Goal: Task Accomplishment & Management: Manage account settings

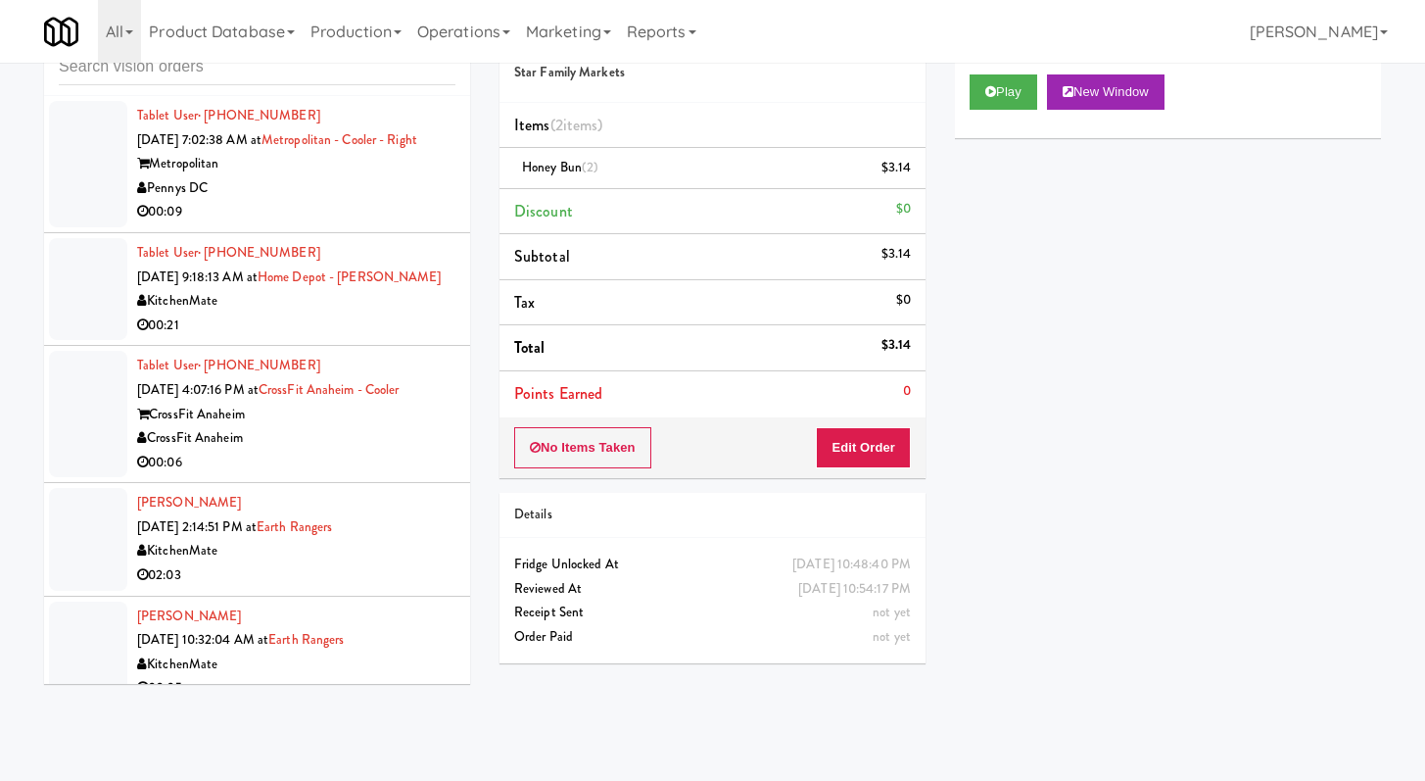
scroll to position [2021, 0]
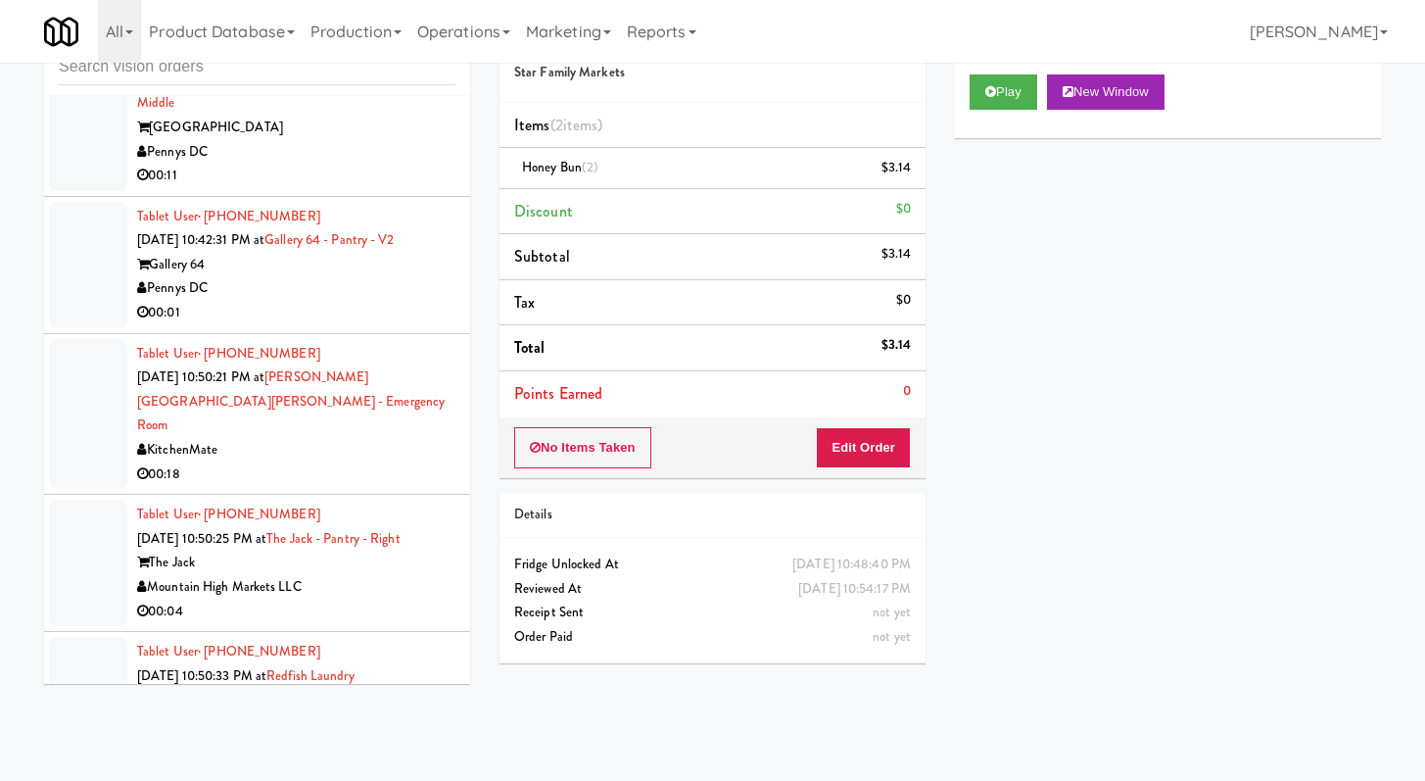
click at [317, 259] on div "Tablet User · (719) 337-4320 [DATE] 10:42:31 PM at Gallery 64 - Pantry - V2 Gal…" at bounding box center [296, 265] width 318 height 120
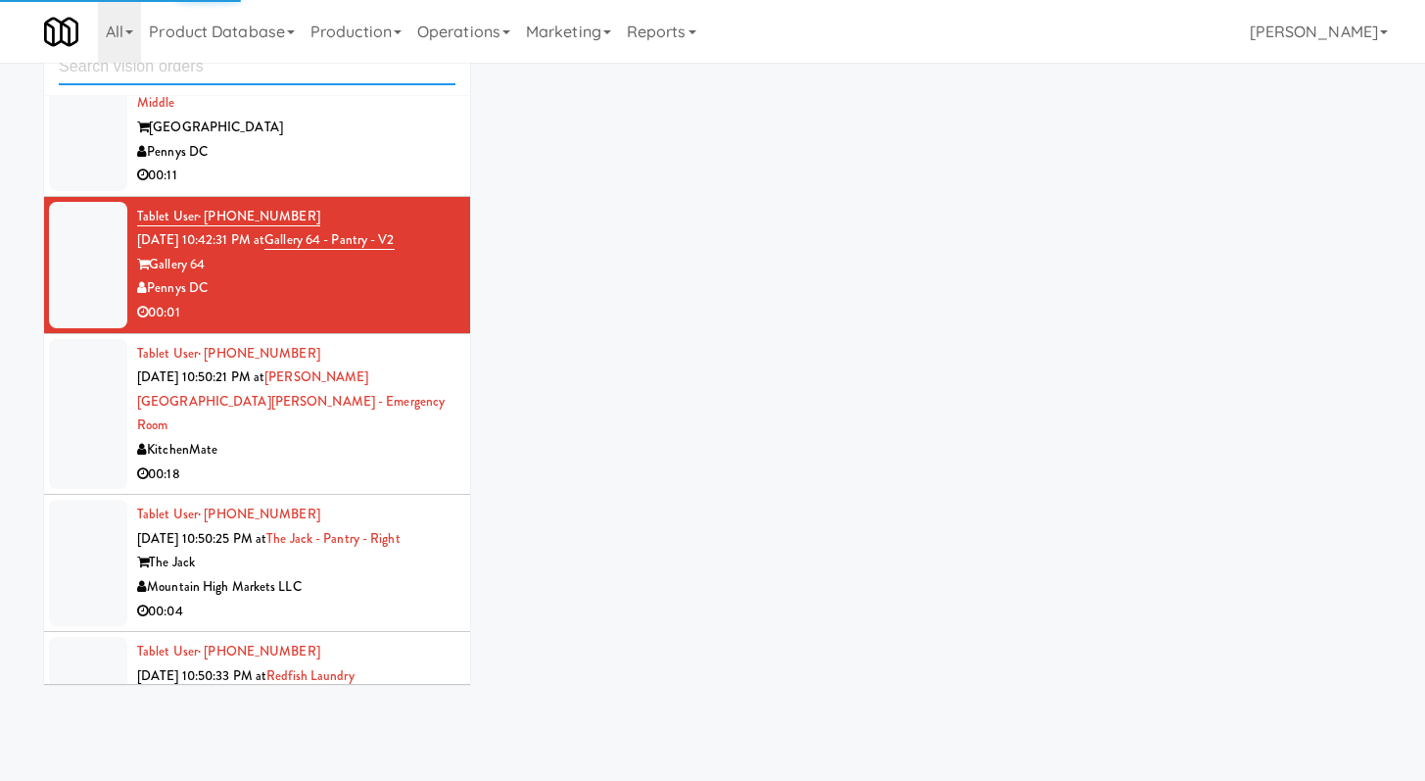
click at [234, 80] on input "text" at bounding box center [257, 67] width 397 height 36
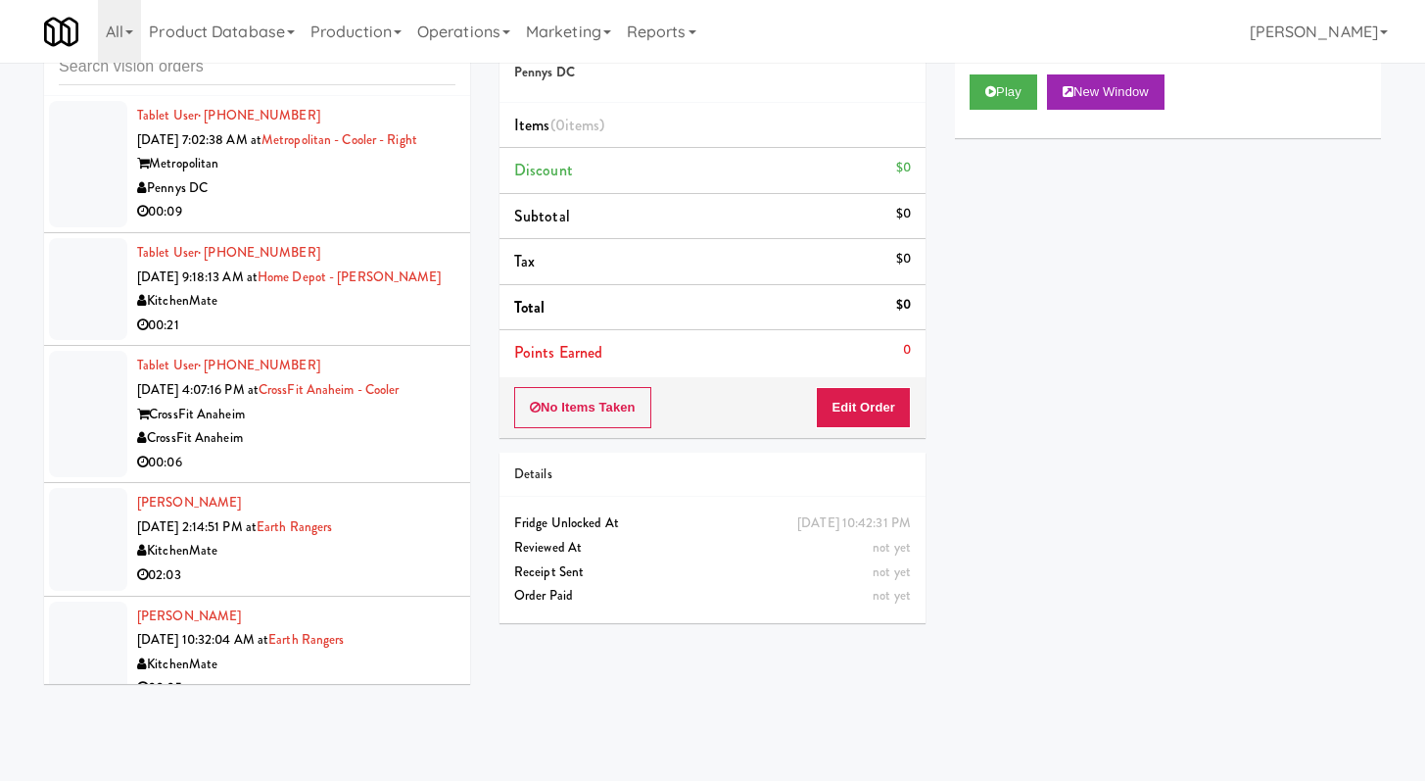
click at [513, 780] on body "Are you sure you want to update this order? Okay Cancel Okay Are you sure you w…" at bounding box center [712, 390] width 1425 height 781
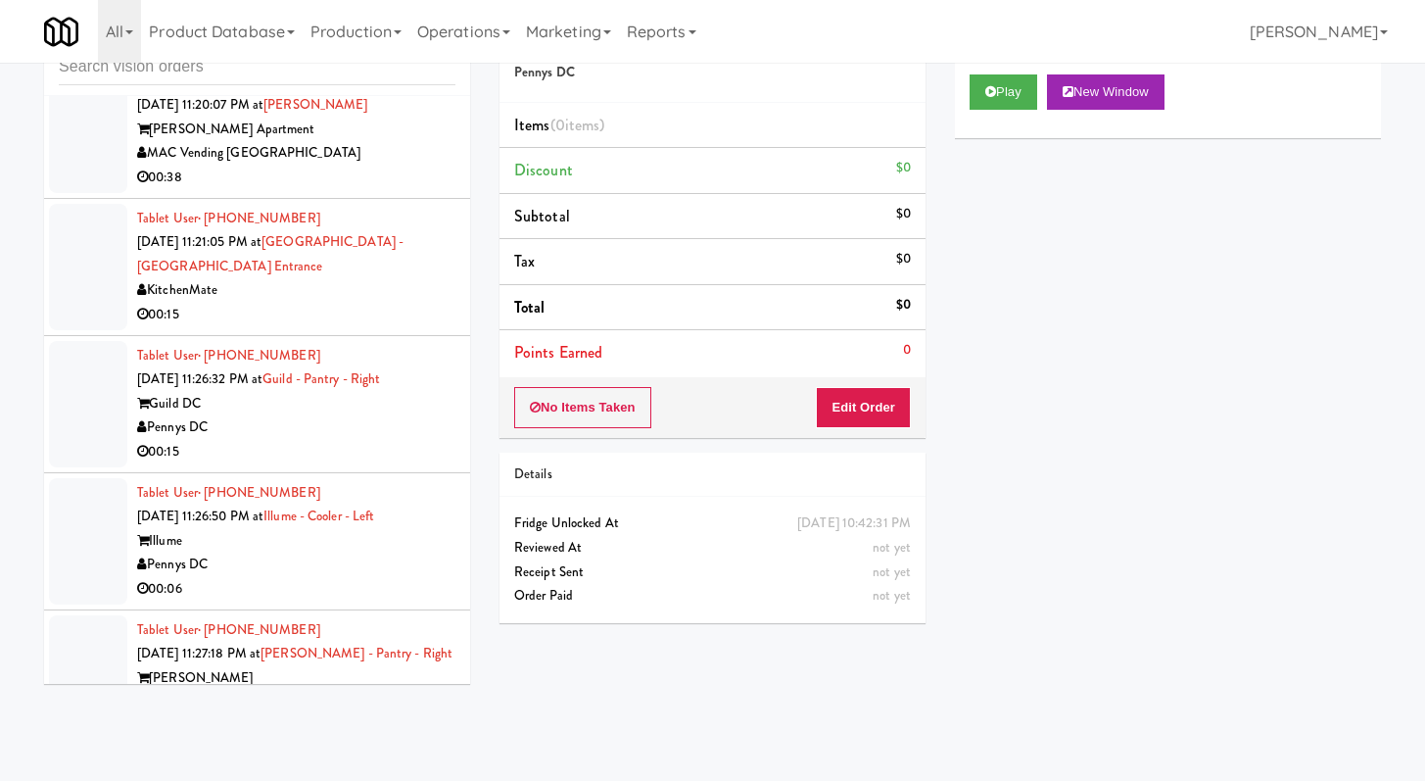
scroll to position [2545, 0]
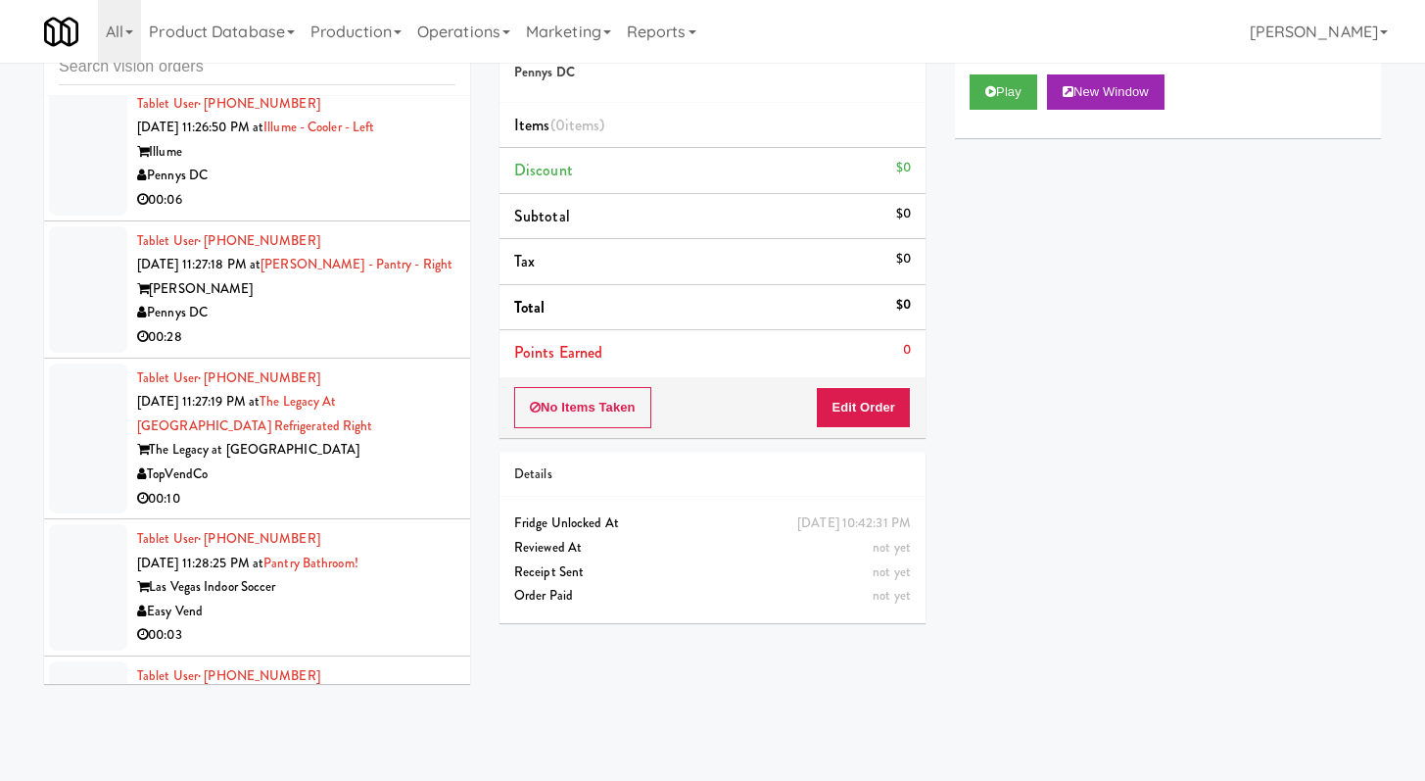
click at [376, 350] on div "00:28" at bounding box center [296, 337] width 318 height 24
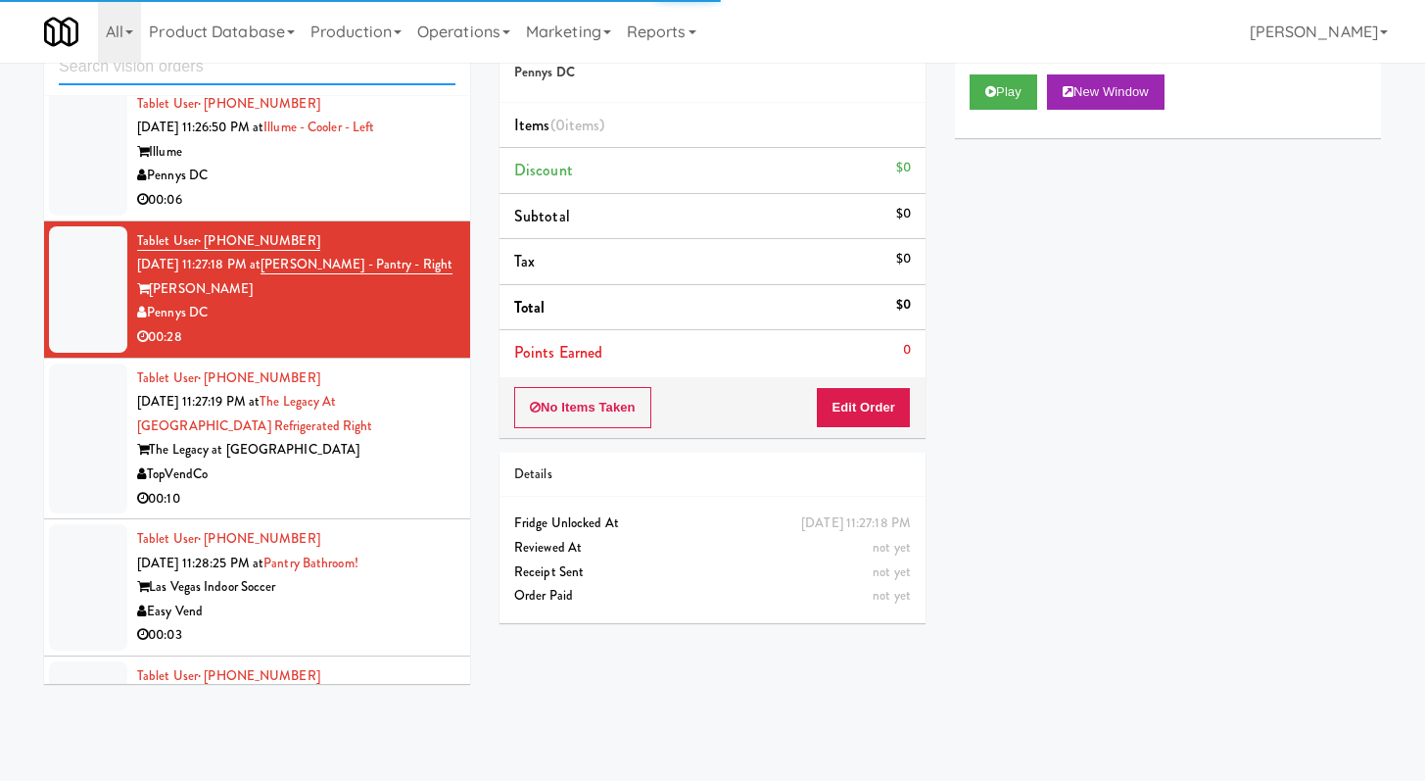
click at [313, 74] on input "text" at bounding box center [257, 67] width 397 height 36
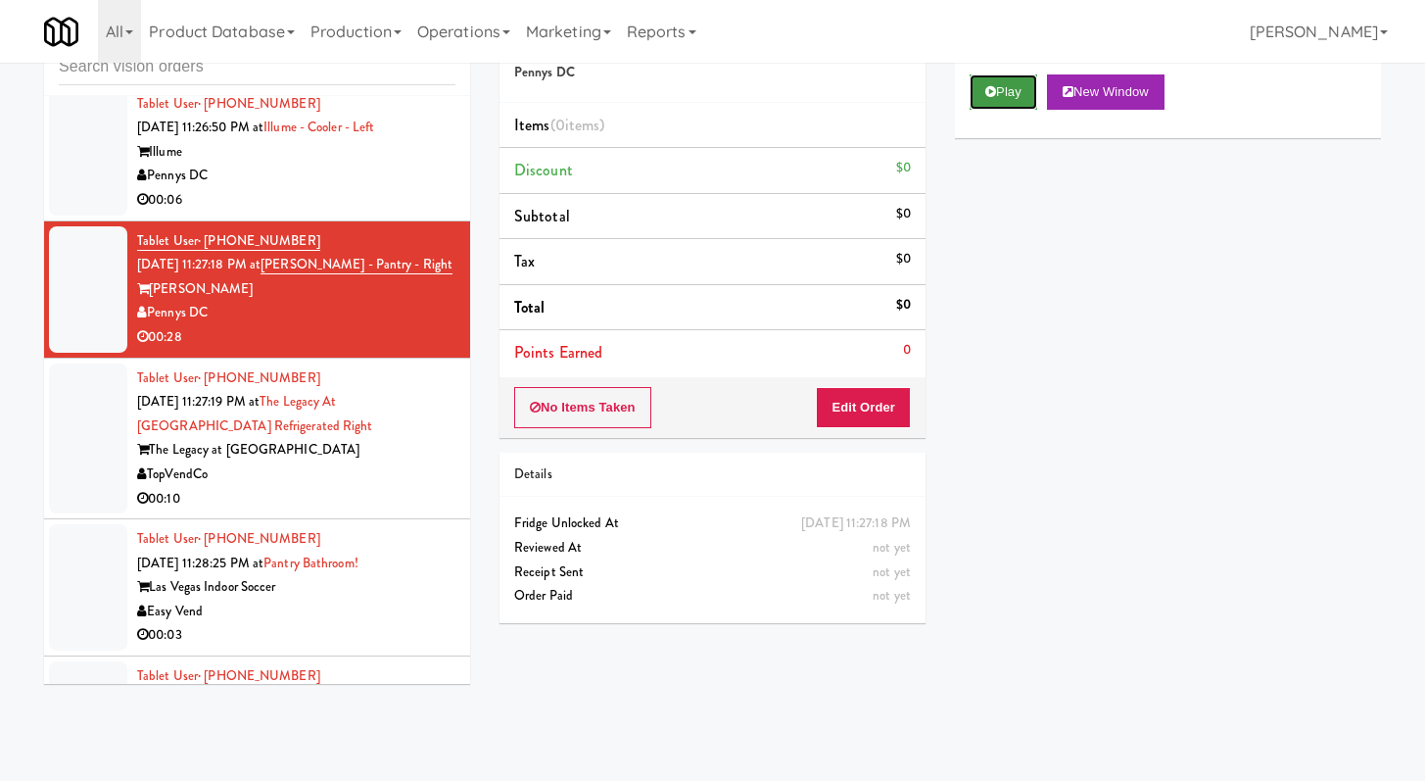
click at [1003, 87] on button "Play" at bounding box center [1004, 91] width 68 height 35
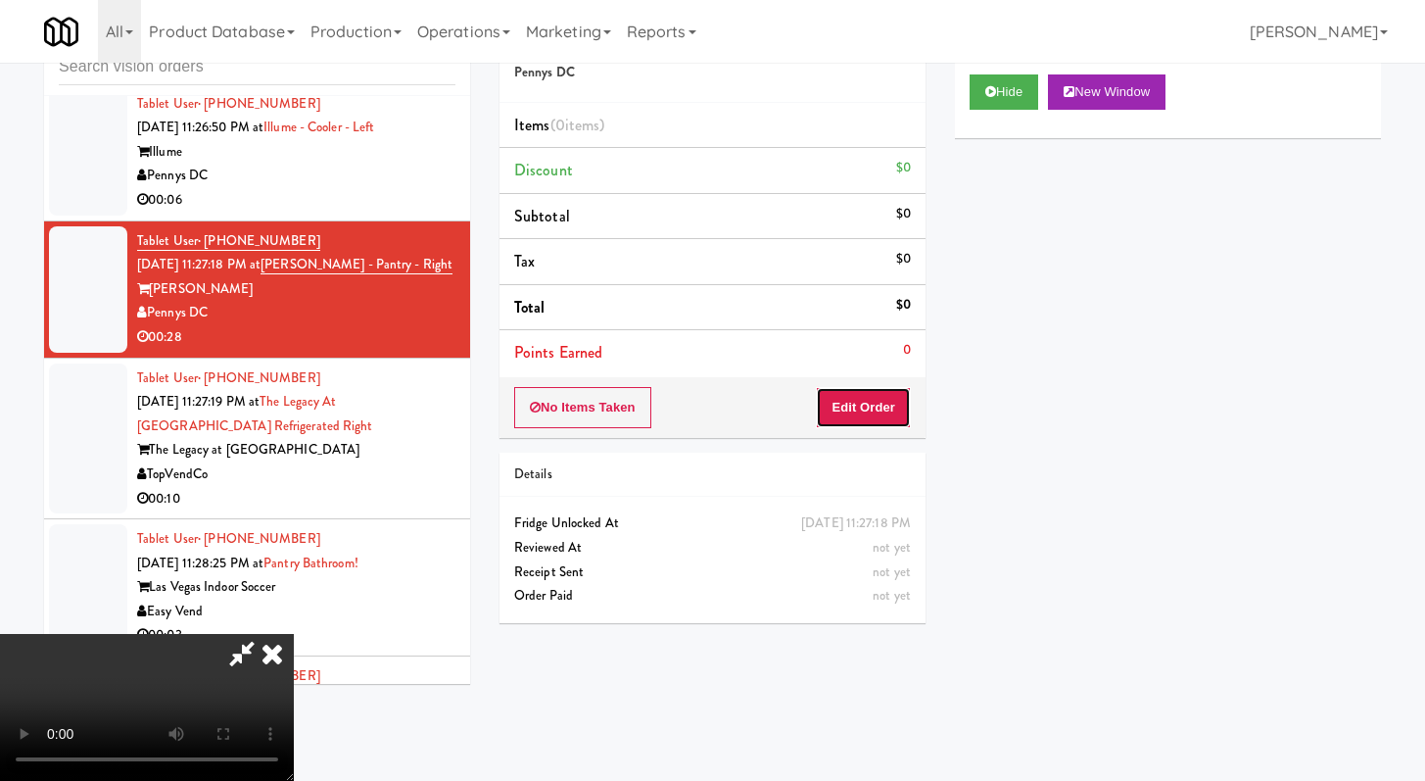
click at [865, 408] on button "Edit Order" at bounding box center [863, 407] width 95 height 41
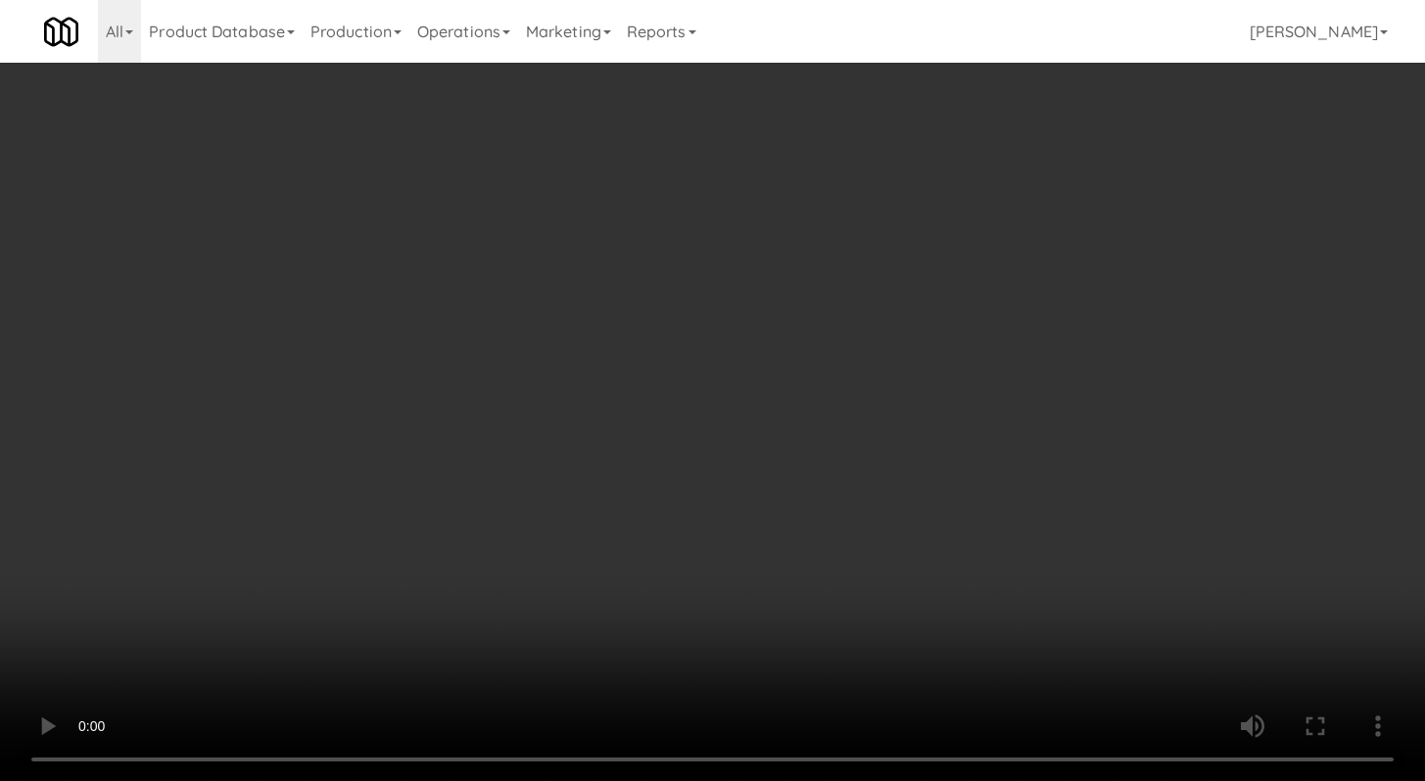
scroll to position [2520, 0]
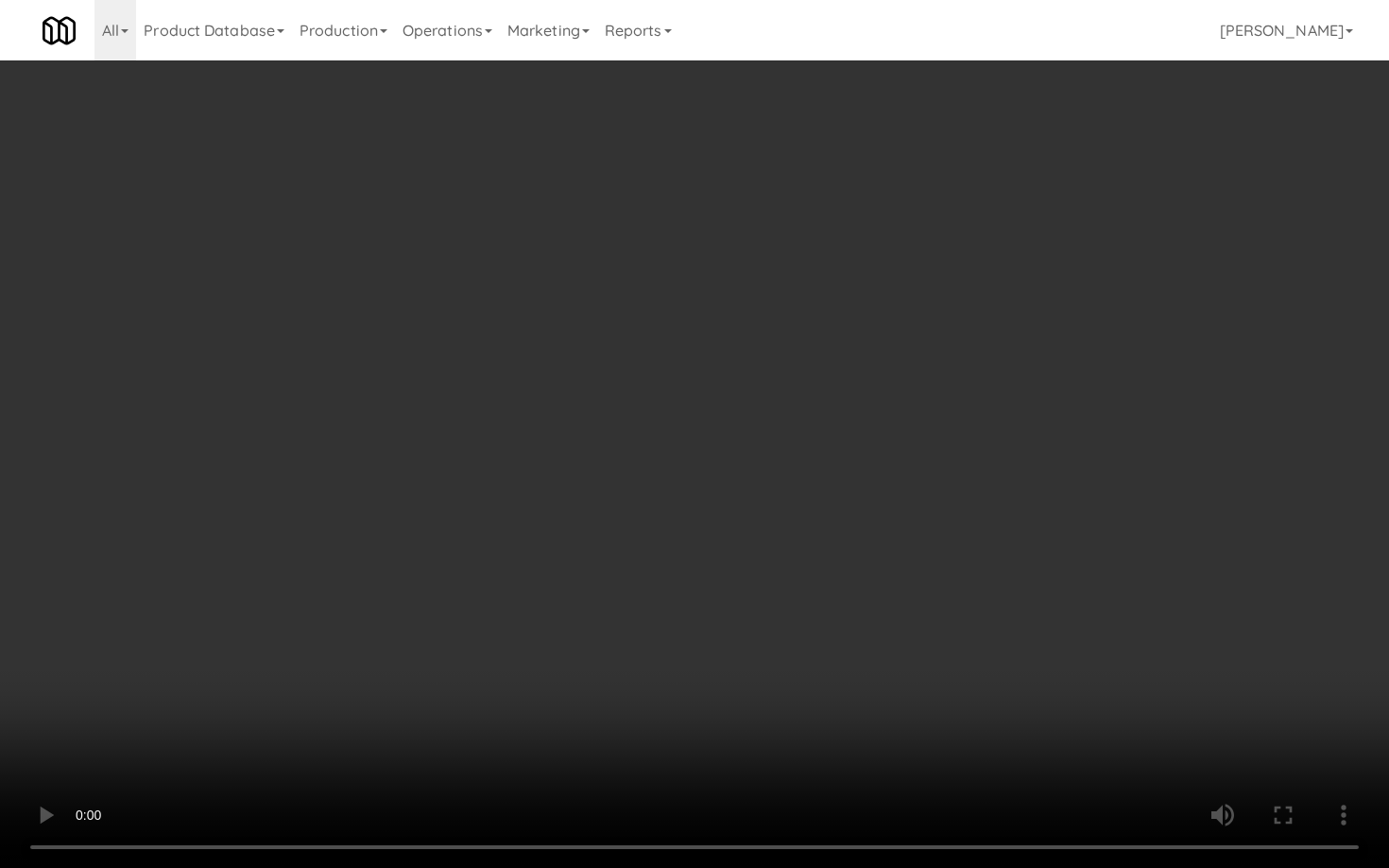
click at [749, 643] on video at bounding box center [694, 434] width 1389 height 868
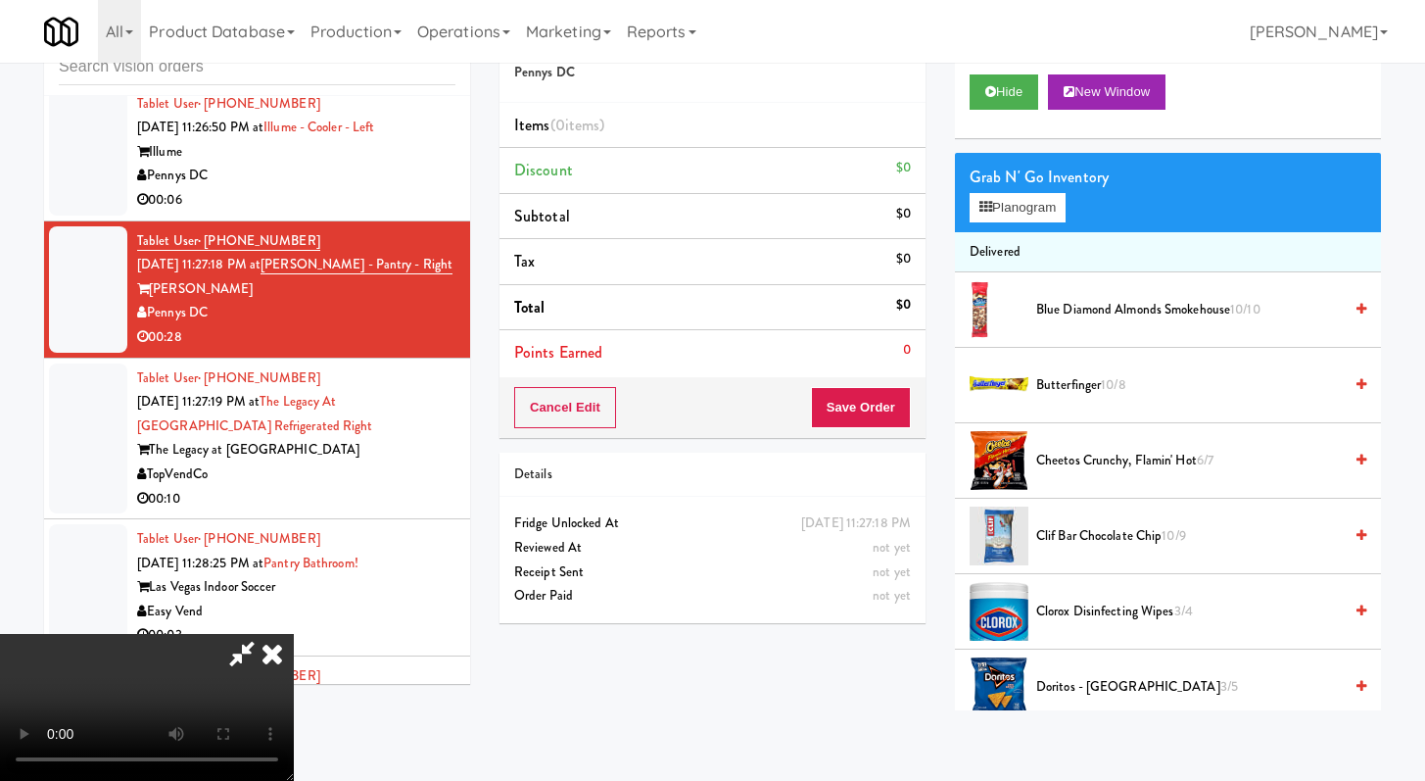
scroll to position [0, 0]
click at [294, 634] on video at bounding box center [147, 707] width 294 height 147
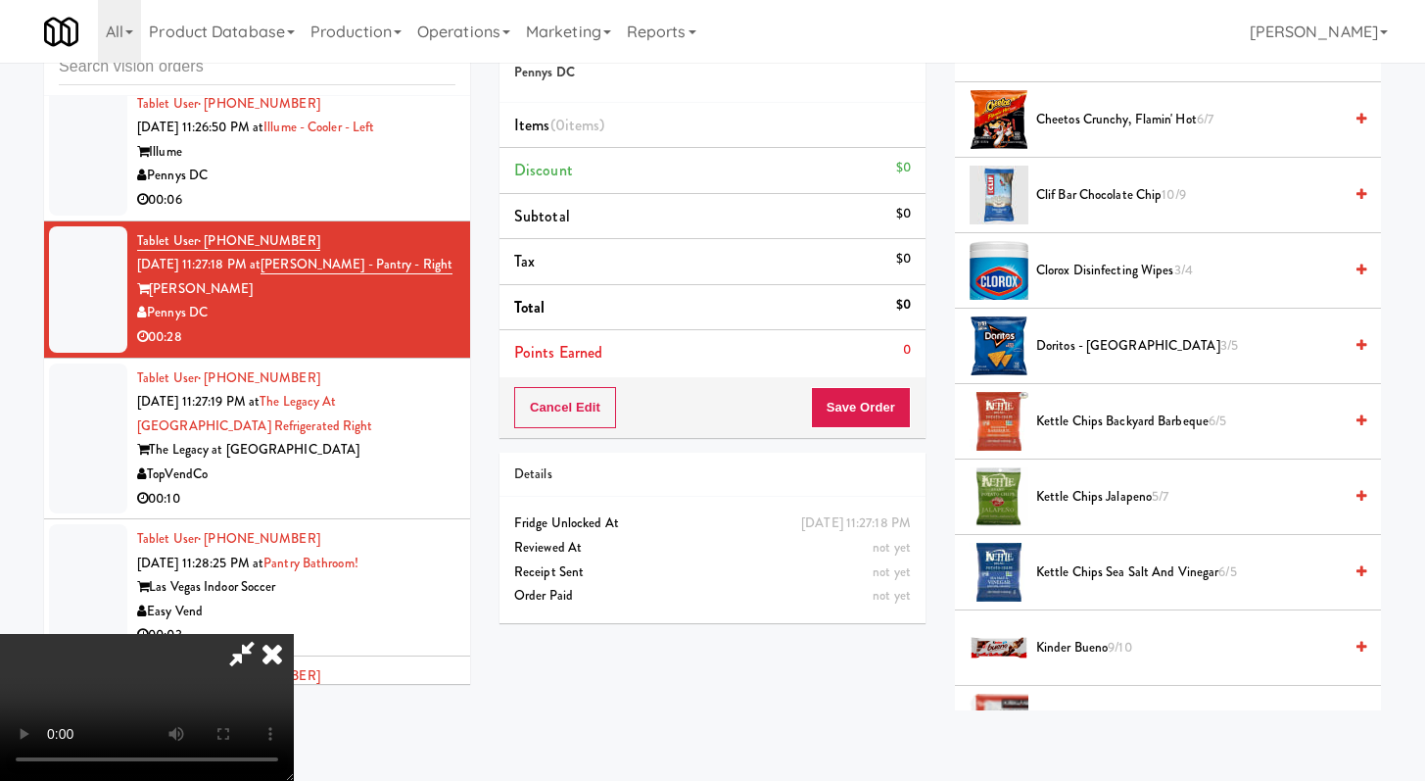
scroll to position [350, 0]
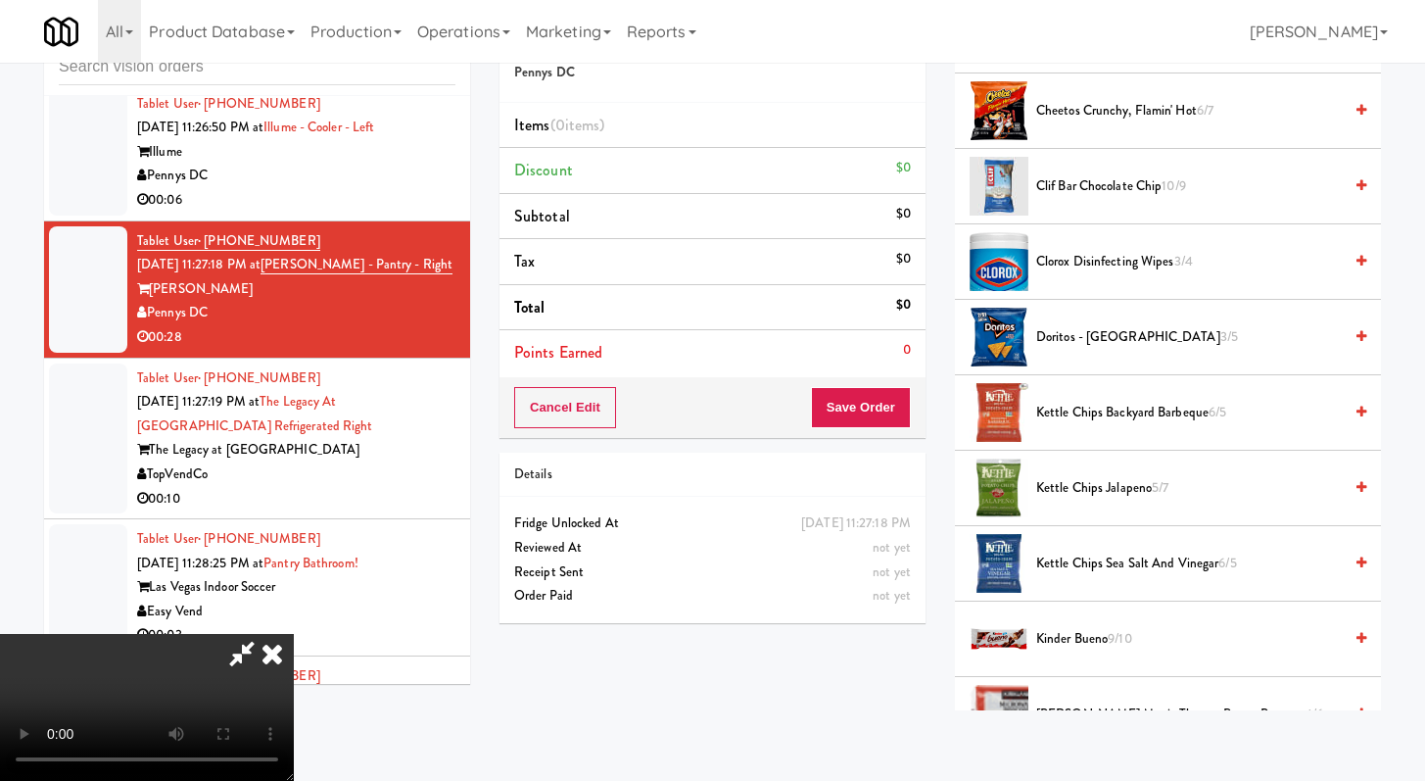
click at [1067, 637] on span "Kinder Bueno 9/10" at bounding box center [1189, 639] width 306 height 24
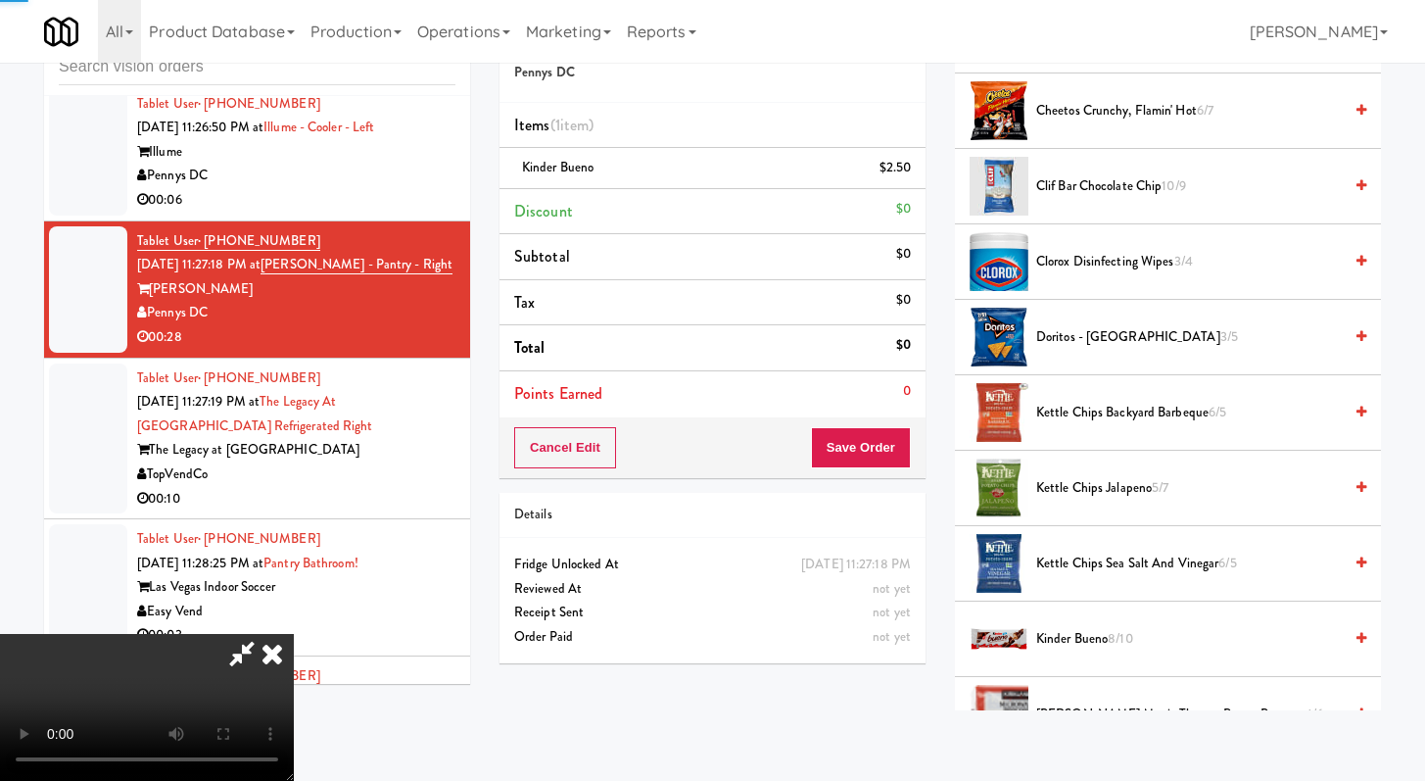
scroll to position [650, 0]
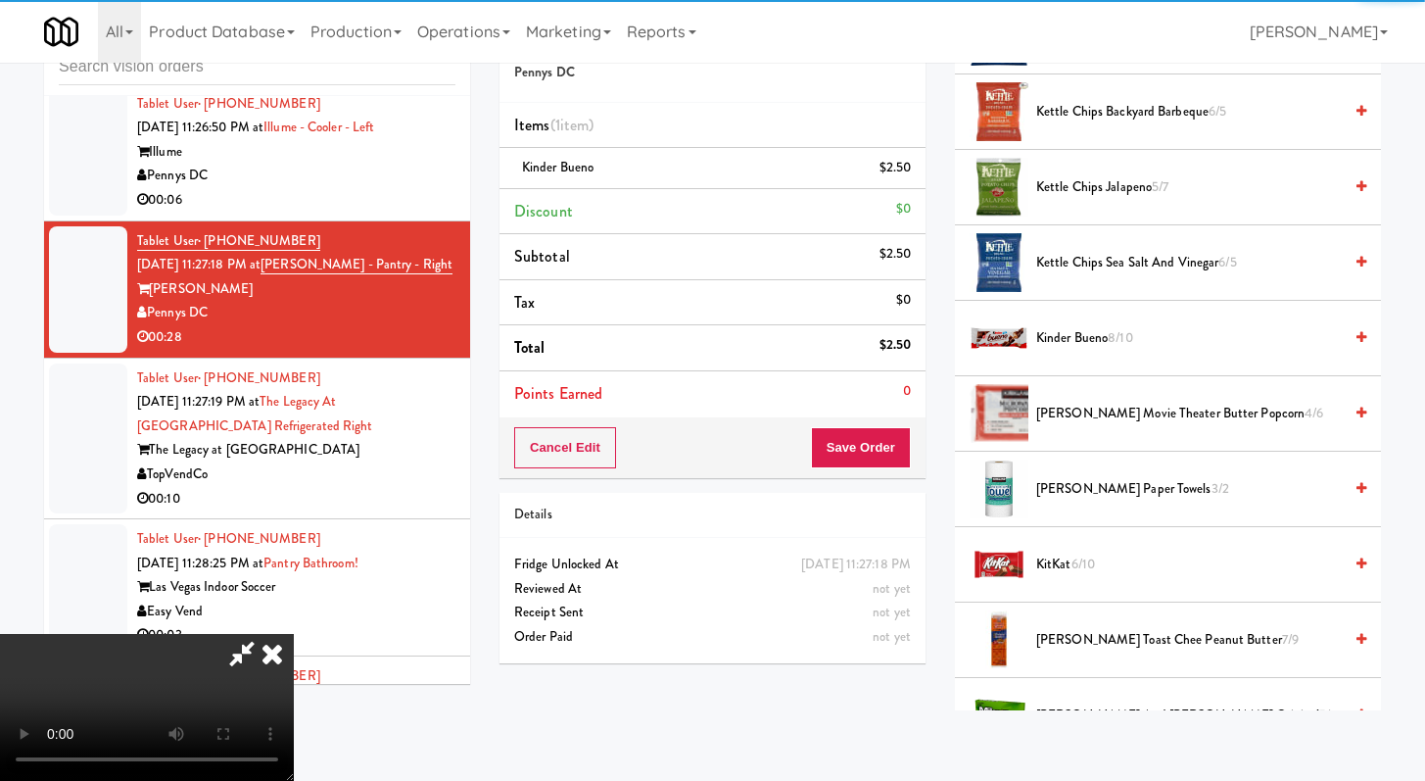
click at [1075, 574] on span "KitKat 6/10" at bounding box center [1189, 564] width 306 height 24
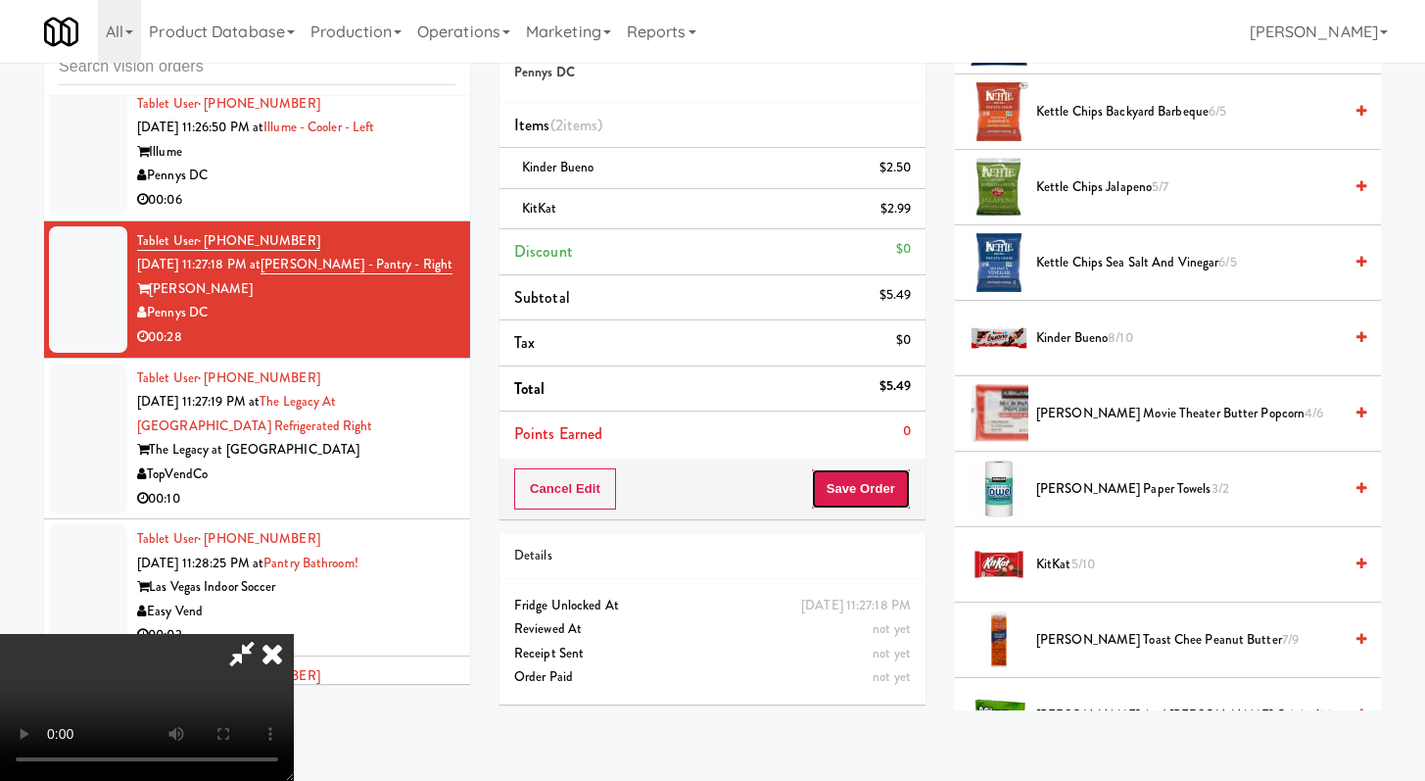
click at [892, 491] on button "Save Order" at bounding box center [861, 488] width 100 height 41
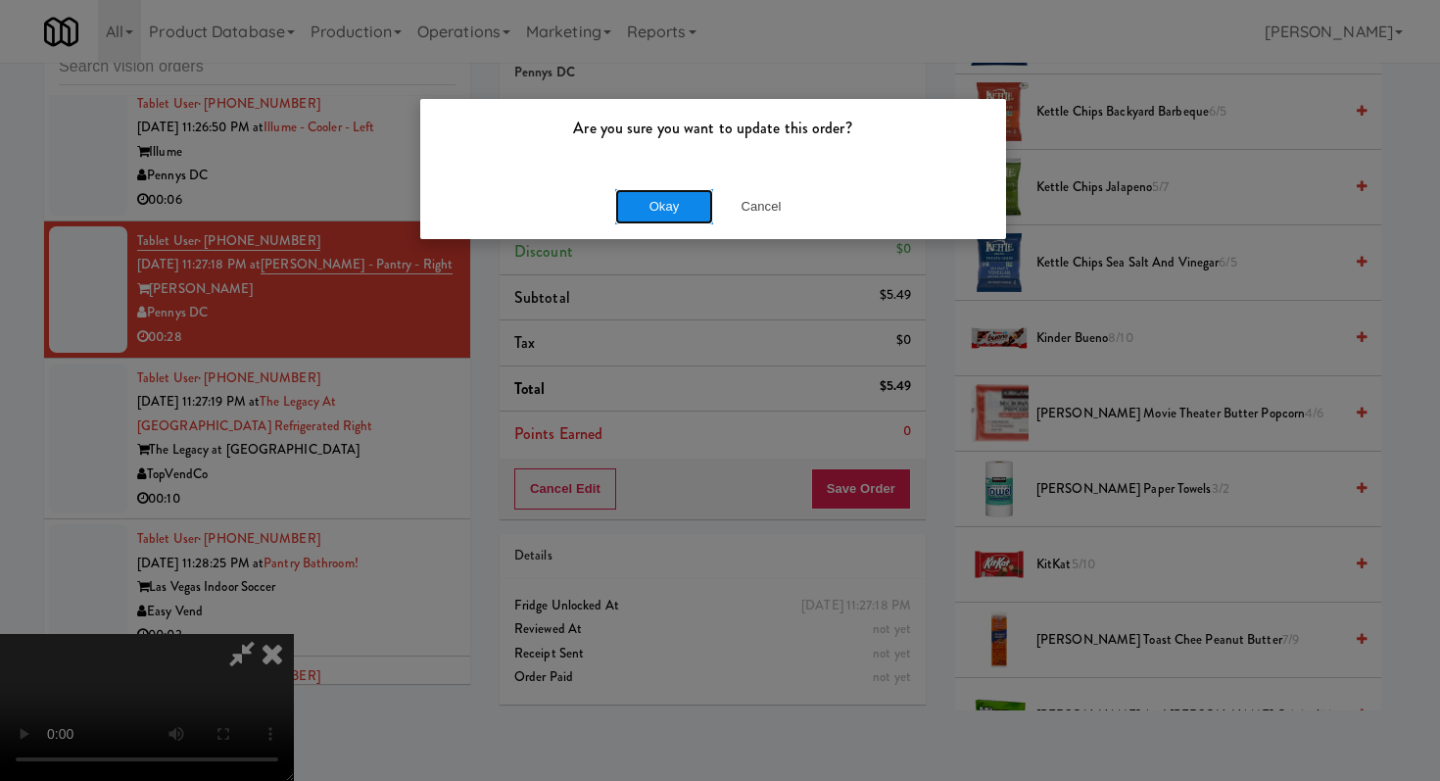
click at [667, 195] on button "Okay" at bounding box center [664, 206] width 98 height 35
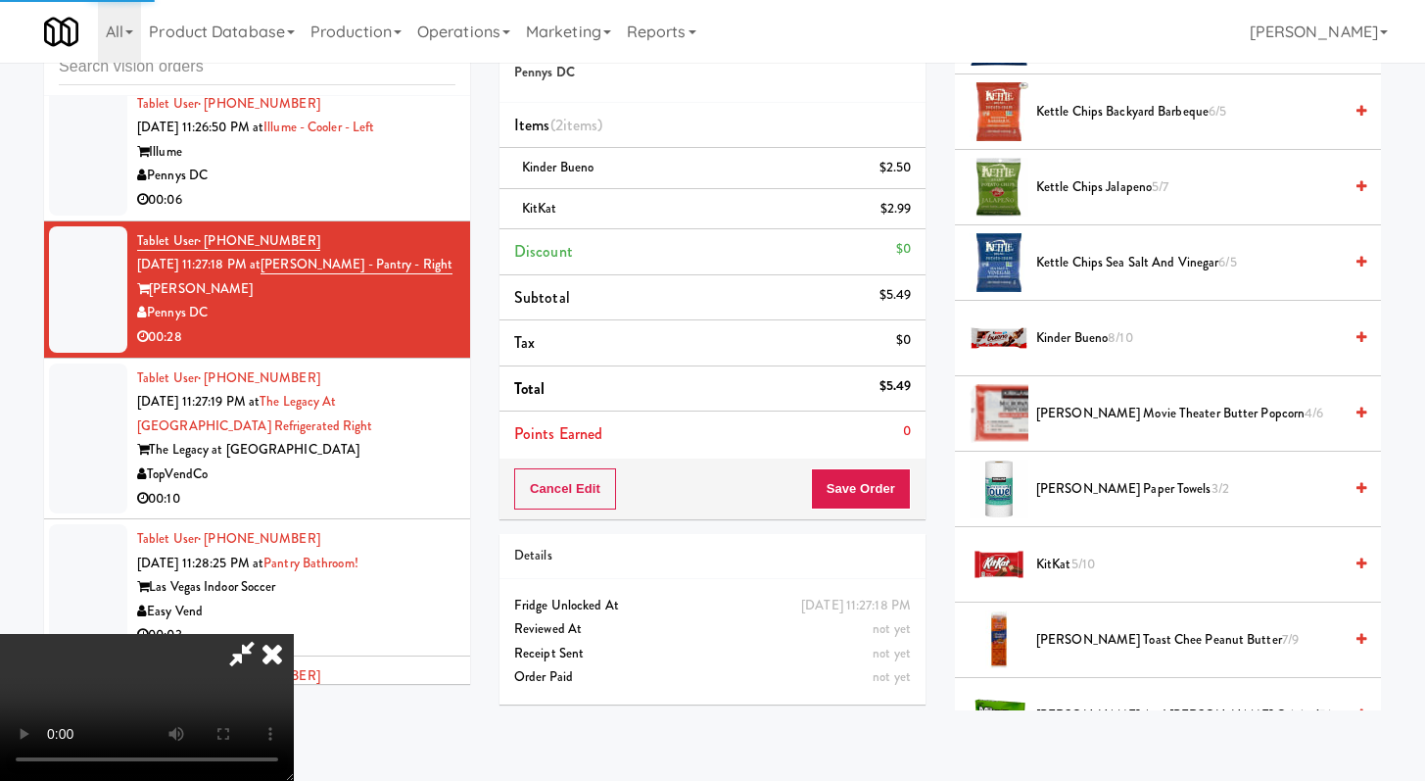
scroll to position [83, 0]
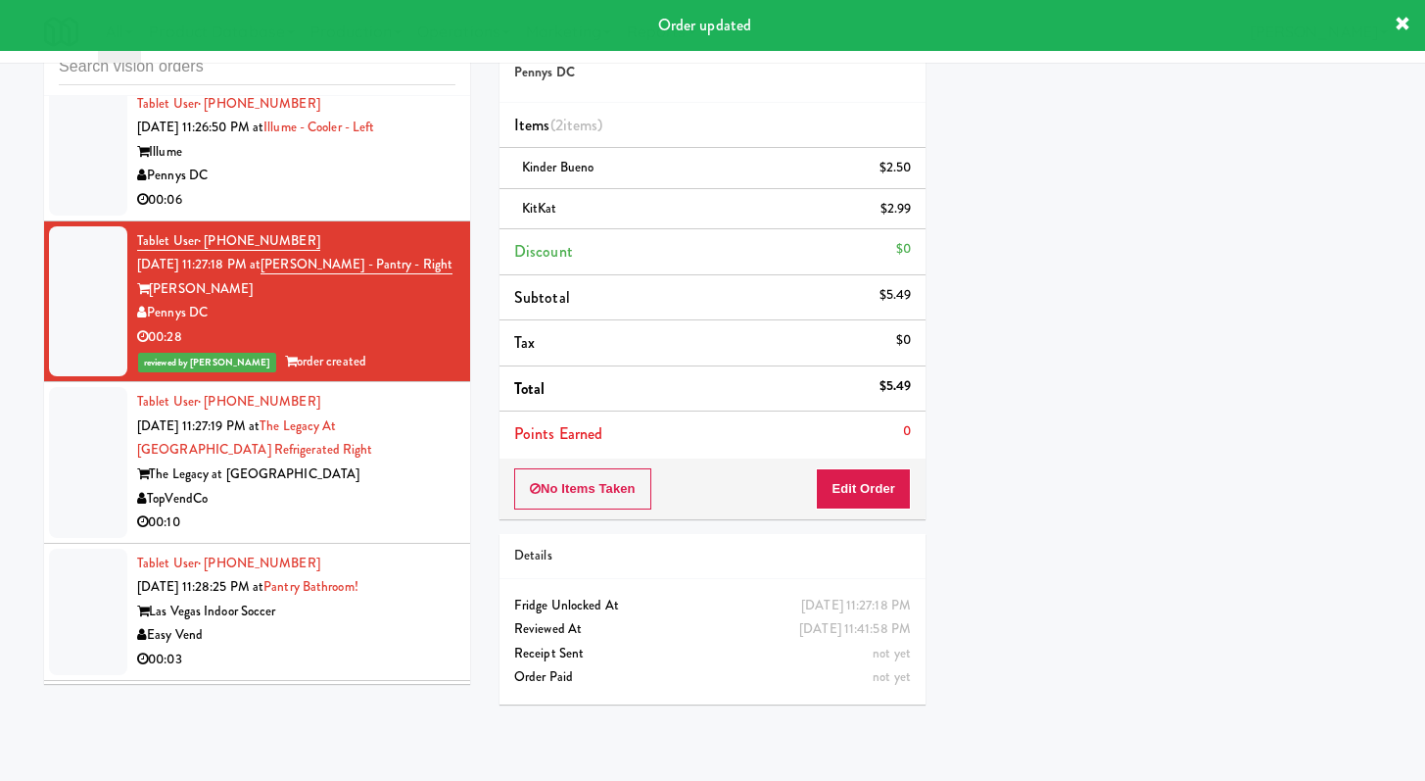
click at [365, 511] on div "TopVendCo" at bounding box center [296, 499] width 318 height 24
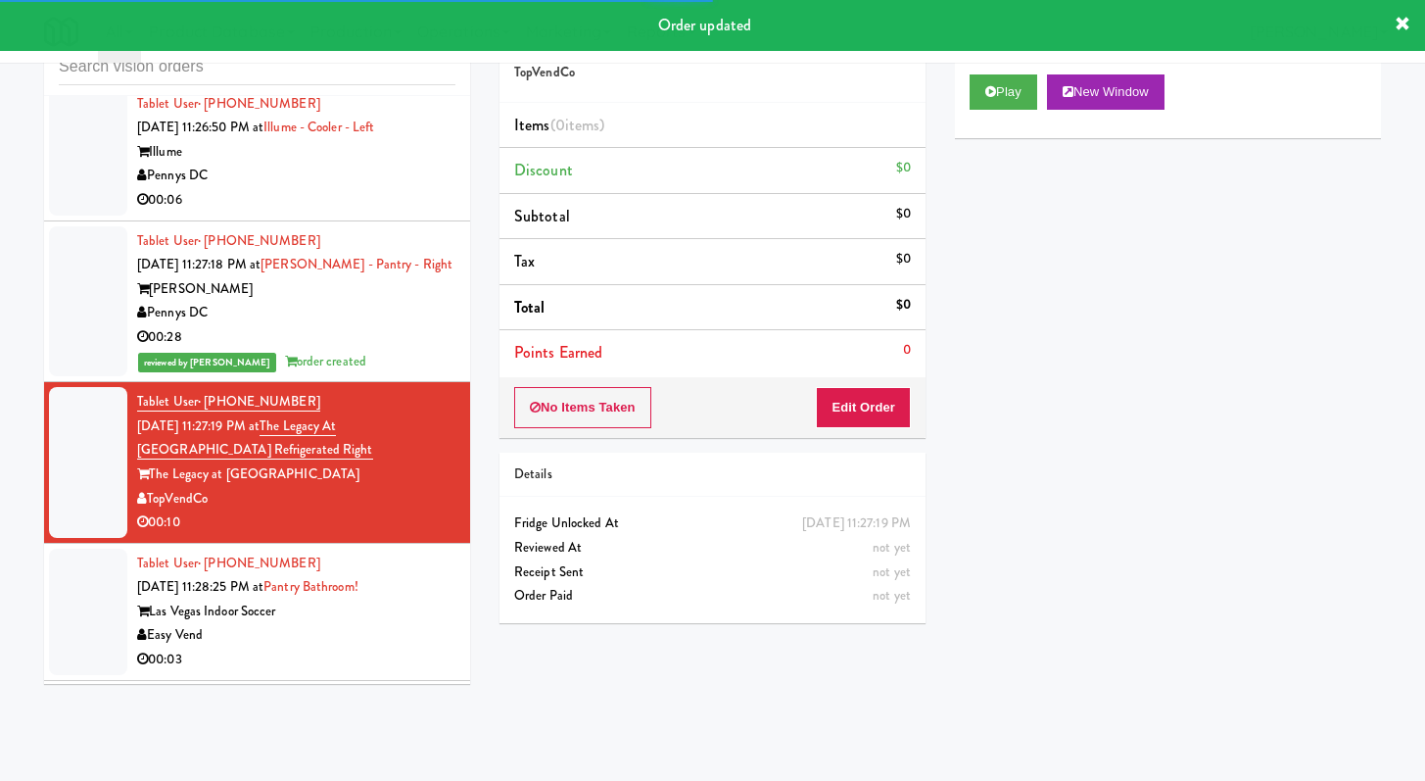
click at [1038, 56] on div "All 325 Vending [URL][DOMAIN_NAME] 901 Smrt Mrkt [URL][DOMAIN_NAME] 9518002 [GE…" at bounding box center [712, 31] width 1337 height 63
click at [1008, 89] on button "Play" at bounding box center [1004, 91] width 68 height 35
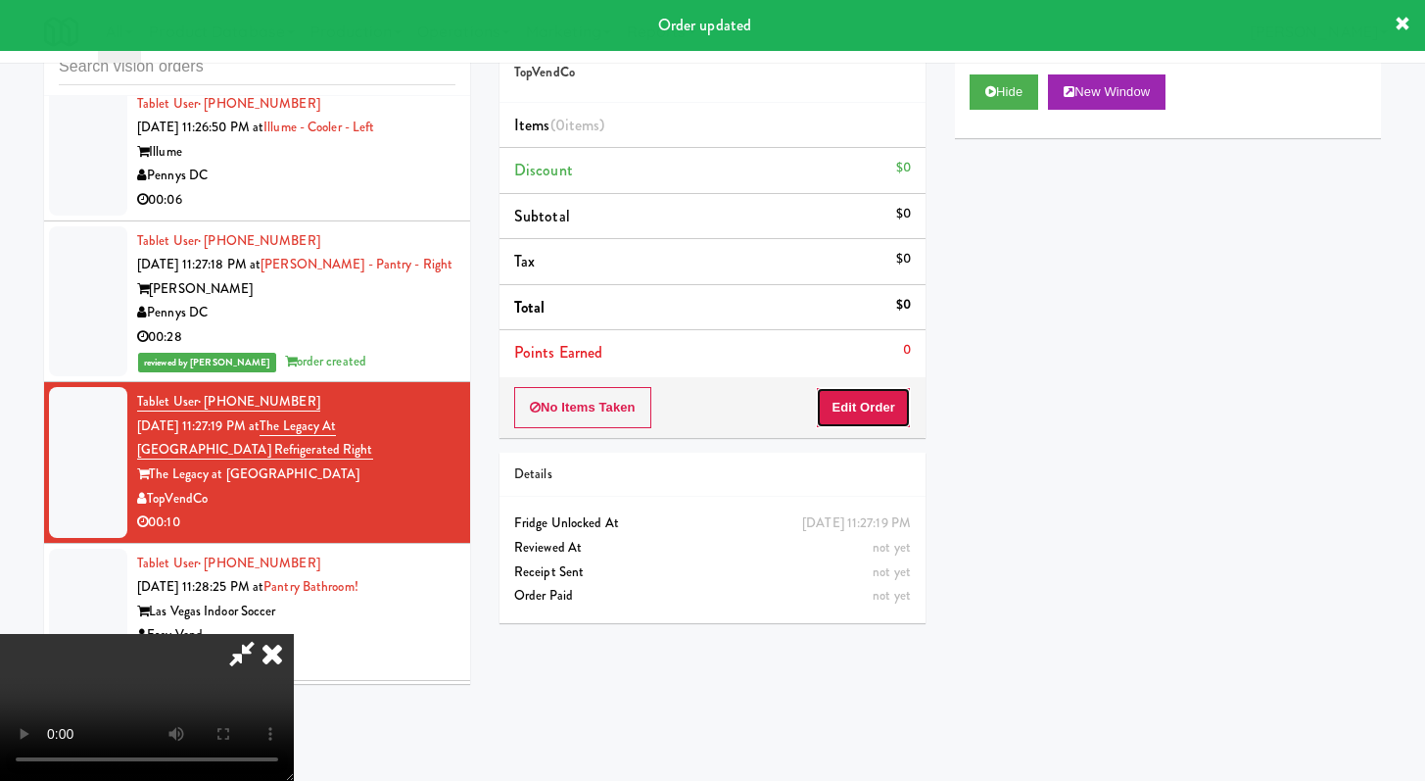
click at [875, 424] on button "Edit Order" at bounding box center [863, 407] width 95 height 41
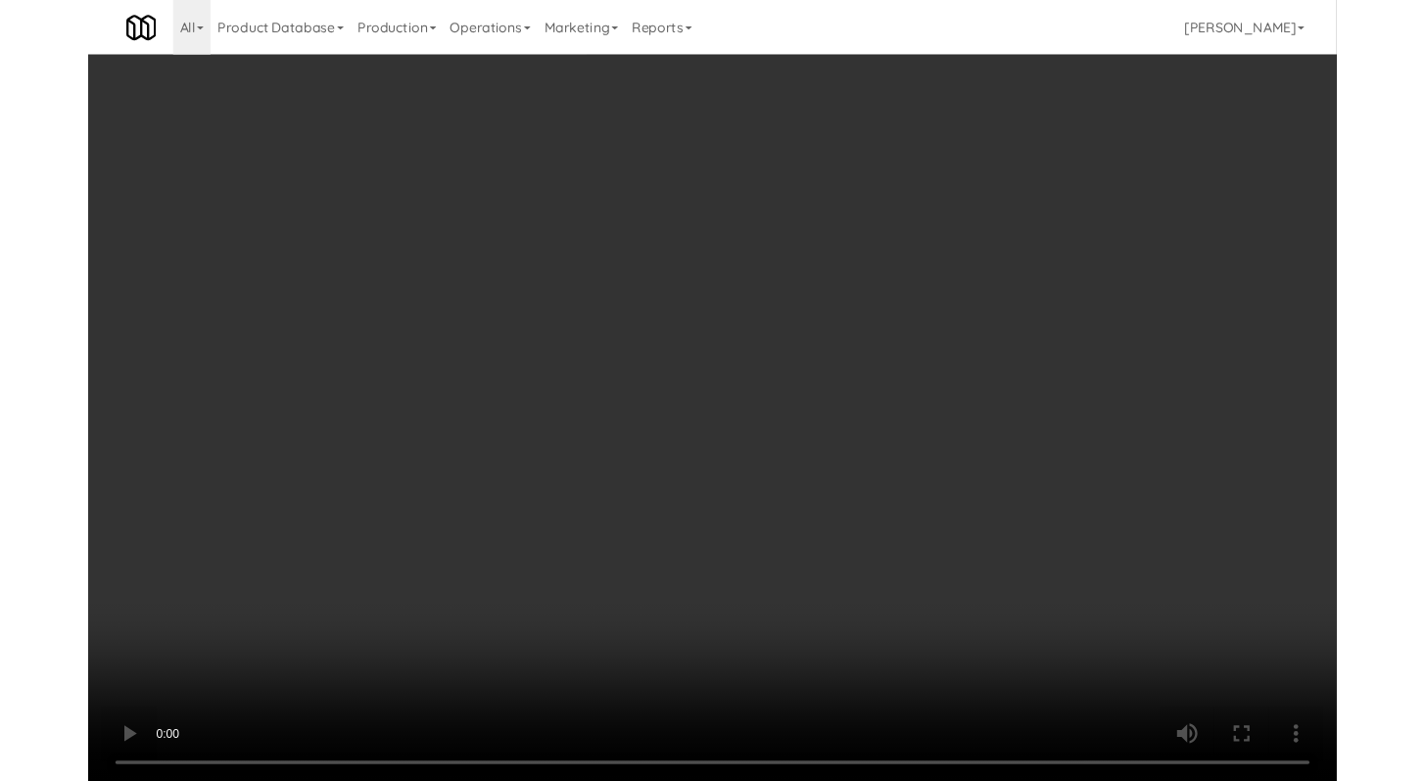
scroll to position [2520, 0]
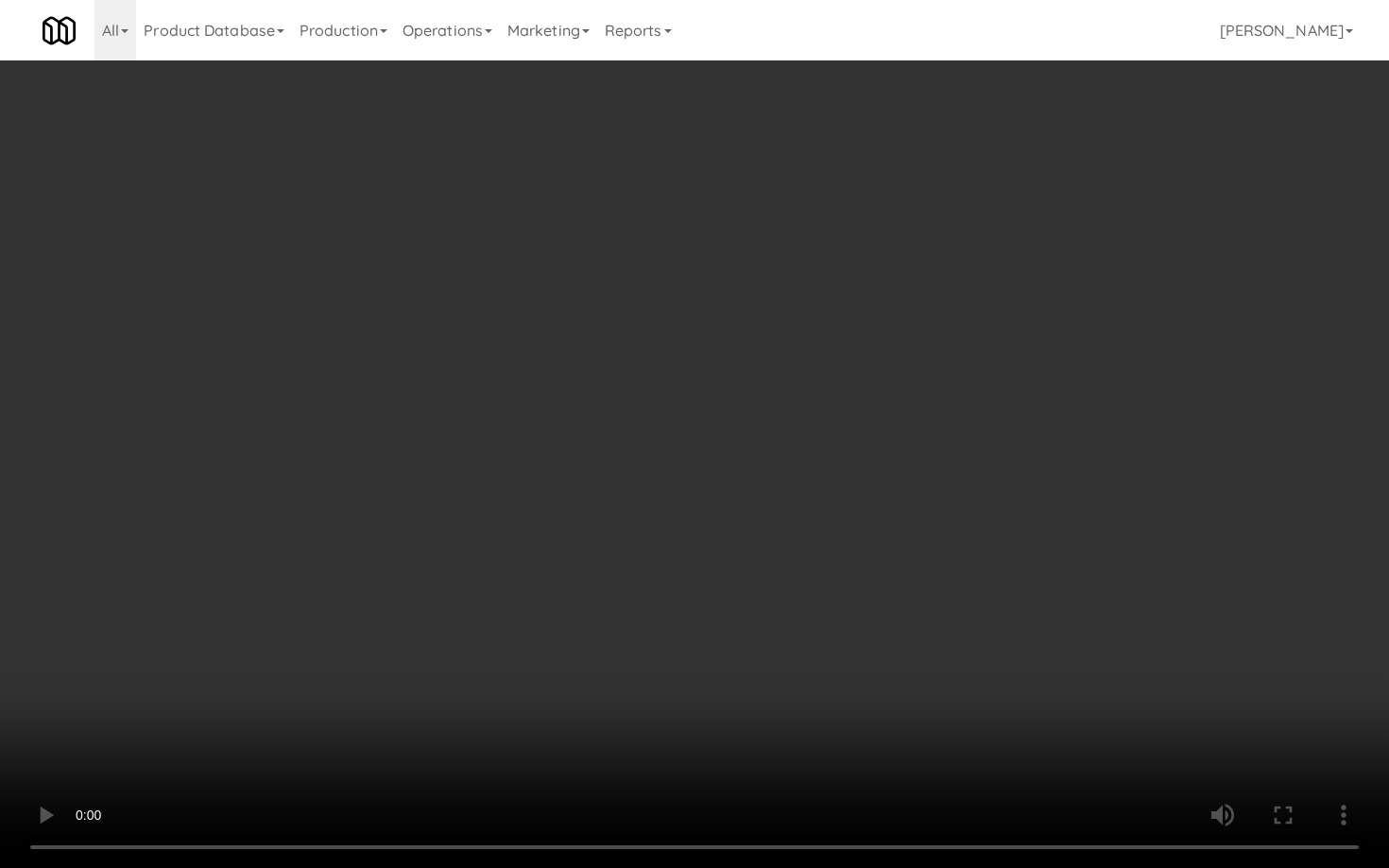
click at [693, 711] on video at bounding box center [694, 434] width 1389 height 868
click at [693, 710] on video at bounding box center [694, 434] width 1389 height 868
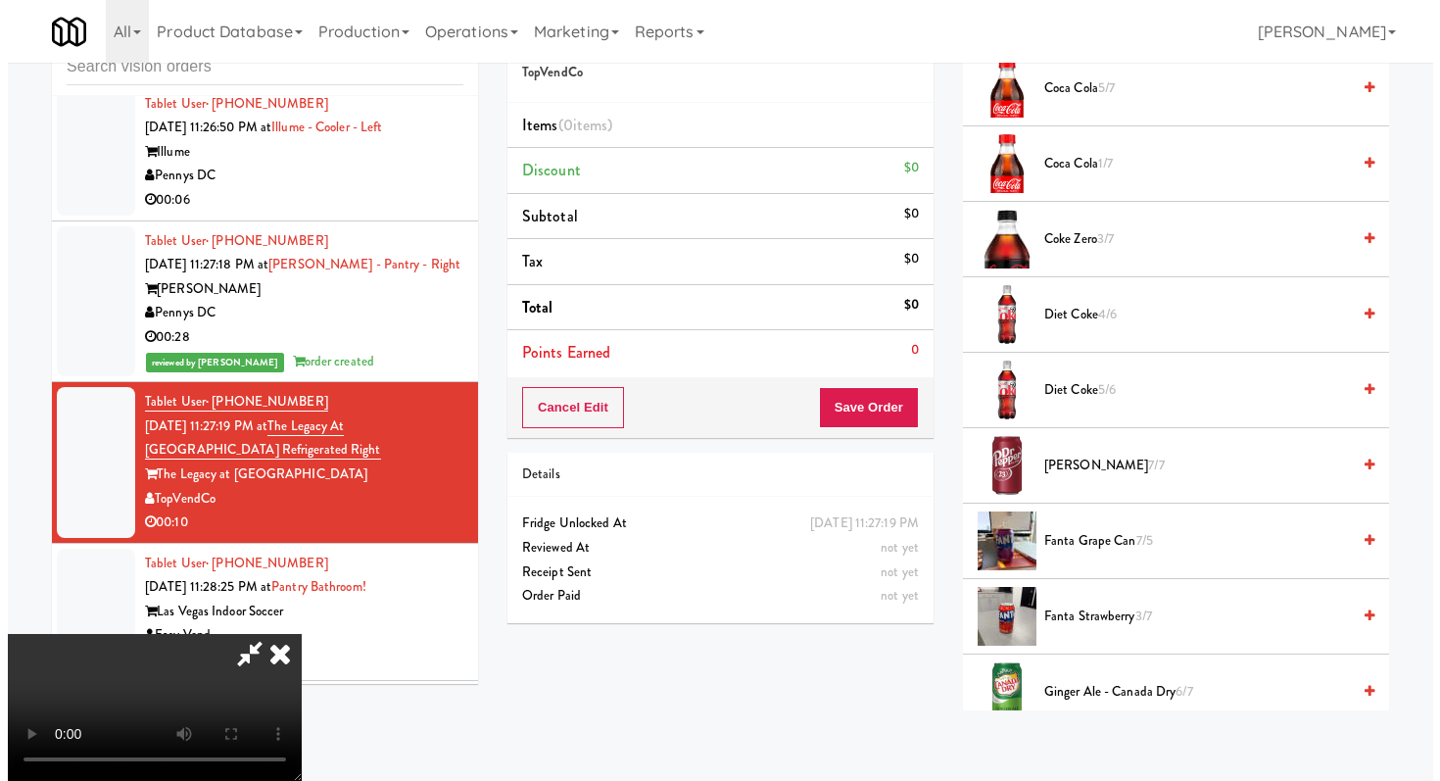
scroll to position [0, 0]
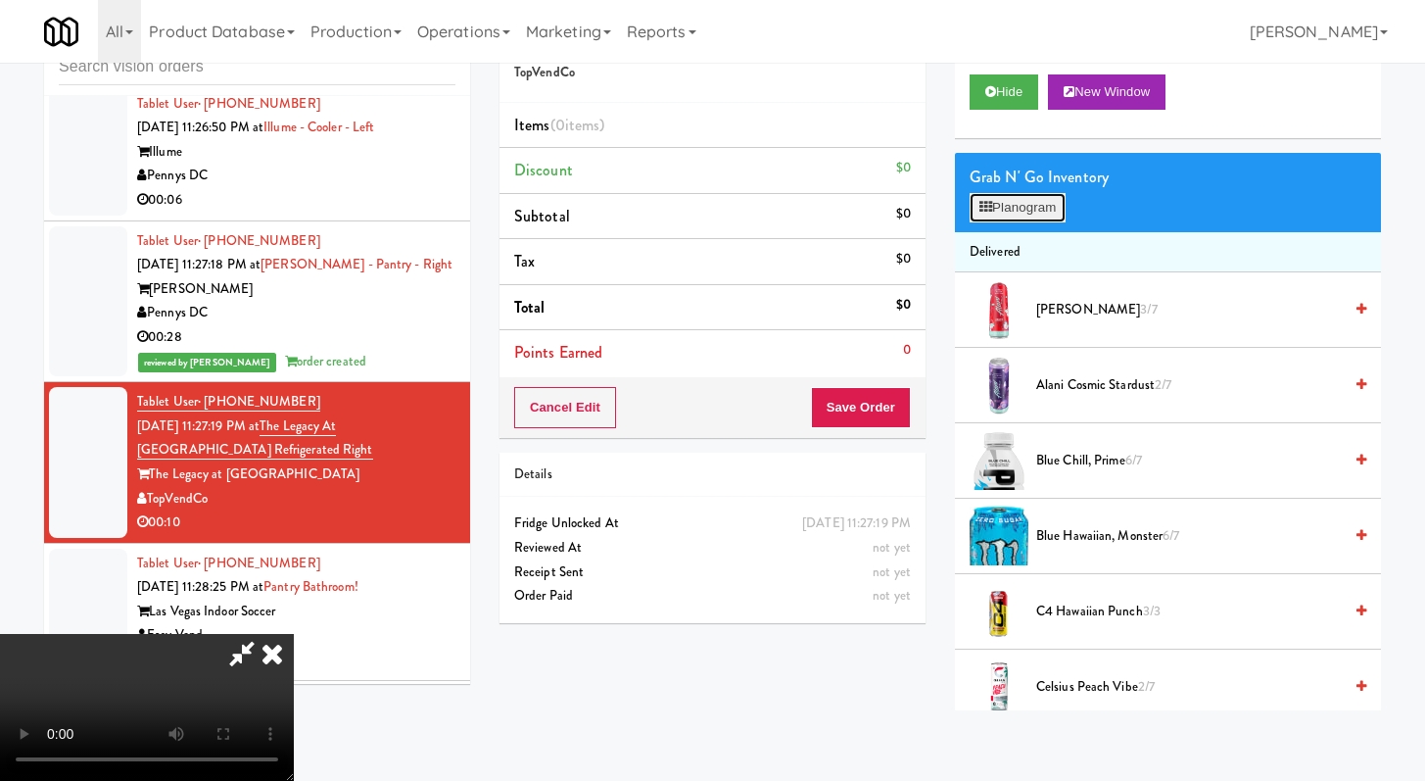
click at [1030, 205] on button "Planogram" at bounding box center [1018, 207] width 96 height 29
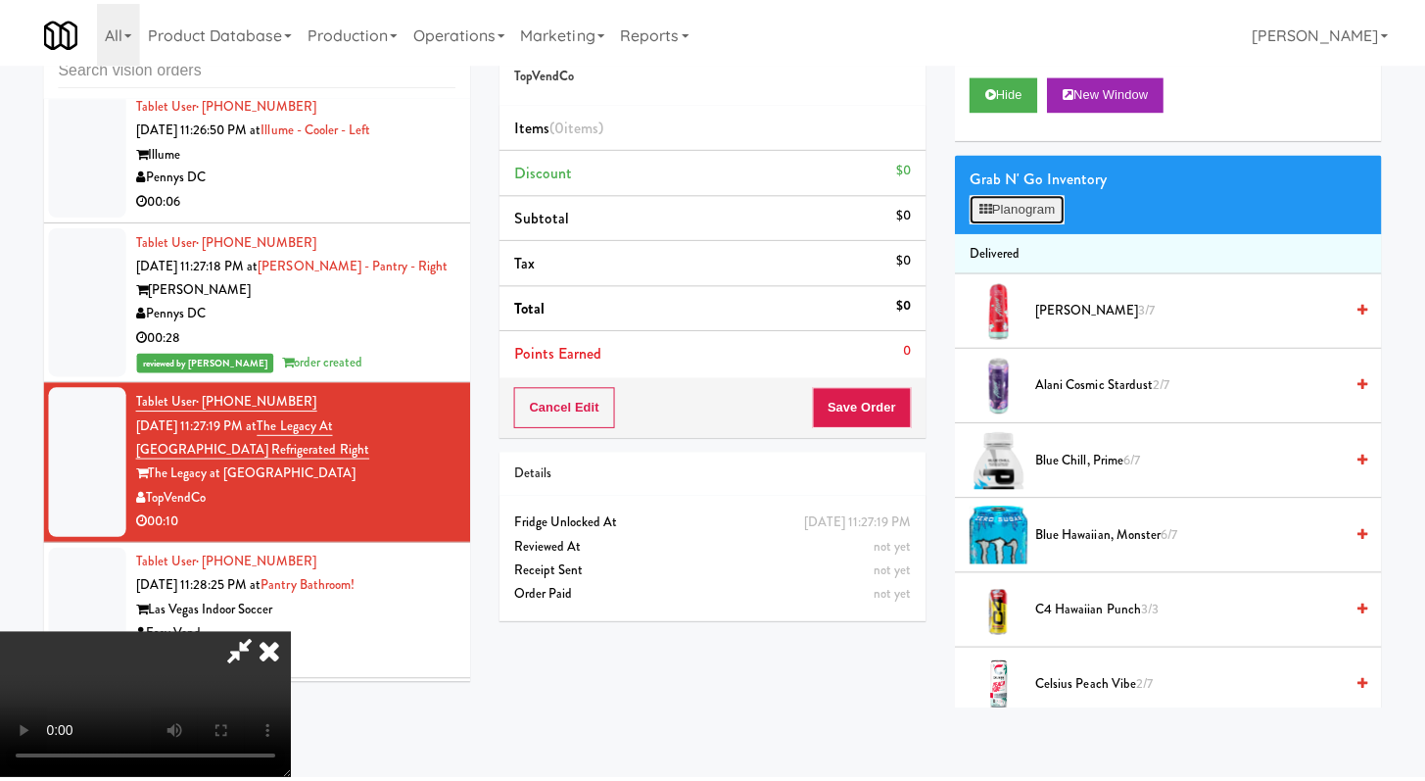
scroll to position [2520, 0]
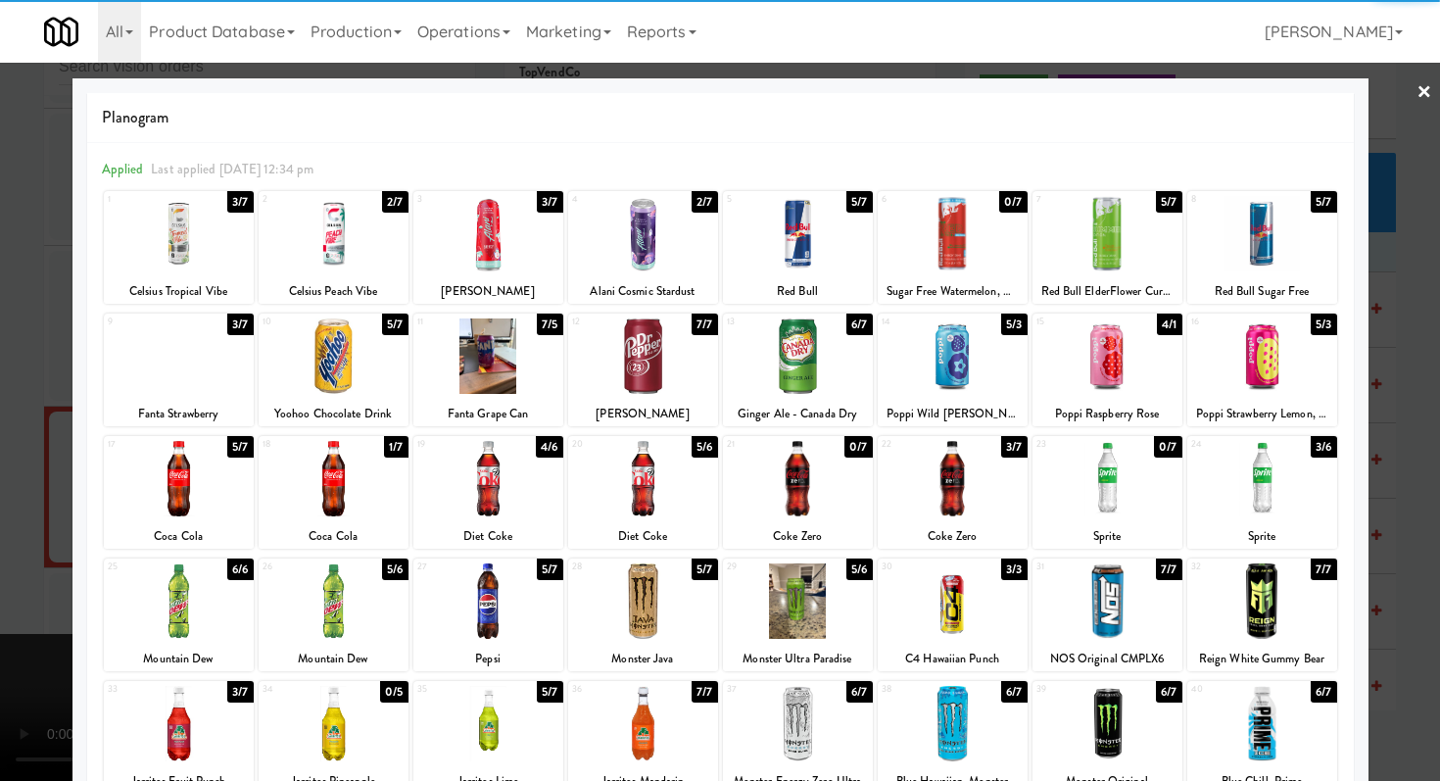
click at [337, 340] on div at bounding box center [334, 355] width 150 height 75
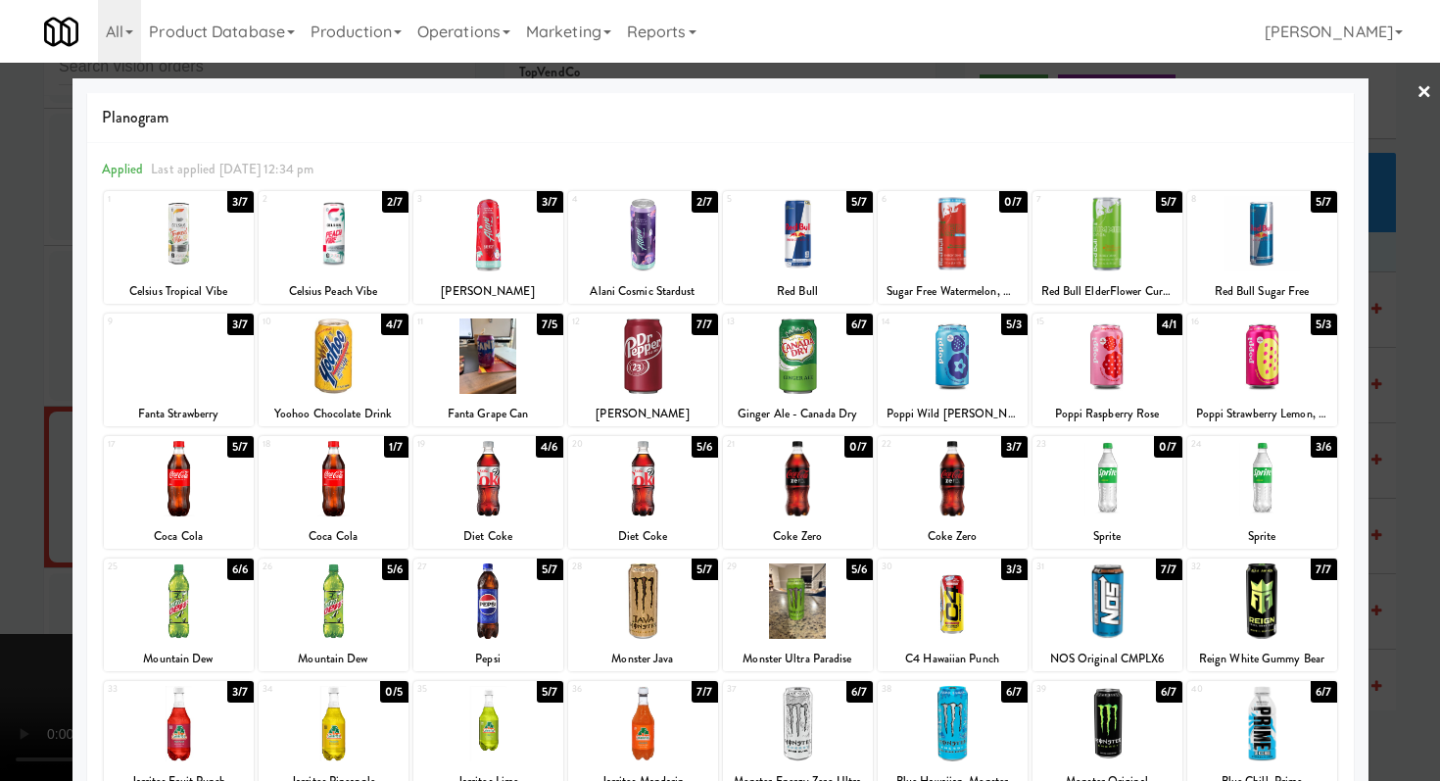
click at [760, 356] on div at bounding box center [798, 355] width 150 height 75
click at [0, 444] on div at bounding box center [720, 390] width 1440 height 781
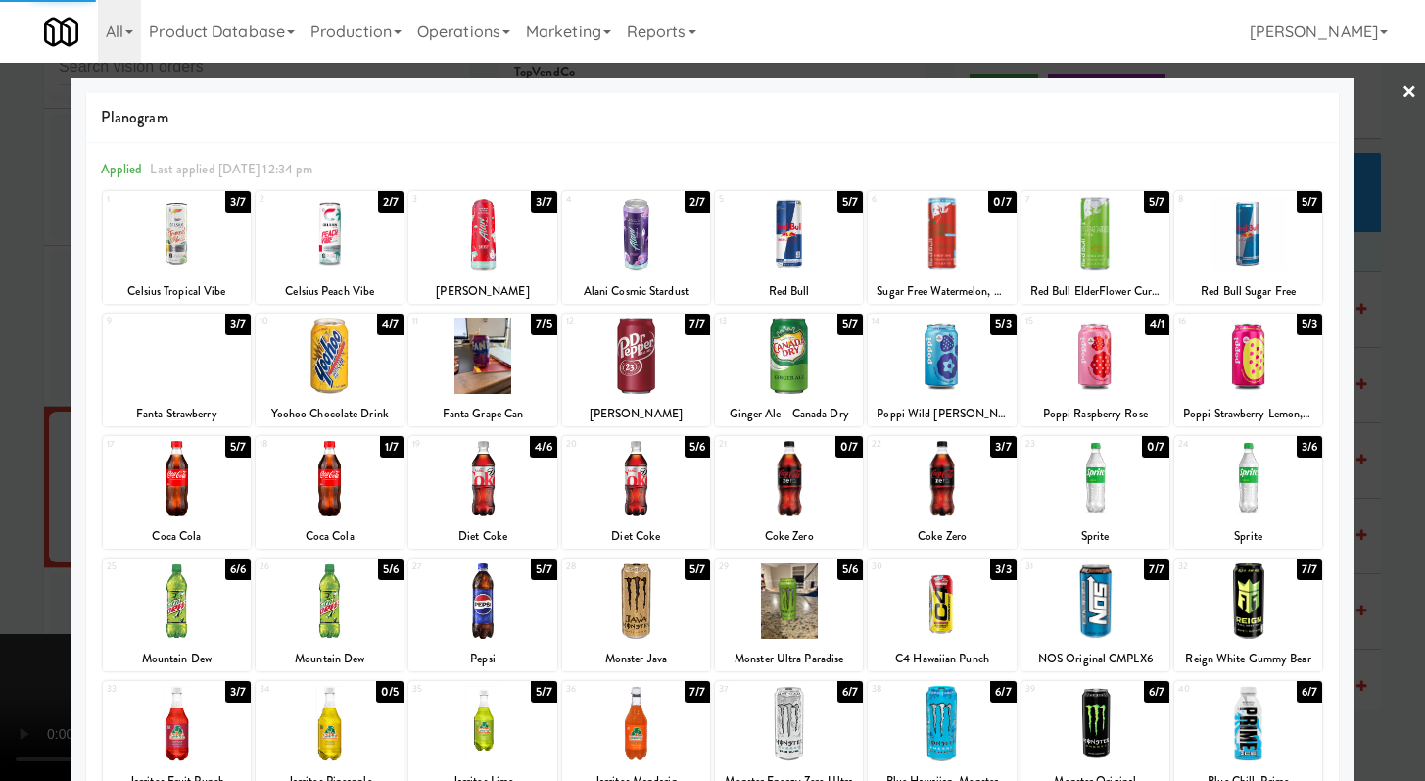
scroll to position [2545, 0]
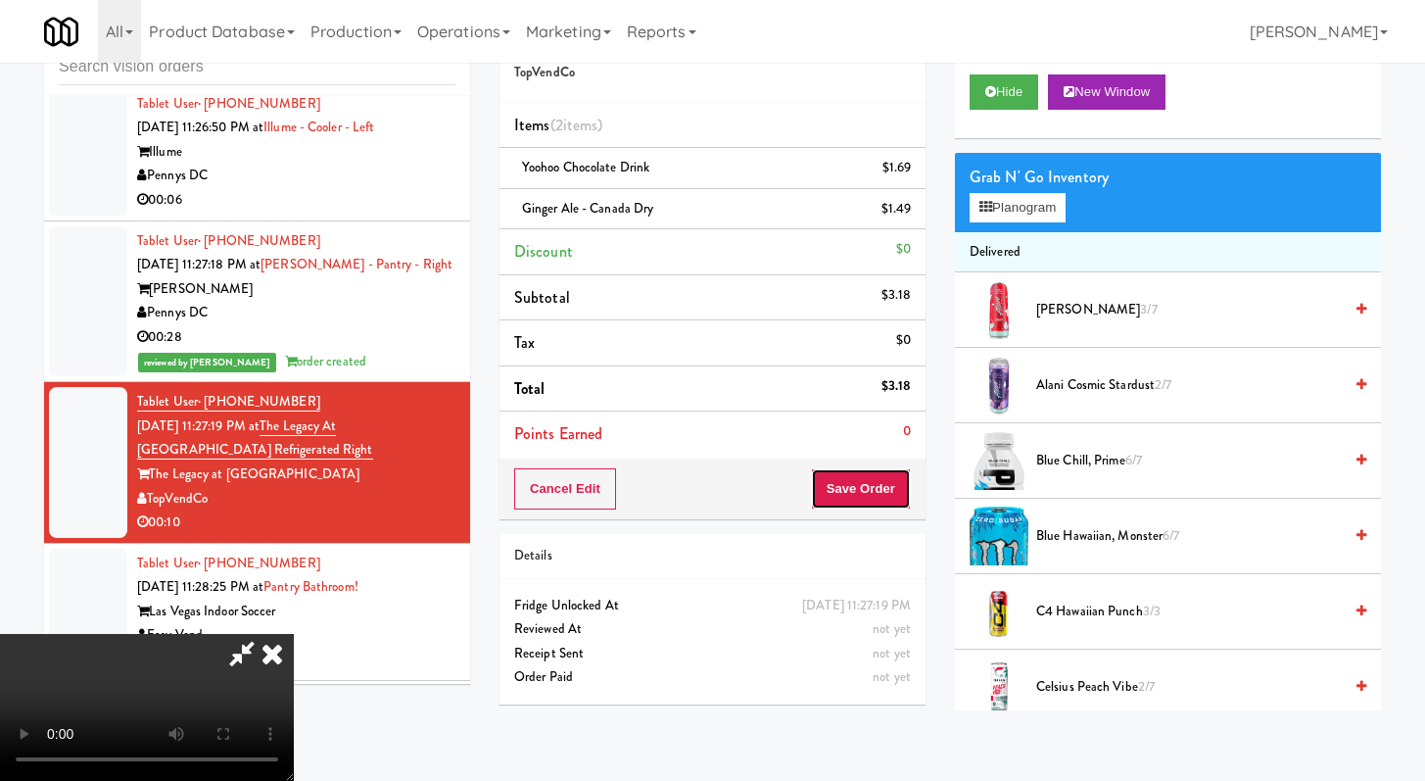
click at [862, 480] on button "Save Order" at bounding box center [861, 488] width 100 height 41
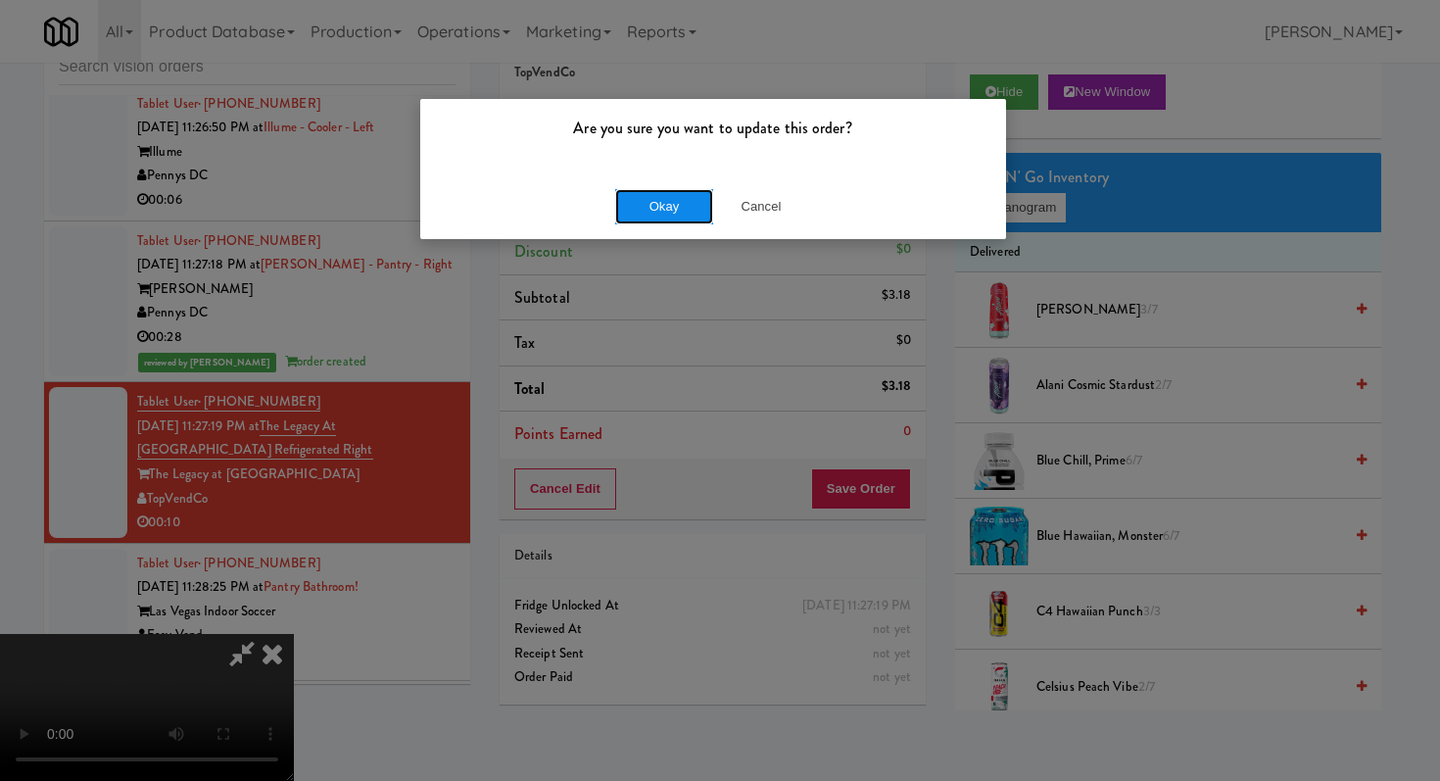
click at [687, 205] on button "Okay" at bounding box center [664, 206] width 98 height 35
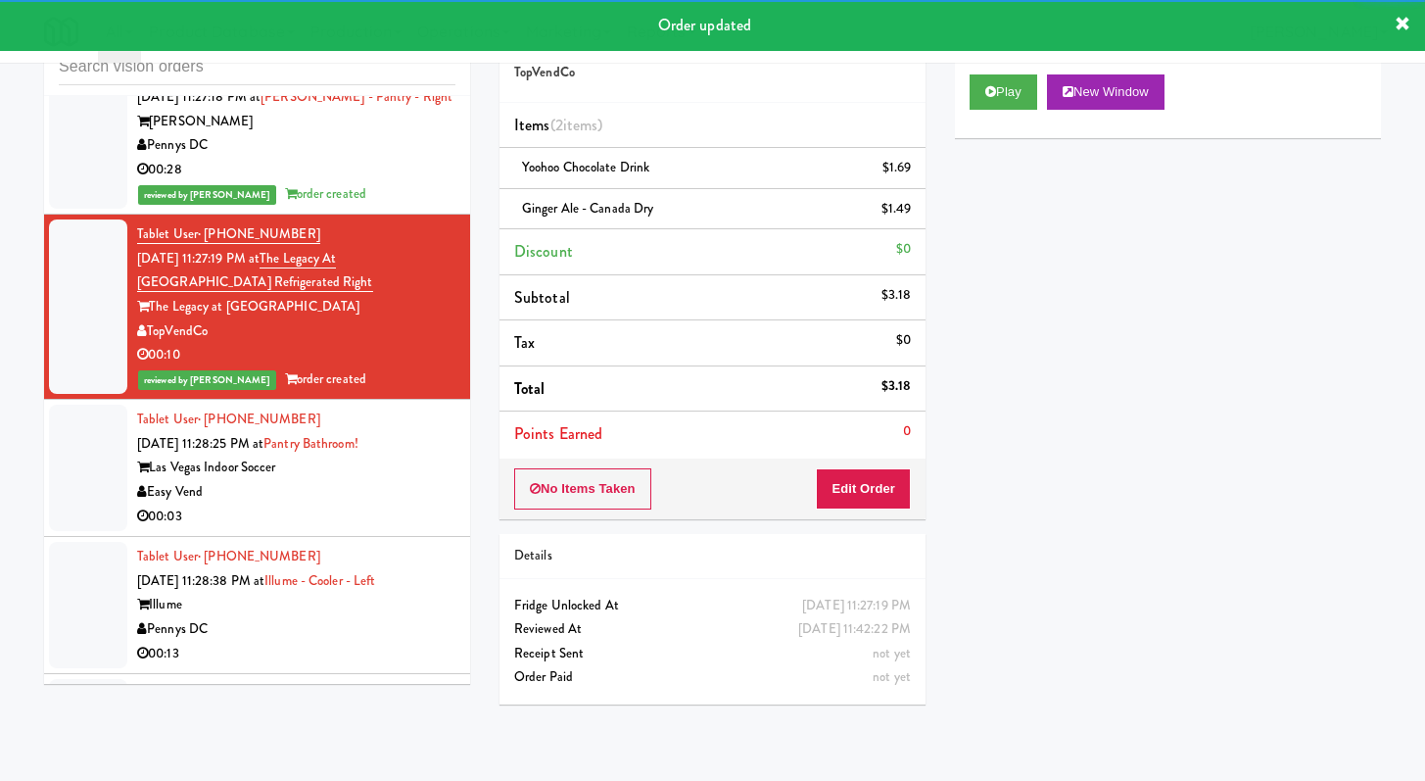
scroll to position [2851, 0]
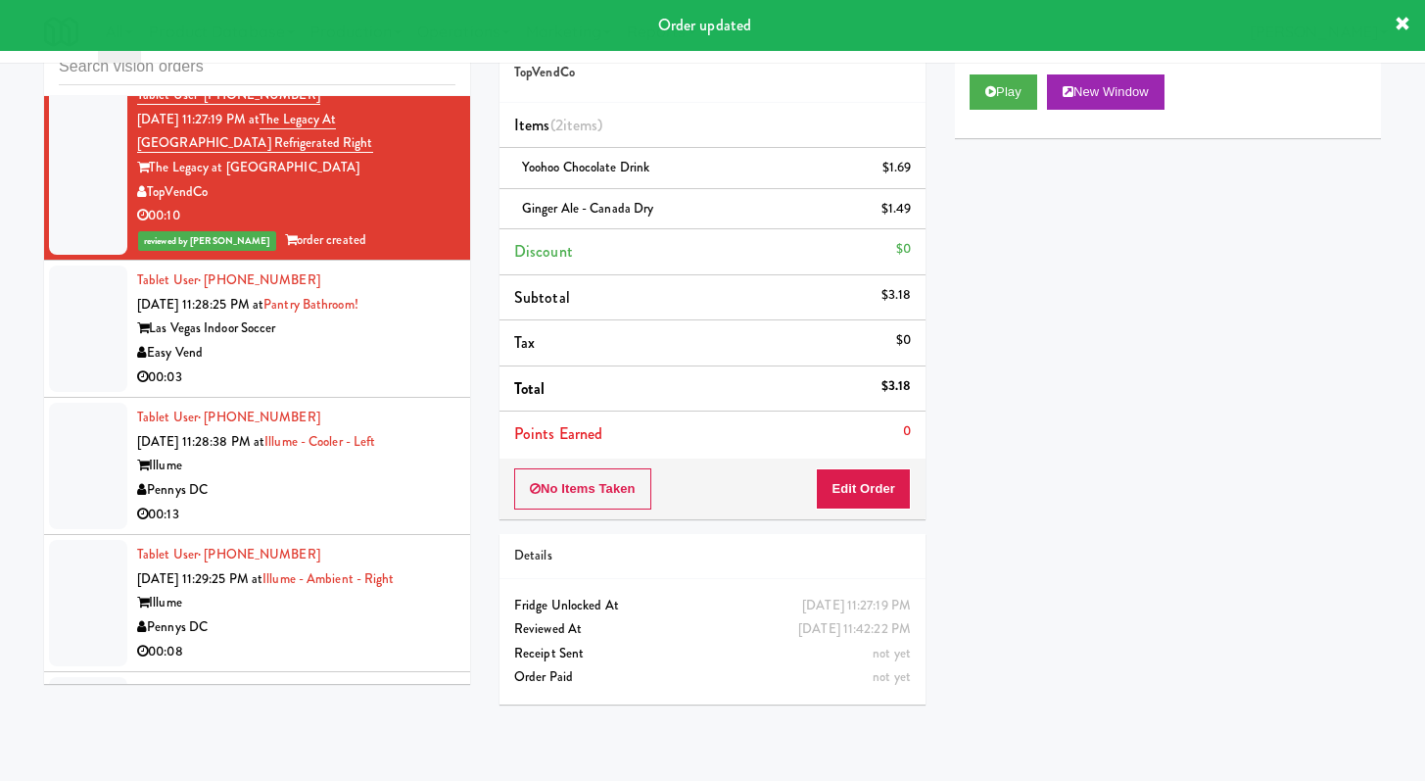
click at [405, 390] on div "00:03" at bounding box center [296, 377] width 318 height 24
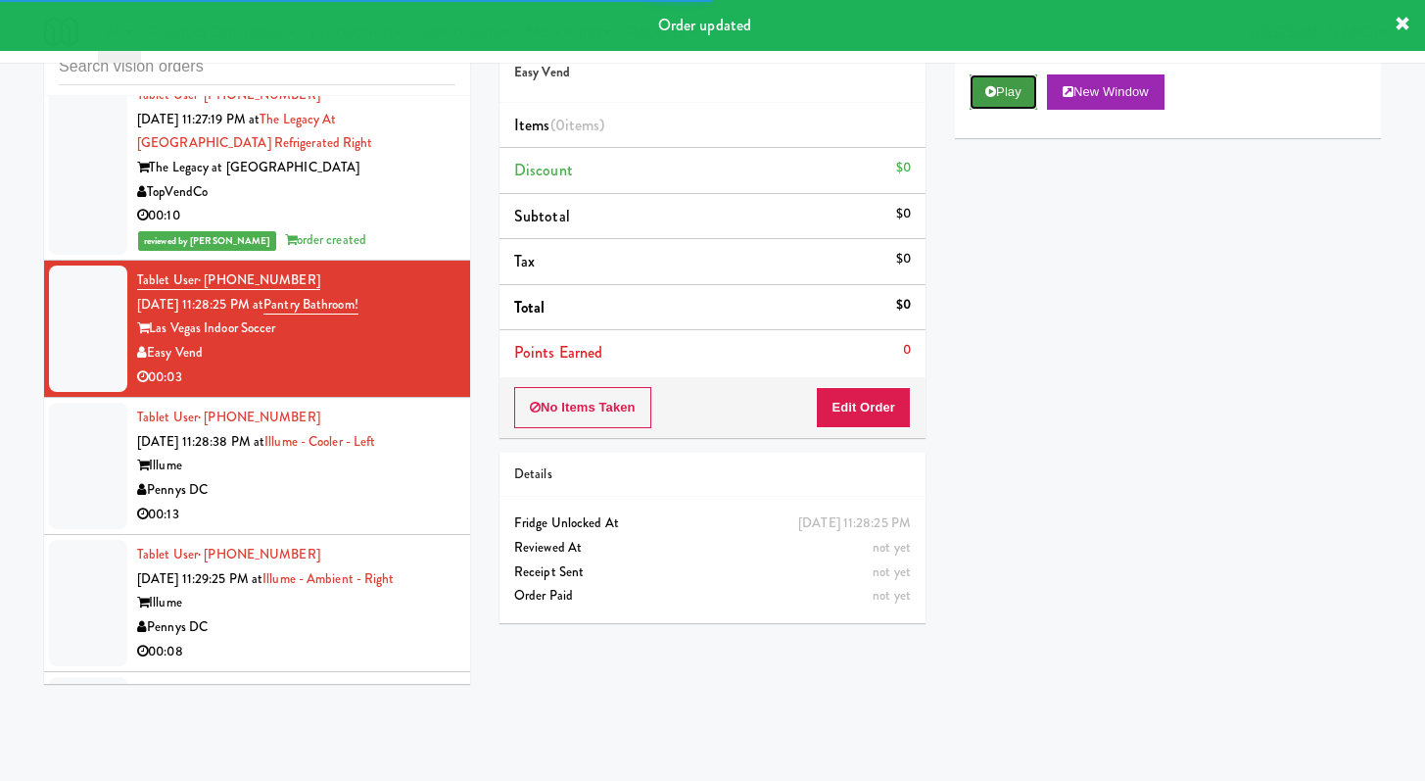
click at [977, 102] on button "Play" at bounding box center [1004, 91] width 68 height 35
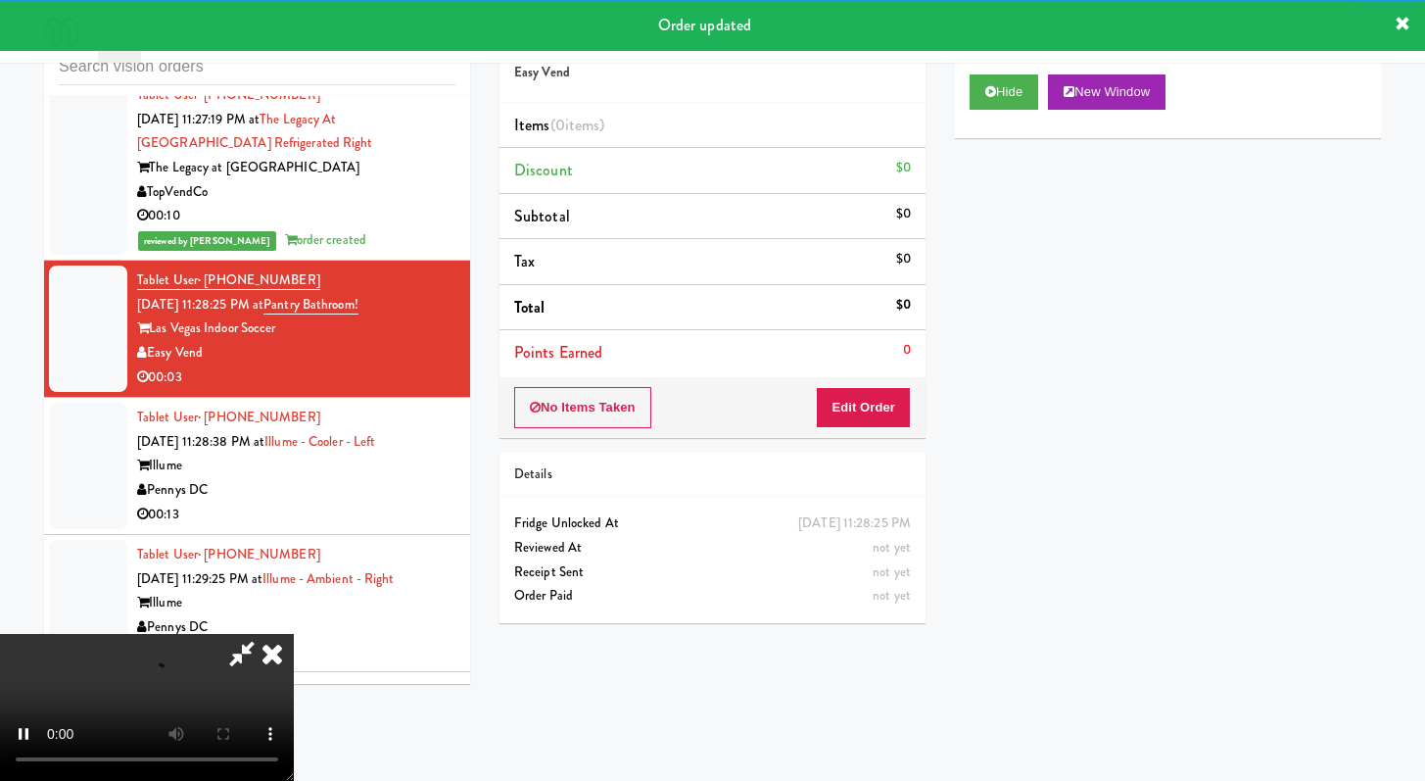
click at [842, 428] on div "No Items Taken Edit Order" at bounding box center [713, 407] width 426 height 61
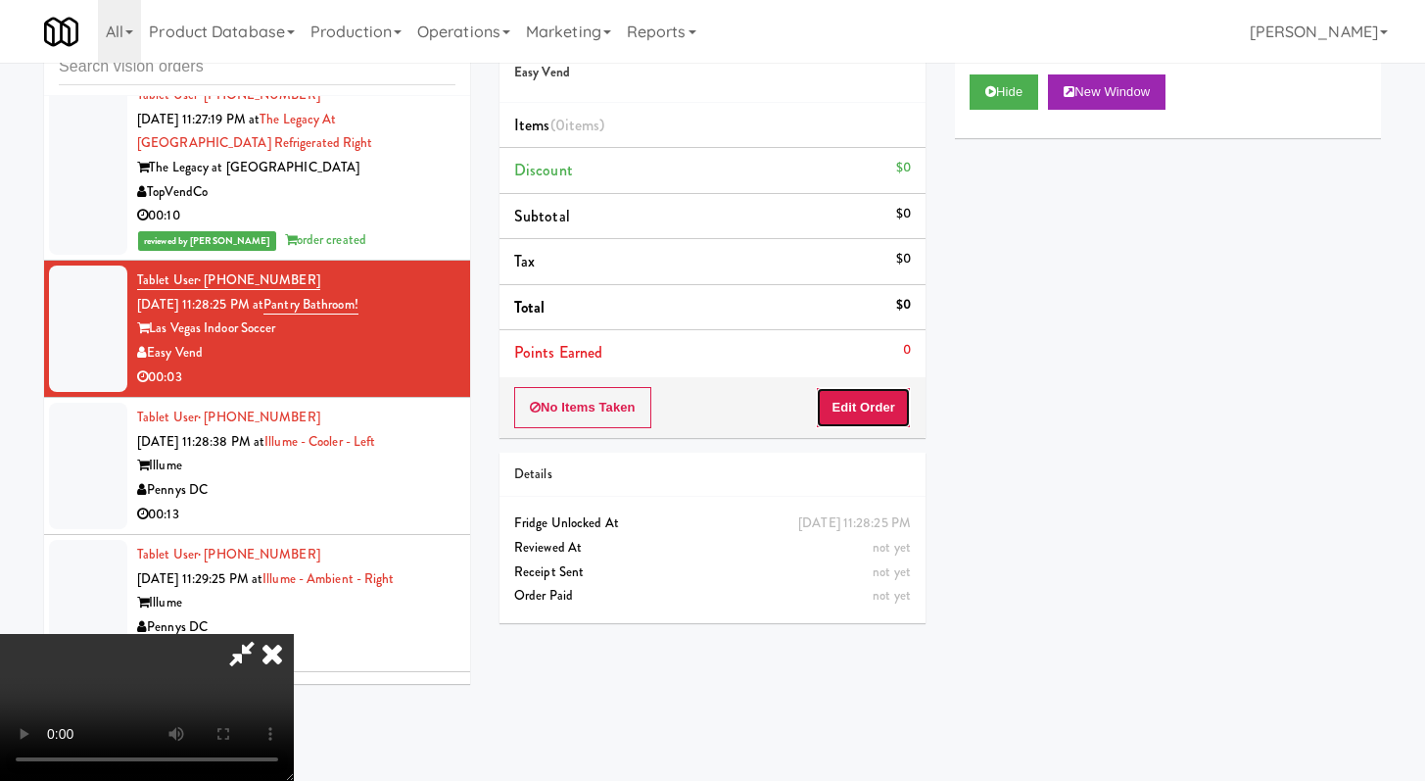
click at [852, 410] on button "Edit Order" at bounding box center [863, 407] width 95 height 41
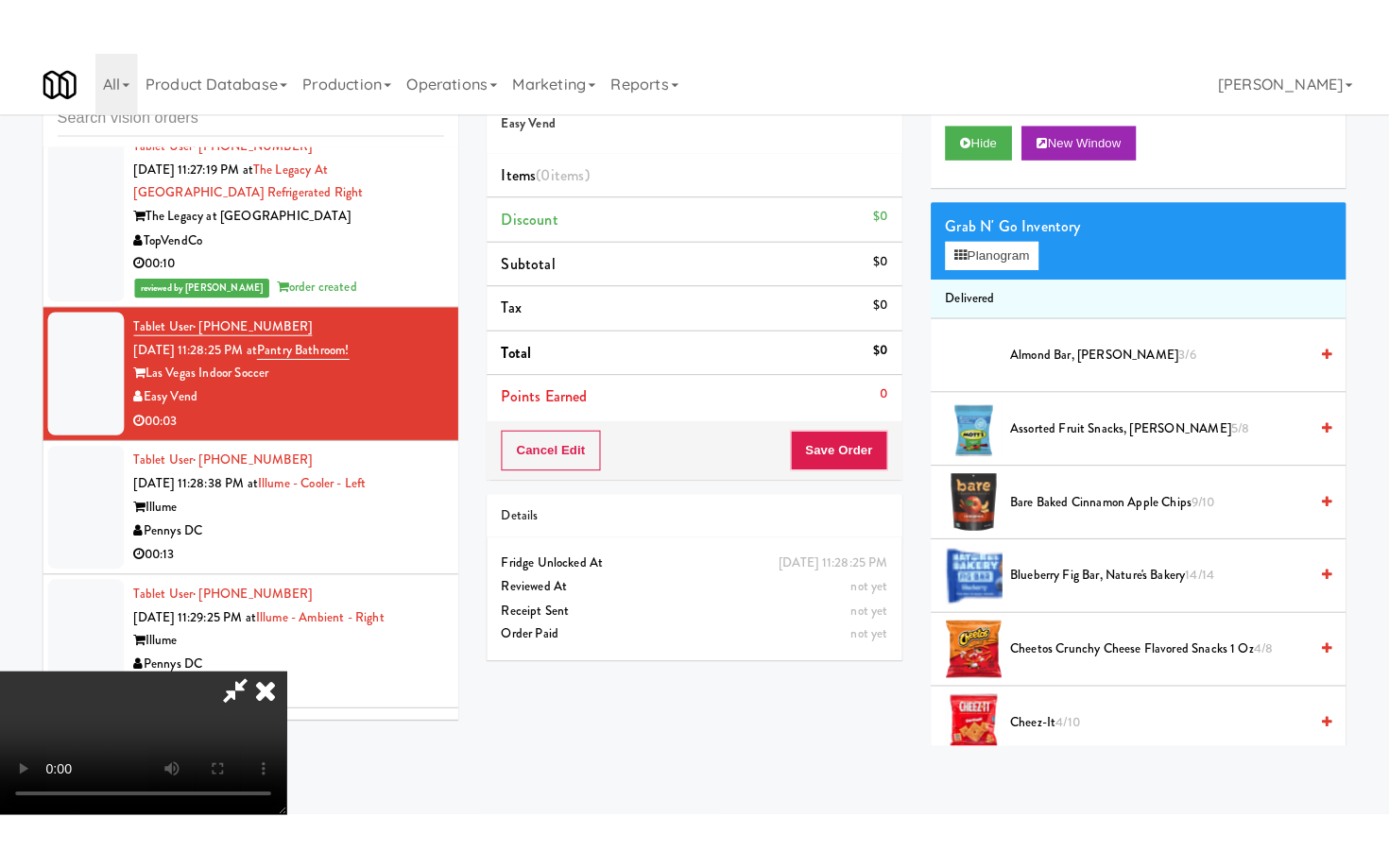
scroll to position [162, 0]
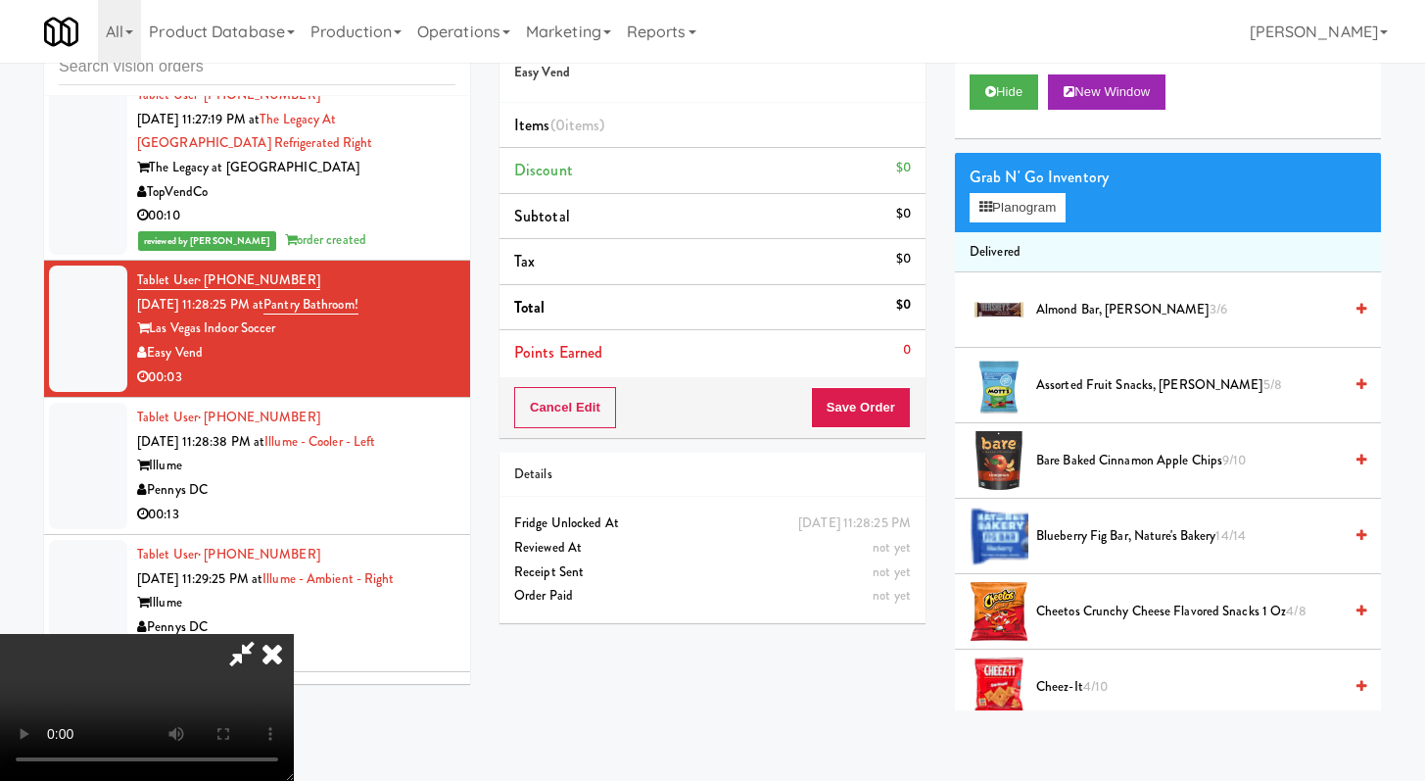
click at [294, 634] on video at bounding box center [147, 707] width 294 height 147
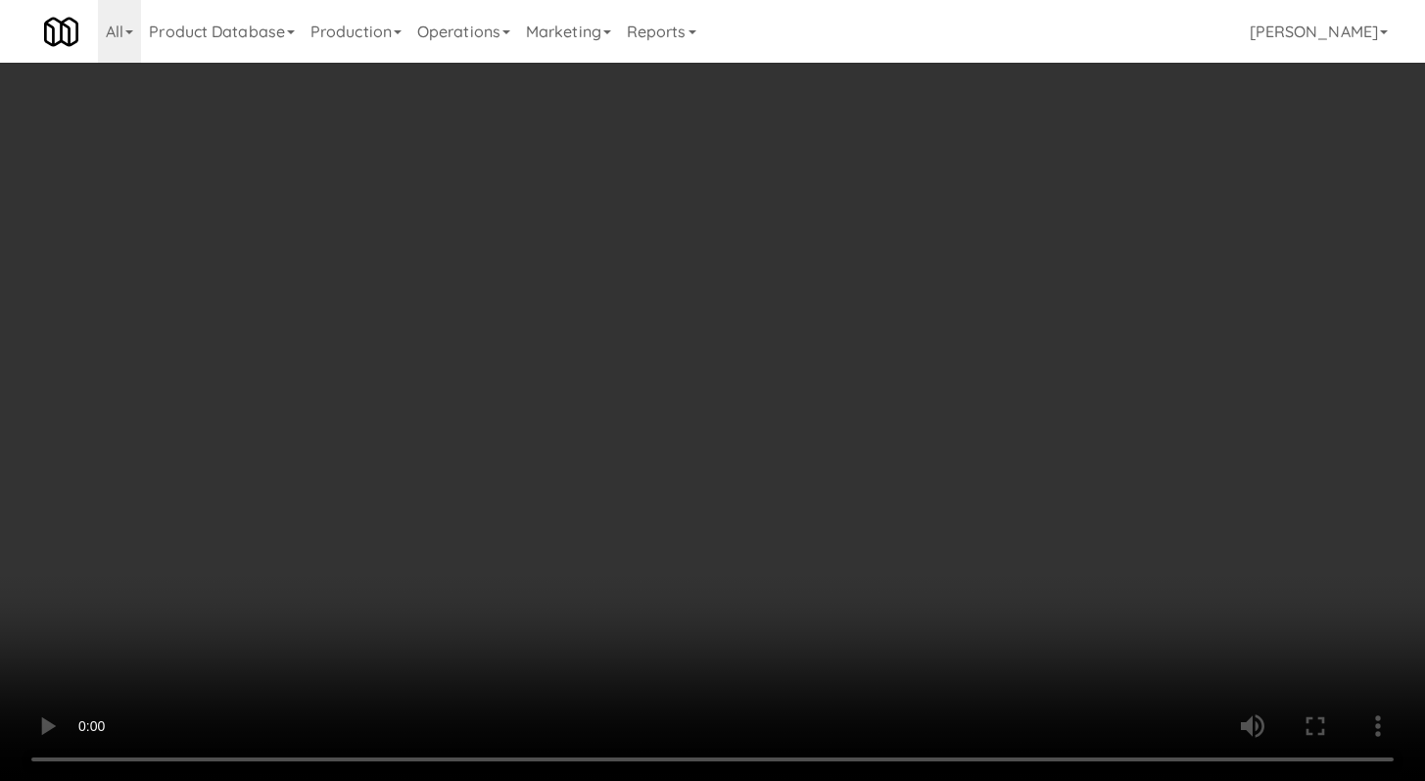
scroll to position [2827, 0]
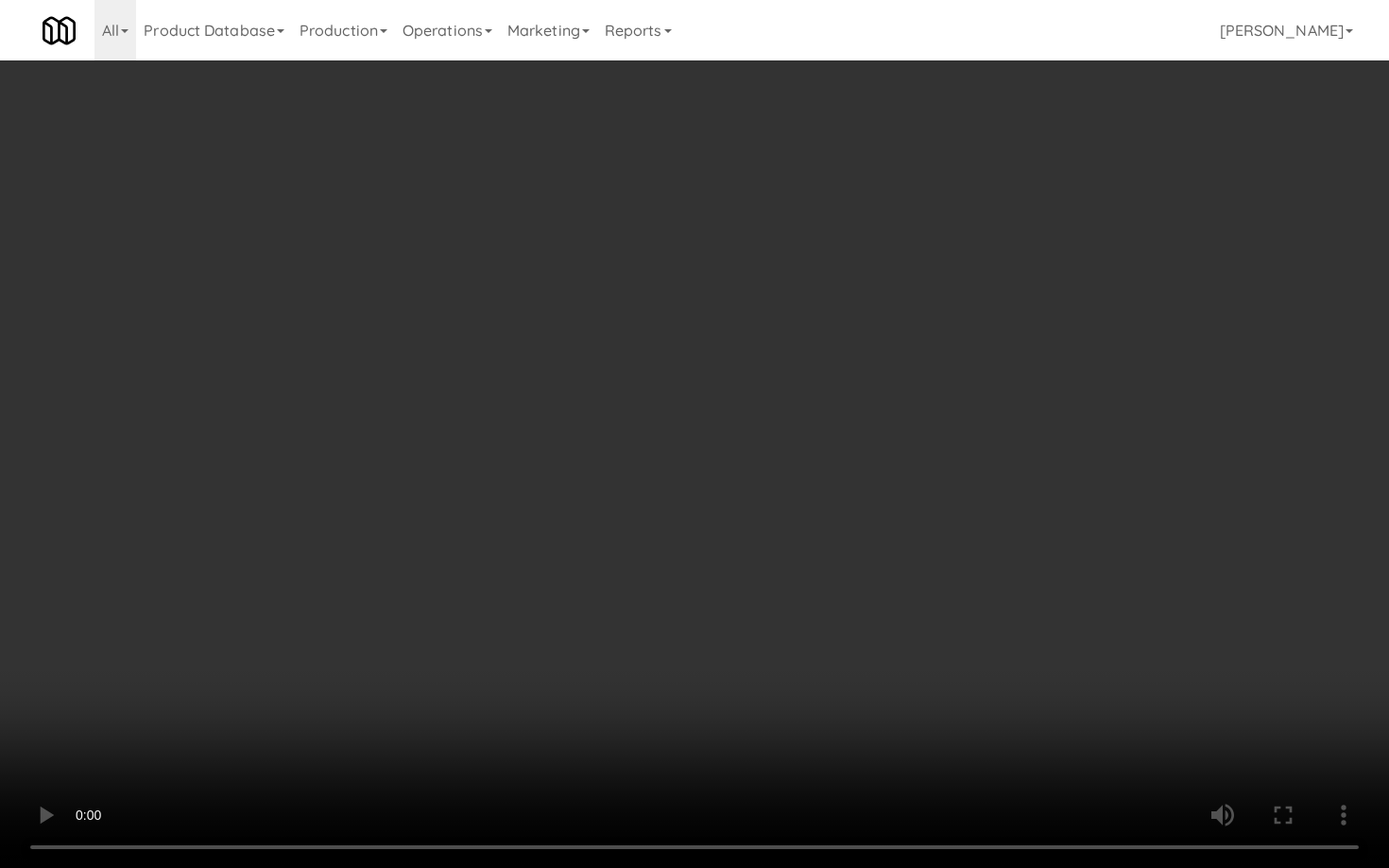
click at [696, 702] on video at bounding box center [694, 434] width 1389 height 868
click at [727, 667] on video at bounding box center [694, 434] width 1389 height 868
click at [742, 650] on video at bounding box center [694, 434] width 1389 height 868
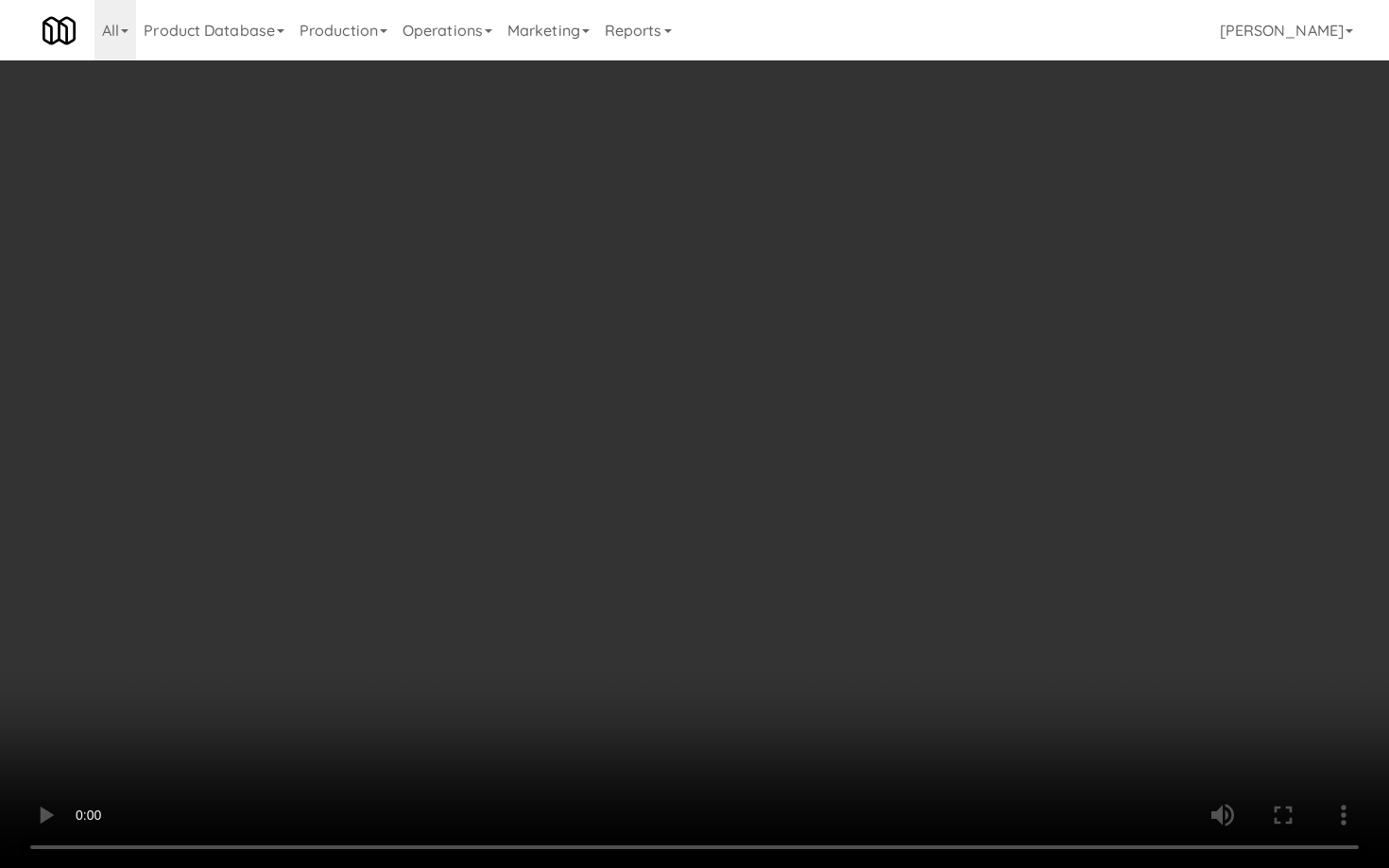
click at [757, 637] on video at bounding box center [694, 434] width 1389 height 868
click at [756, 640] on video at bounding box center [694, 434] width 1389 height 868
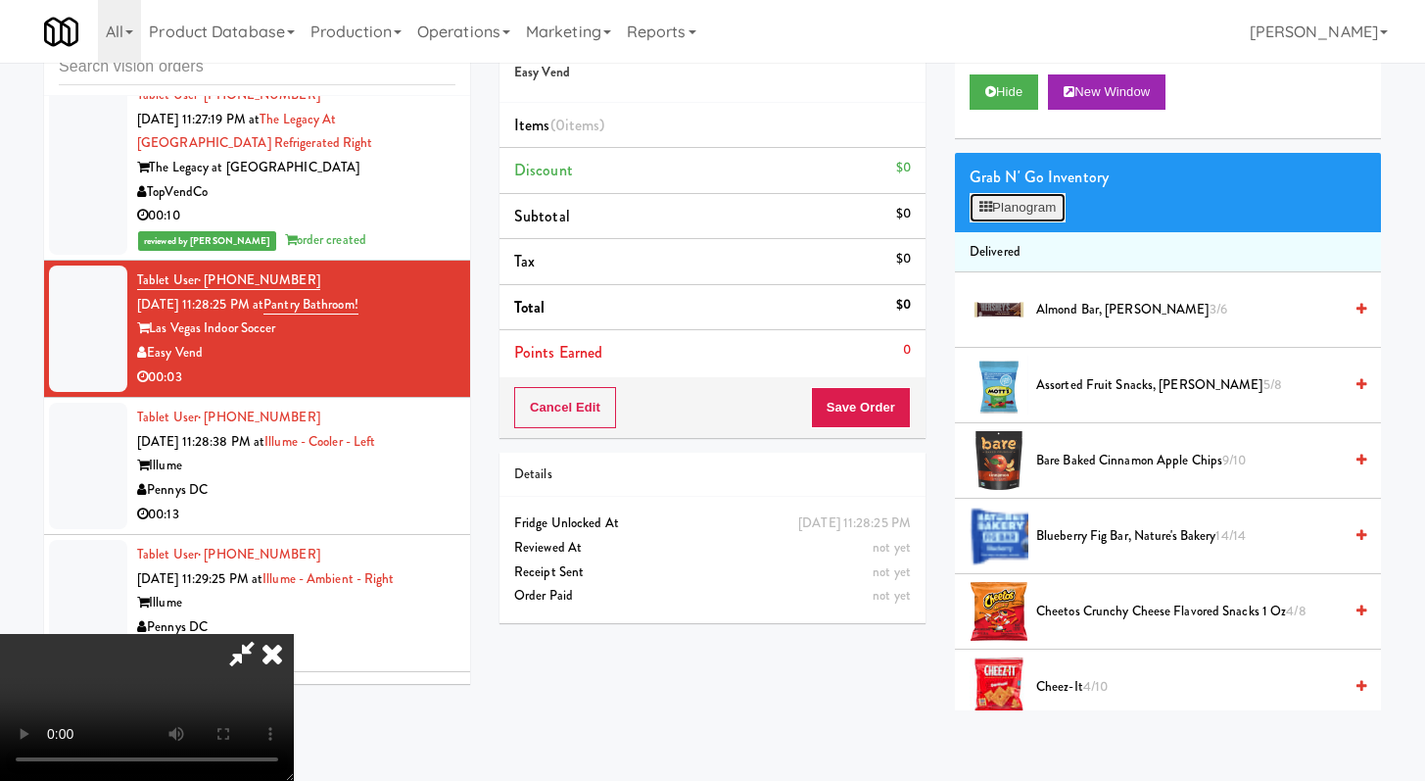
click at [986, 201] on icon at bounding box center [985, 207] width 13 height 13
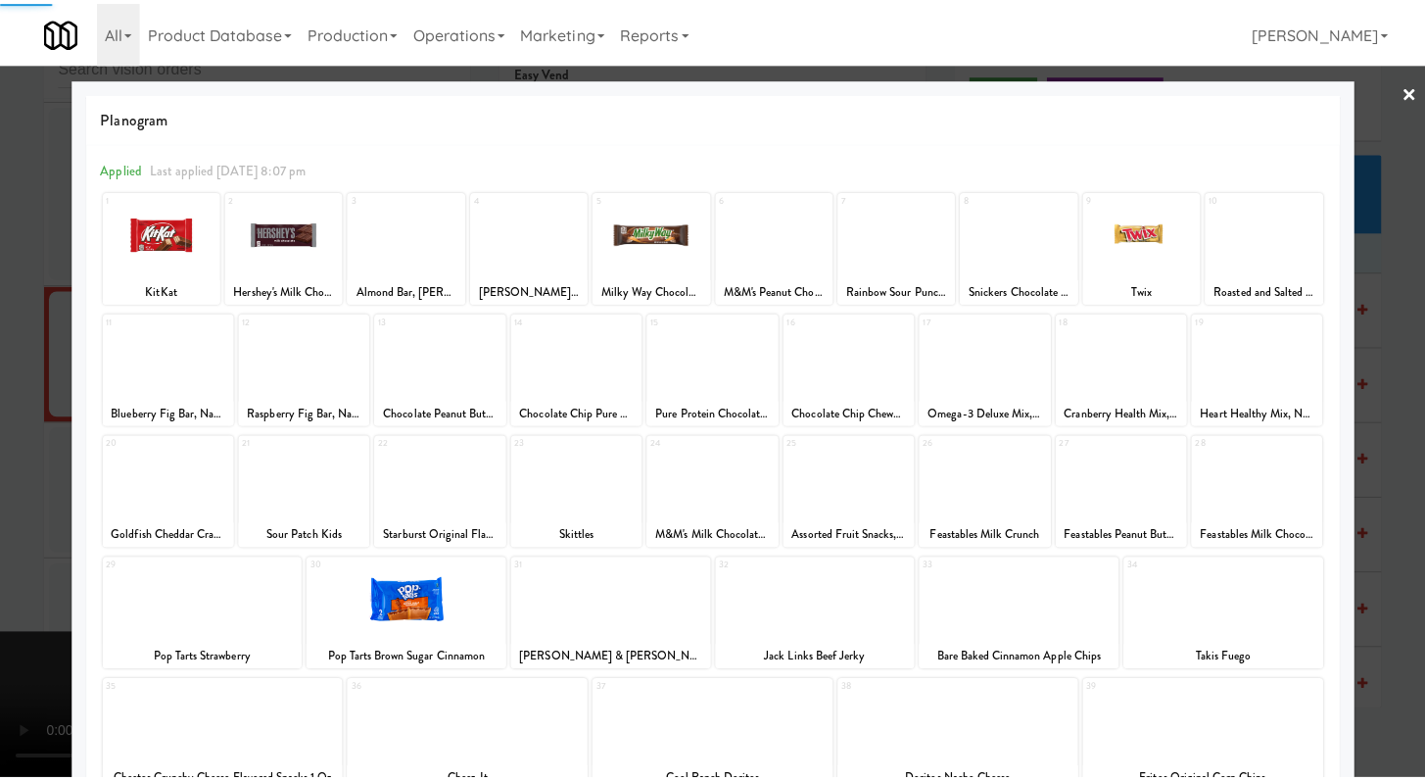
scroll to position [181, 0]
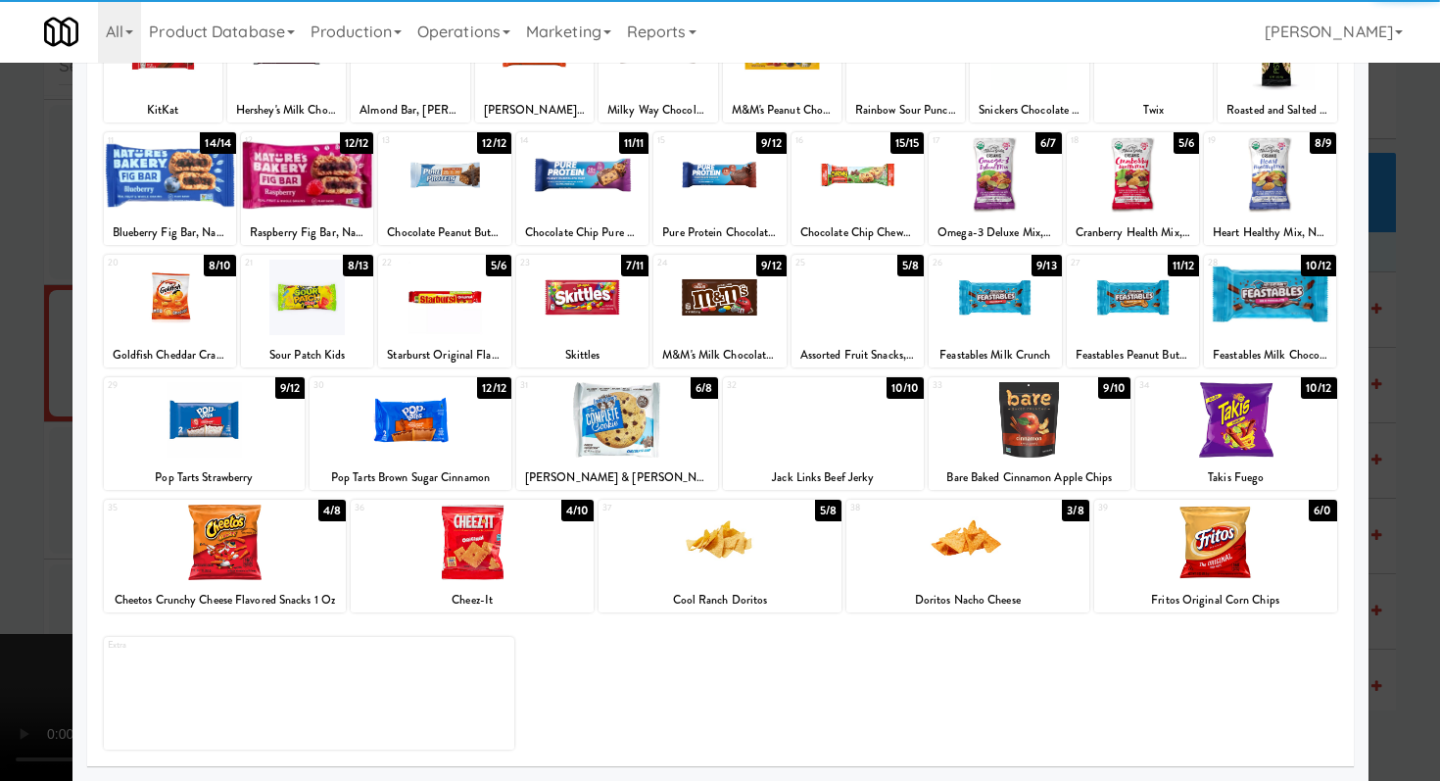
click at [960, 546] on div at bounding box center [967, 541] width 243 height 75
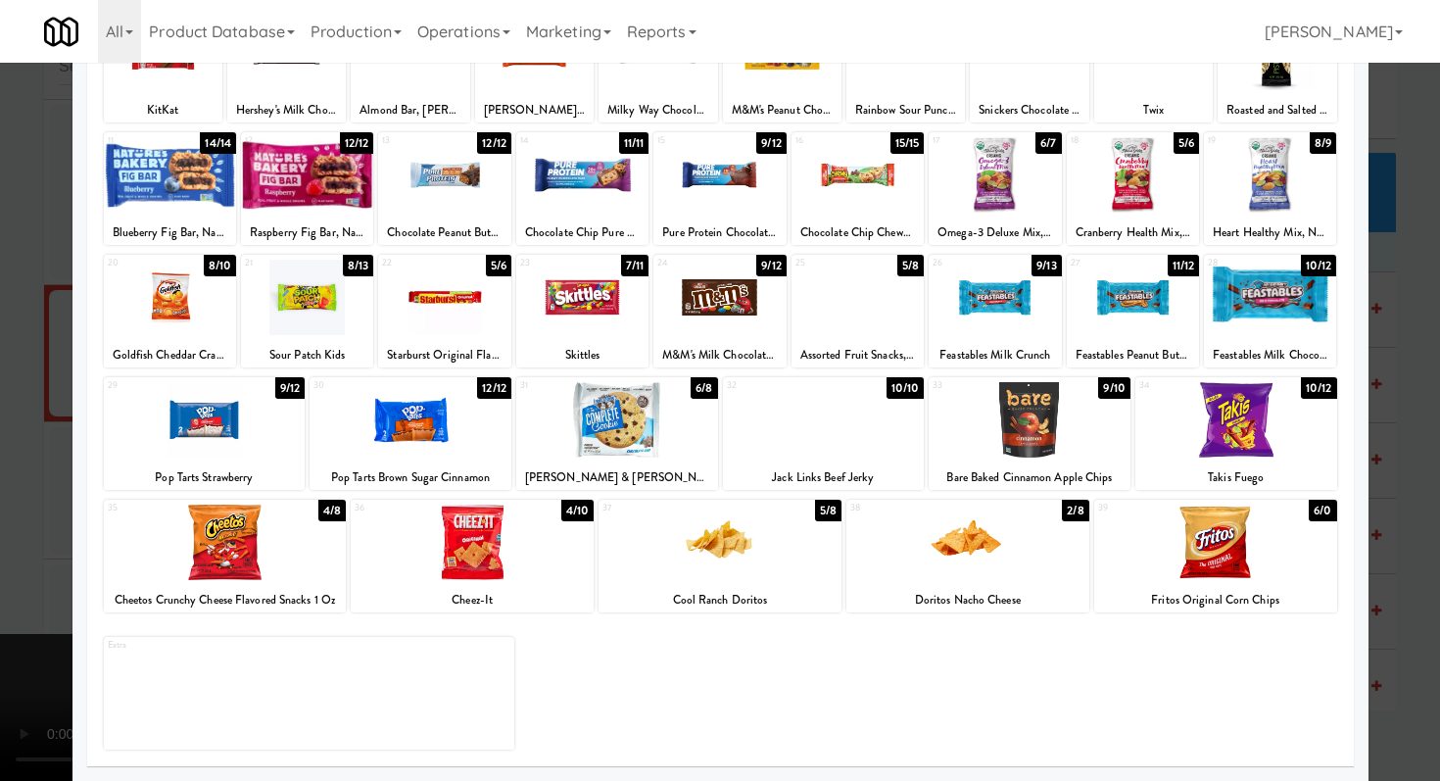
click at [0, 467] on div at bounding box center [720, 390] width 1440 height 781
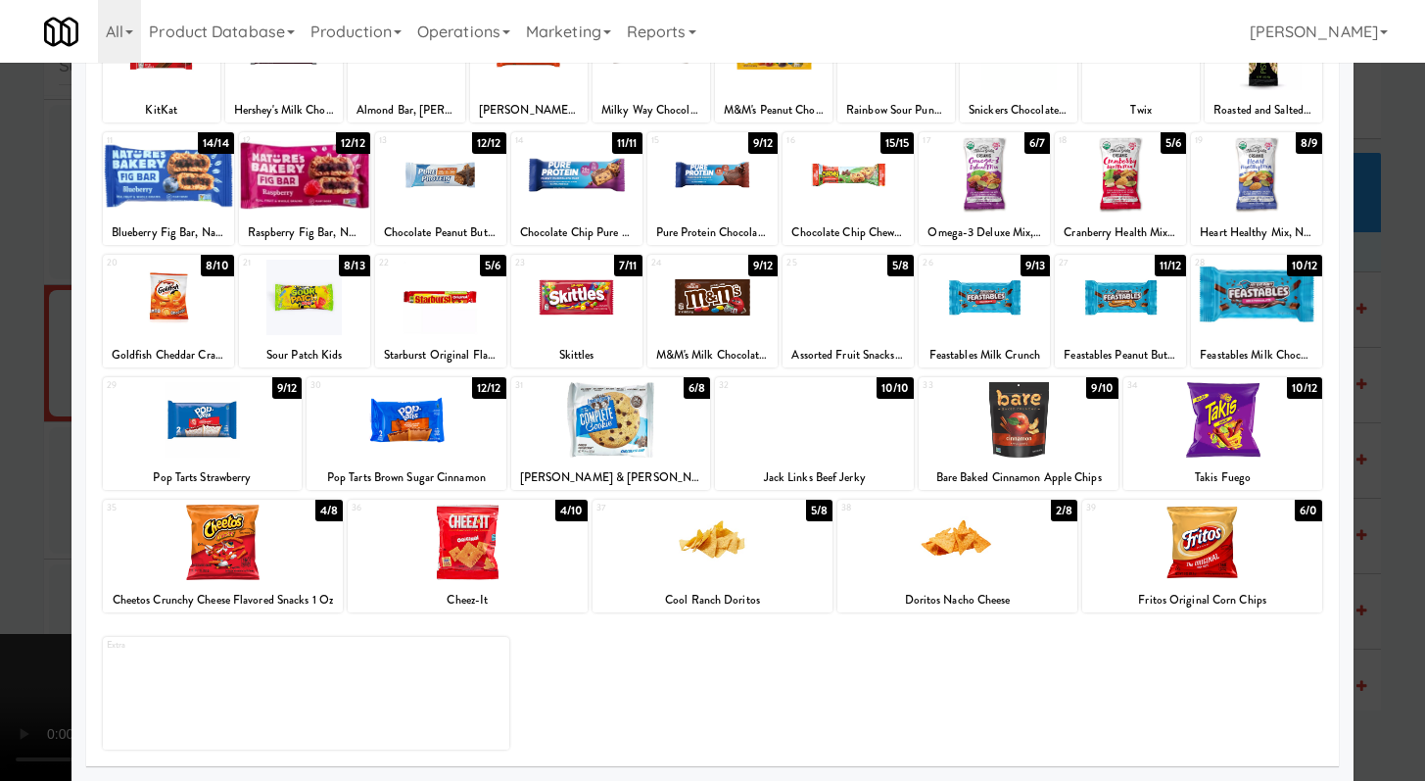
scroll to position [2851, 0]
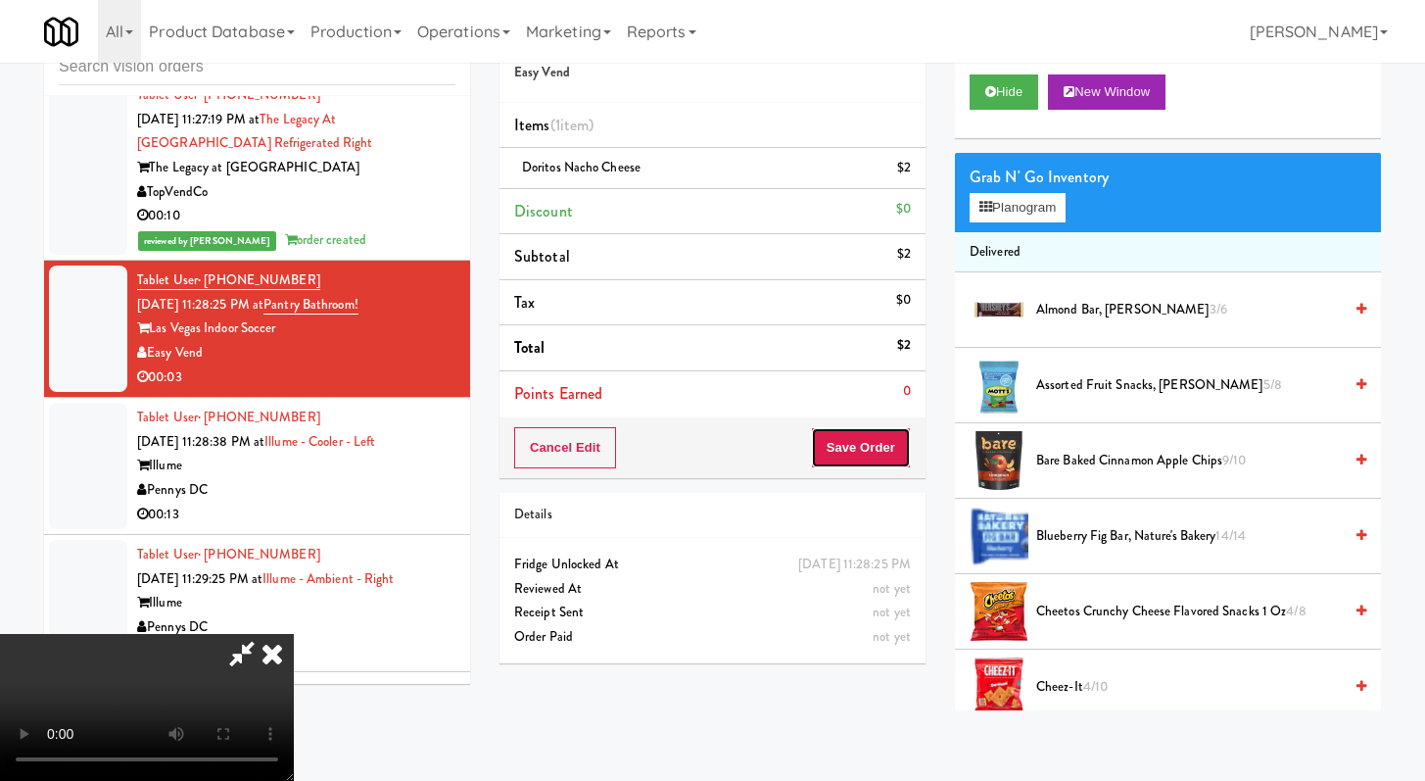
click at [873, 446] on button "Save Order" at bounding box center [861, 447] width 100 height 41
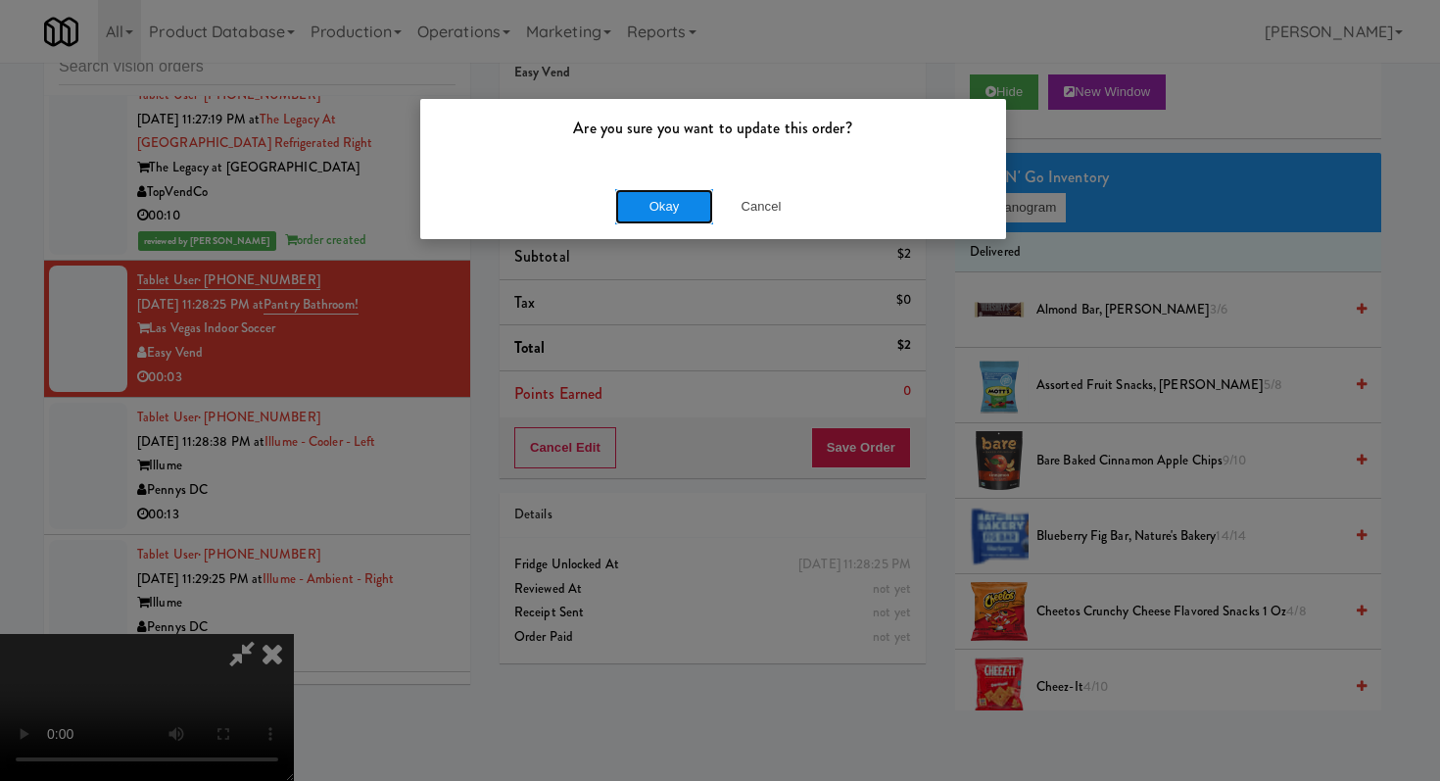
click at [665, 207] on button "Okay" at bounding box center [664, 206] width 98 height 35
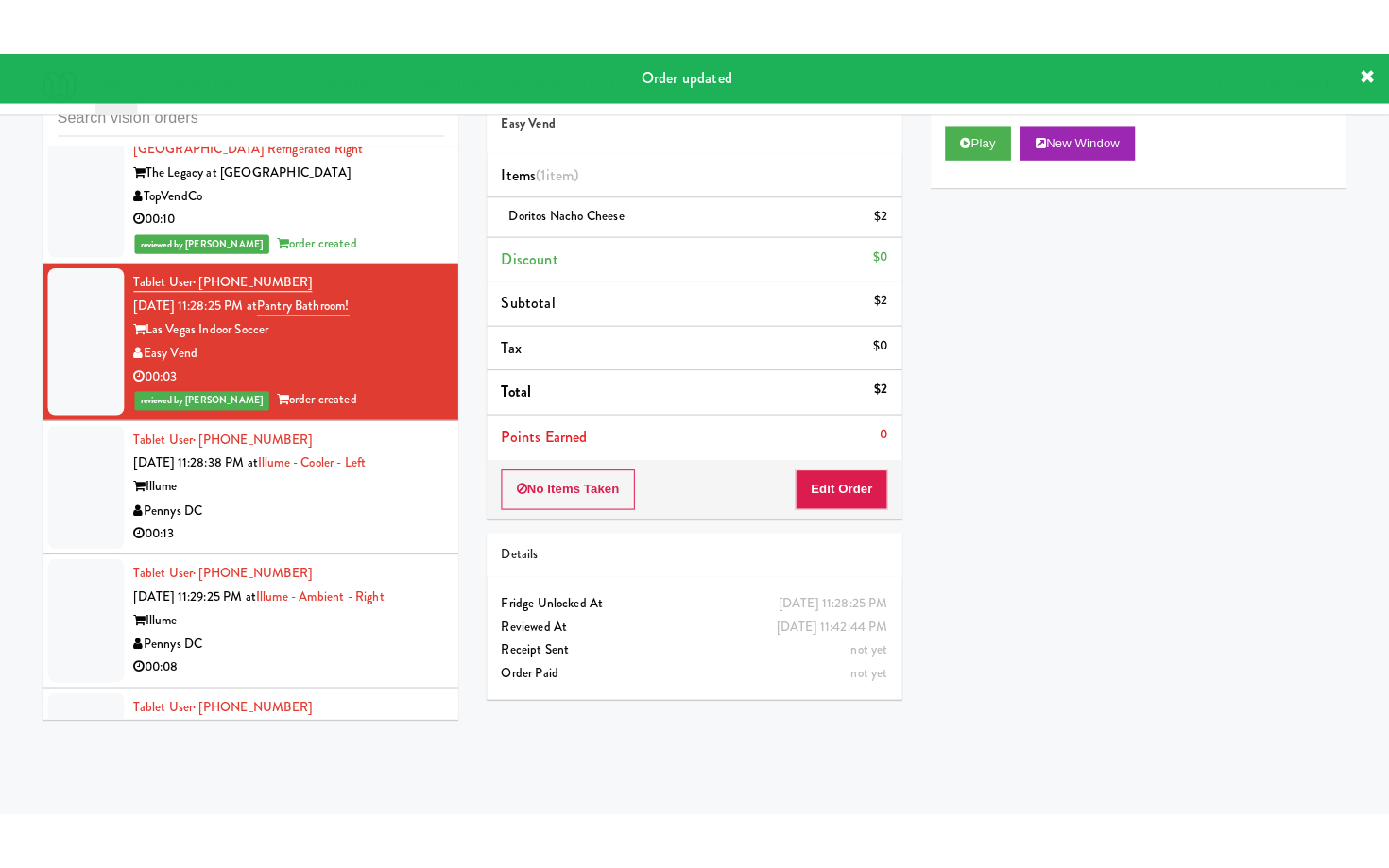
scroll to position [2810, 0]
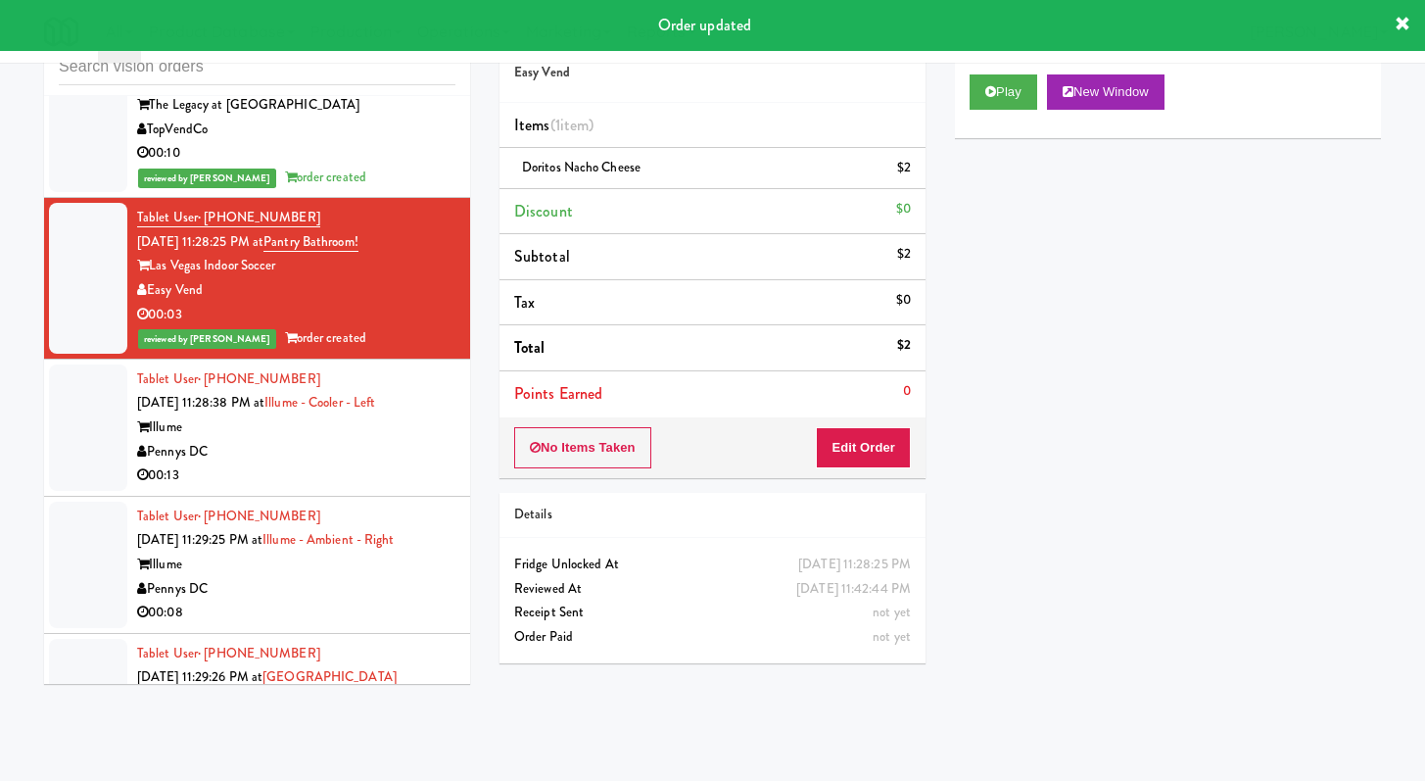
click at [346, 488] on div "00:13" at bounding box center [296, 475] width 318 height 24
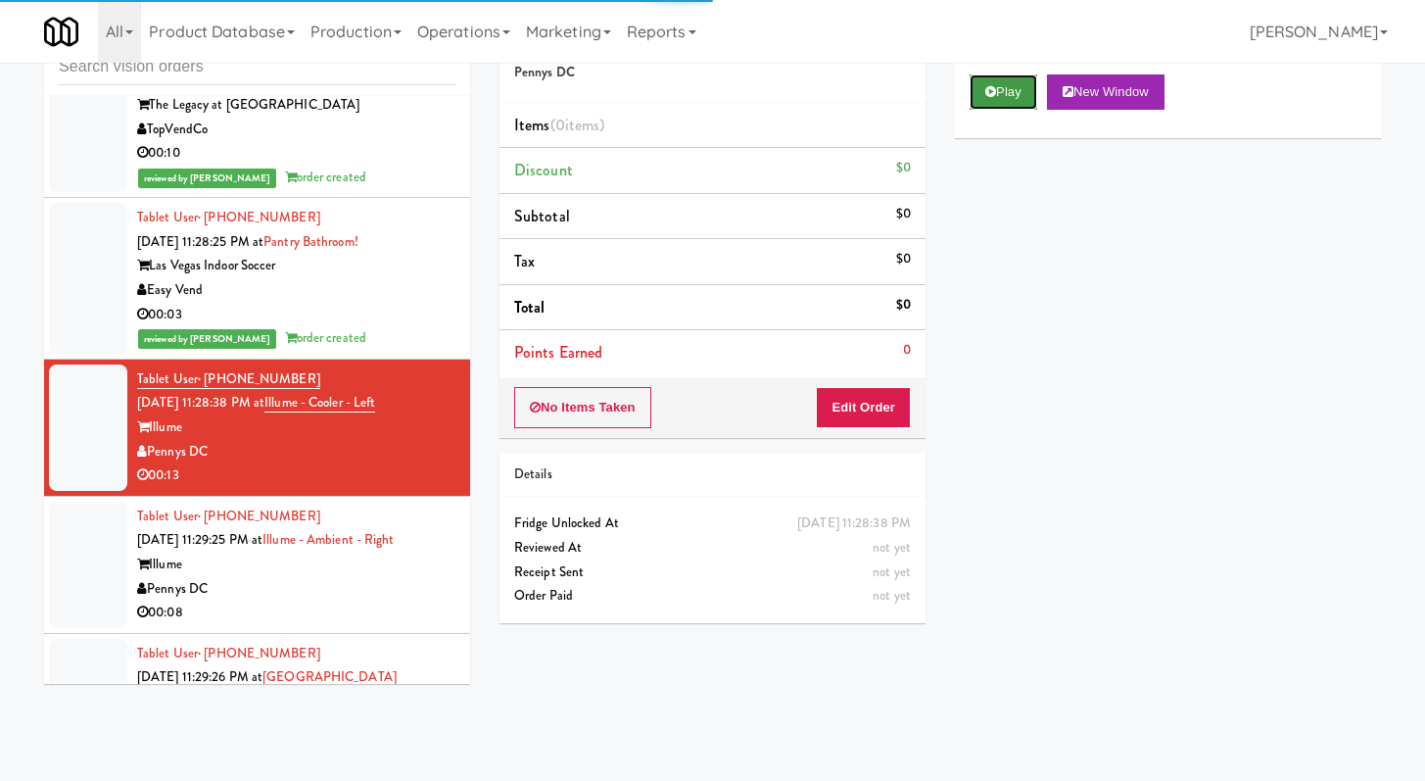
click at [995, 82] on button "Play" at bounding box center [1004, 91] width 68 height 35
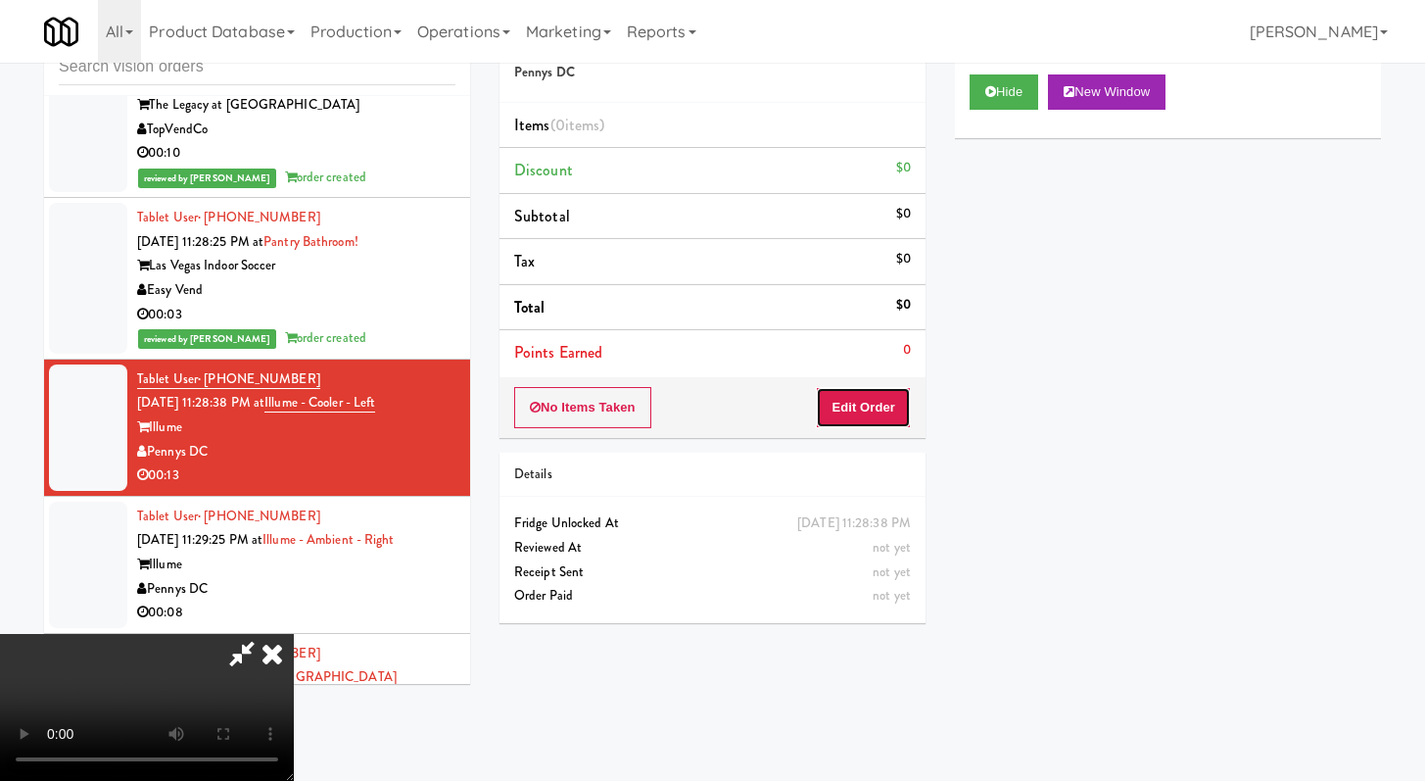
click at [848, 403] on button "Edit Order" at bounding box center [863, 407] width 95 height 41
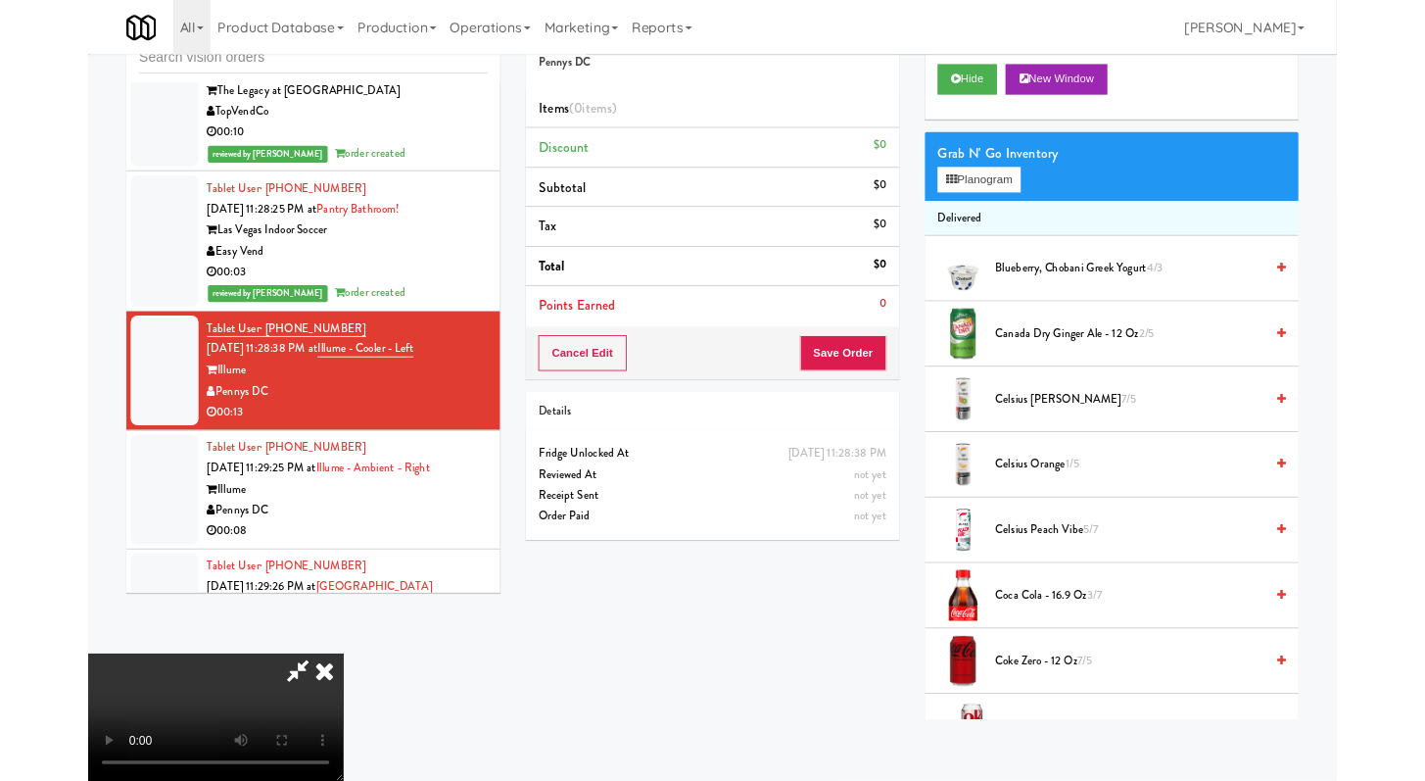
scroll to position [2889, 0]
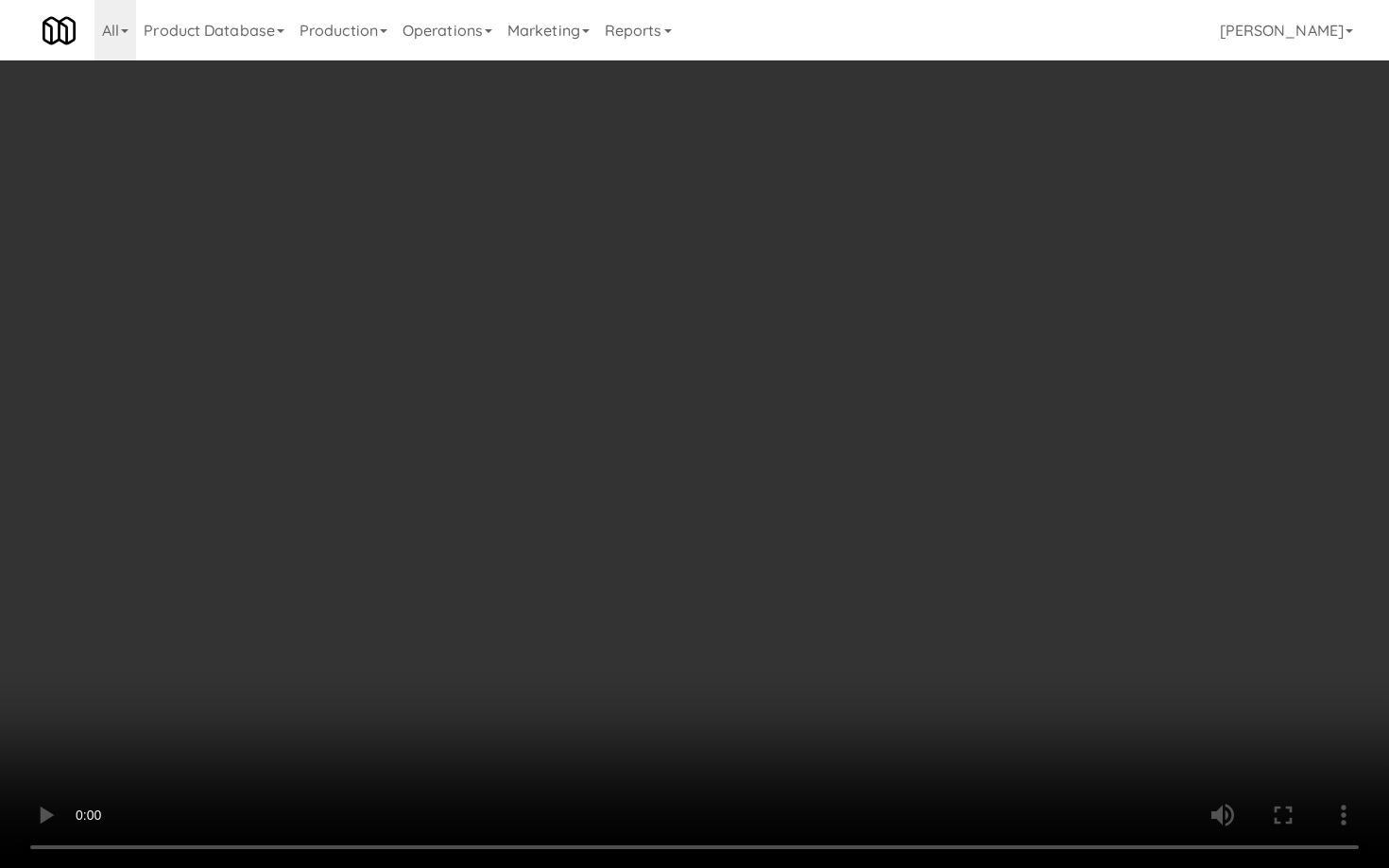
click at [673, 605] on video at bounding box center [694, 434] width 1389 height 868
click at [678, 598] on video at bounding box center [694, 434] width 1389 height 868
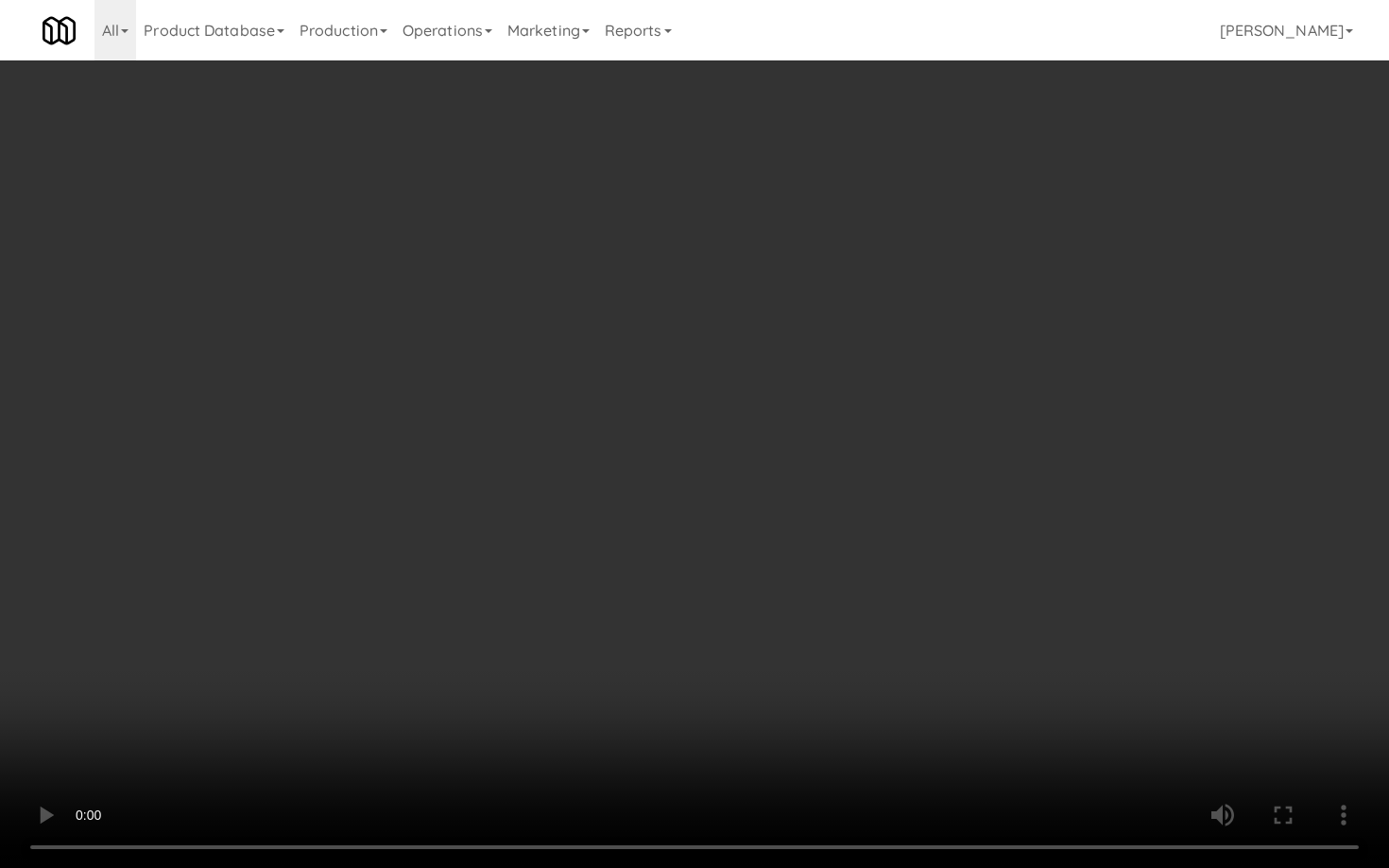
click at [678, 598] on video at bounding box center [694, 434] width 1389 height 868
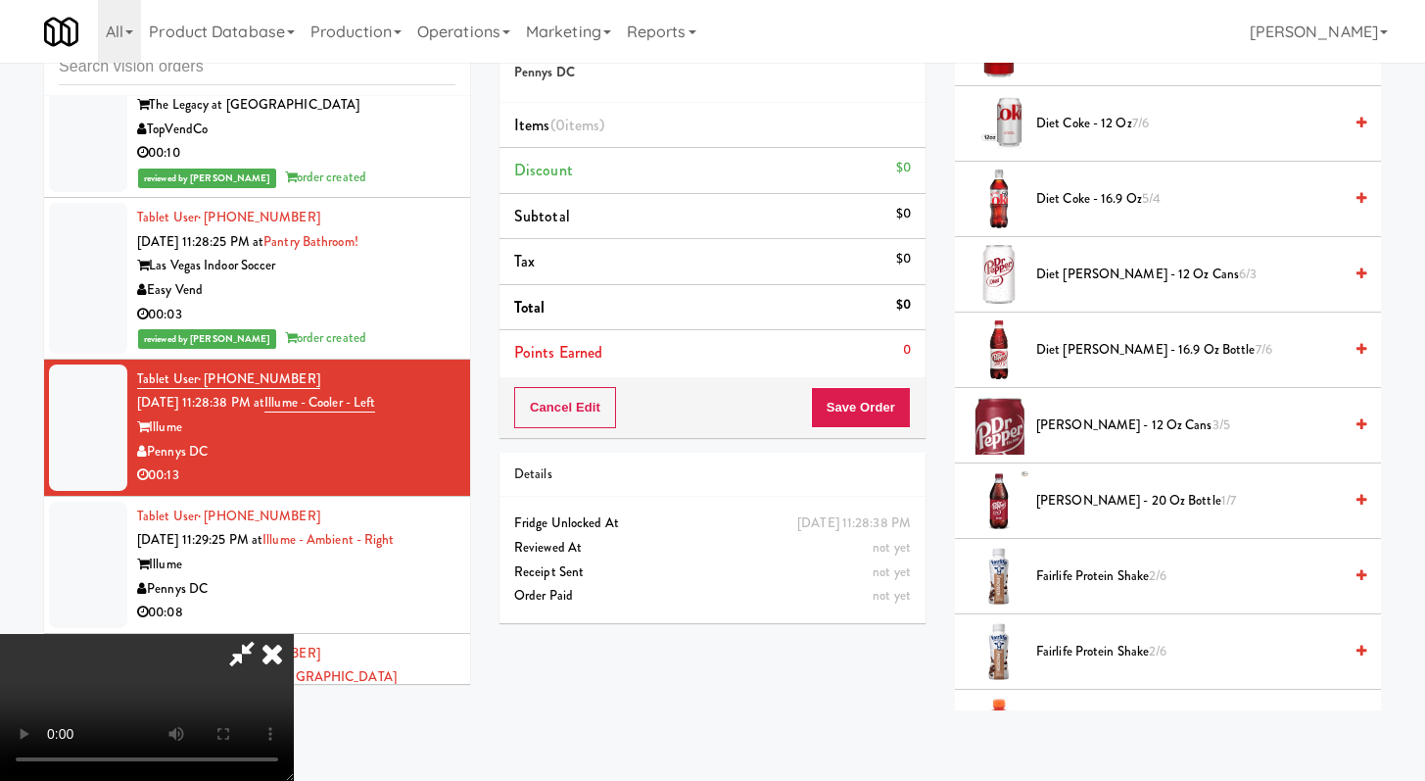
scroll to position [681, 0]
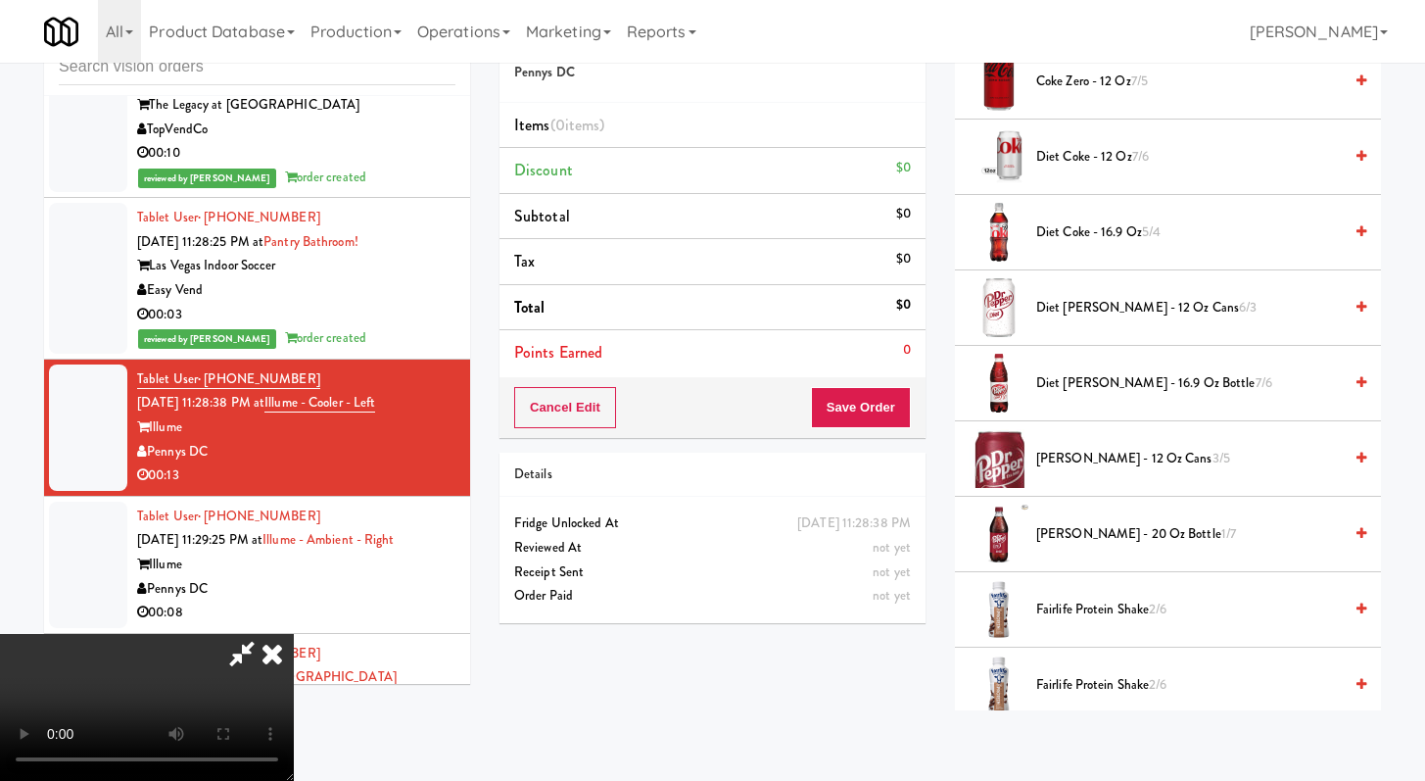
click at [1094, 236] on span "Diet Coke - 16.9 oz 5/4" at bounding box center [1189, 232] width 306 height 24
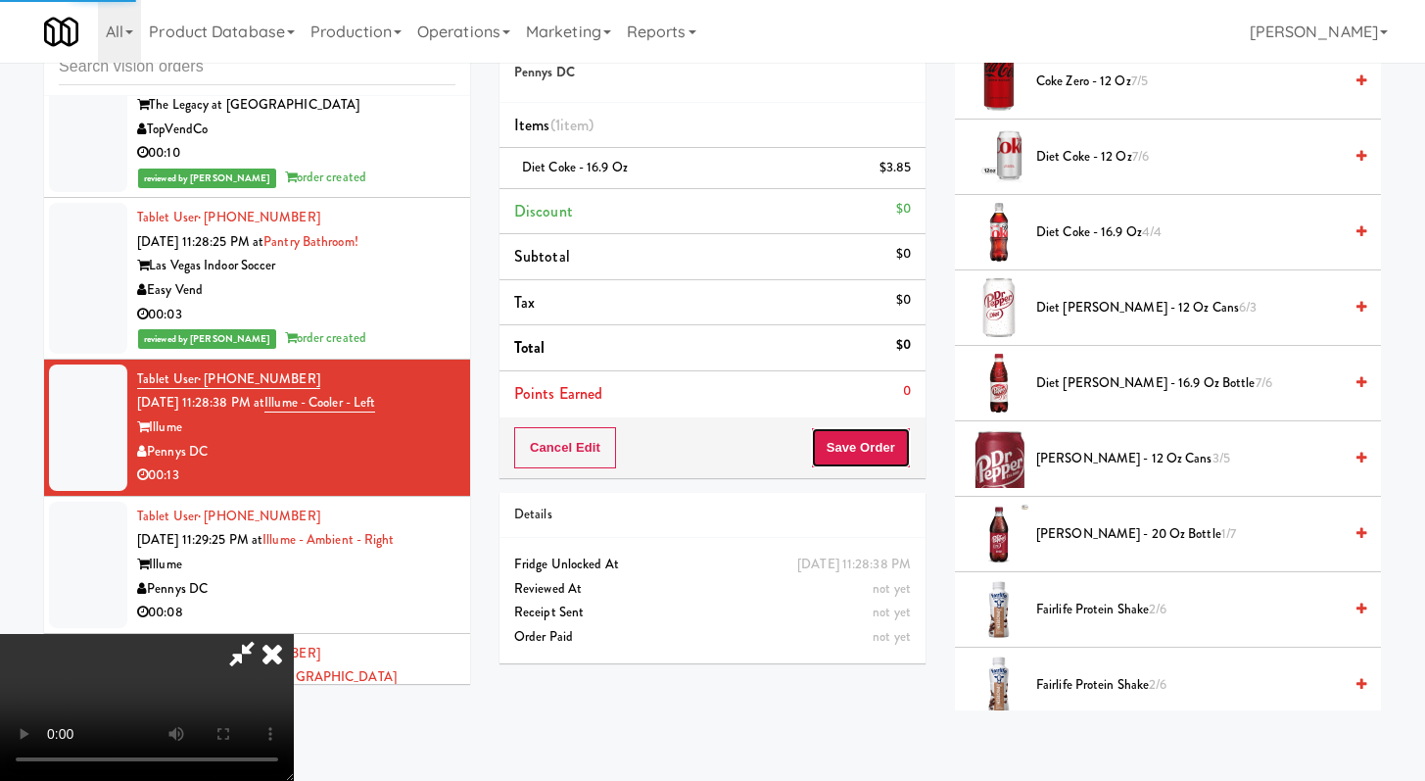
click at [881, 449] on button "Save Order" at bounding box center [861, 447] width 100 height 41
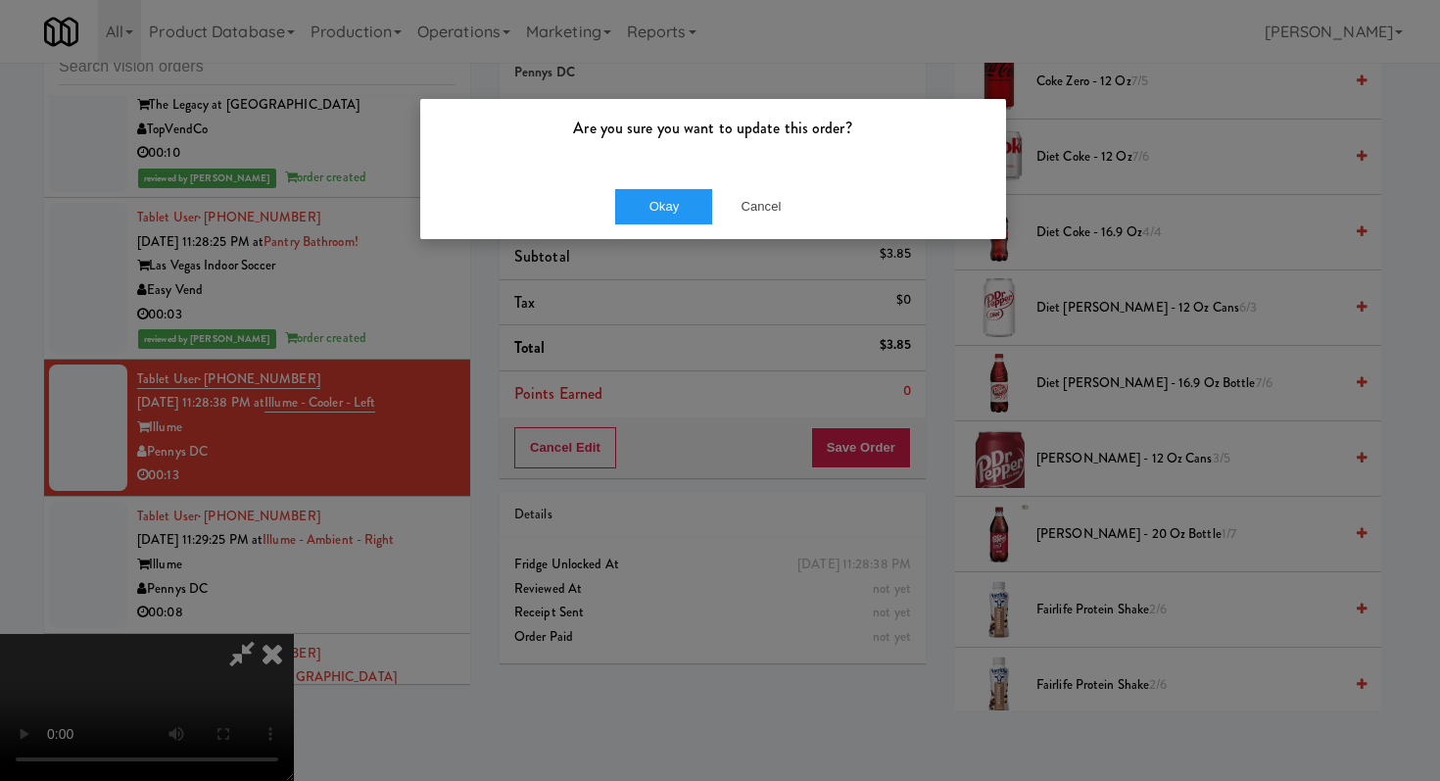
click at [656, 183] on div "Okay Cancel" at bounding box center [713, 206] width 586 height 66
click at [658, 194] on button "Okay" at bounding box center [664, 206] width 98 height 35
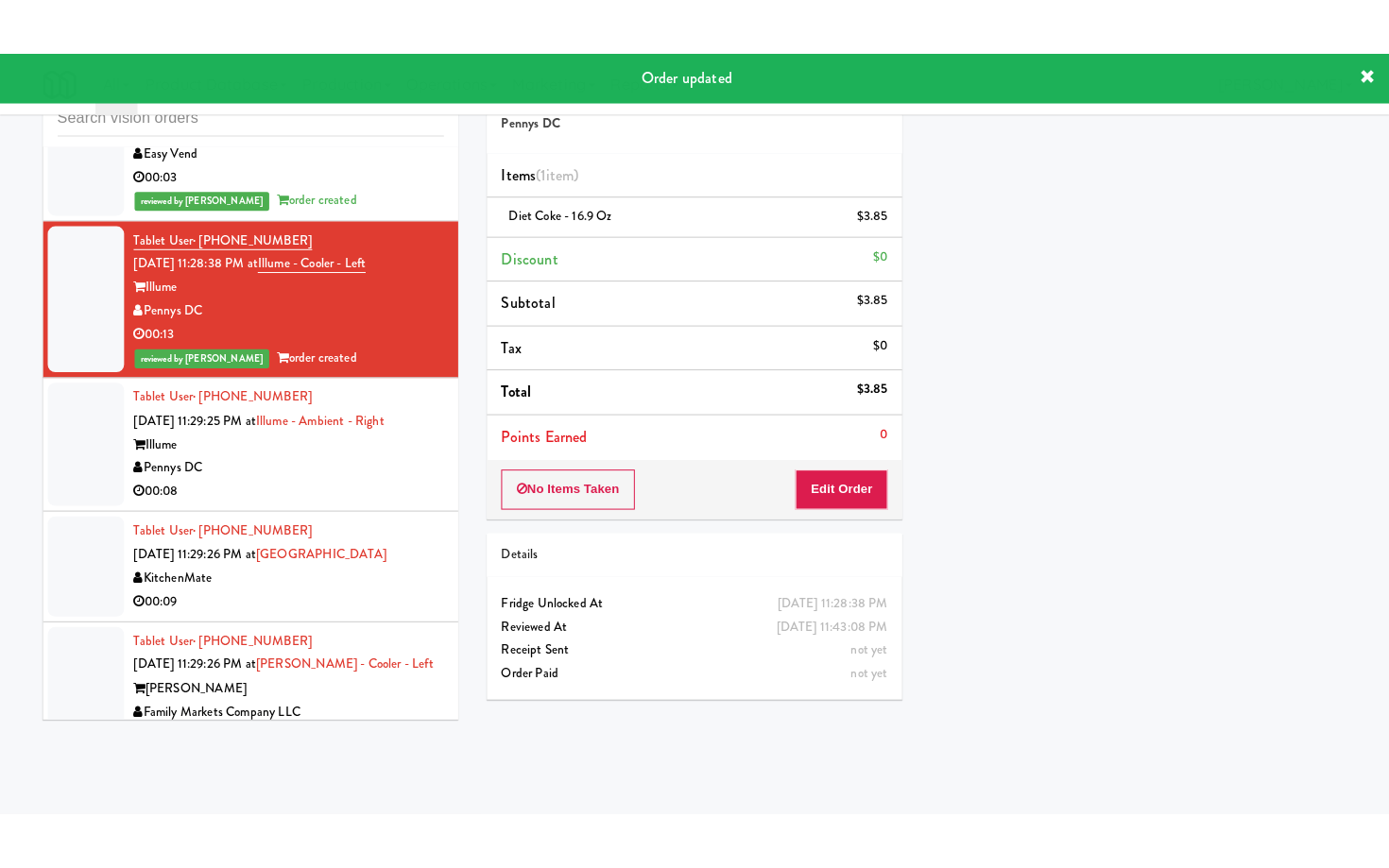
scroll to position [3024, 0]
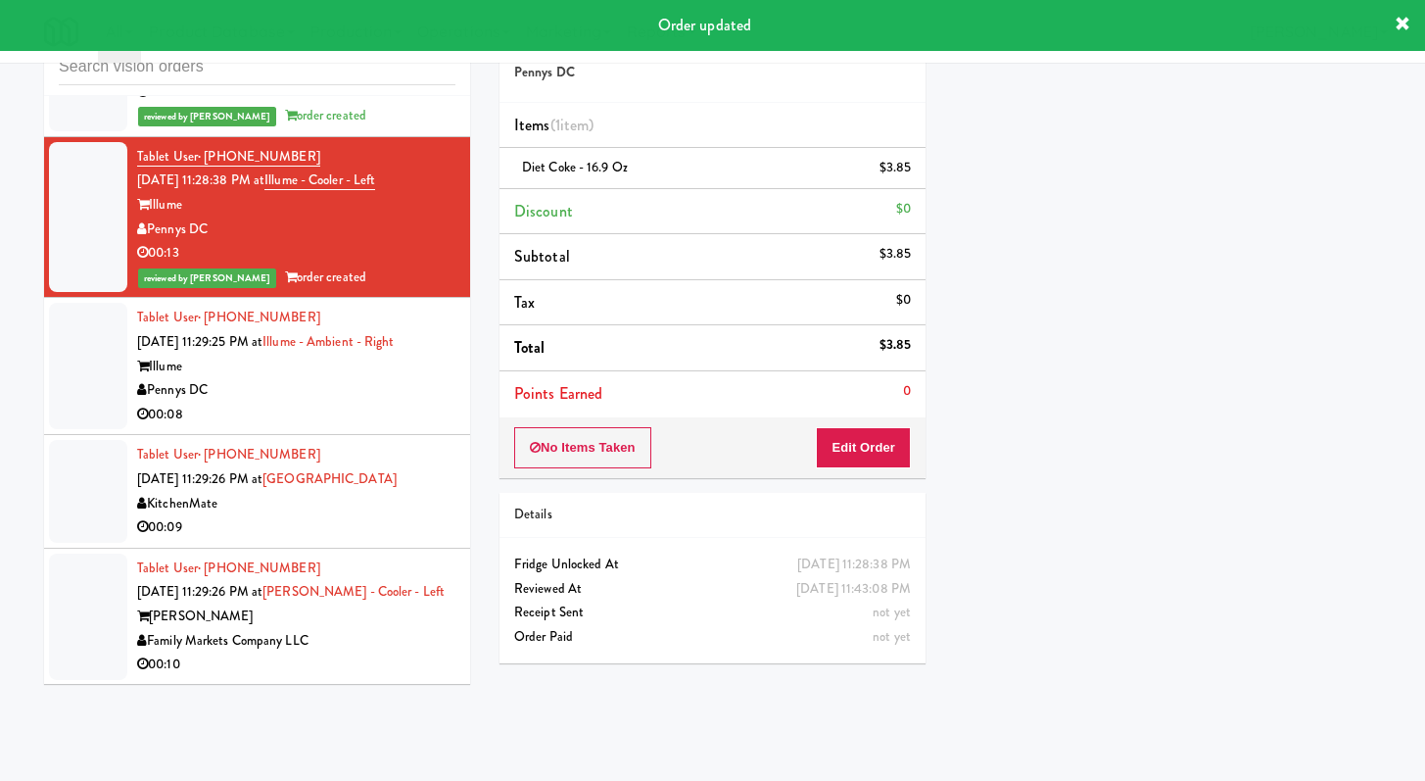
click at [346, 403] on div "Pennys DC" at bounding box center [296, 390] width 318 height 24
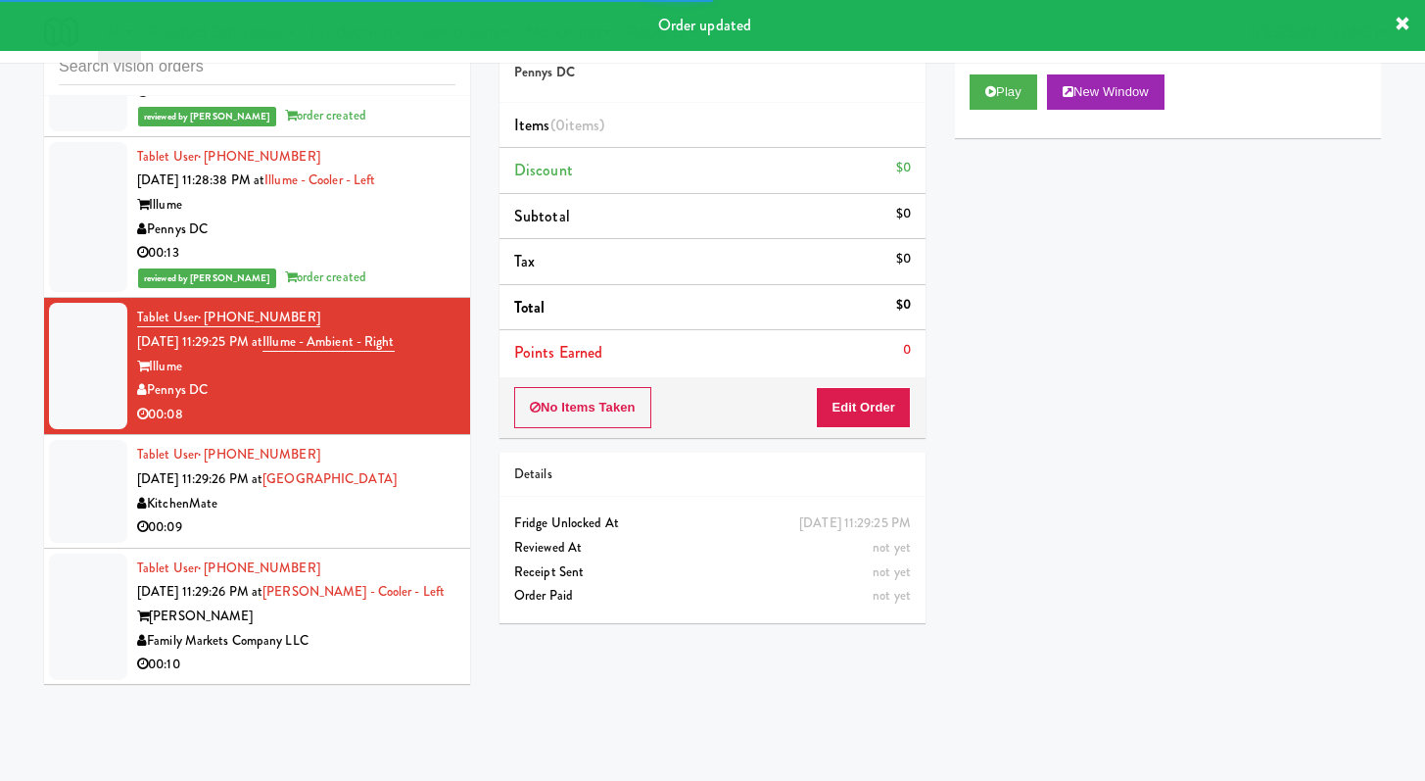
click at [968, 95] on div "Play New Window" at bounding box center [1168, 99] width 426 height 78
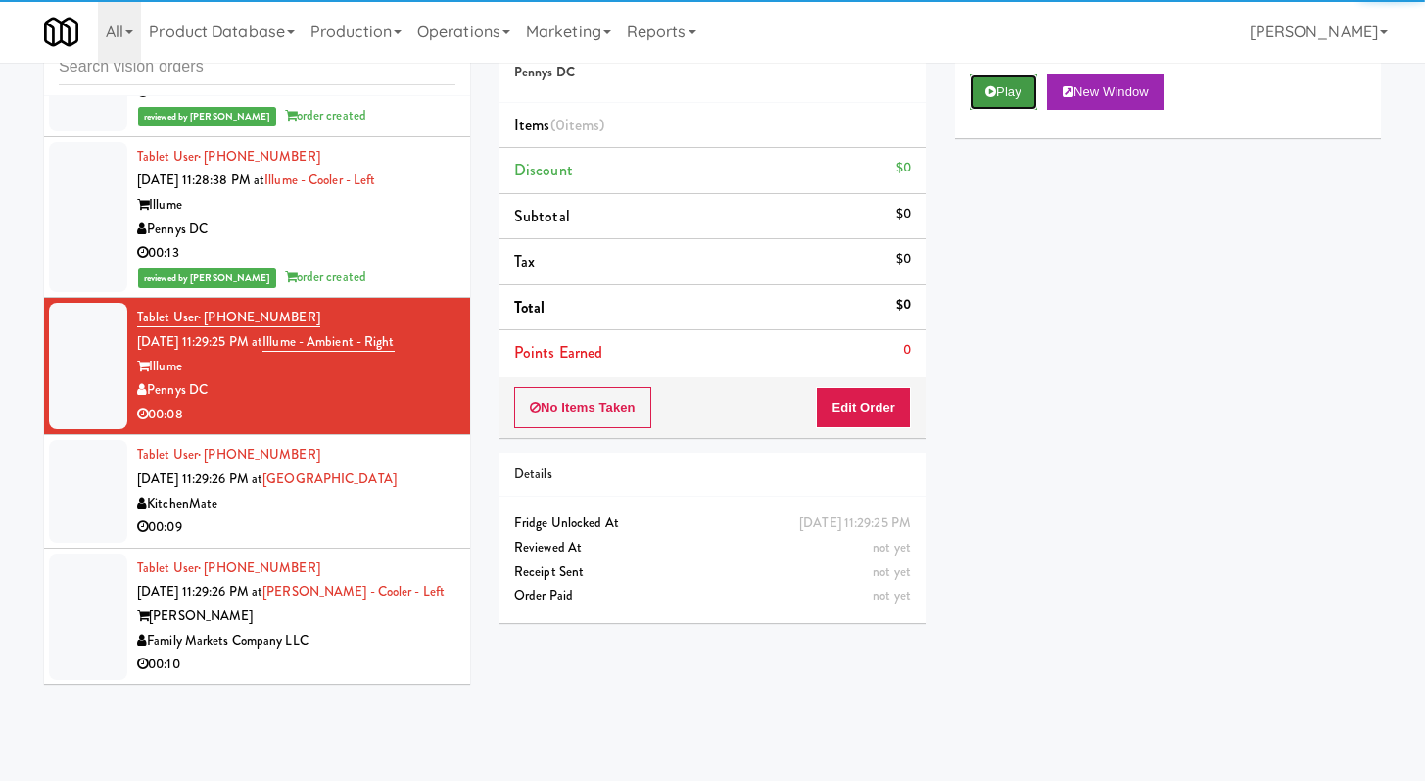
click at [981, 93] on button "Play" at bounding box center [1004, 91] width 68 height 35
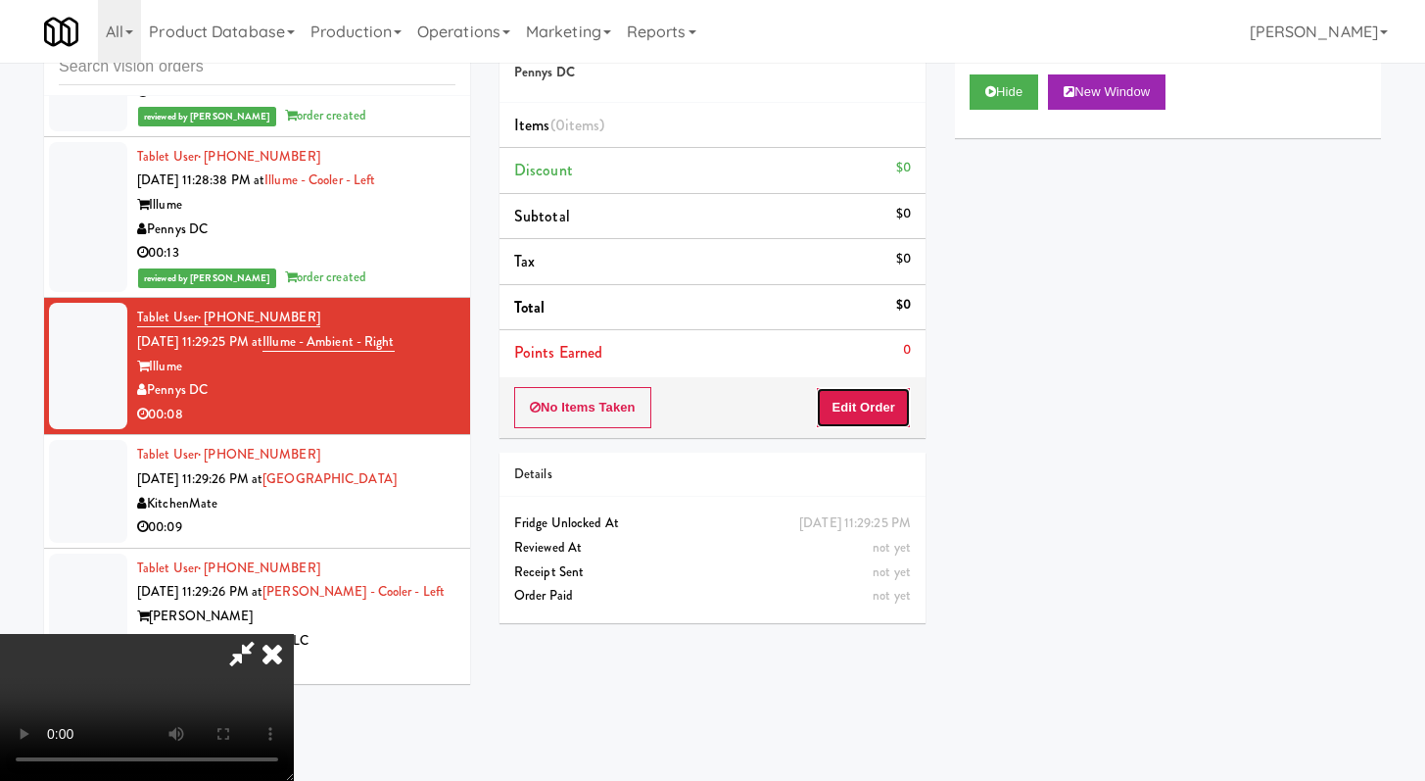
click at [876, 418] on button "Edit Order" at bounding box center [863, 407] width 95 height 41
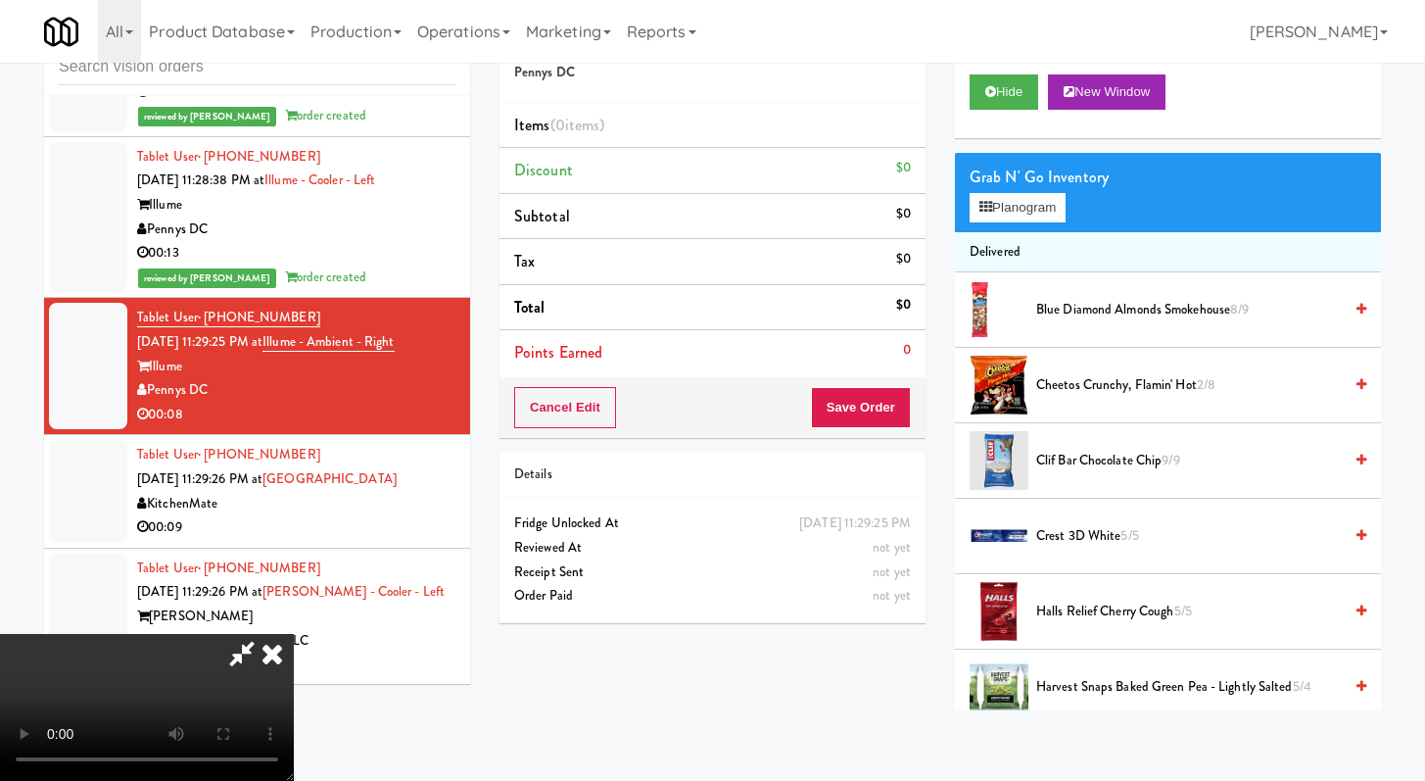
scroll to position [3112, 0]
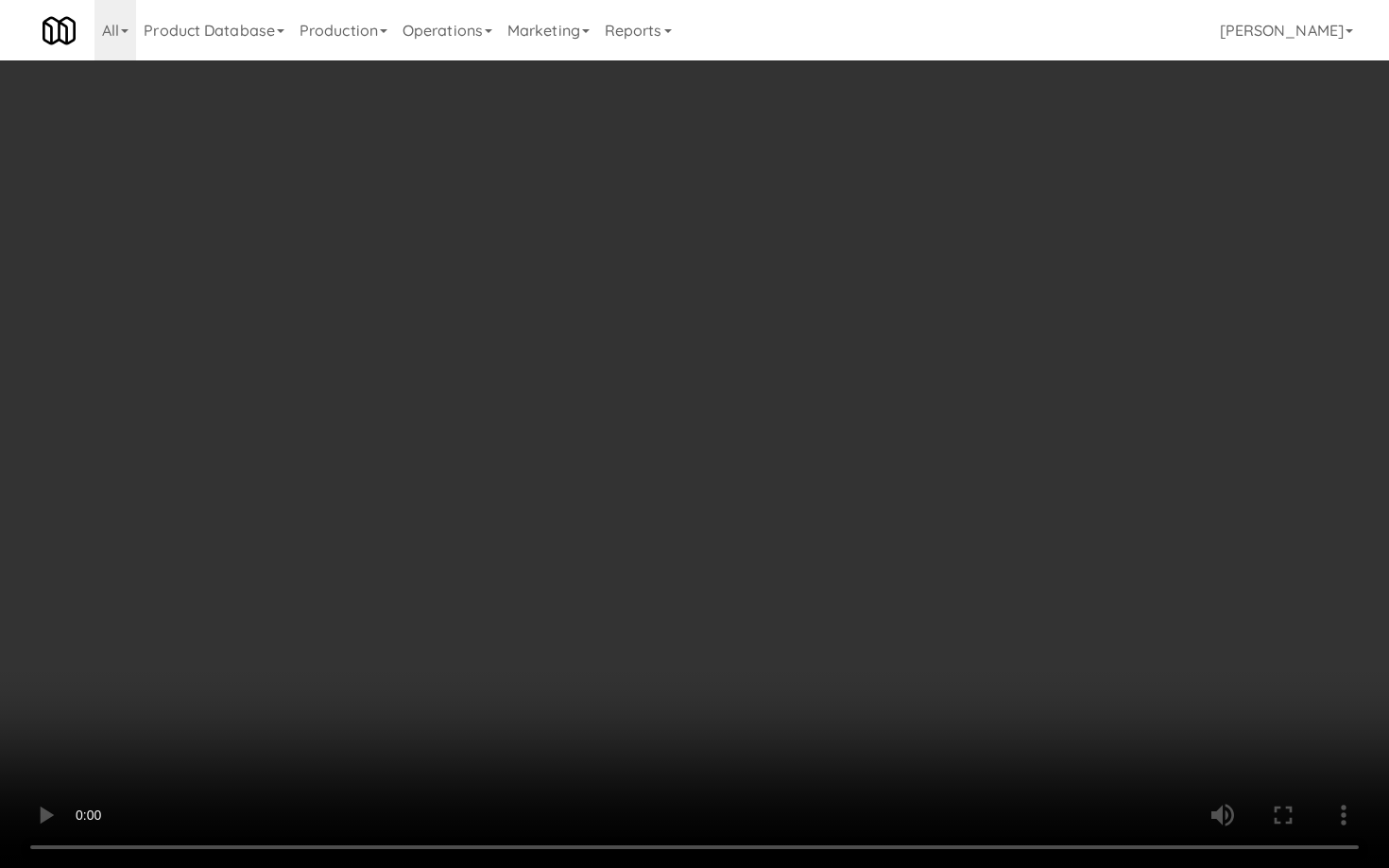
click at [796, 444] on video at bounding box center [694, 434] width 1389 height 868
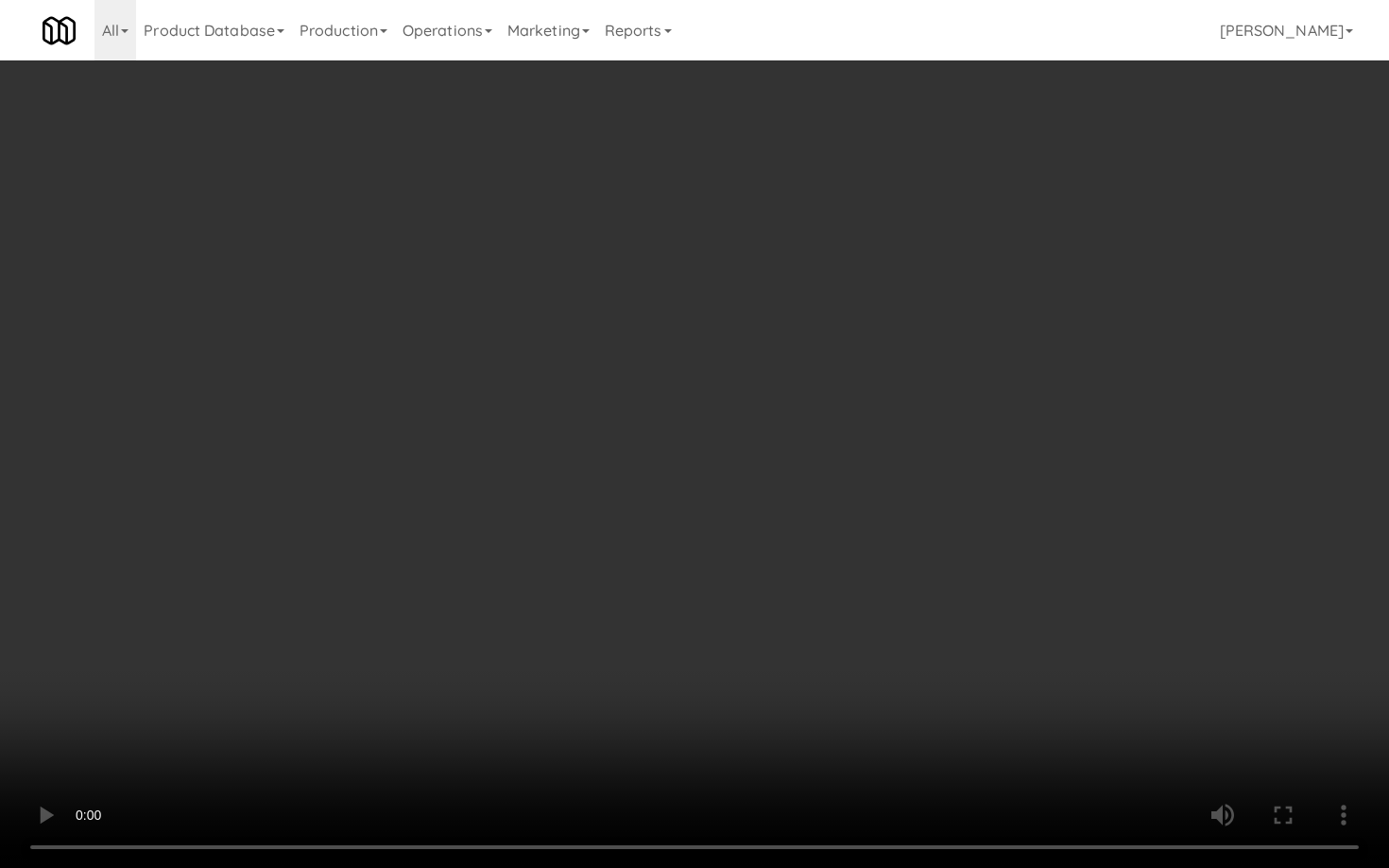
click at [796, 444] on video at bounding box center [694, 434] width 1389 height 868
click at [943, 598] on video at bounding box center [694, 434] width 1389 height 868
click at [943, 597] on video at bounding box center [694, 434] width 1389 height 868
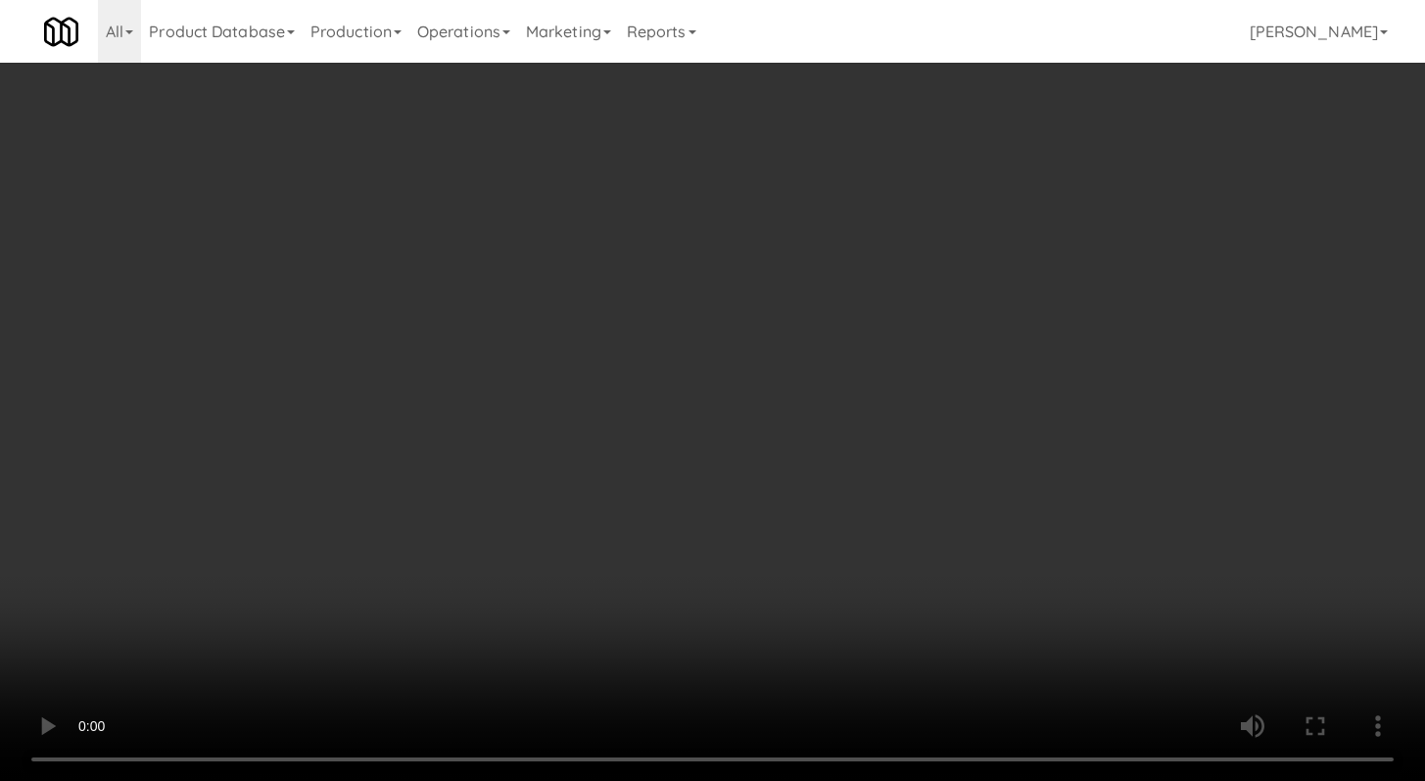
click at [1045, 187] on div "Grab N' Go Inventory" at bounding box center [1168, 177] width 397 height 29
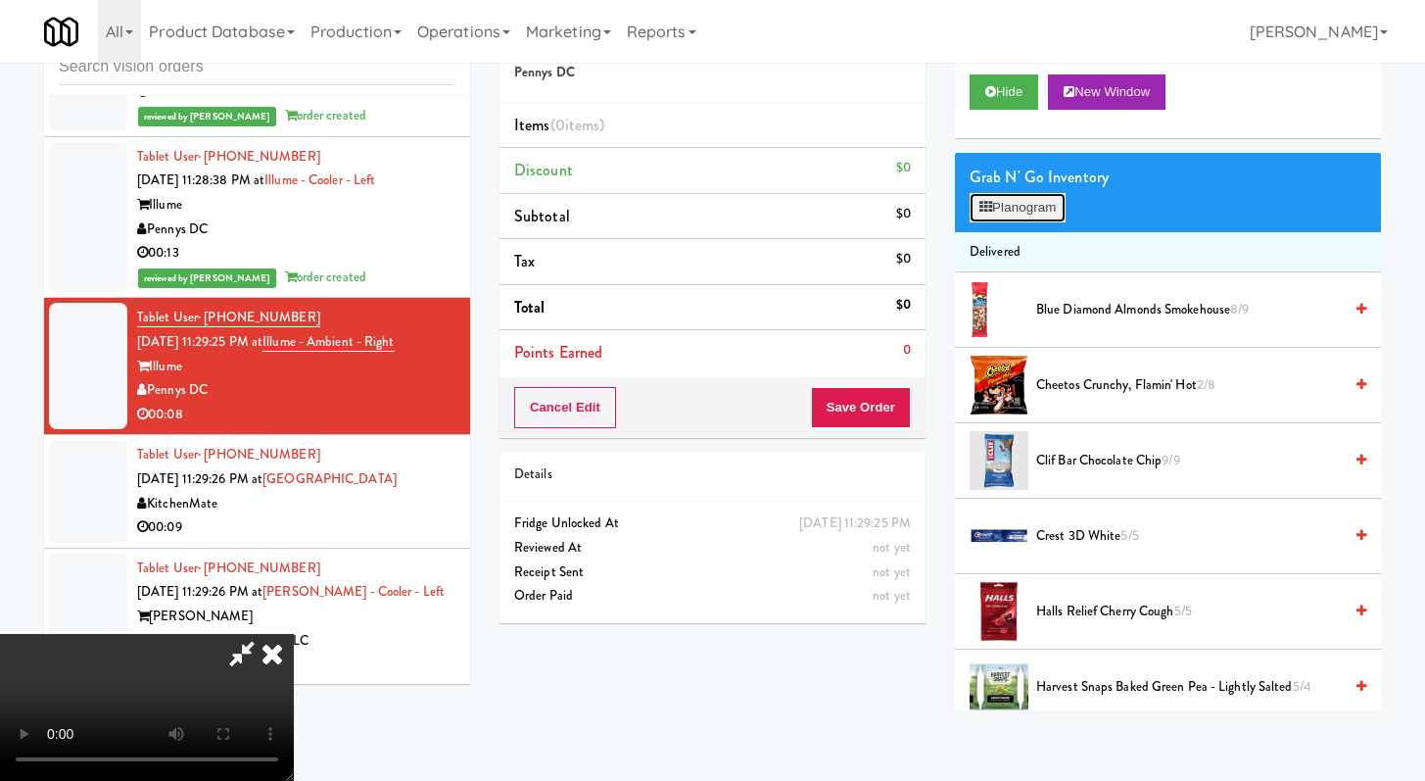
click at [1041, 203] on button "Planogram" at bounding box center [1018, 207] width 96 height 29
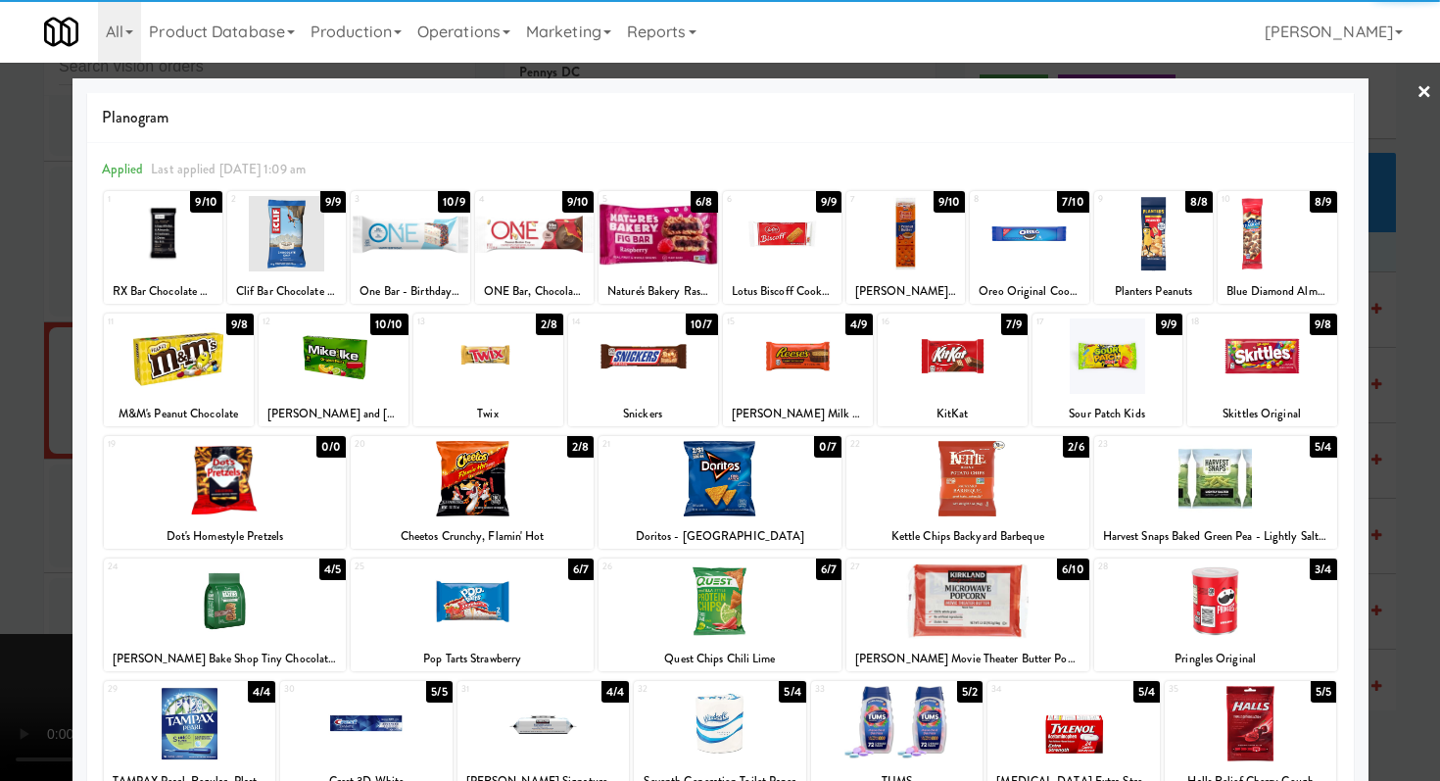
click at [950, 372] on div at bounding box center [953, 355] width 150 height 75
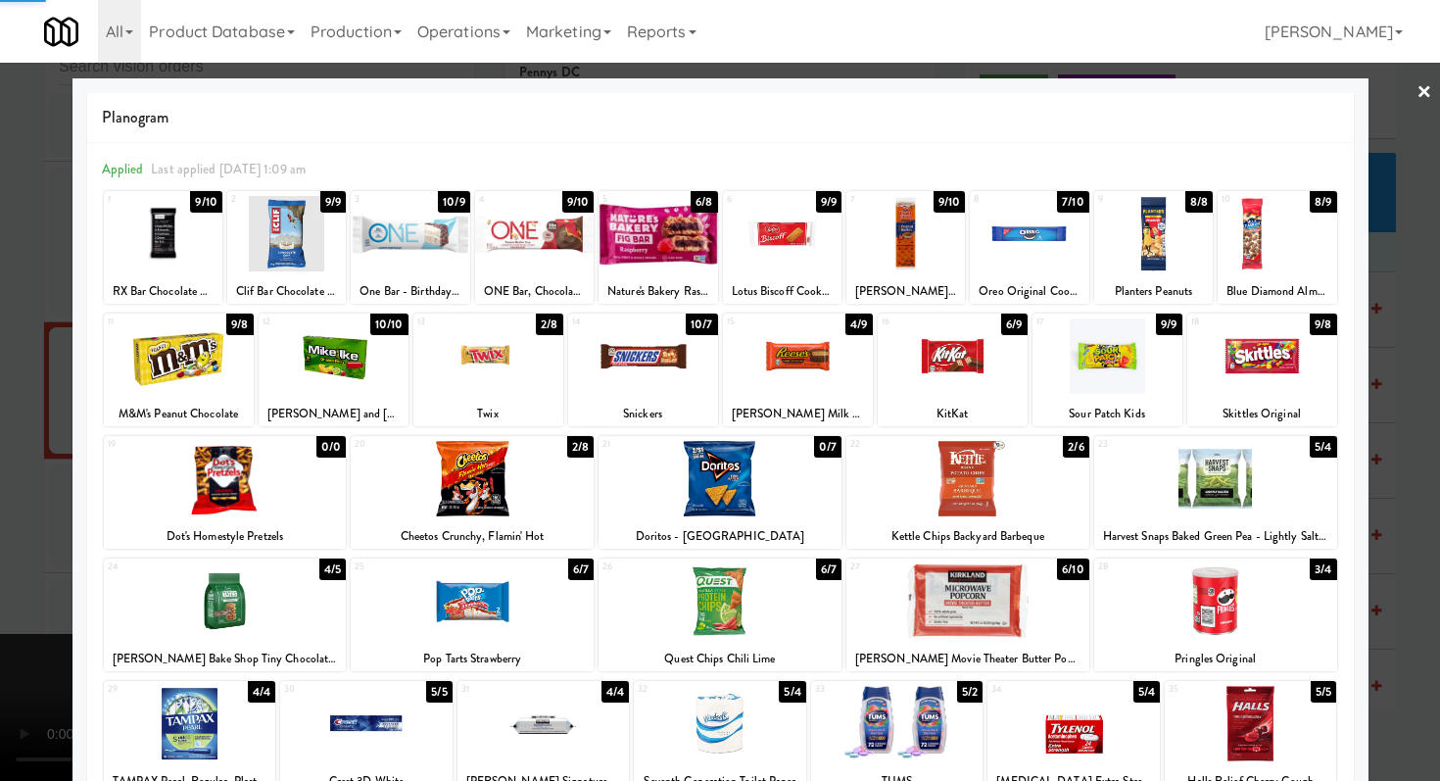
click at [1254, 384] on div at bounding box center [1262, 355] width 150 height 75
click at [0, 384] on div at bounding box center [720, 390] width 1440 height 781
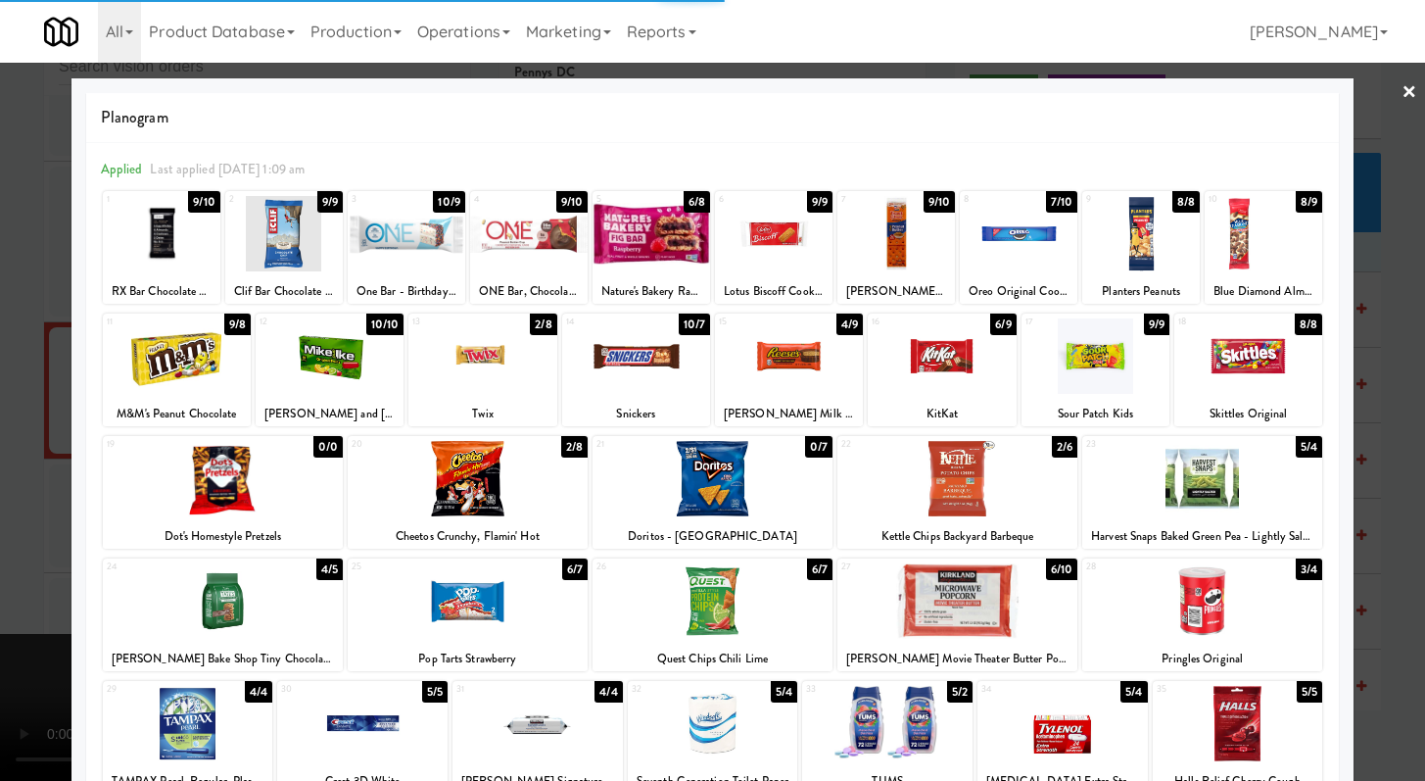
scroll to position [3136, 0]
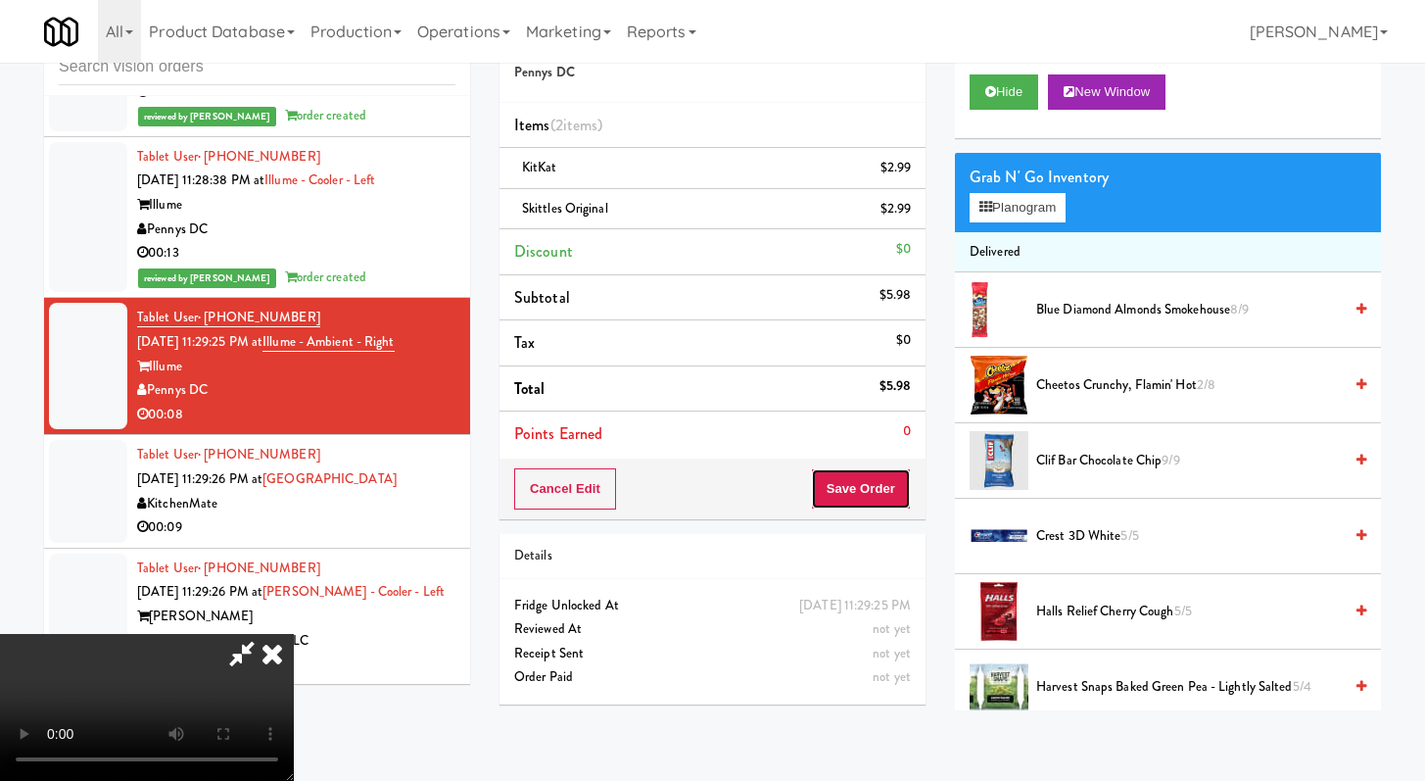
click at [899, 487] on button "Save Order" at bounding box center [861, 488] width 100 height 41
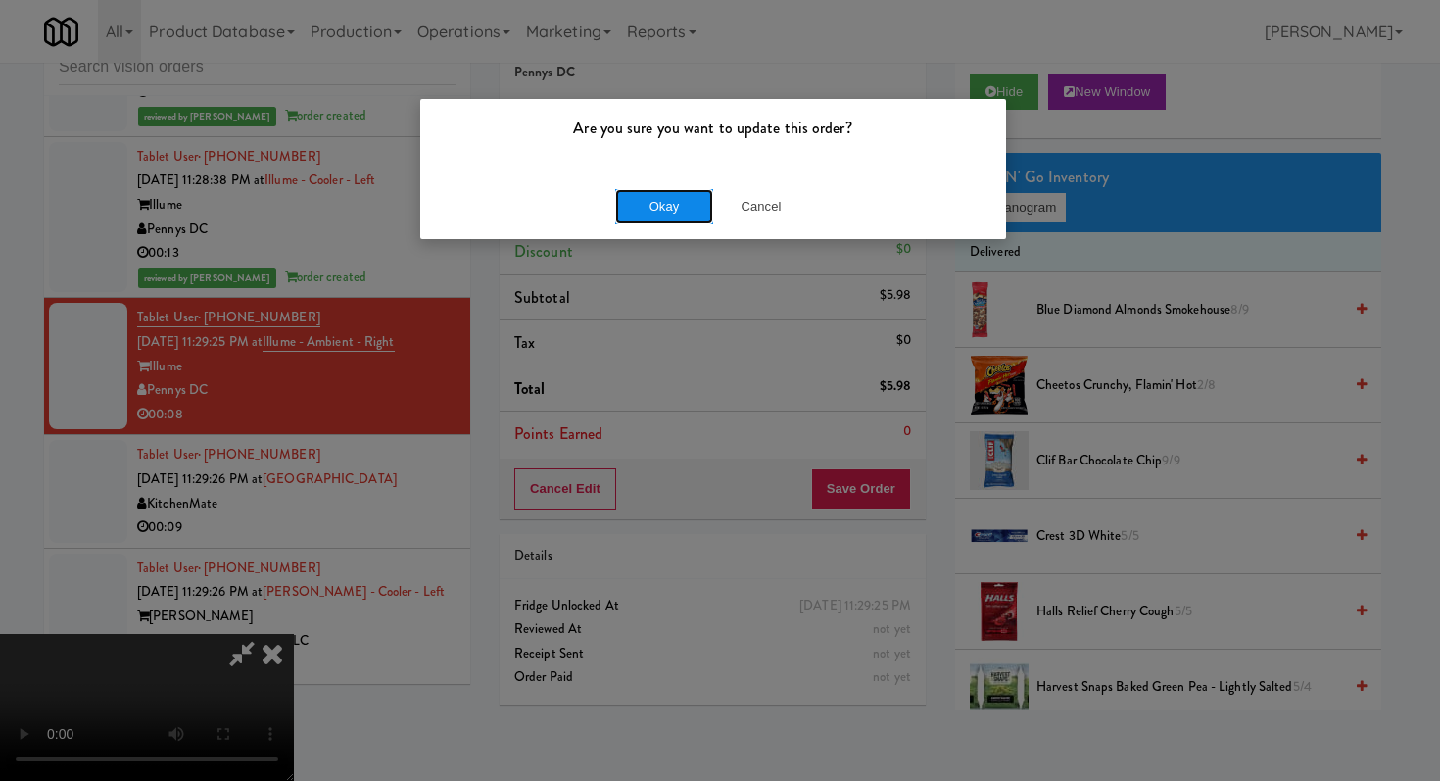
click at [663, 214] on button "Okay" at bounding box center [664, 206] width 98 height 35
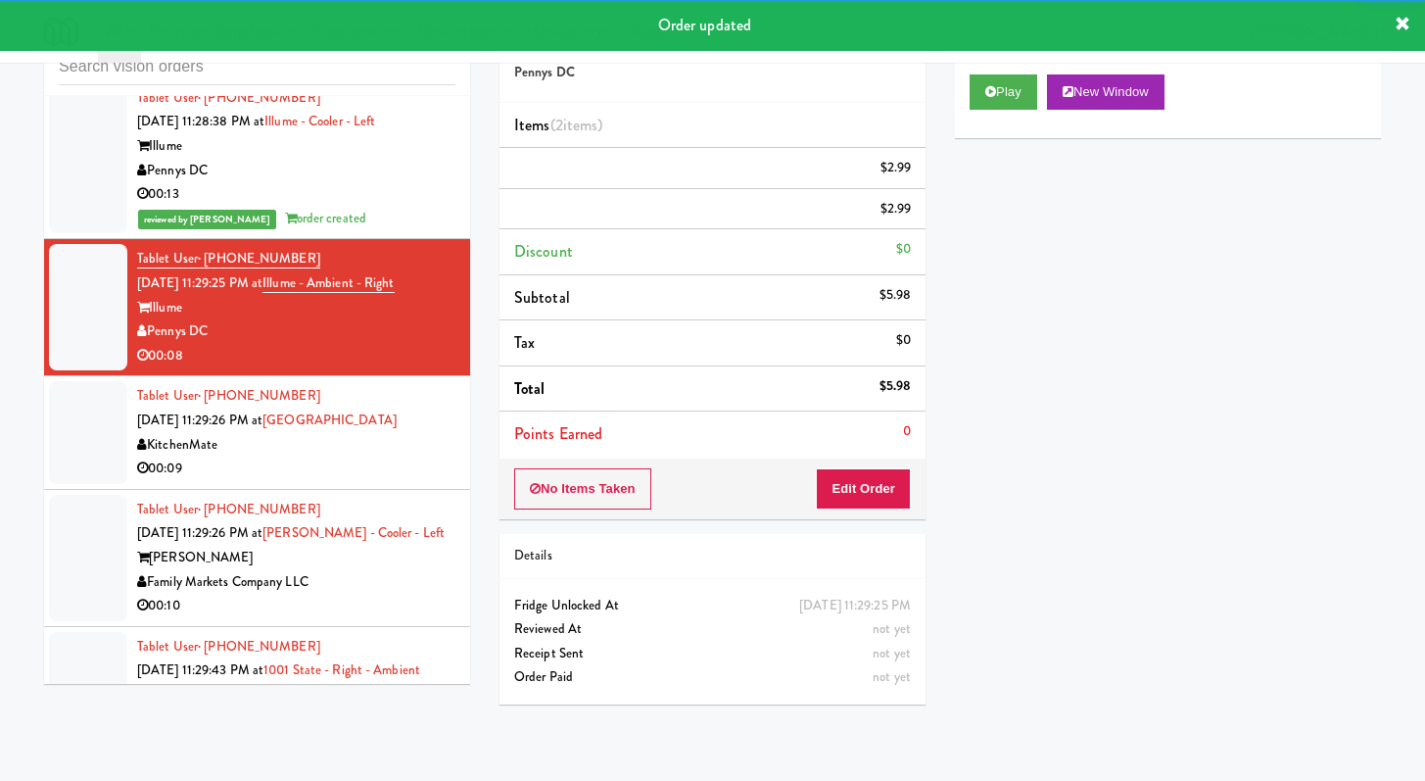
scroll to position [3402, 0]
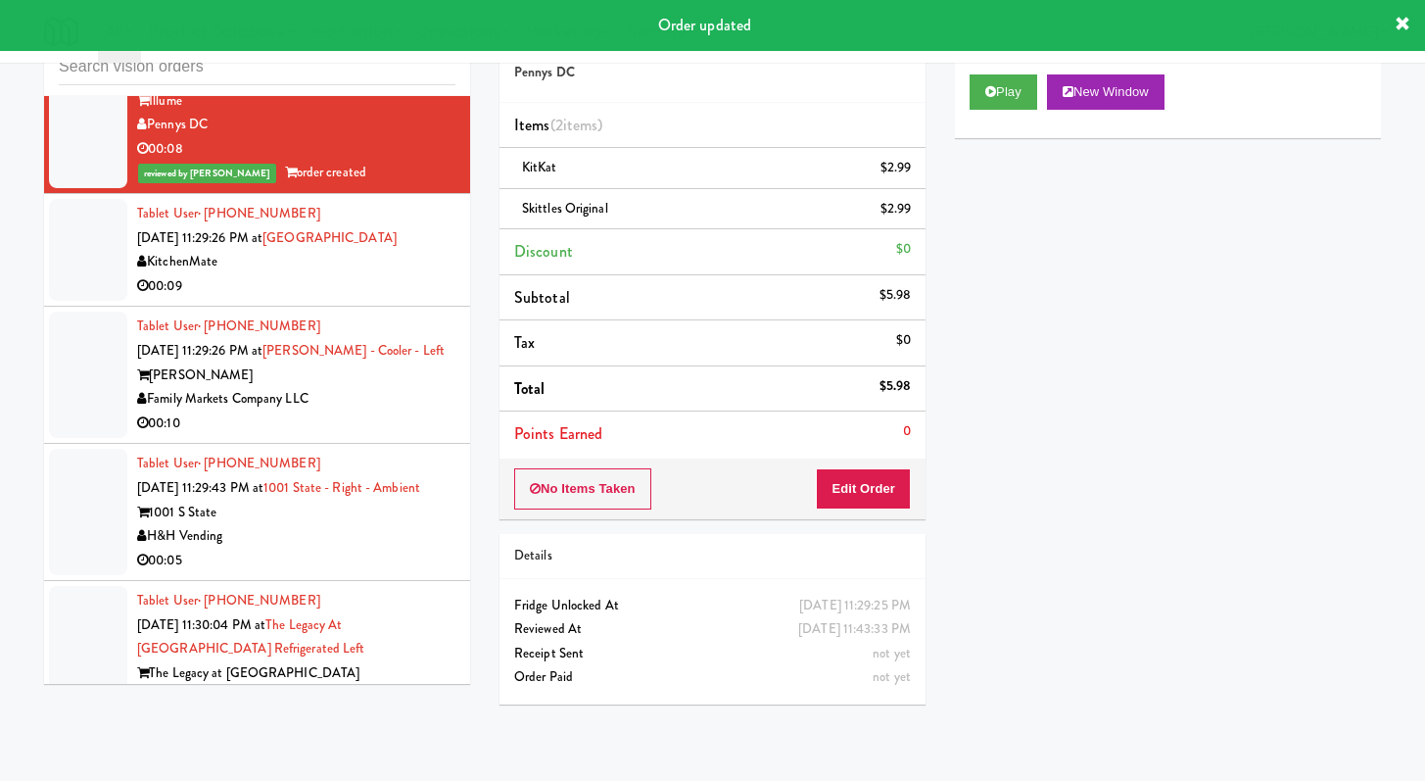
click at [399, 307] on li "Tablet User · (647) 389-6981 [DATE] 11:29:26 PM at [GEOGRAPHIC_DATA] KitchenMat…" at bounding box center [257, 250] width 426 height 113
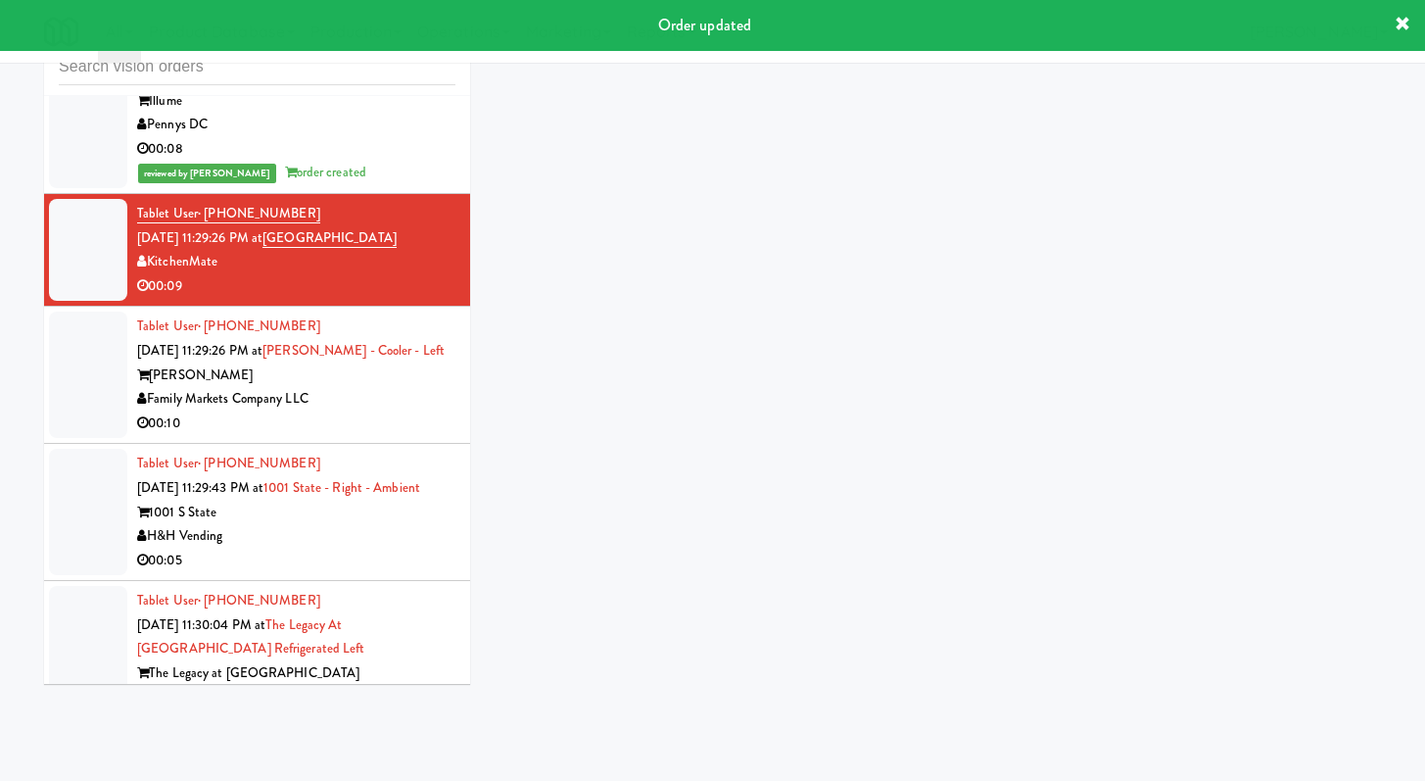
click at [428, 436] on div "00:10" at bounding box center [296, 423] width 318 height 24
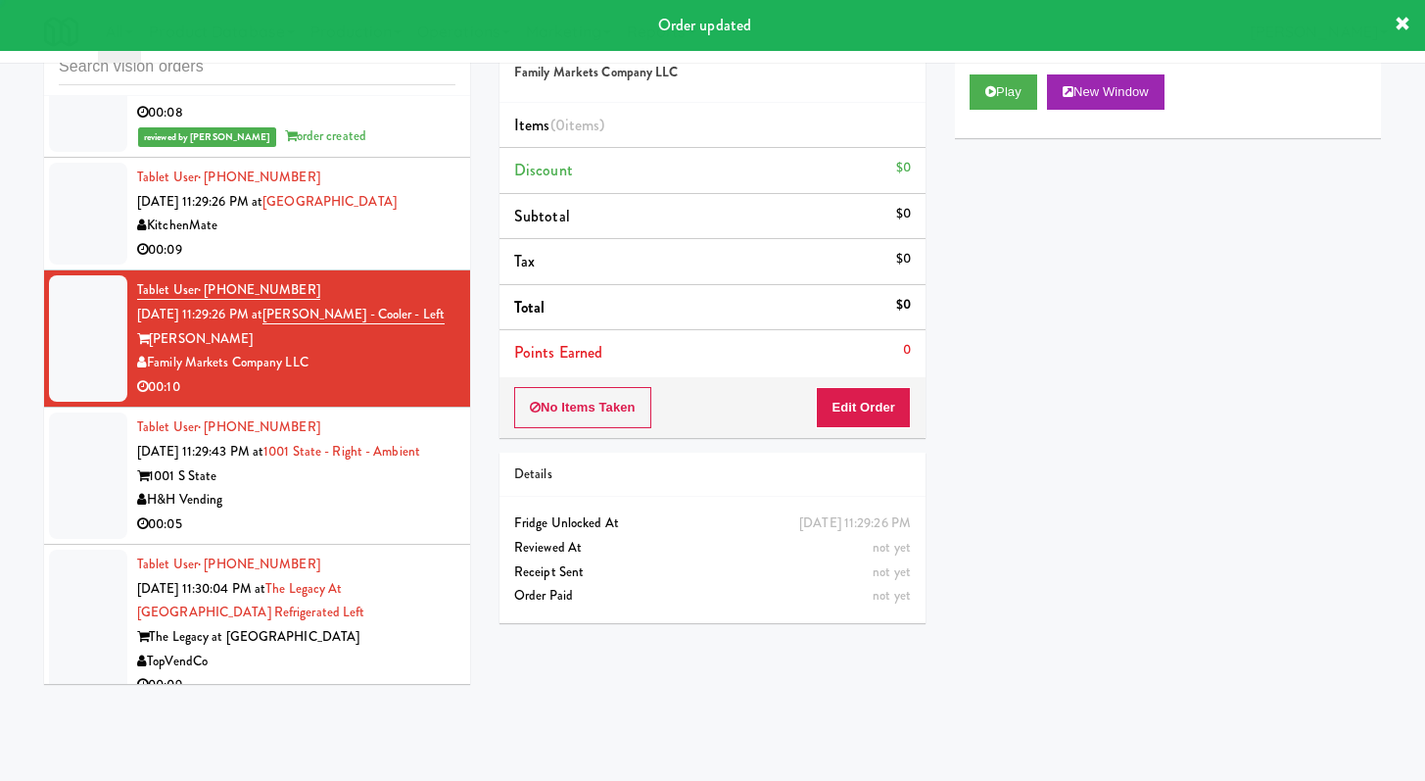
scroll to position [3622, 0]
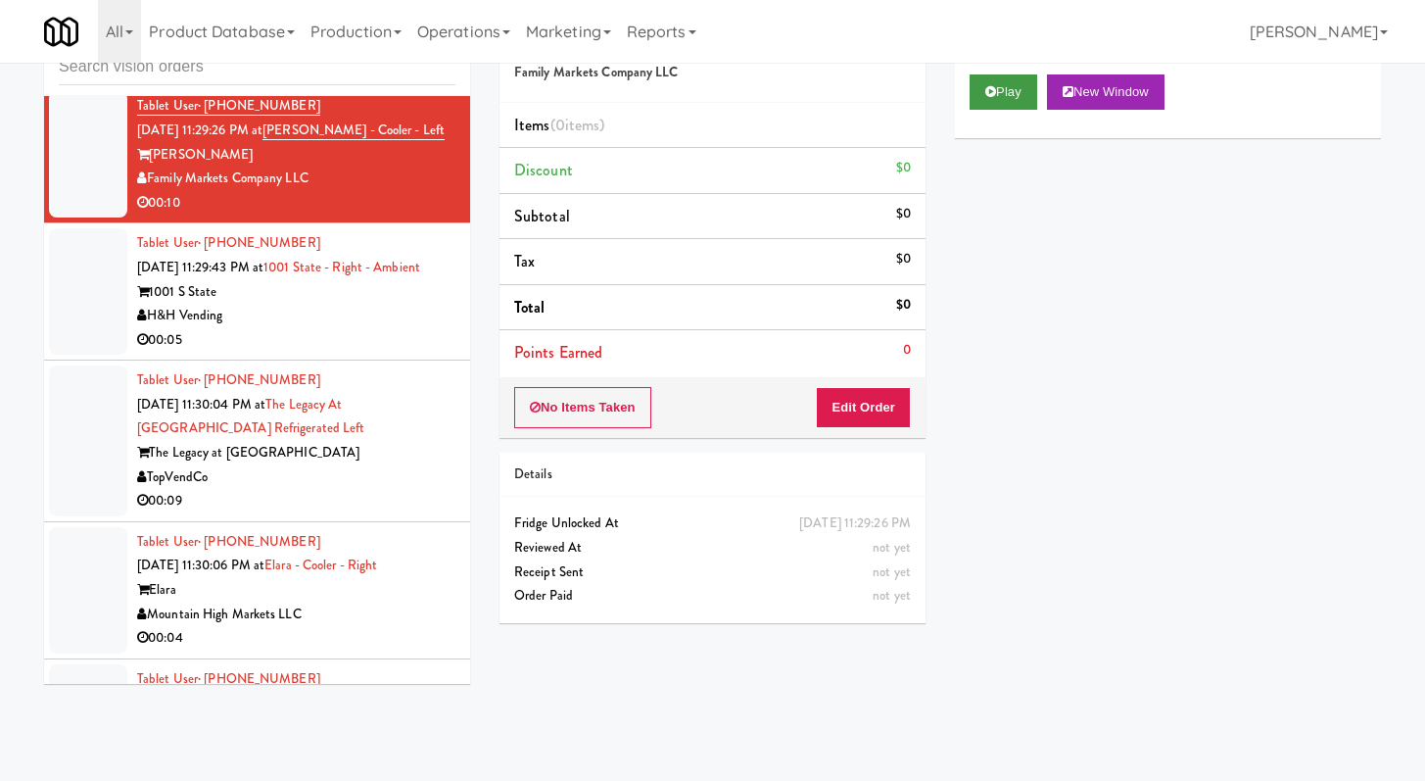
click at [958, 91] on div "Play New Window" at bounding box center [1168, 99] width 426 height 78
click at [986, 93] on icon at bounding box center [990, 91] width 11 height 13
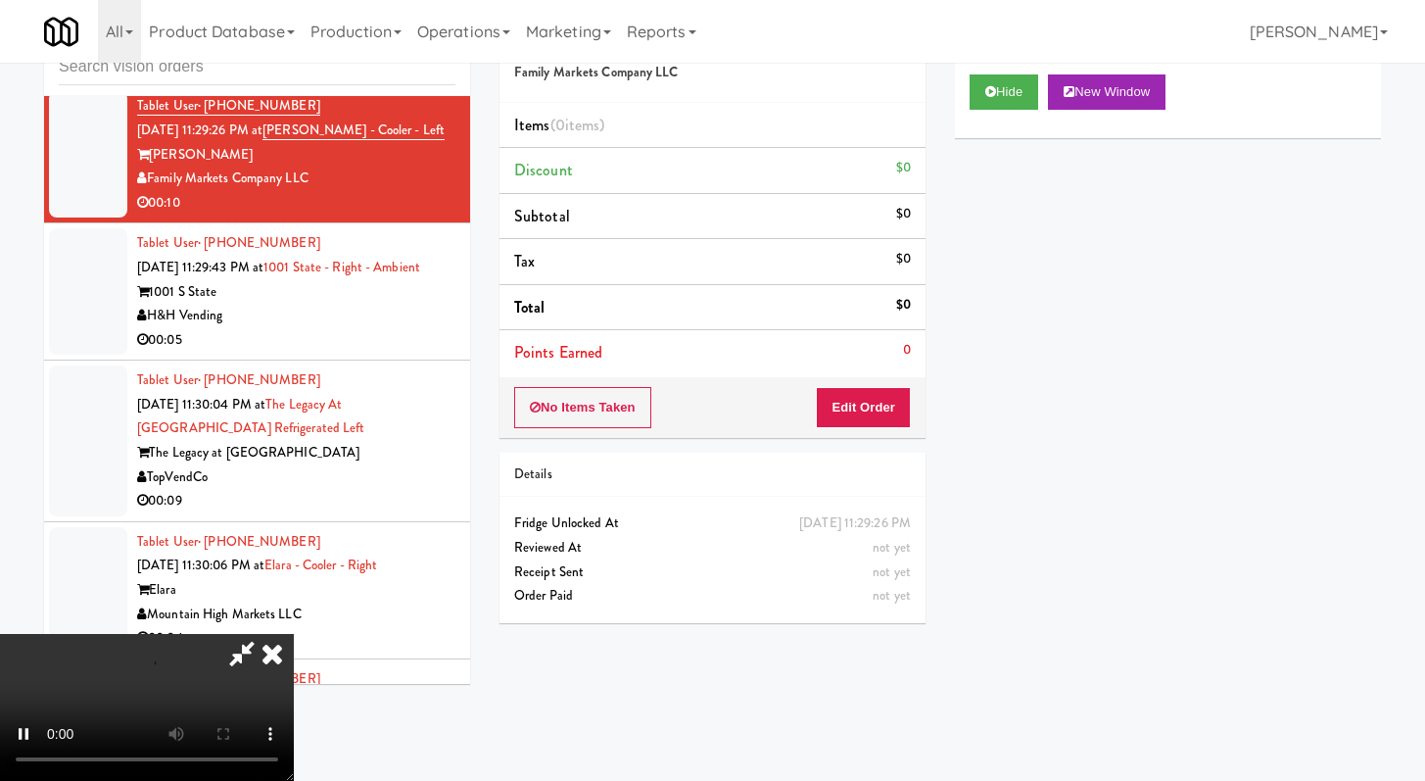
click at [834, 428] on div "No Items Taken Edit Order" at bounding box center [713, 407] width 426 height 61
click at [847, 410] on button "Edit Order" at bounding box center [863, 407] width 95 height 41
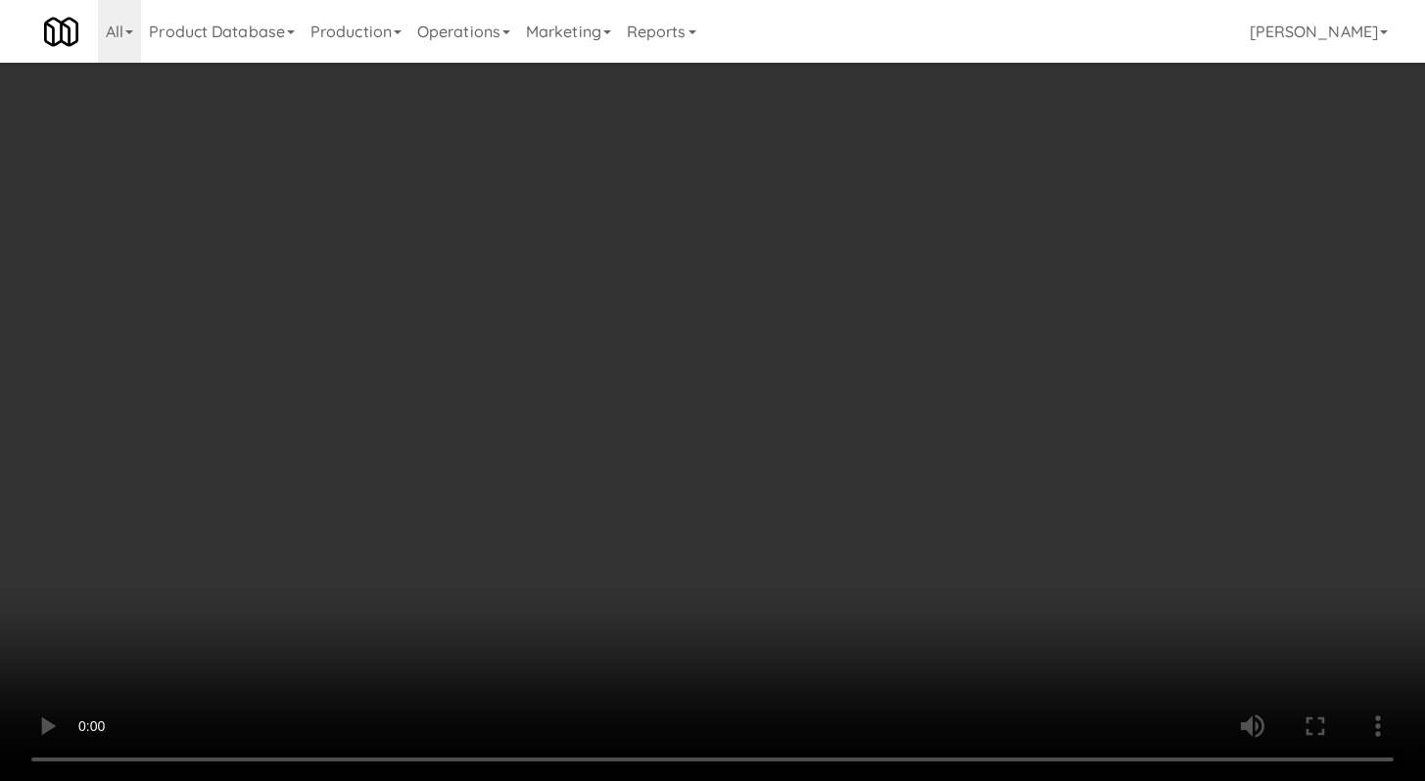
scroll to position [3597, 0]
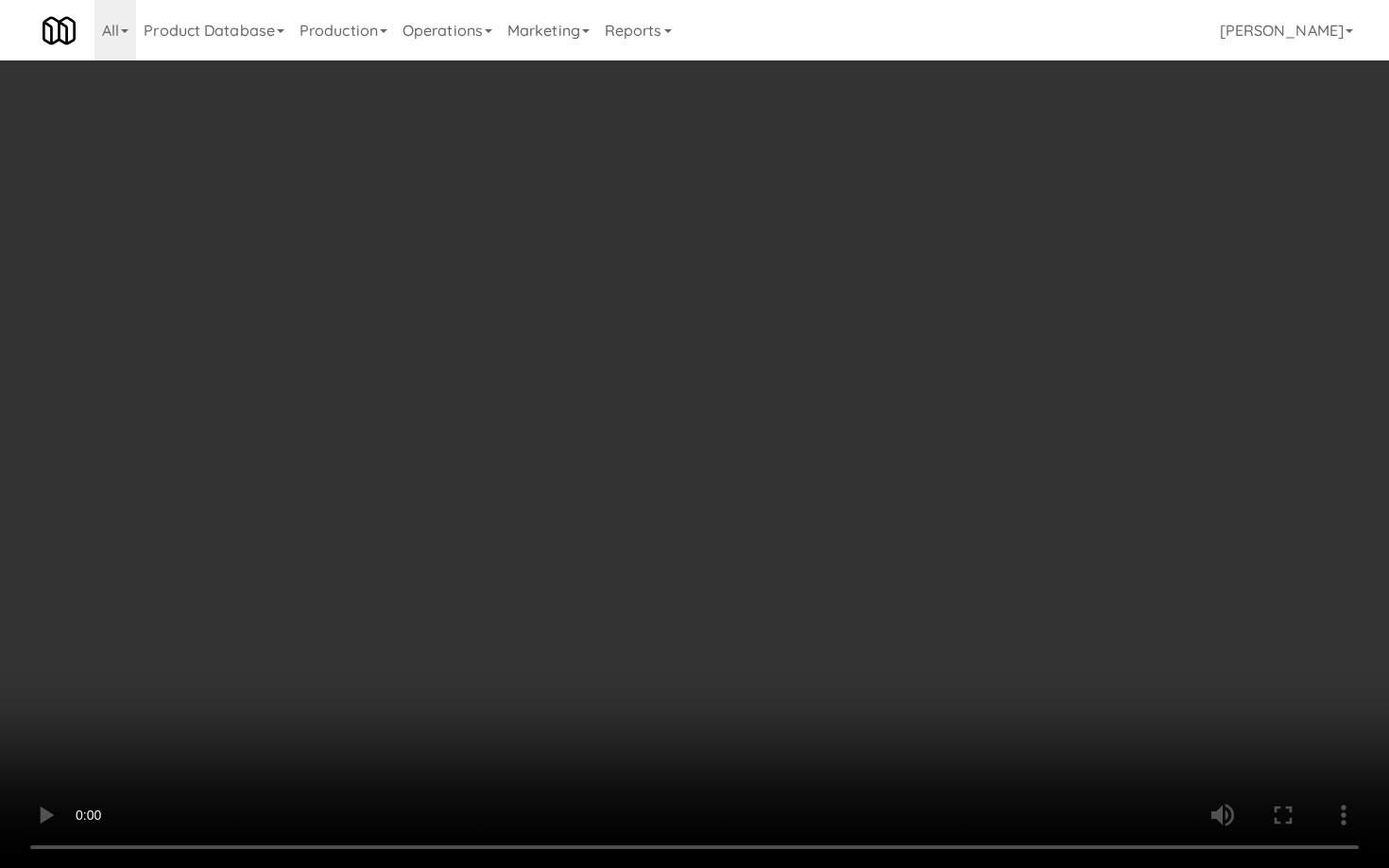
click at [597, 647] on video at bounding box center [694, 434] width 1389 height 868
click at [606, 633] on video at bounding box center [694, 434] width 1389 height 868
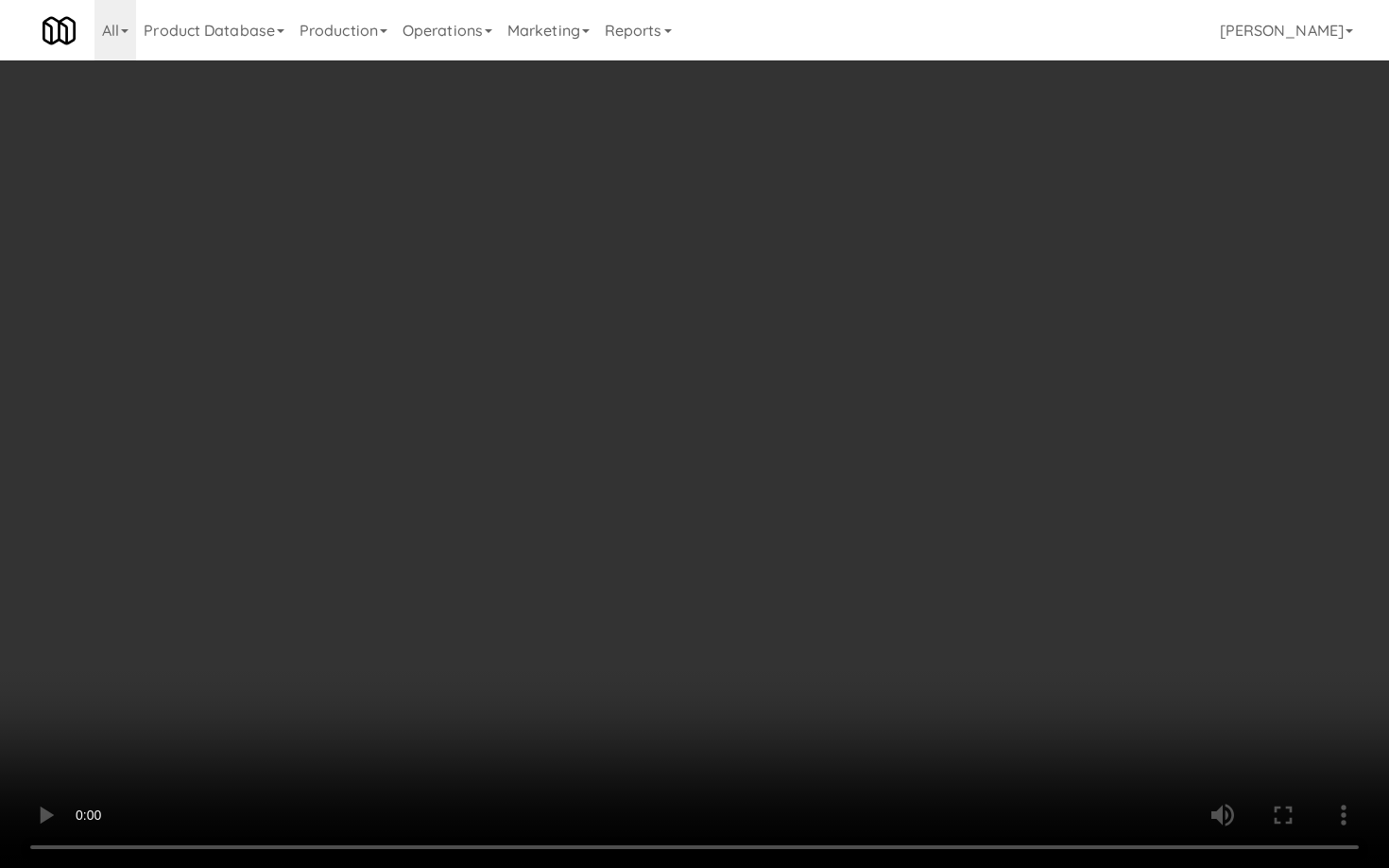
click at [606, 633] on video at bounding box center [694, 434] width 1389 height 868
click at [610, 631] on video at bounding box center [694, 434] width 1389 height 868
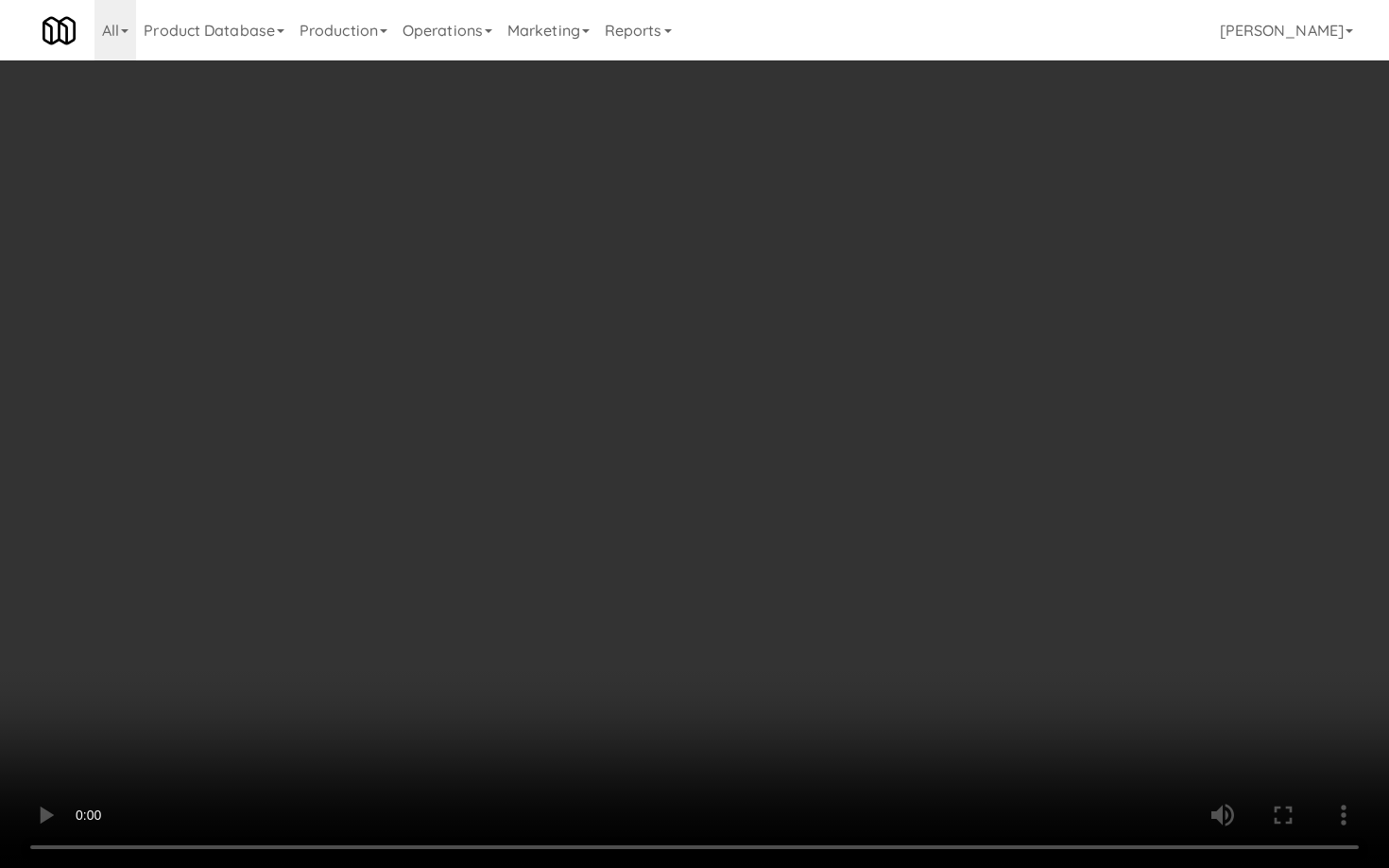
click at [610, 631] on video at bounding box center [694, 434] width 1389 height 868
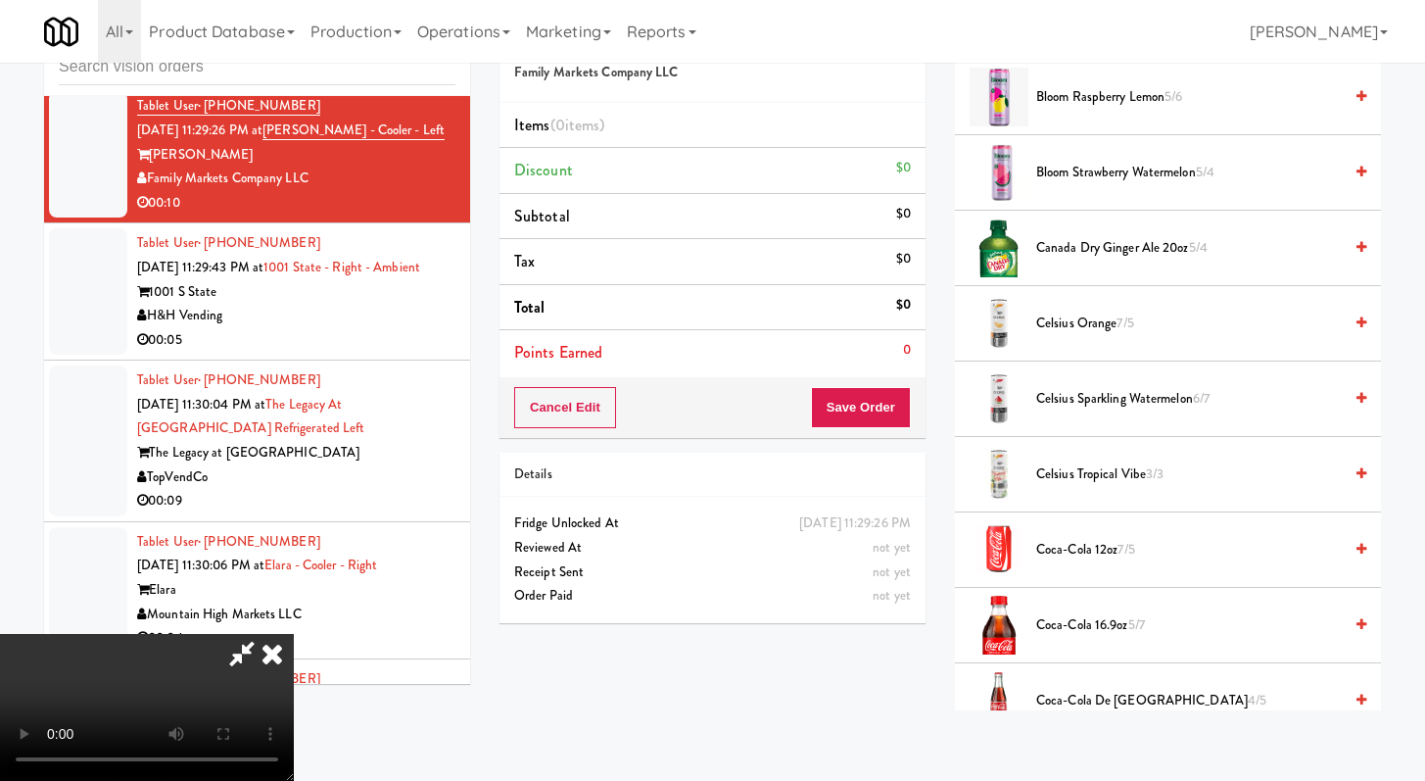
scroll to position [551, 0]
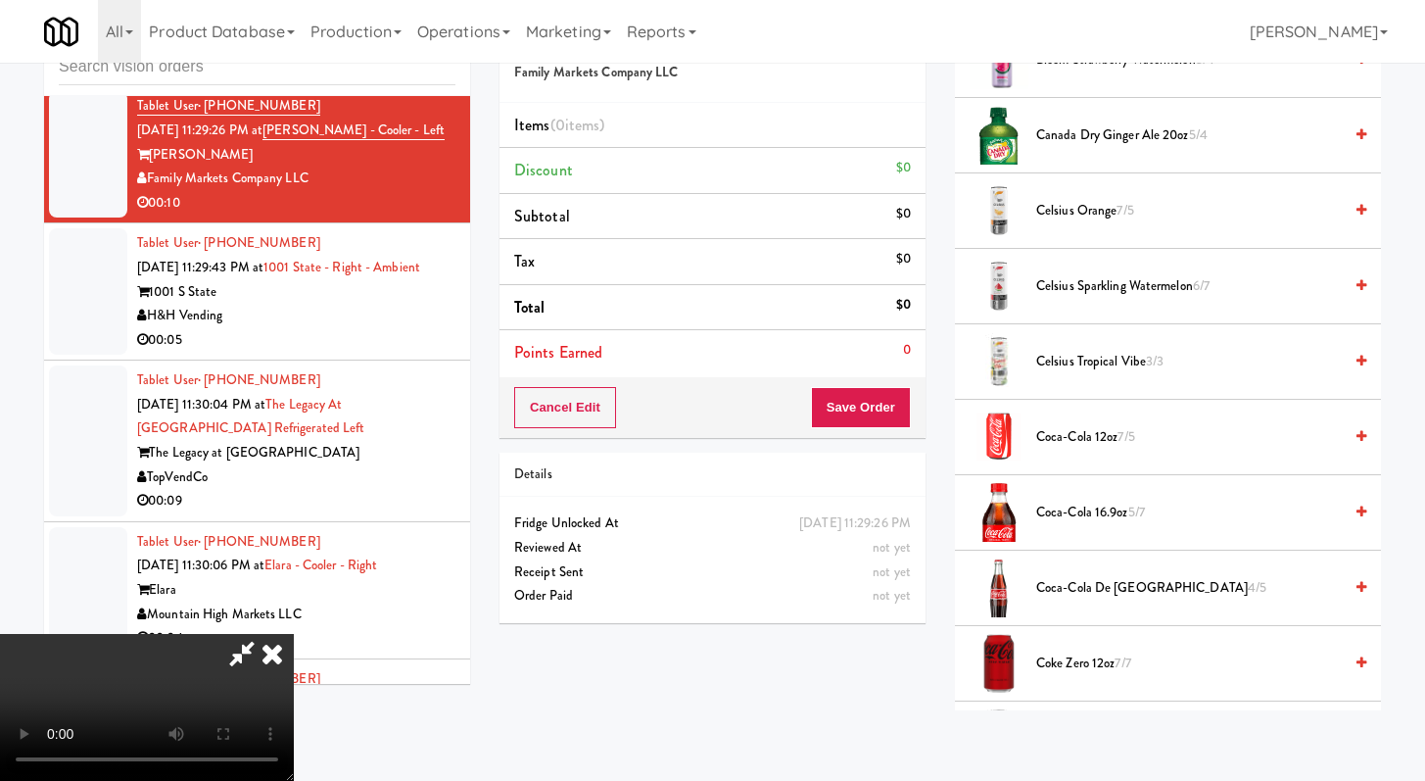
click at [1075, 655] on span "Coke Zero 12oz 7/7" at bounding box center [1189, 663] width 306 height 24
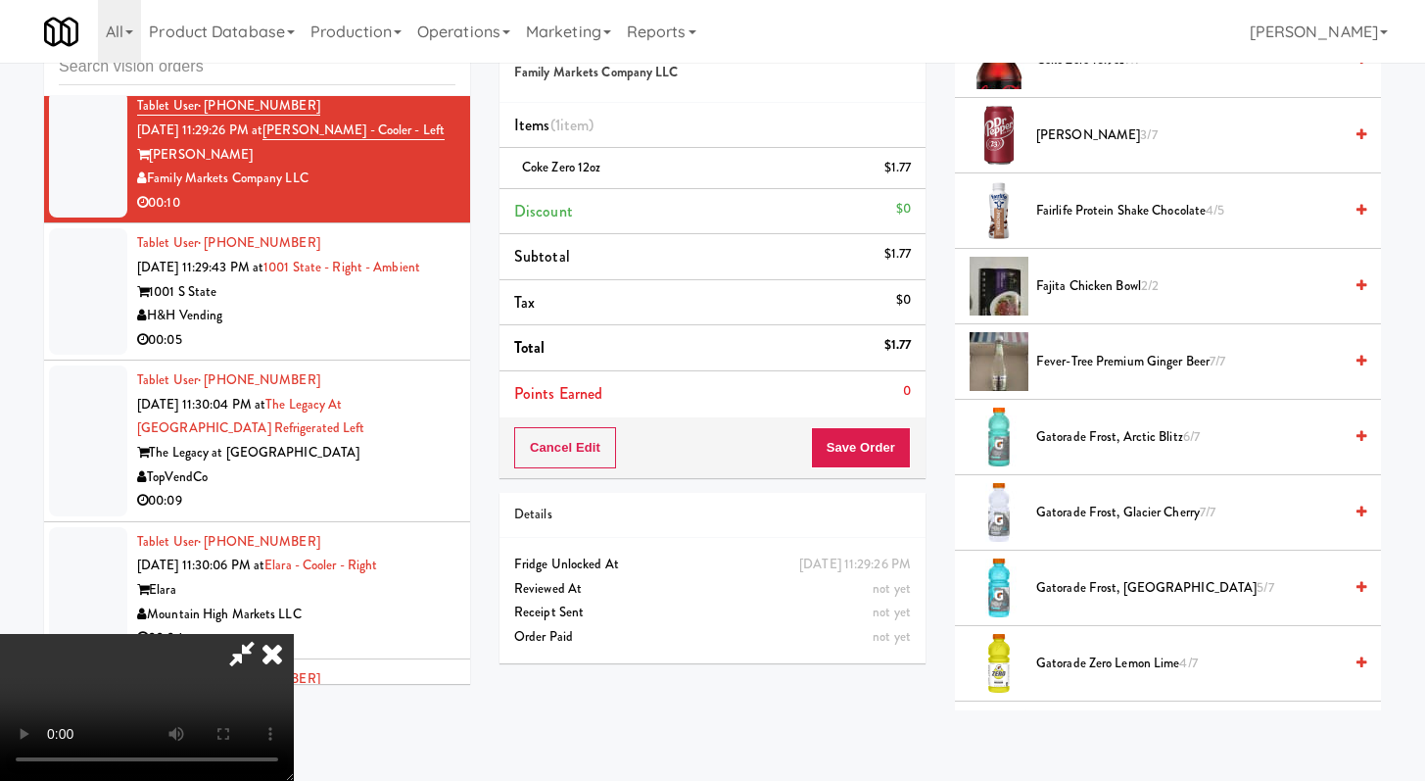
scroll to position [1234, 0]
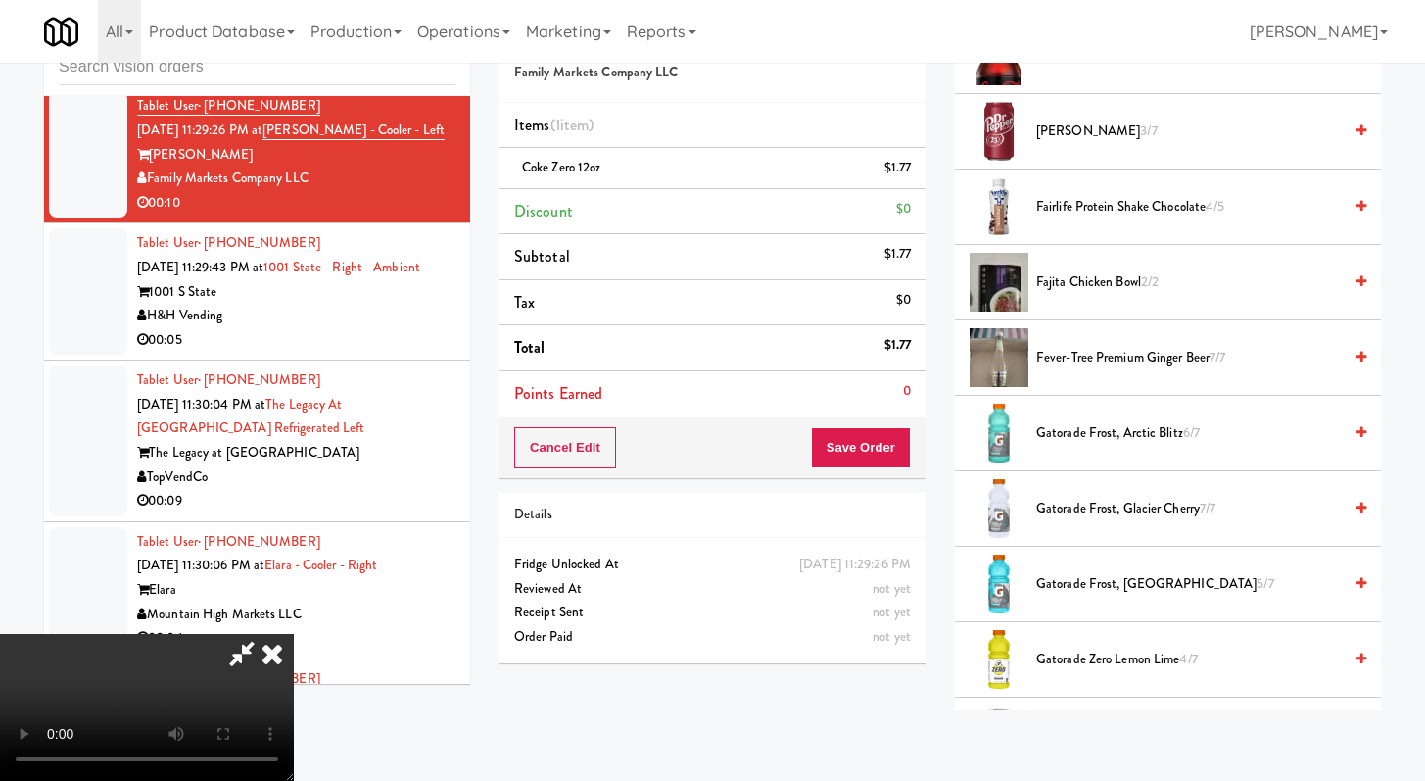
click at [1086, 367] on span "Fever-Tree Premium Ginger Beer 7/7" at bounding box center [1189, 358] width 306 height 24
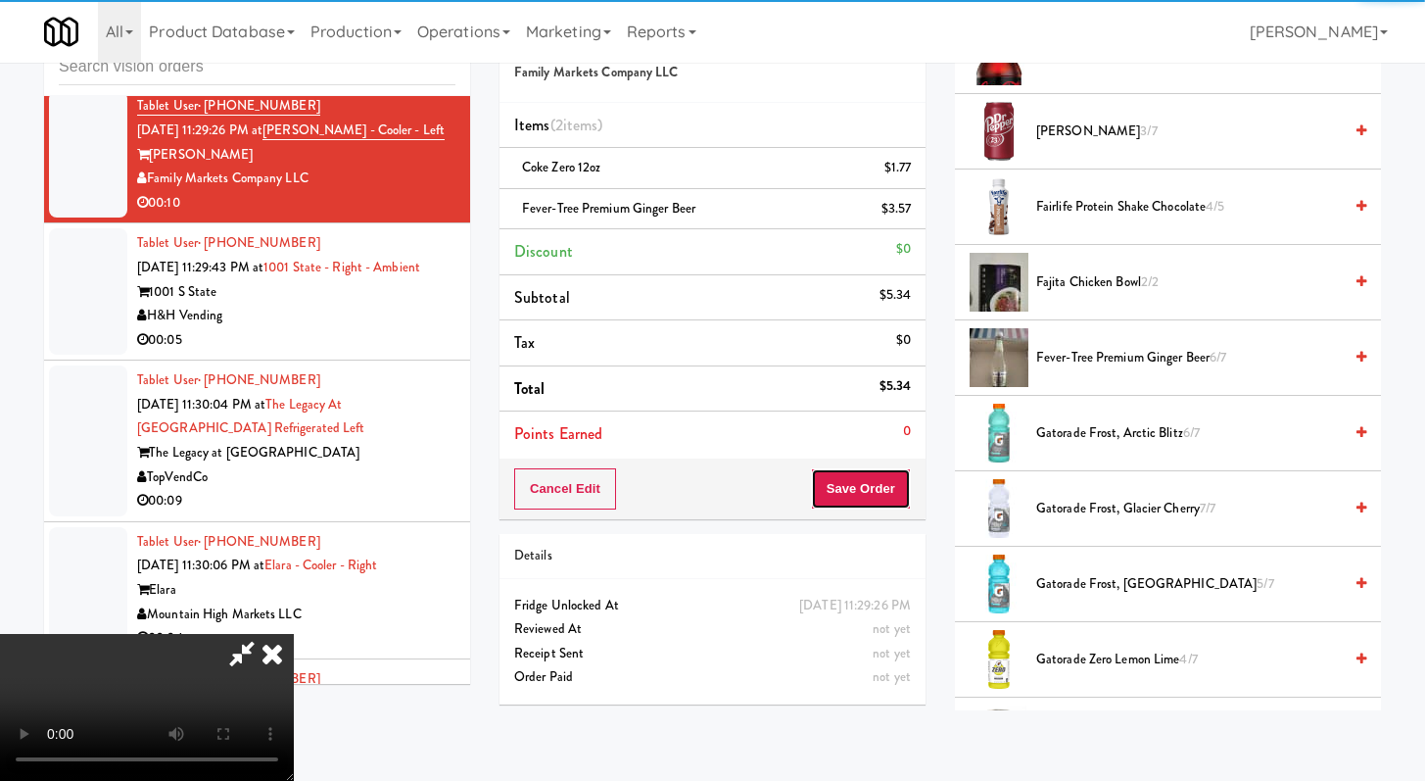
click at [893, 490] on button "Save Order" at bounding box center [861, 488] width 100 height 41
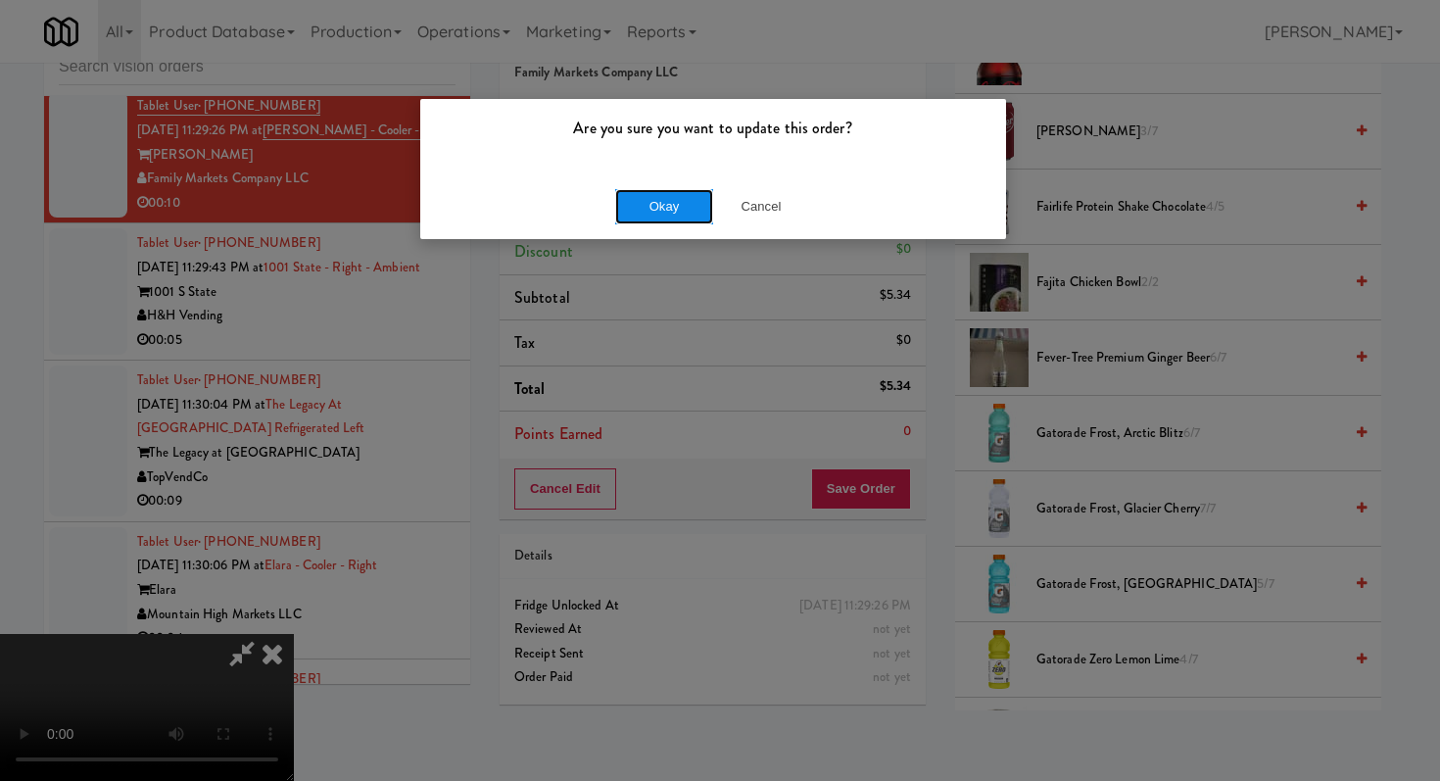
drag, startPoint x: 642, startPoint y: 209, endPoint x: 648, endPoint y: 193, distance: 17.1
click at [642, 209] on button "Okay" at bounding box center [664, 206] width 98 height 35
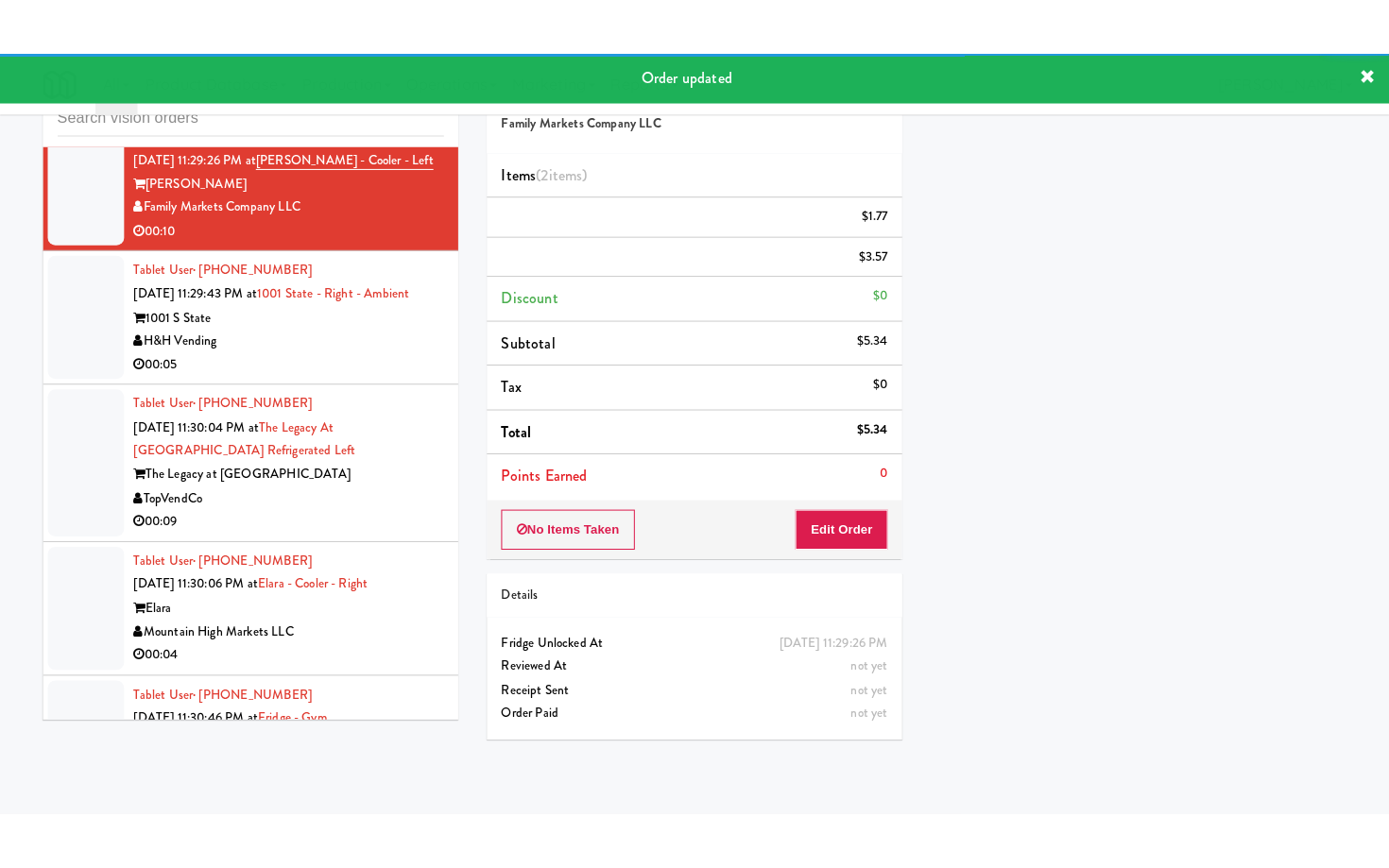
scroll to position [3544, 0]
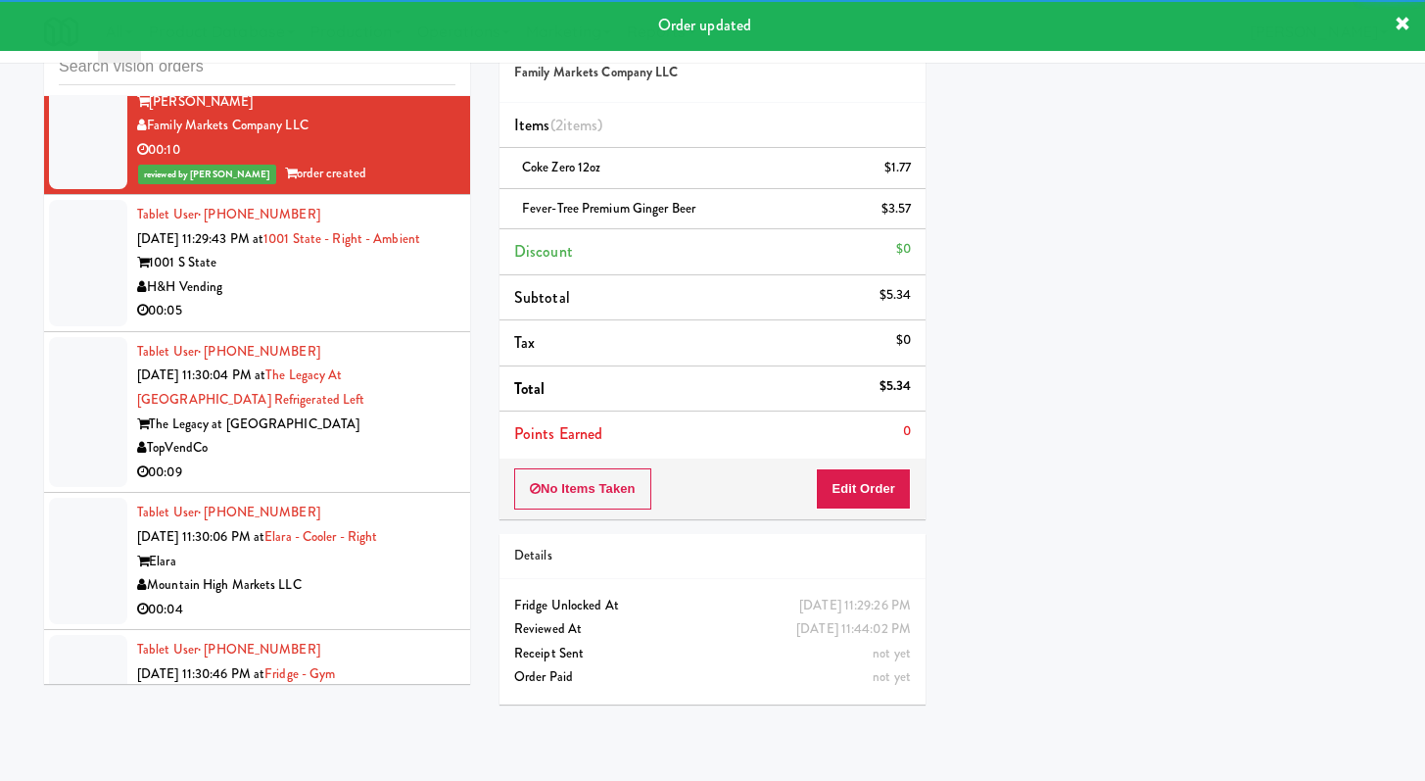
click at [353, 323] on div "Tablet User · (504) 382-3211 [DATE] 11:29:43 PM at 1001 State - Right - Ambient…" at bounding box center [296, 263] width 318 height 120
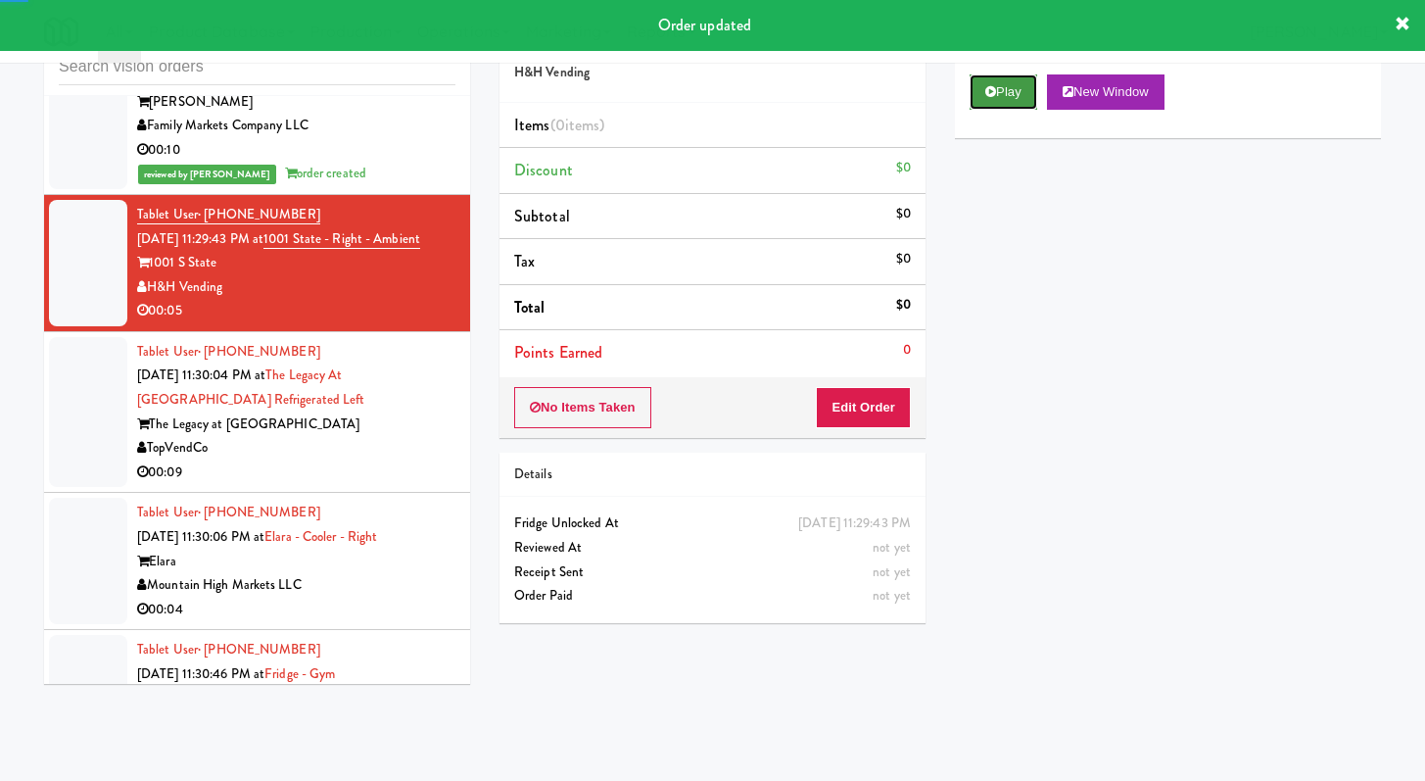
click at [975, 80] on button "Play" at bounding box center [1004, 91] width 68 height 35
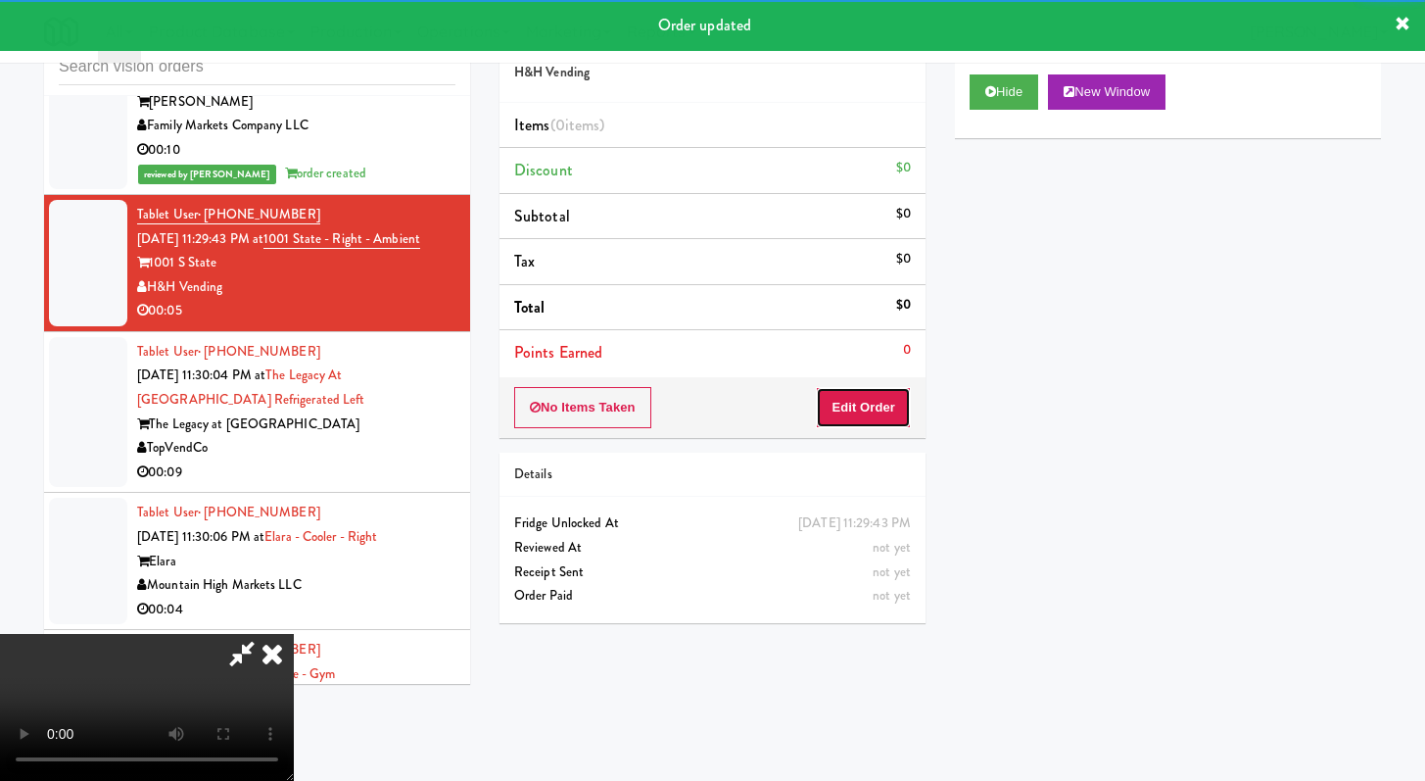
click at [879, 400] on button "Edit Order" at bounding box center [863, 407] width 95 height 41
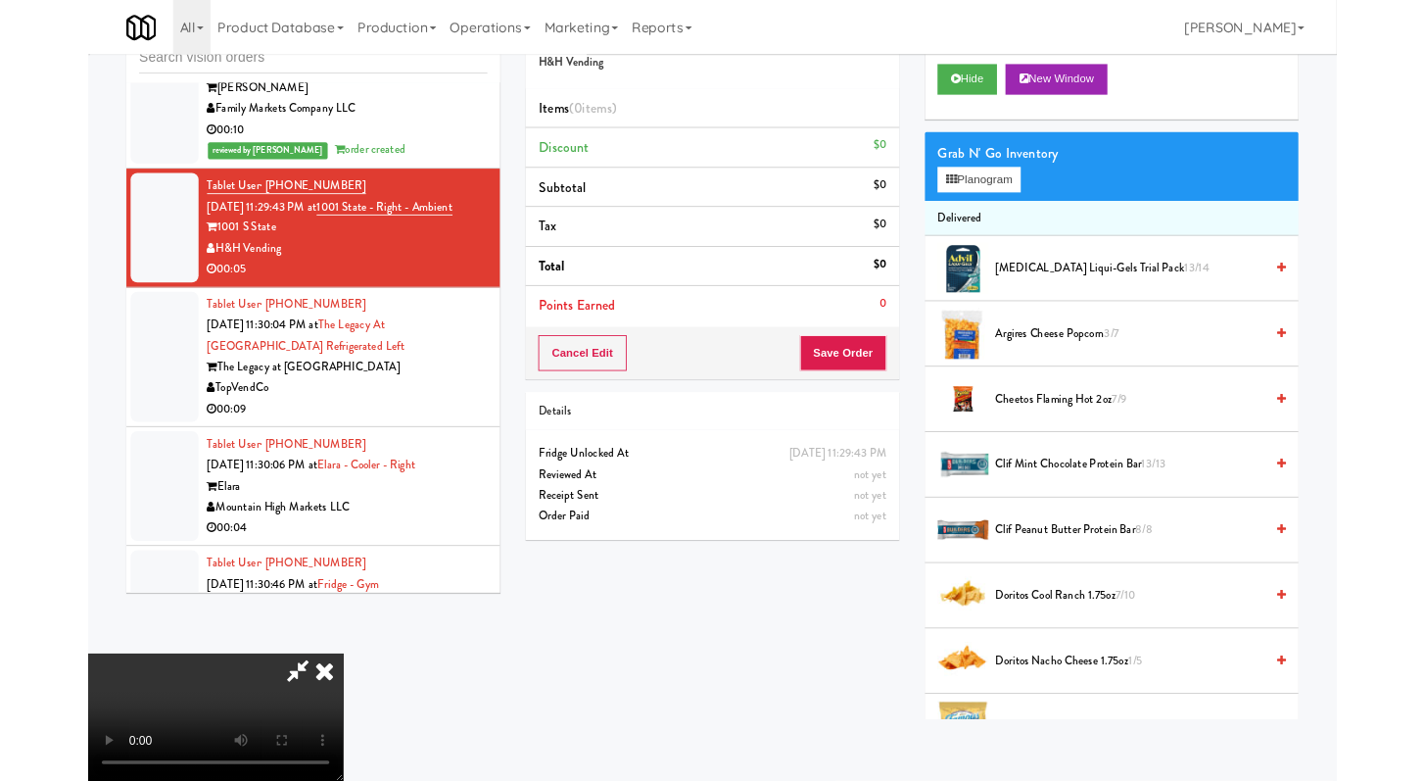
scroll to position [3650, 0]
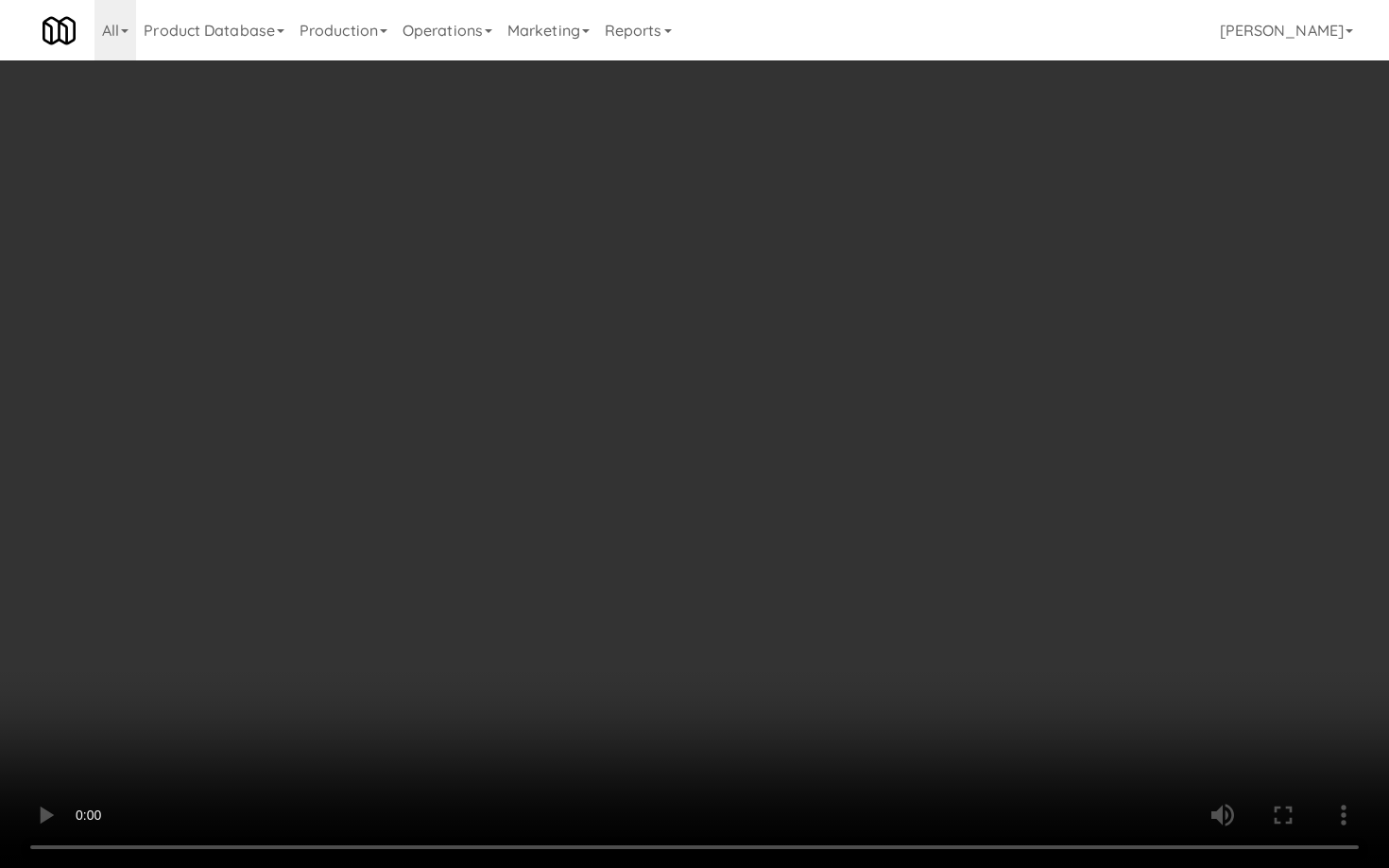
click at [918, 628] on video at bounding box center [694, 434] width 1389 height 868
click at [931, 610] on video at bounding box center [694, 434] width 1389 height 868
click at [950, 599] on video at bounding box center [694, 434] width 1389 height 868
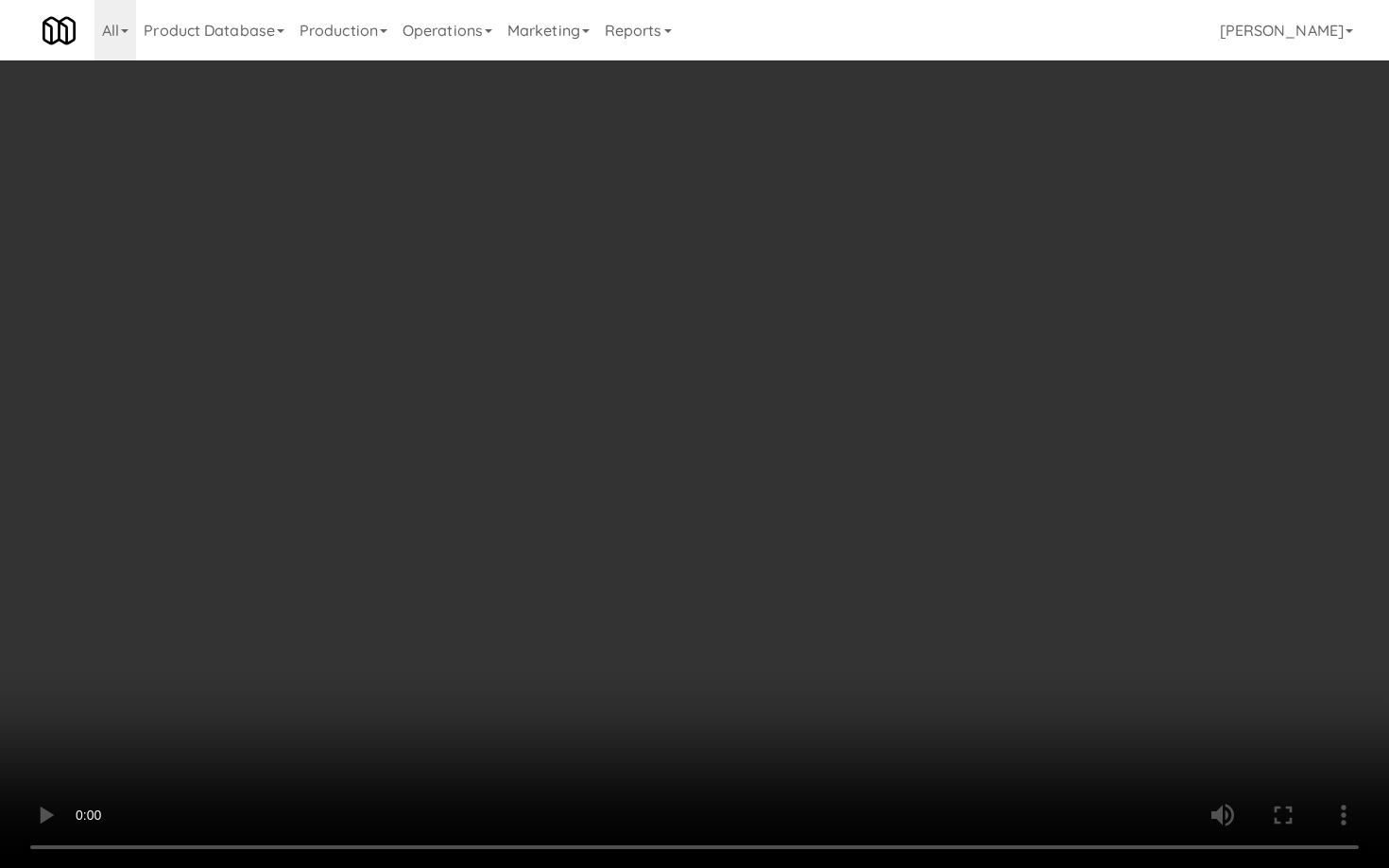
click at [950, 599] on video at bounding box center [694, 434] width 1389 height 868
click at [953, 597] on video at bounding box center [694, 434] width 1389 height 868
click at [953, 598] on video at bounding box center [694, 434] width 1389 height 868
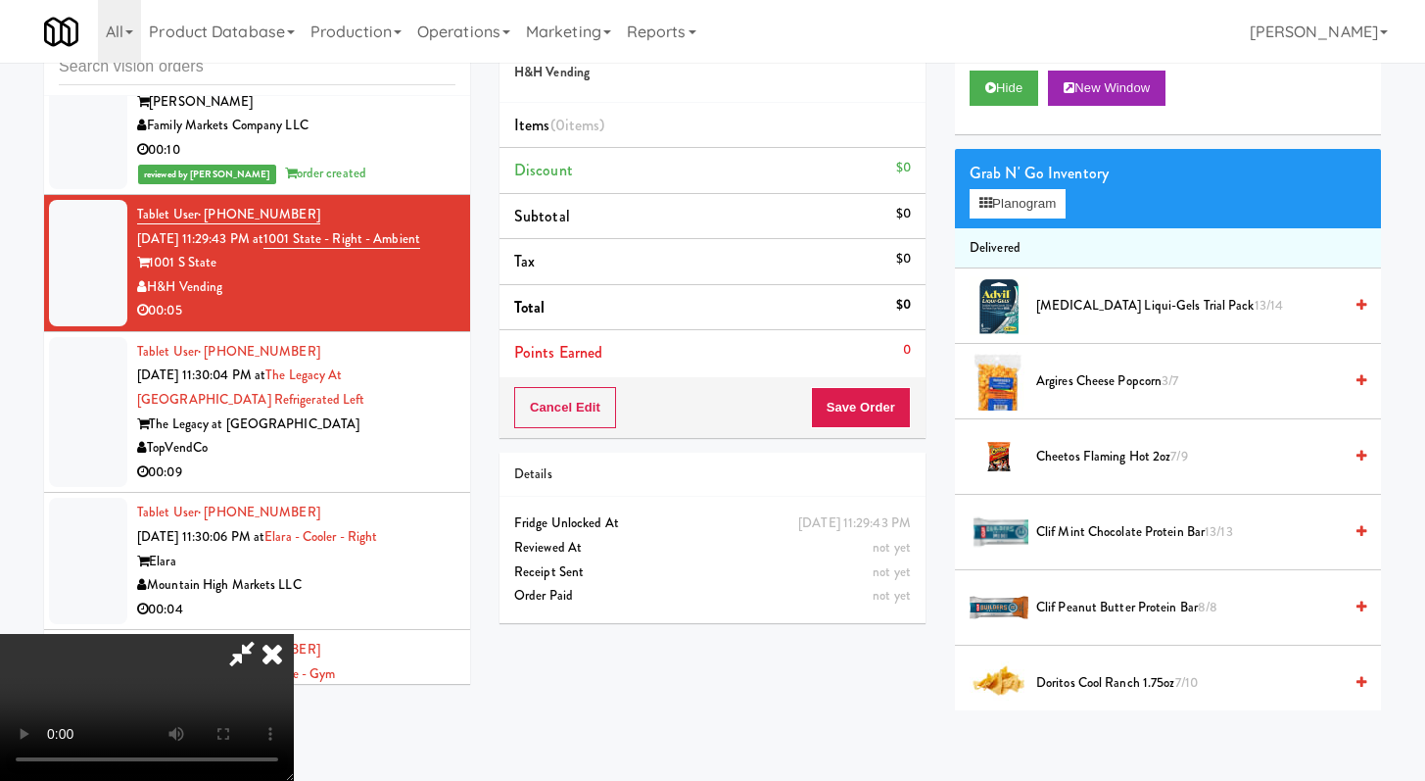
scroll to position [11, 0]
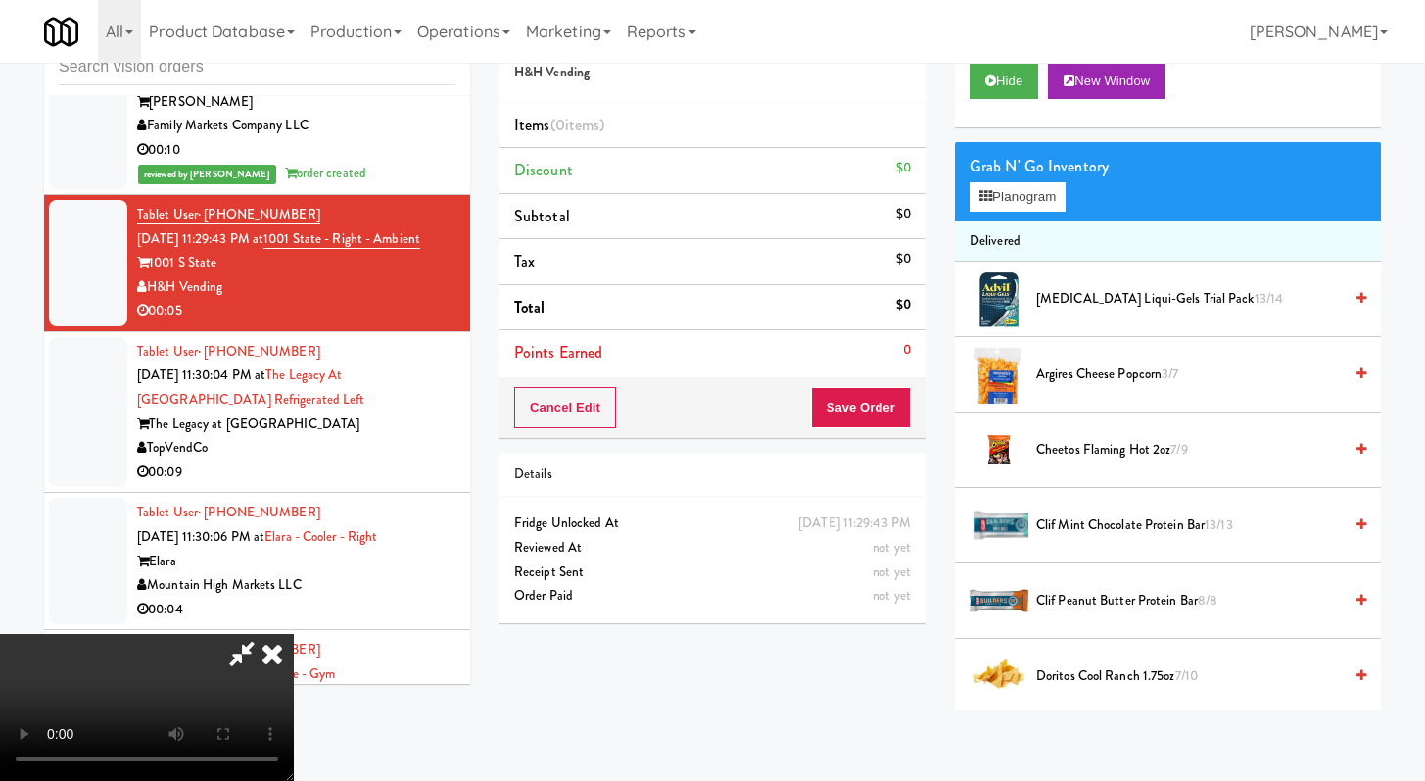
click at [1098, 441] on span "Cheetos Flaming Hot 2oz 7/9" at bounding box center [1189, 450] width 306 height 24
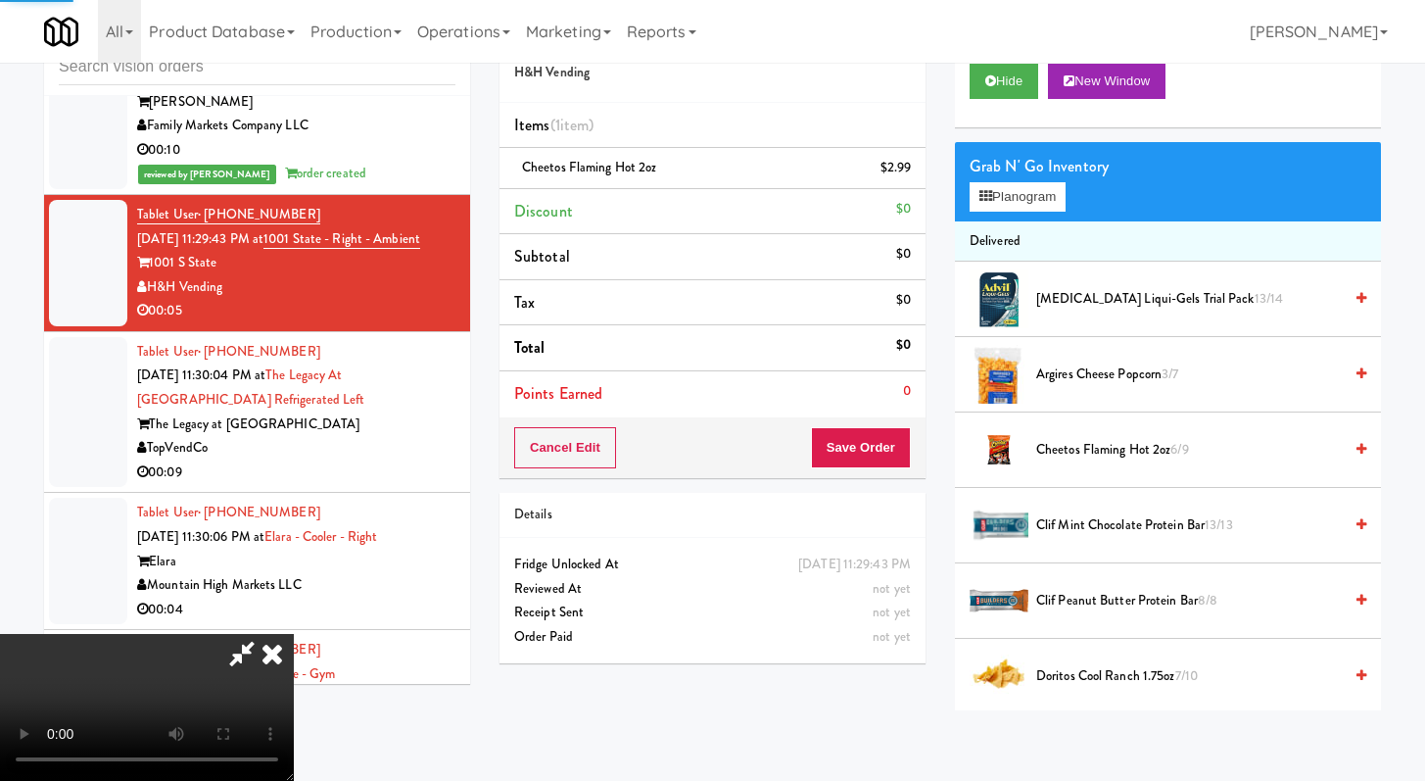
drag, startPoint x: 819, startPoint y: 437, endPoint x: 886, endPoint y: 447, distance: 68.3
click at [294, 634] on video at bounding box center [147, 707] width 294 height 147
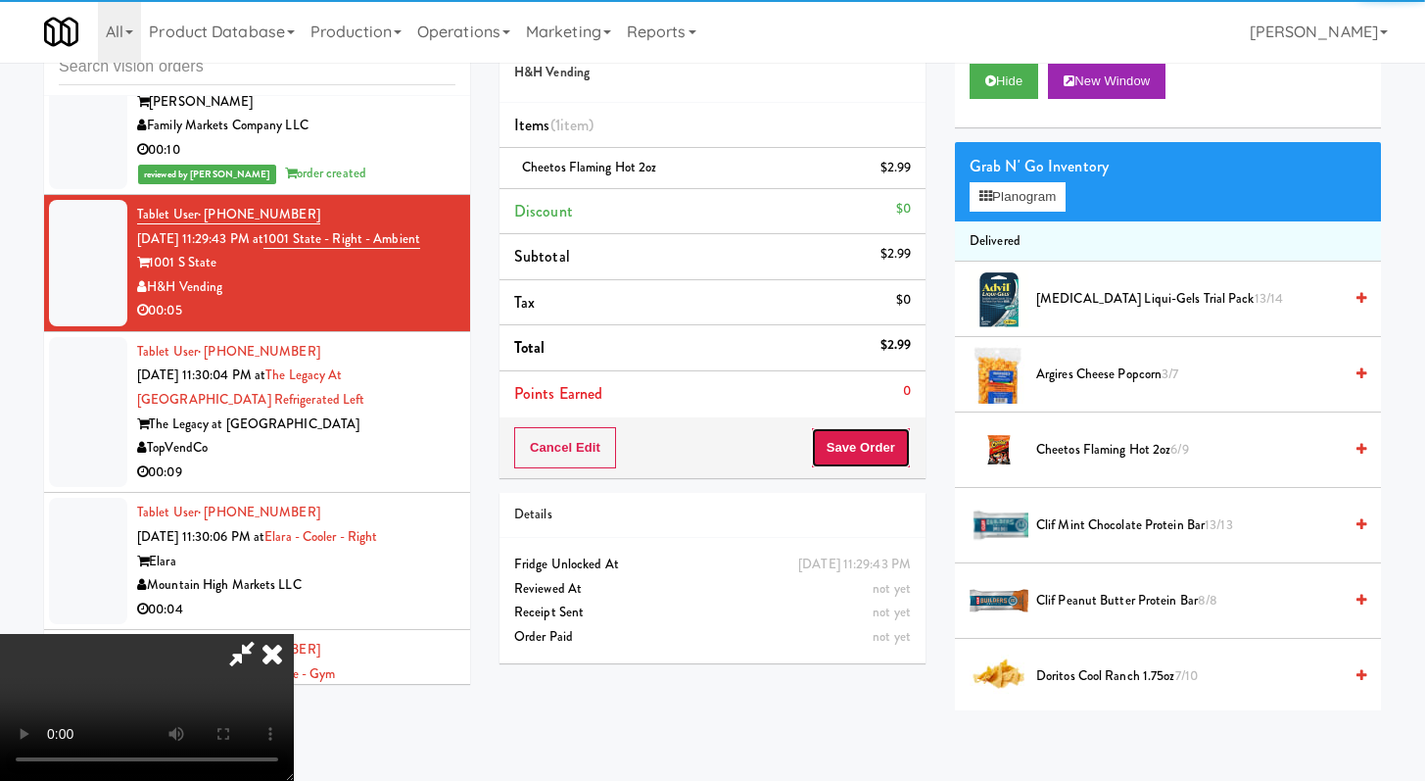
click at [885, 448] on button "Save Order" at bounding box center [861, 447] width 100 height 41
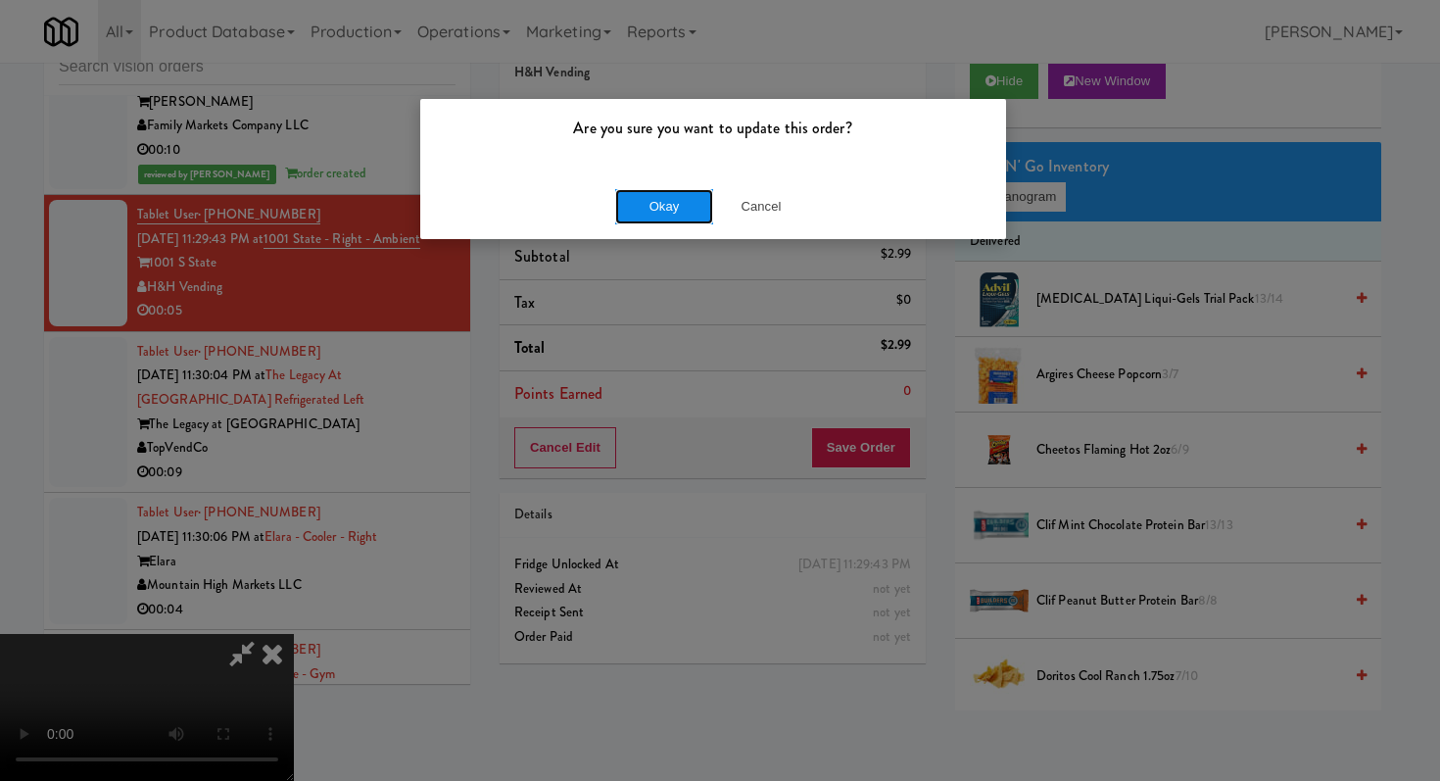
click at [669, 194] on button "Okay" at bounding box center [664, 206] width 98 height 35
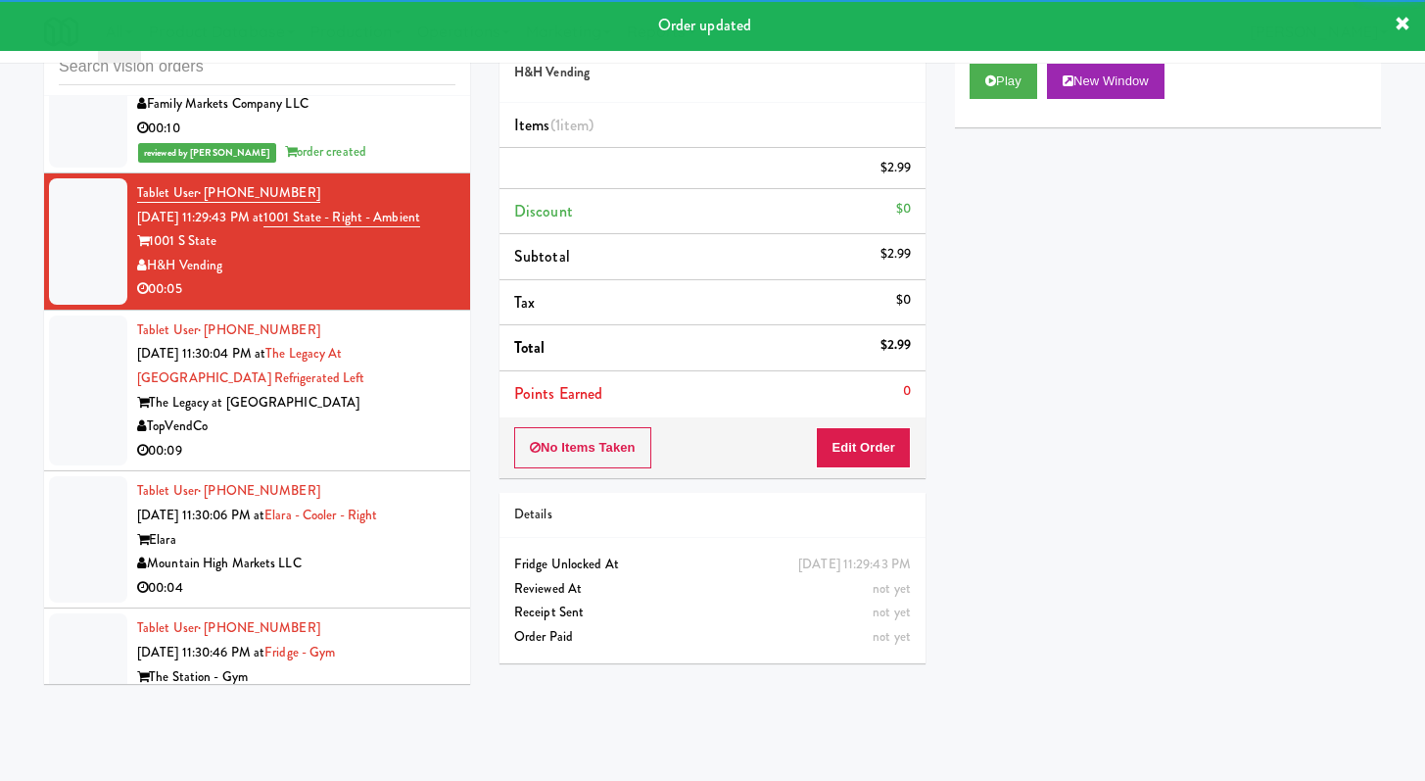
scroll to position [3733, 0]
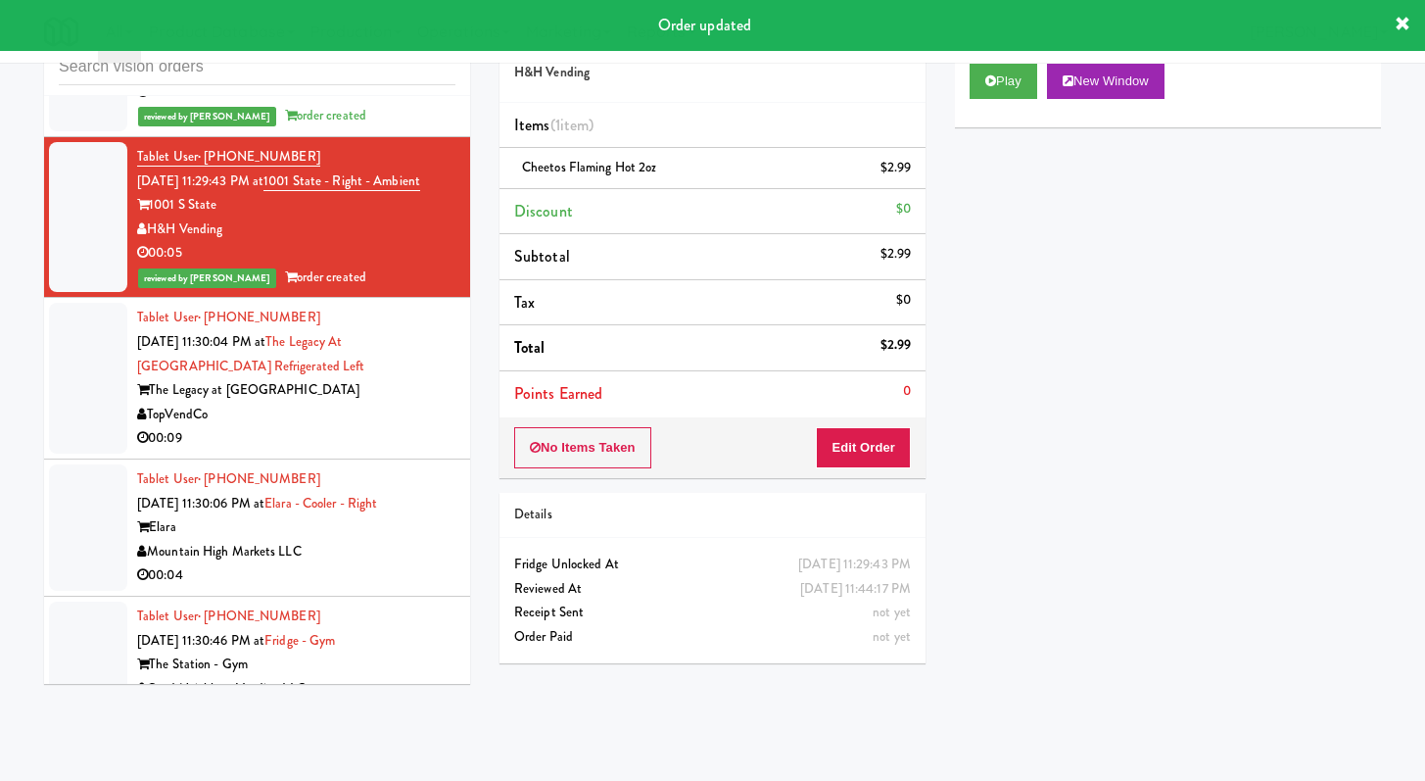
click at [391, 427] on div "TopVendCo" at bounding box center [296, 415] width 318 height 24
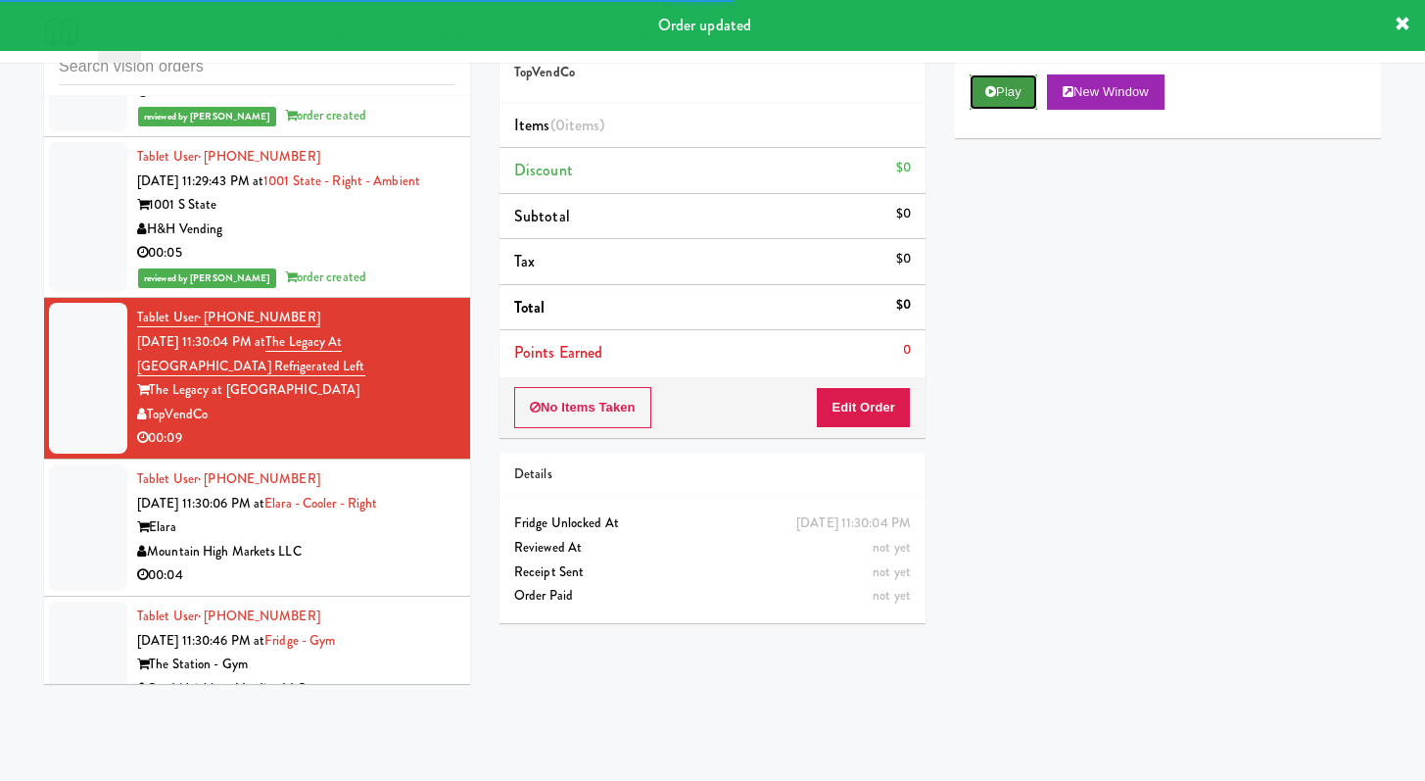
drag, startPoint x: 1021, startPoint y: 79, endPoint x: 1011, endPoint y: 91, distance: 15.3
click at [1021, 79] on button "Play" at bounding box center [1004, 91] width 68 height 35
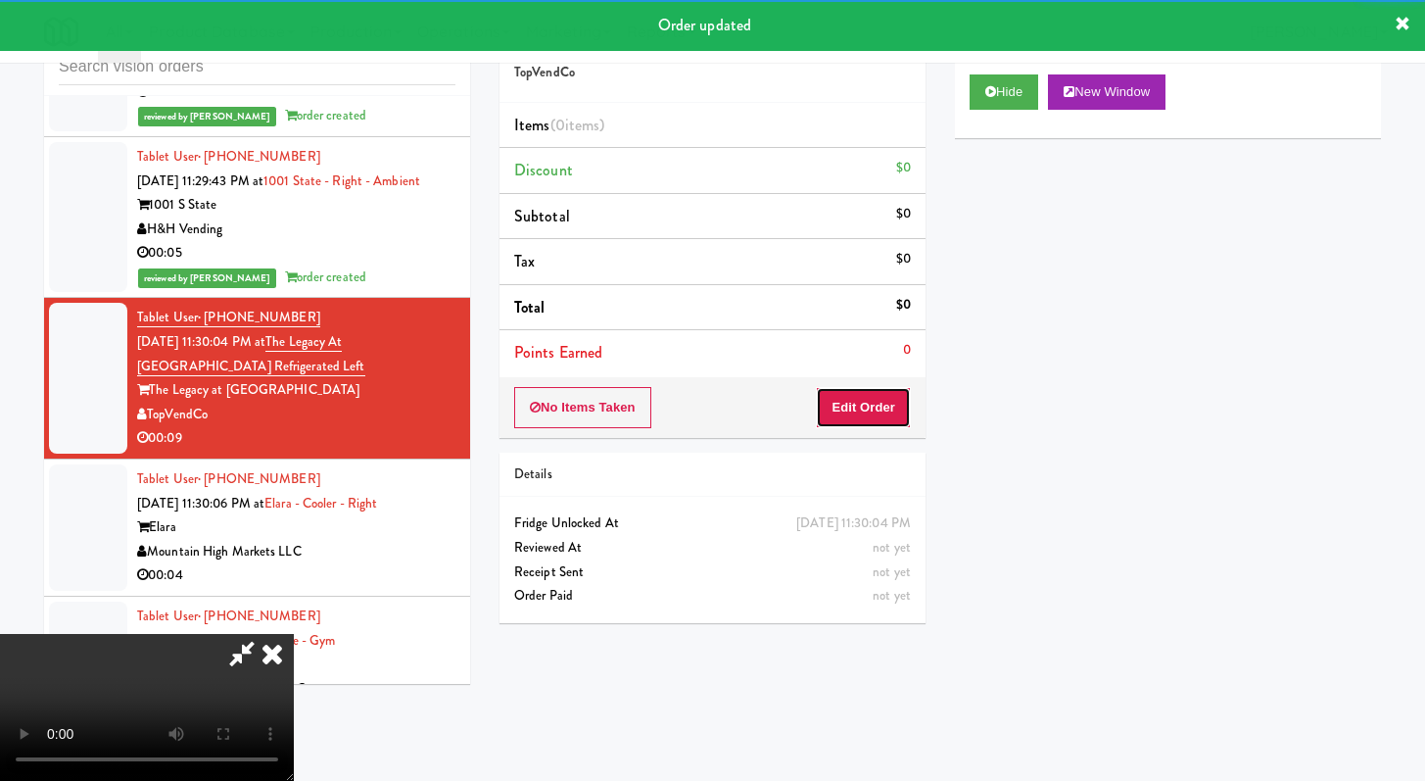
click at [869, 407] on button "Edit Order" at bounding box center [863, 407] width 95 height 41
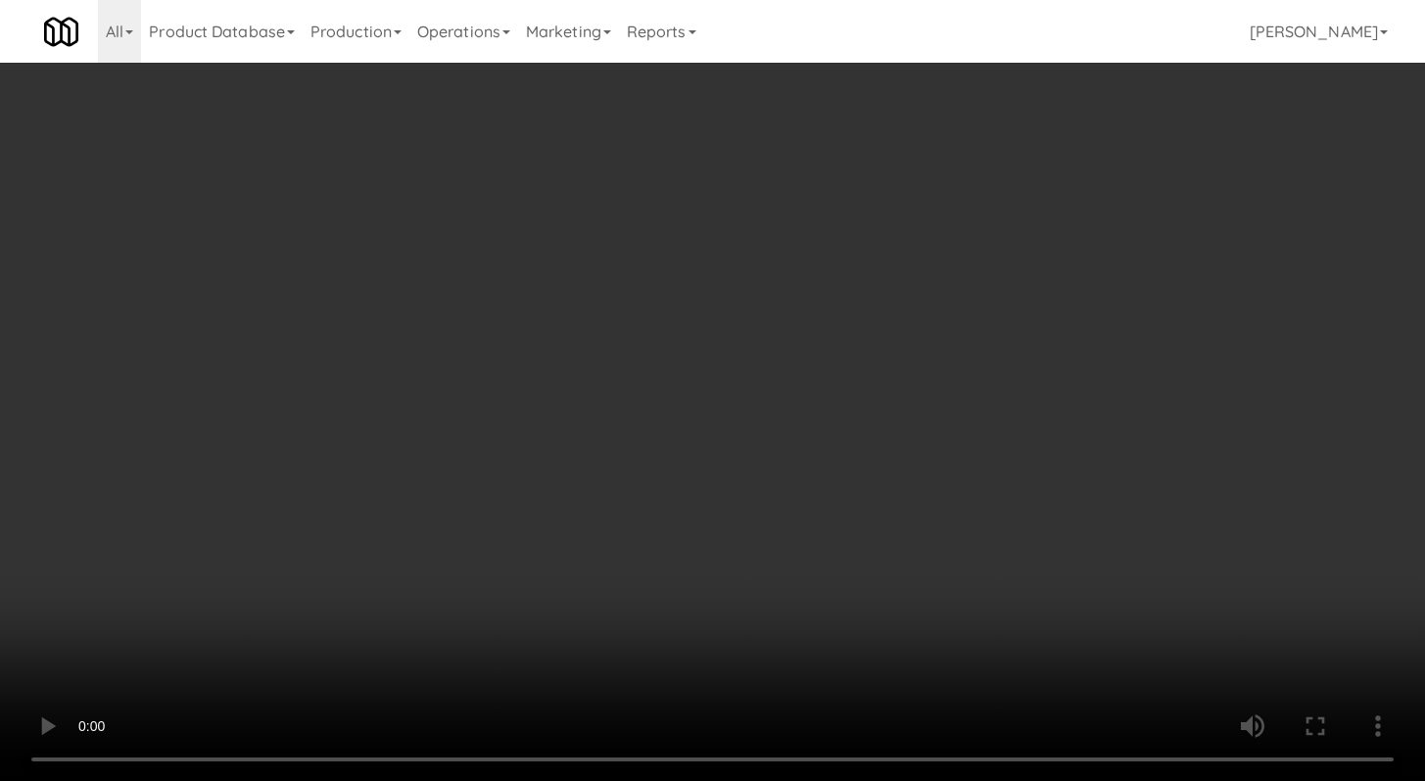
scroll to position [3709, 0]
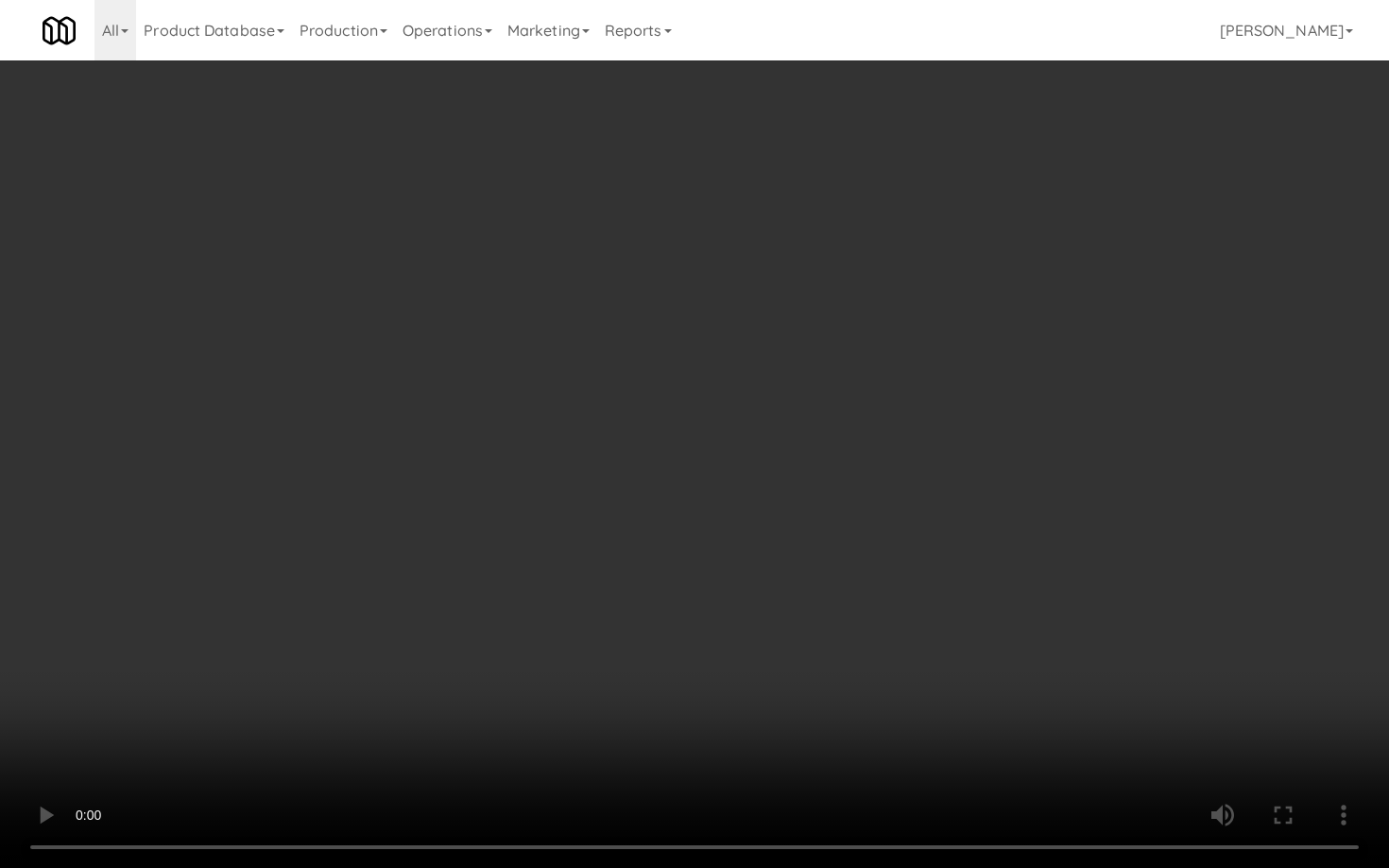
click at [724, 637] on video at bounding box center [694, 434] width 1389 height 868
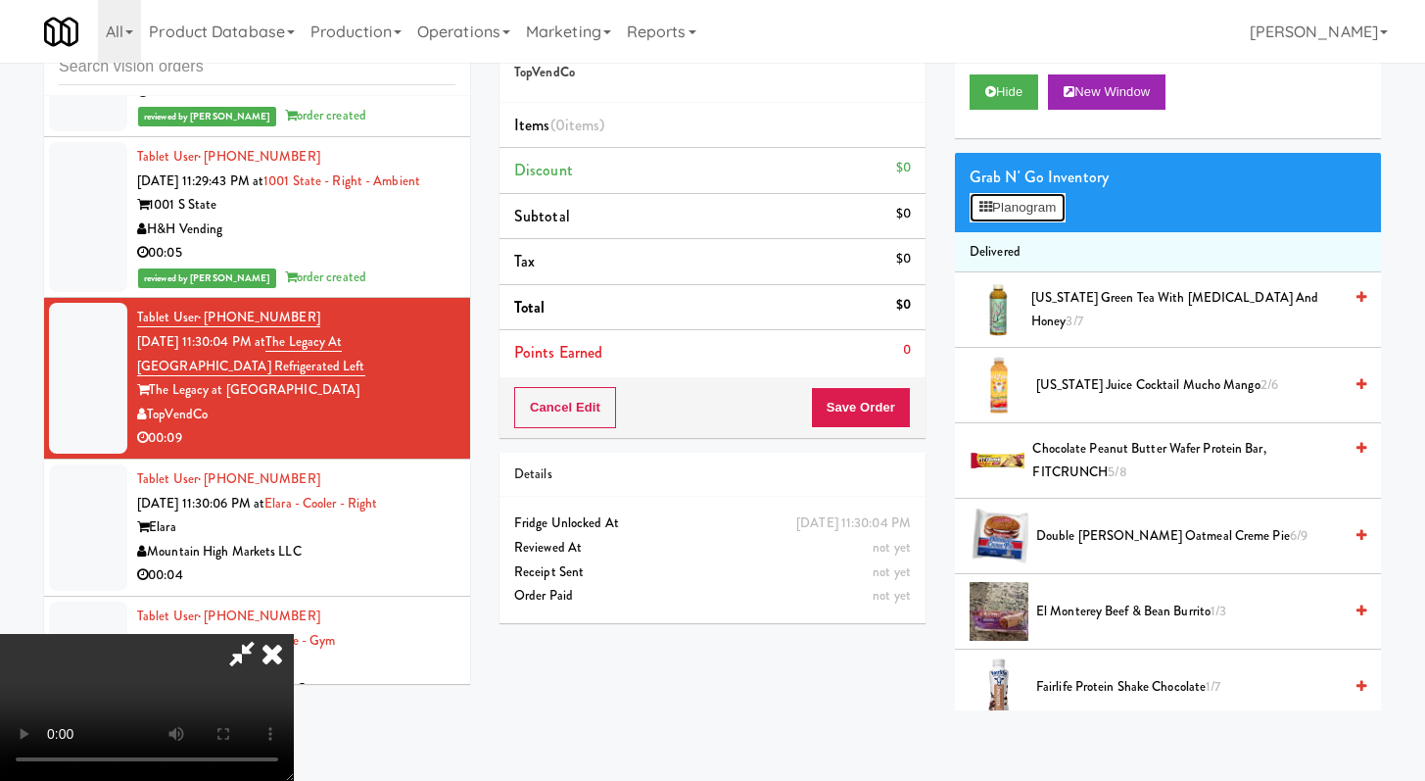
click at [1011, 197] on button "Planogram" at bounding box center [1018, 207] width 96 height 29
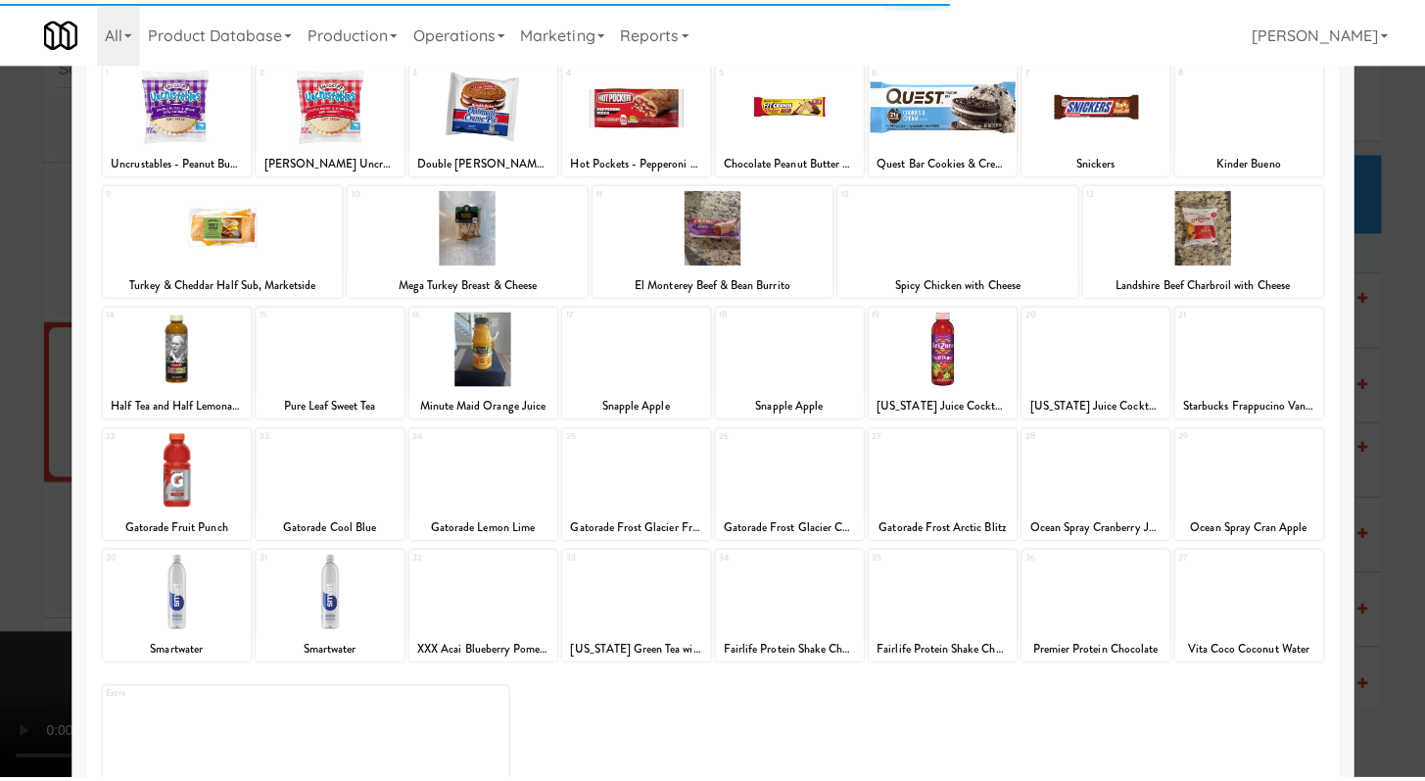
scroll to position [181, 0]
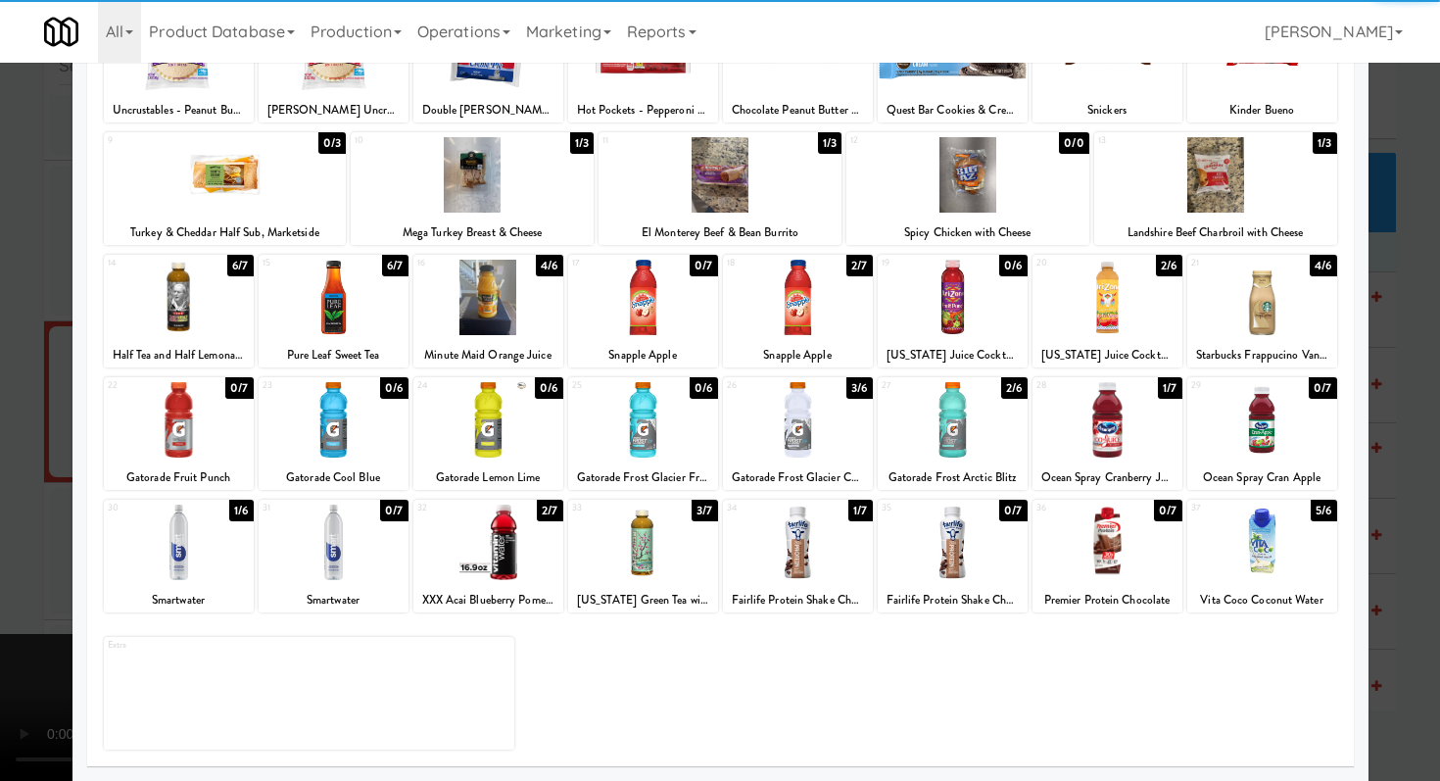
click at [459, 553] on div at bounding box center [488, 541] width 150 height 75
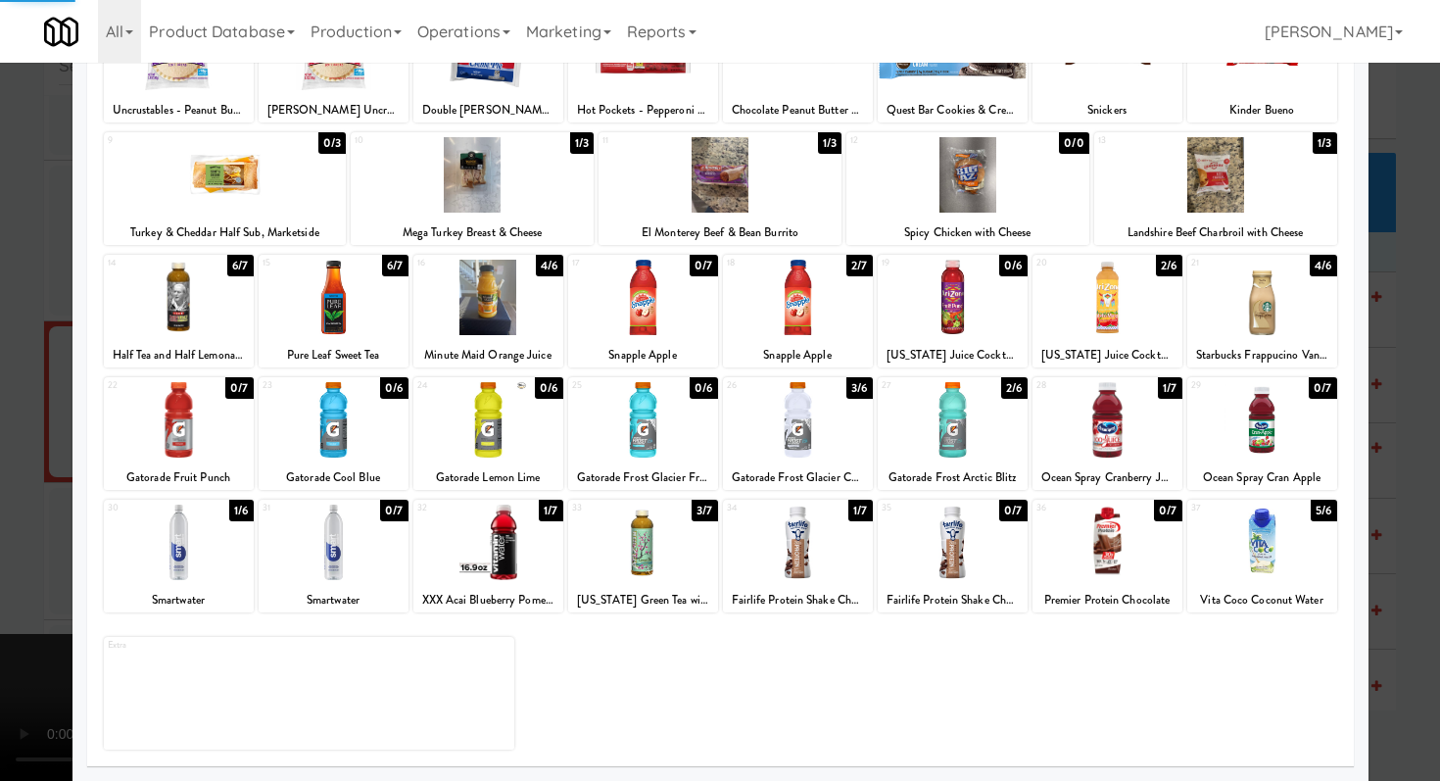
click at [0, 539] on div at bounding box center [720, 390] width 1440 height 781
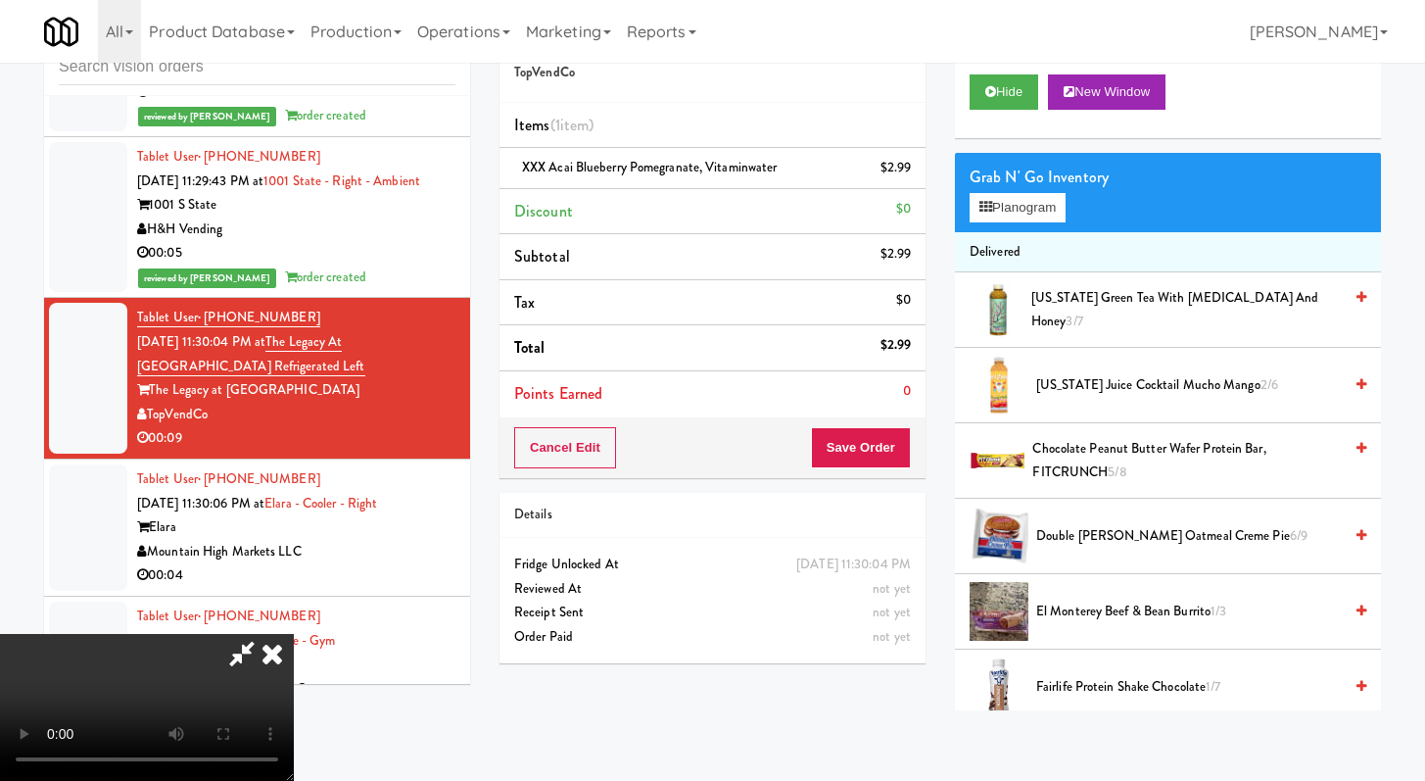
click at [1010, 186] on div "Grab N' Go Inventory" at bounding box center [1168, 177] width 397 height 29
click at [1006, 211] on button "Planogram" at bounding box center [1018, 207] width 96 height 29
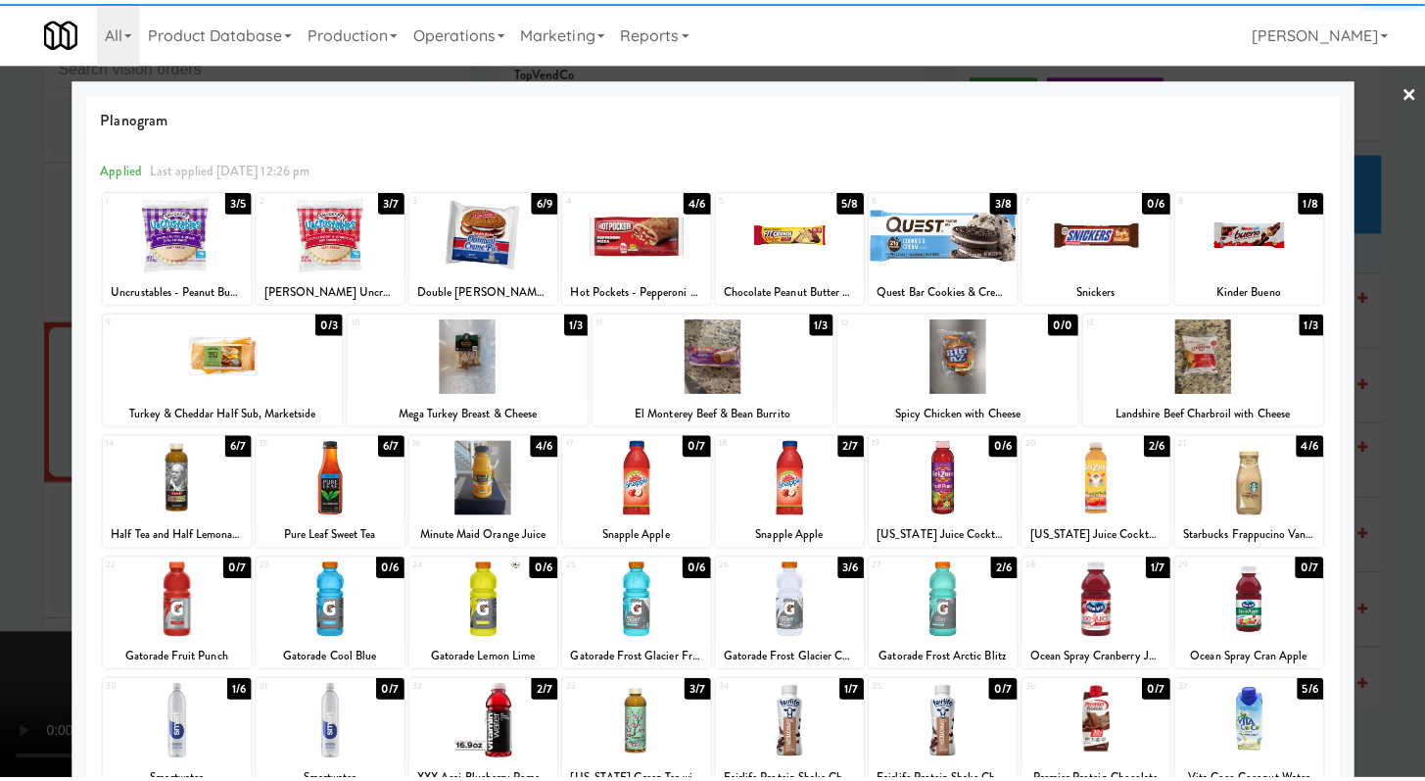
scroll to position [181, 0]
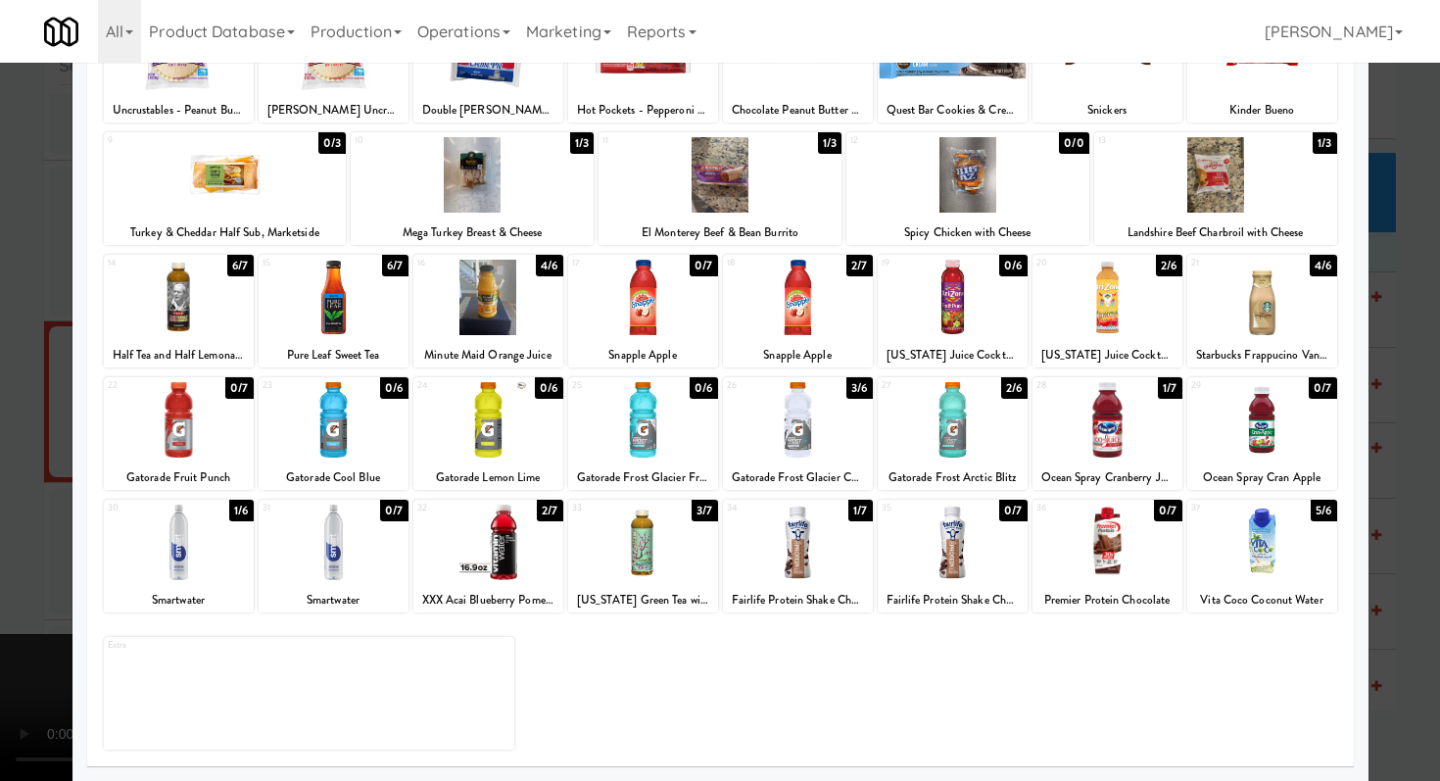
click at [0, 439] on div at bounding box center [720, 390] width 1440 height 781
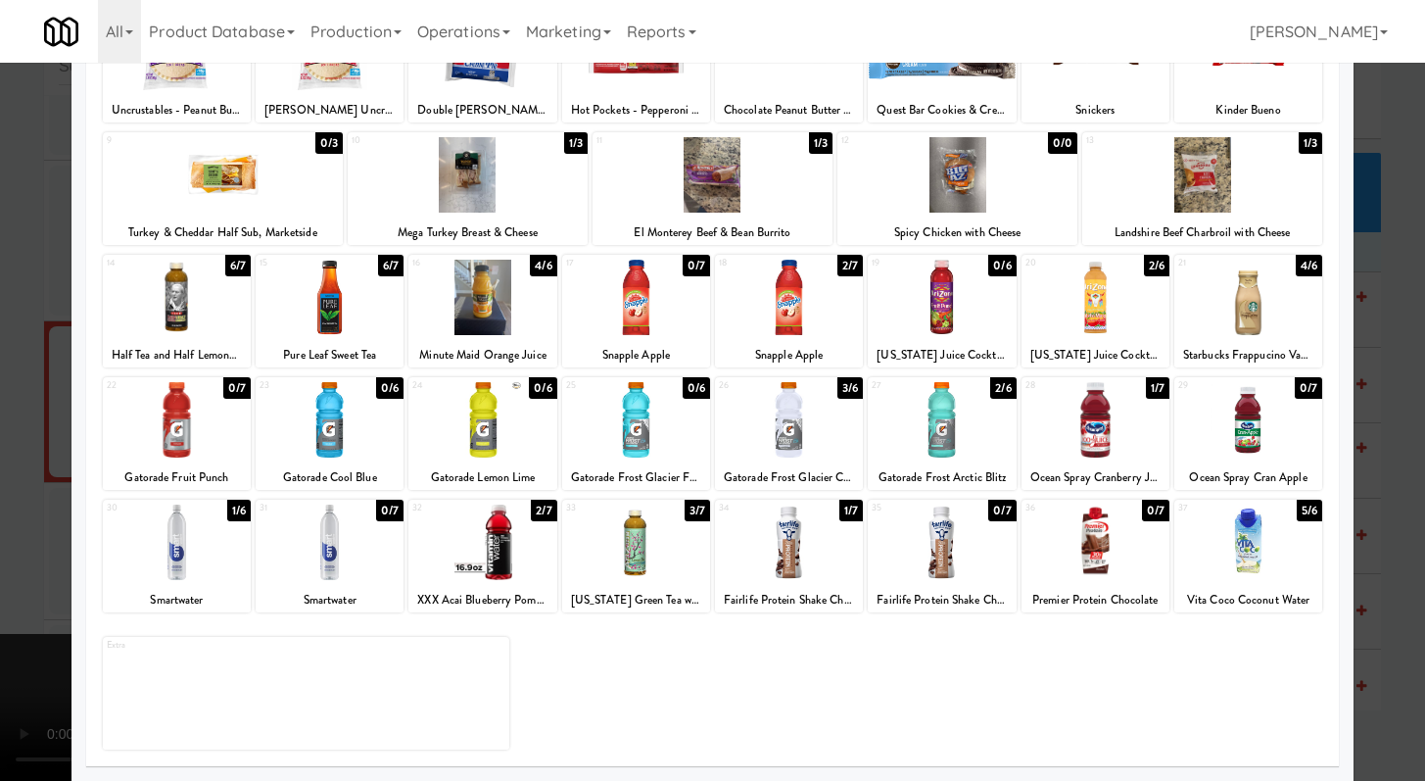
scroll to position [3733, 0]
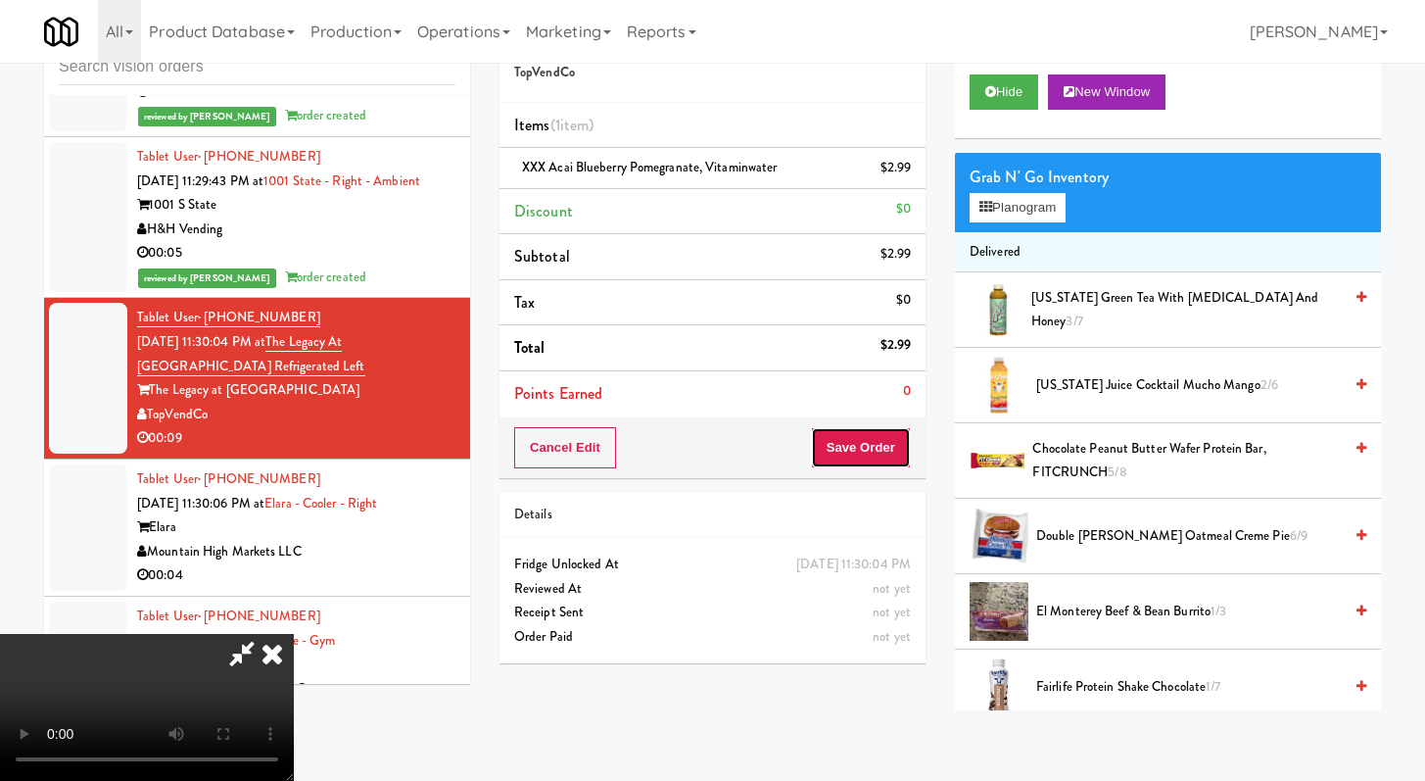
click at [865, 451] on button "Save Order" at bounding box center [861, 447] width 100 height 41
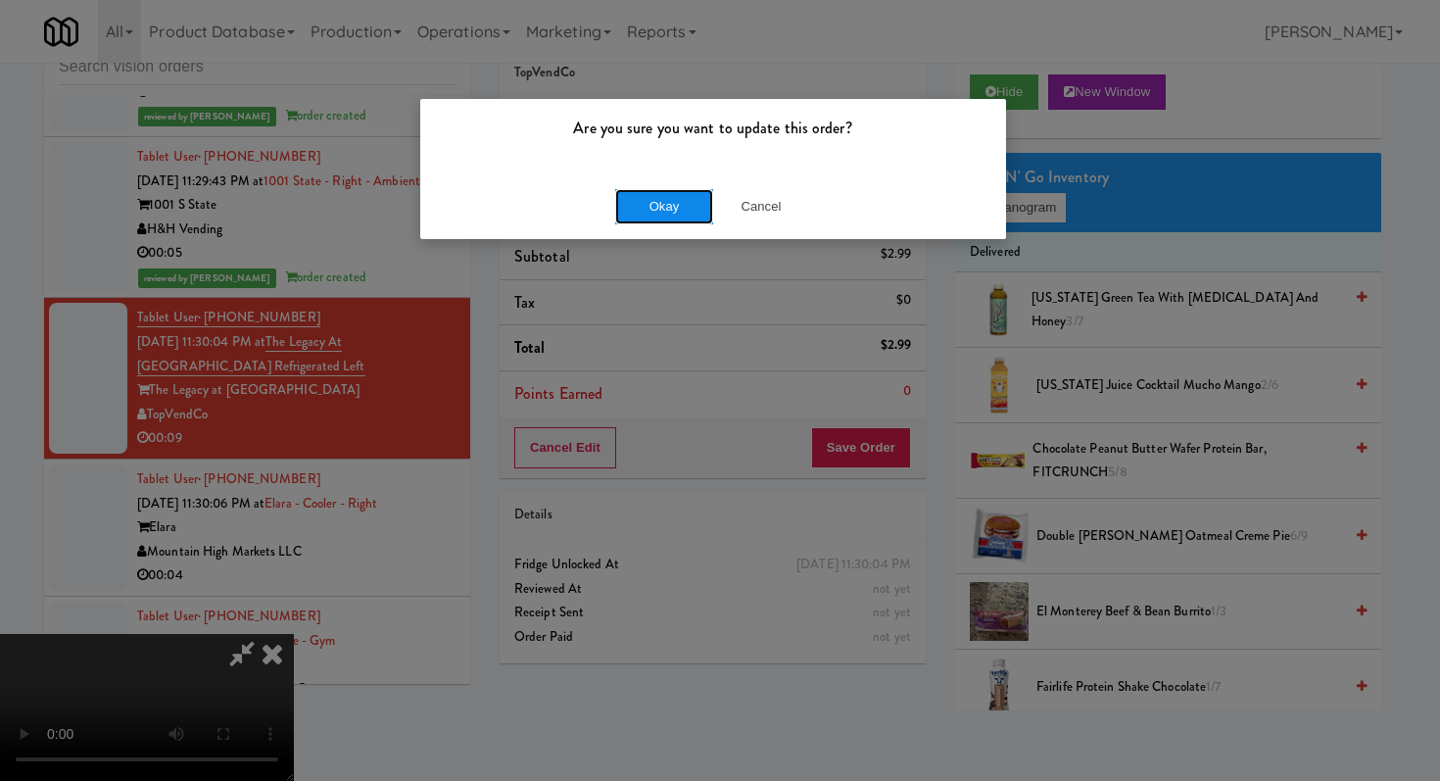
click at [661, 213] on button "Okay" at bounding box center [664, 206] width 98 height 35
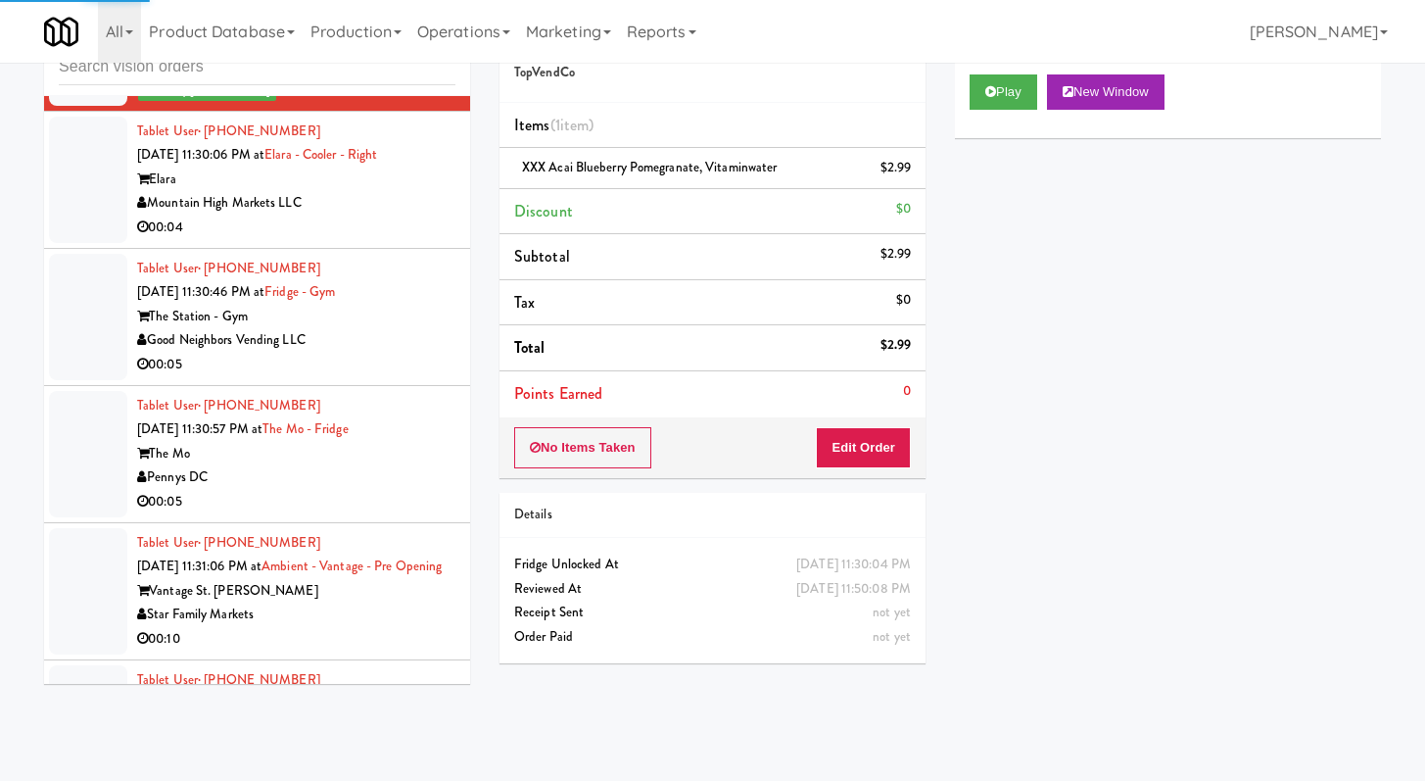
scroll to position [5117, 0]
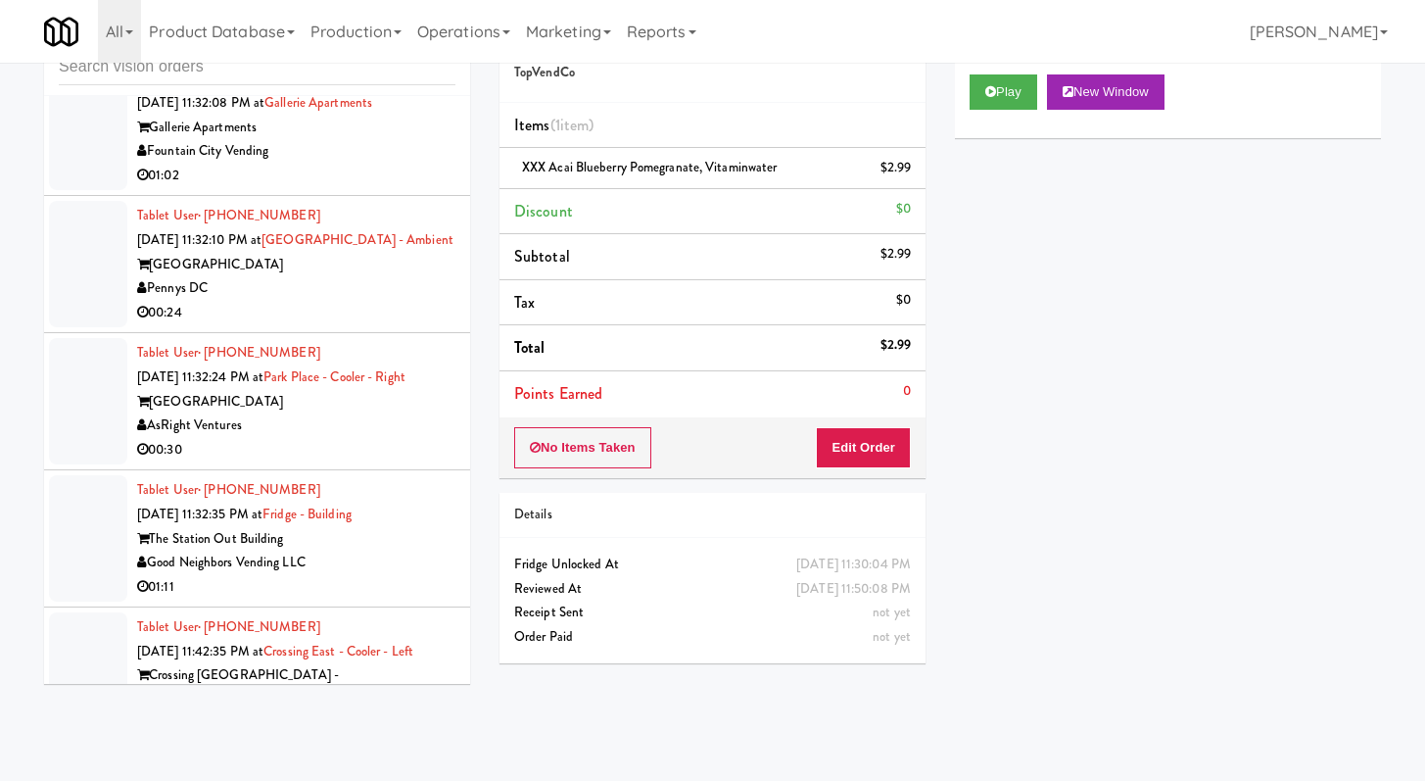
click at [403, 325] on div "00:24" at bounding box center [296, 313] width 318 height 24
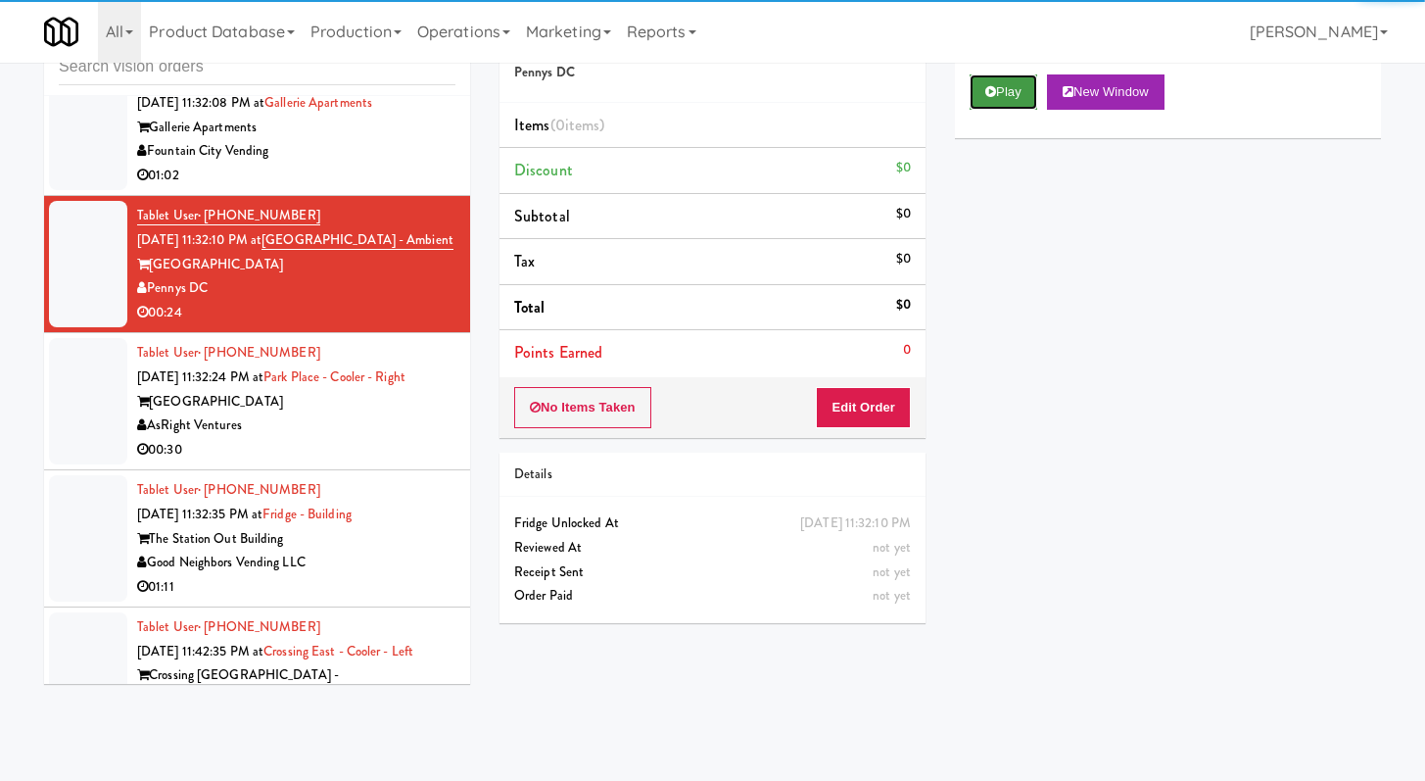
click at [996, 90] on button "Play" at bounding box center [1004, 91] width 68 height 35
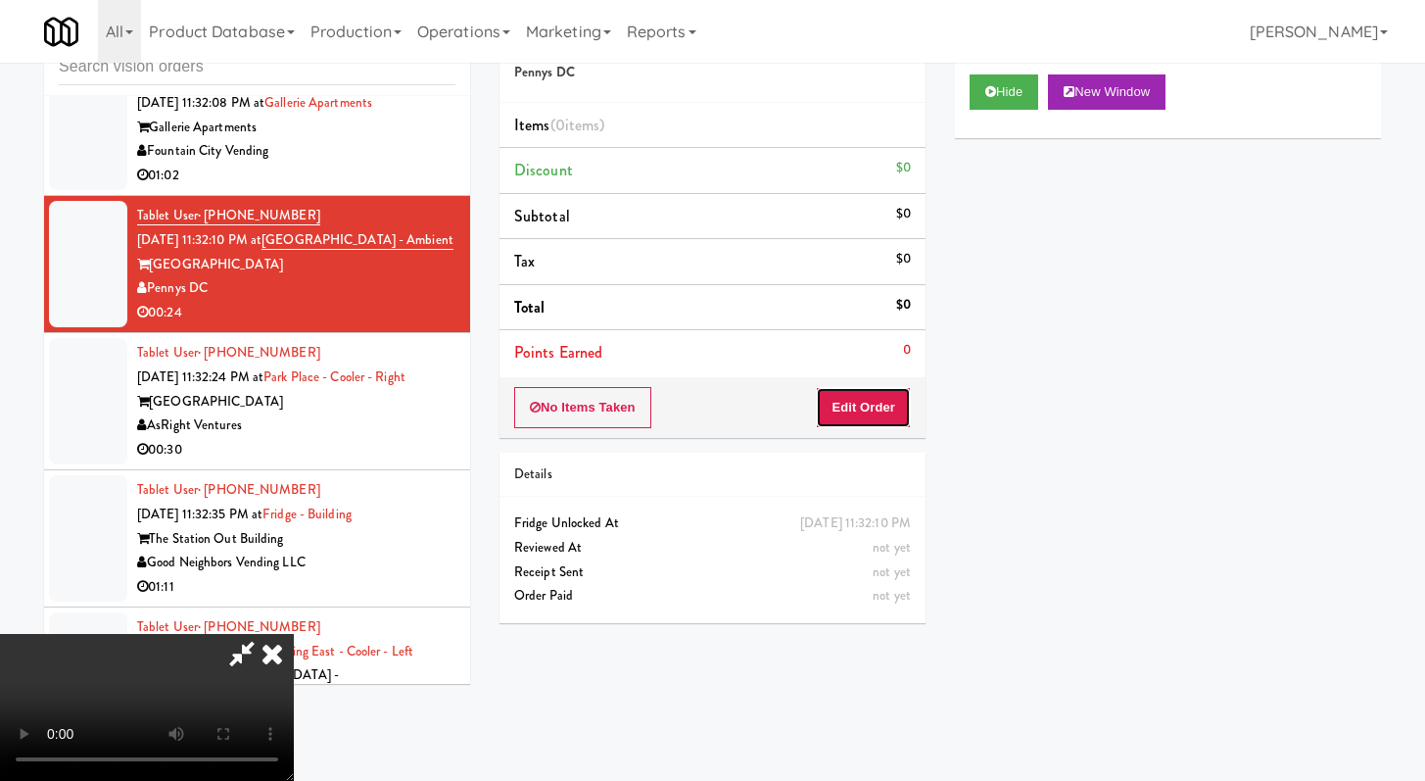
click at [874, 405] on button "Edit Order" at bounding box center [863, 407] width 95 height 41
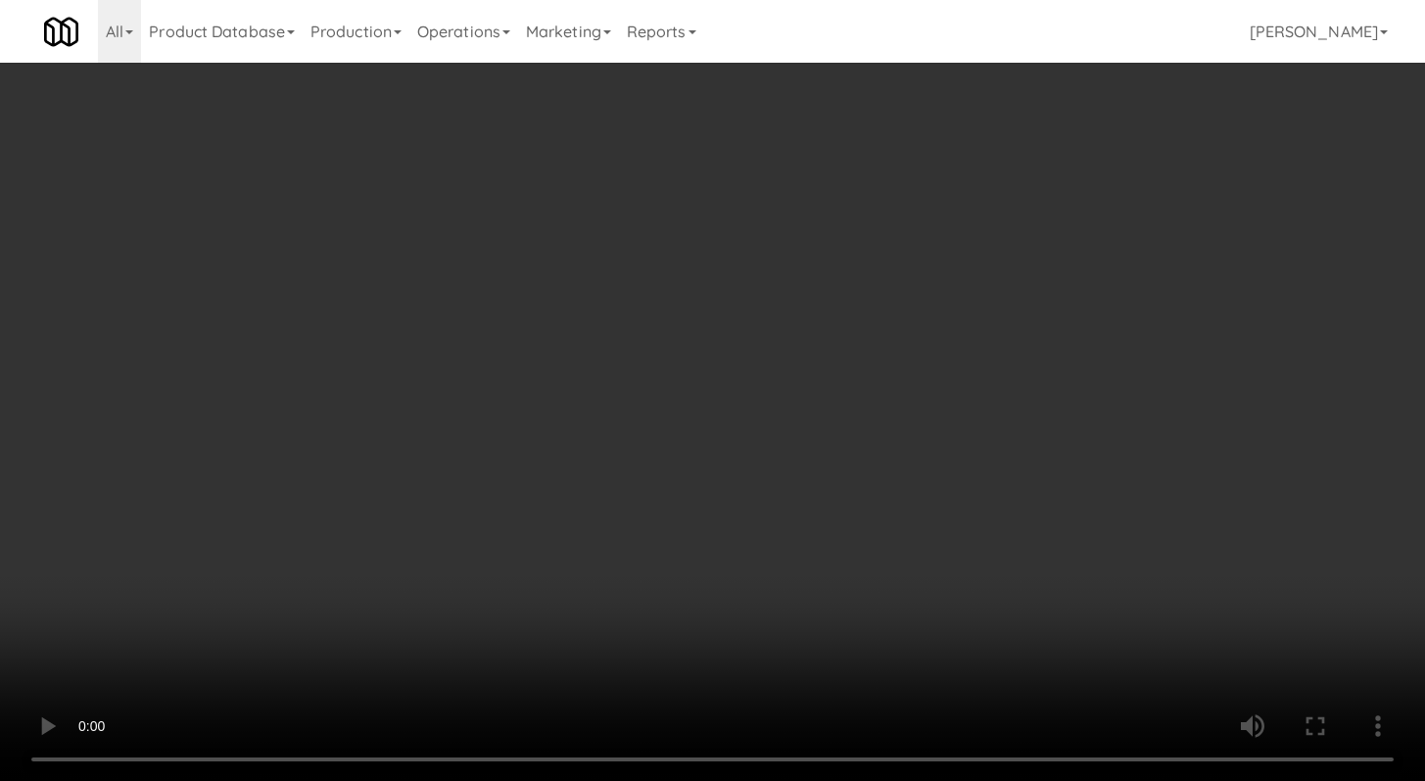
scroll to position [5092, 0]
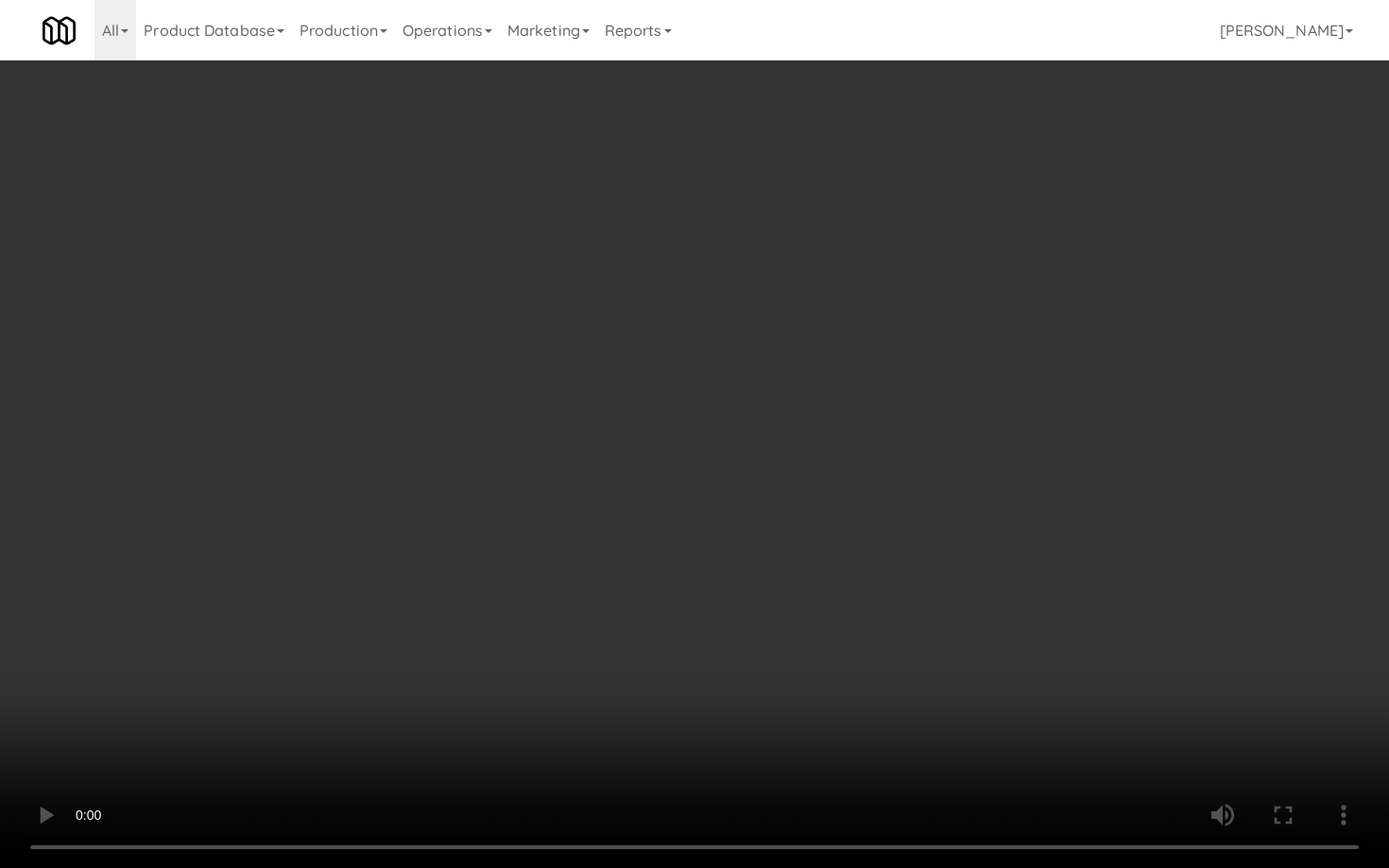
click at [732, 599] on video at bounding box center [694, 434] width 1389 height 868
click at [739, 586] on video at bounding box center [694, 434] width 1389 height 868
click at [795, 576] on video at bounding box center [694, 434] width 1389 height 868
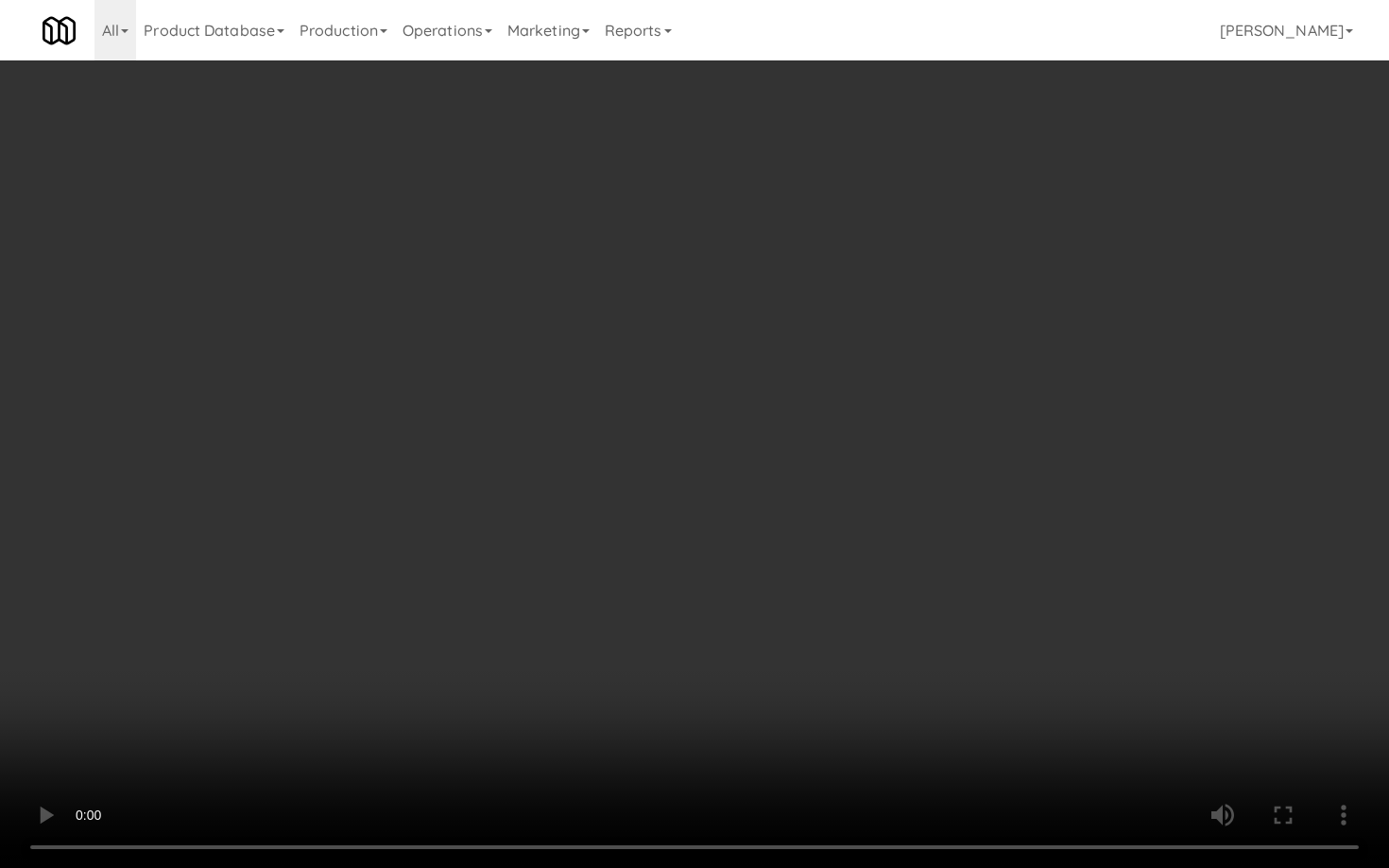
click at [795, 576] on video at bounding box center [694, 434] width 1389 height 868
click at [793, 578] on video at bounding box center [694, 434] width 1389 height 868
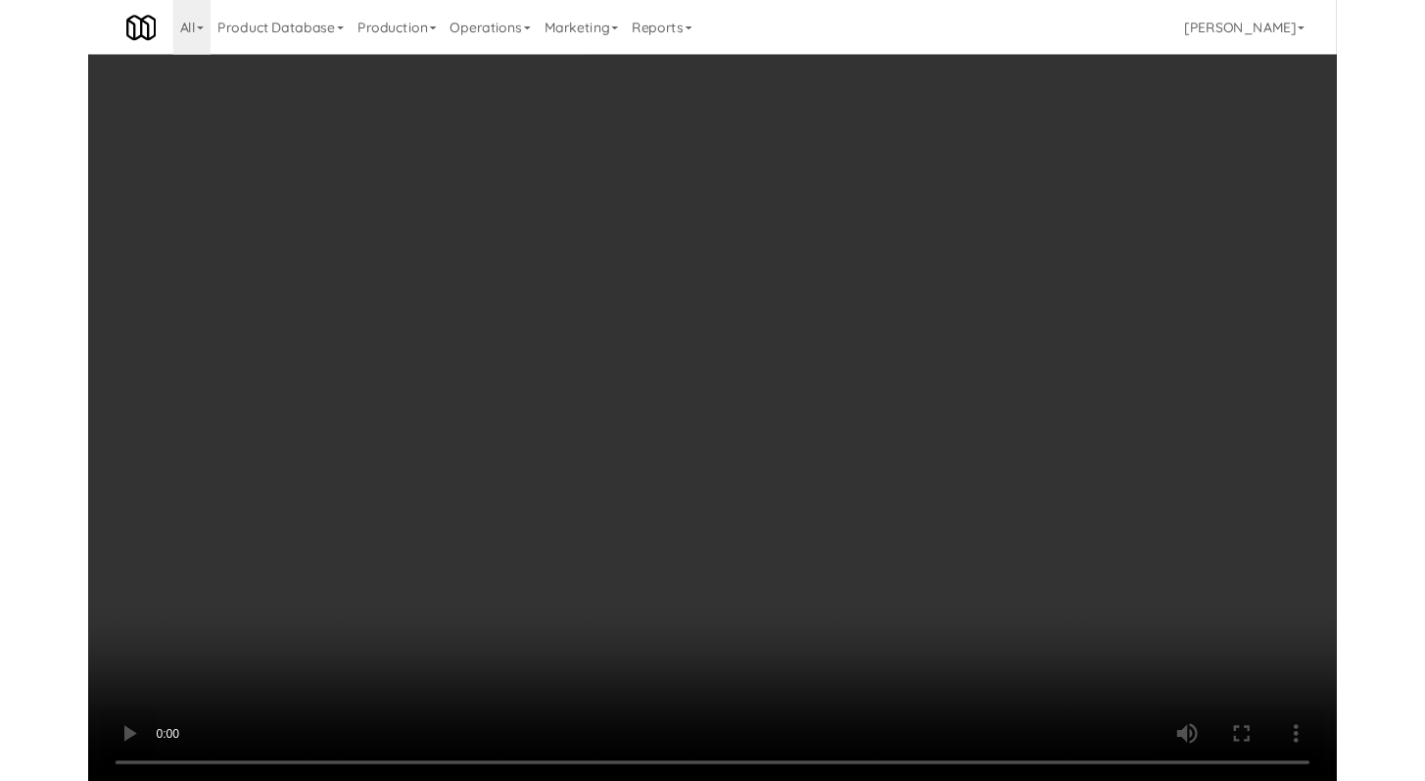
scroll to position [5117, 0]
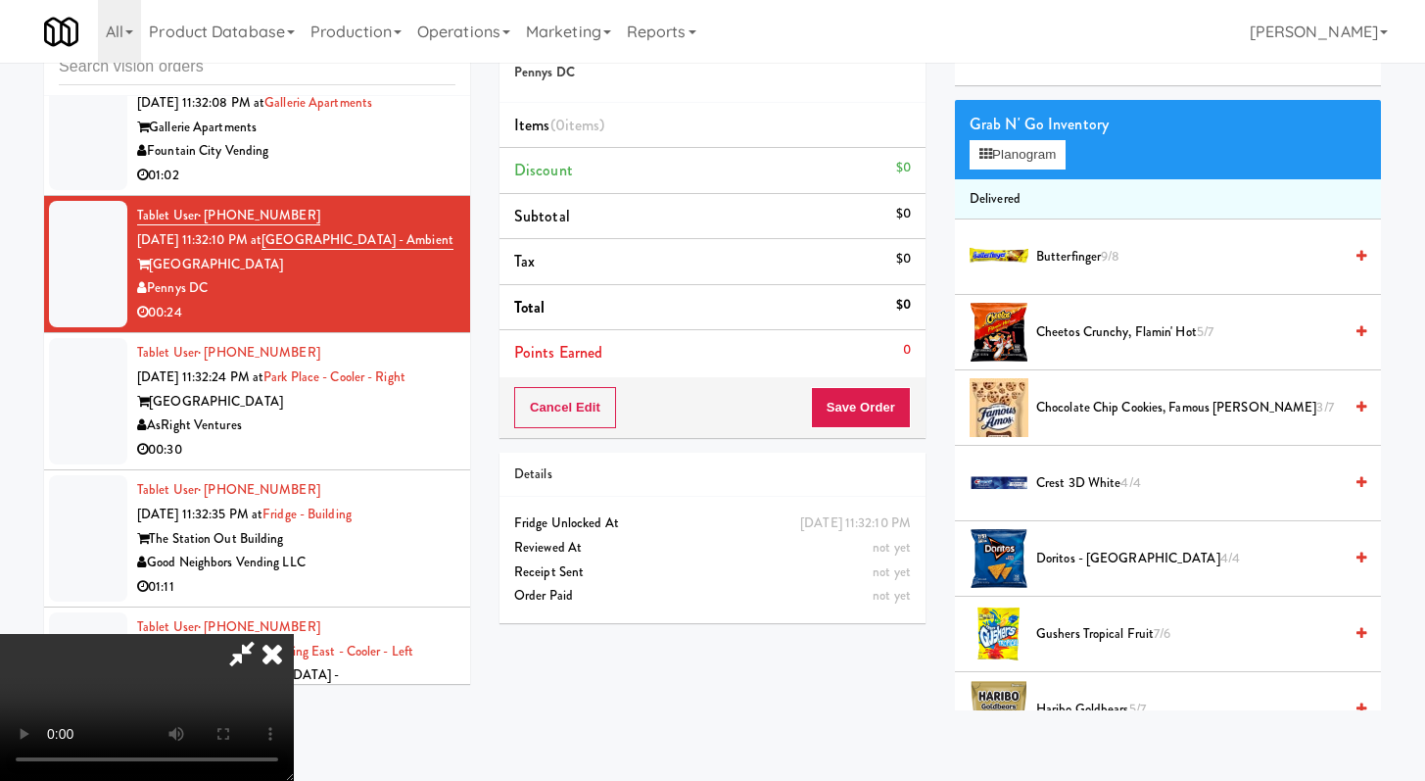
click at [1104, 330] on span "Cheetos Crunchy, Flamin' Hot 5/7" at bounding box center [1189, 332] width 306 height 24
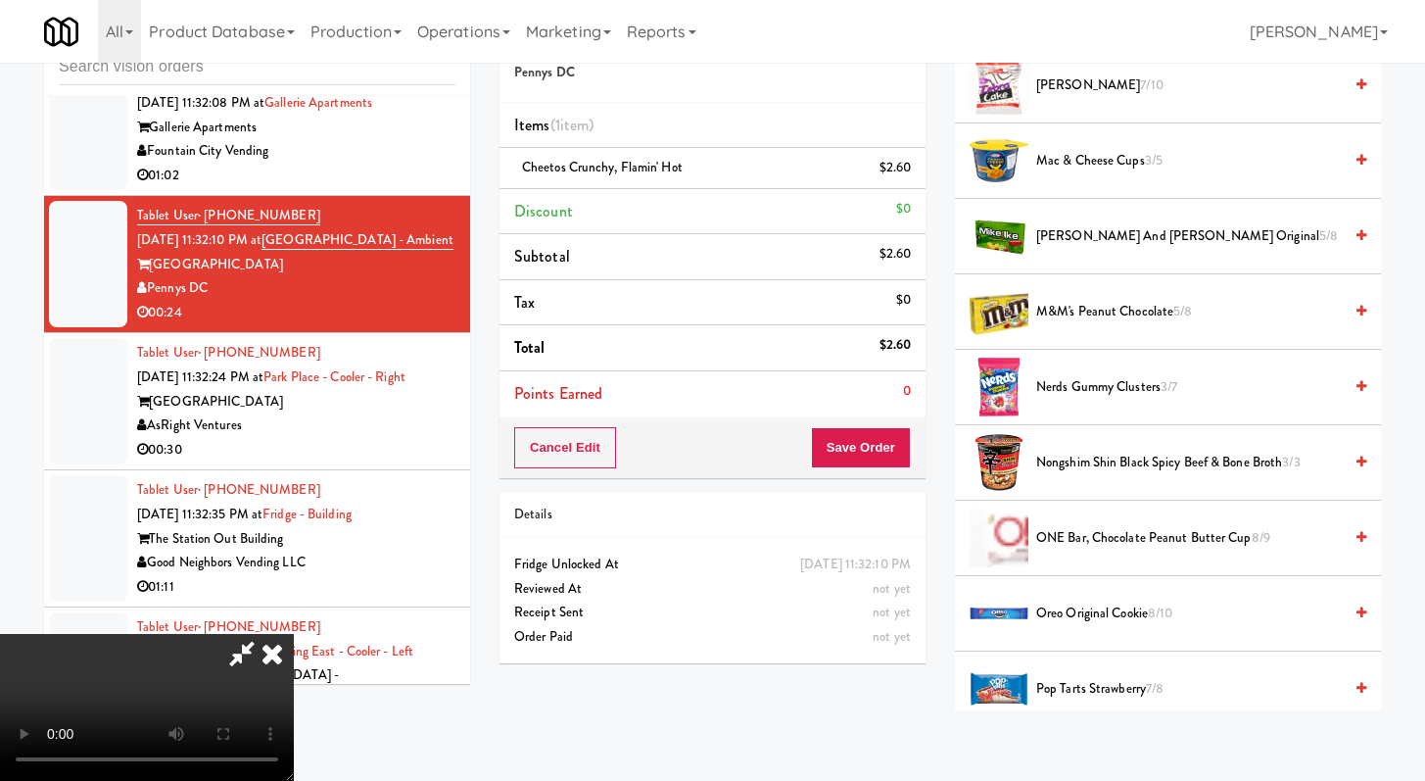
scroll to position [1262, 0]
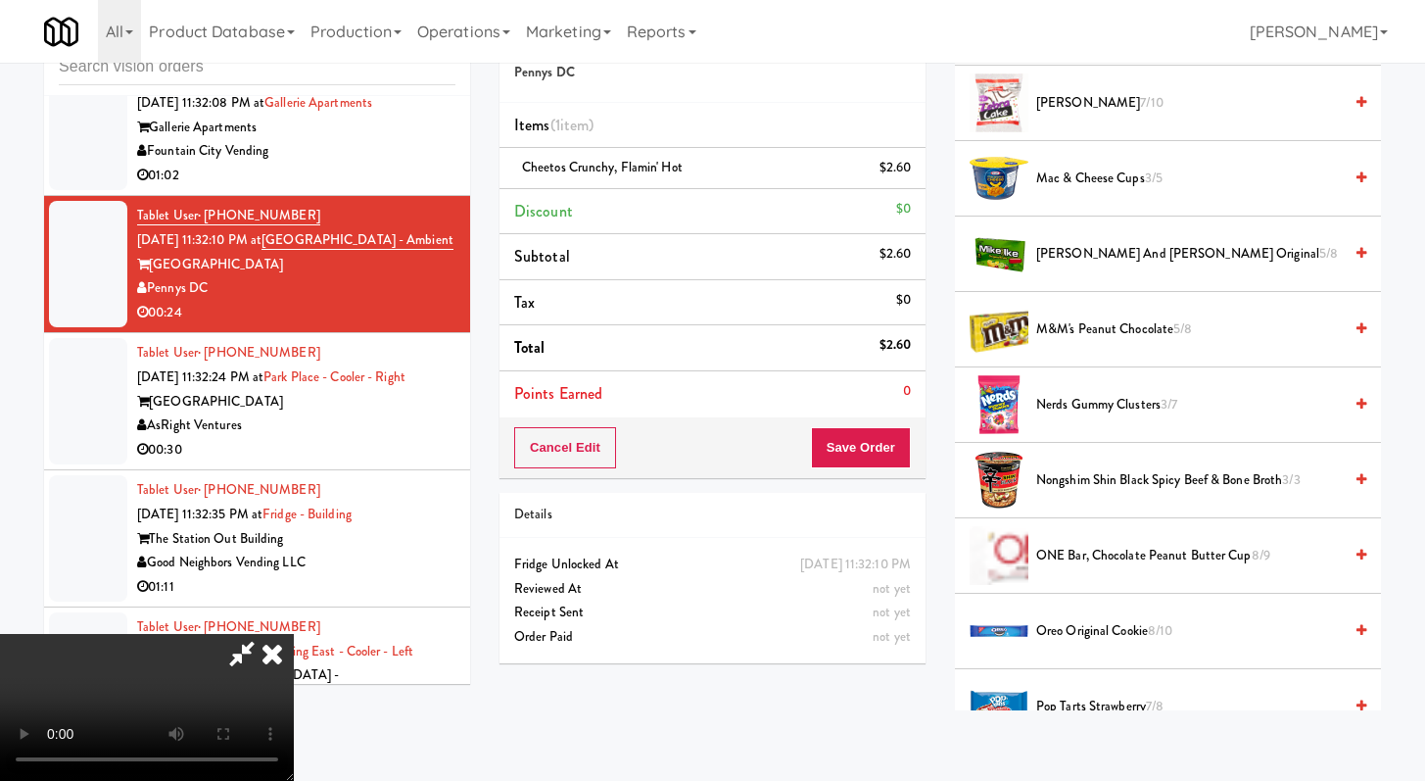
click at [1085, 254] on span "[PERSON_NAME] and [PERSON_NAME] Original 5/8" at bounding box center [1189, 254] width 306 height 24
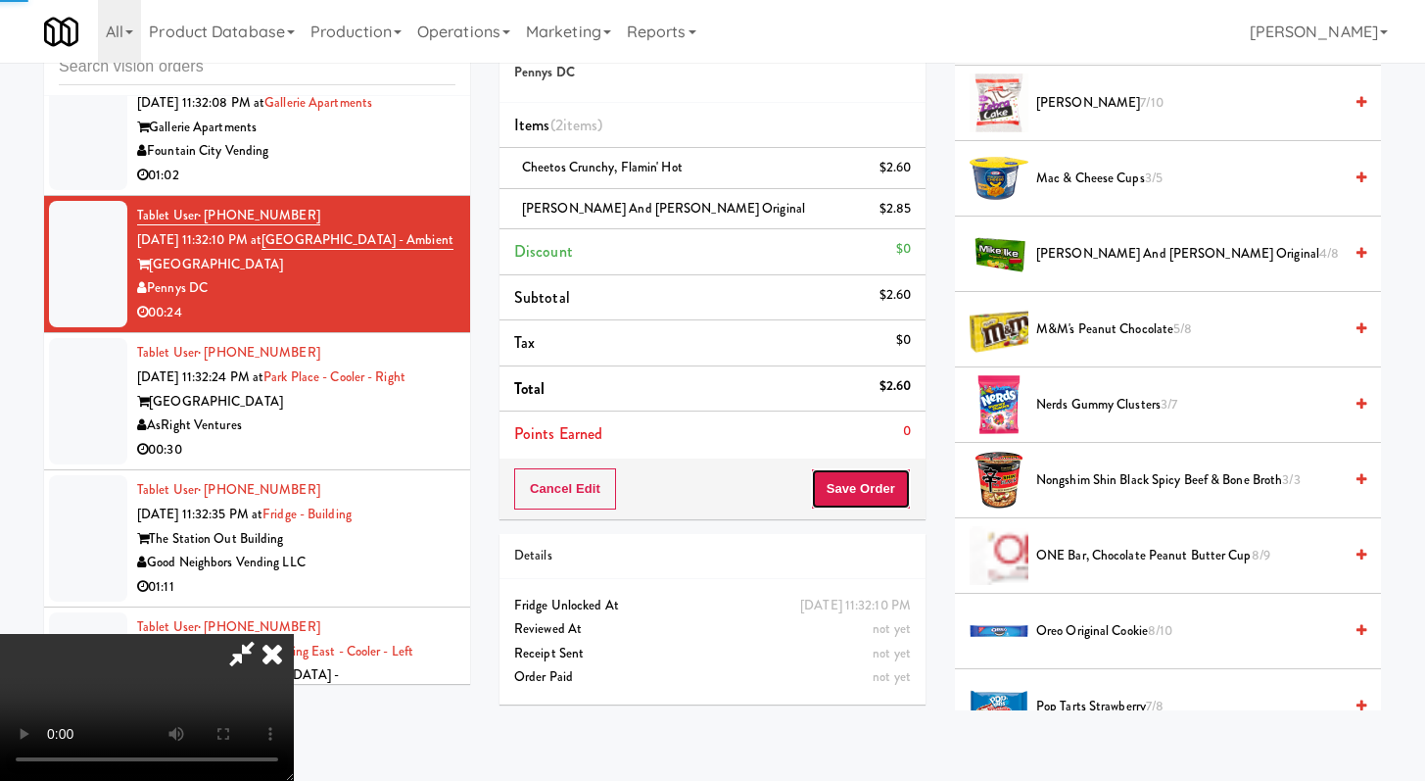
click at [888, 498] on button "Save Order" at bounding box center [861, 488] width 100 height 41
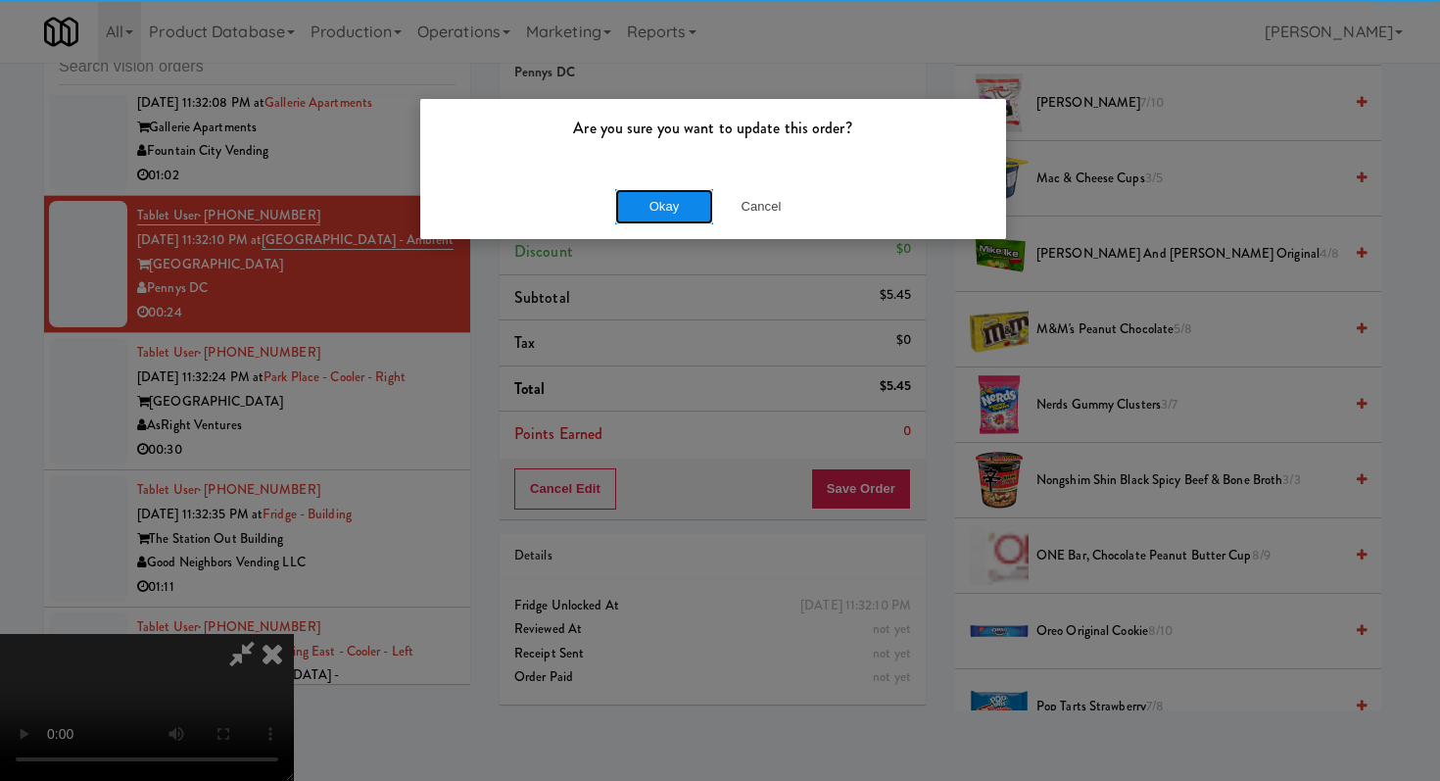
click at [650, 220] on button "Okay" at bounding box center [664, 206] width 98 height 35
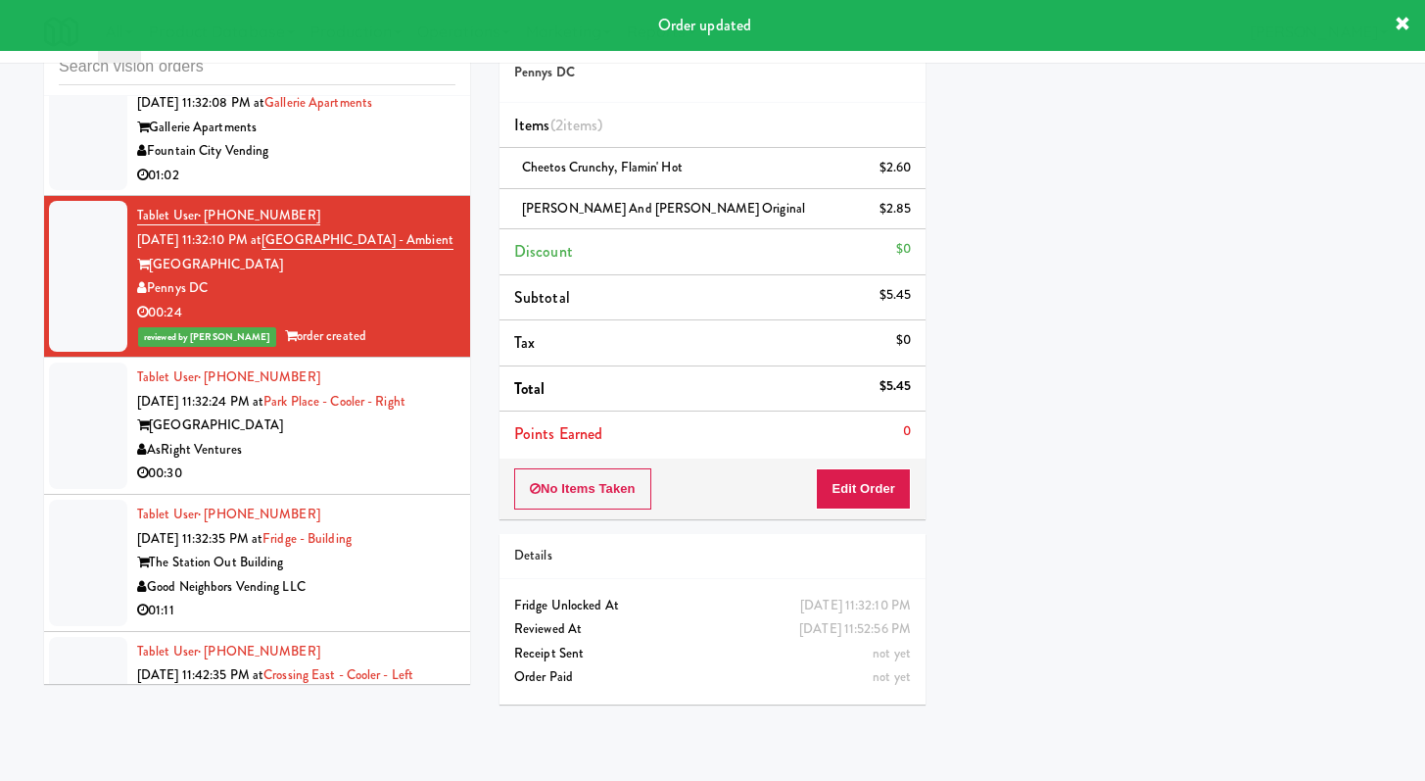
scroll to position [5179, 0]
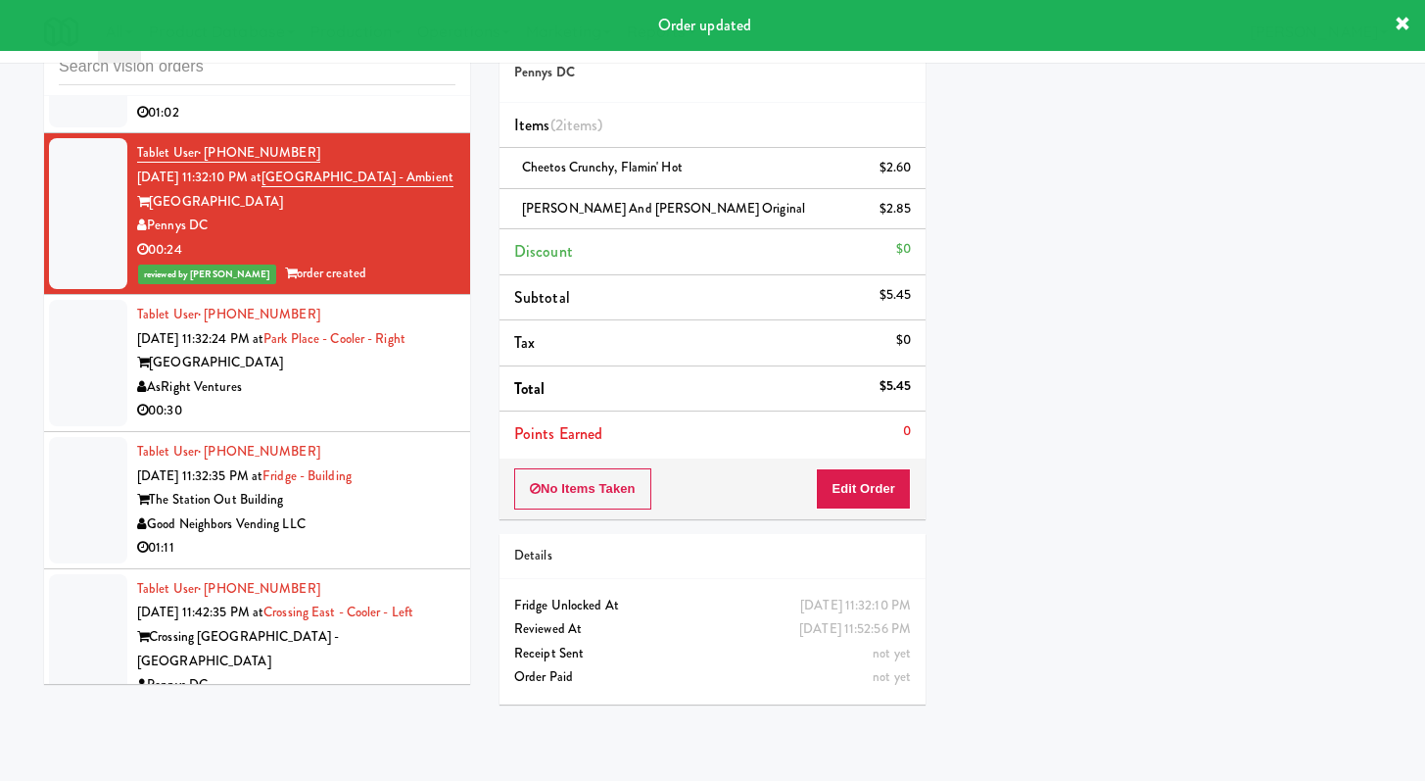
click at [408, 400] on div "AsRight Ventures" at bounding box center [296, 387] width 318 height 24
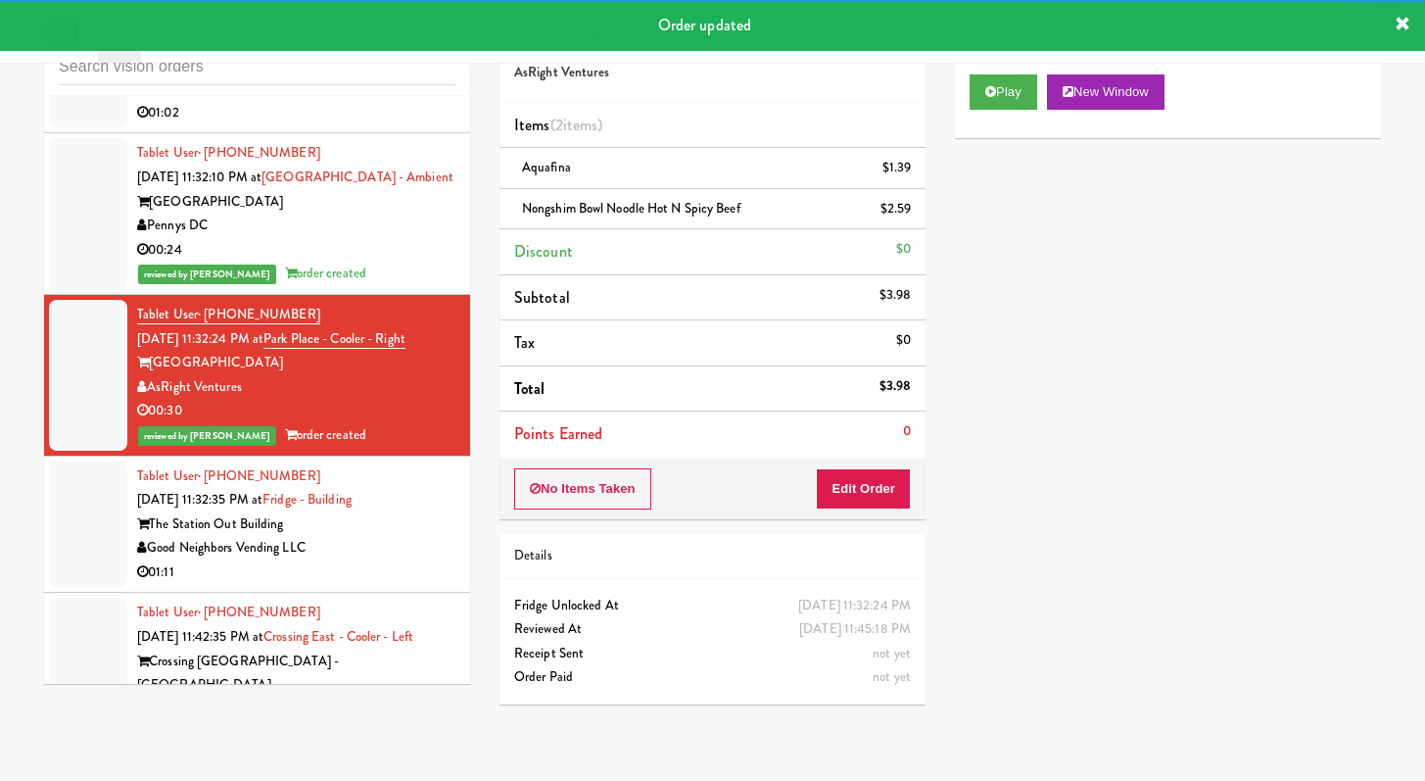
scroll to position [5979, 0]
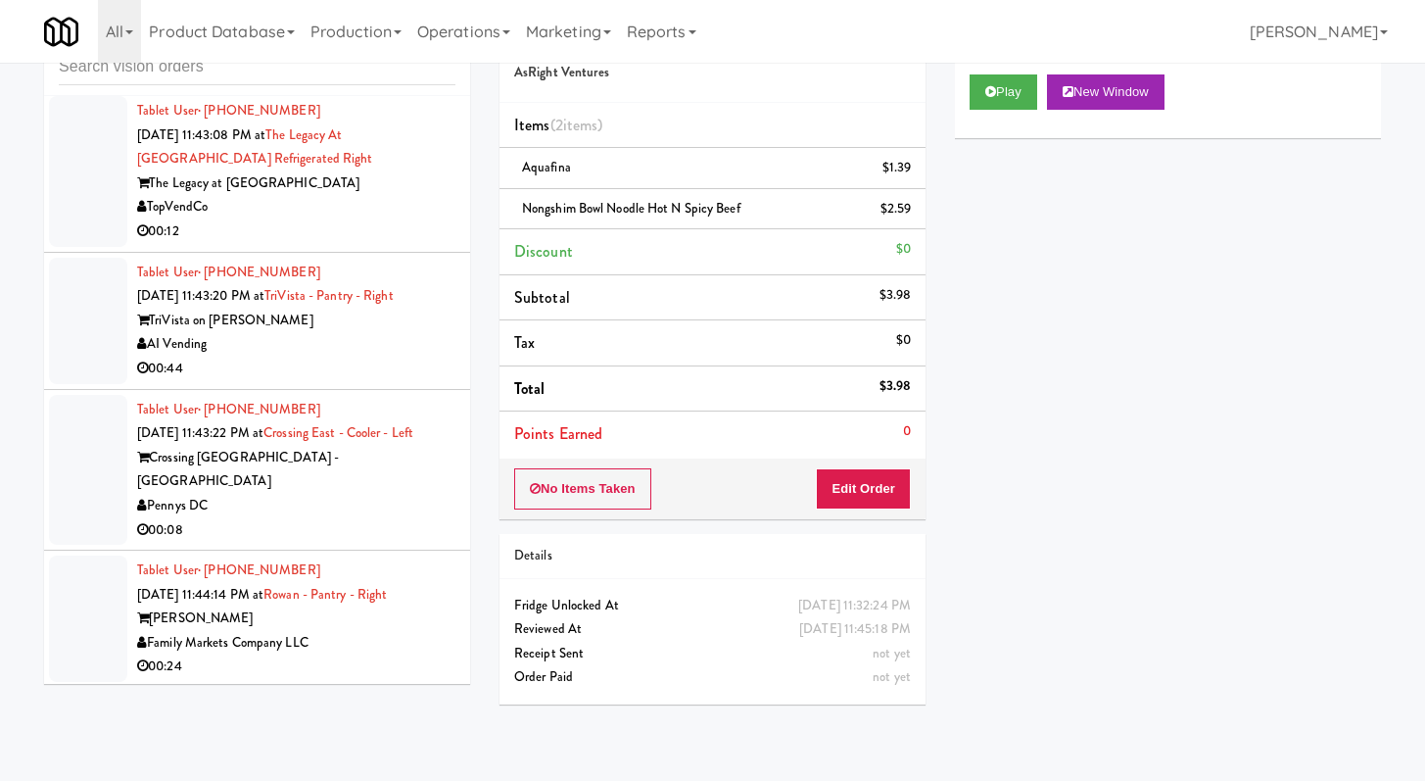
click at [399, 244] on div "00:12" at bounding box center [296, 231] width 318 height 24
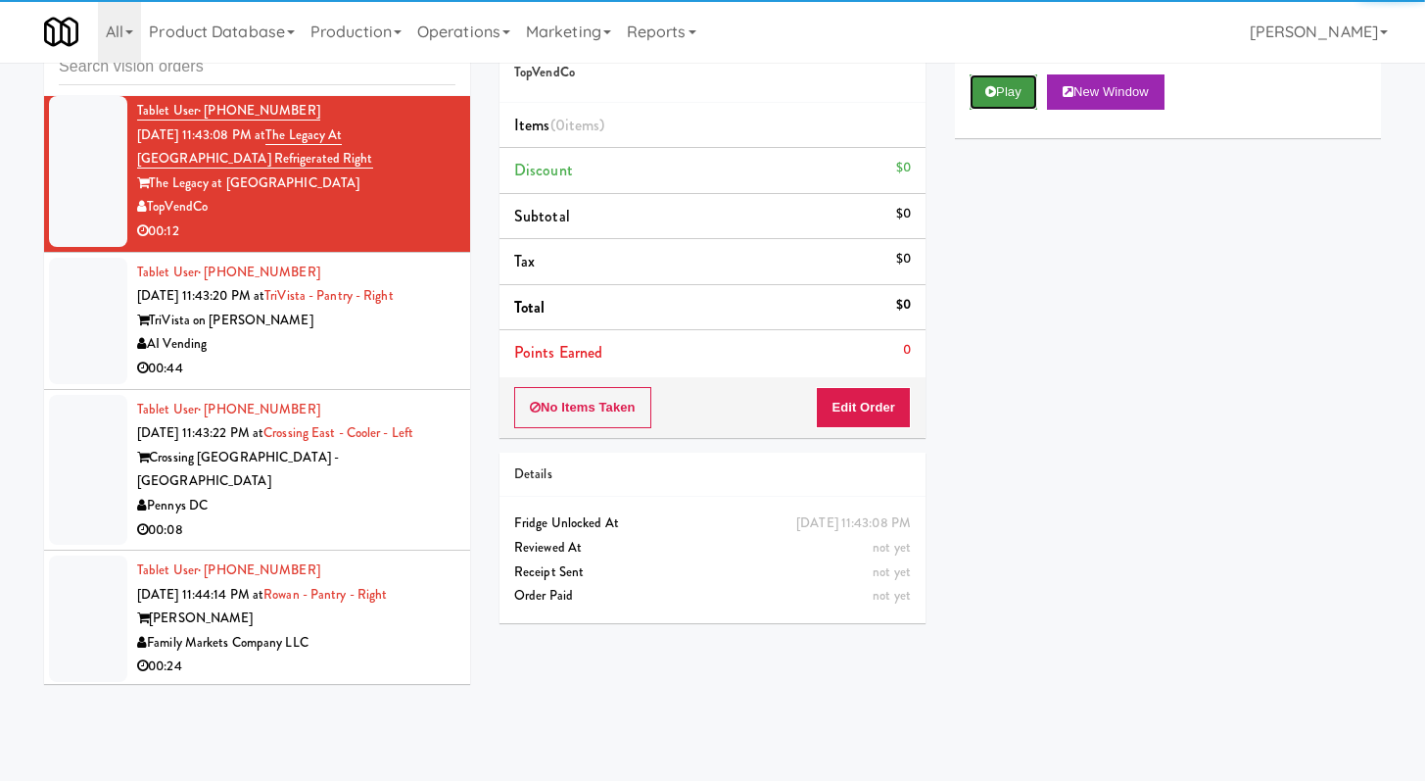
click at [995, 90] on icon at bounding box center [990, 91] width 11 height 13
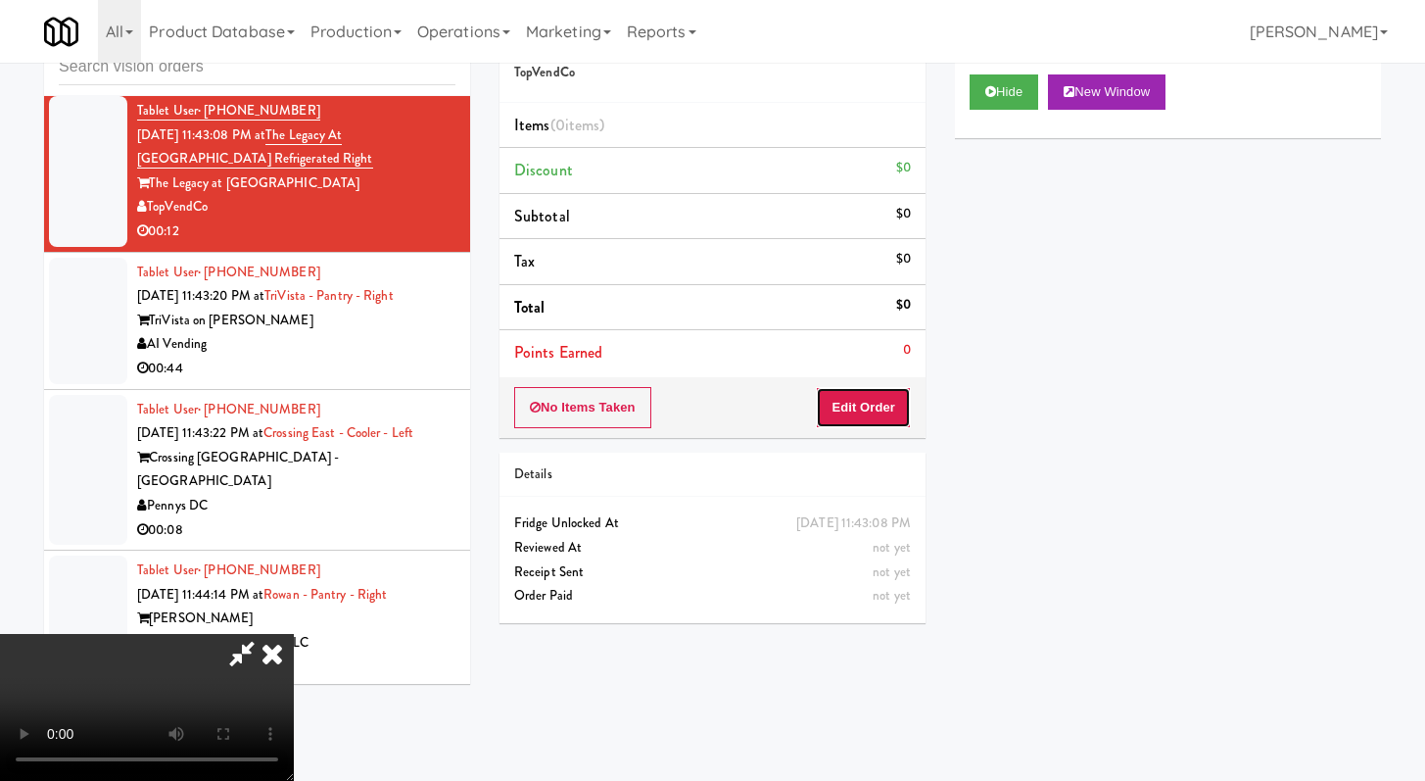
click at [879, 417] on button "Edit Order" at bounding box center [863, 407] width 95 height 41
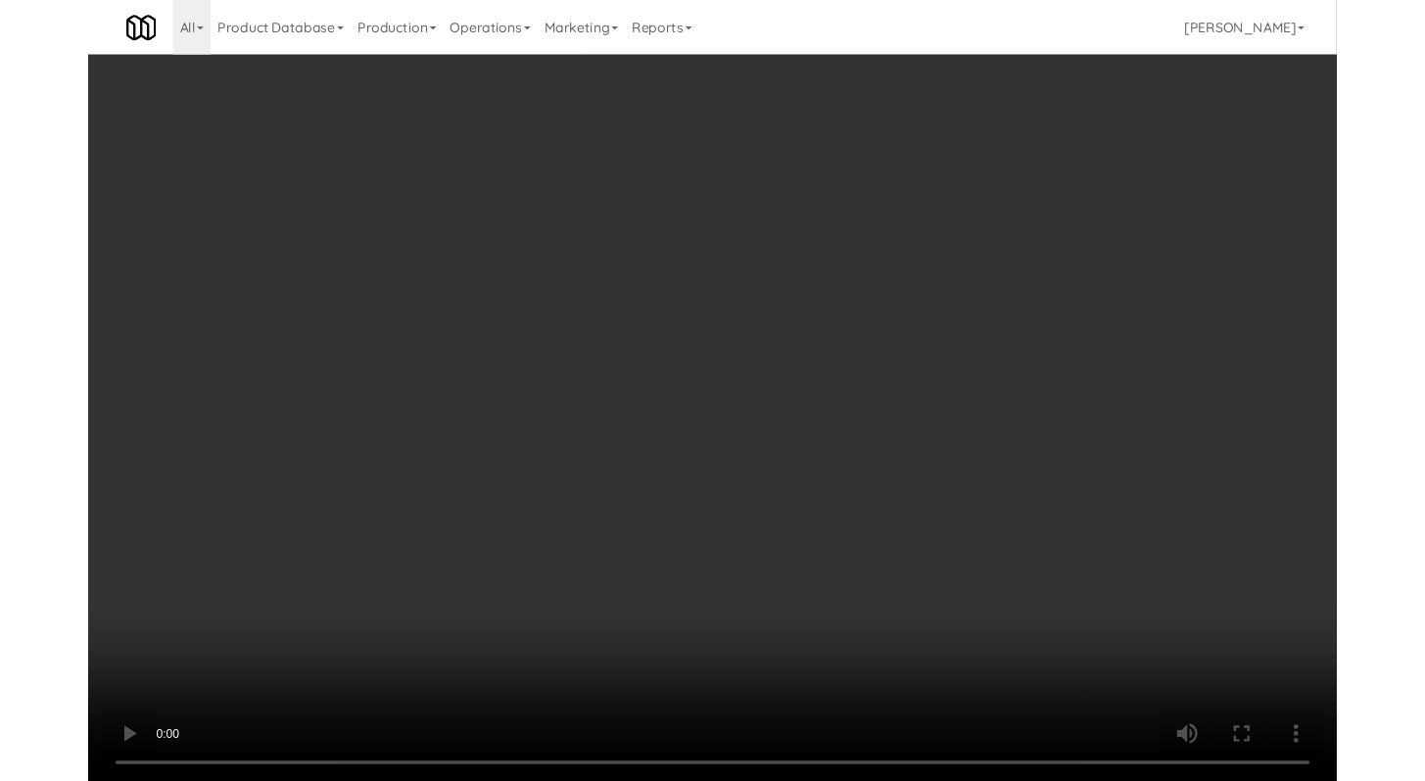
scroll to position [5931, 0]
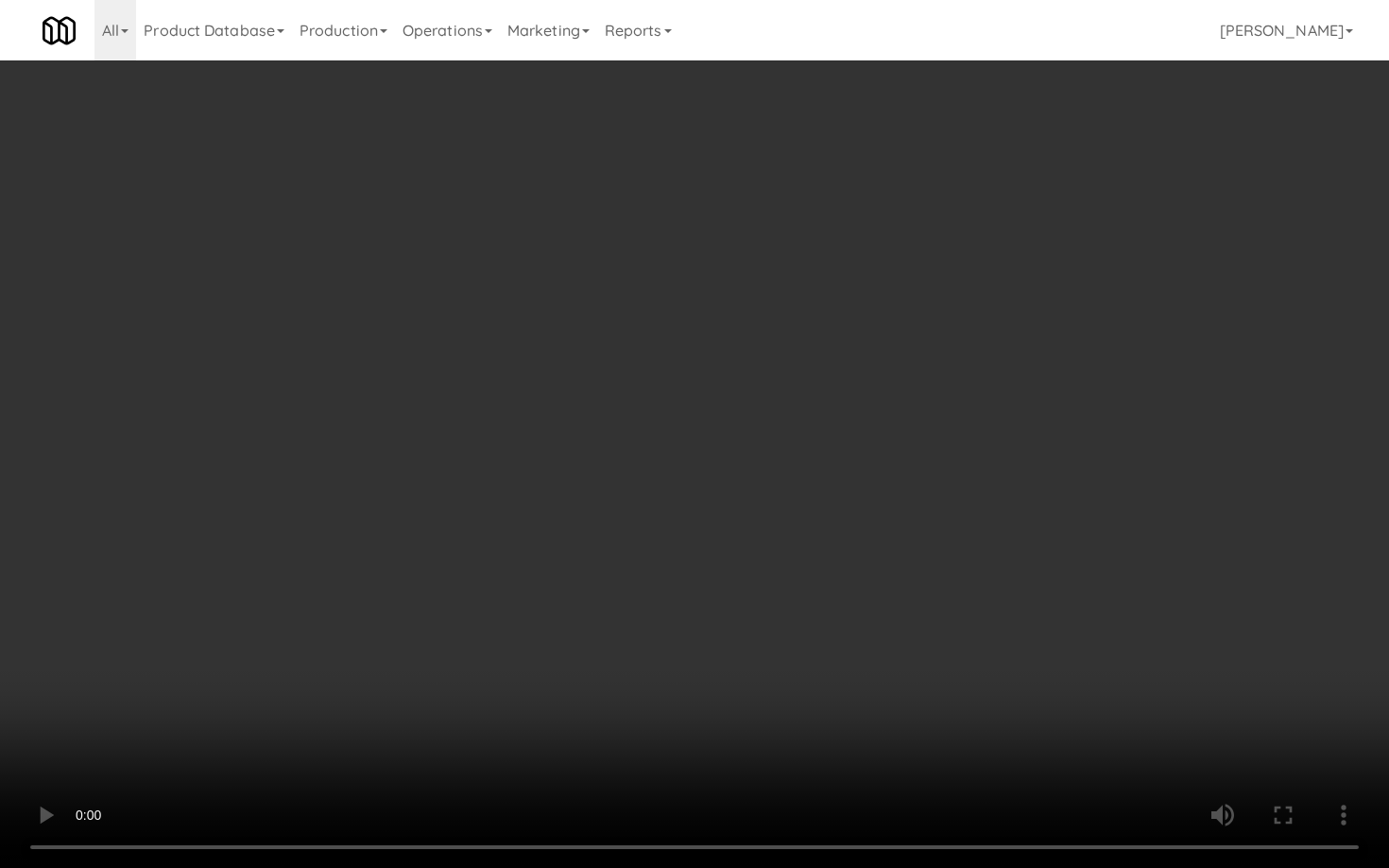
click at [744, 697] on video at bounding box center [694, 434] width 1389 height 868
click at [750, 692] on video at bounding box center [694, 434] width 1389 height 868
click at [762, 686] on video at bounding box center [694, 434] width 1389 height 868
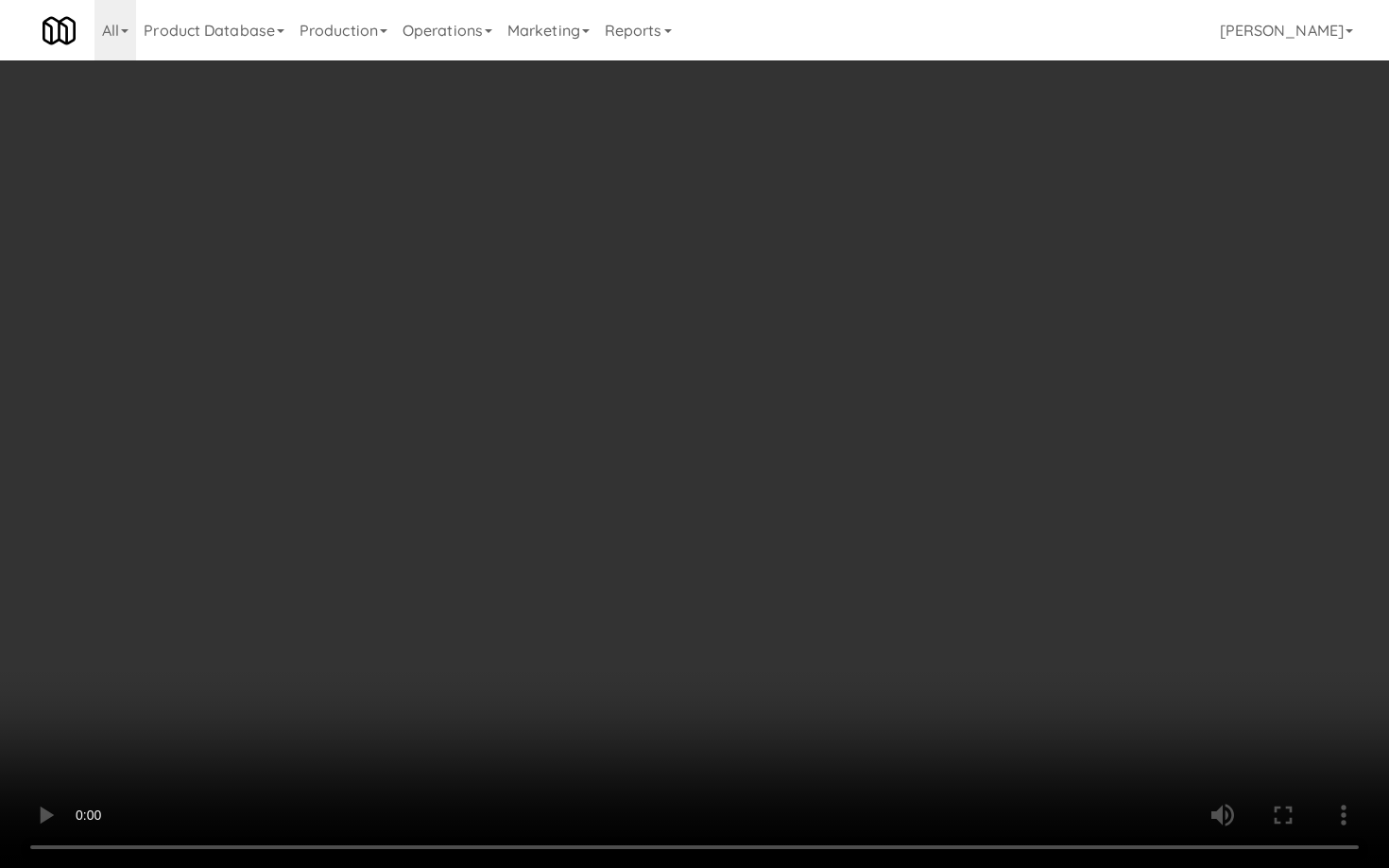
click at [762, 686] on video at bounding box center [694, 434] width 1389 height 868
click at [762, 687] on video at bounding box center [694, 434] width 1389 height 868
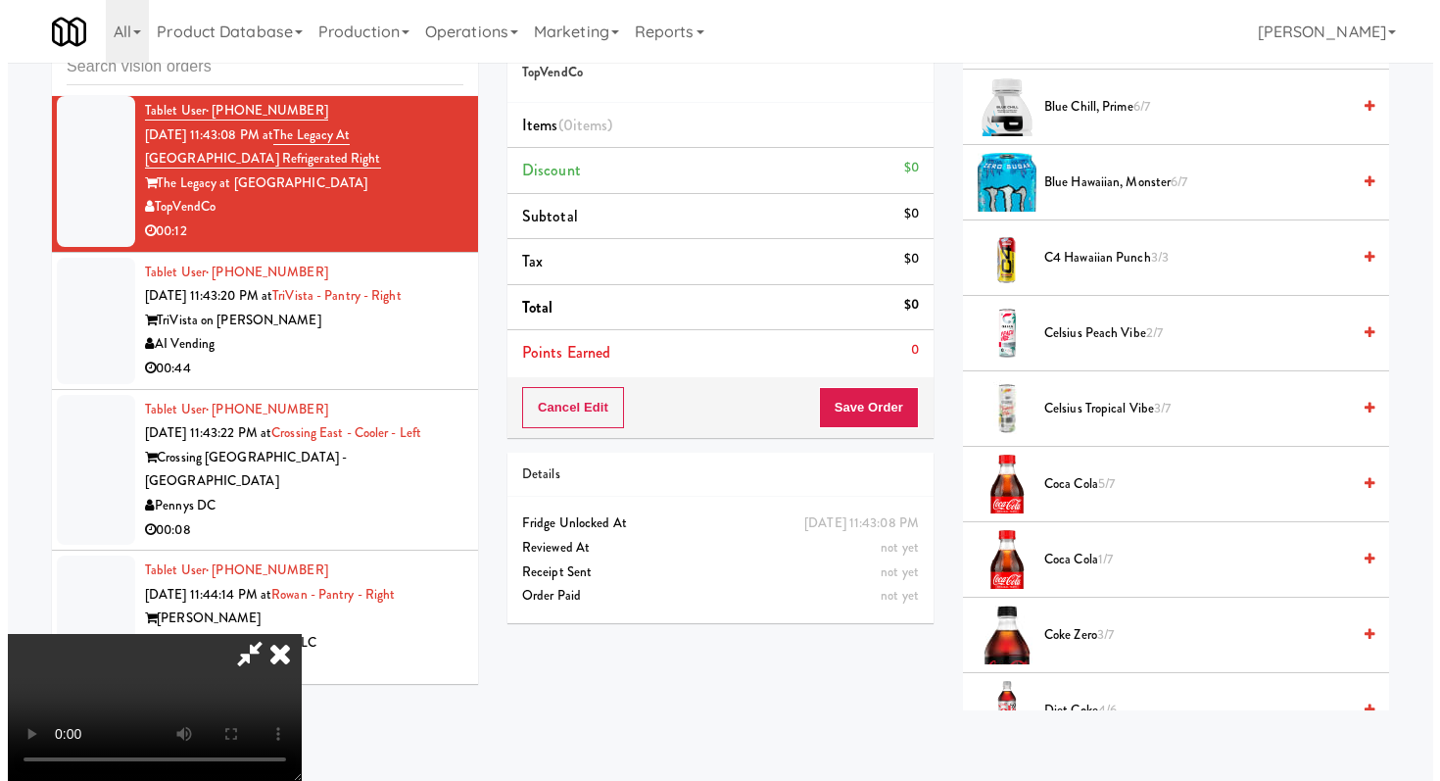
scroll to position [0, 0]
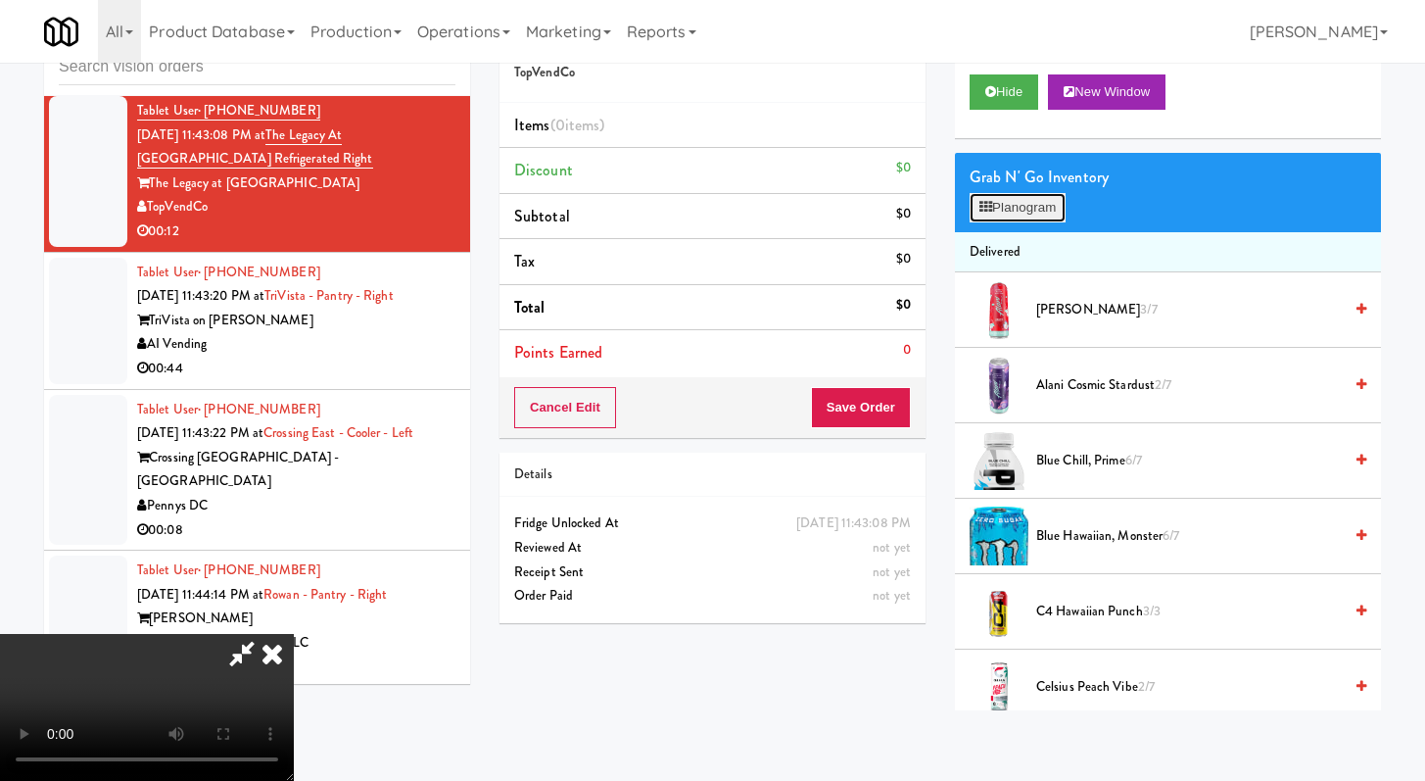
click at [1003, 200] on button "Planogram" at bounding box center [1018, 207] width 96 height 29
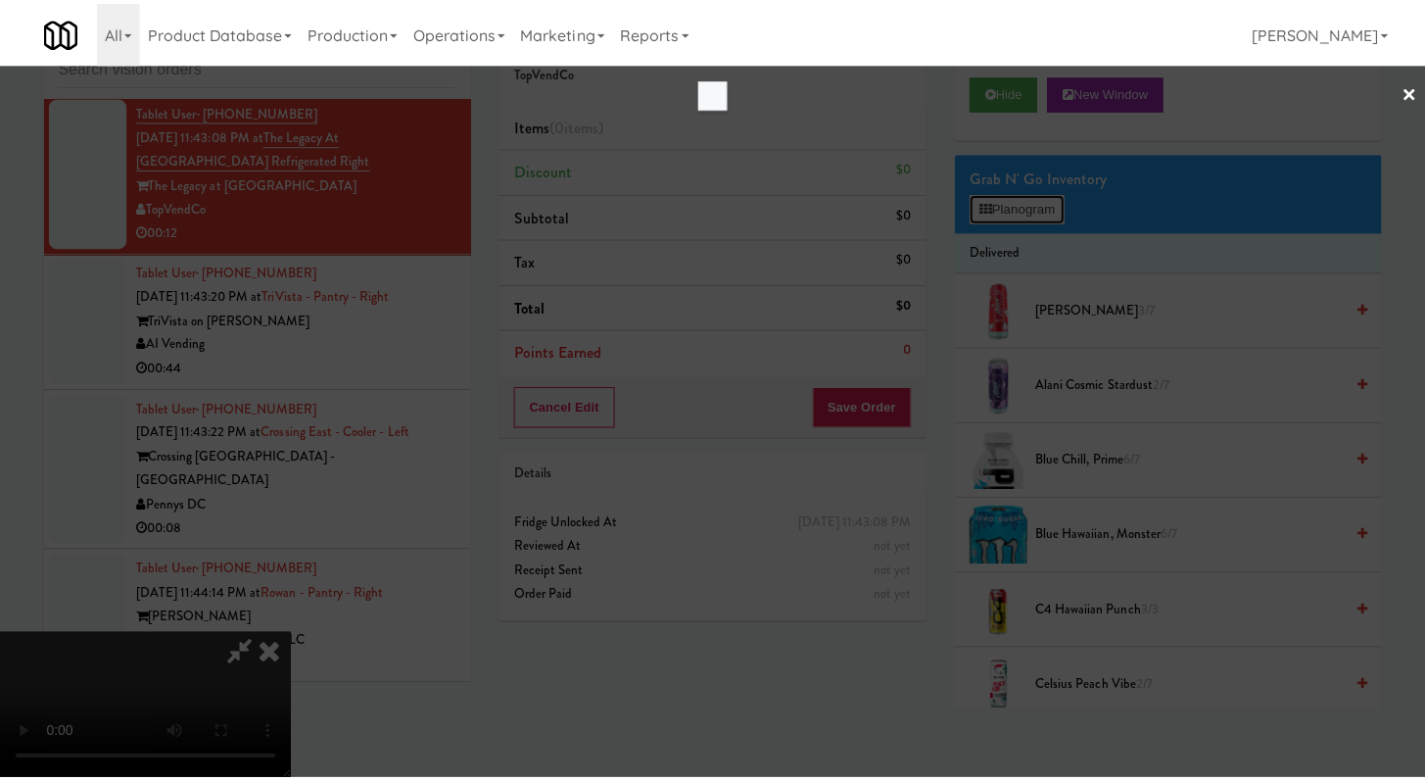
scroll to position [5931, 0]
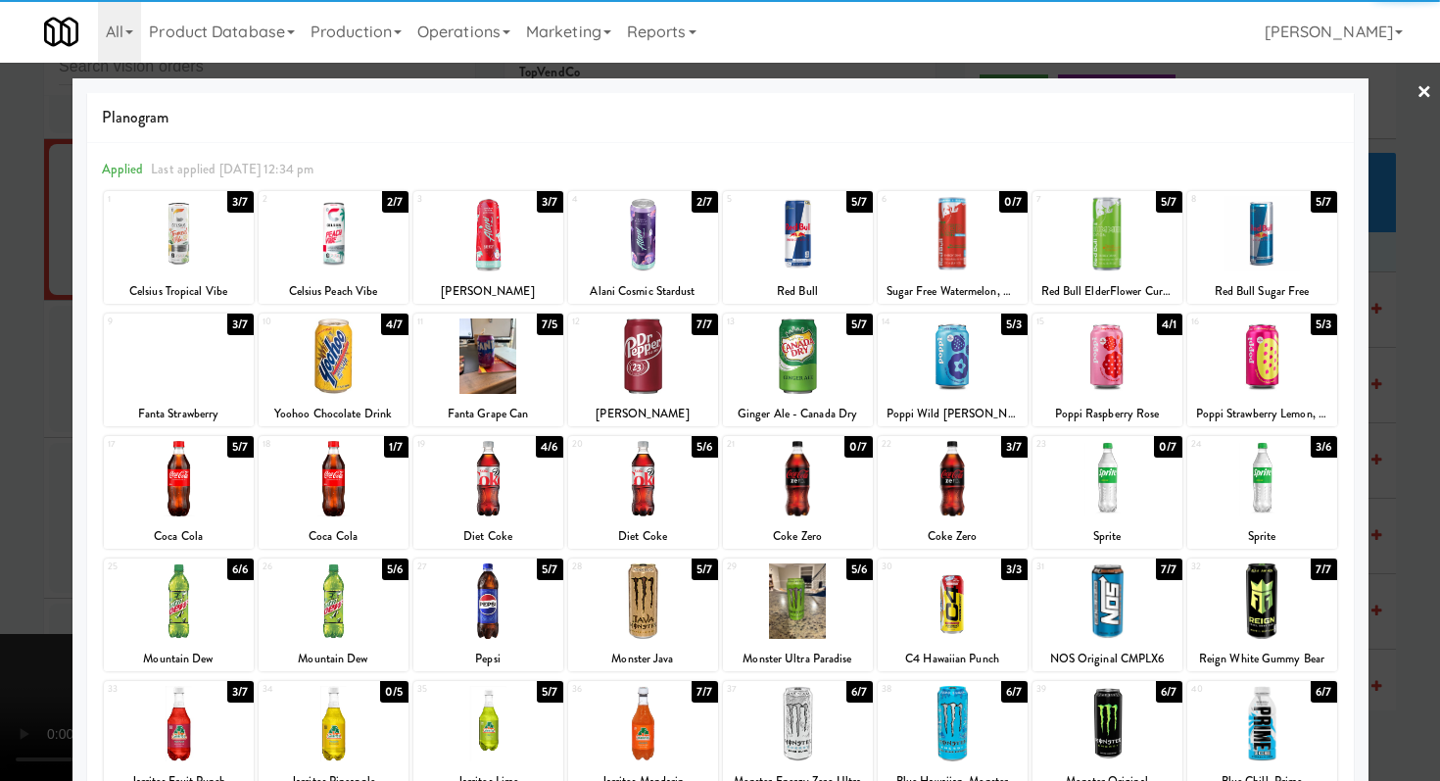
click at [1258, 474] on div at bounding box center [1262, 478] width 150 height 75
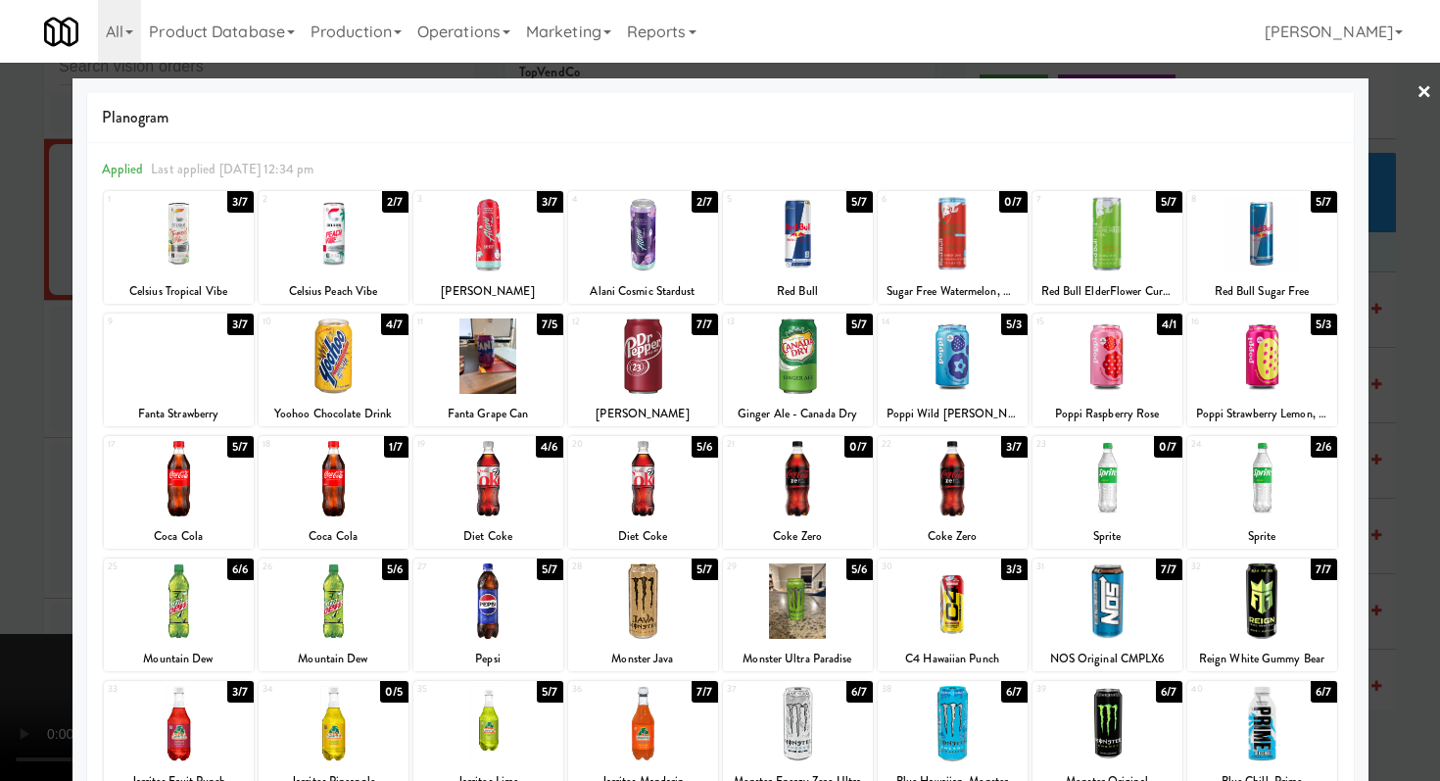
click at [463, 599] on div at bounding box center [488, 600] width 150 height 75
click at [457, 599] on div at bounding box center [488, 600] width 150 height 75
click at [0, 448] on div at bounding box center [720, 390] width 1440 height 781
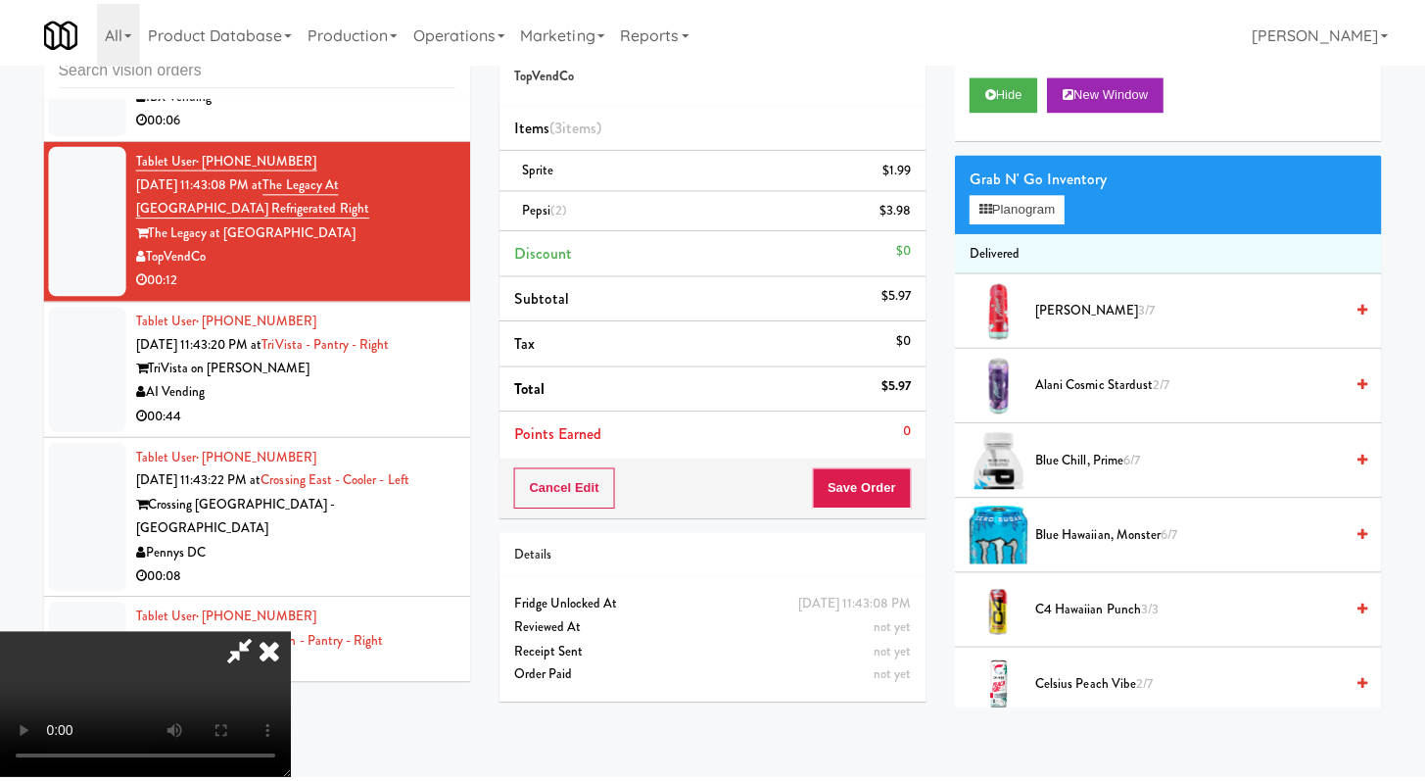
scroll to position [5979, 0]
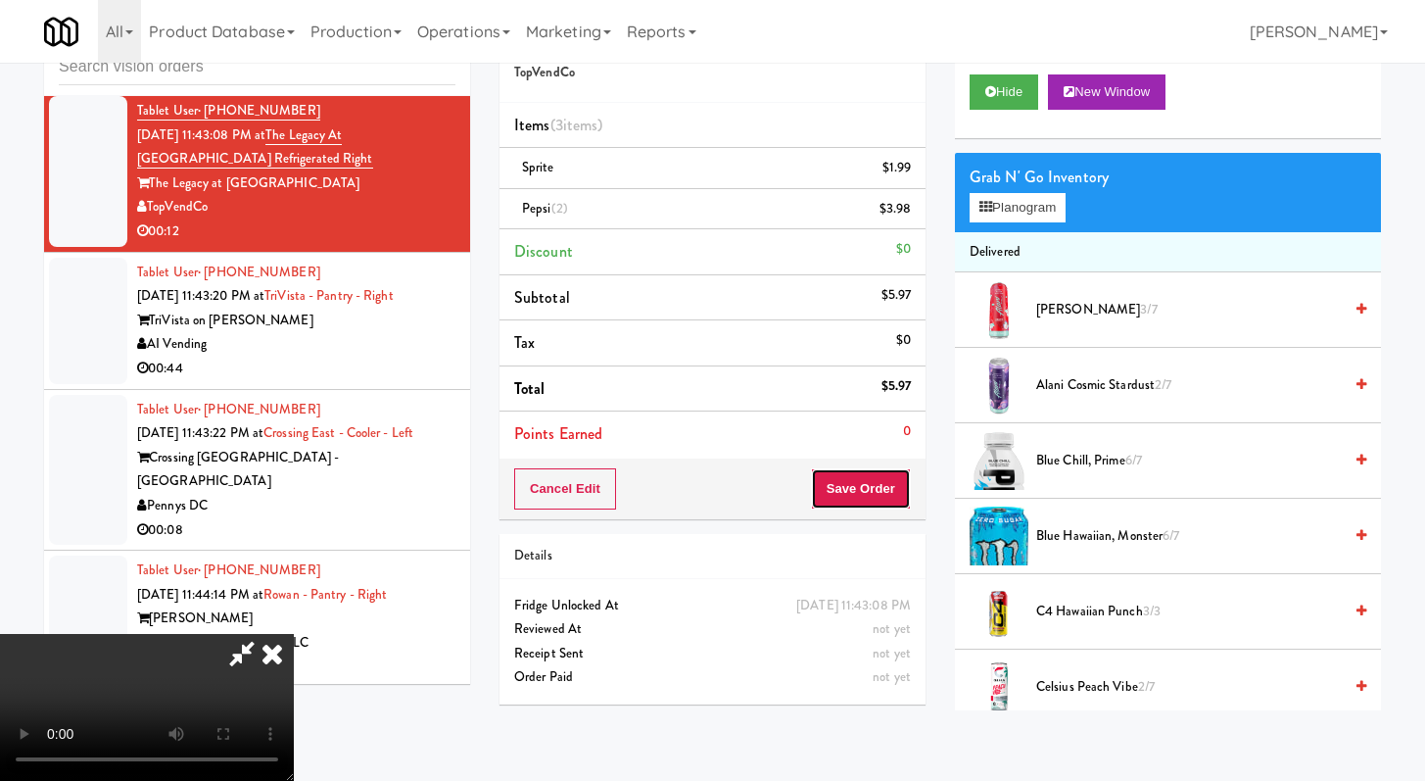
click at [885, 495] on button "Save Order" at bounding box center [861, 488] width 100 height 41
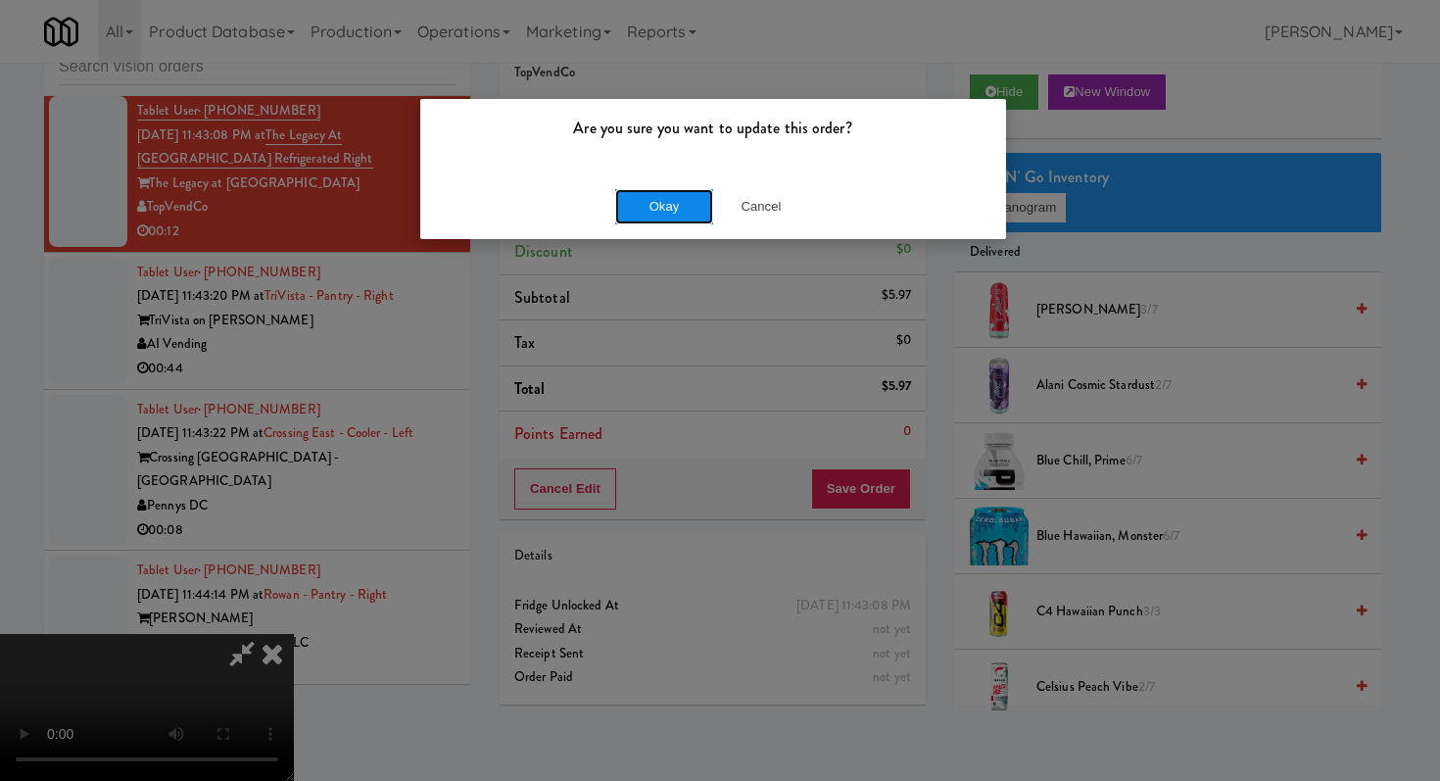
click at [666, 212] on button "Okay" at bounding box center [664, 206] width 98 height 35
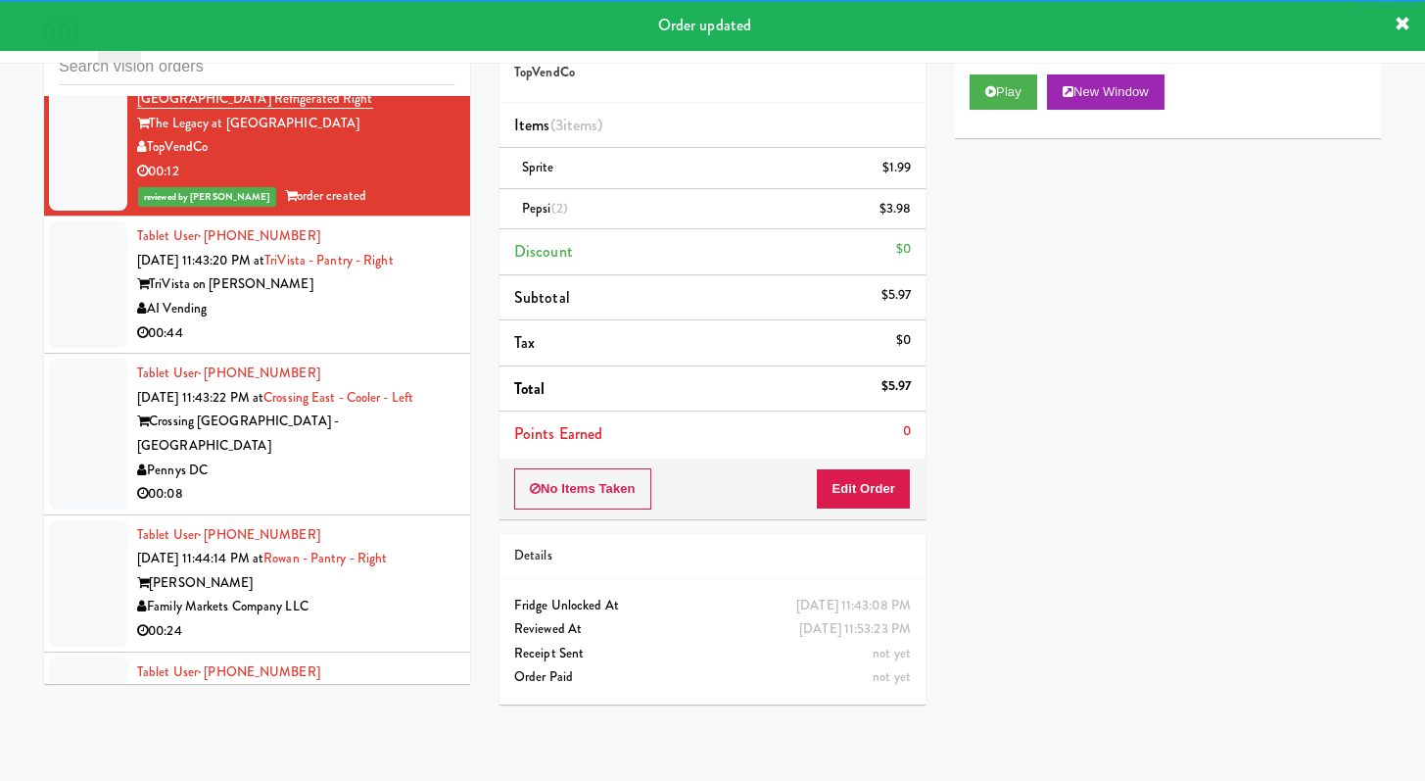
scroll to position [6042, 0]
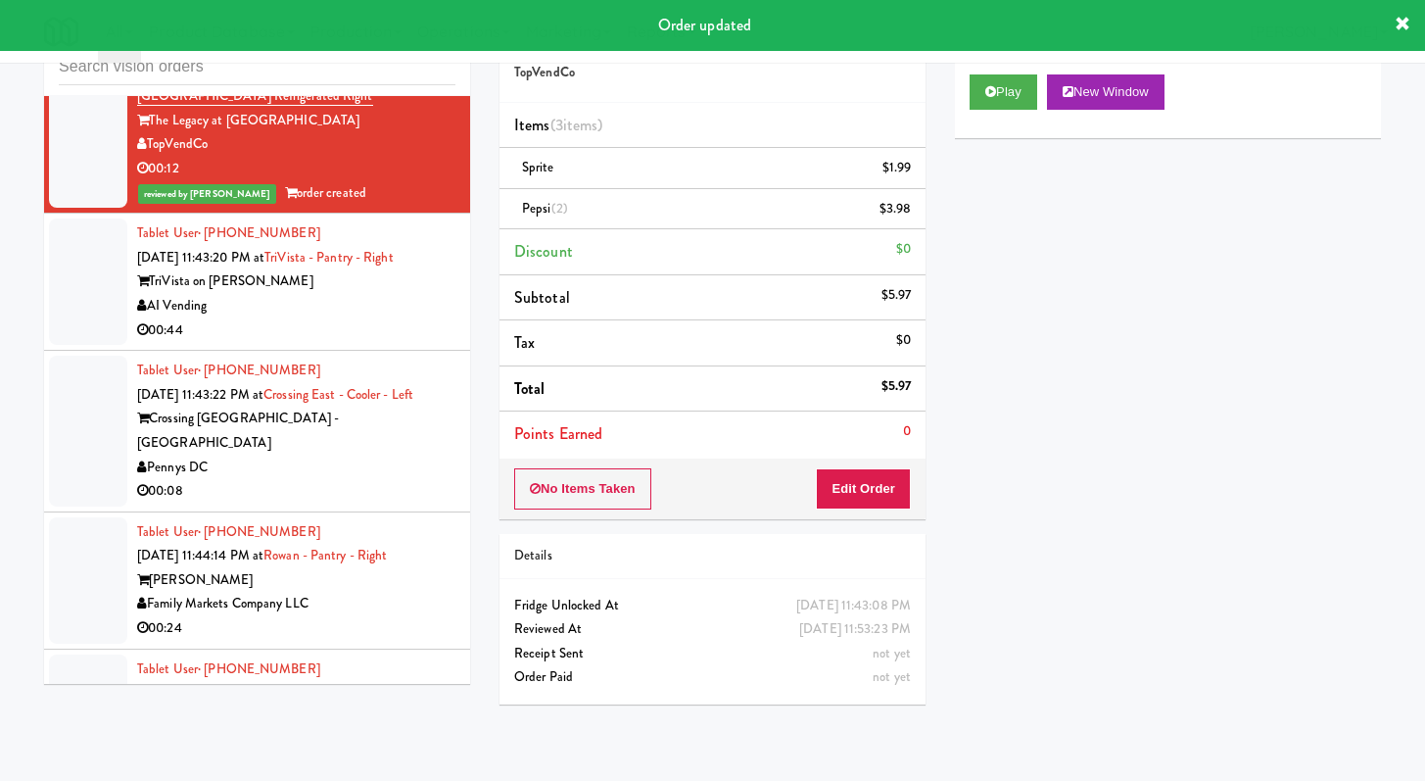
click at [349, 343] on div "00:44" at bounding box center [296, 330] width 318 height 24
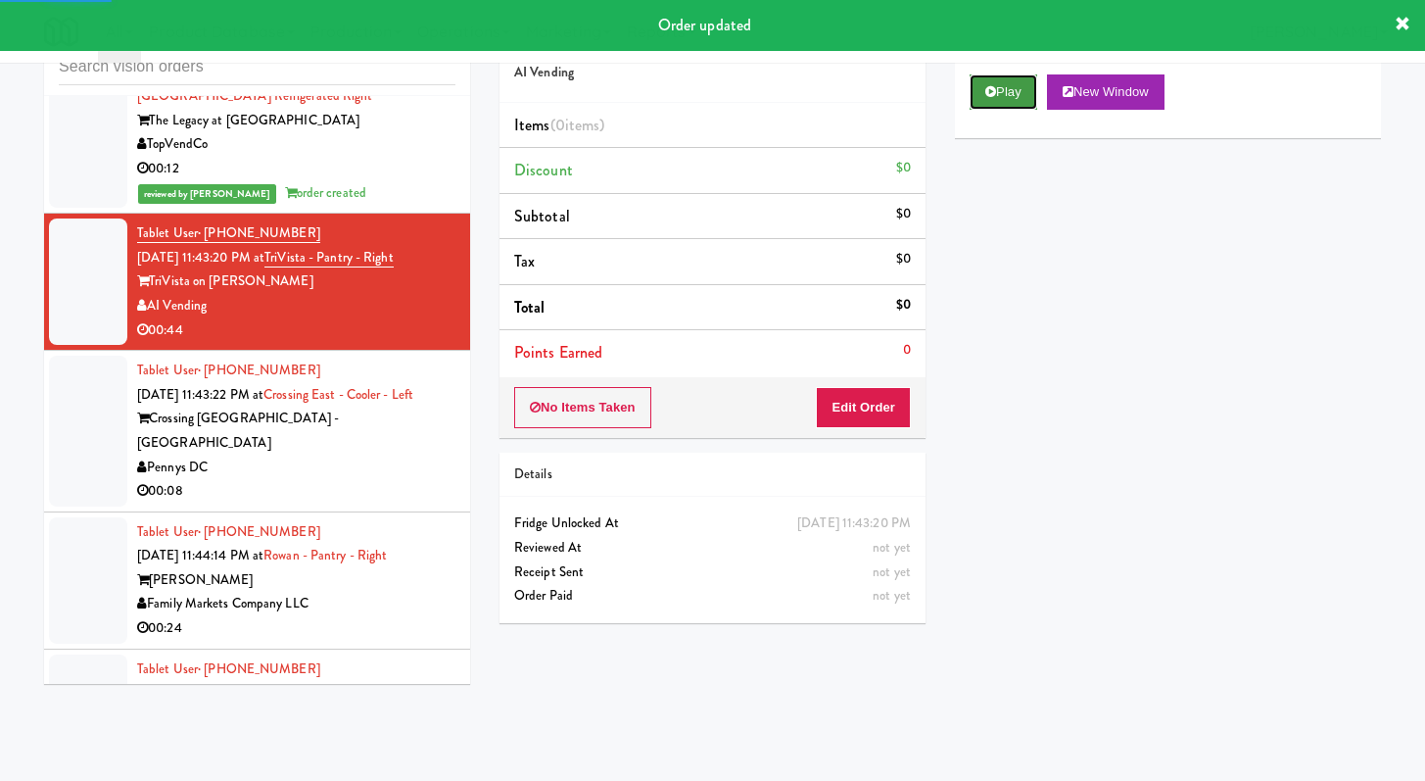
click at [1011, 88] on button "Play" at bounding box center [1004, 91] width 68 height 35
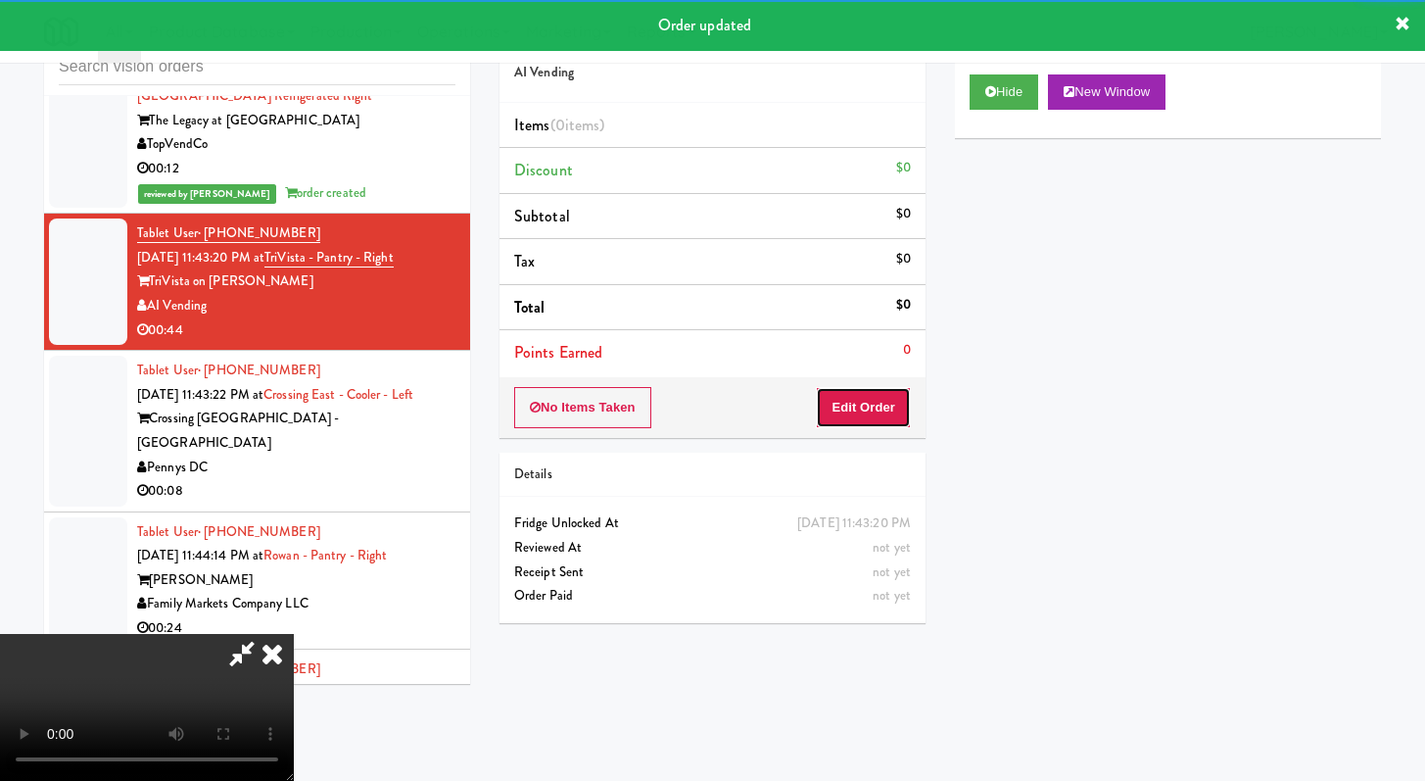
click at [844, 409] on button "Edit Order" at bounding box center [863, 407] width 95 height 41
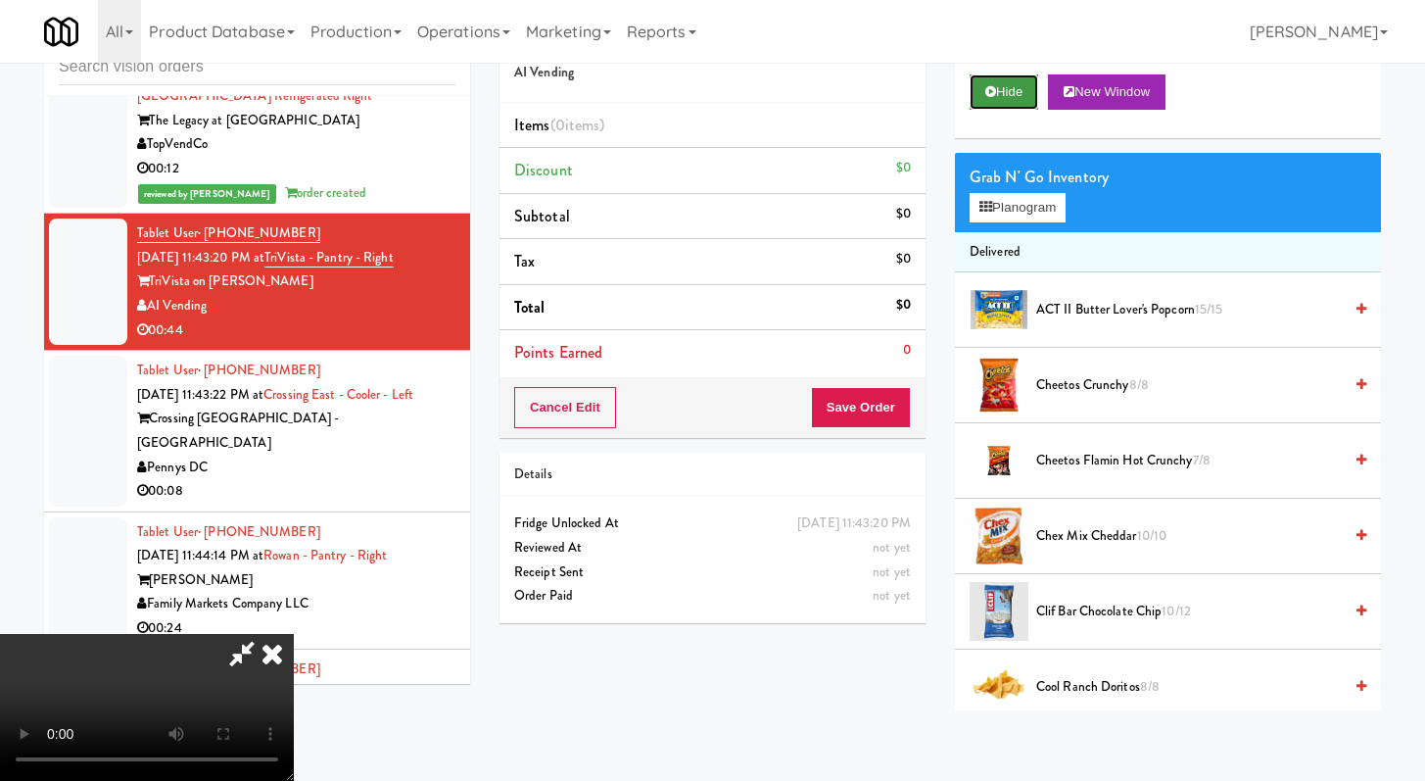
click at [999, 88] on button "Hide" at bounding box center [1004, 91] width 69 height 35
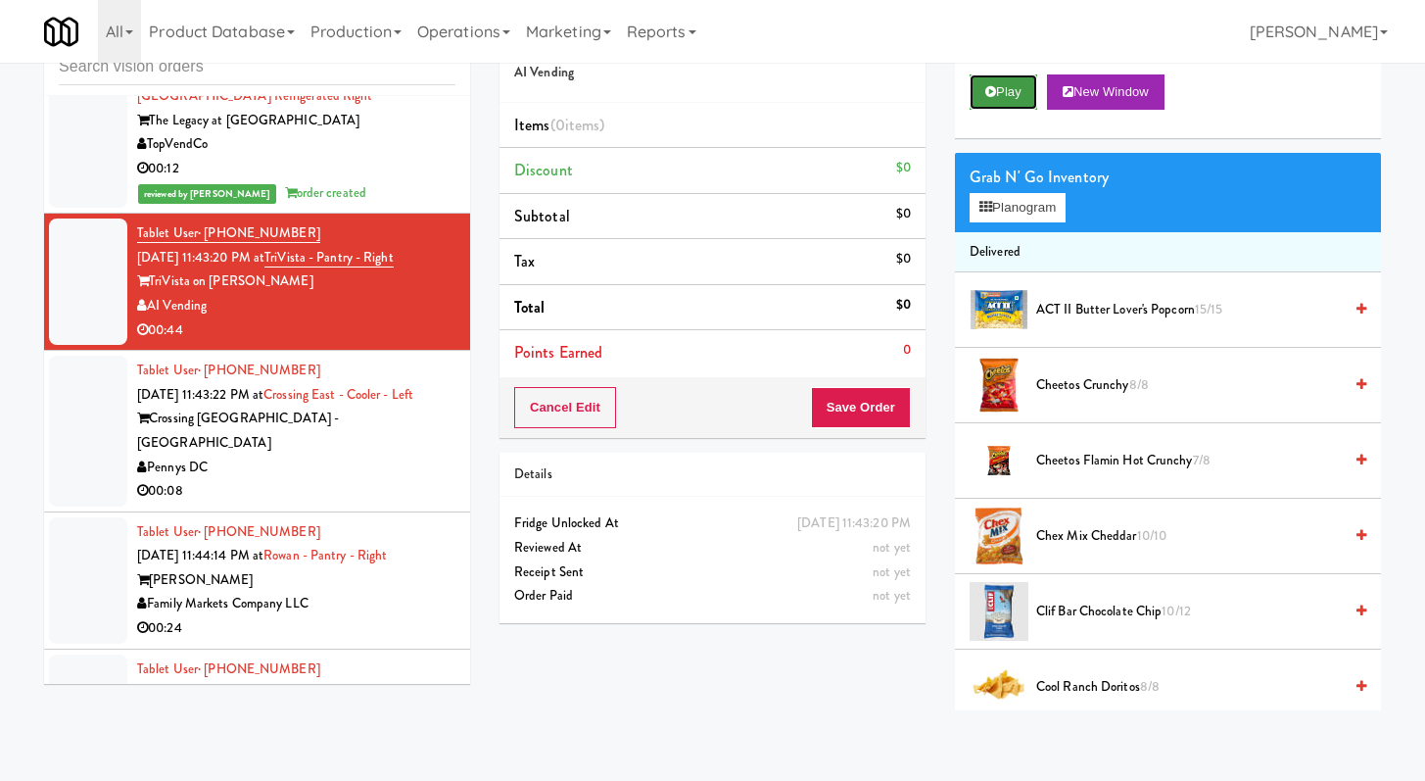
click at [988, 93] on icon at bounding box center [990, 91] width 11 height 13
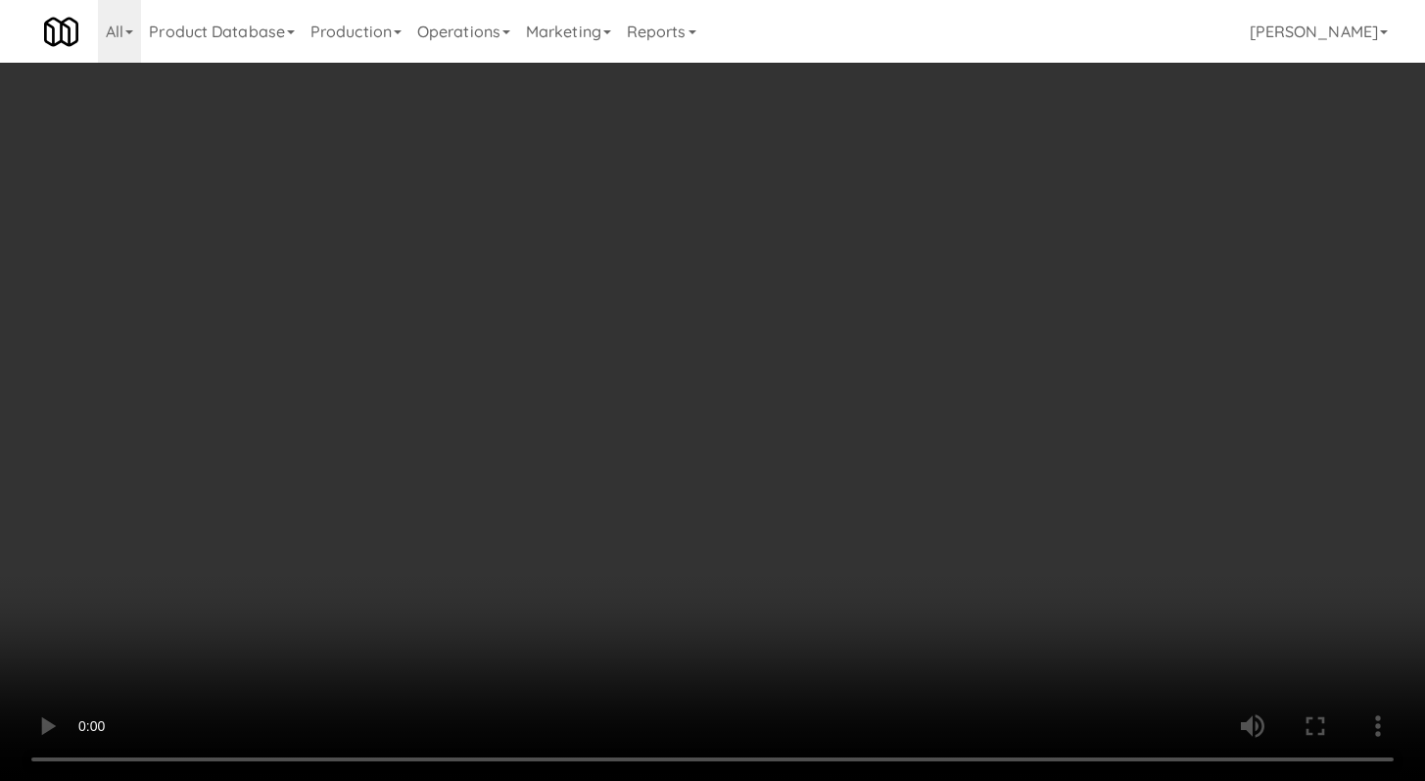
scroll to position [5994, 0]
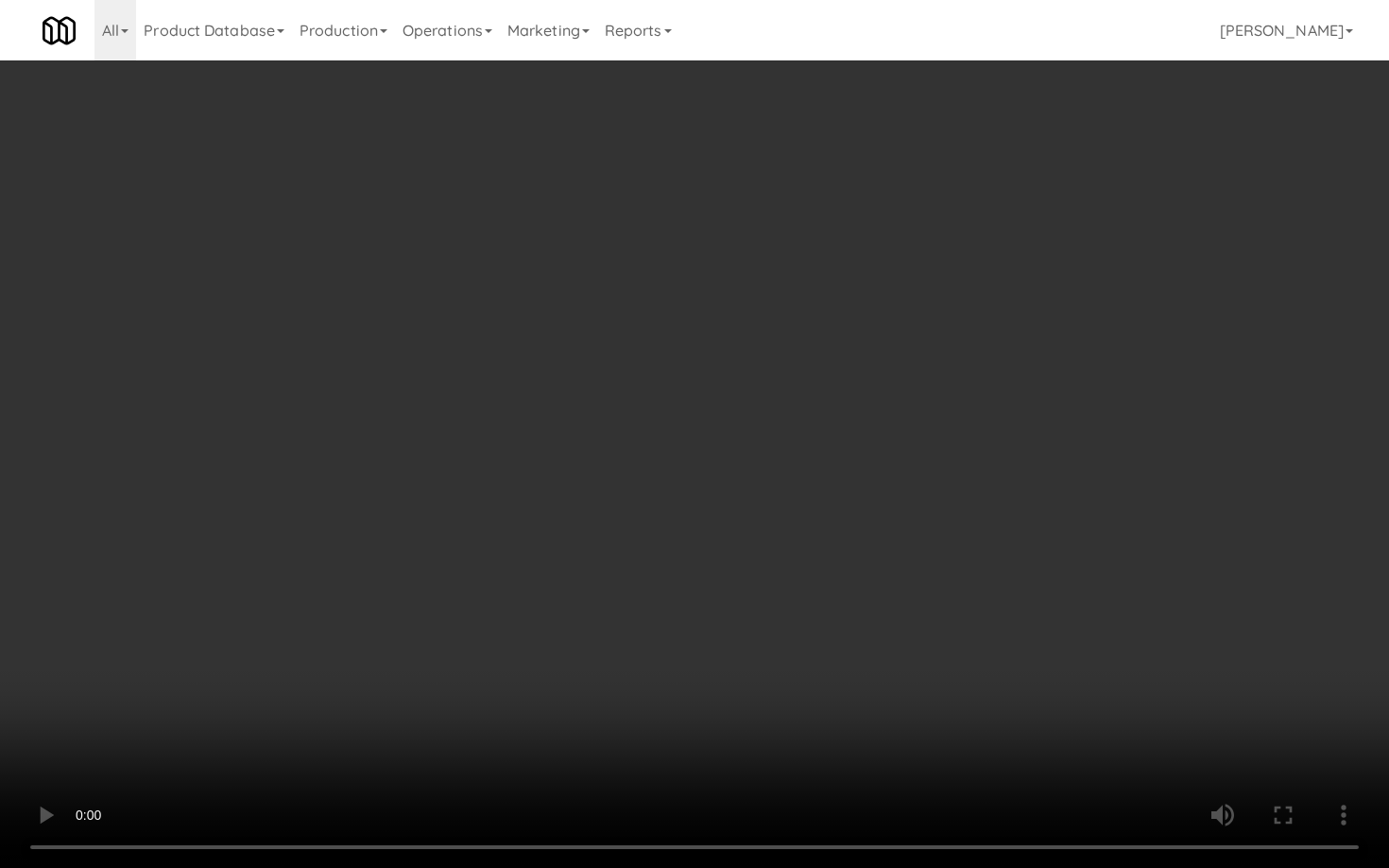
click at [728, 681] on video at bounding box center [694, 434] width 1389 height 868
click at [729, 669] on video at bounding box center [694, 434] width 1389 height 868
click at [732, 654] on video at bounding box center [694, 434] width 1389 height 868
click at [725, 666] on video at bounding box center [694, 434] width 1389 height 868
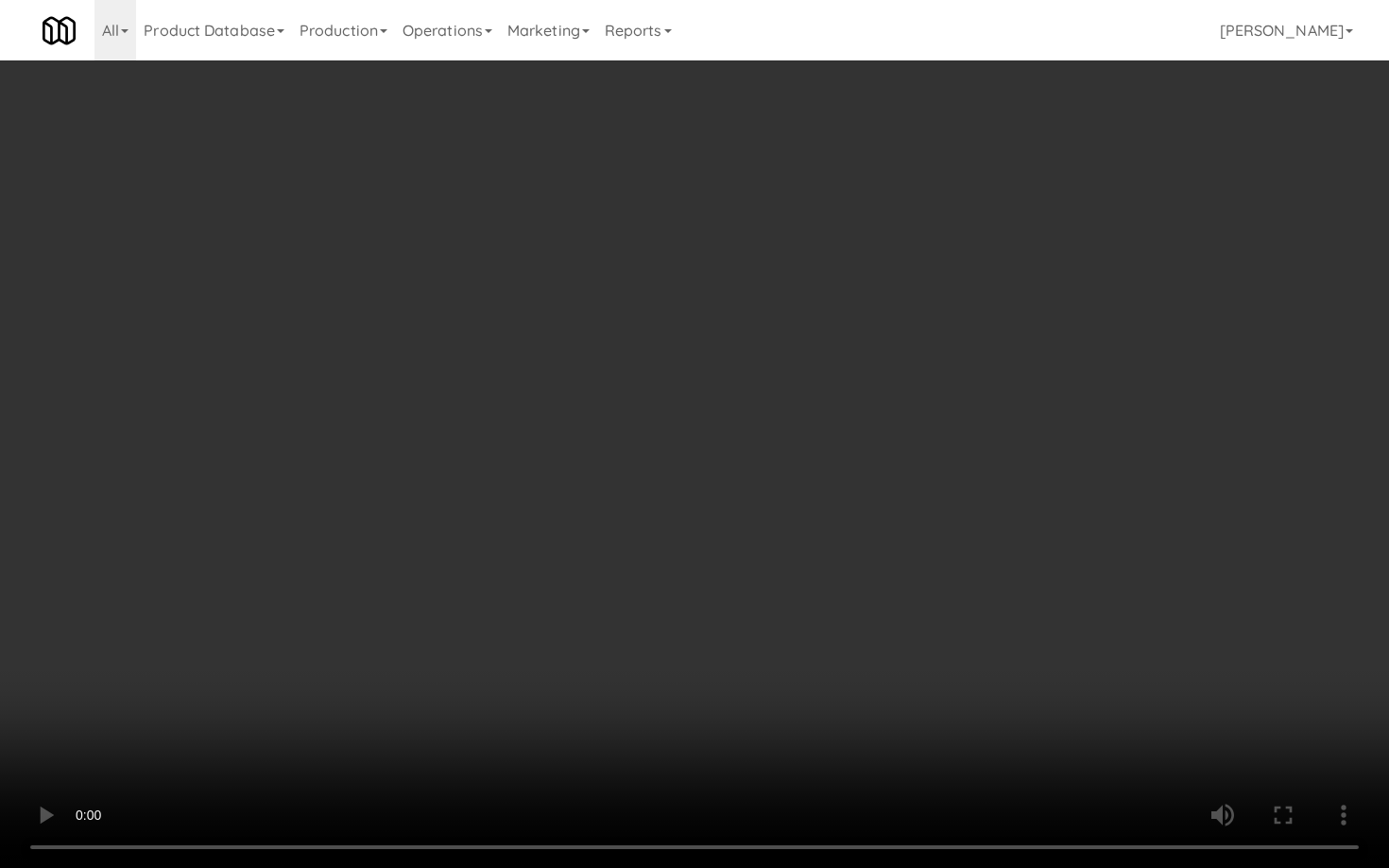
click at [725, 666] on video at bounding box center [694, 434] width 1389 height 868
click at [763, 642] on video at bounding box center [694, 434] width 1389 height 868
click at [785, 620] on video at bounding box center [694, 434] width 1389 height 868
click at [790, 620] on video at bounding box center [694, 434] width 1389 height 868
click at [969, 639] on video at bounding box center [694, 434] width 1389 height 868
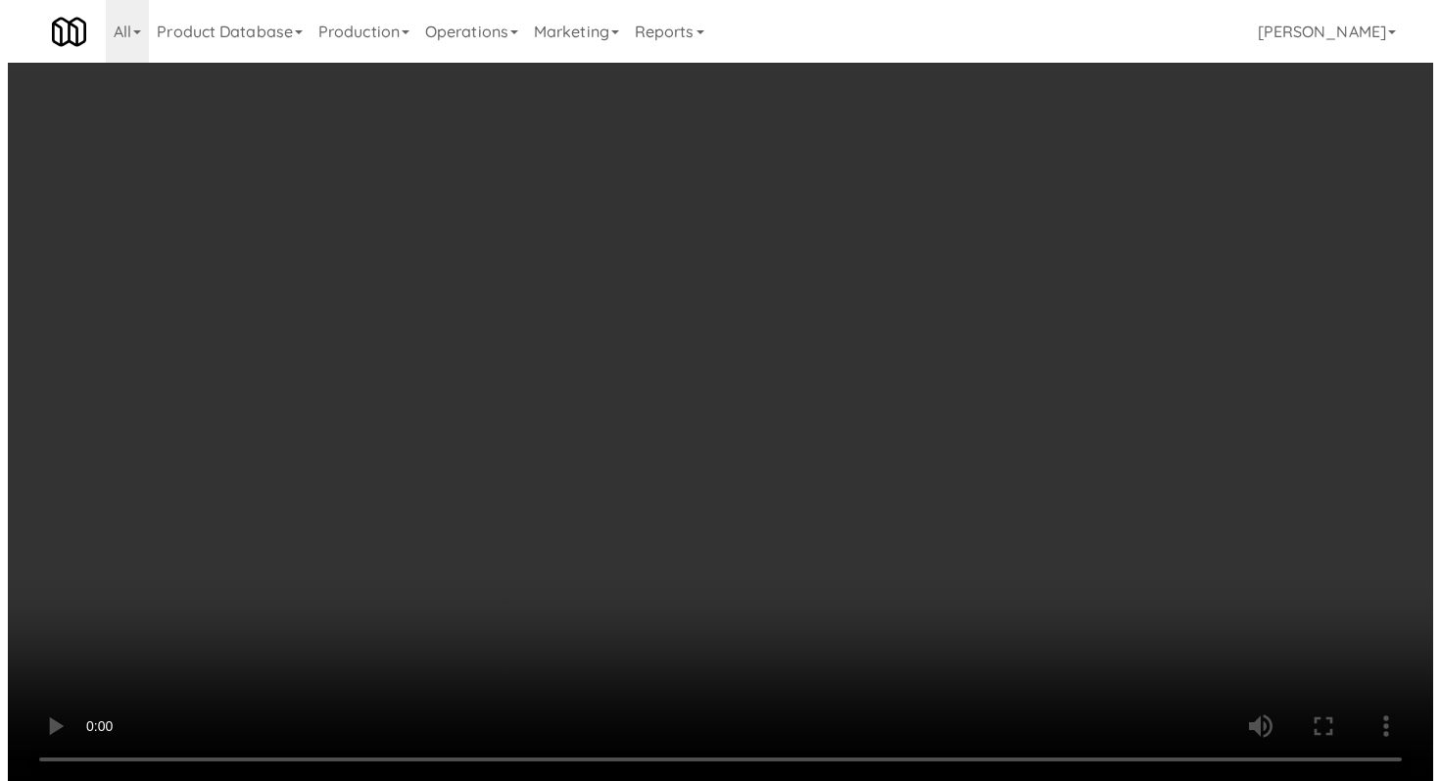
scroll to position [6042, 0]
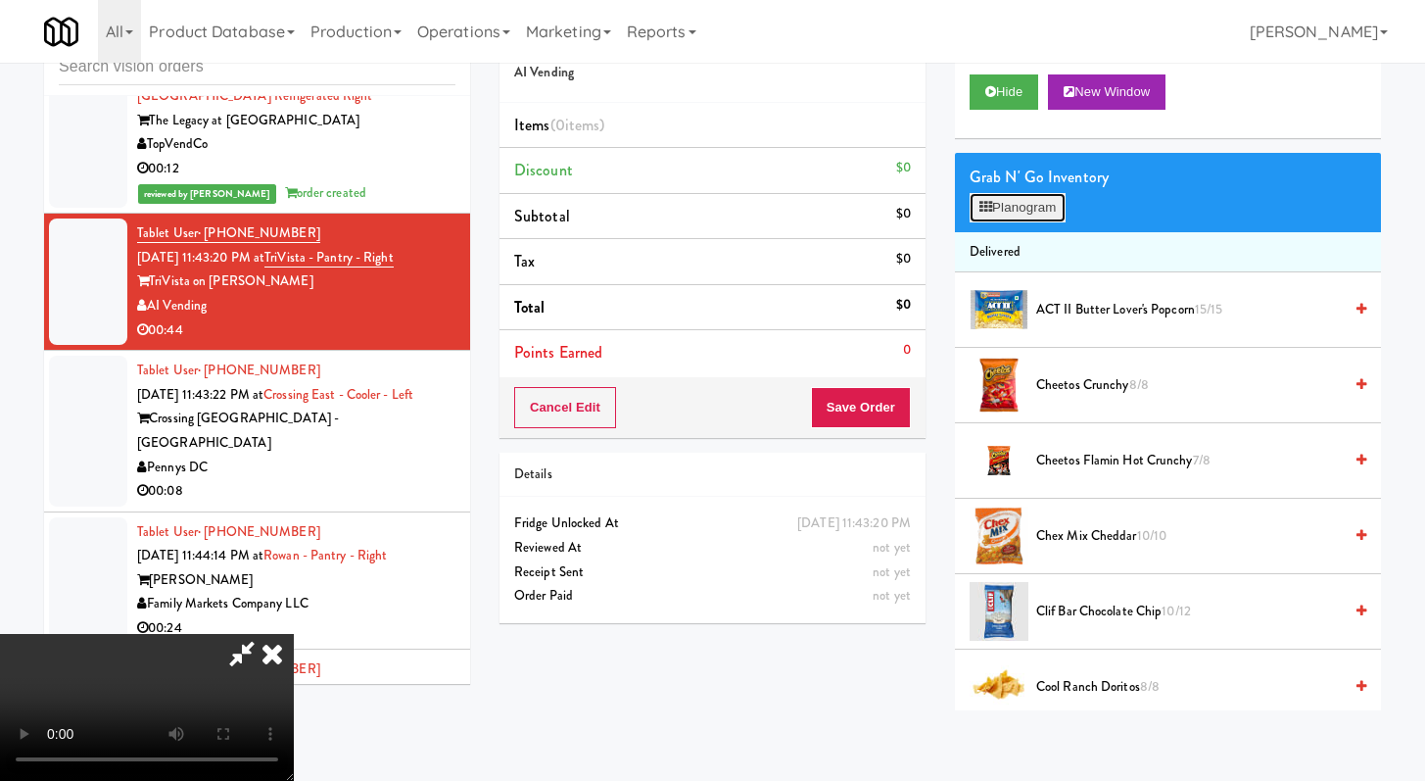
click at [1024, 210] on button "Planogram" at bounding box center [1018, 207] width 96 height 29
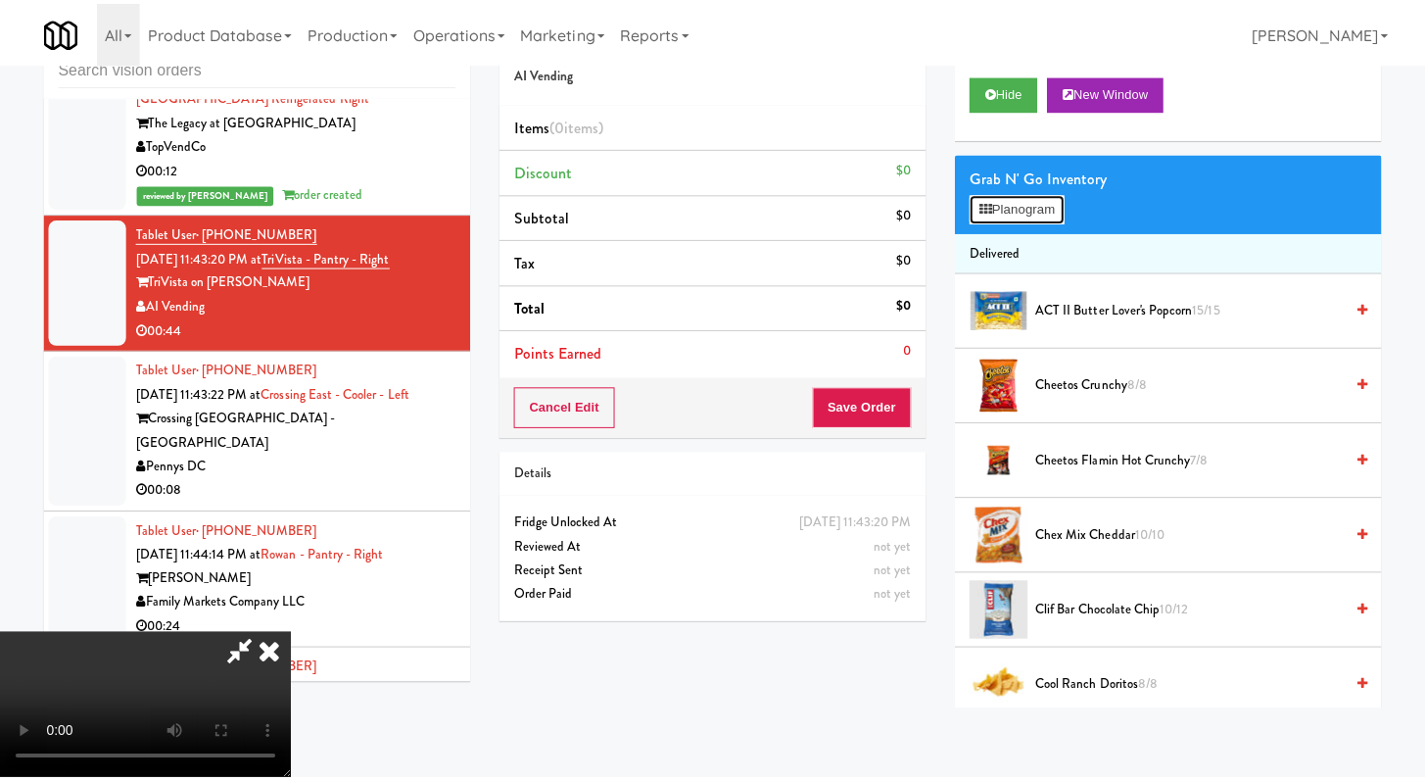
scroll to position [5994, 0]
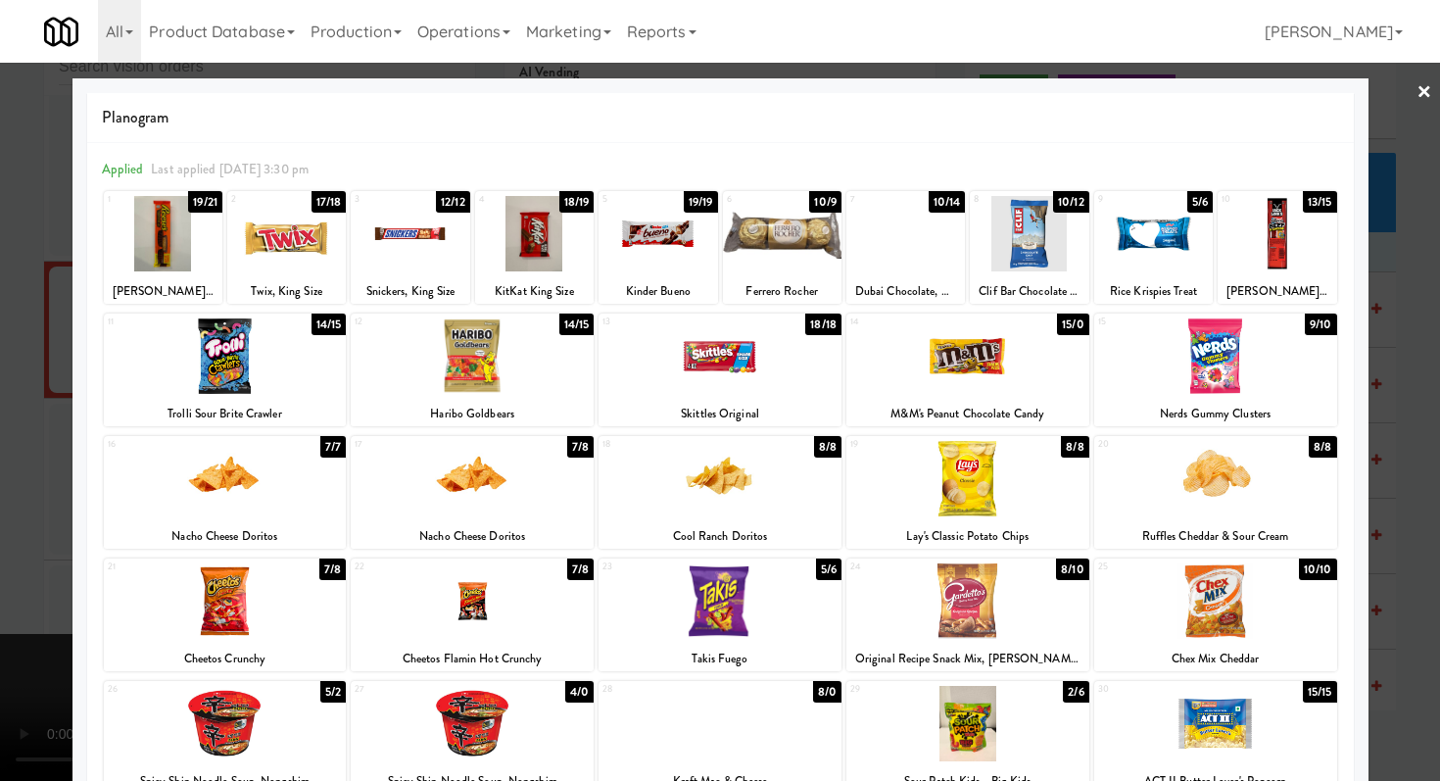
click at [476, 610] on div at bounding box center [472, 600] width 243 height 75
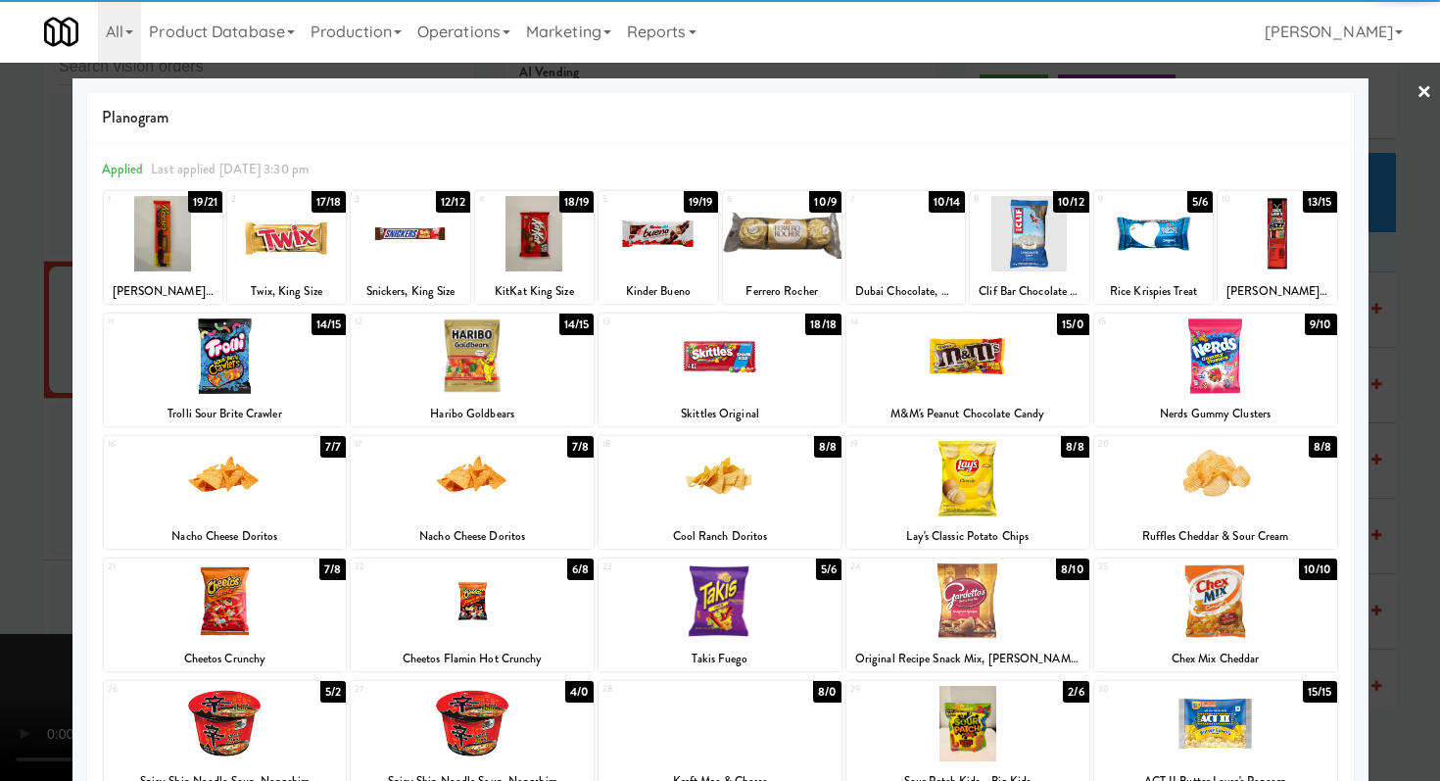
click at [938, 250] on div at bounding box center [905, 233] width 119 height 75
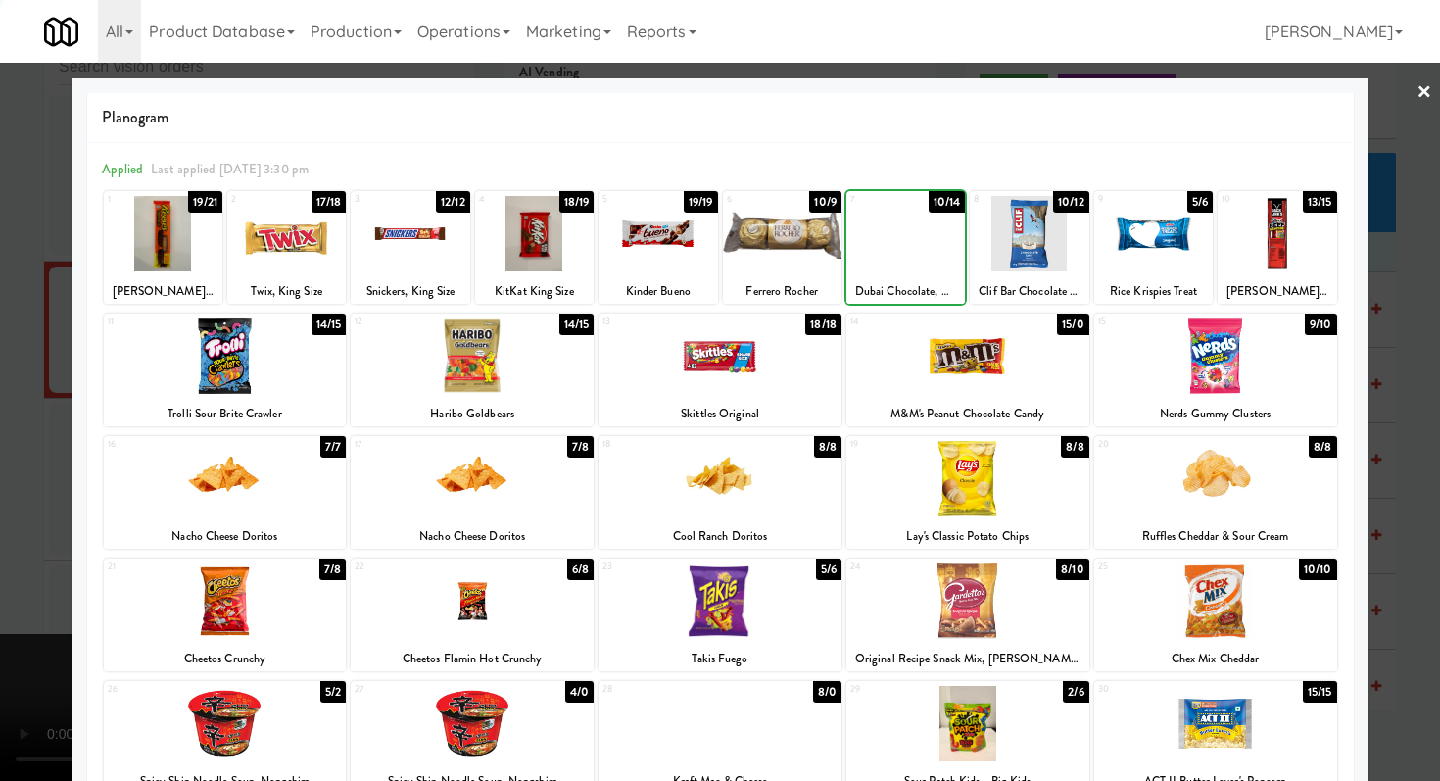
click at [0, 474] on div at bounding box center [720, 390] width 1440 height 781
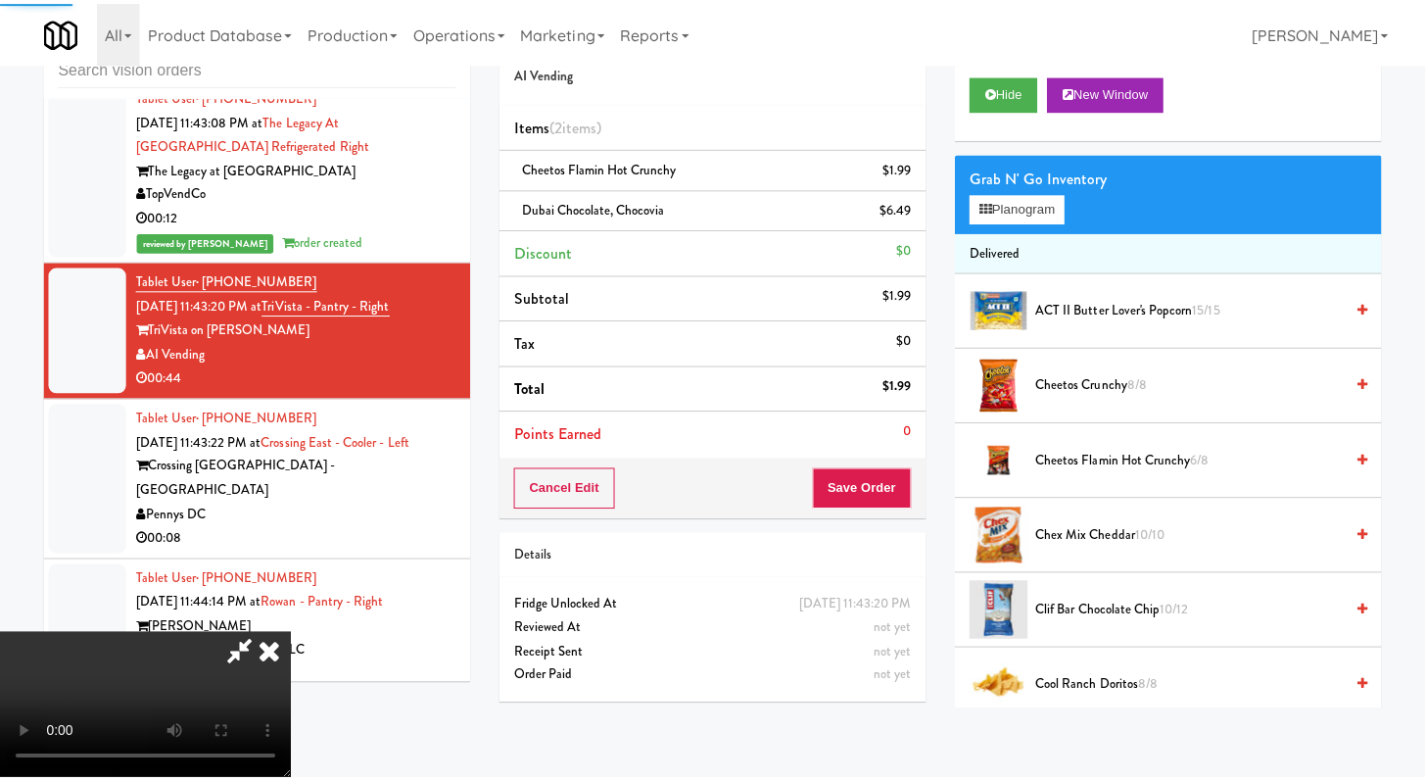
scroll to position [6042, 0]
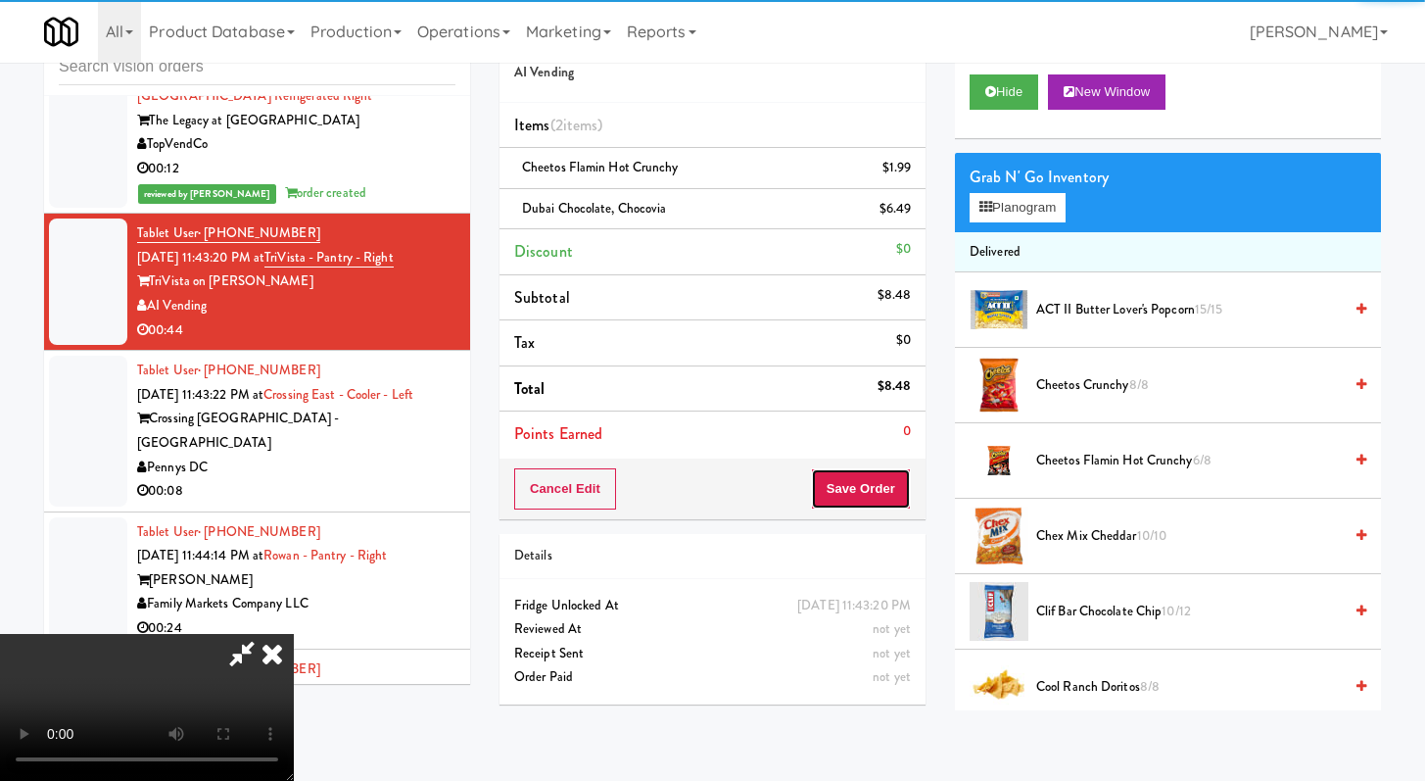
click at [885, 476] on button "Save Order" at bounding box center [861, 488] width 100 height 41
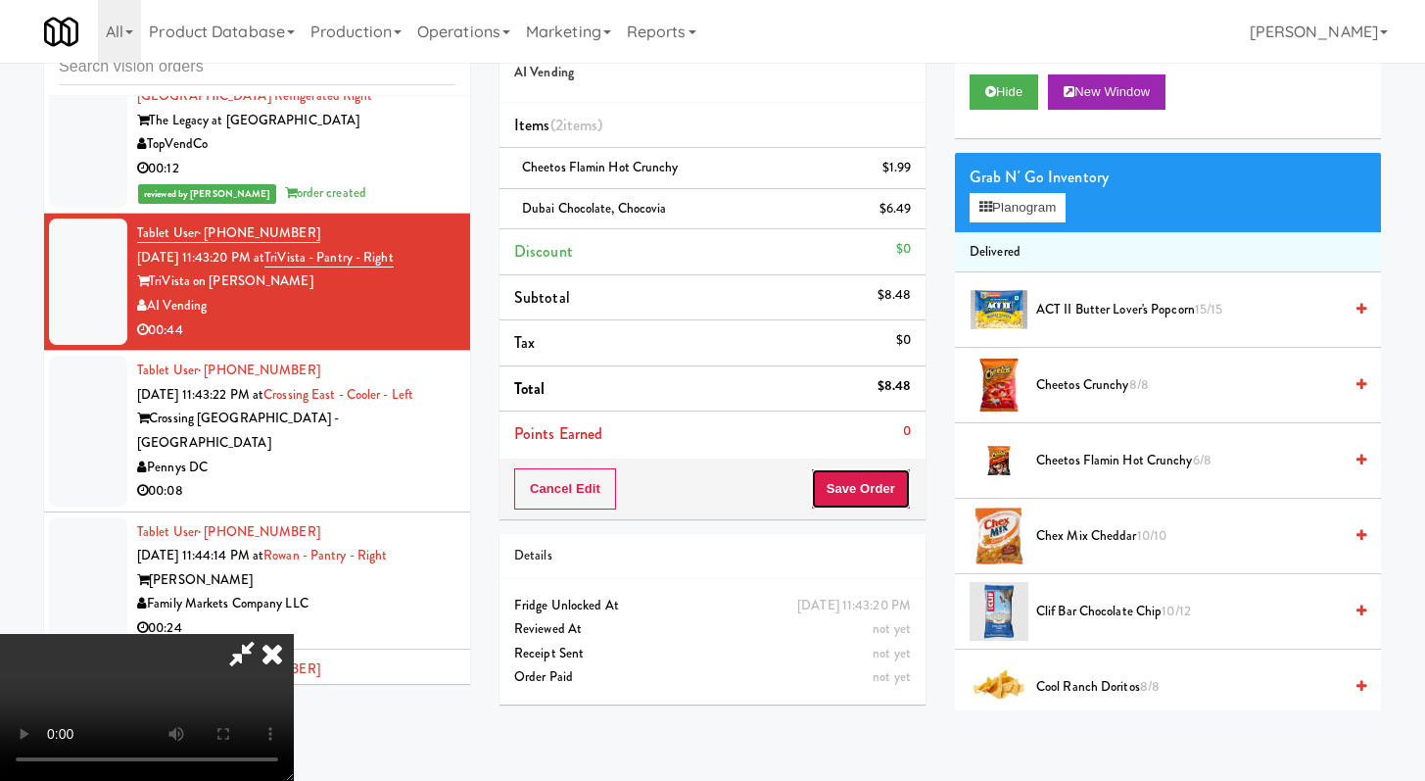
click at [875, 494] on button "Save Order" at bounding box center [861, 488] width 100 height 41
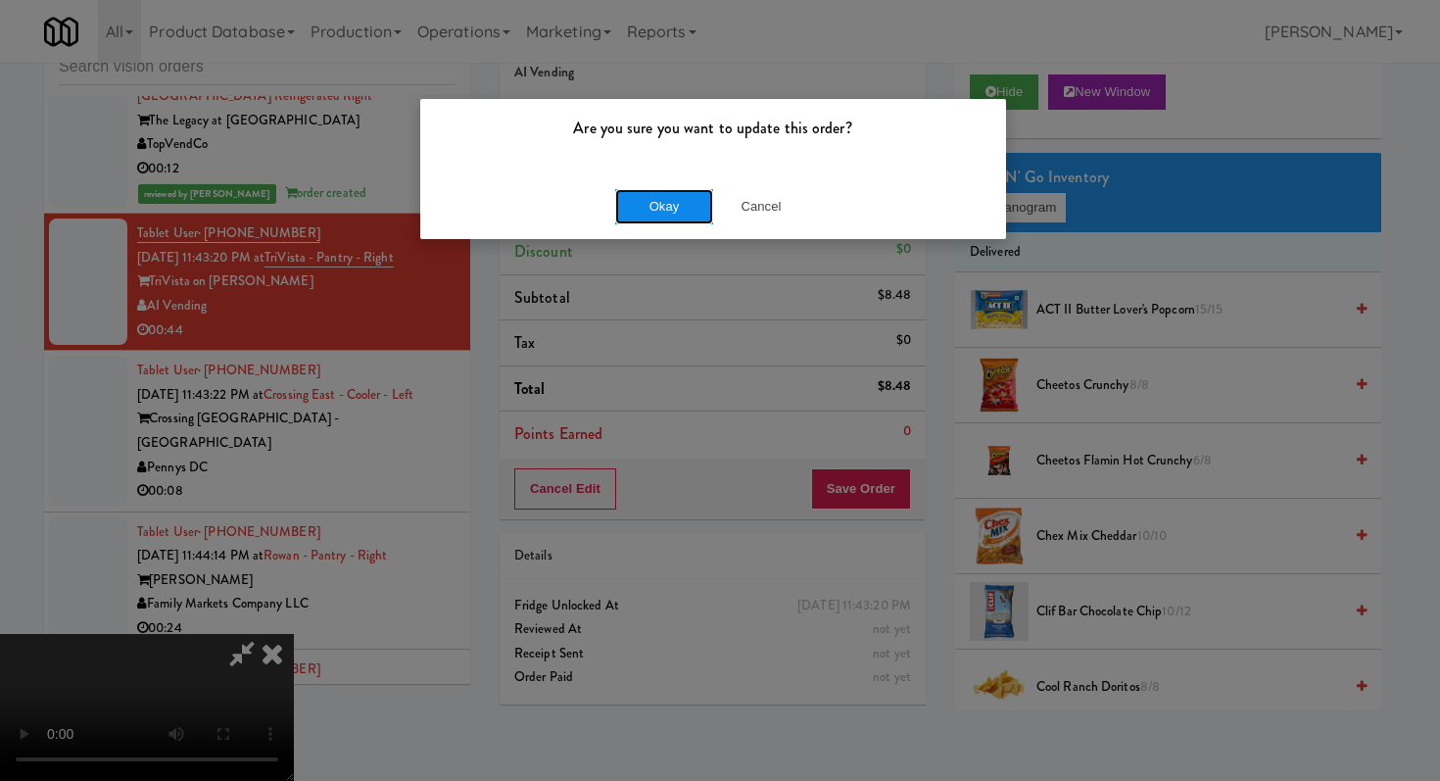
click at [695, 203] on button "Okay" at bounding box center [664, 206] width 98 height 35
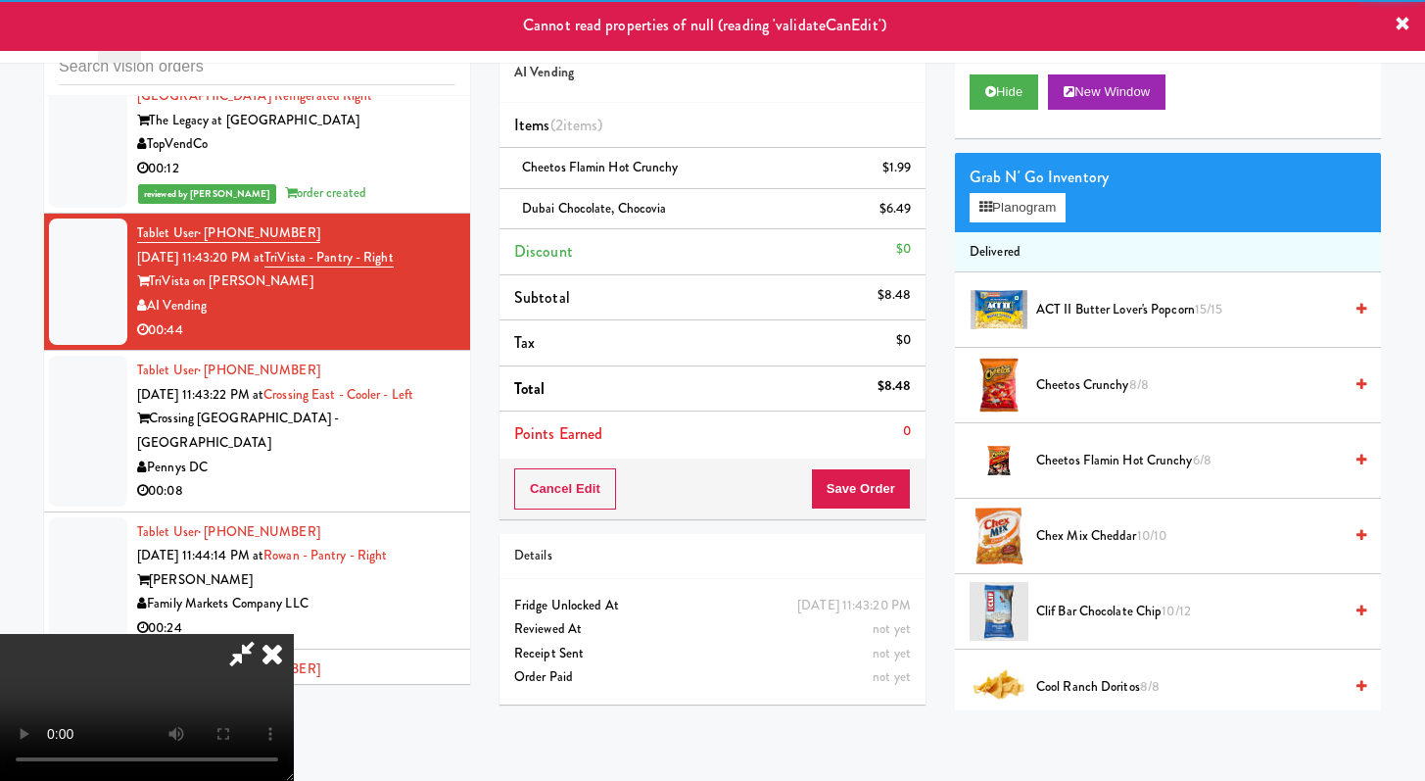
scroll to position [4, 0]
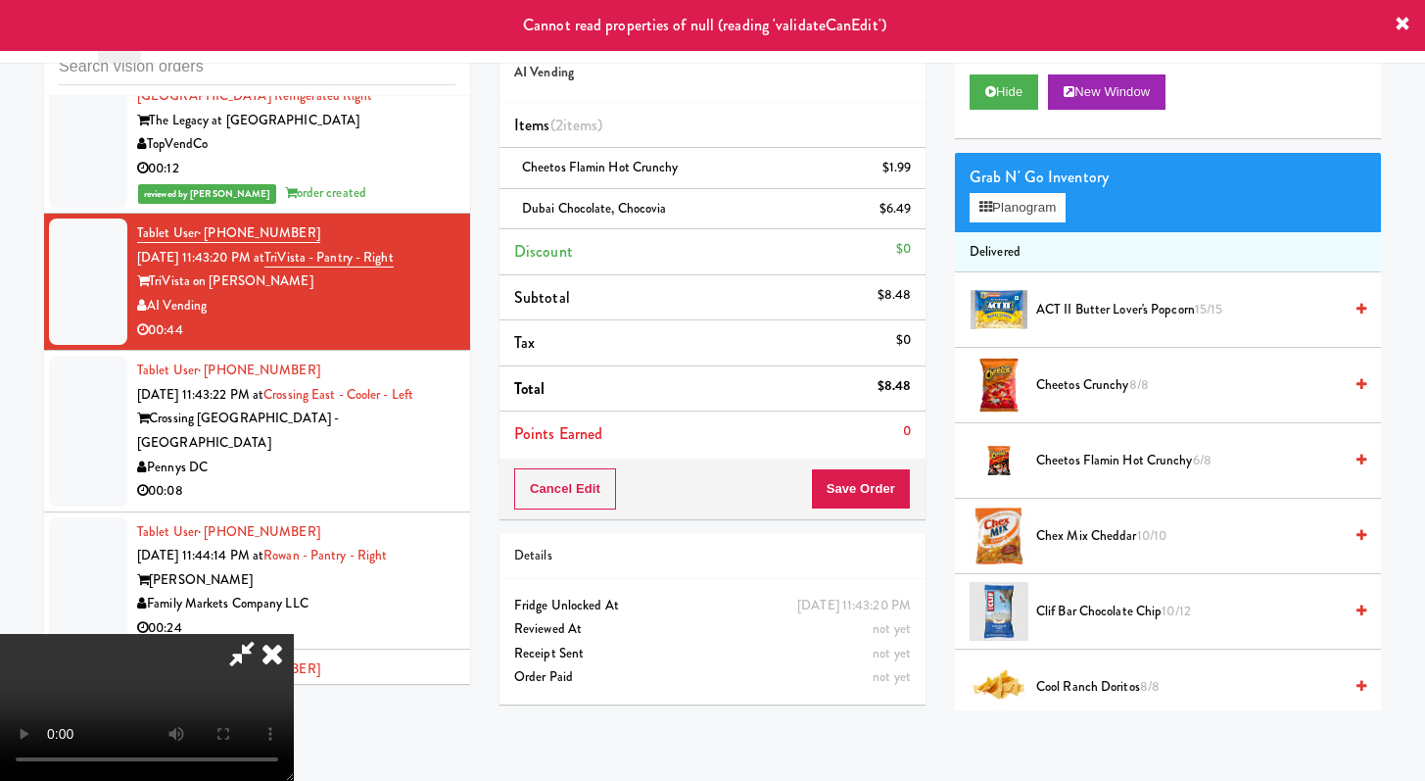
click at [264, 634] on icon at bounding box center [241, 653] width 45 height 39
click at [294, 634] on icon at bounding box center [272, 653] width 43 height 39
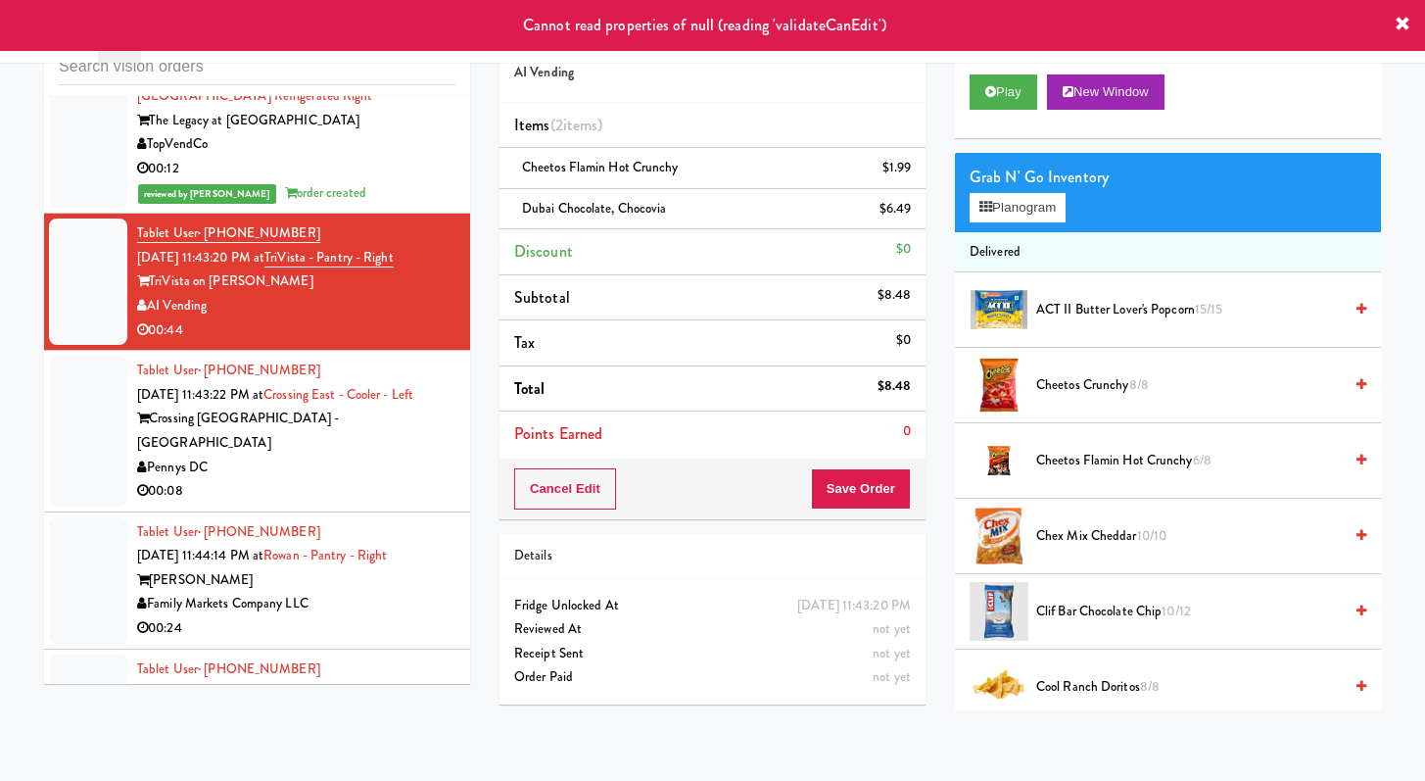
click at [385, 480] on div "Pennys DC" at bounding box center [296, 467] width 318 height 24
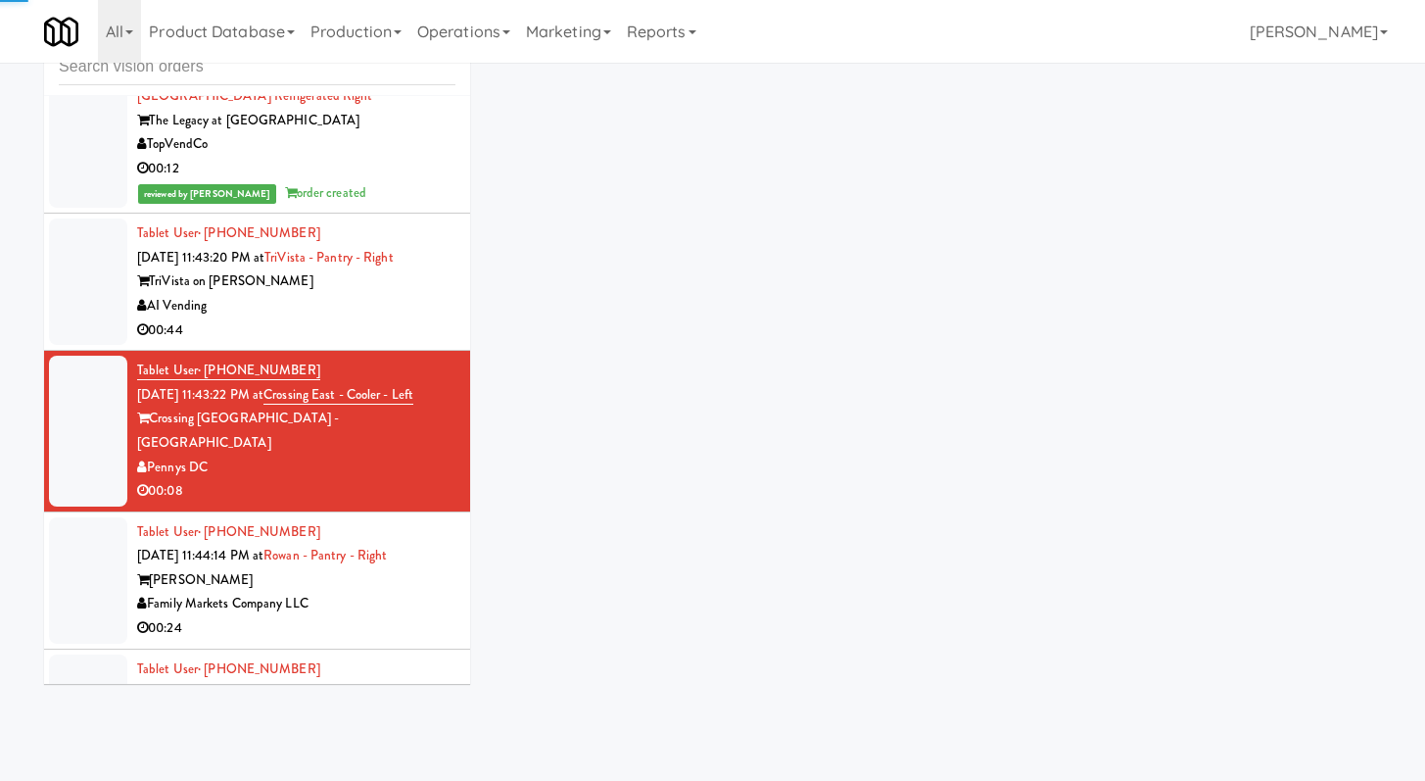
click at [347, 343] on div "00:44" at bounding box center [296, 330] width 318 height 24
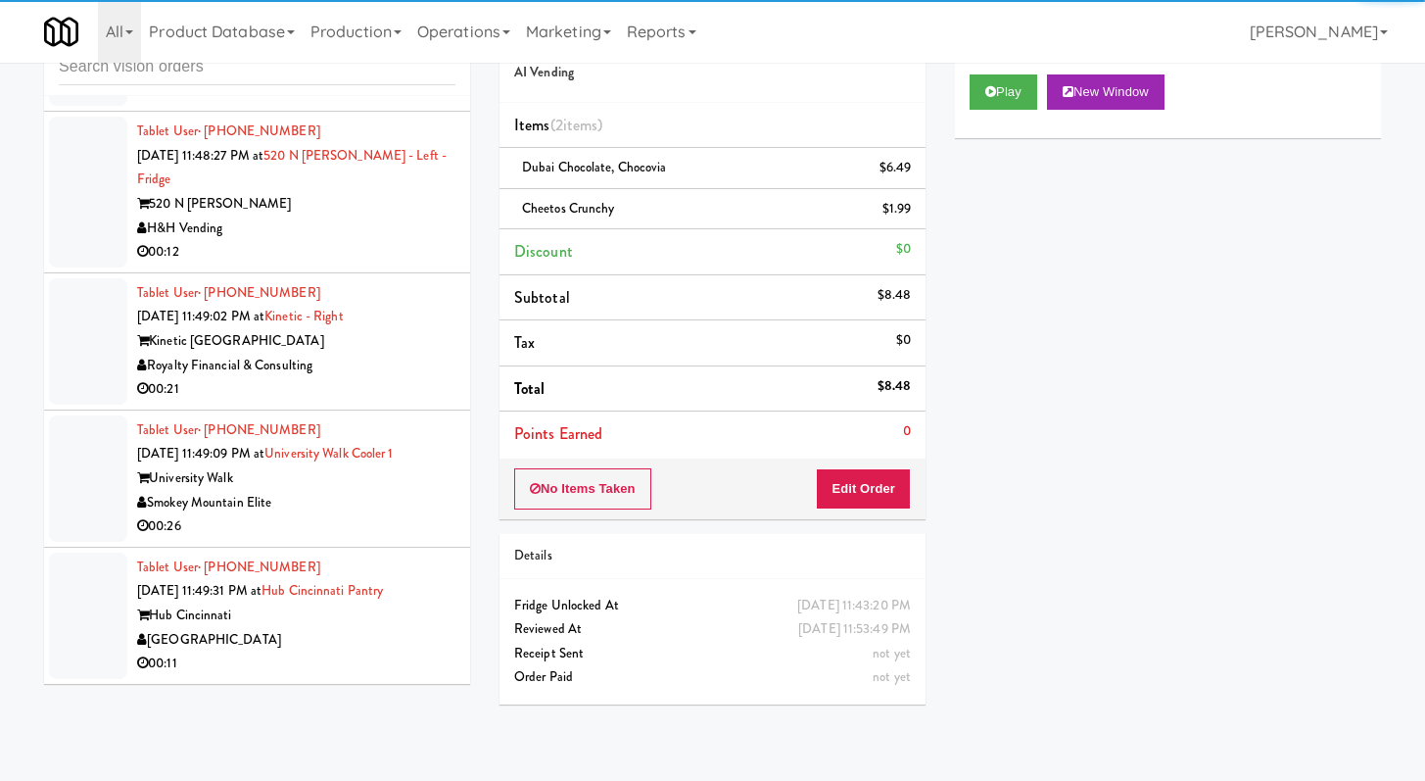
scroll to position [8709, 0]
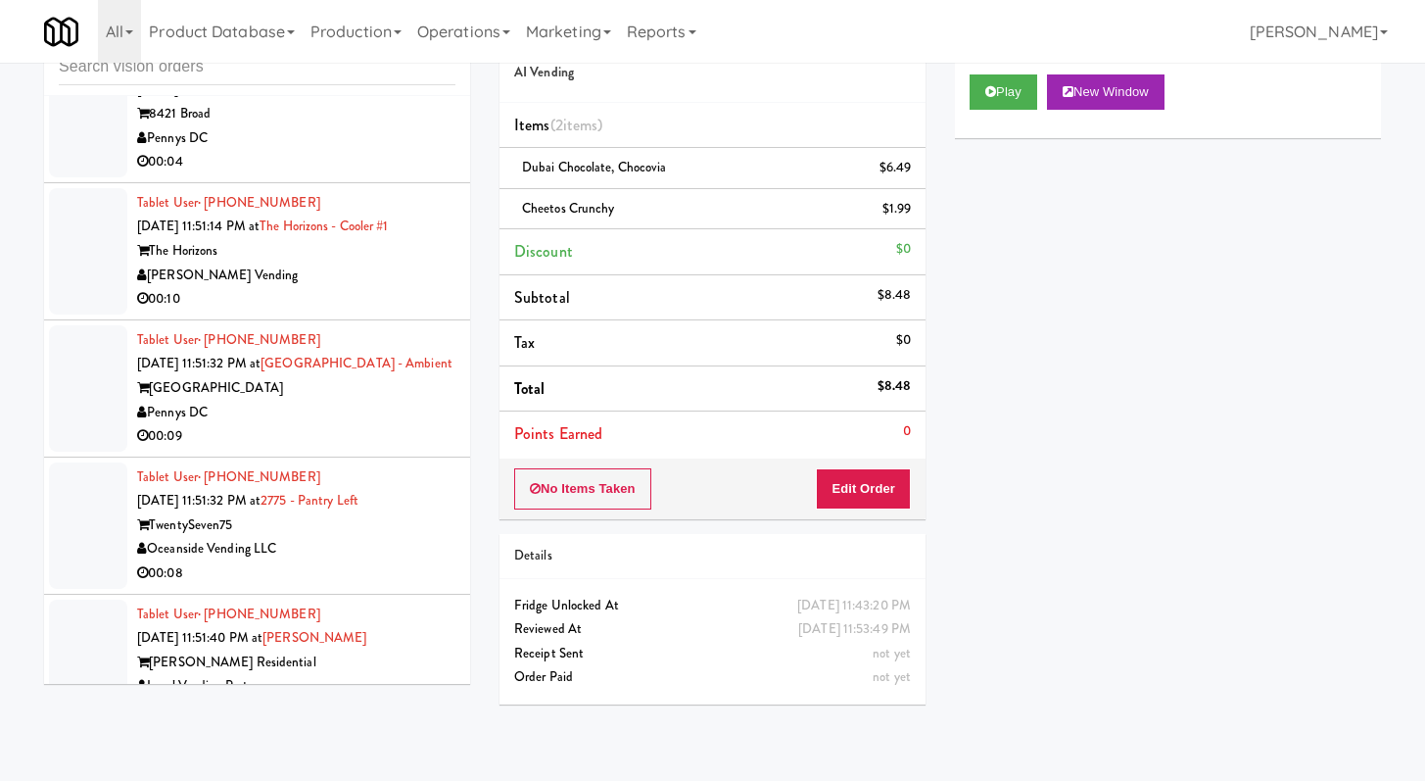
click at [364, 425] on div "Pennys DC" at bounding box center [296, 413] width 318 height 24
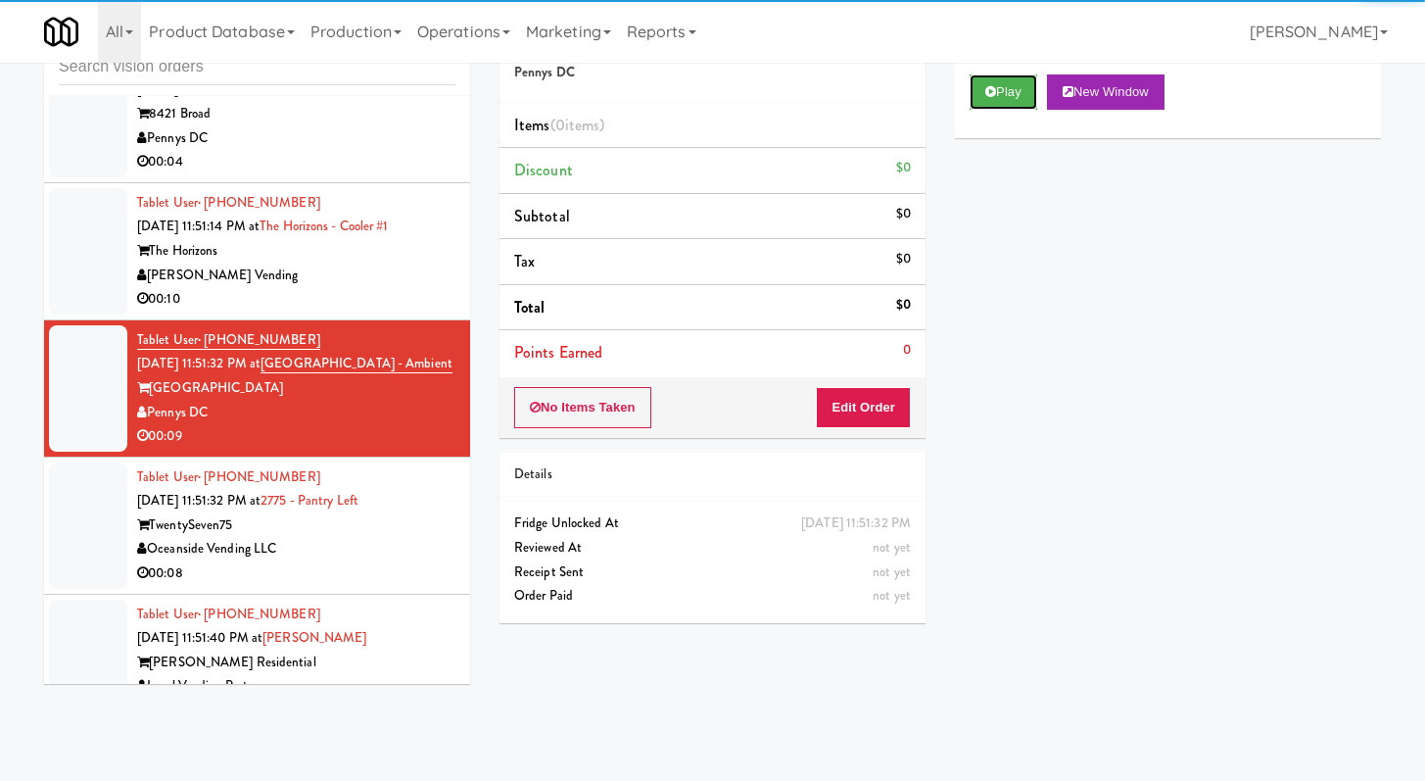
drag, startPoint x: 1005, startPoint y: 82, endPoint x: 988, endPoint y: 159, distance: 78.2
click at [1005, 82] on button "Play" at bounding box center [1004, 91] width 68 height 35
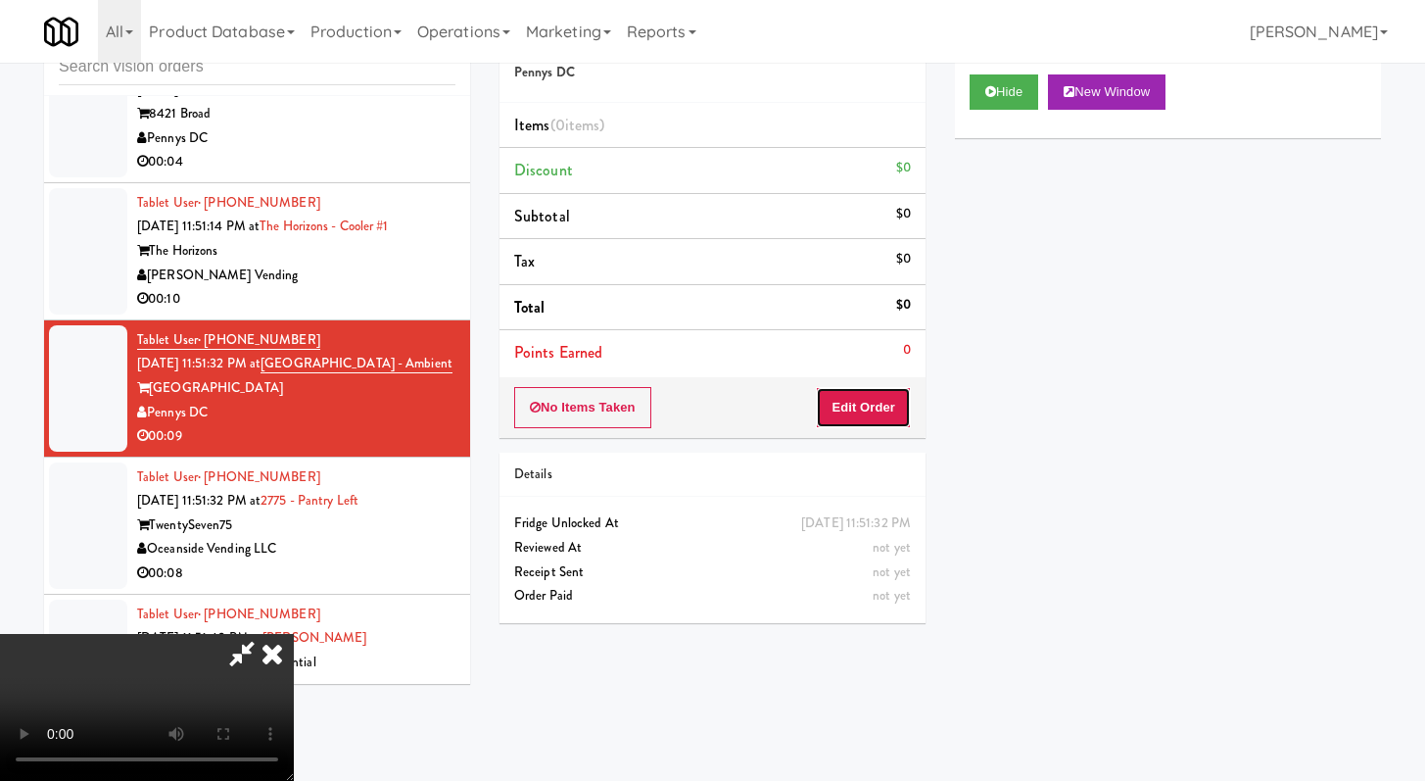
click at [891, 387] on button "Edit Order" at bounding box center [863, 407] width 95 height 41
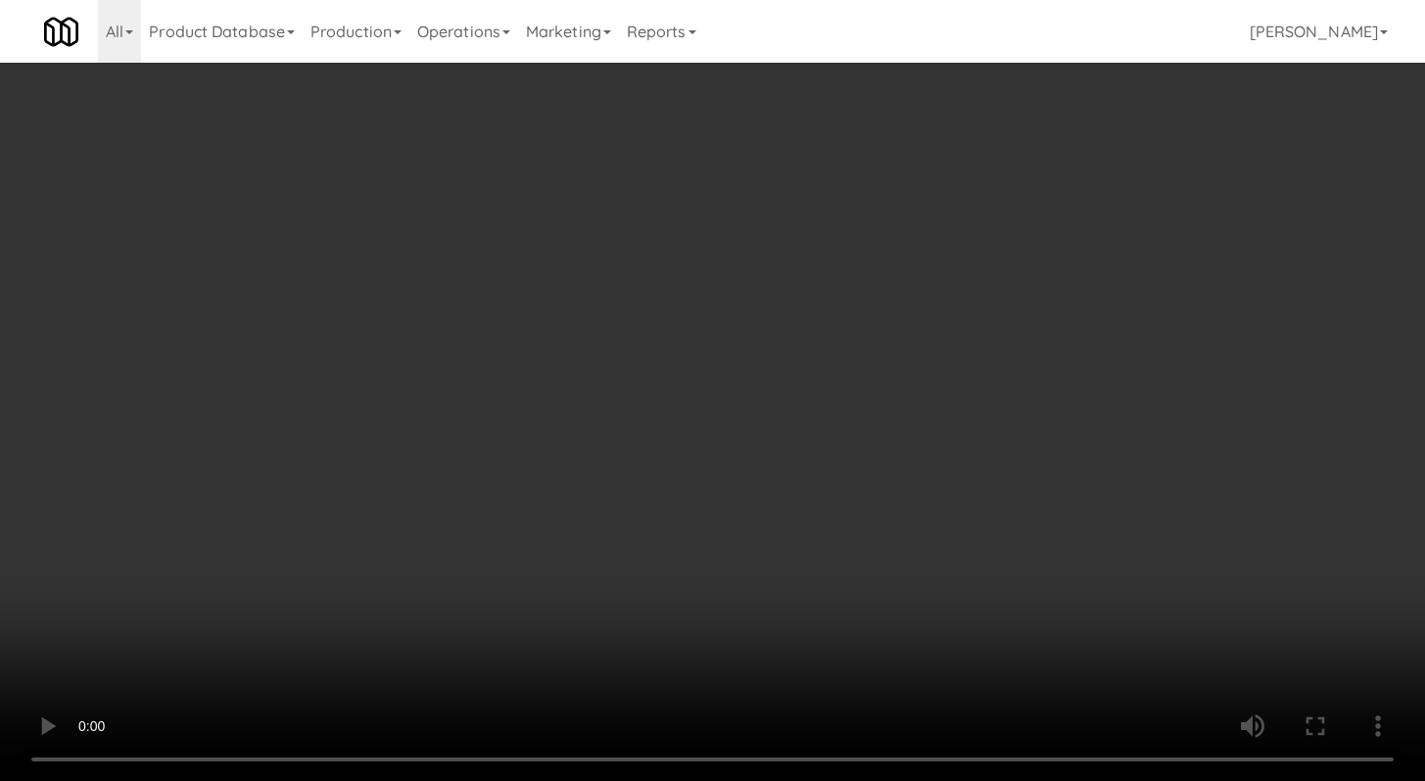
scroll to position [8637, 0]
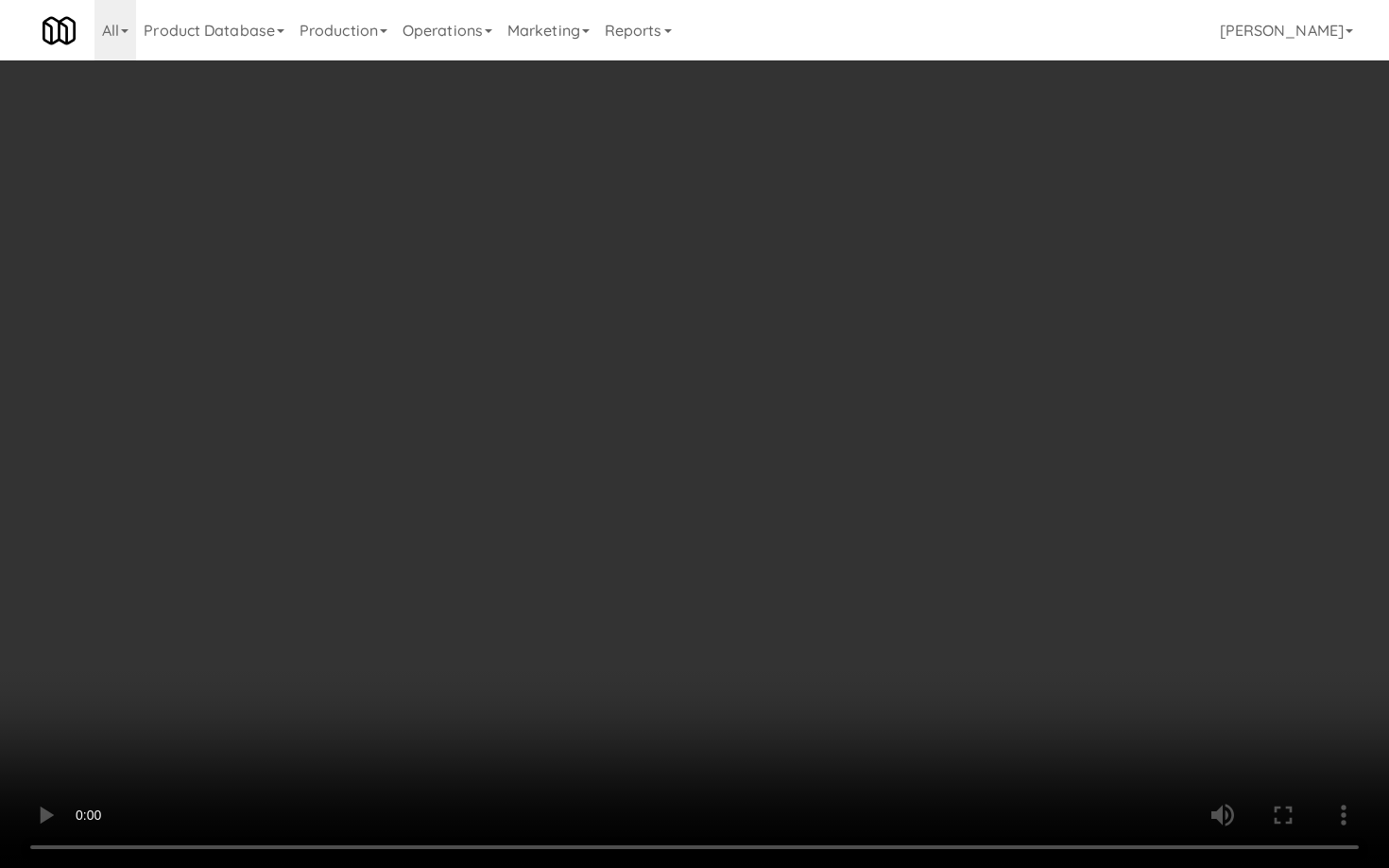
click at [760, 628] on video at bounding box center [694, 434] width 1389 height 868
click at [794, 610] on video at bounding box center [694, 434] width 1389 height 868
click at [810, 594] on video at bounding box center [694, 434] width 1389 height 868
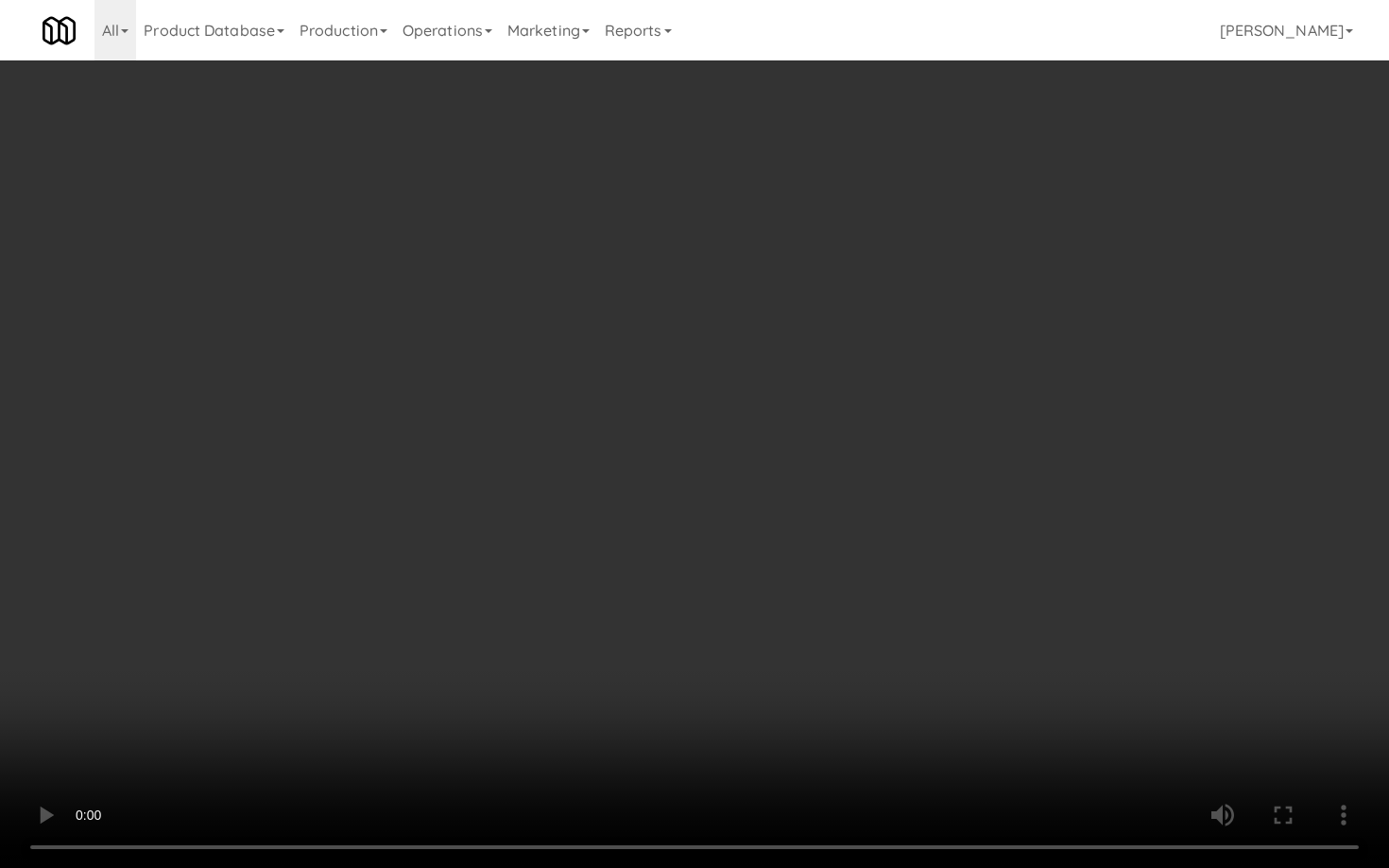
click at [827, 610] on video at bounding box center [694, 434] width 1389 height 868
click at [851, 595] on video at bounding box center [694, 434] width 1389 height 868
click at [856, 587] on video at bounding box center [694, 434] width 1389 height 868
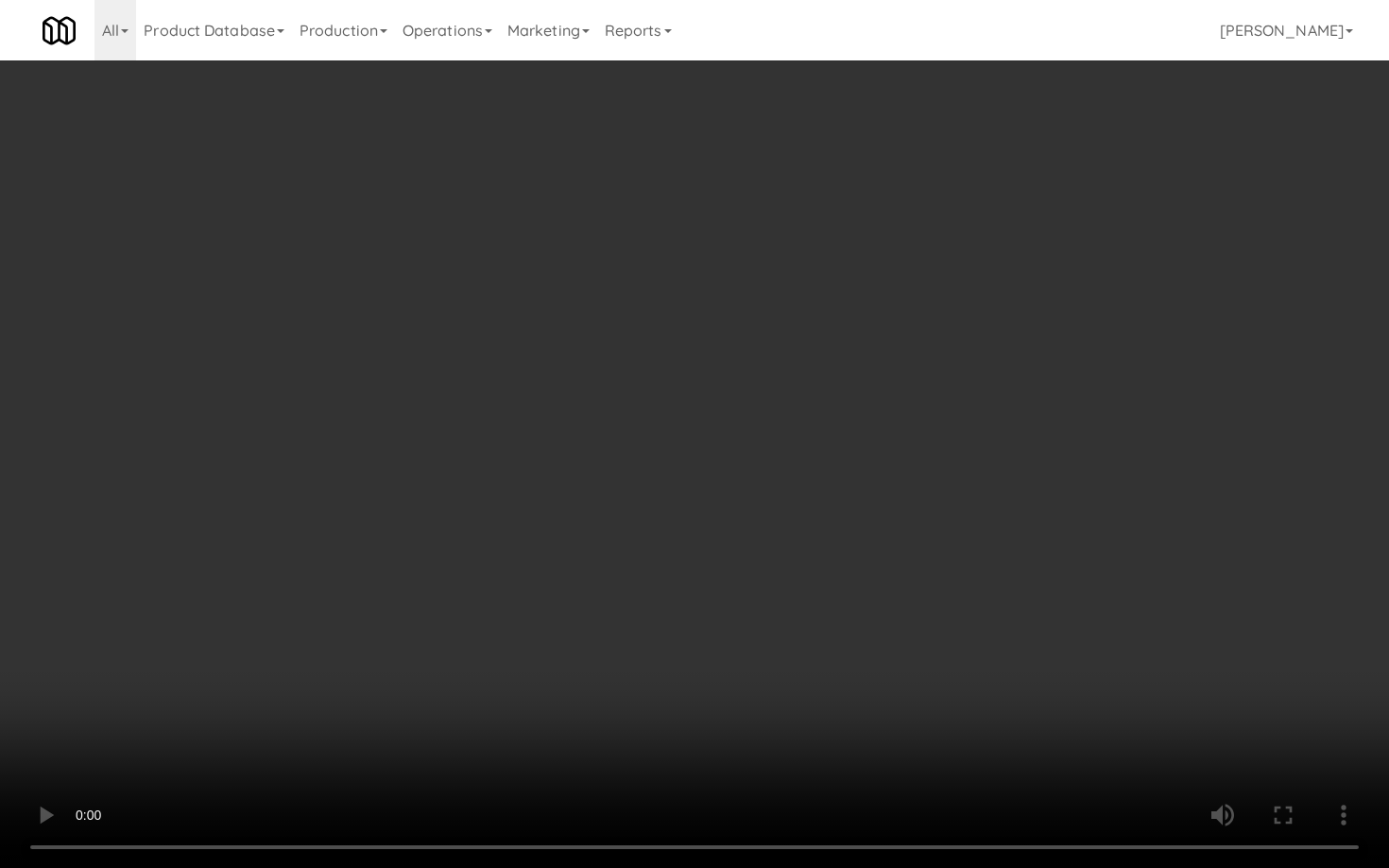
click at [856, 587] on video at bounding box center [694, 434] width 1389 height 868
click at [857, 586] on video at bounding box center [694, 434] width 1389 height 868
click at [861, 583] on video at bounding box center [694, 434] width 1389 height 868
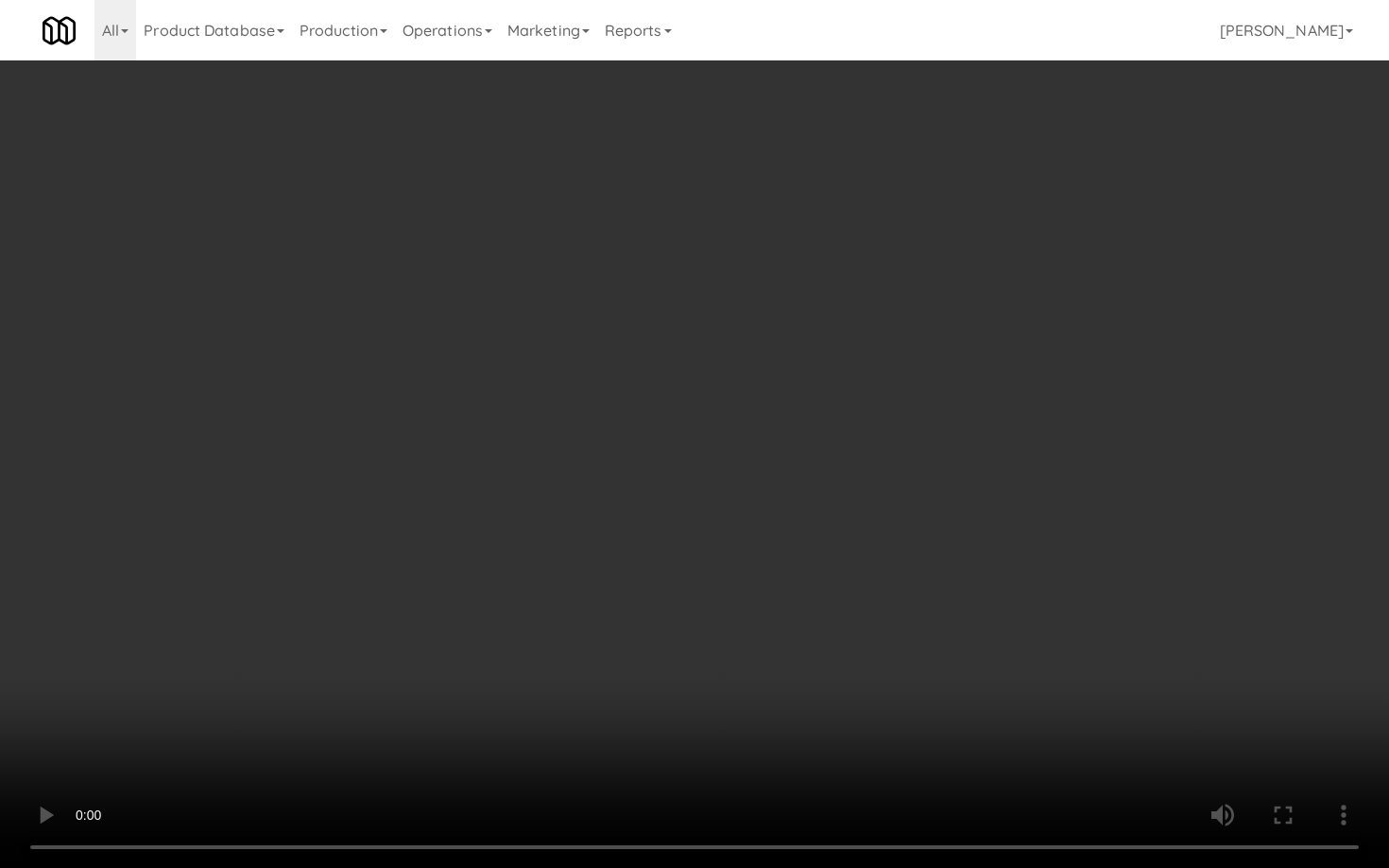
click at [861, 583] on video at bounding box center [694, 434] width 1389 height 868
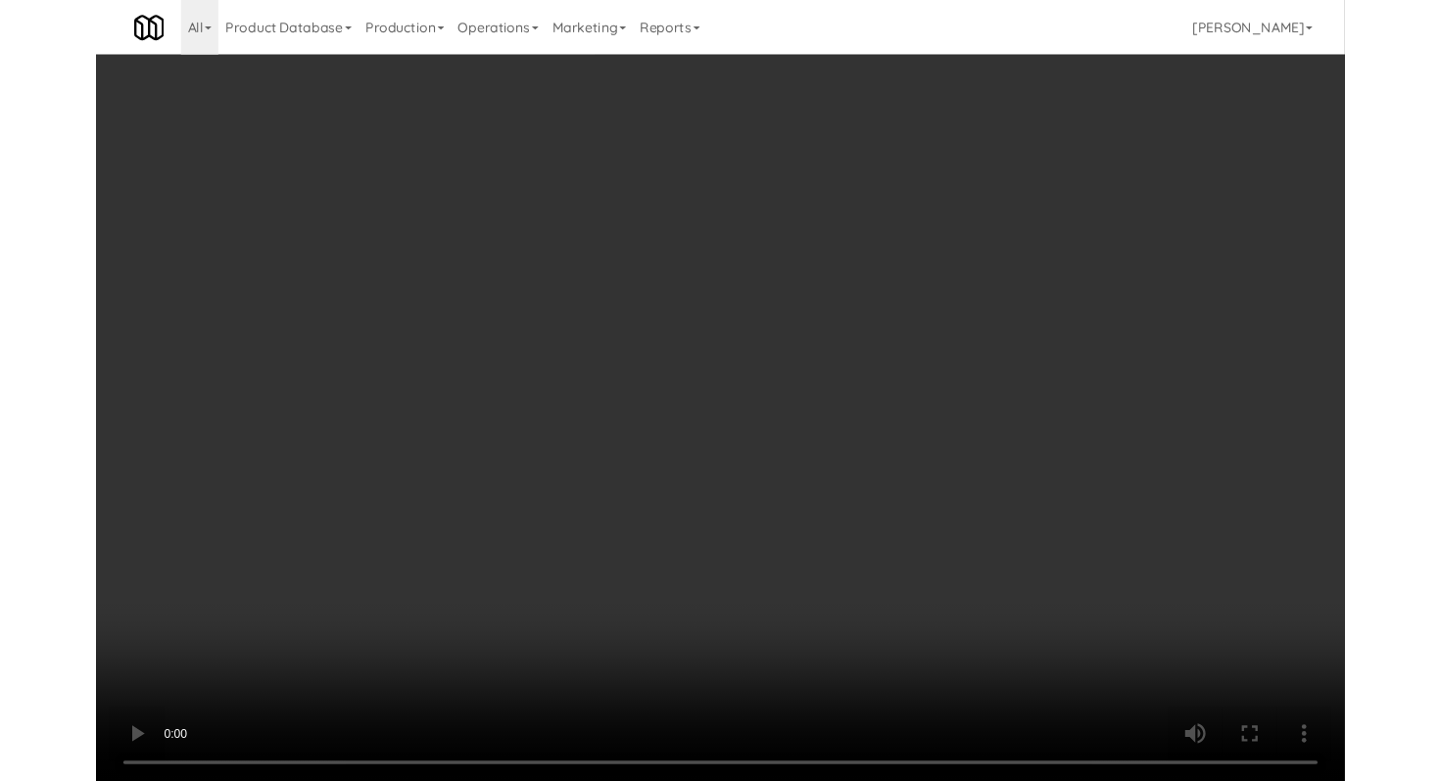
scroll to position [8709, 0]
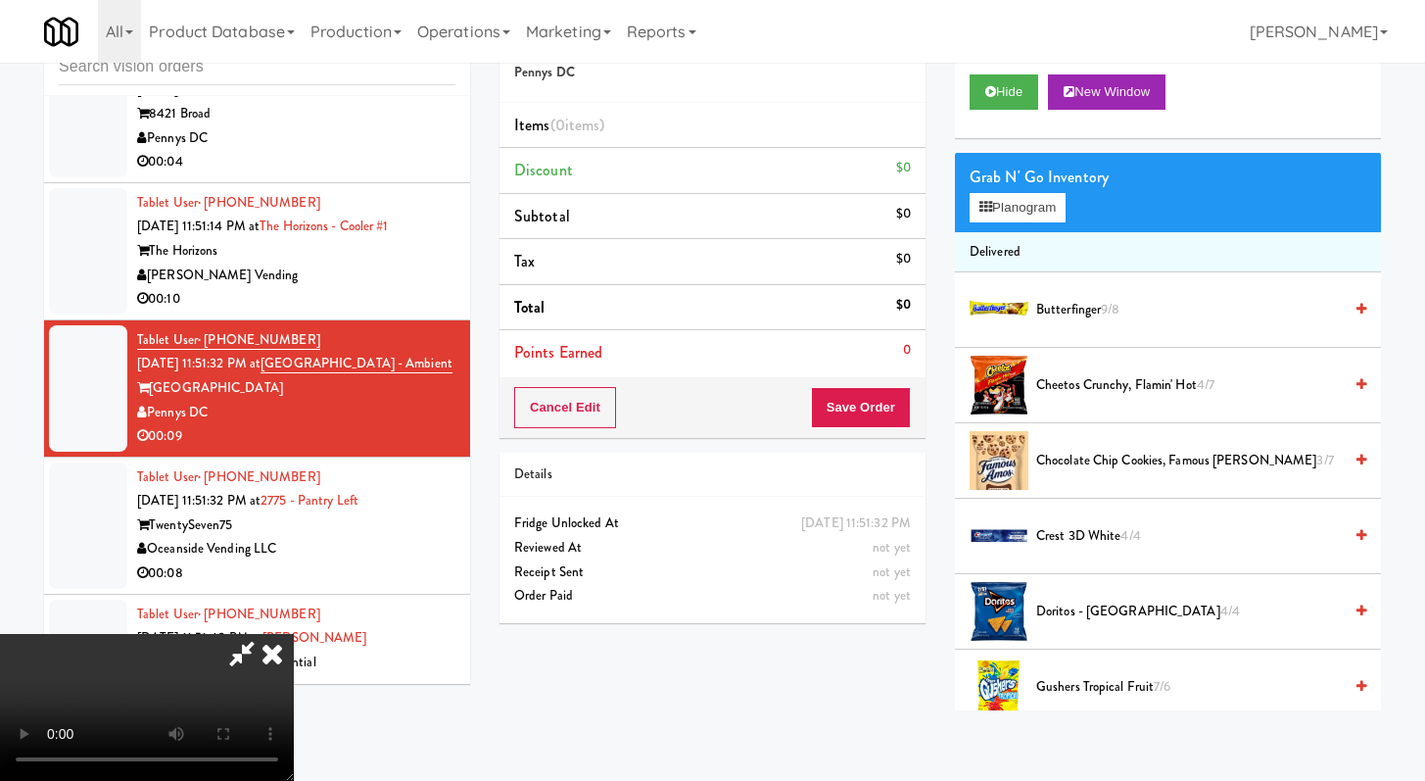
click at [1031, 188] on div "Grab N' Go Inventory" at bounding box center [1168, 177] width 397 height 29
click at [1028, 197] on button "Planogram" at bounding box center [1018, 207] width 96 height 29
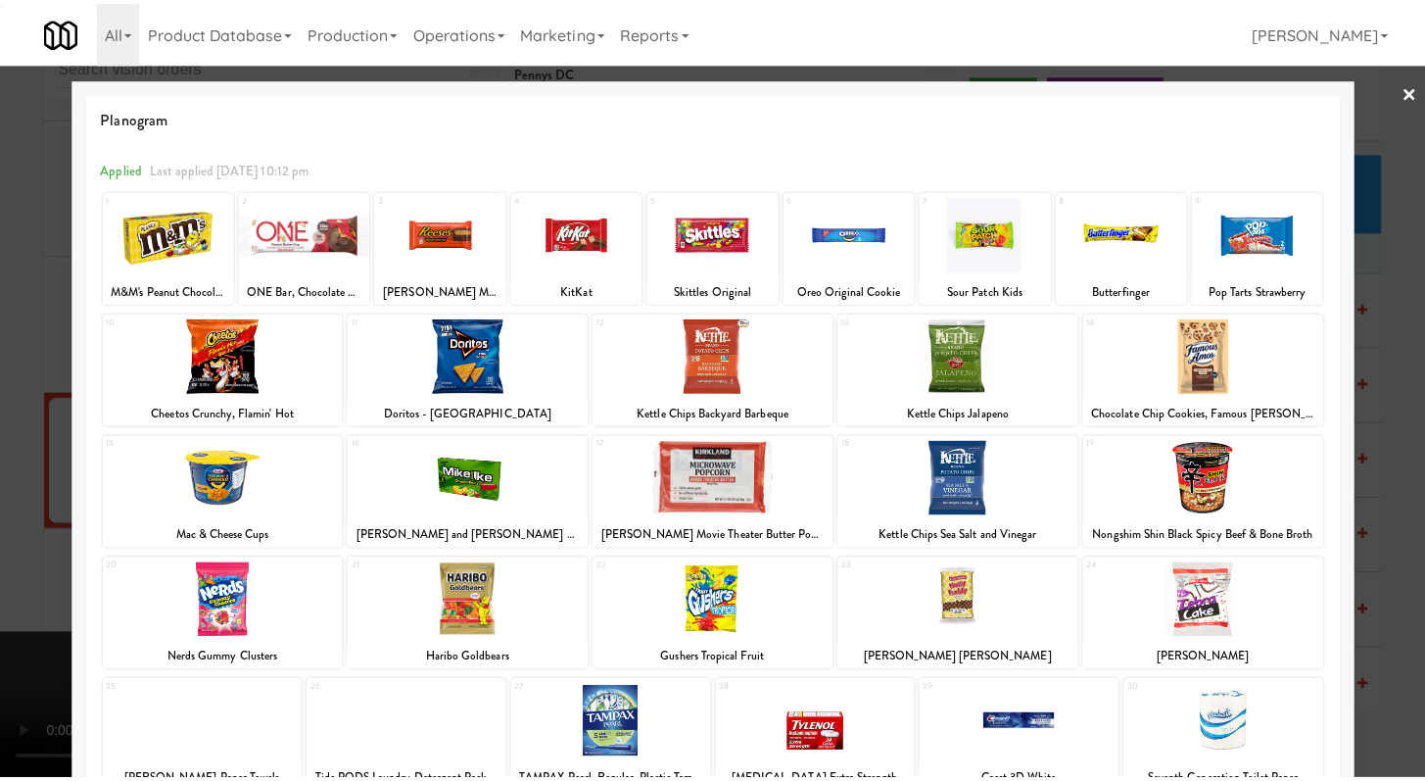
scroll to position [61, 0]
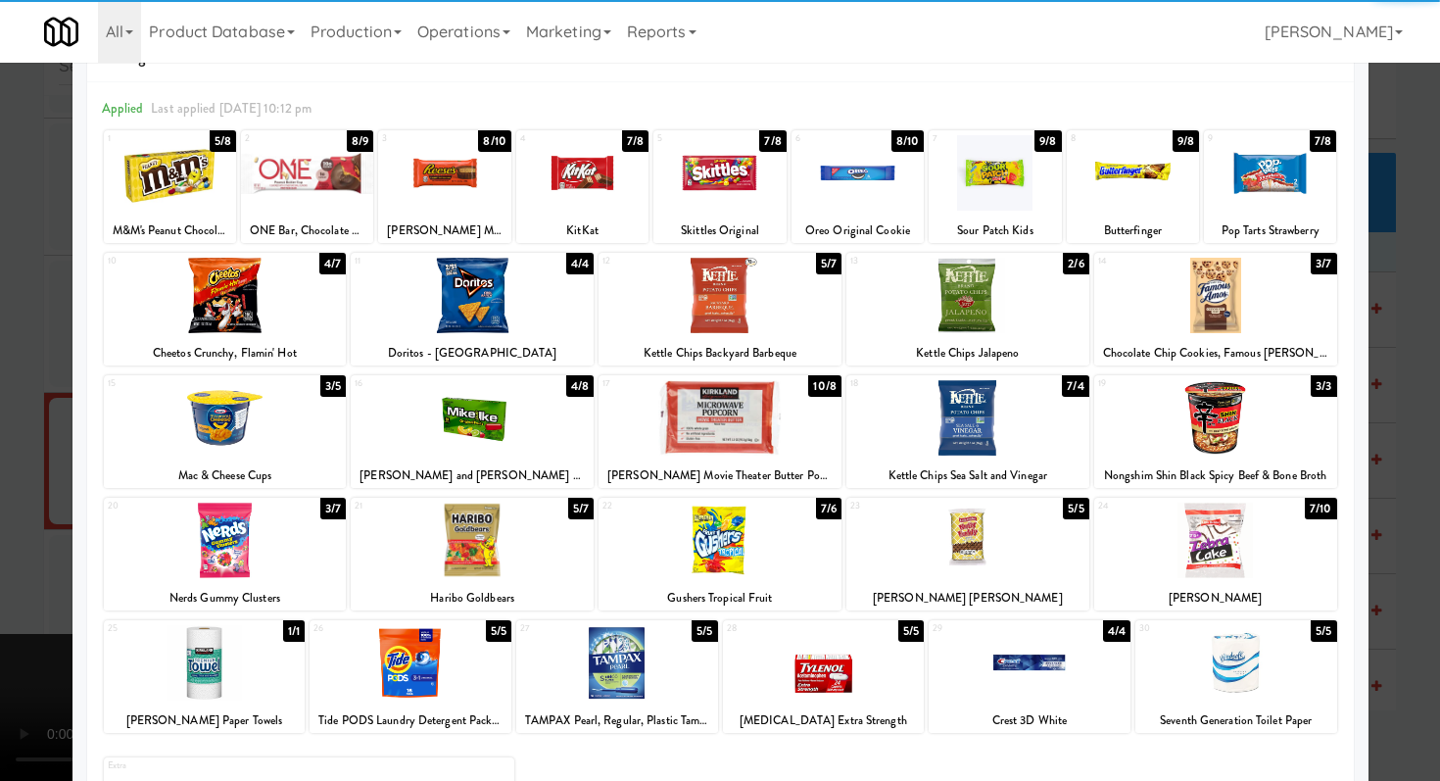
click at [1225, 555] on div at bounding box center [1215, 539] width 243 height 75
click at [713, 515] on div at bounding box center [719, 539] width 243 height 75
click at [0, 519] on div at bounding box center [720, 390] width 1440 height 781
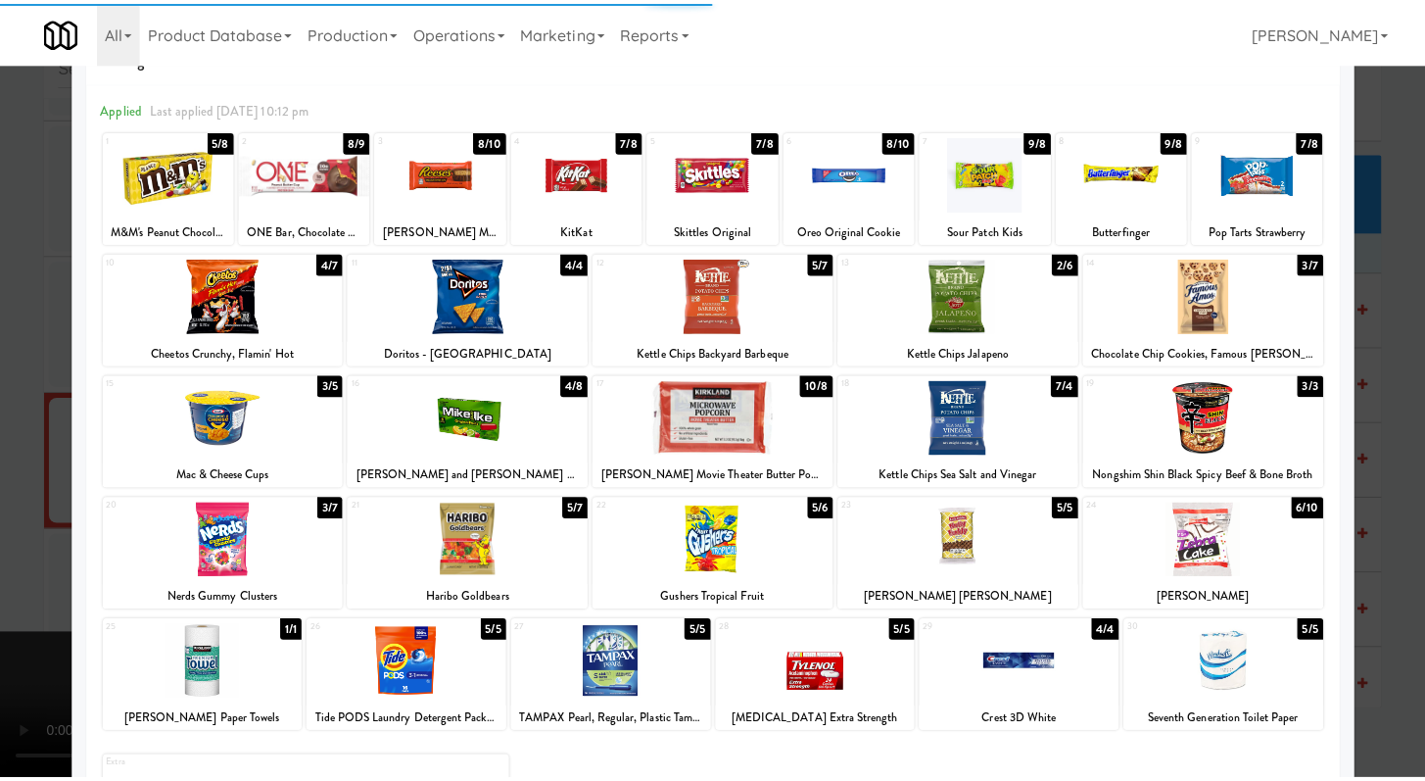
scroll to position [8709, 0]
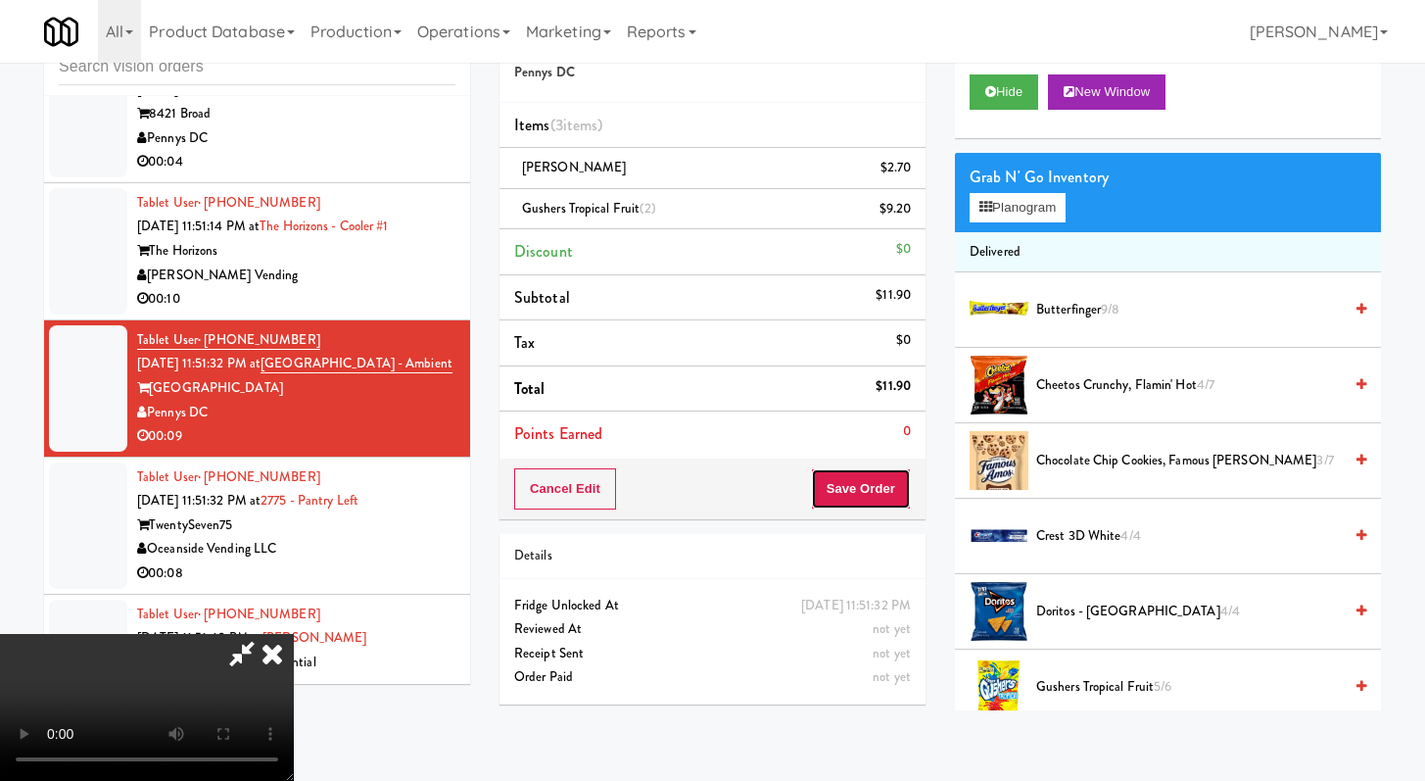
click at [900, 497] on button "Save Order" at bounding box center [861, 488] width 100 height 41
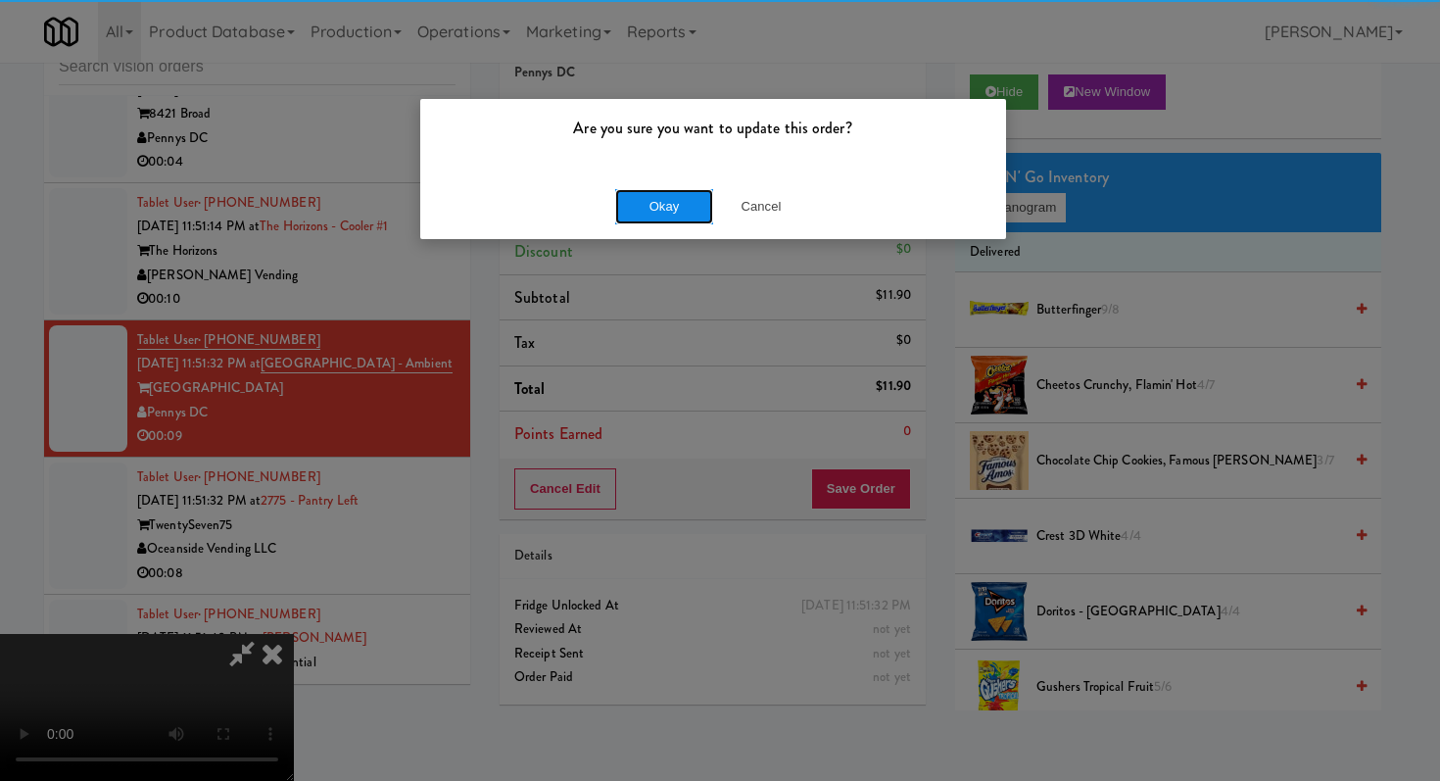
click at [673, 200] on button "Okay" at bounding box center [664, 206] width 98 height 35
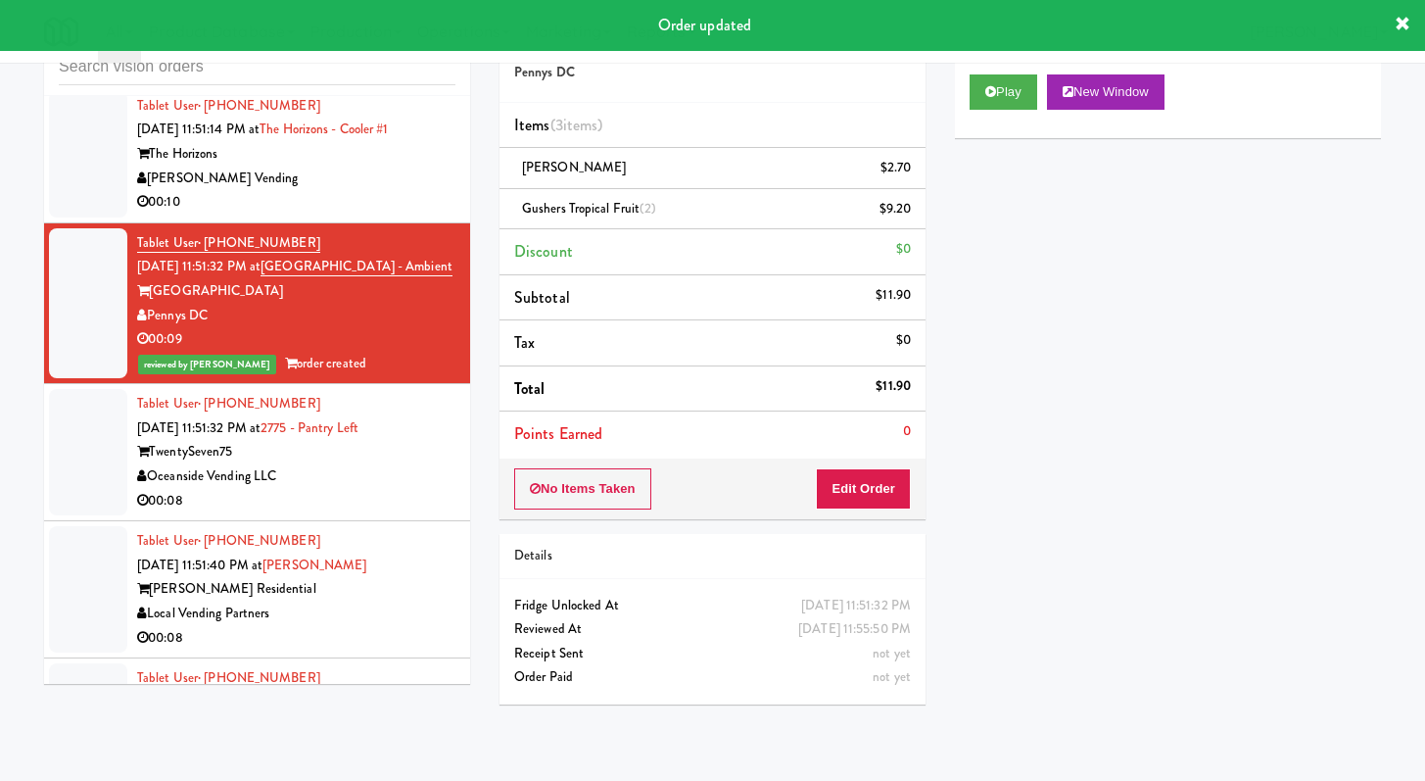
scroll to position [8841, 0]
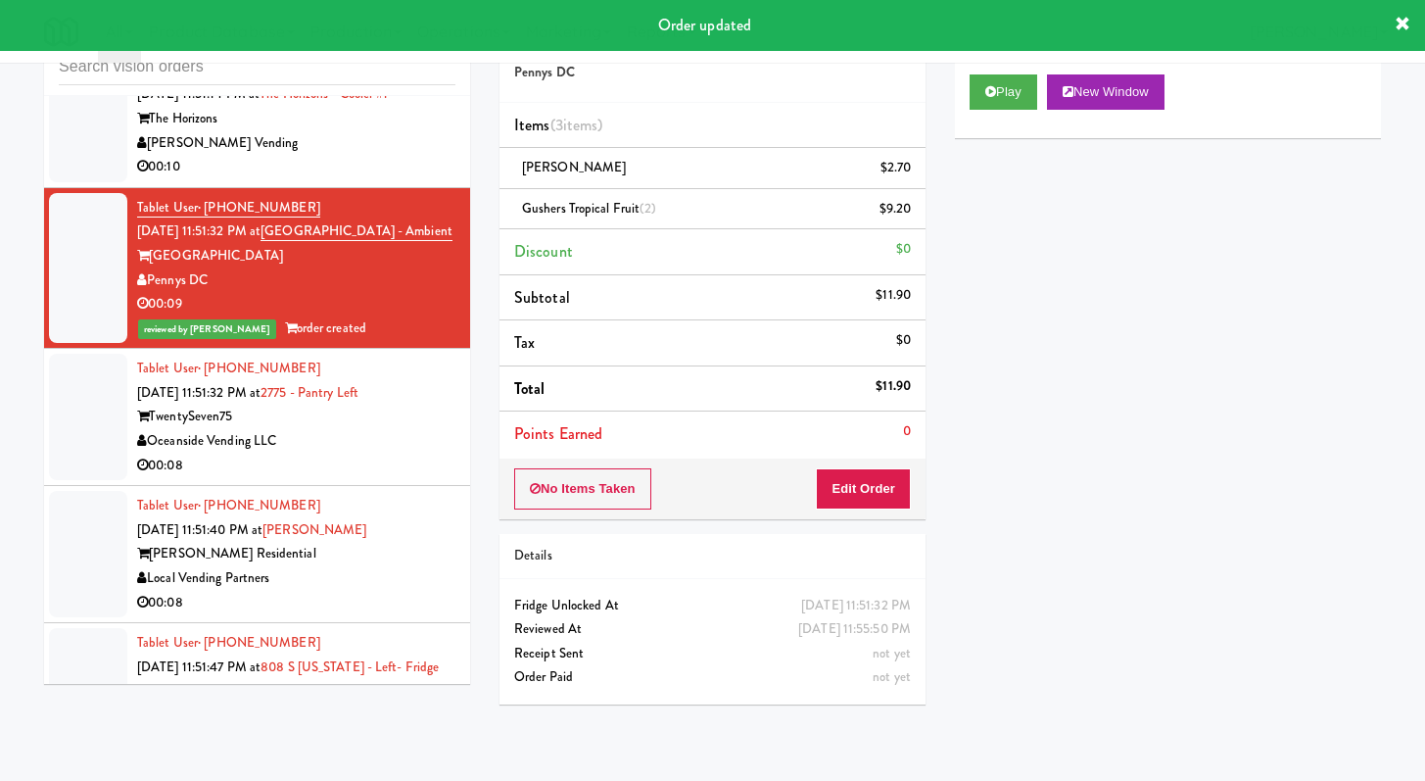
click at [400, 478] on div "00:08" at bounding box center [296, 465] width 318 height 24
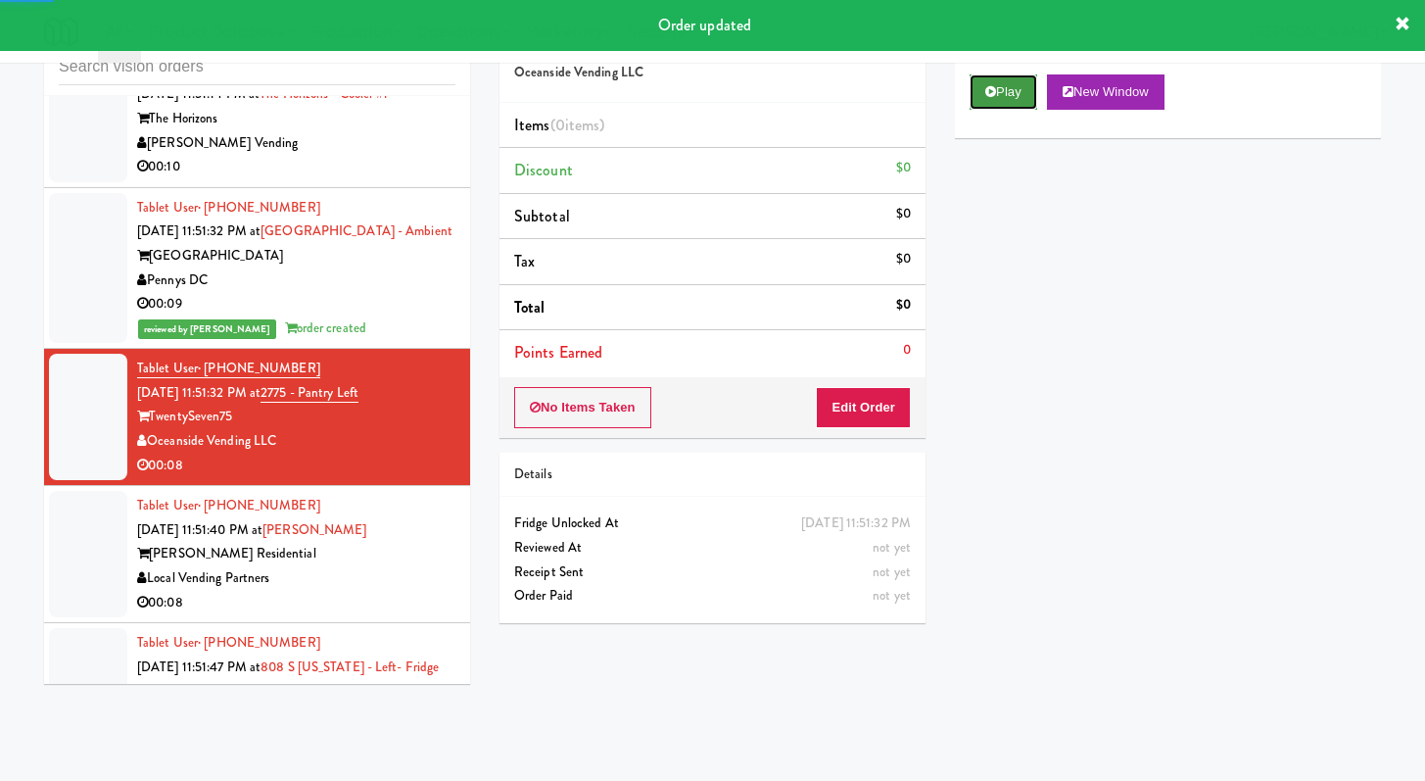
click at [988, 95] on icon at bounding box center [990, 91] width 11 height 13
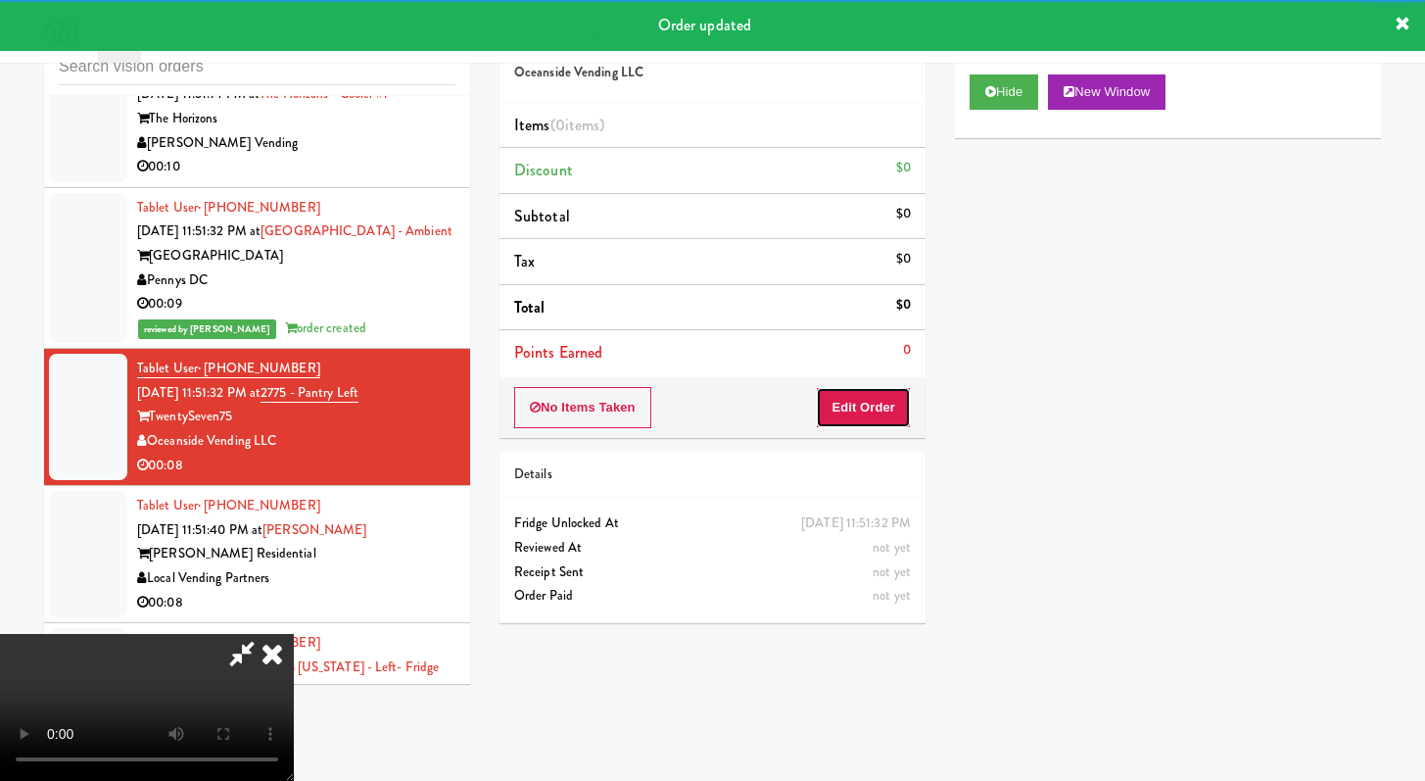
click at [847, 411] on button "Edit Order" at bounding box center [863, 407] width 95 height 41
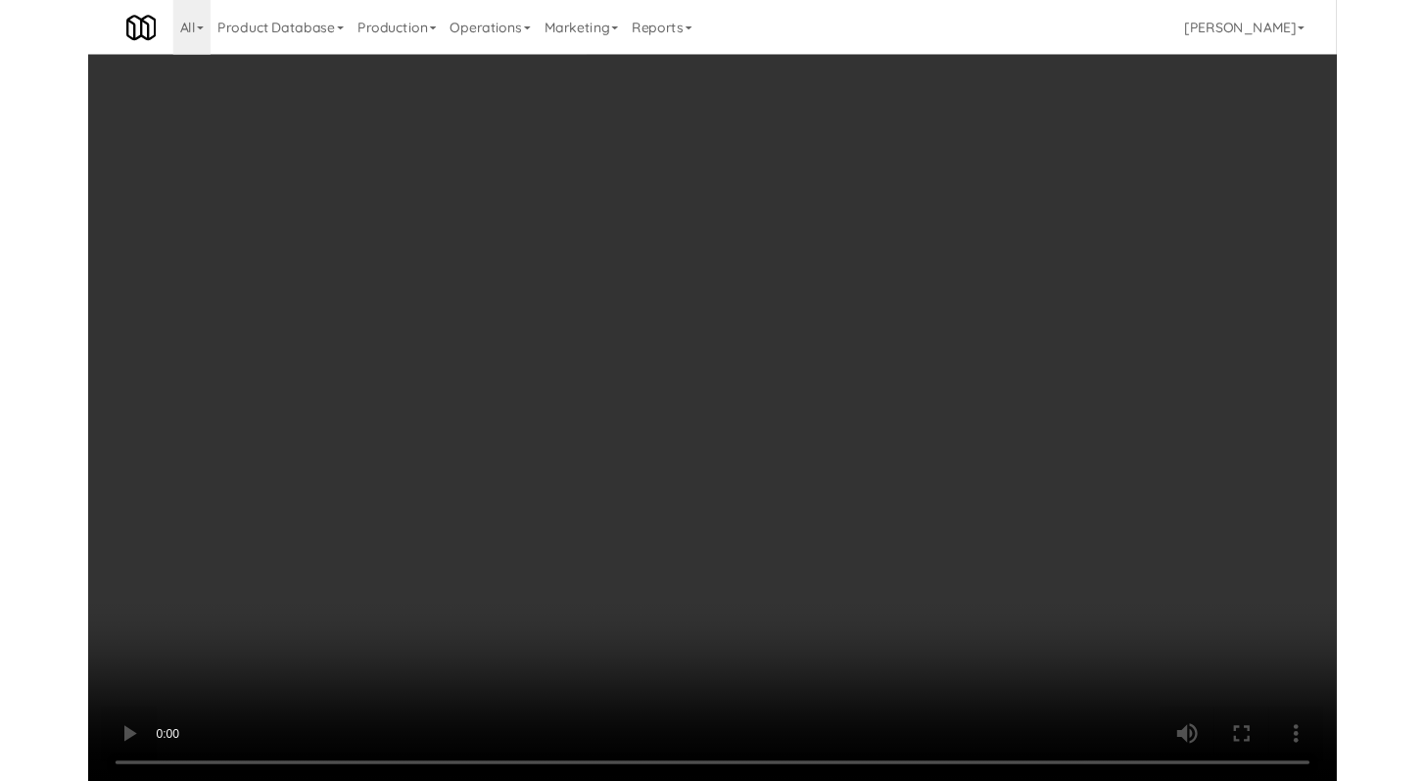
scroll to position [8769, 0]
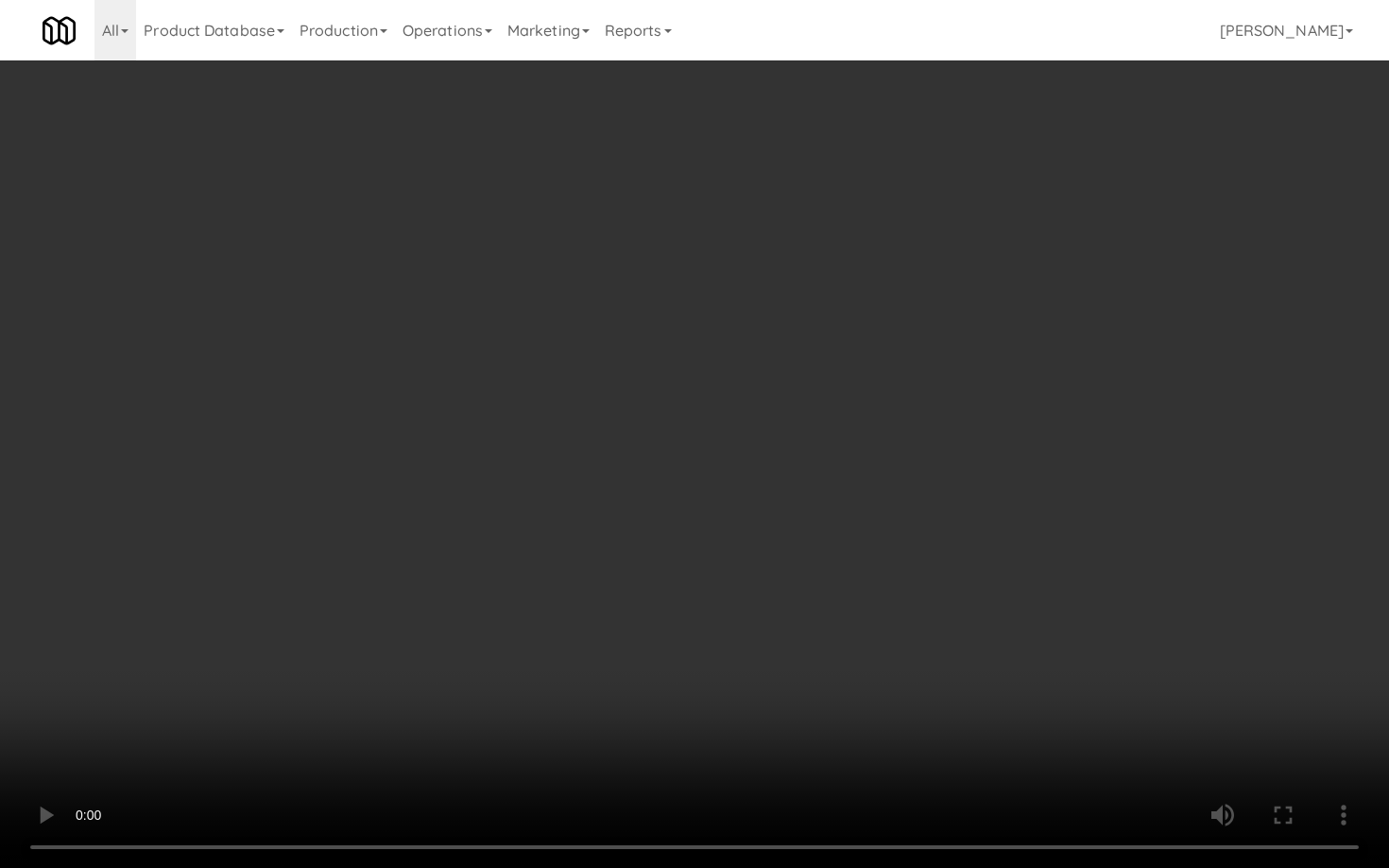
click at [734, 693] on video at bounding box center [694, 434] width 1389 height 868
click at [739, 685] on video at bounding box center [694, 434] width 1389 height 868
click at [762, 669] on video at bounding box center [694, 434] width 1389 height 868
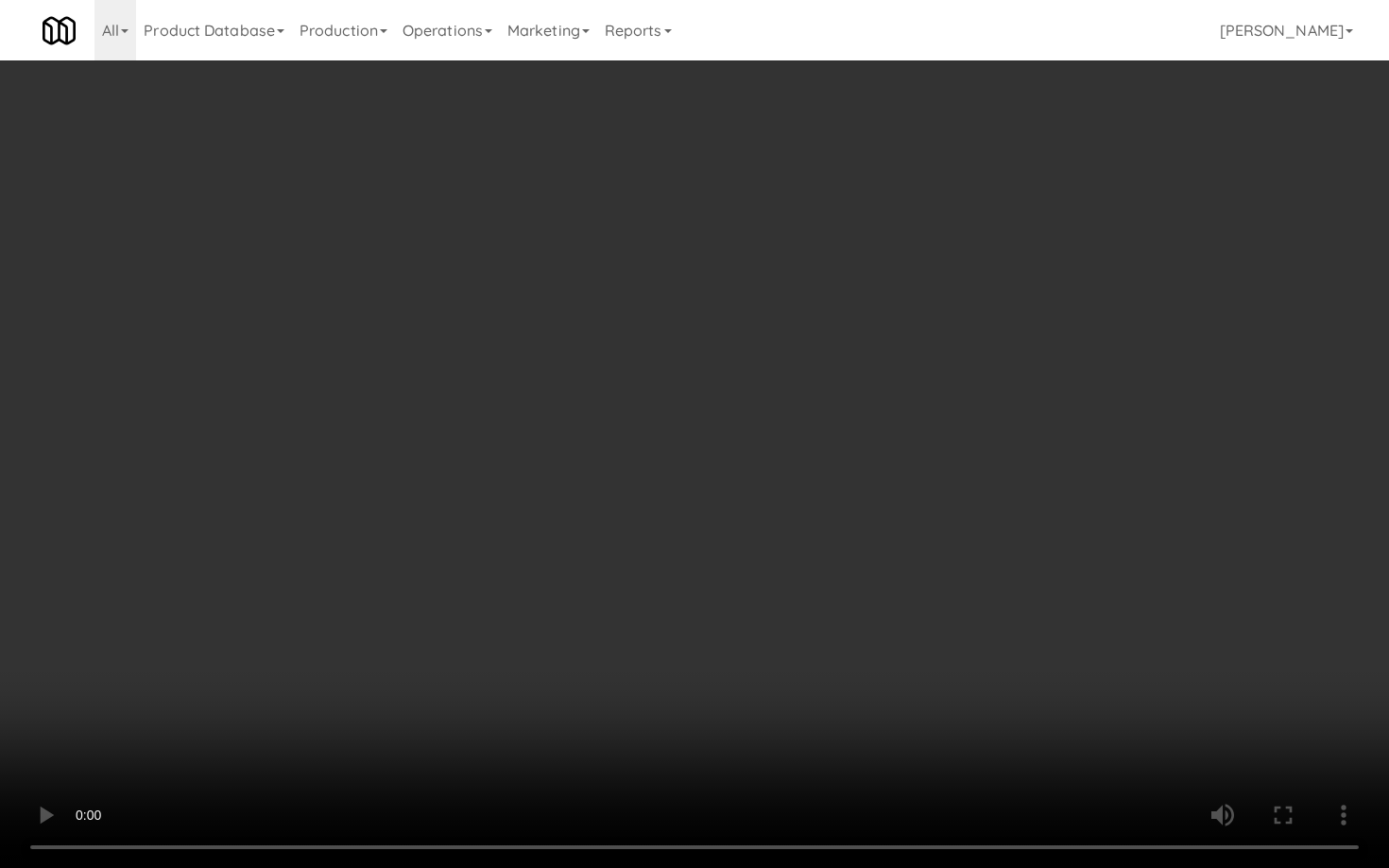
click at [761, 670] on video at bounding box center [694, 434] width 1389 height 868
click at [761, 671] on video at bounding box center [694, 434] width 1389 height 868
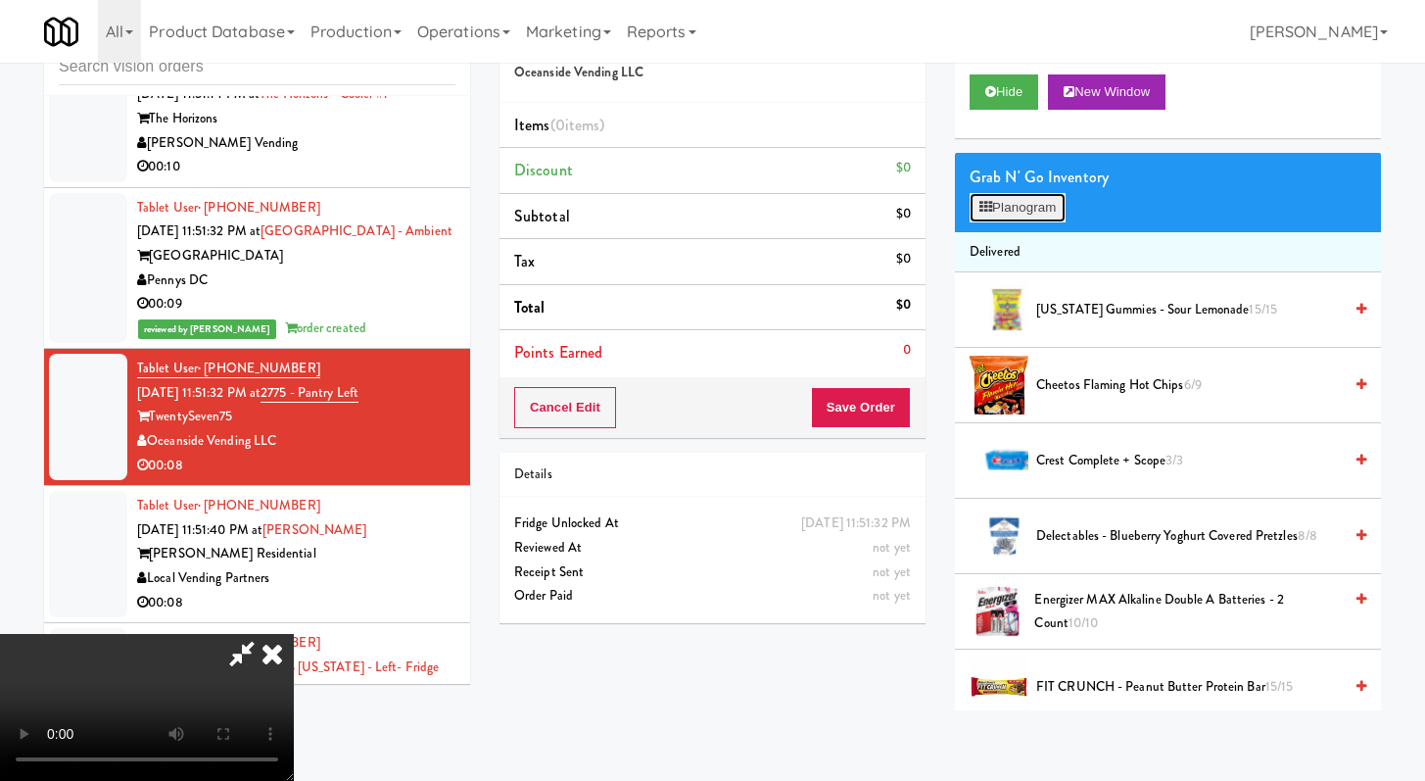
click at [1050, 203] on button "Planogram" at bounding box center [1018, 207] width 96 height 29
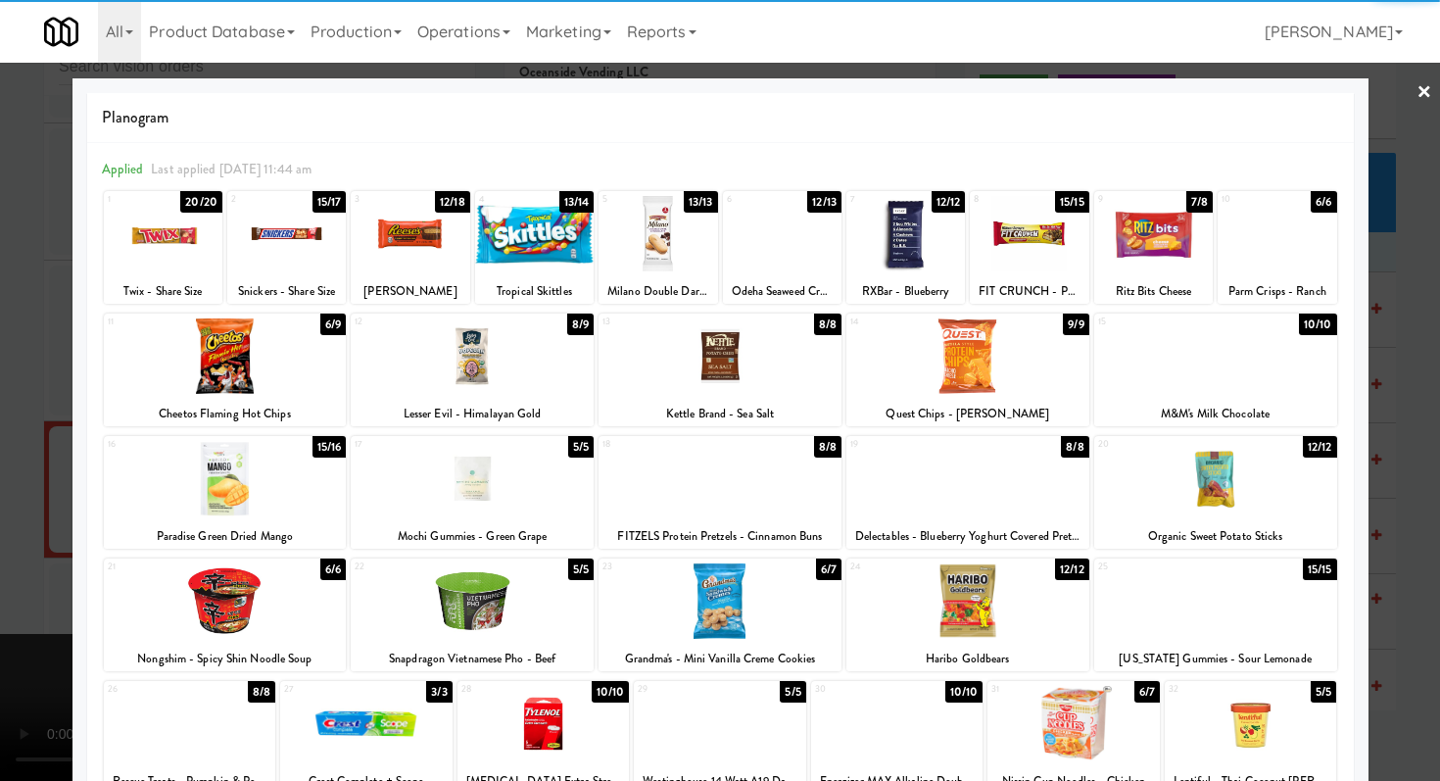
click at [725, 362] on div at bounding box center [719, 355] width 243 height 75
click at [528, 242] on div at bounding box center [534, 233] width 119 height 75
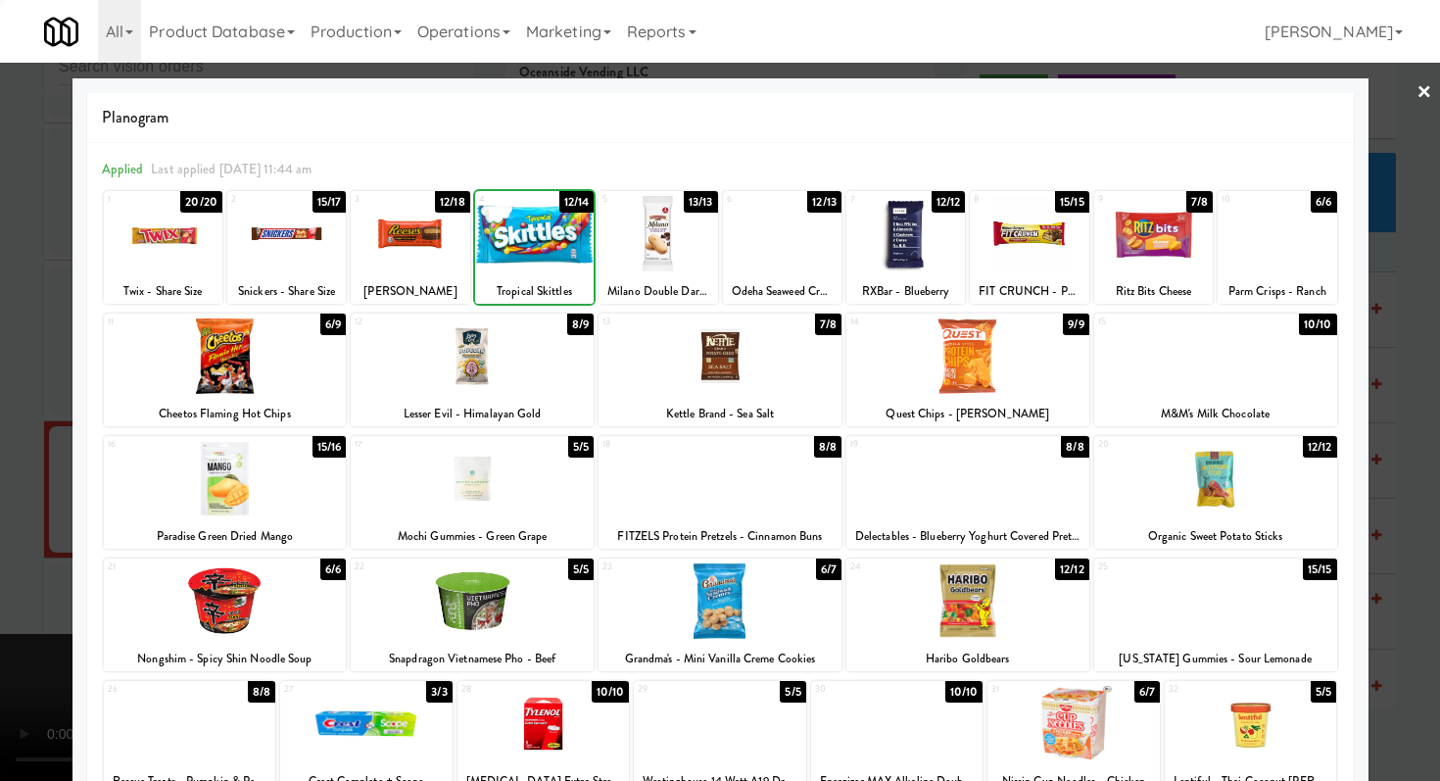
click at [0, 369] on div at bounding box center [720, 390] width 1440 height 781
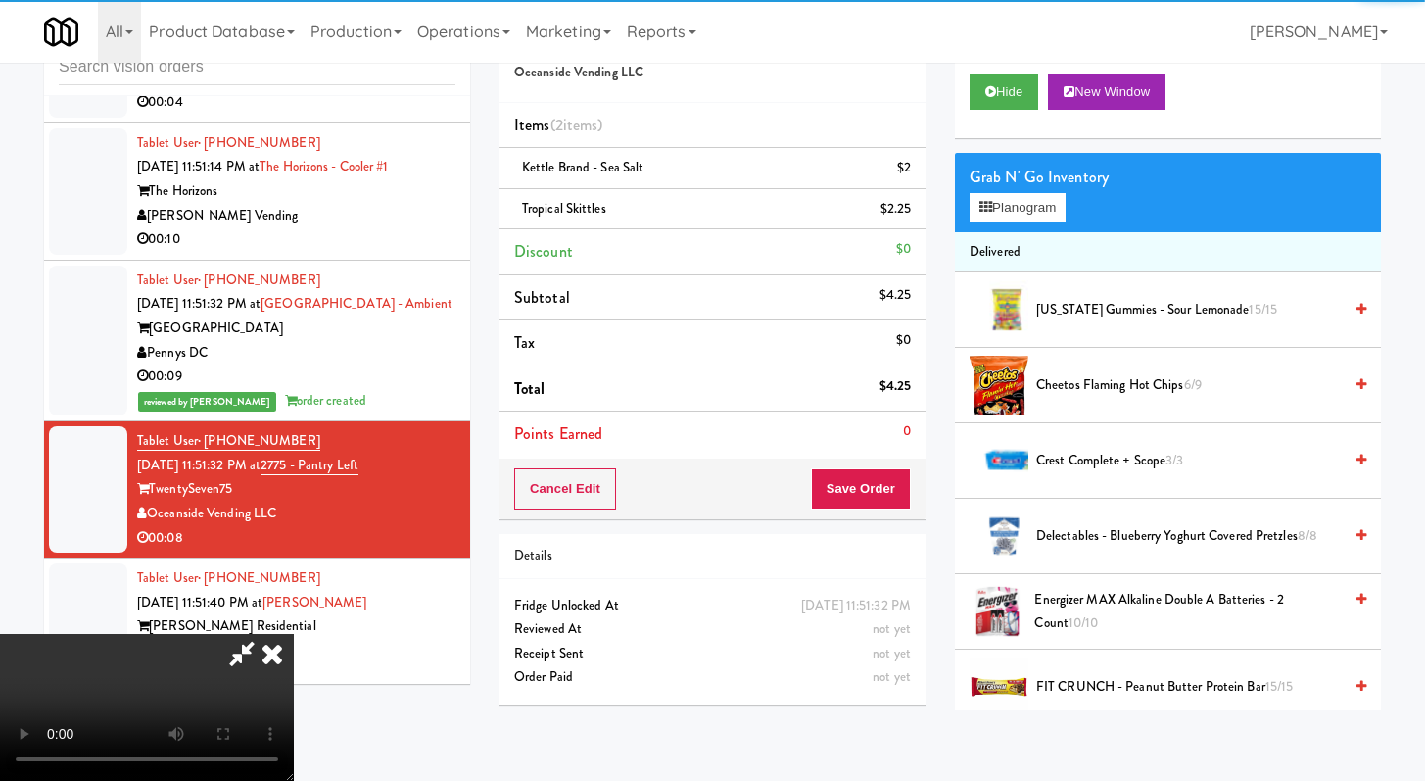
scroll to position [8841, 0]
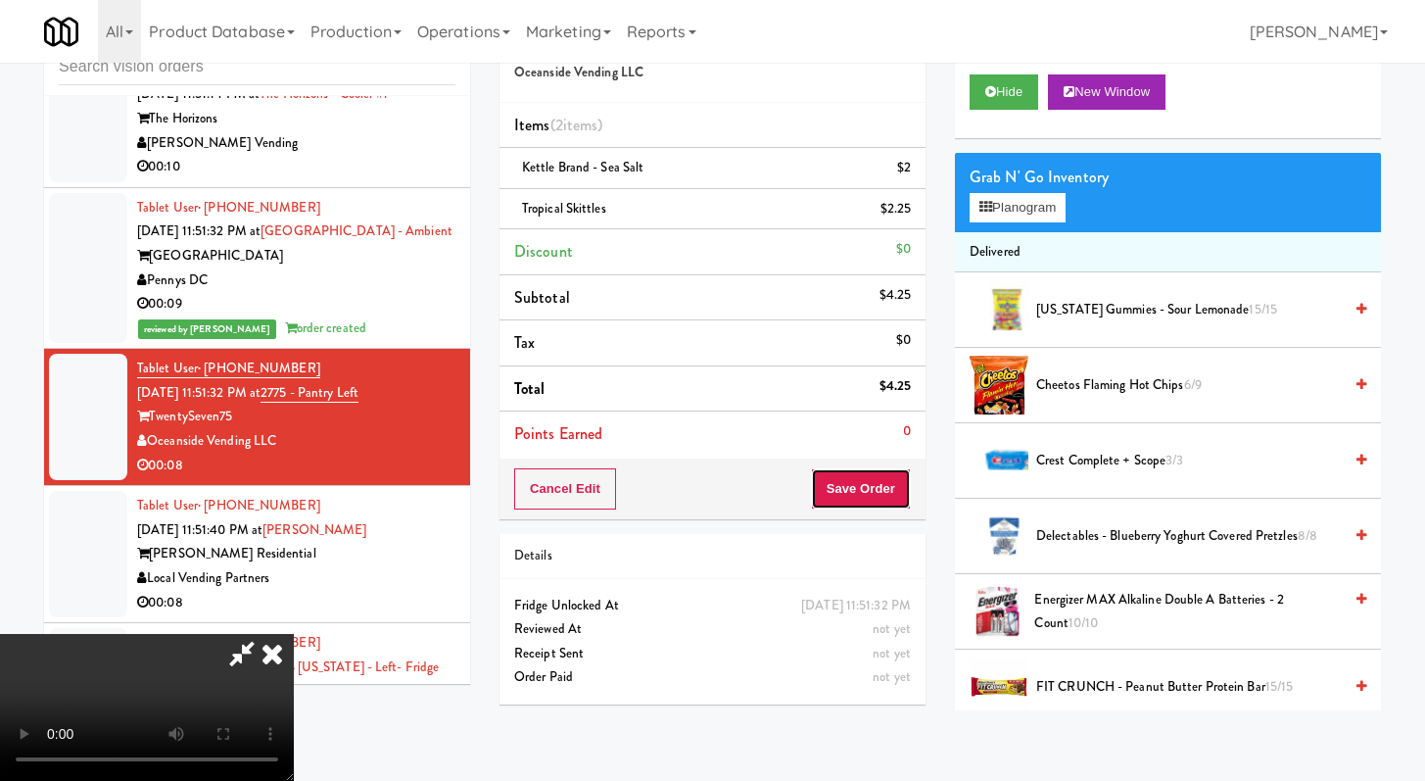
click at [901, 495] on button "Save Order" at bounding box center [861, 488] width 100 height 41
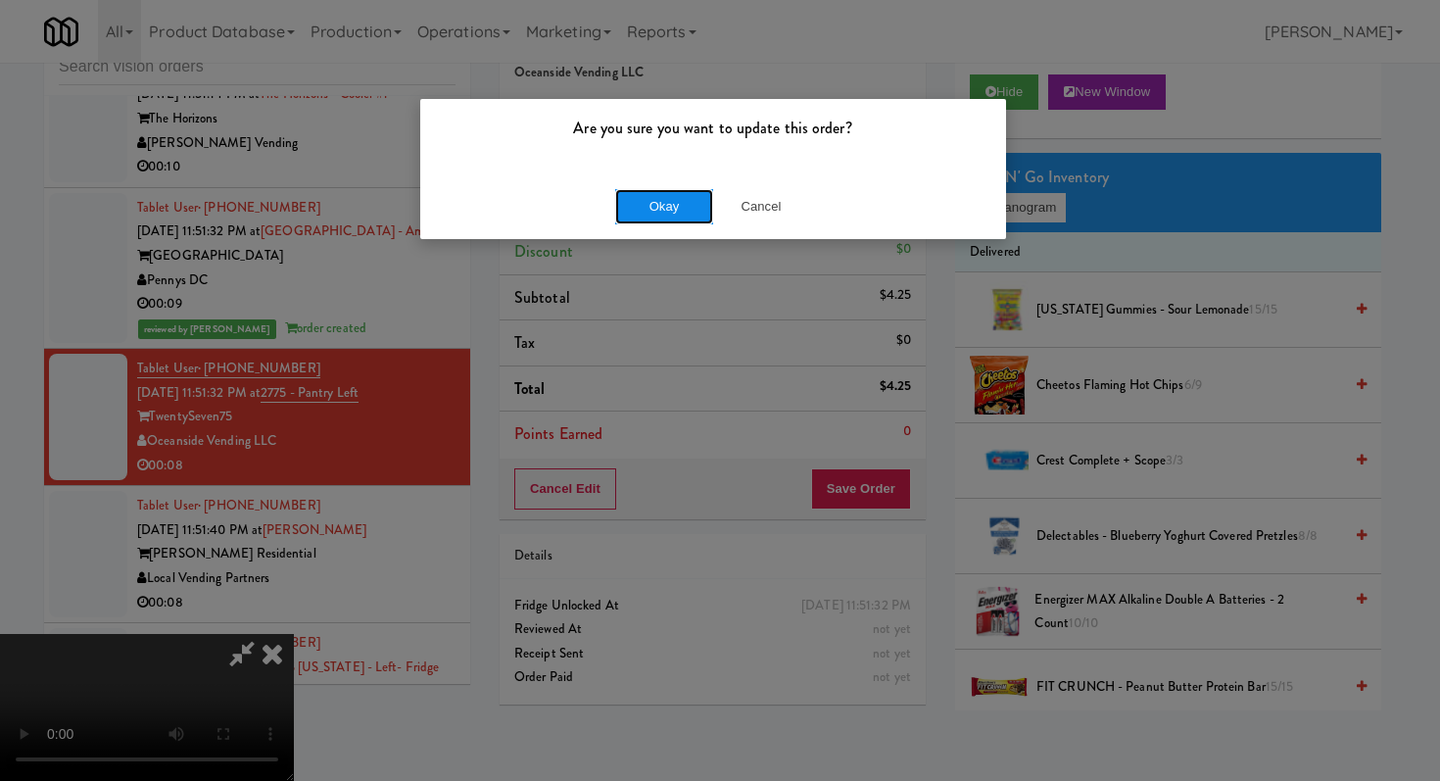
click at [681, 218] on button "Okay" at bounding box center [664, 206] width 98 height 35
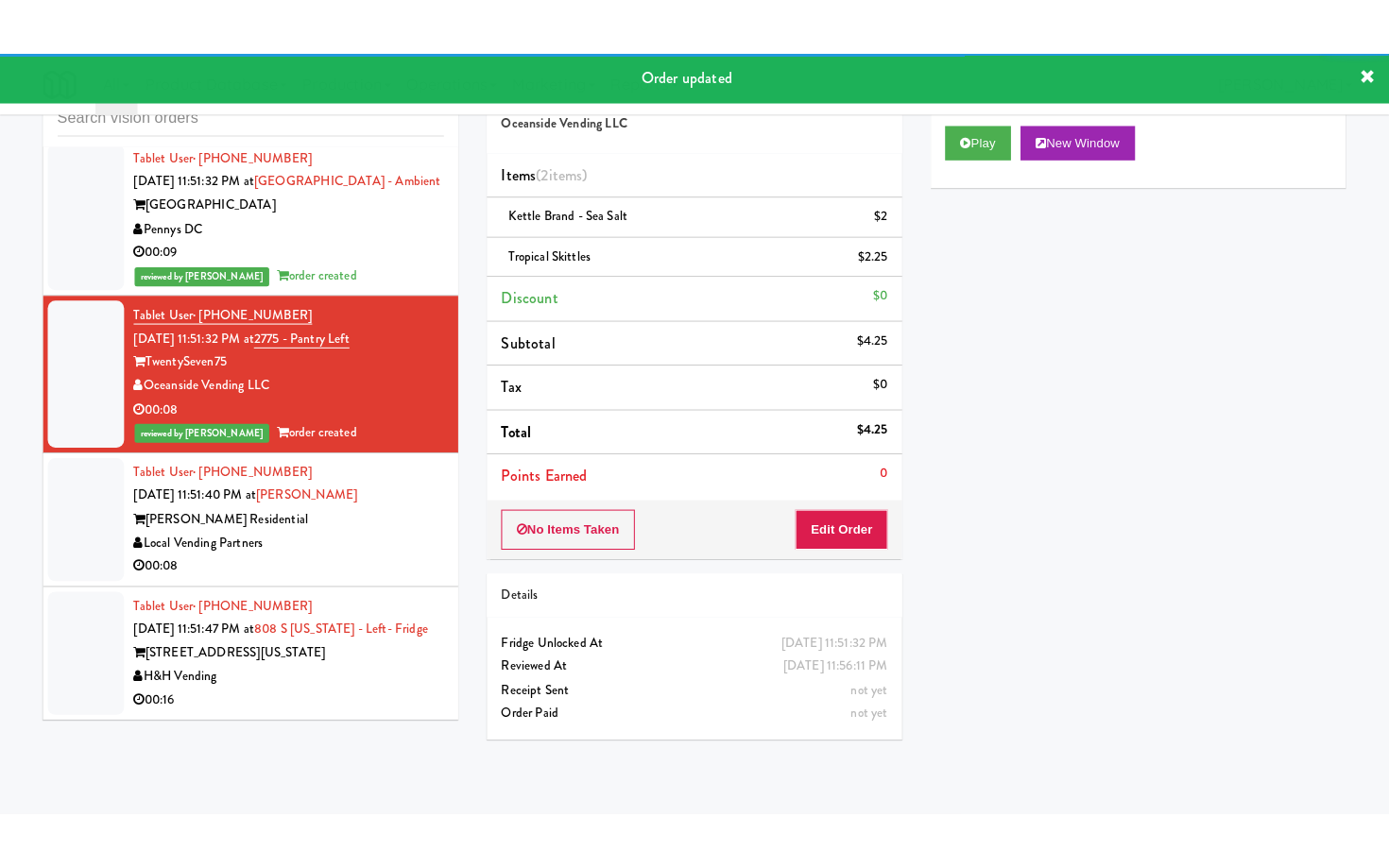
scroll to position [8642, 0]
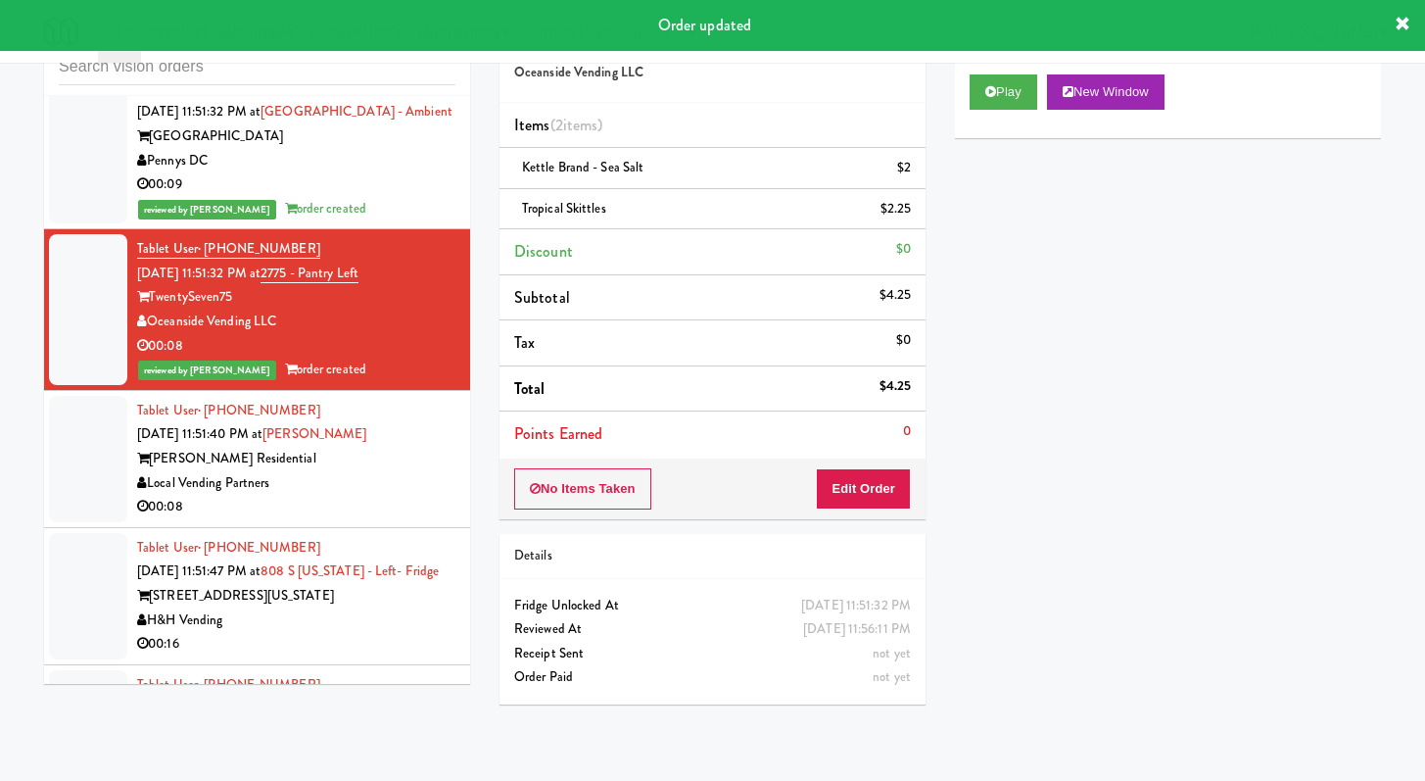
click at [415, 519] on div "00:08" at bounding box center [296, 507] width 318 height 24
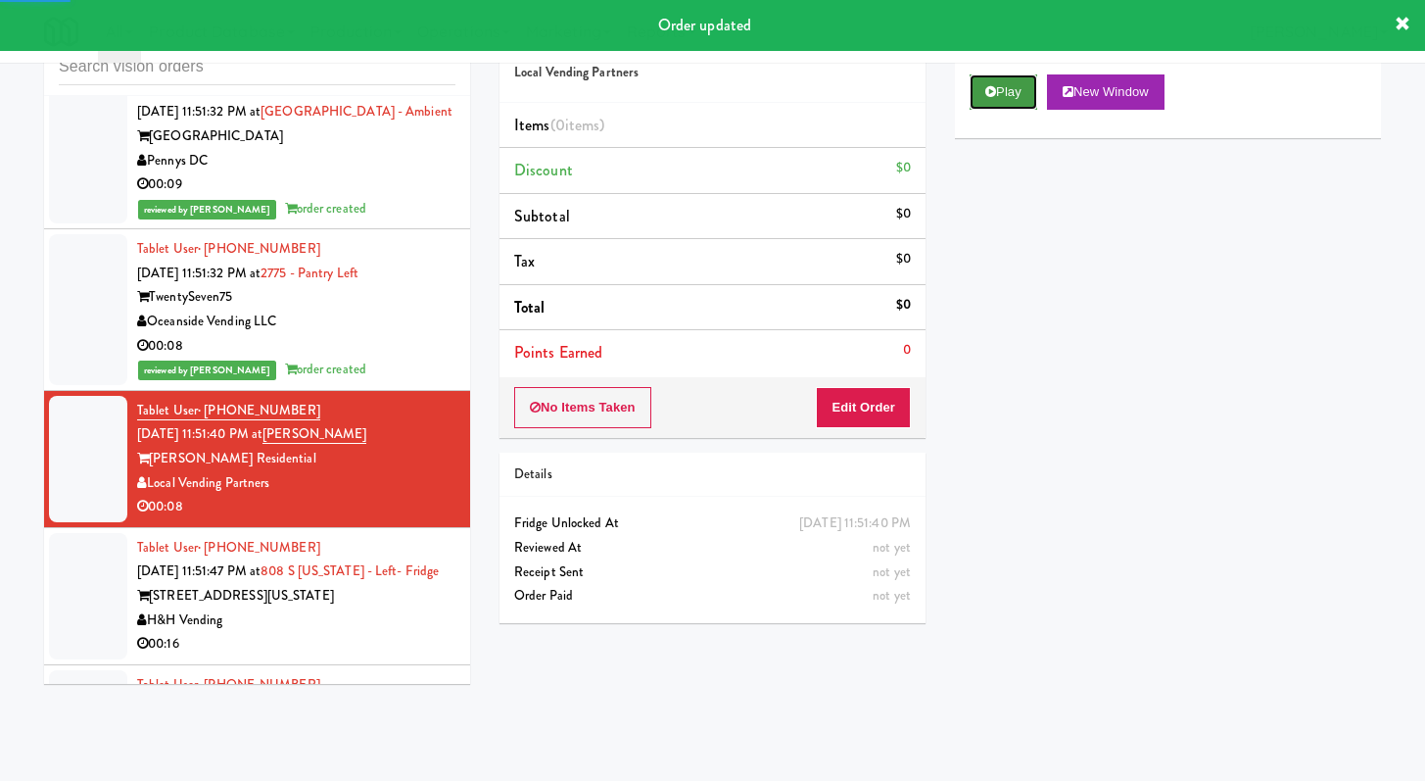
click at [984, 98] on button "Play" at bounding box center [1004, 91] width 68 height 35
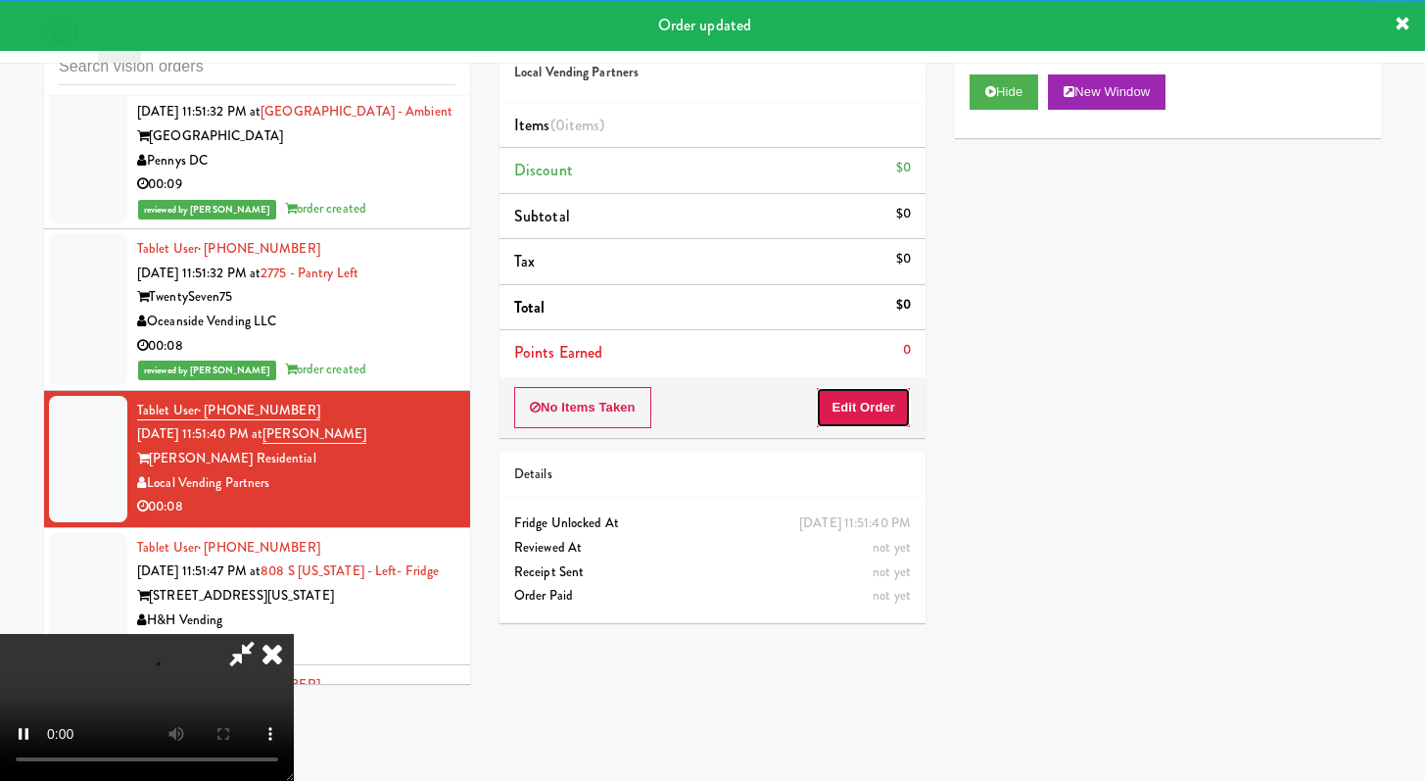
click at [881, 410] on button "Edit Order" at bounding box center [863, 407] width 95 height 41
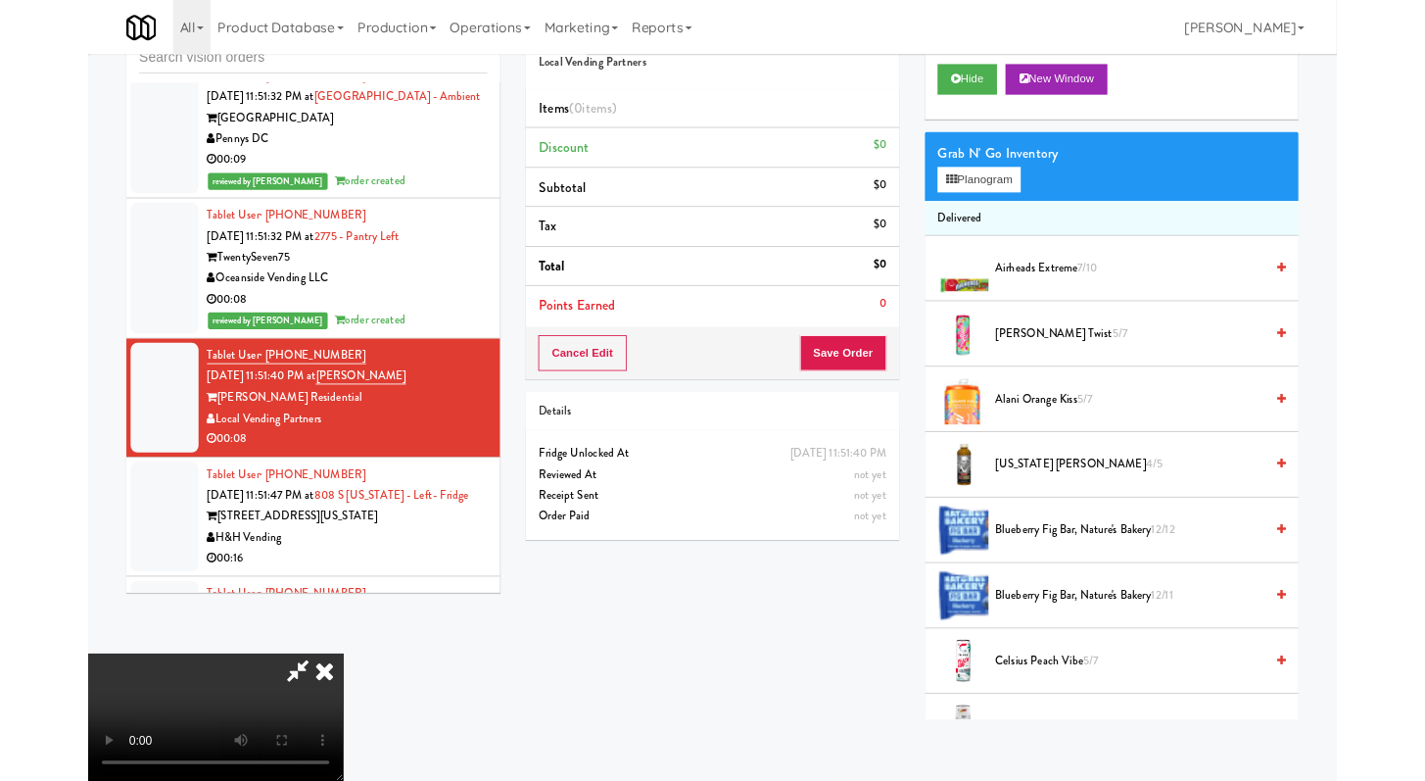
scroll to position [8888, 0]
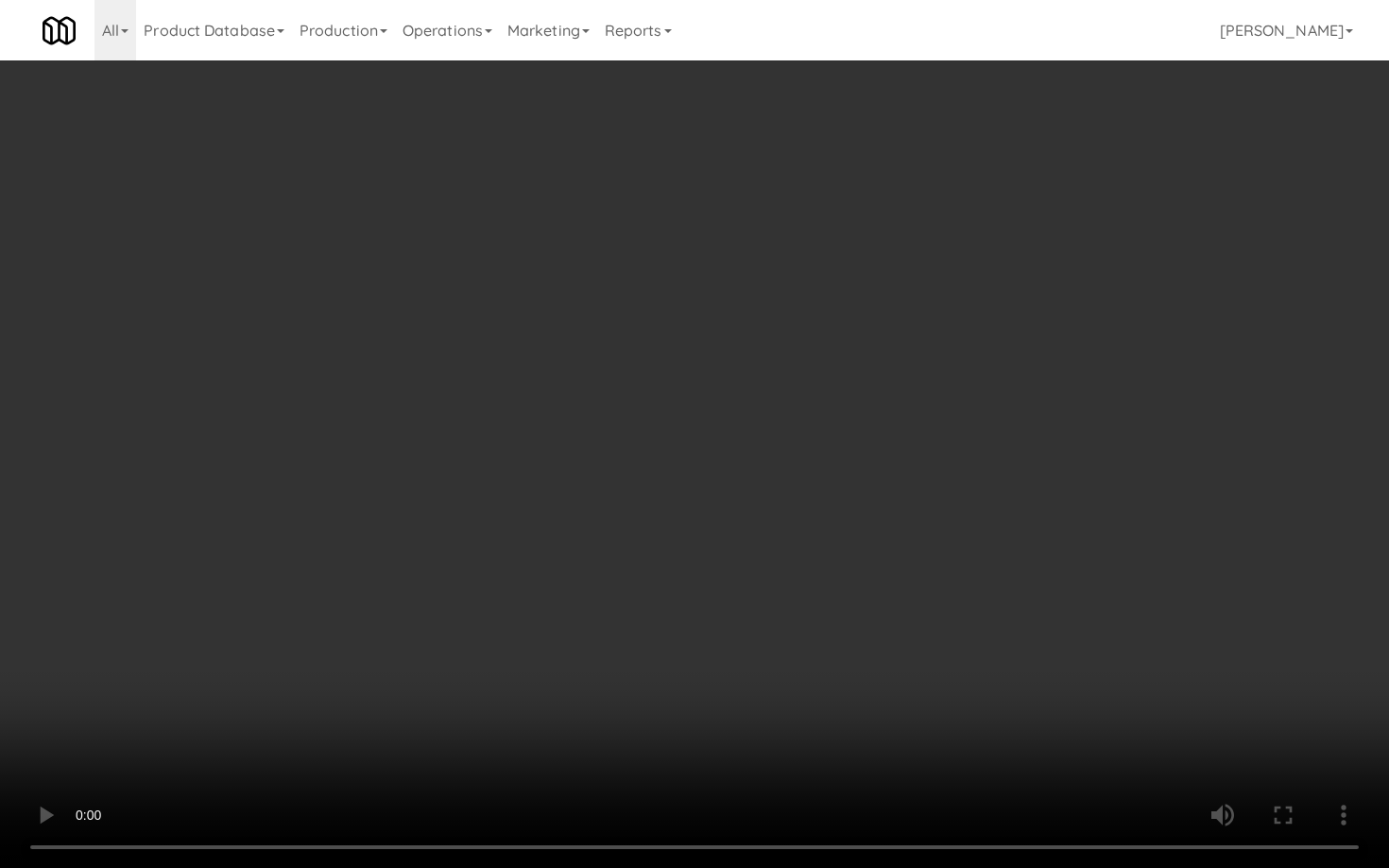
click at [844, 518] on video at bounding box center [694, 434] width 1389 height 868
click at [912, 524] on video at bounding box center [694, 434] width 1389 height 868
click at [912, 522] on video at bounding box center [694, 434] width 1389 height 868
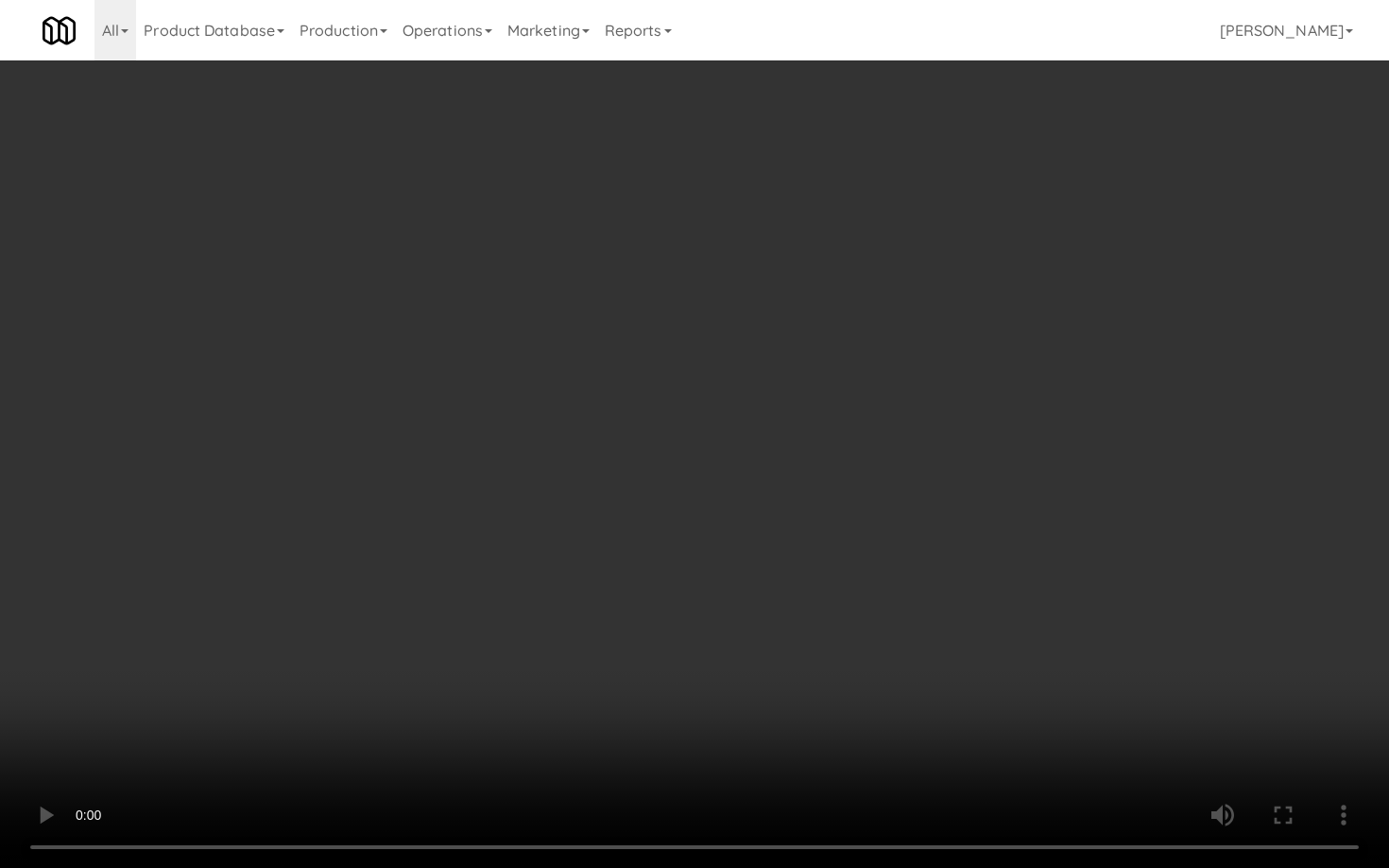
click at [912, 522] on video at bounding box center [694, 434] width 1389 height 868
click at [938, 496] on video at bounding box center [694, 434] width 1389 height 868
click at [938, 497] on video at bounding box center [694, 434] width 1389 height 868
click at [954, 478] on video at bounding box center [694, 434] width 1389 height 868
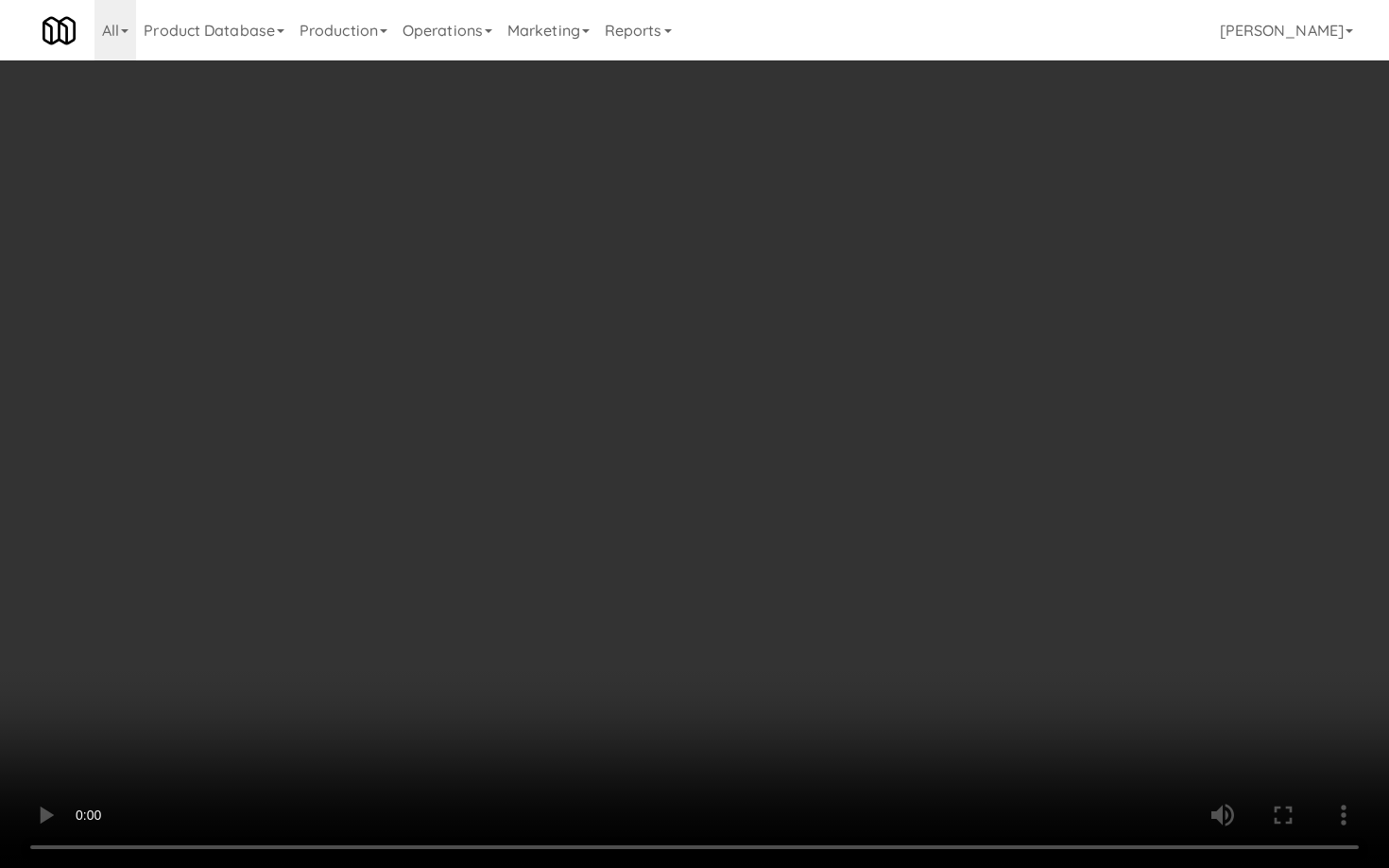
click at [962, 468] on video at bounding box center [694, 434] width 1389 height 868
click at [973, 463] on video at bounding box center [694, 434] width 1389 height 868
click at [972, 464] on video at bounding box center [694, 434] width 1389 height 868
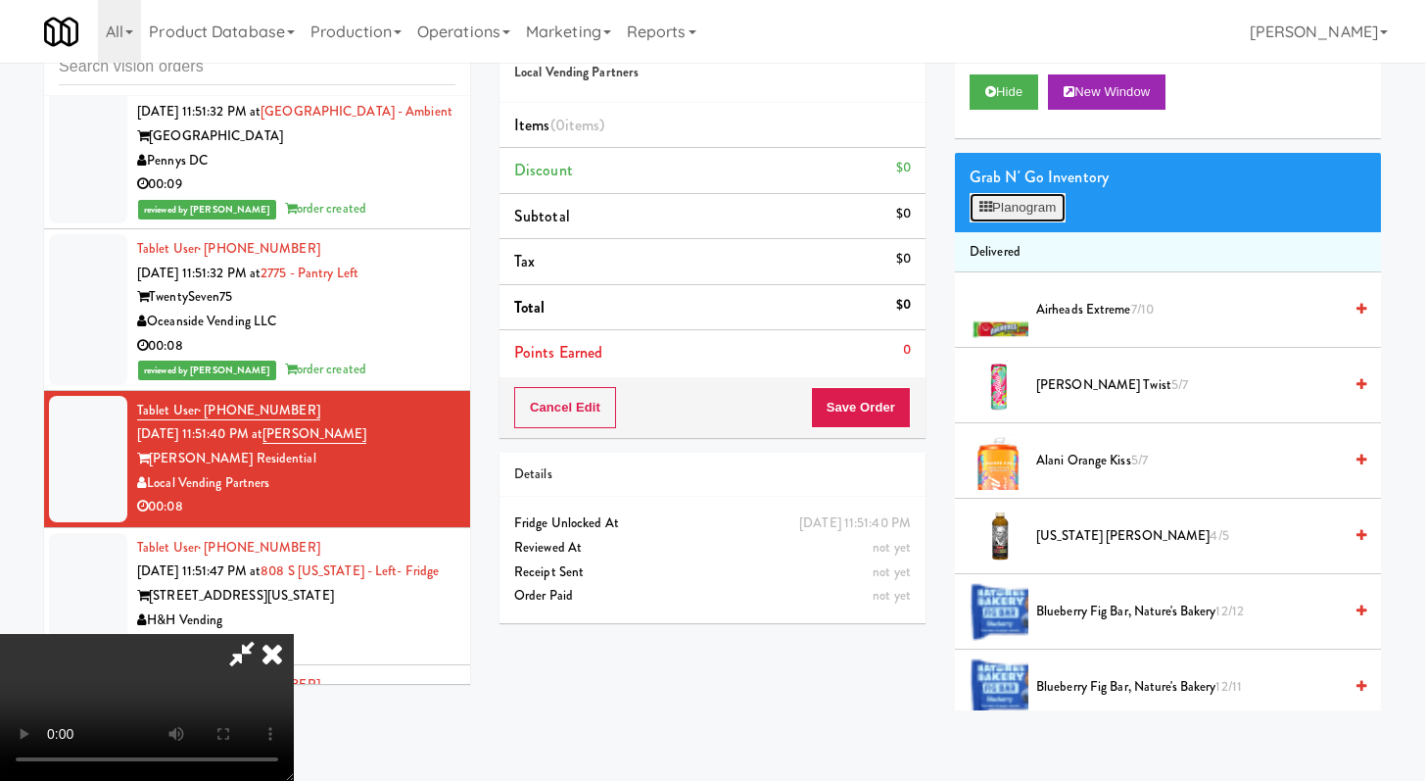
click at [993, 213] on button "Planogram" at bounding box center [1018, 207] width 96 height 29
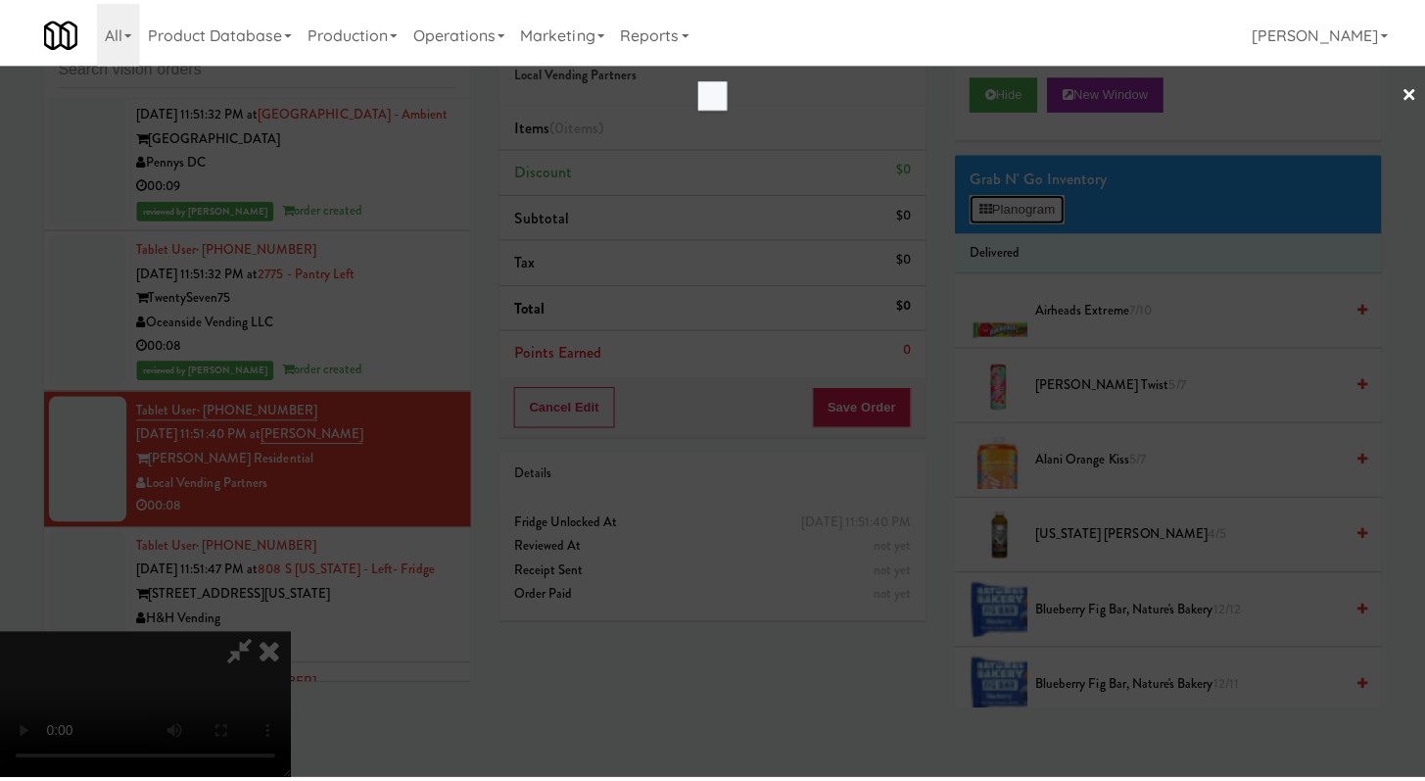
scroll to position [8888, 0]
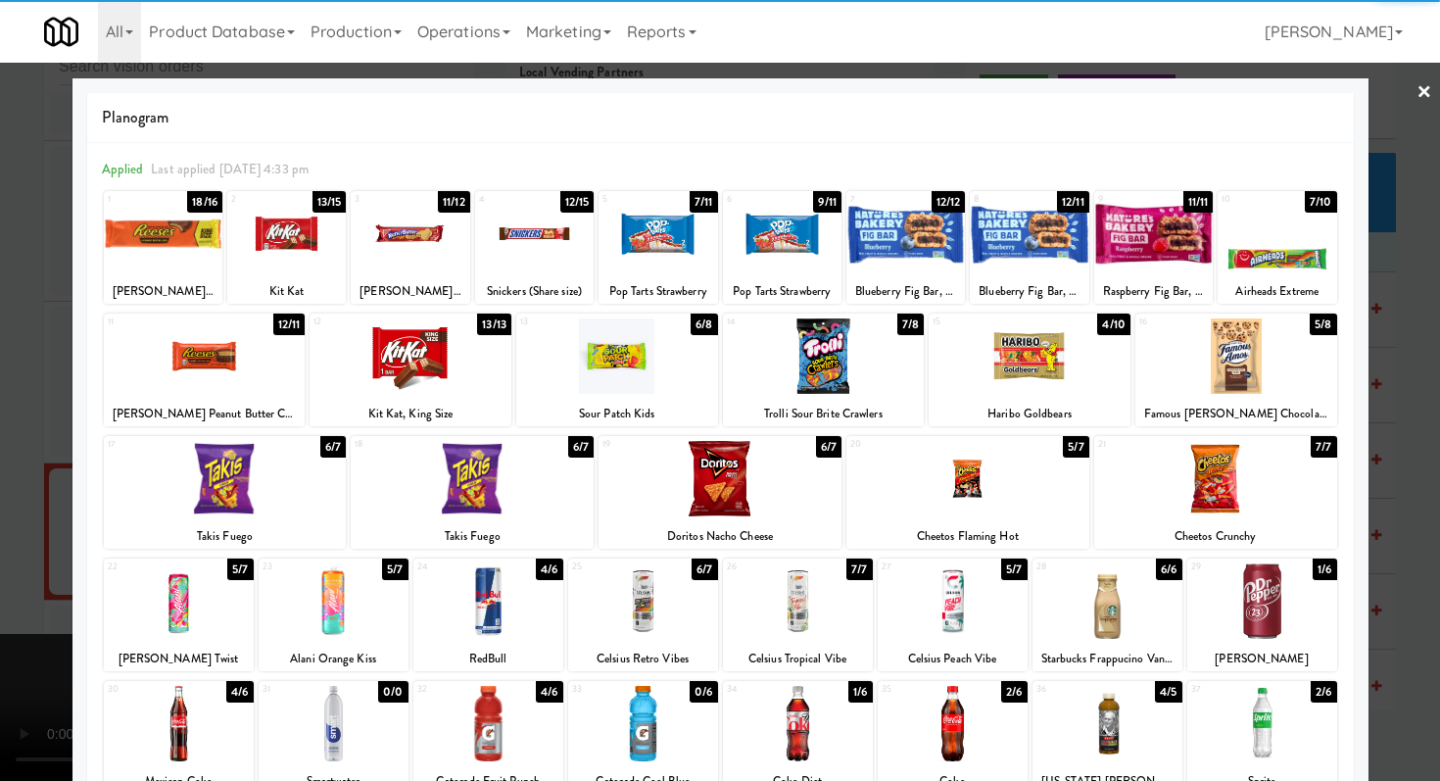
click at [1257, 610] on div at bounding box center [1262, 600] width 150 height 75
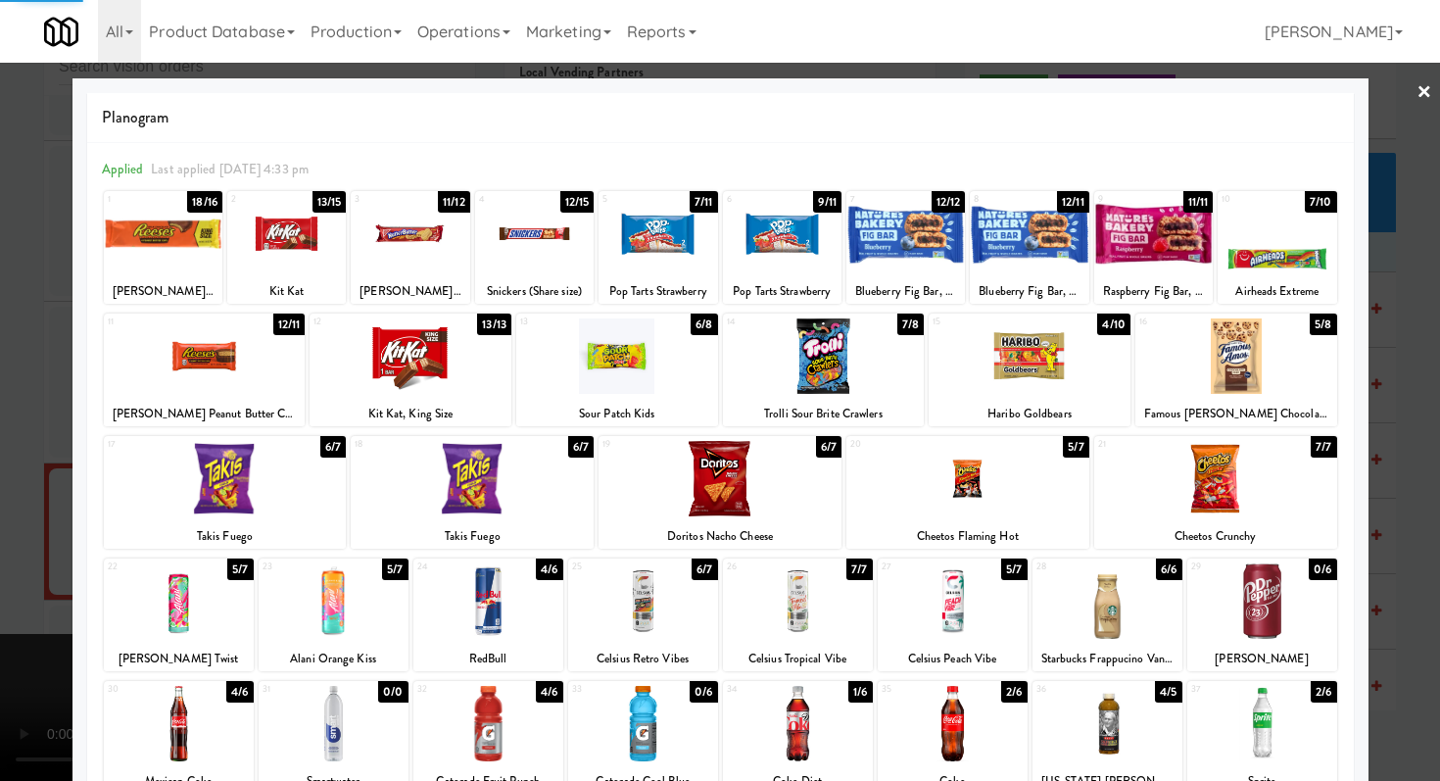
click at [1009, 347] on div at bounding box center [1030, 355] width 202 height 75
click at [0, 396] on div at bounding box center [720, 390] width 1440 height 781
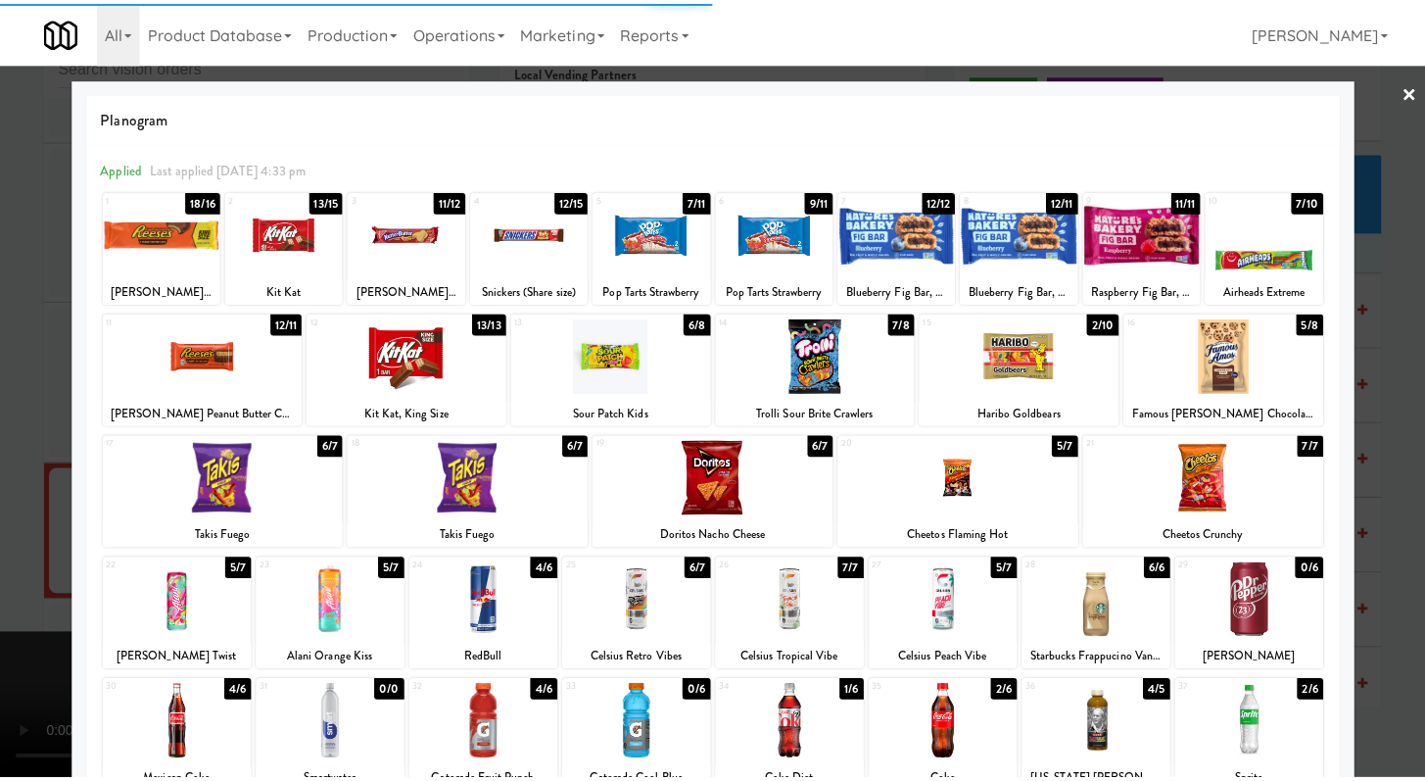
scroll to position [8961, 0]
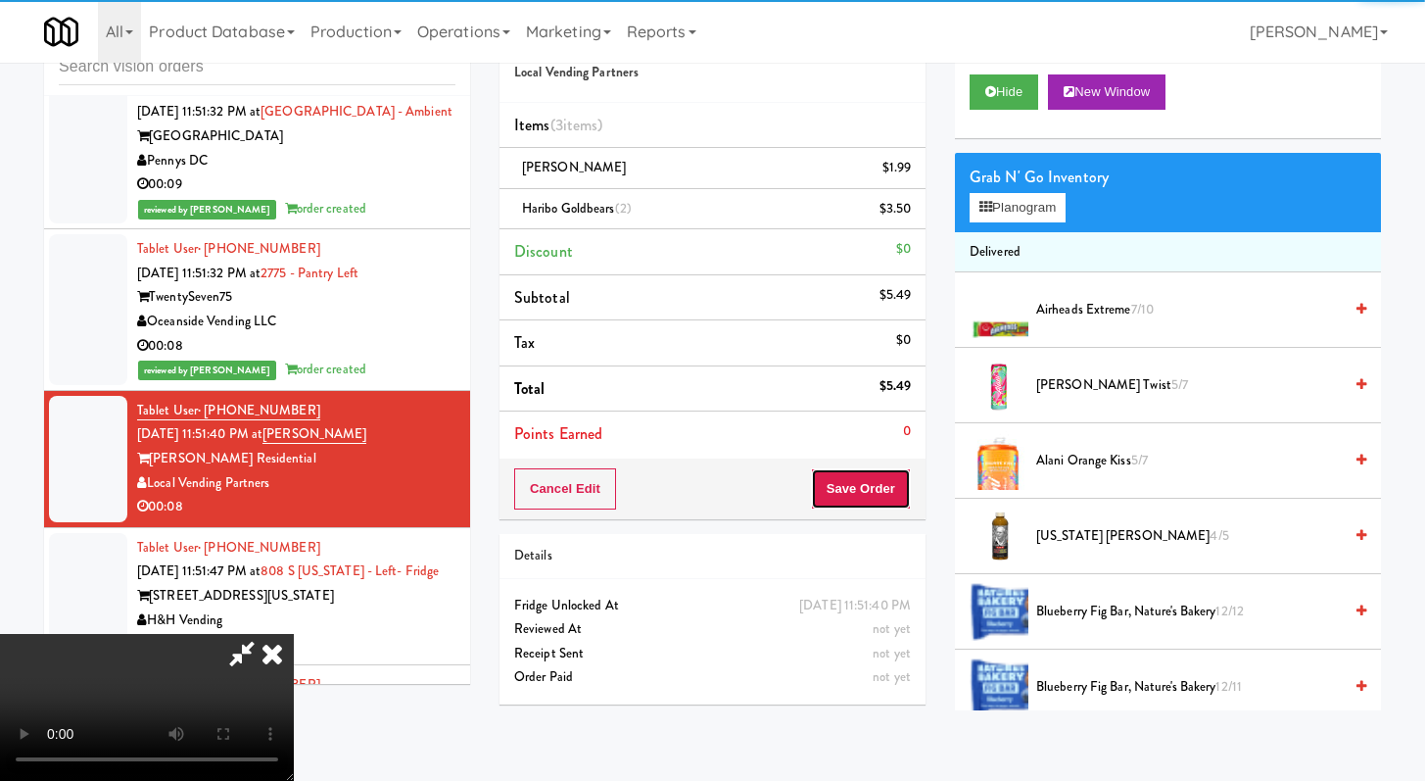
click at [903, 480] on button "Save Order" at bounding box center [861, 488] width 100 height 41
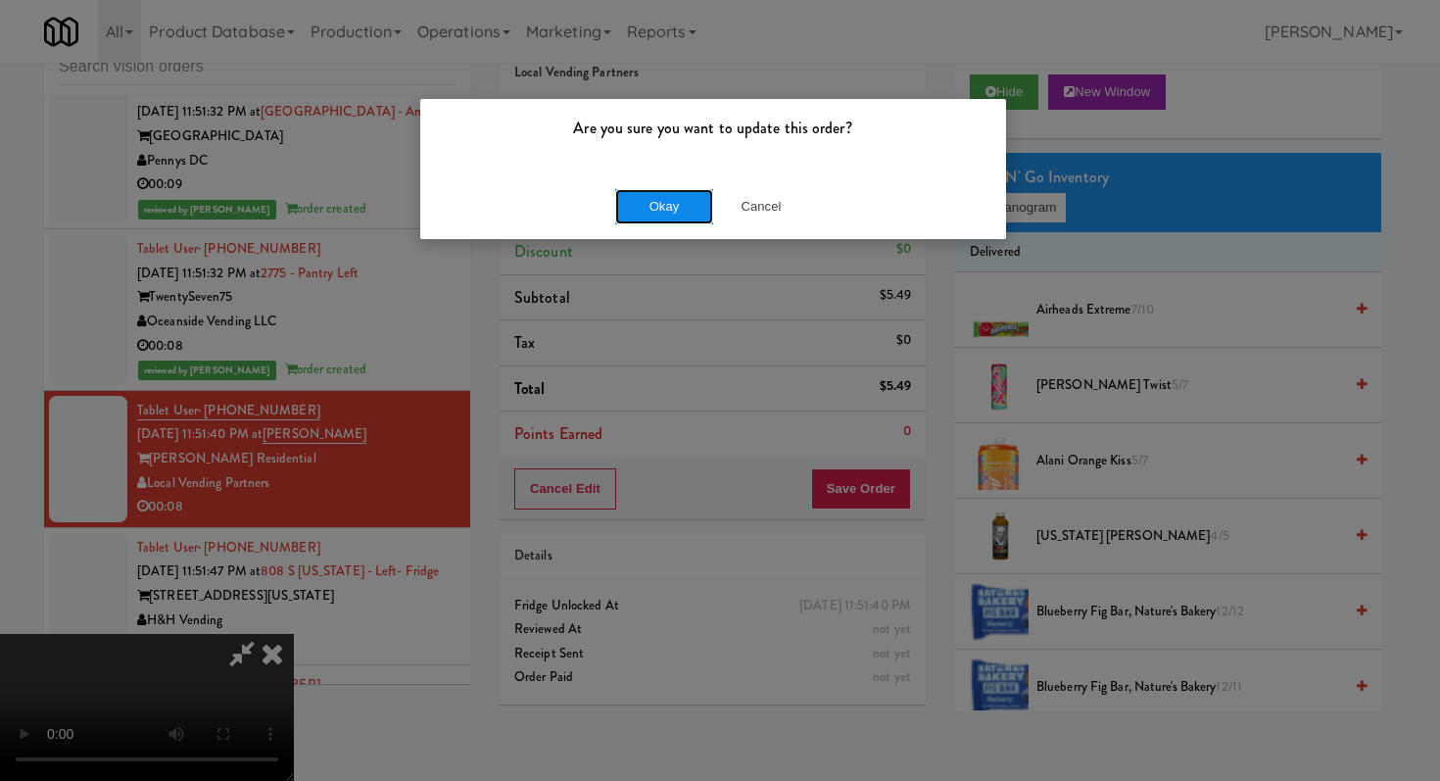
click at [661, 200] on button "Okay" at bounding box center [664, 206] width 98 height 35
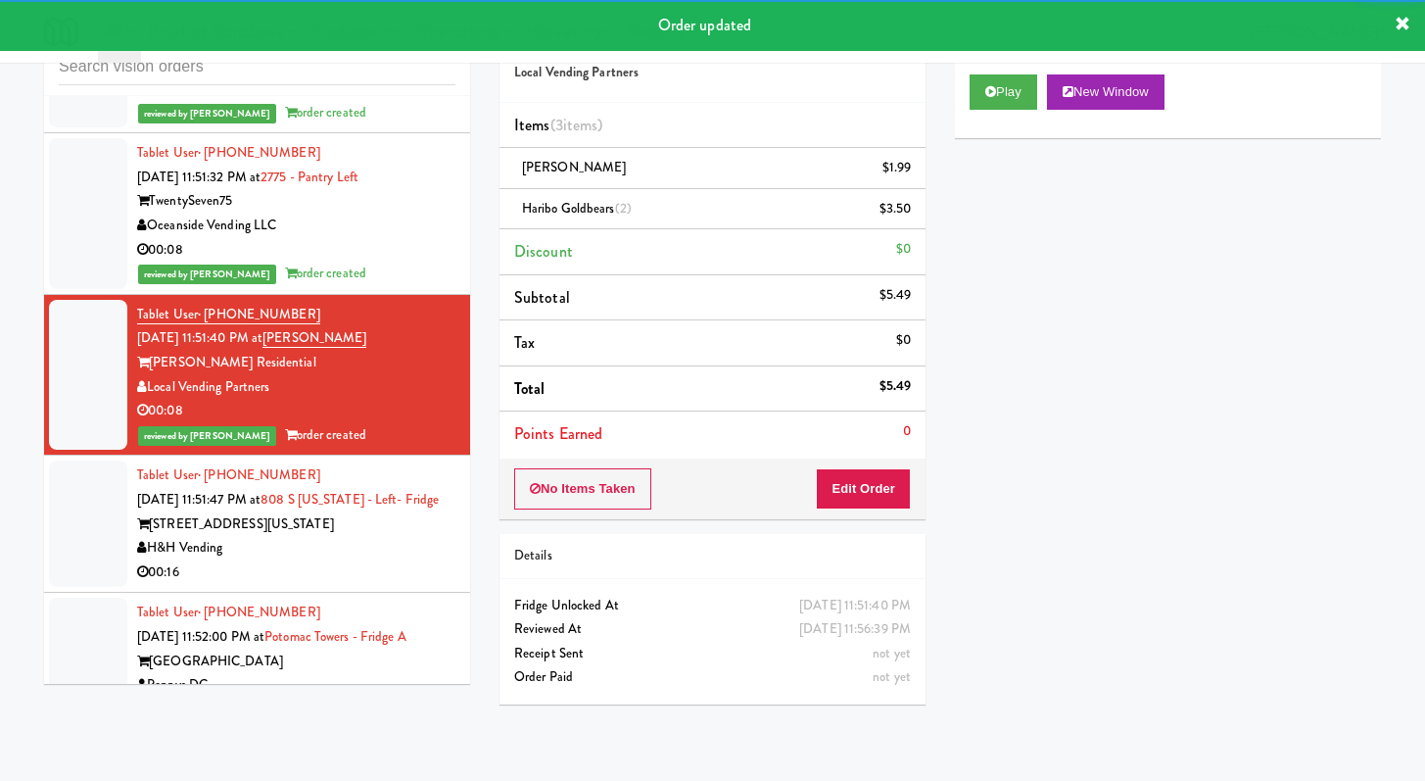
scroll to position [9231, 0]
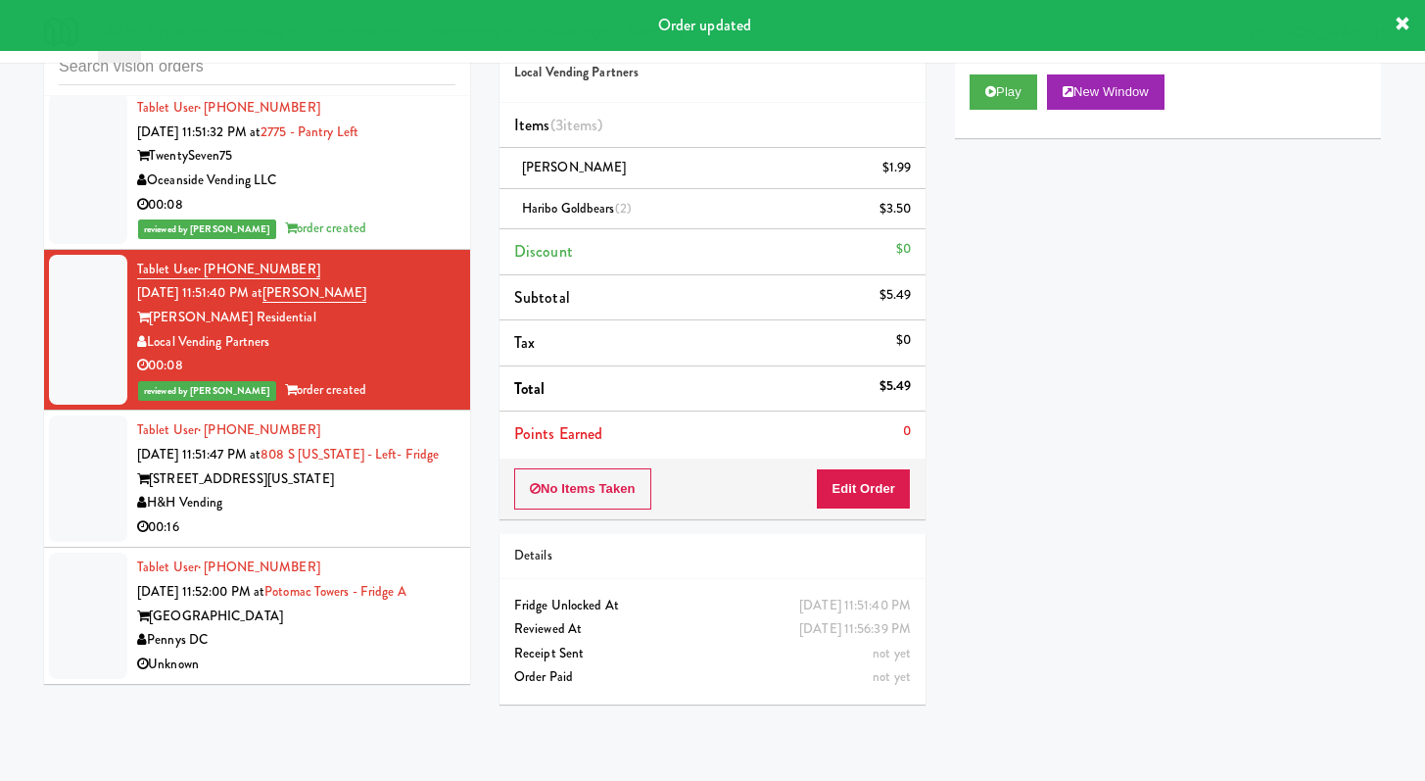
click at [389, 517] on div "00:16" at bounding box center [296, 527] width 318 height 24
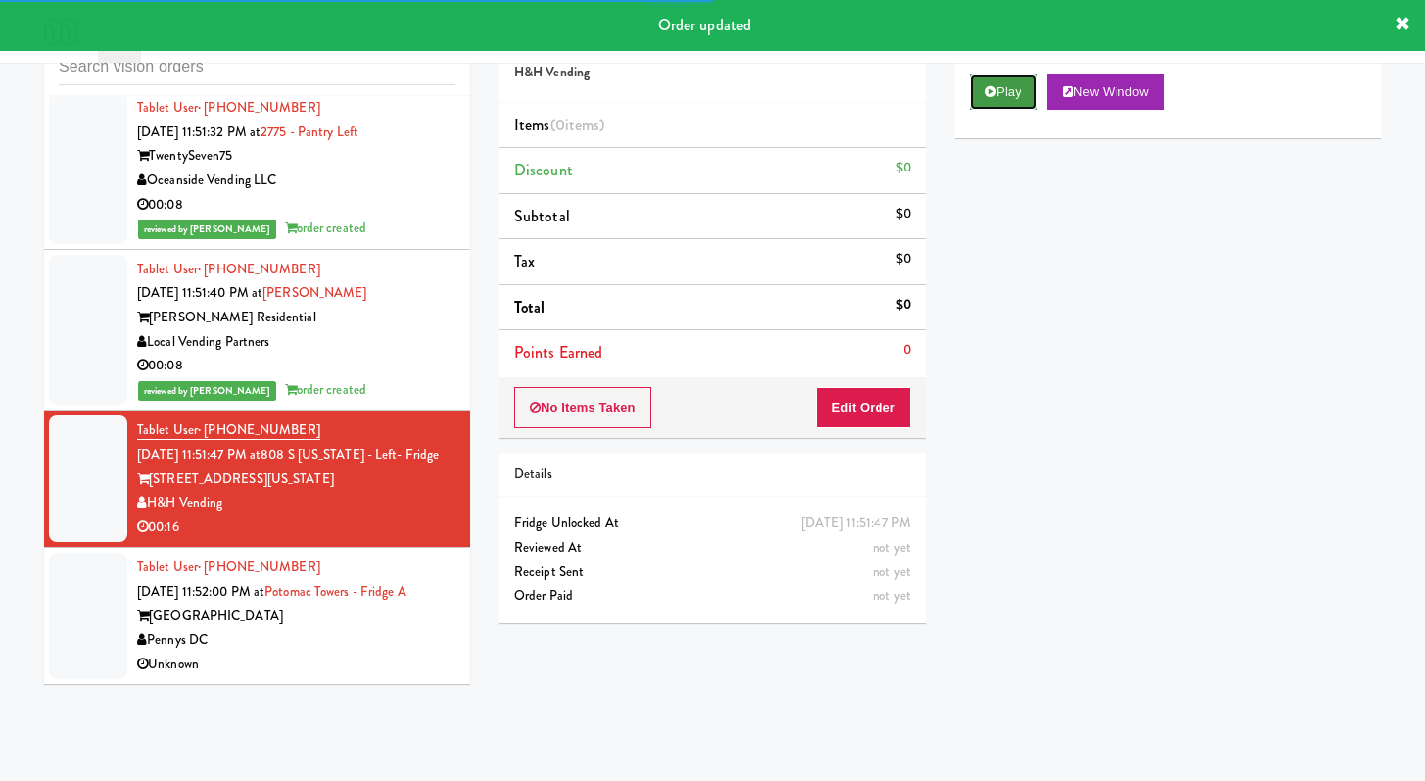
click at [1028, 92] on button "Play" at bounding box center [1004, 91] width 68 height 35
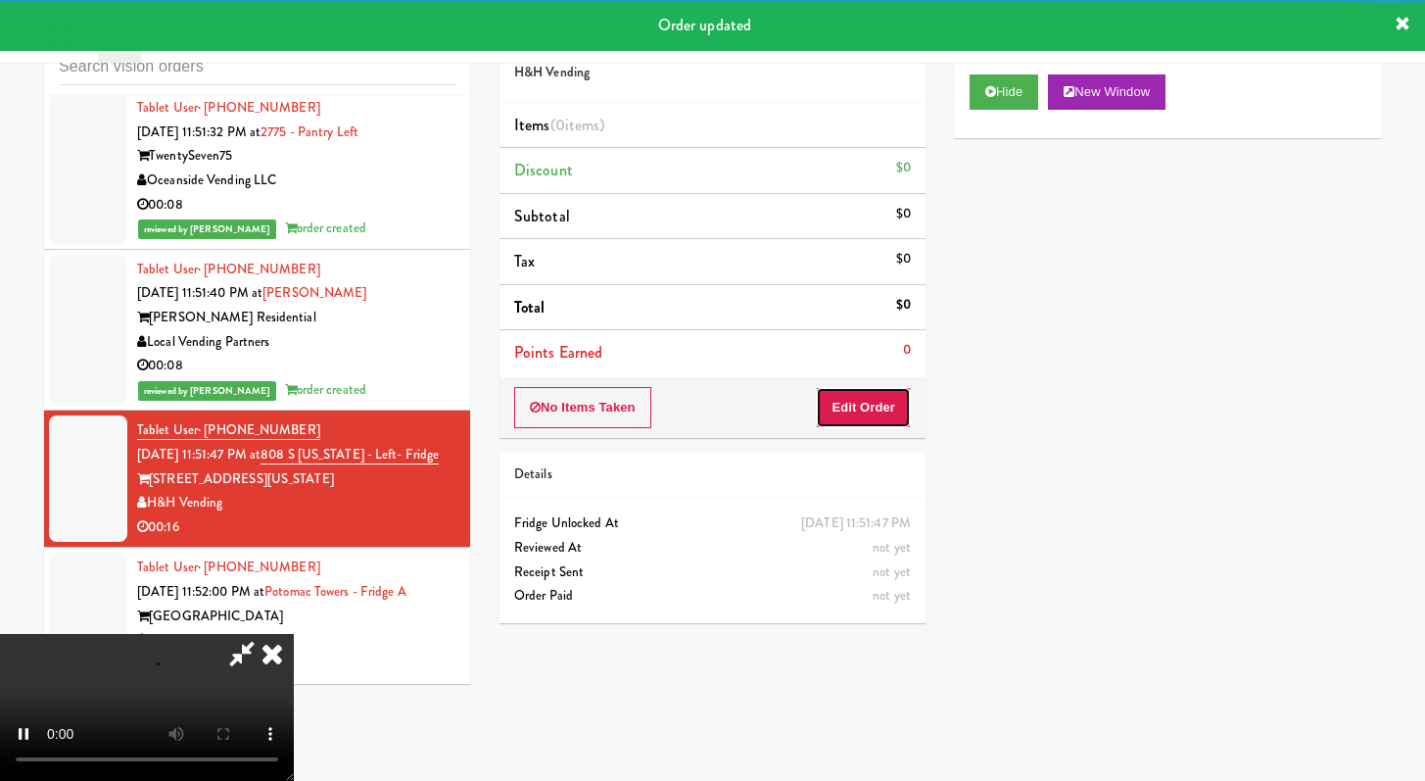
click at [884, 393] on button "Edit Order" at bounding box center [863, 407] width 95 height 41
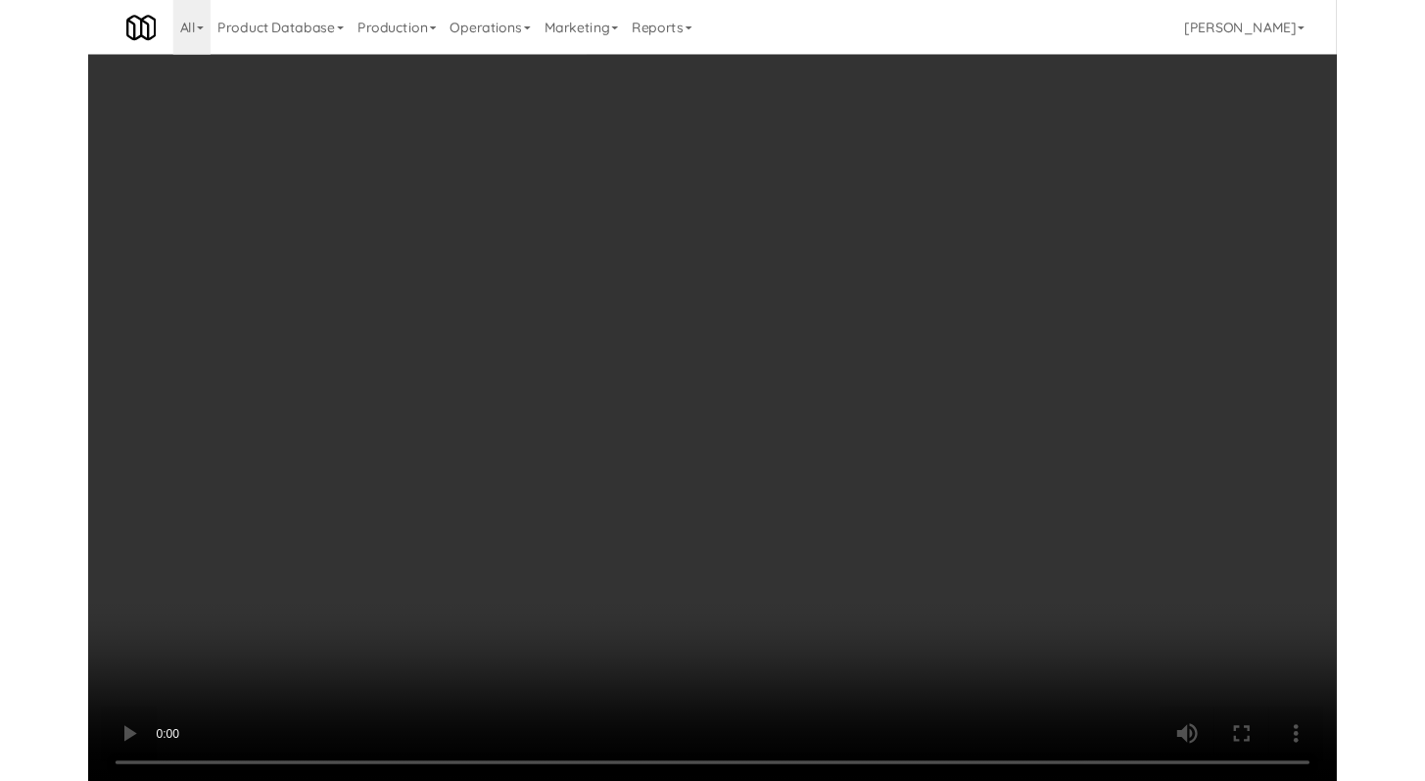
scroll to position [9159, 0]
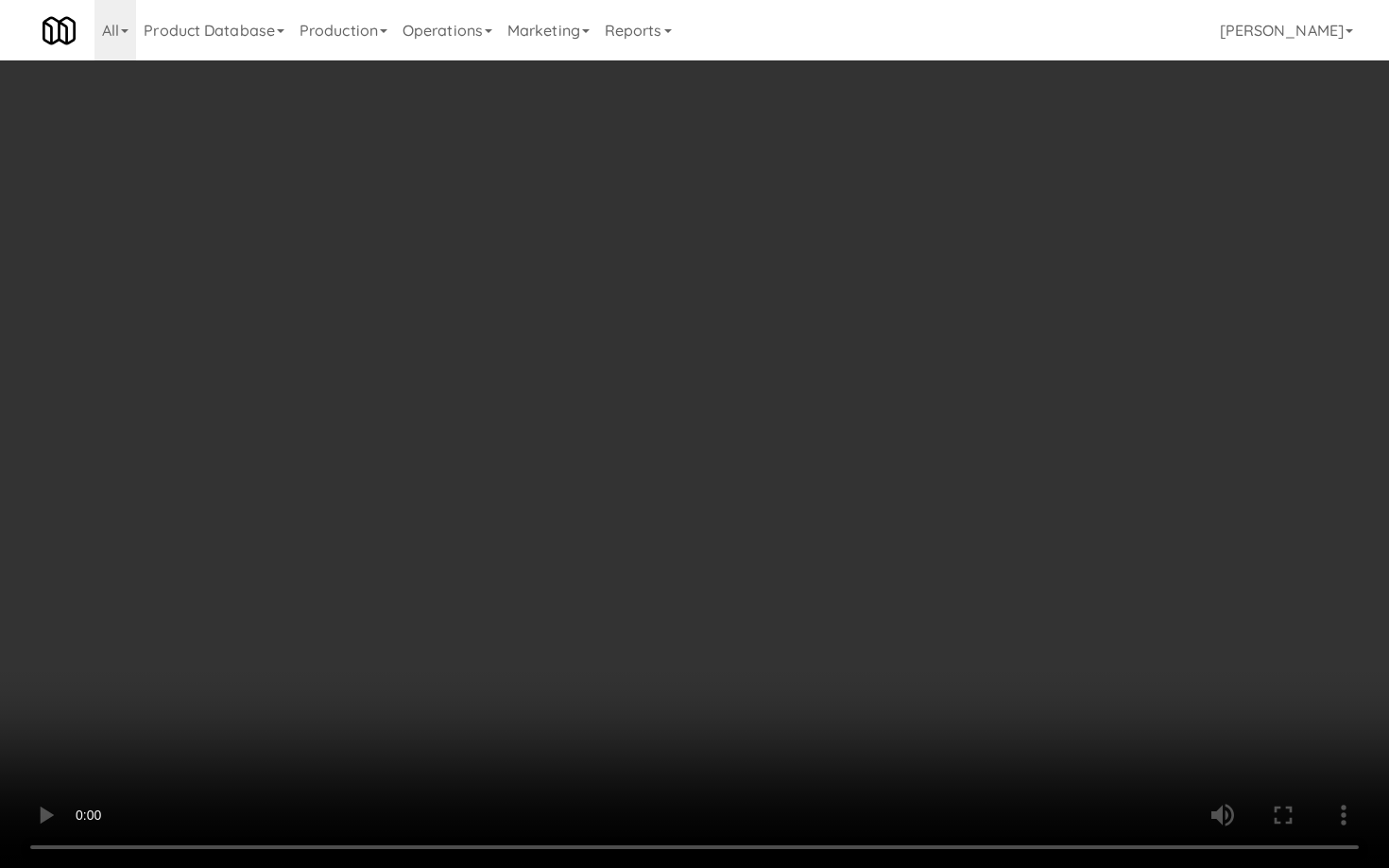
click at [728, 628] on video at bounding box center [694, 434] width 1389 height 868
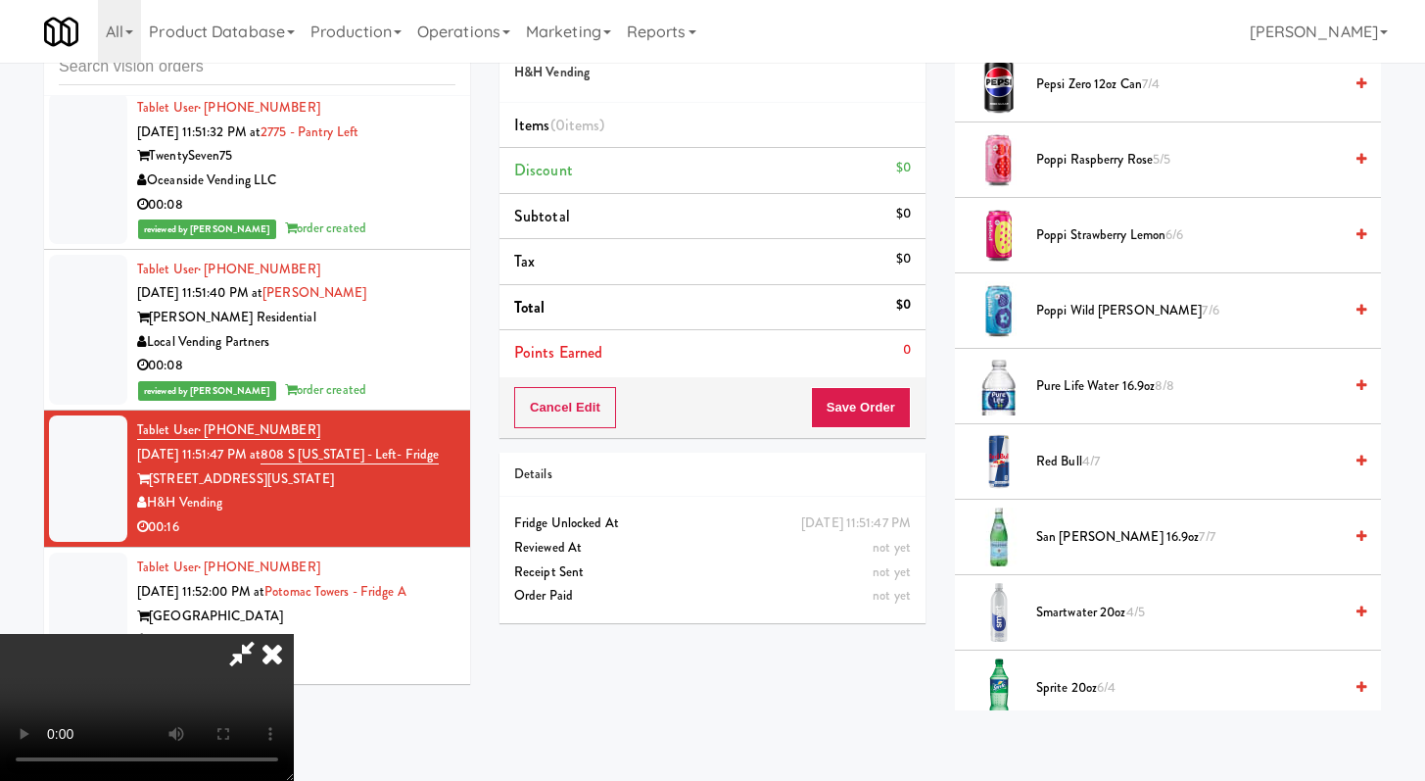
scroll to position [2338, 0]
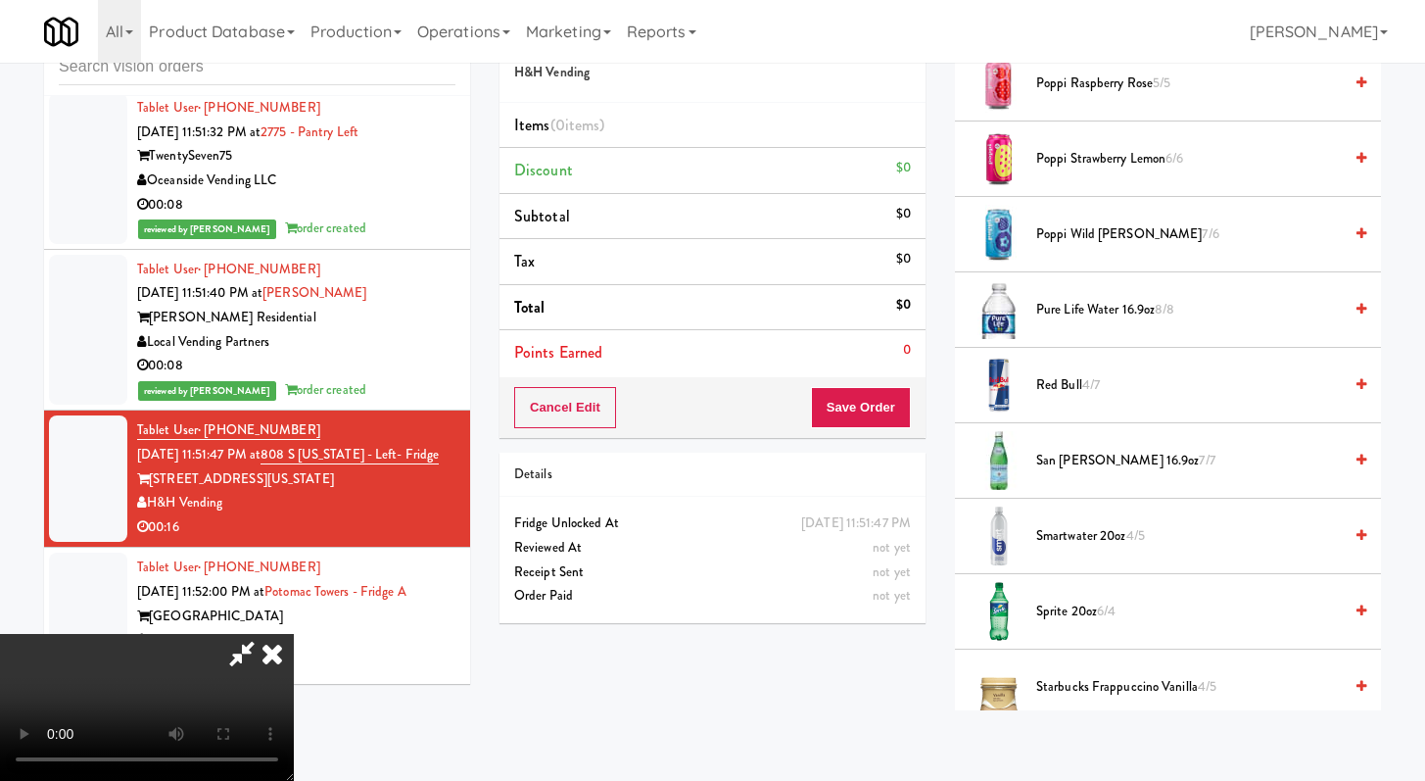
click at [1064, 309] on span "Pure Life Water 16.9oz 8/8" at bounding box center [1189, 310] width 306 height 24
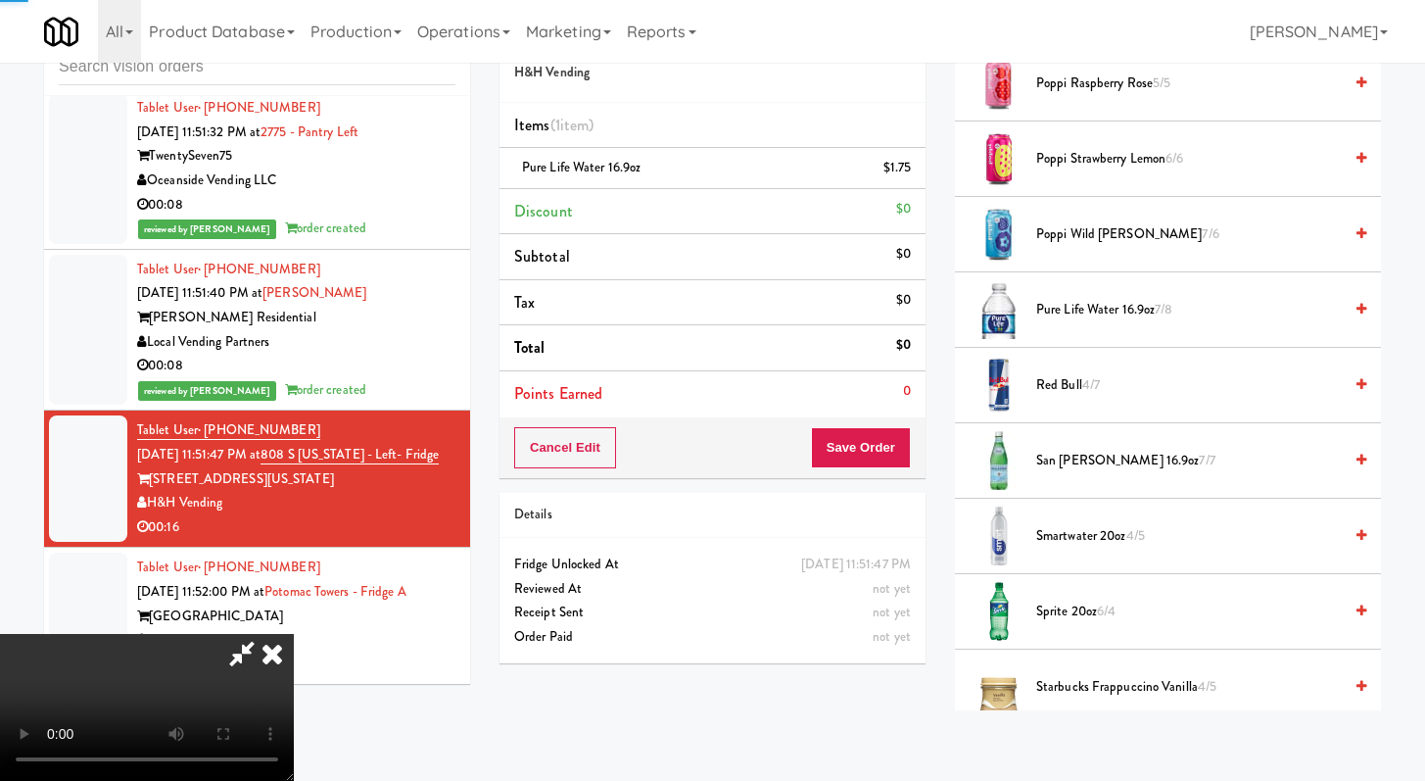
click at [1064, 309] on span "Pure Life Water 16.9oz 7/8" at bounding box center [1189, 310] width 306 height 24
click at [900, 440] on button "Save Order" at bounding box center [861, 447] width 100 height 41
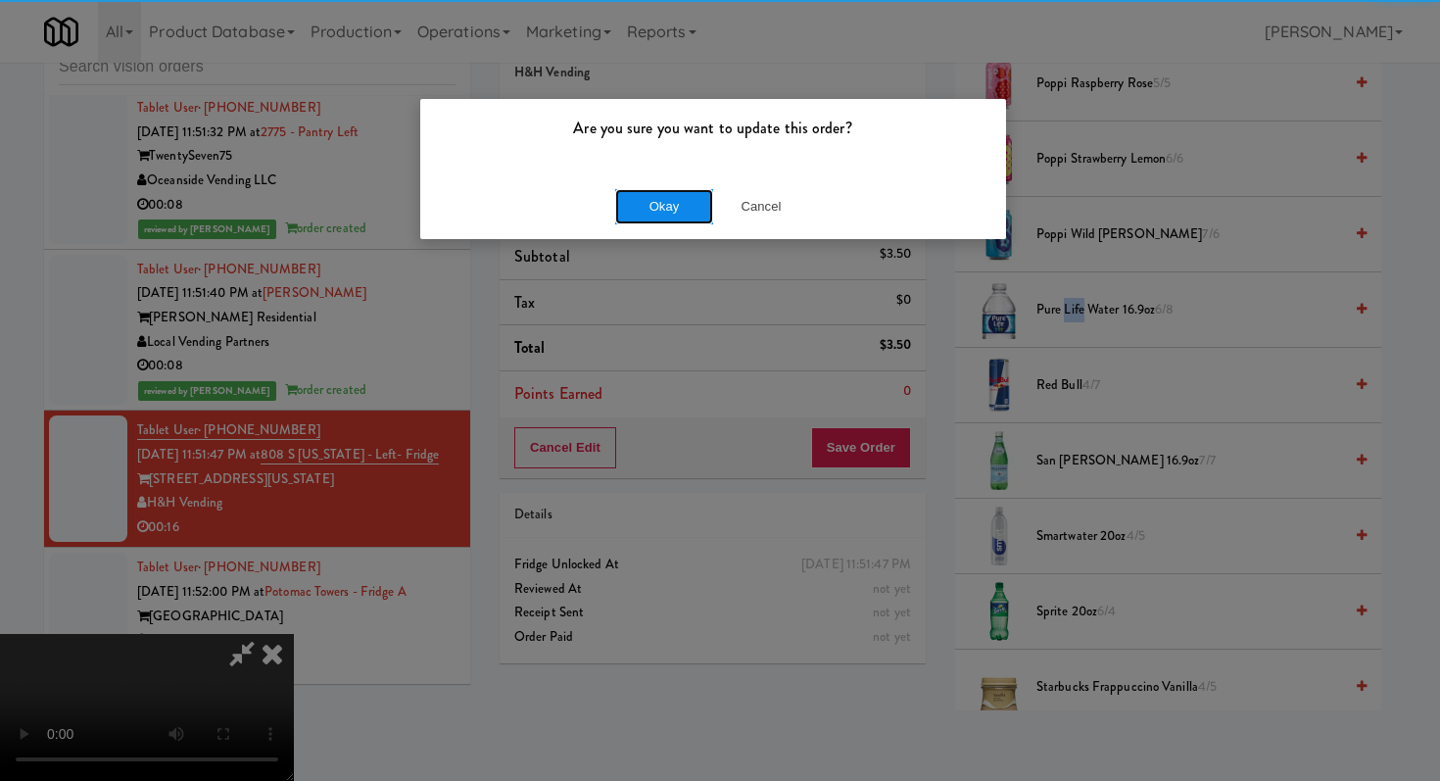
click at [623, 200] on button "Okay" at bounding box center [664, 206] width 98 height 35
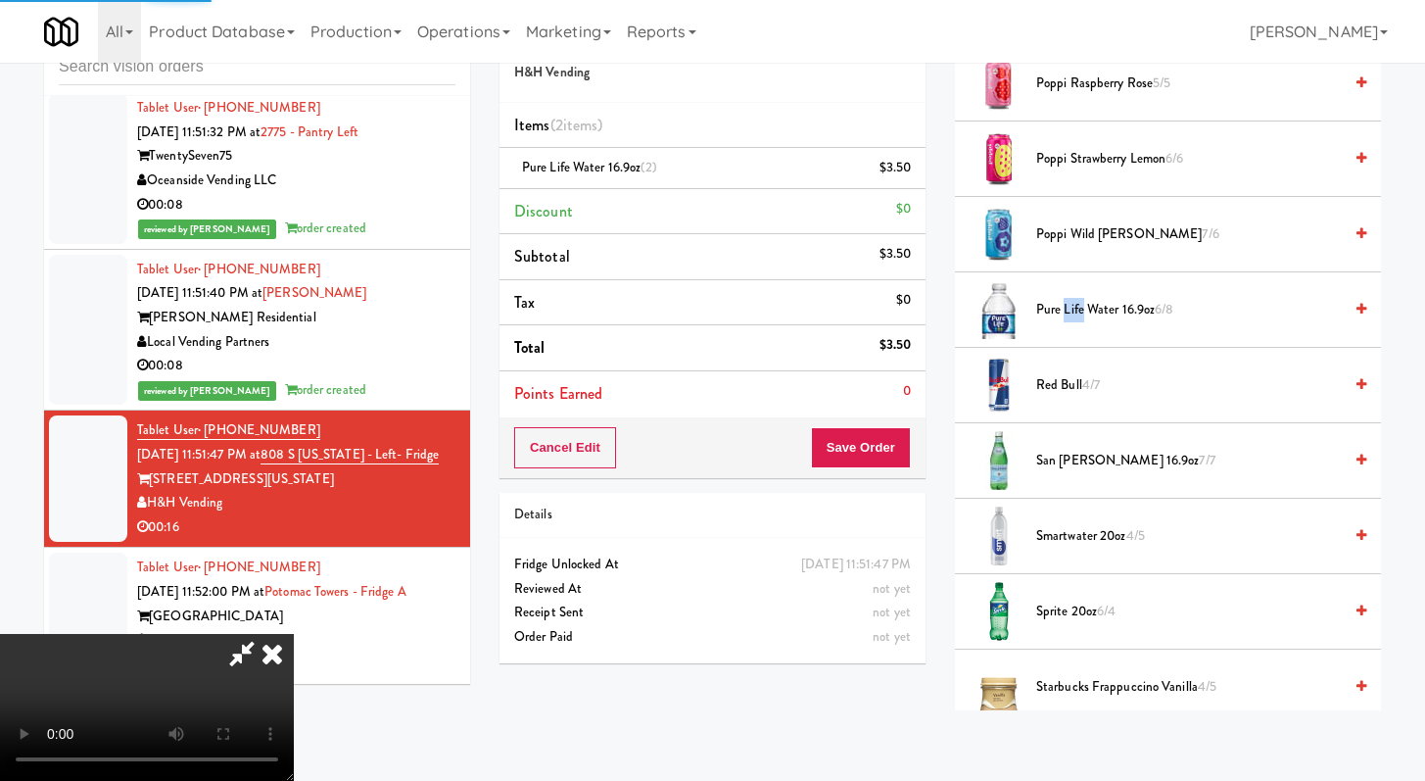
scroll to position [83, 0]
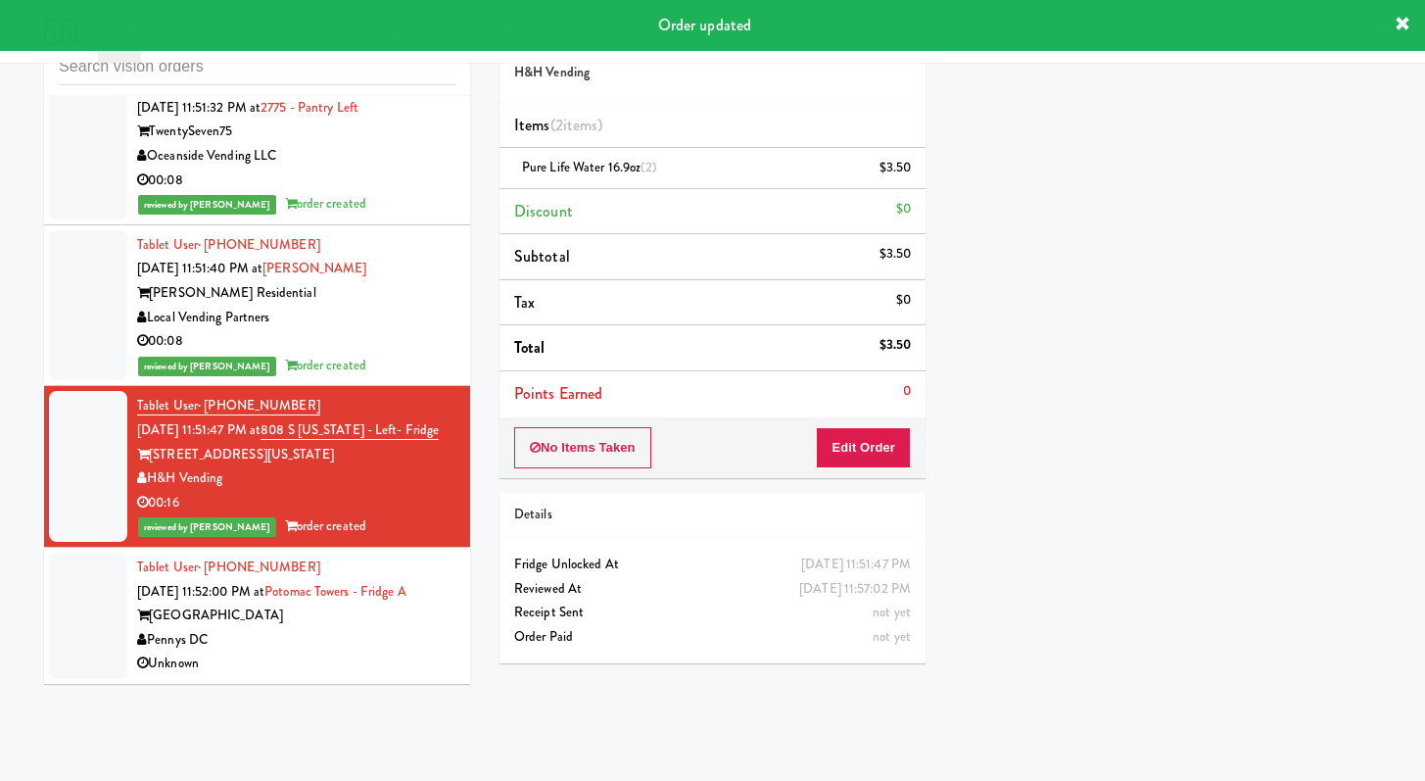
click at [352, 675] on div "Unknown" at bounding box center [296, 663] width 318 height 24
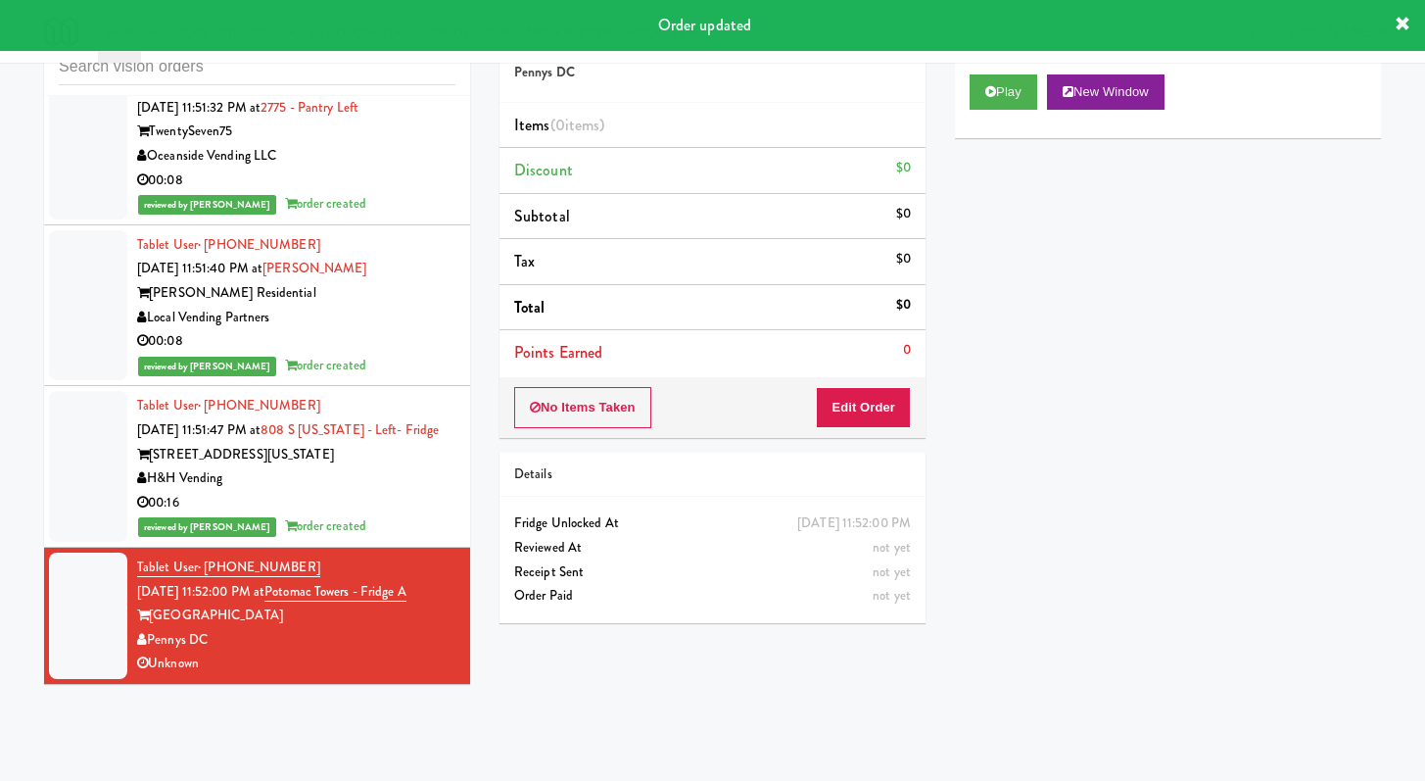
scroll to position [9255, 0]
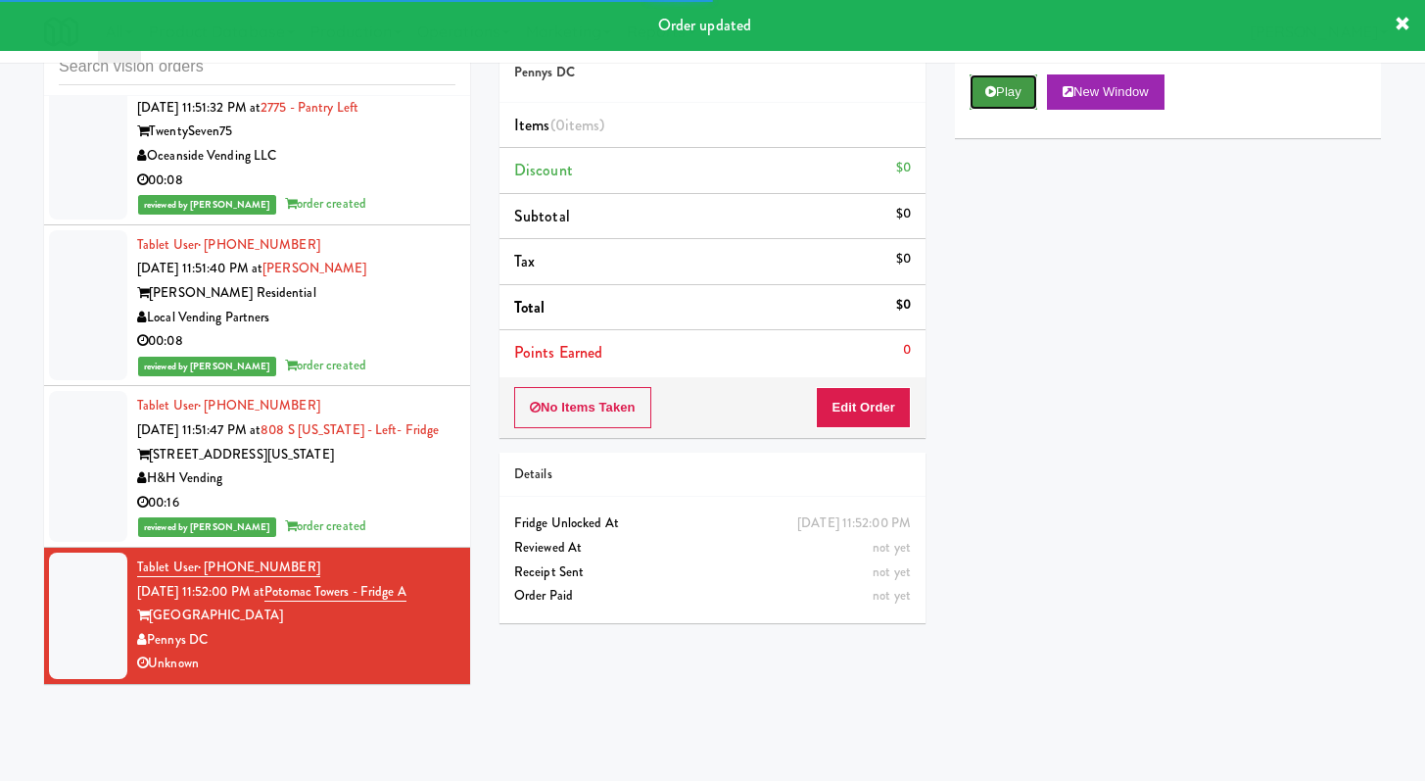
click at [1020, 93] on button "Play" at bounding box center [1004, 91] width 68 height 35
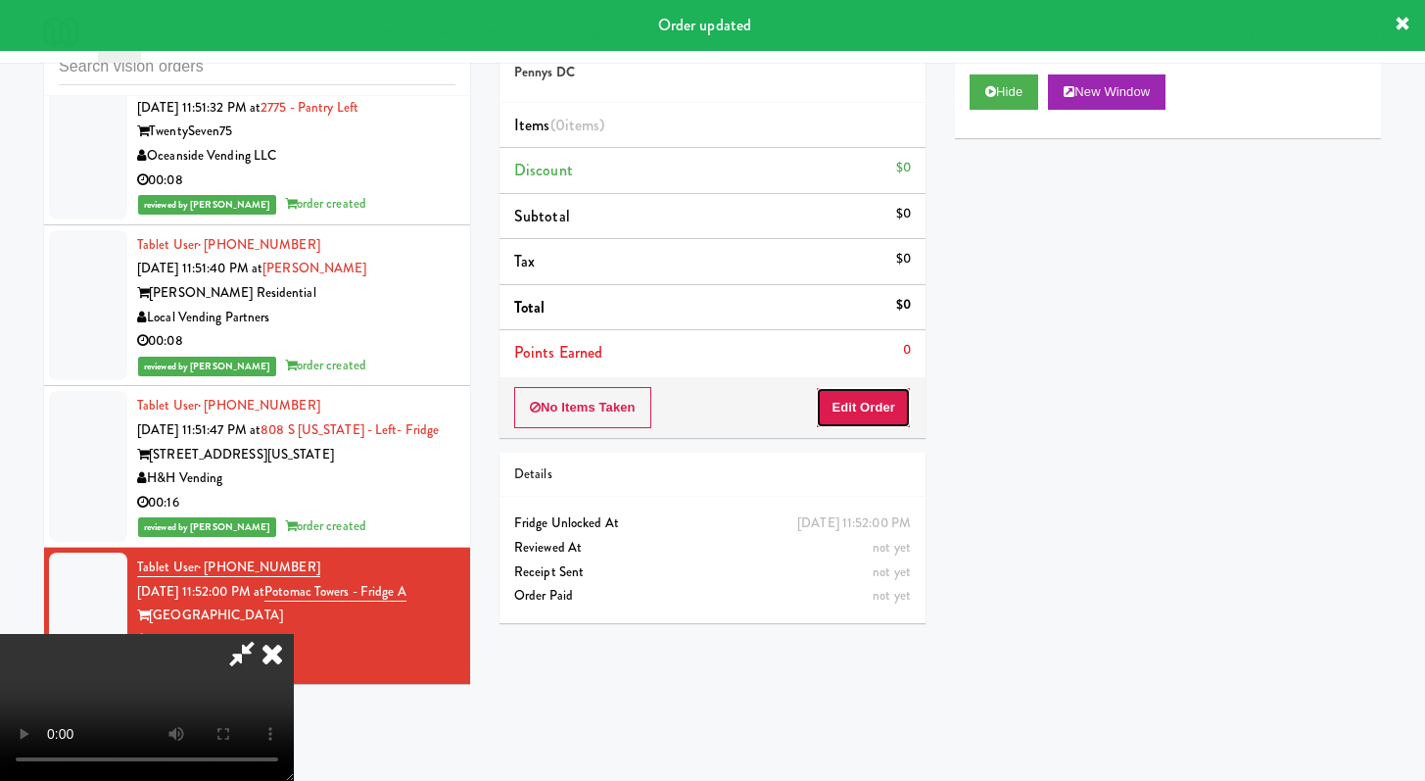
click at [841, 392] on button "Edit Order" at bounding box center [863, 407] width 95 height 41
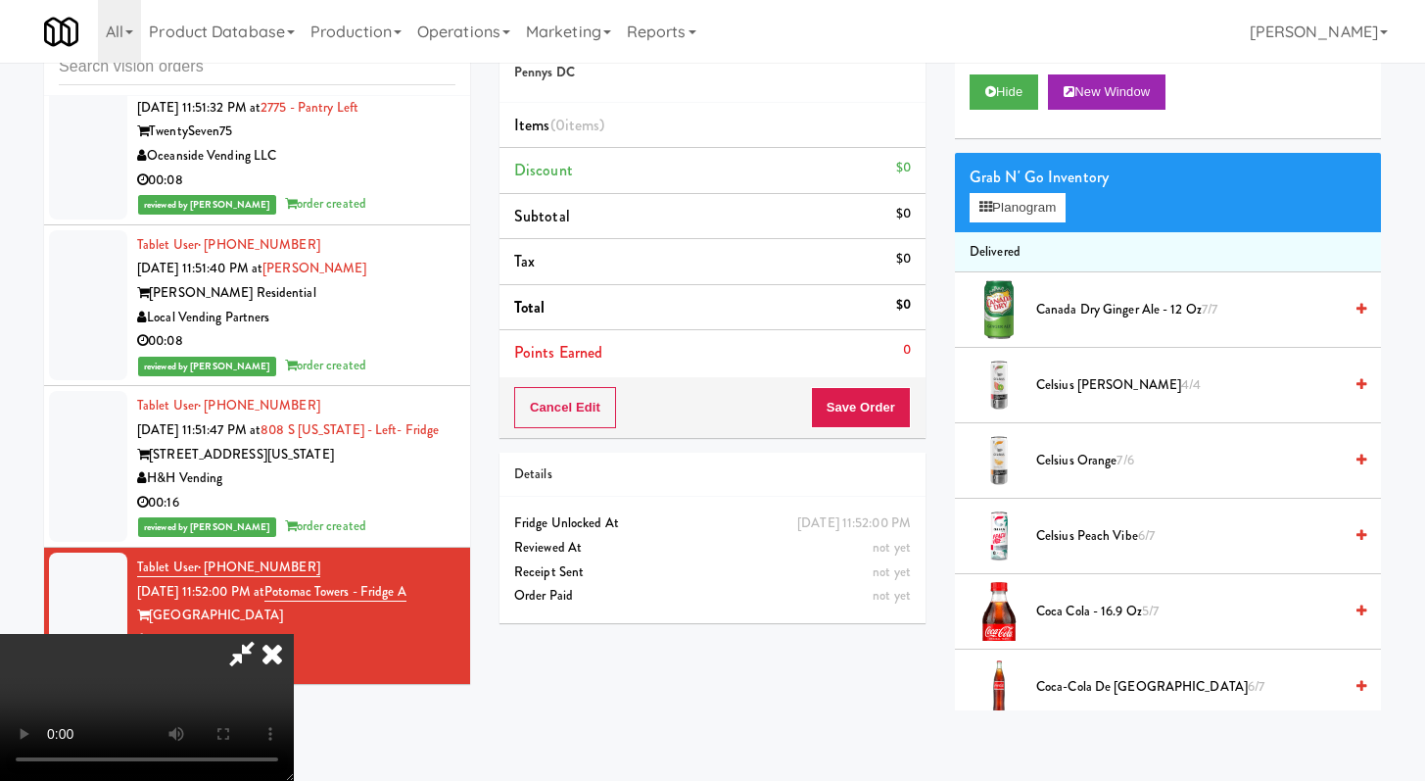
scroll to position [168, 0]
click at [993, 96] on icon at bounding box center [990, 91] width 11 height 13
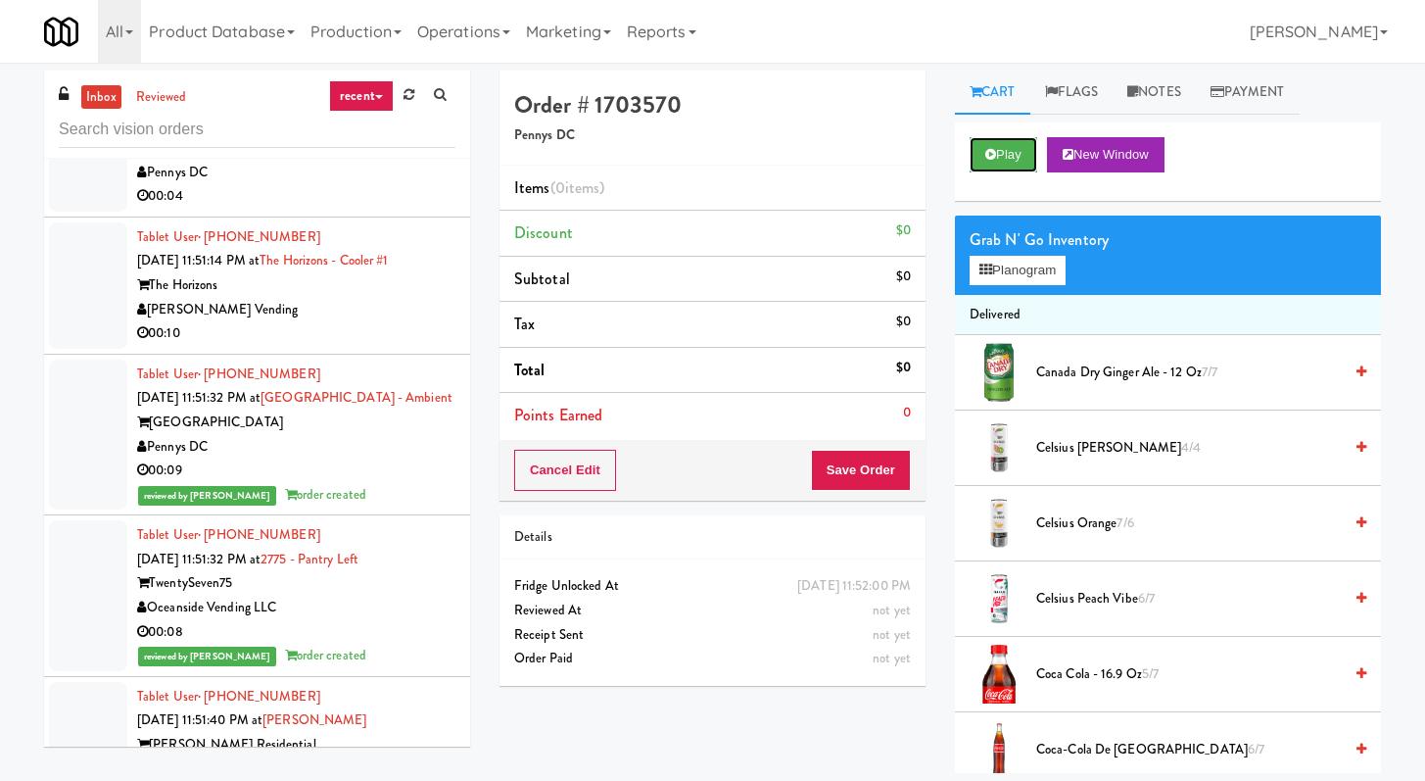
scroll to position [8442, 0]
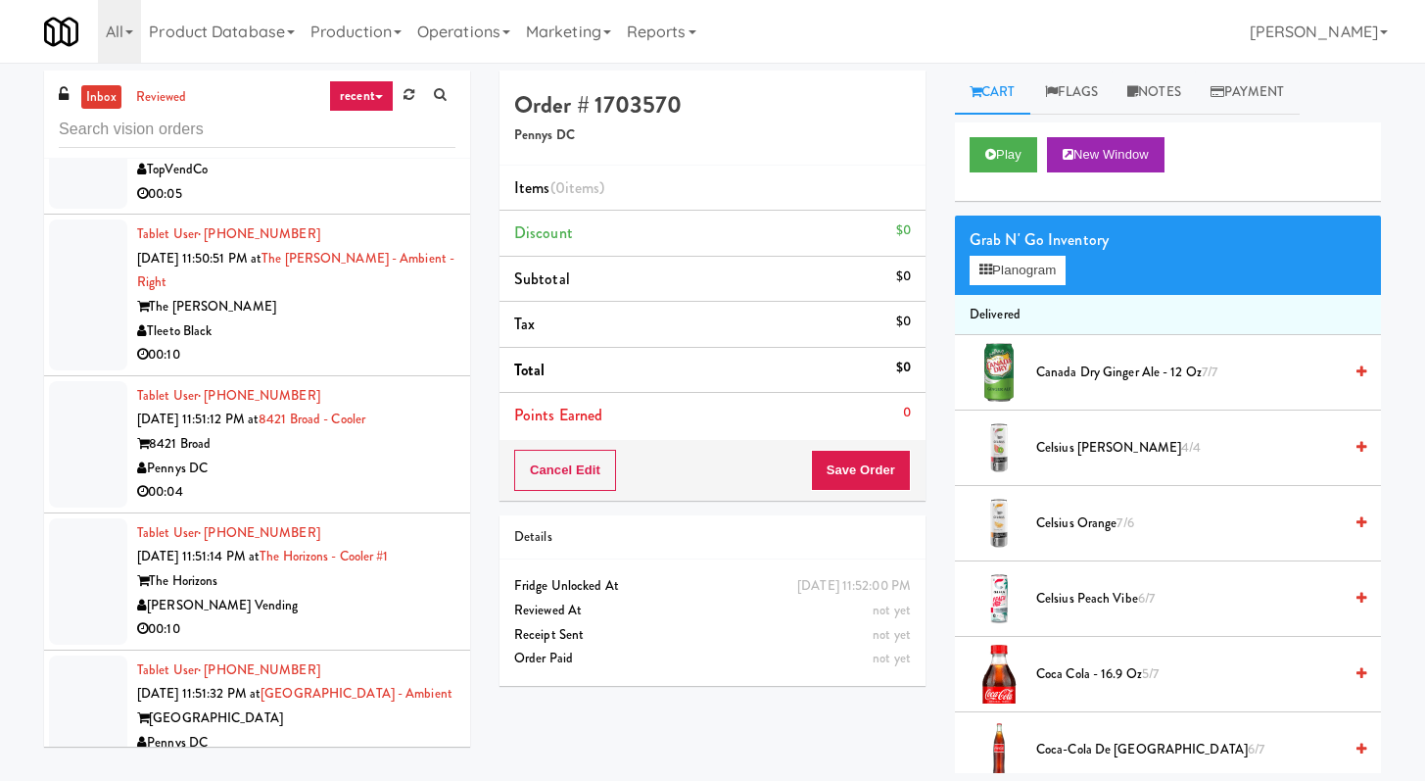
click at [363, 319] on div "The [PERSON_NAME]" at bounding box center [296, 307] width 318 height 24
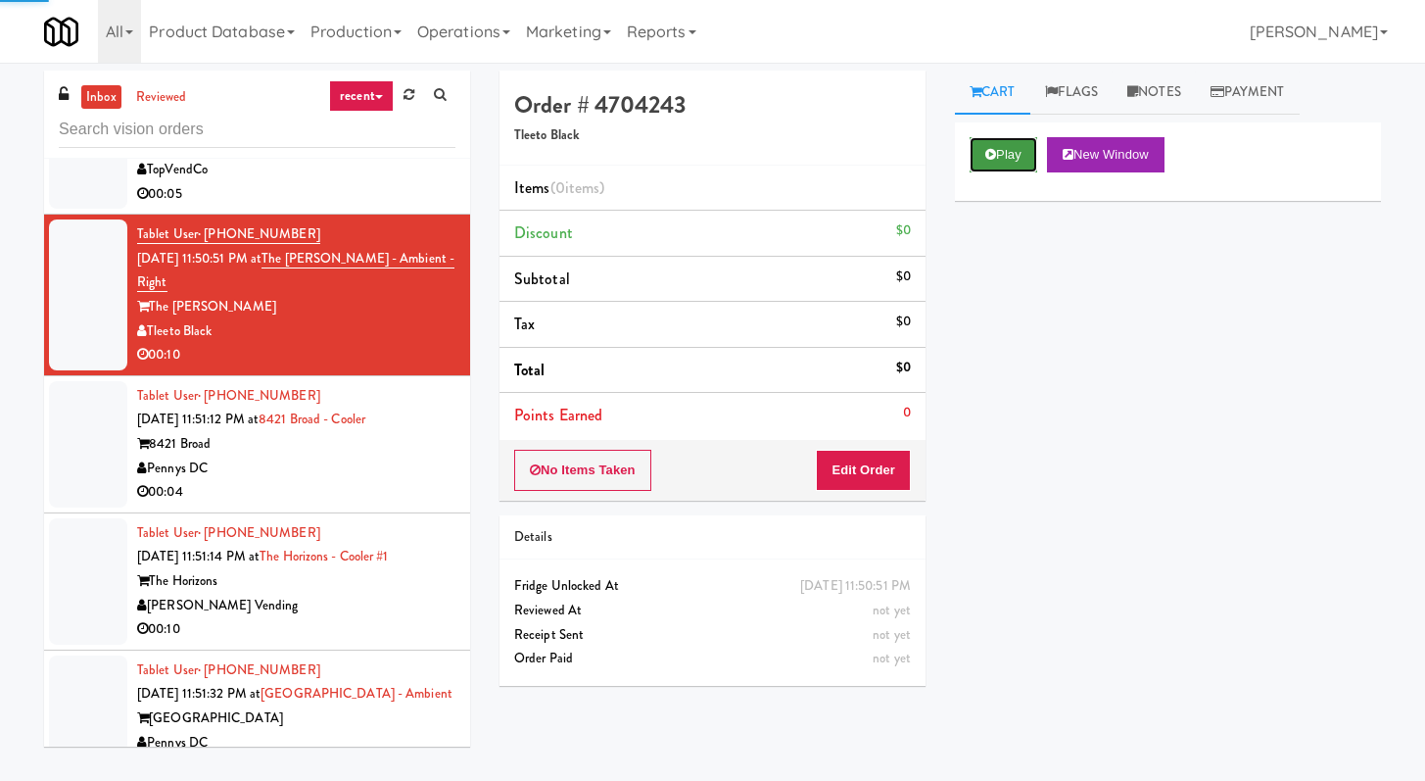
click at [1022, 160] on button "Play" at bounding box center [1004, 154] width 68 height 35
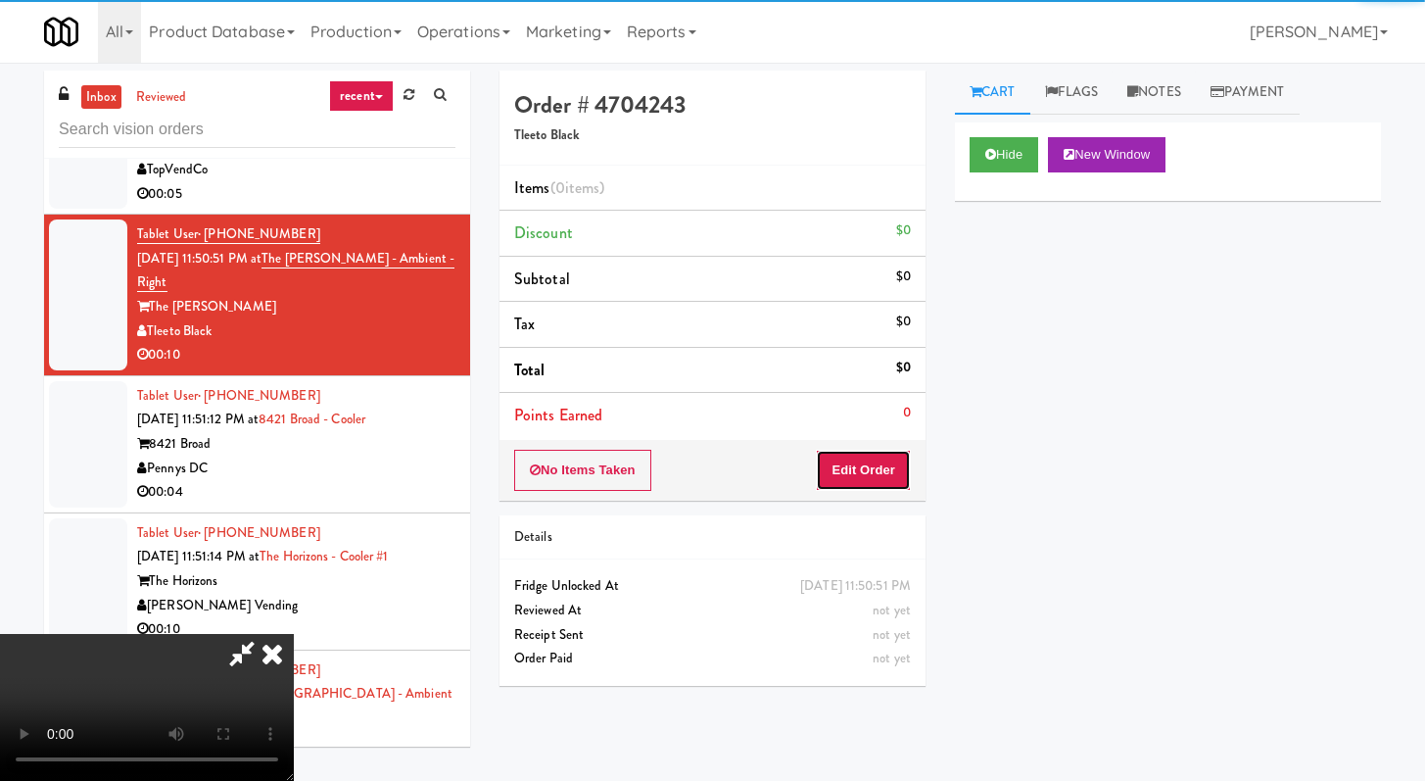
click at [894, 459] on button "Edit Order" at bounding box center [863, 470] width 95 height 41
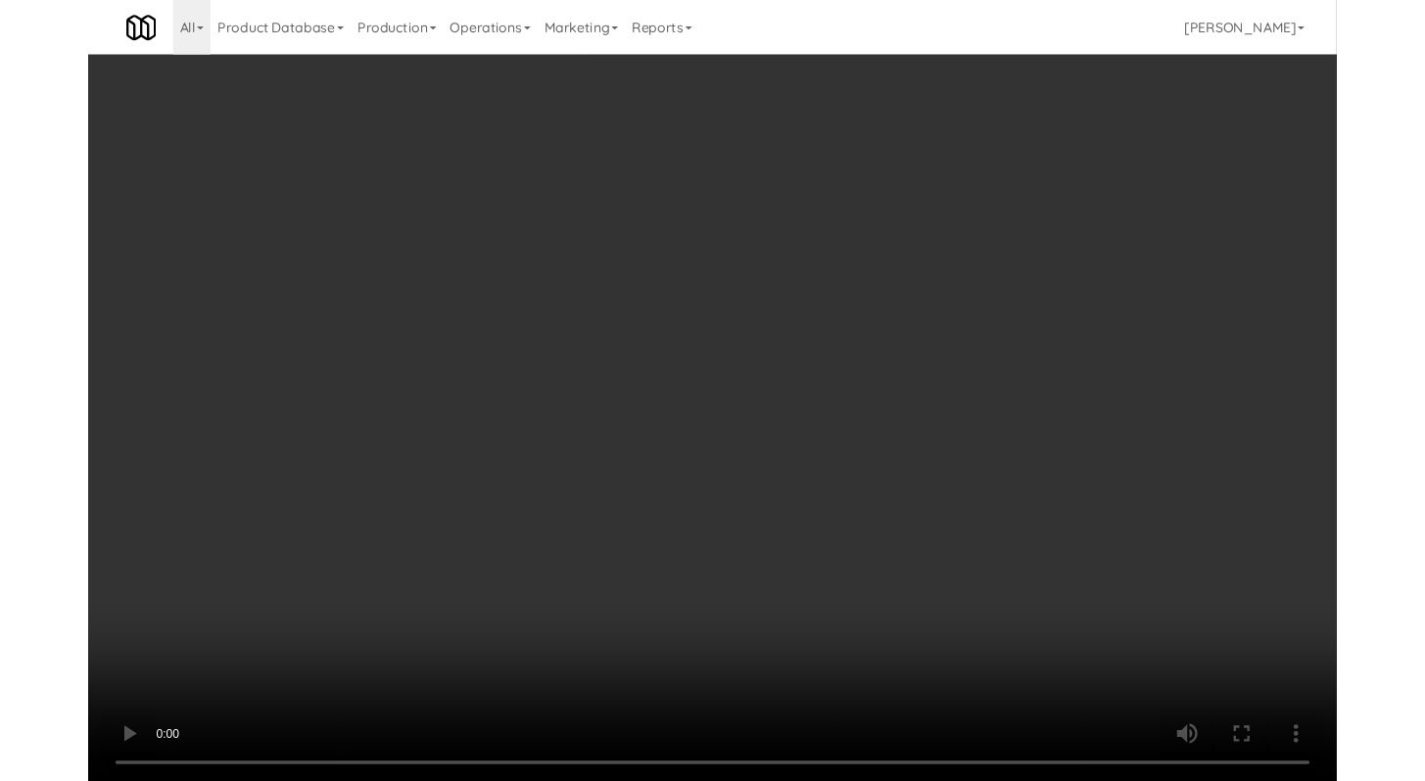
scroll to position [8369, 0]
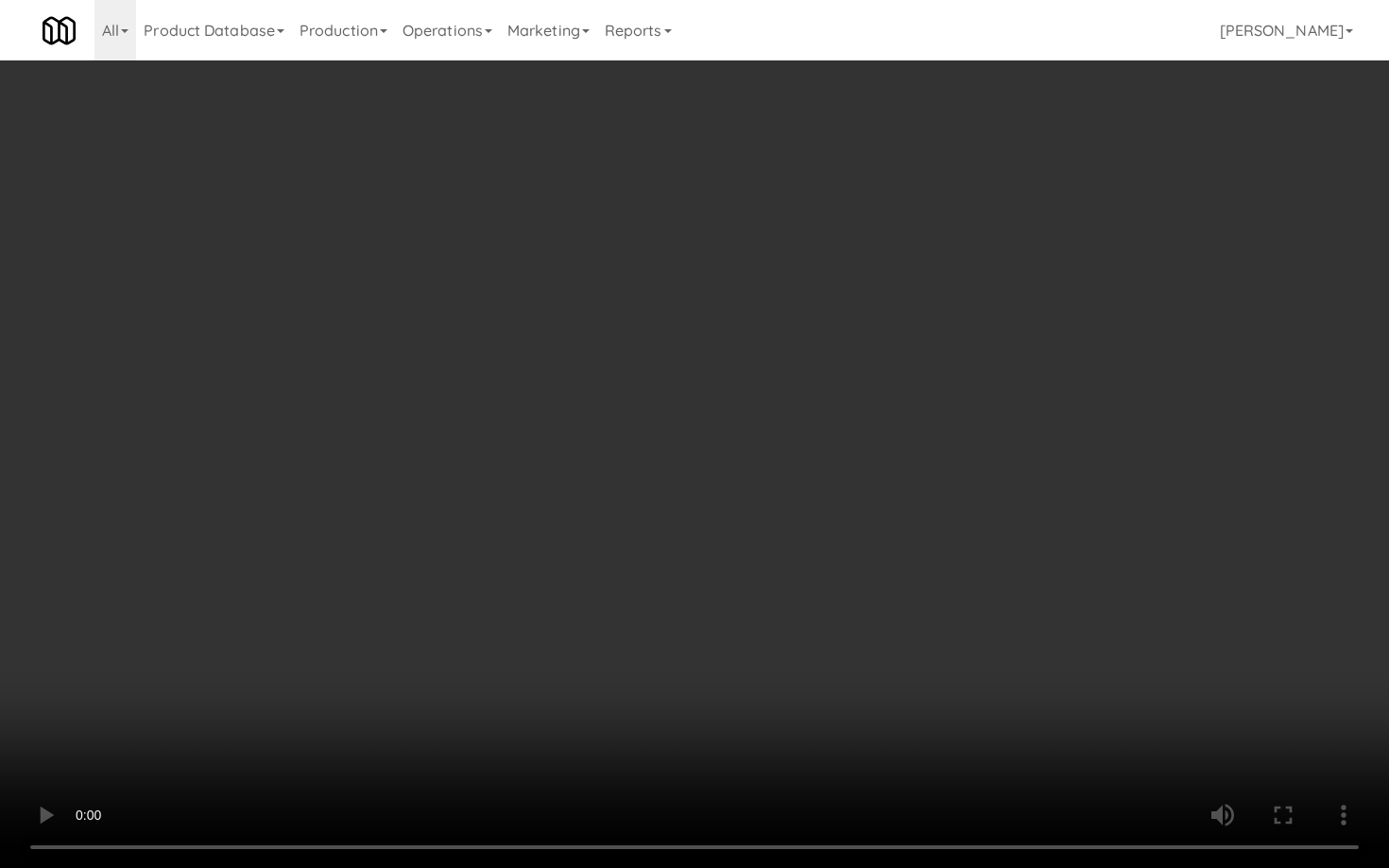
click at [760, 617] on video at bounding box center [694, 434] width 1389 height 868
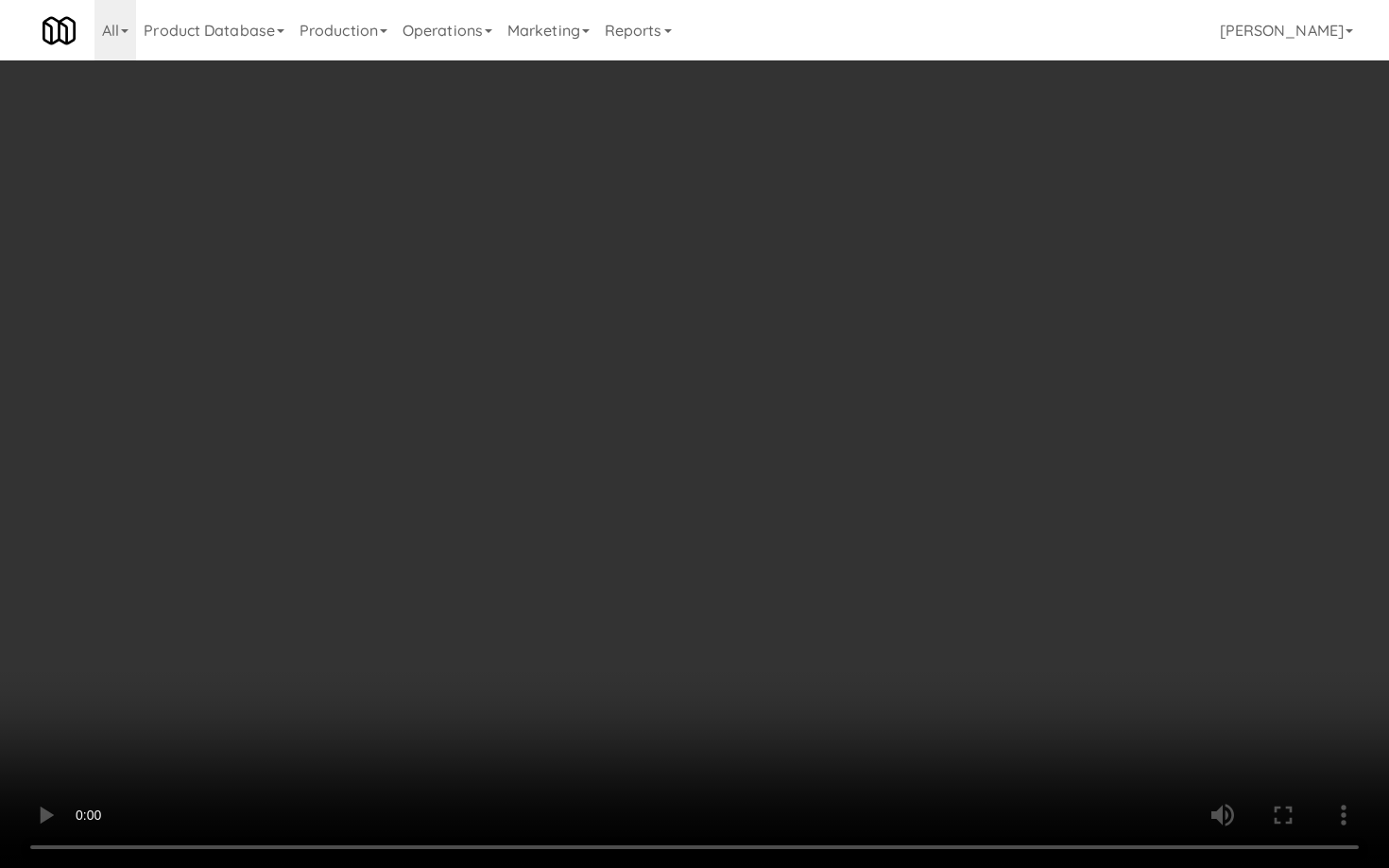
click at [760, 617] on video at bounding box center [694, 434] width 1389 height 868
click at [760, 618] on video at bounding box center [694, 434] width 1389 height 868
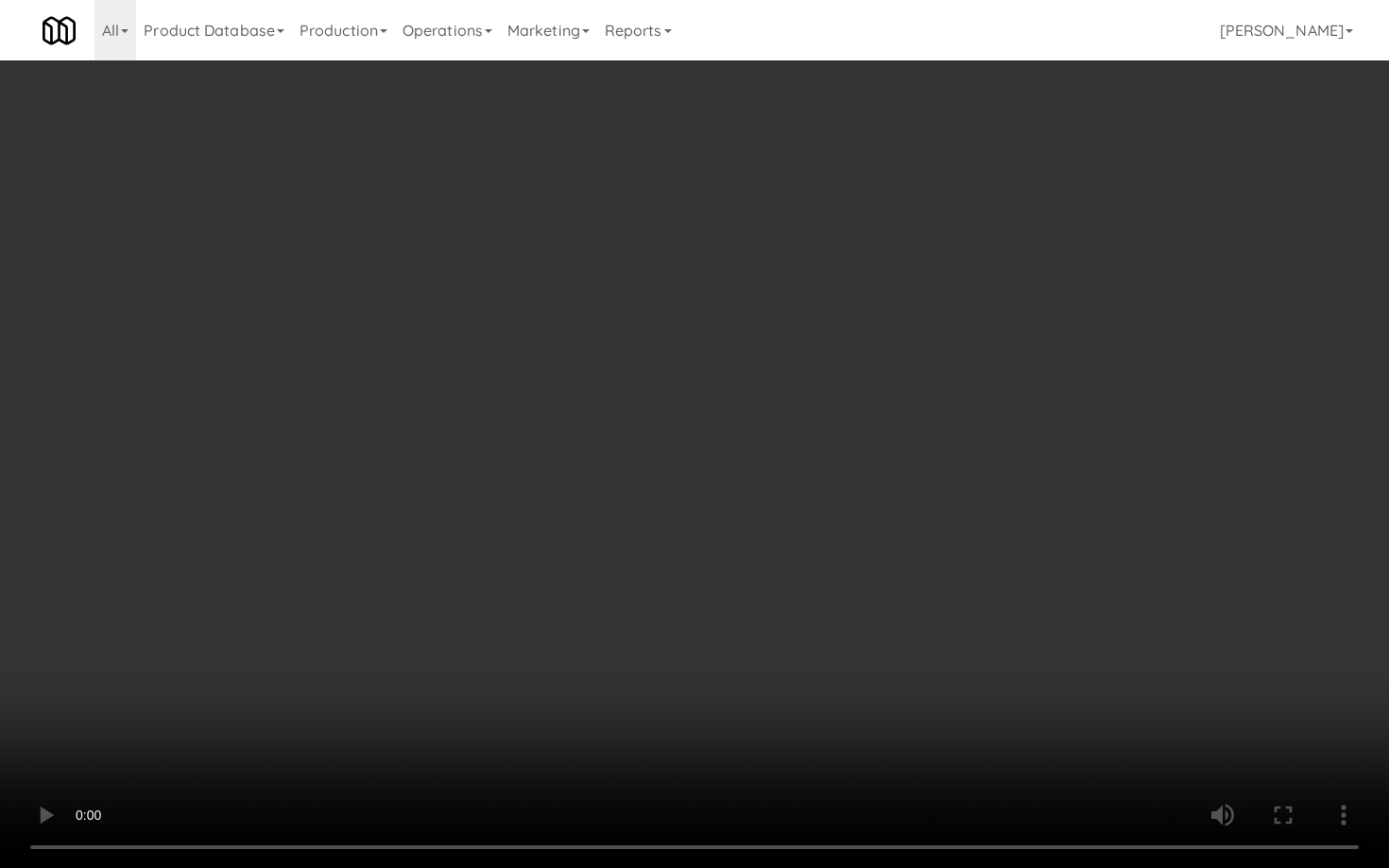
click at [760, 619] on video at bounding box center [694, 434] width 1389 height 868
click at [796, 611] on video at bounding box center [694, 434] width 1389 height 868
click at [795, 612] on video at bounding box center [694, 434] width 1389 height 868
click at [797, 611] on video at bounding box center [694, 434] width 1389 height 868
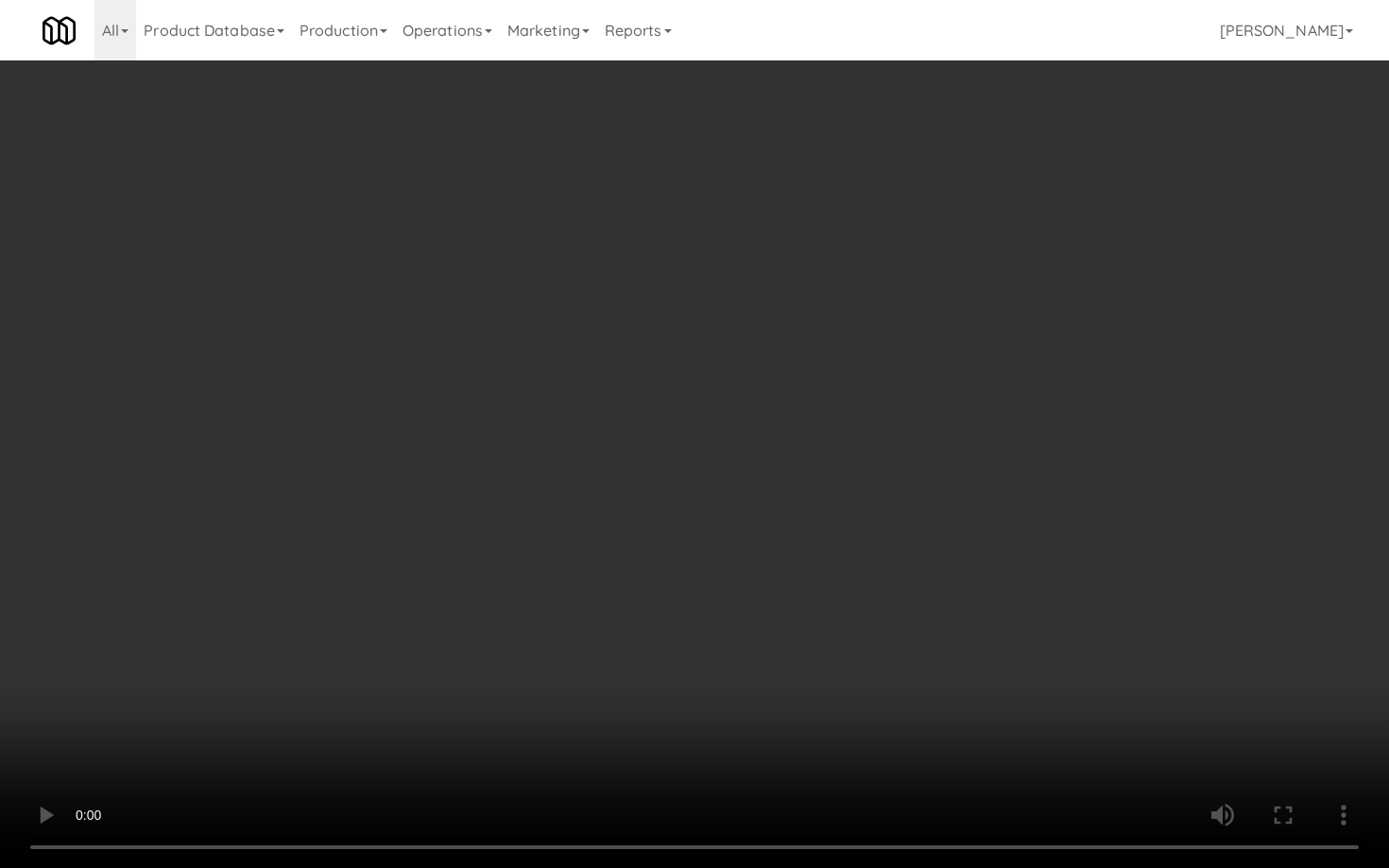
click at [797, 611] on video at bounding box center [694, 434] width 1389 height 868
click at [809, 603] on video at bounding box center [694, 434] width 1389 height 868
click at [808, 606] on video at bounding box center [694, 434] width 1389 height 868
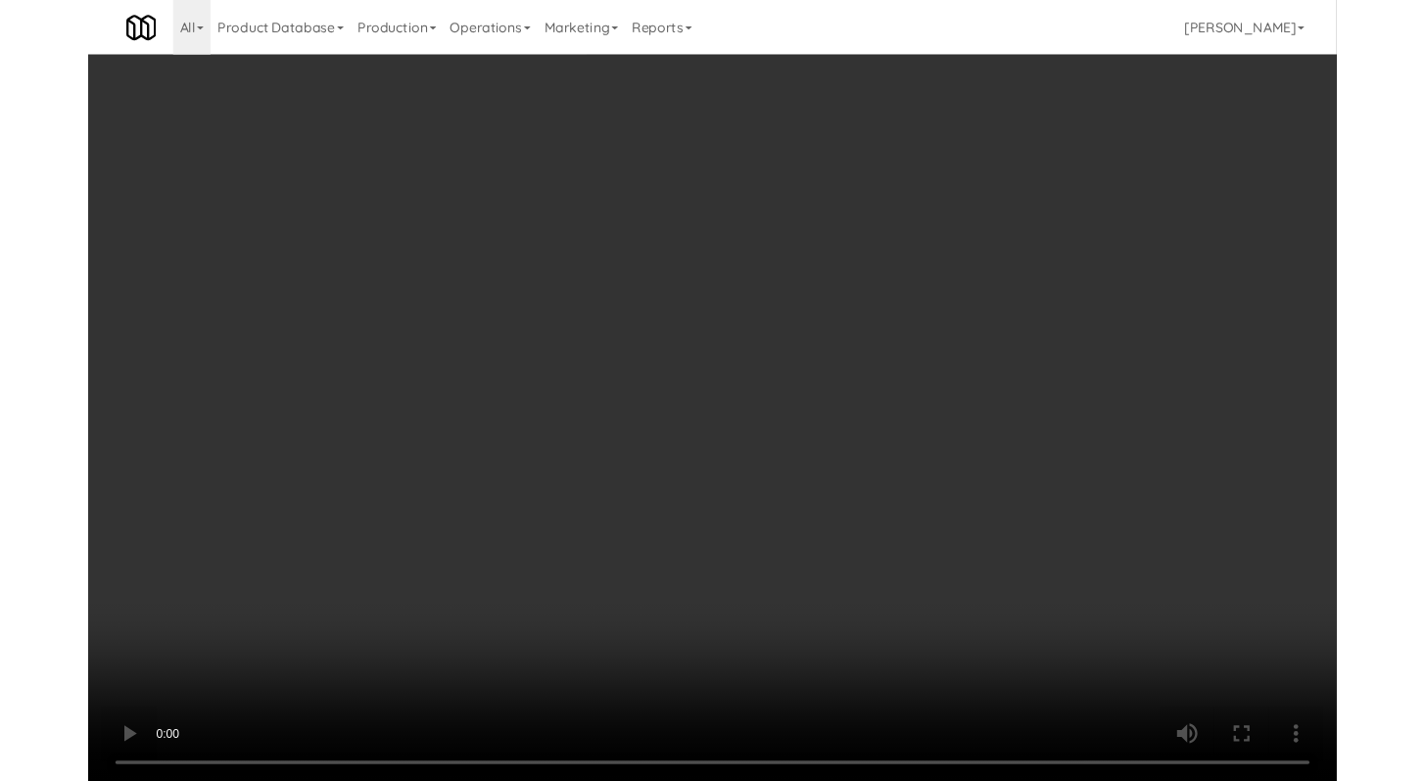
scroll to position [8442, 0]
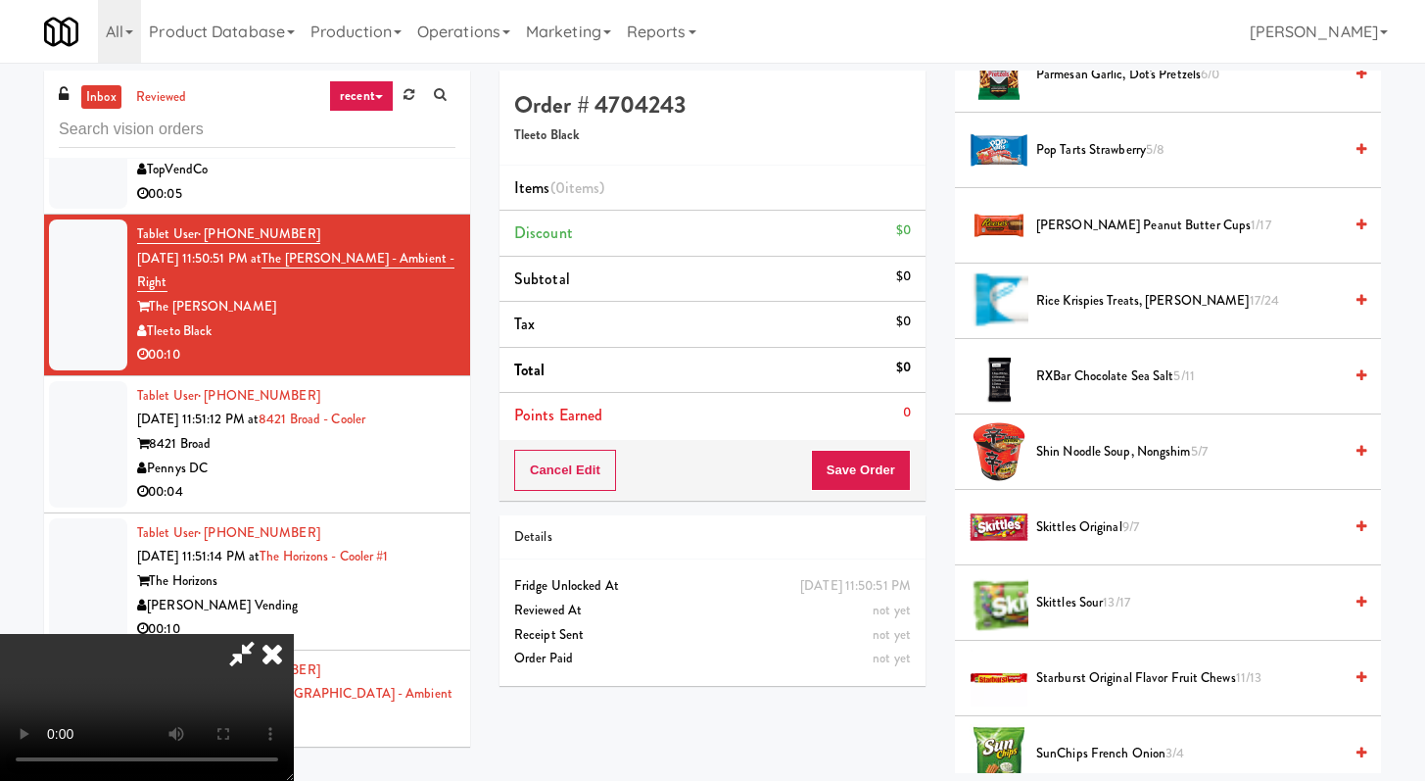
click at [1096, 599] on span "Skittles Sour 13/17" at bounding box center [1189, 603] width 306 height 24
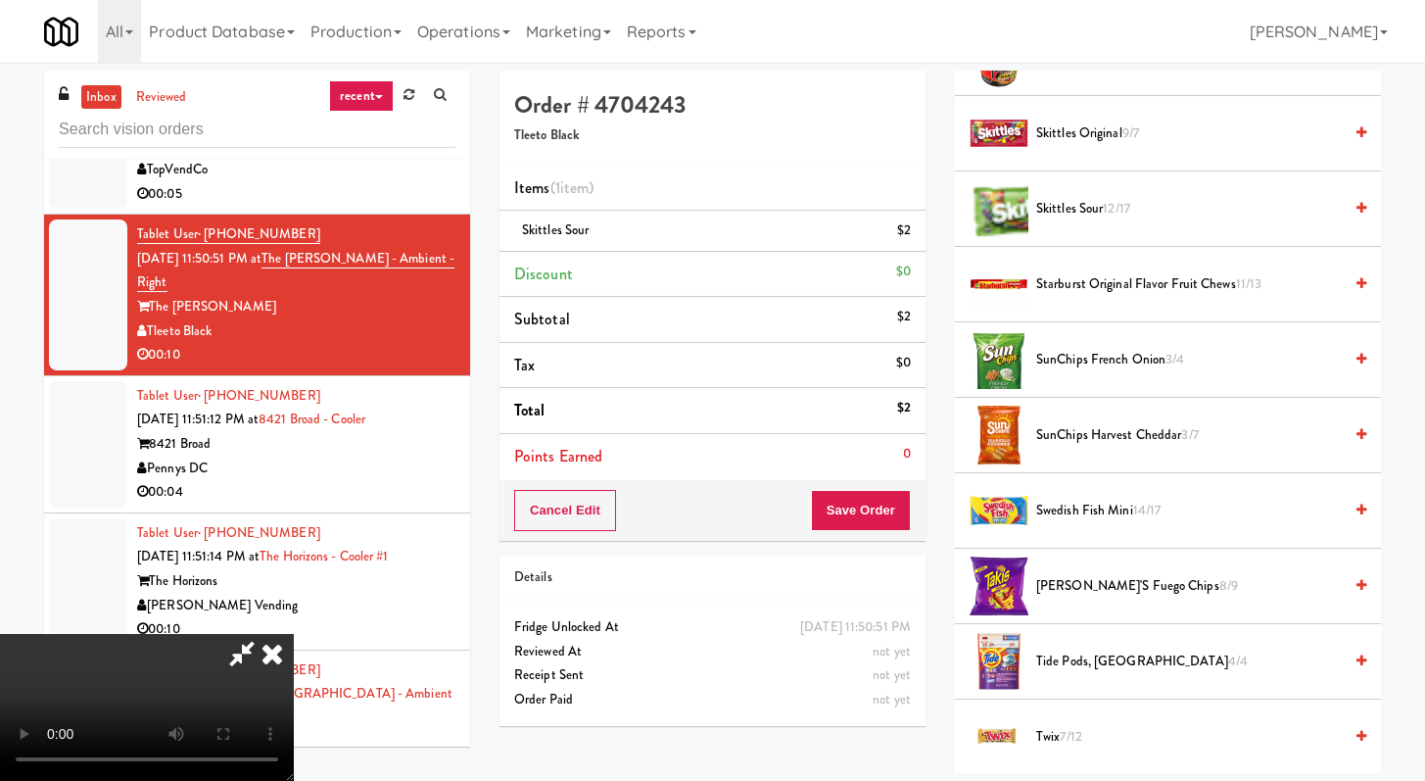
click at [1090, 521] on span "Swedish Fish Mini 14/17" at bounding box center [1189, 511] width 306 height 24
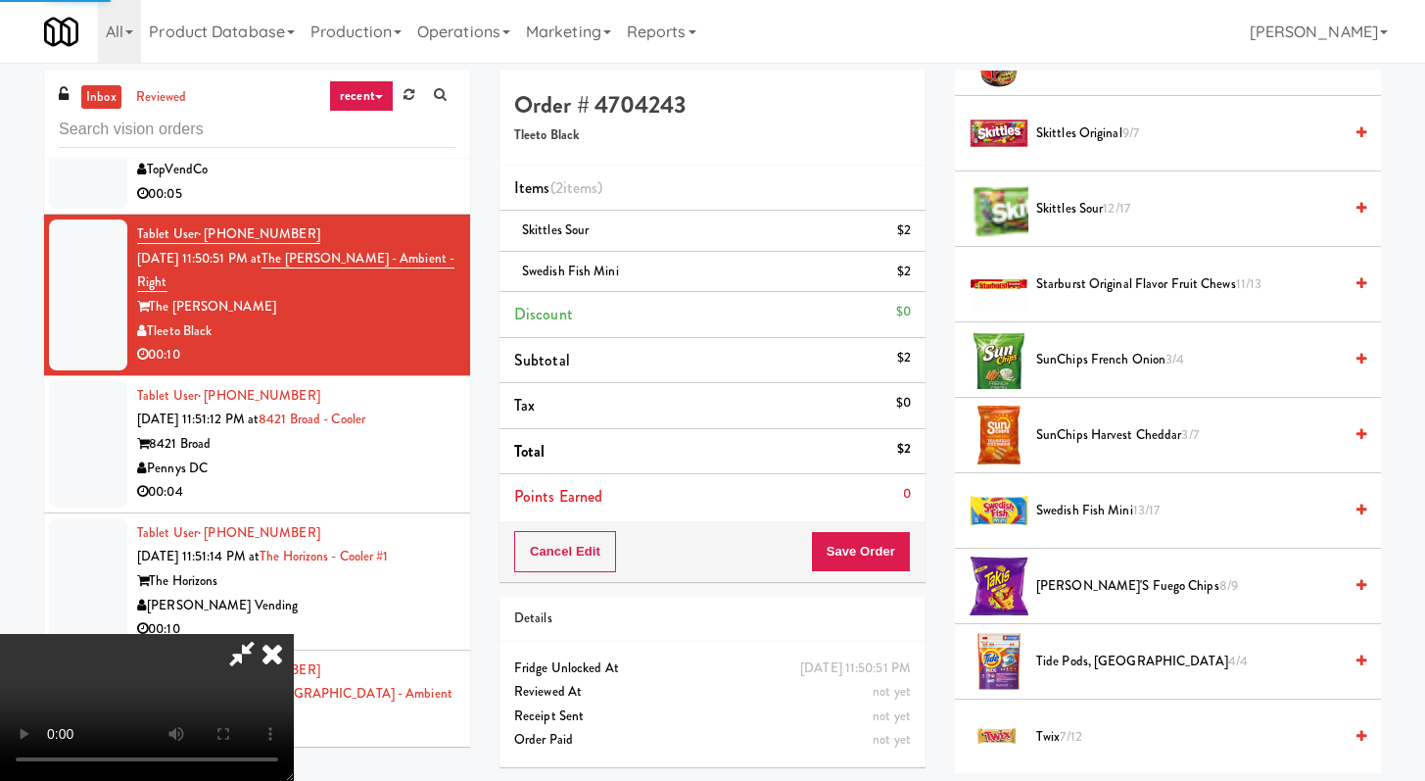
scroll to position [2571, 0]
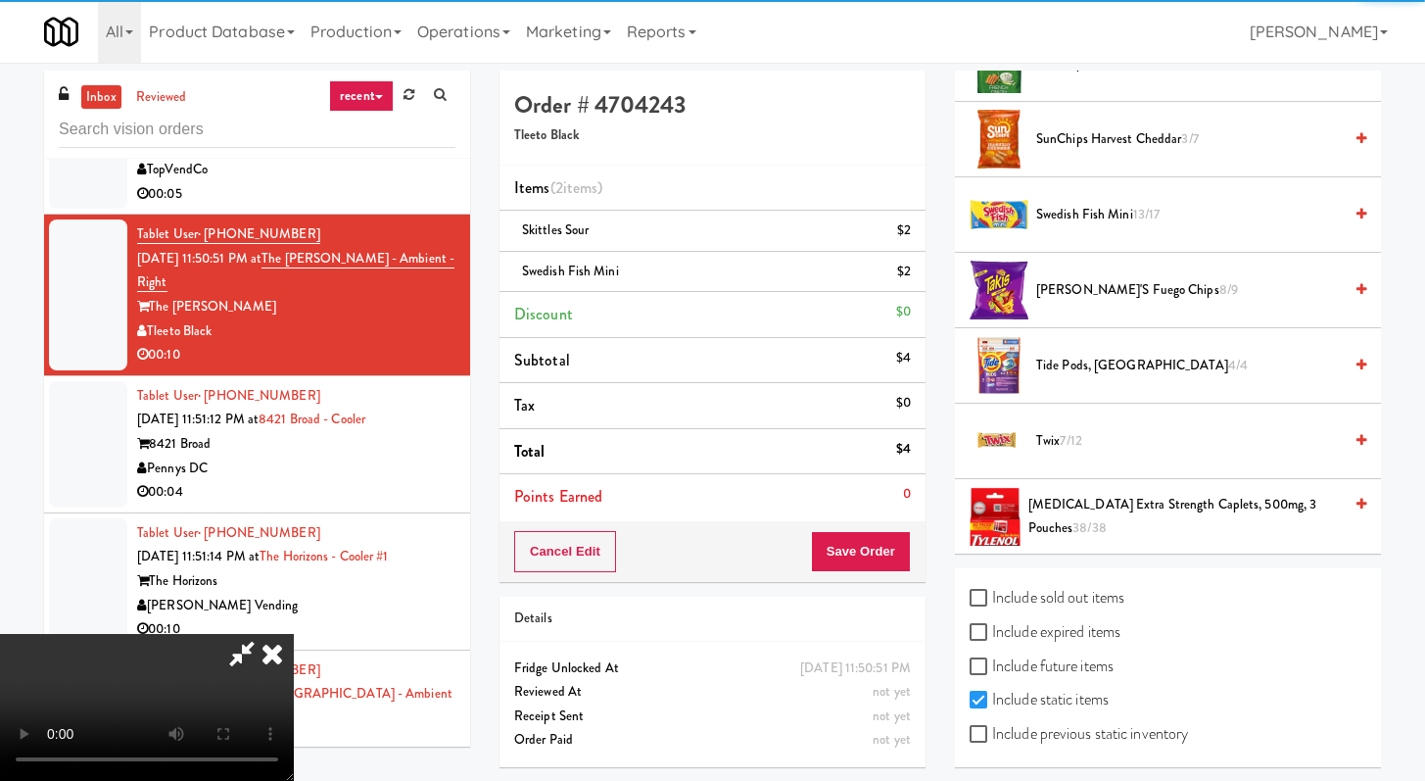
click at [1074, 451] on span "Twix 7/12" at bounding box center [1189, 441] width 306 height 24
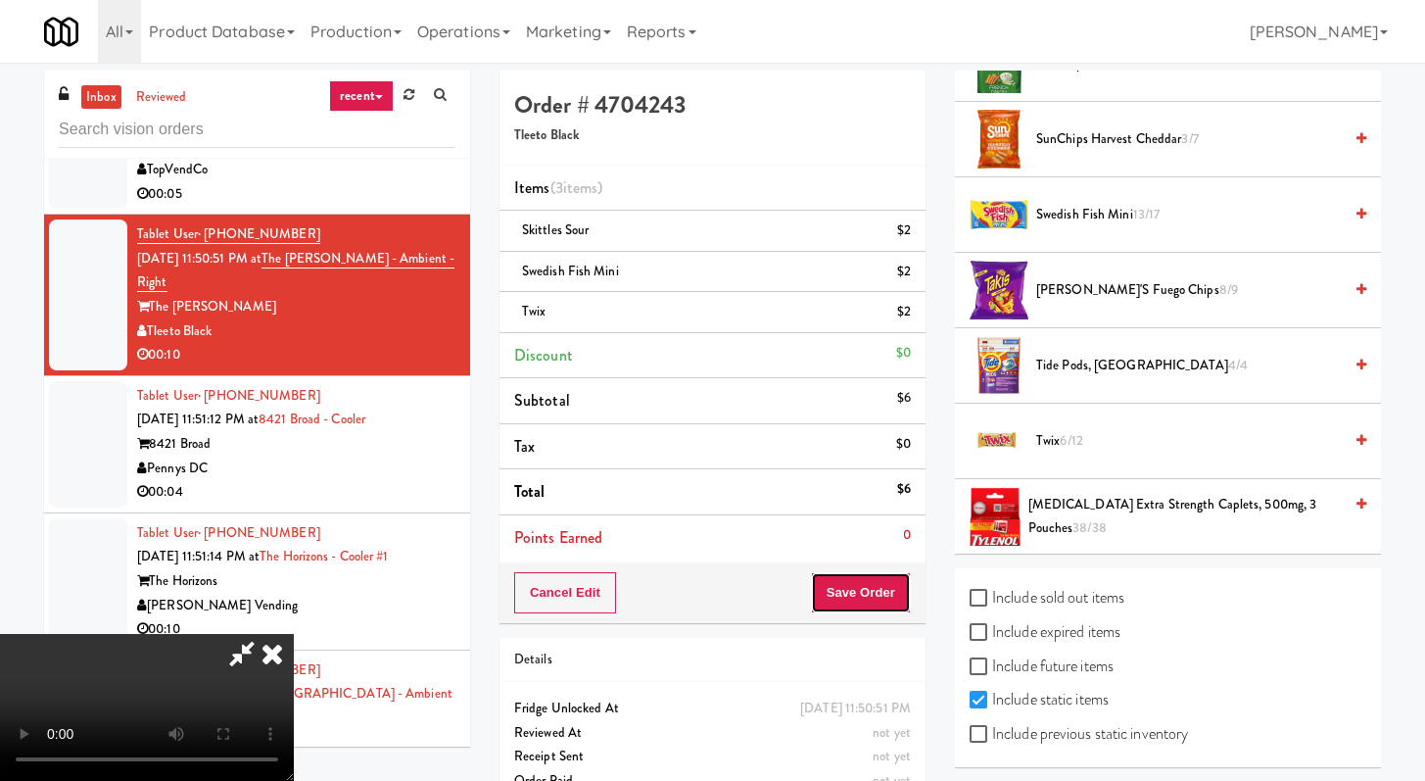
click at [881, 604] on button "Save Order" at bounding box center [861, 592] width 100 height 41
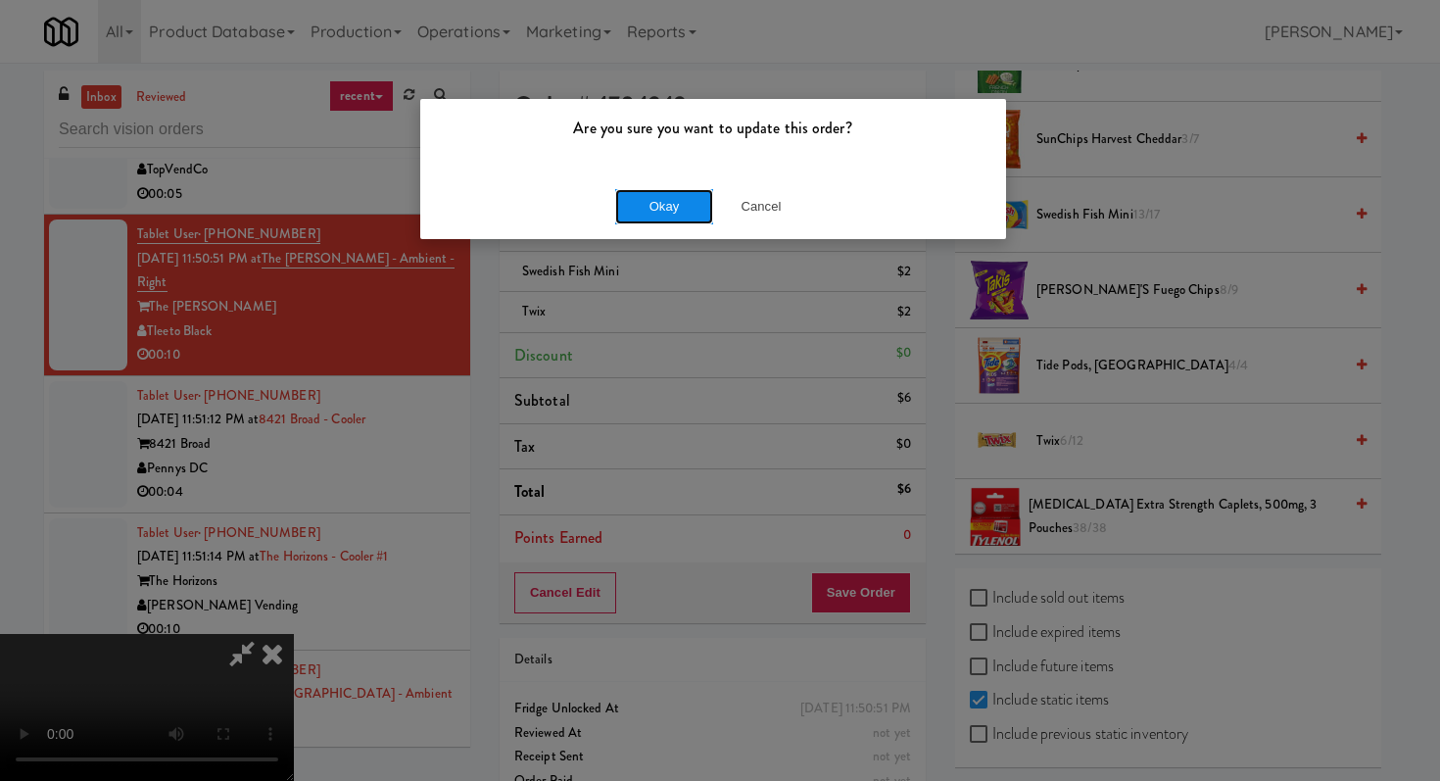
click at [688, 214] on button "Okay" at bounding box center [664, 206] width 98 height 35
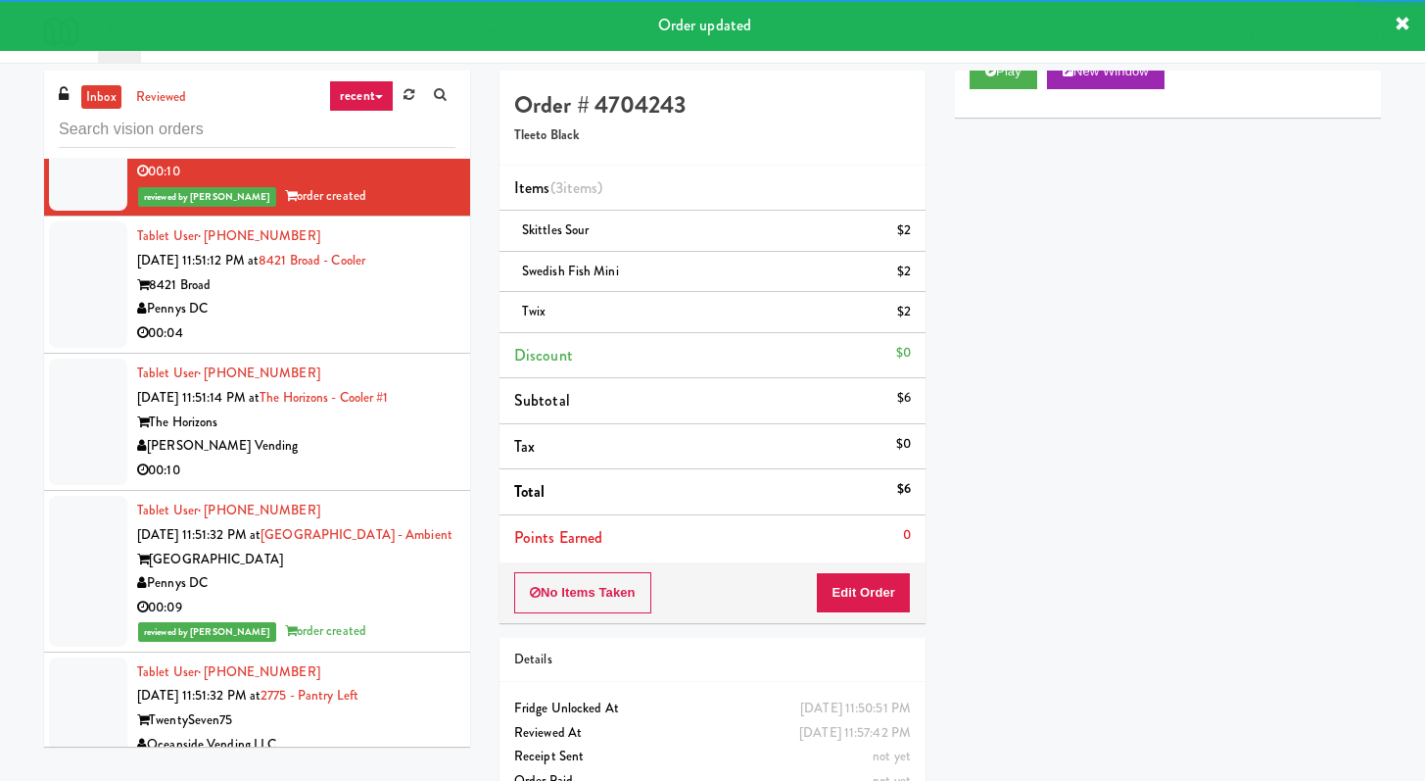
scroll to position [8764, 0]
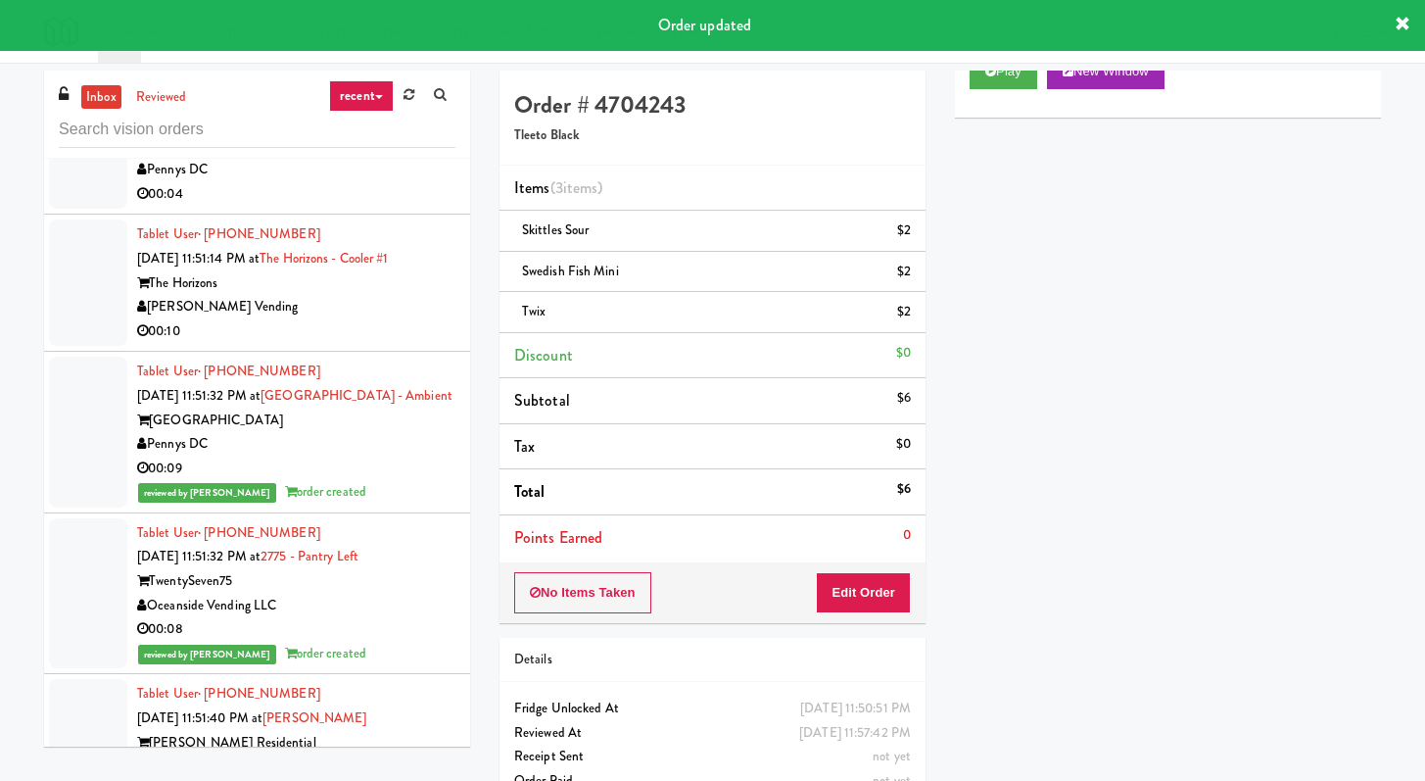
click at [420, 214] on li "Tablet User · (240) 370-6637 [DATE] 11:51:12 PM at 8421 Broad - Cooler 8421 Bro…" at bounding box center [257, 145] width 426 height 137
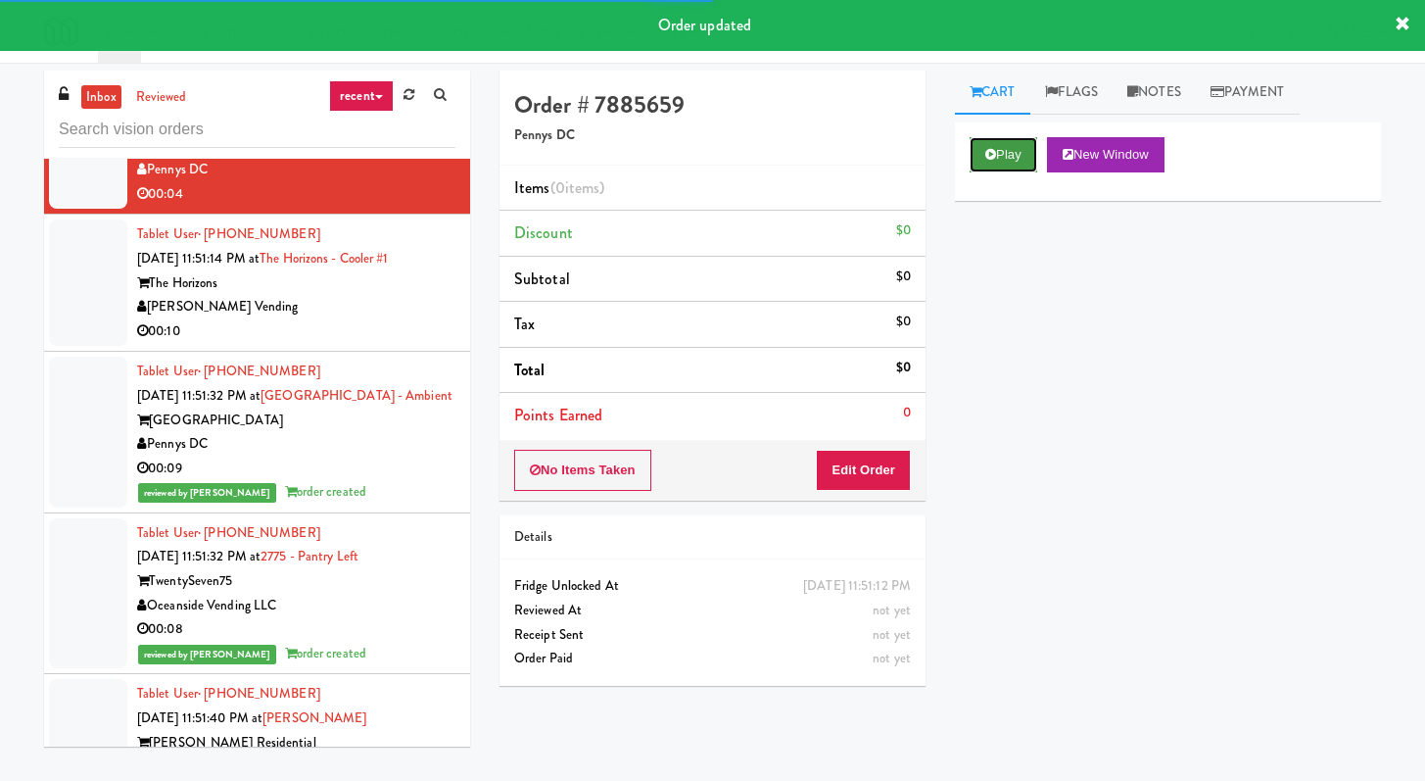
click at [987, 151] on icon at bounding box center [990, 154] width 11 height 13
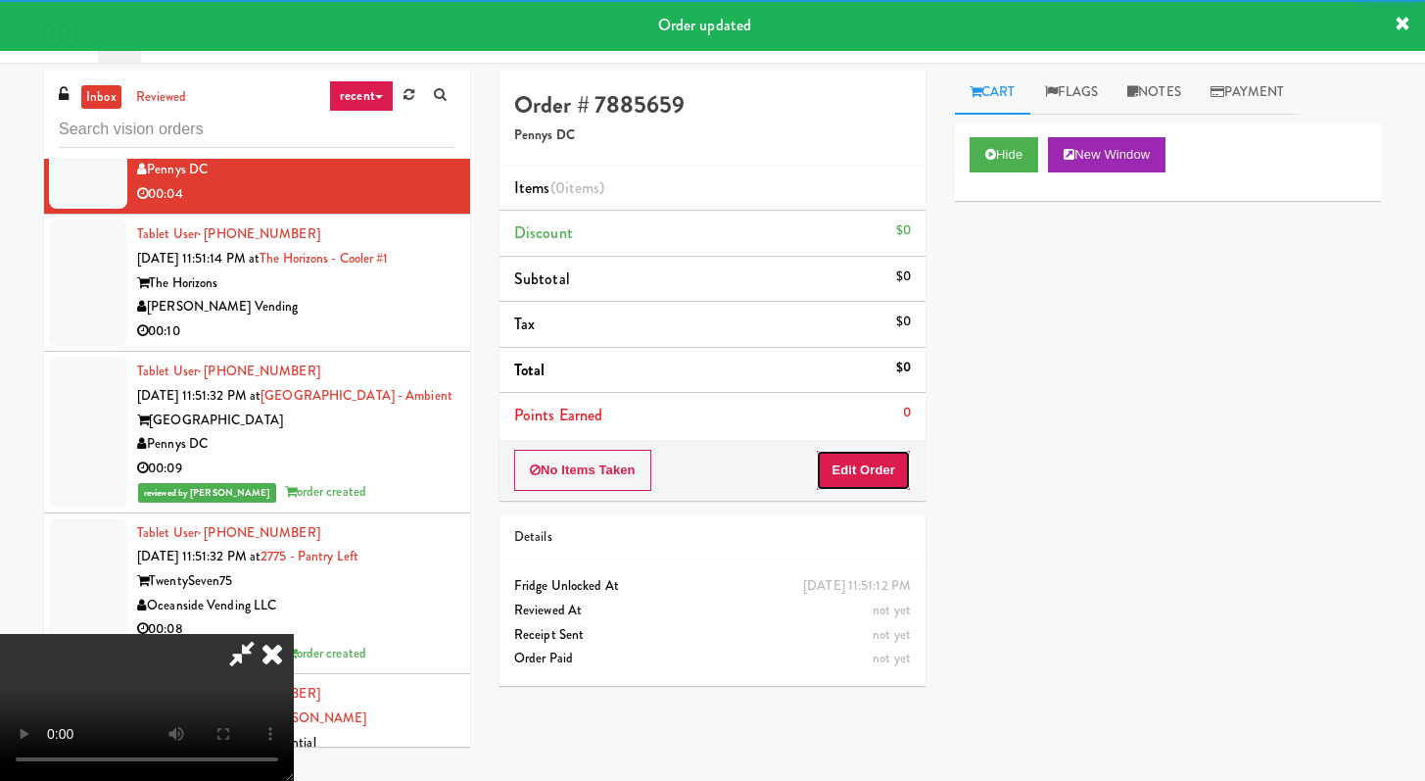
click at [852, 484] on button "Edit Order" at bounding box center [863, 470] width 95 height 41
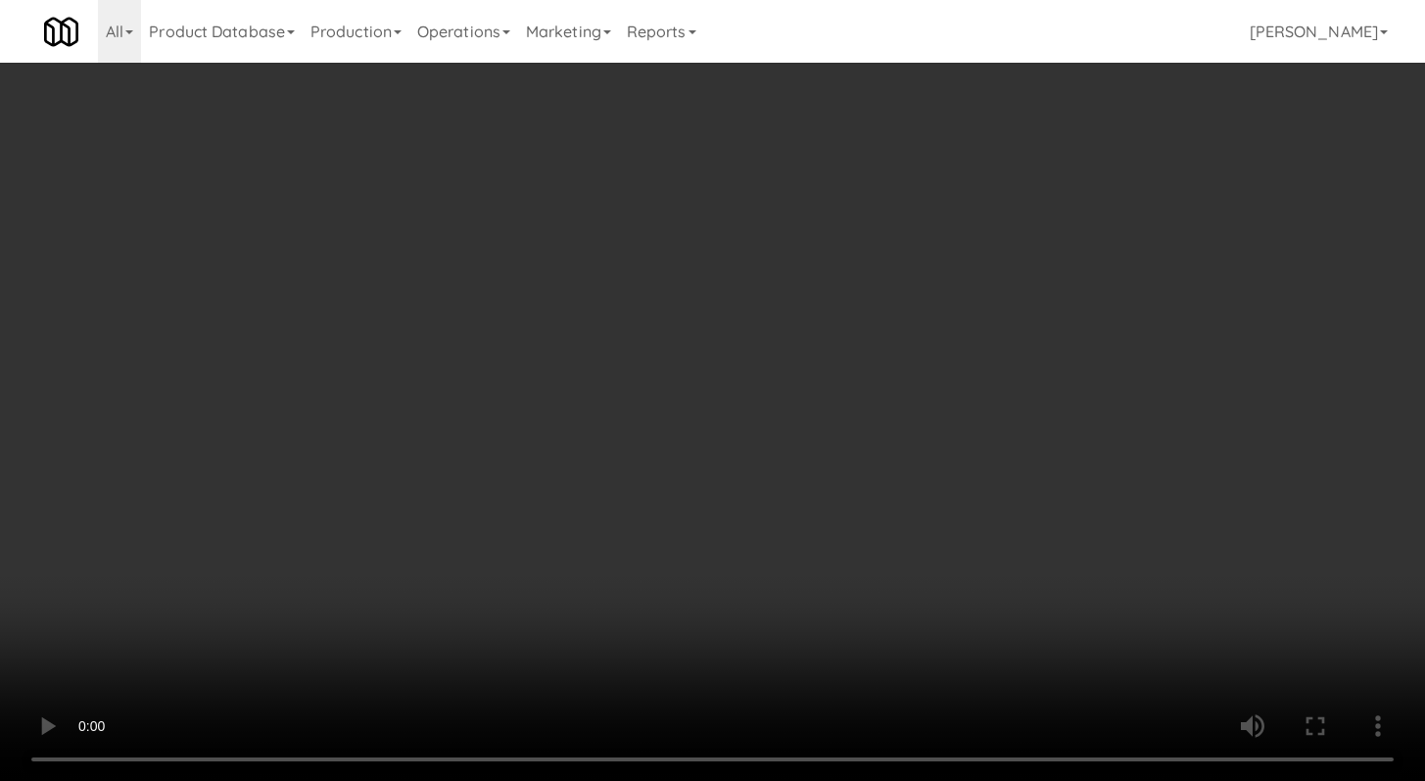
scroll to position [8692, 0]
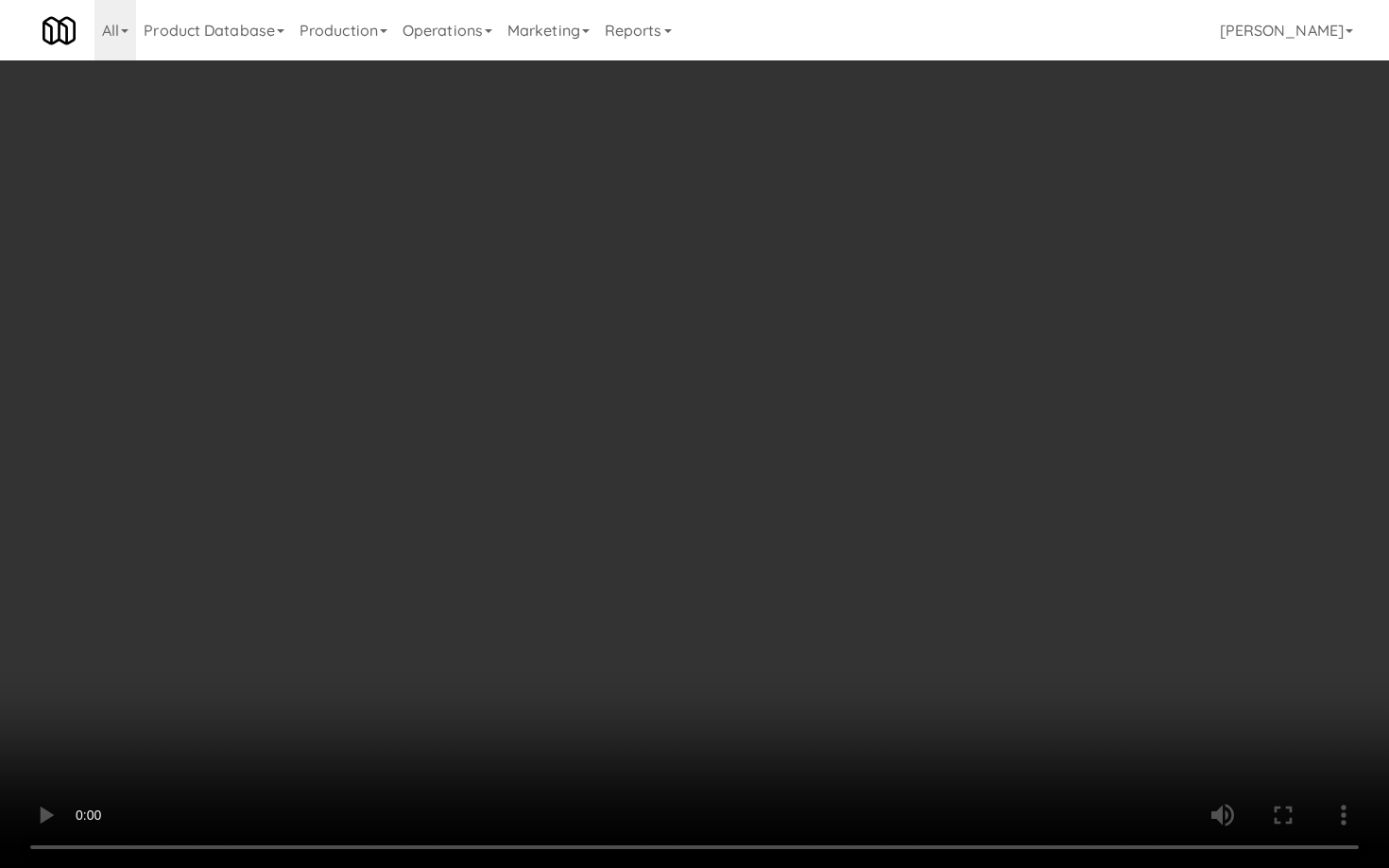
click at [745, 667] on video at bounding box center [694, 434] width 1389 height 868
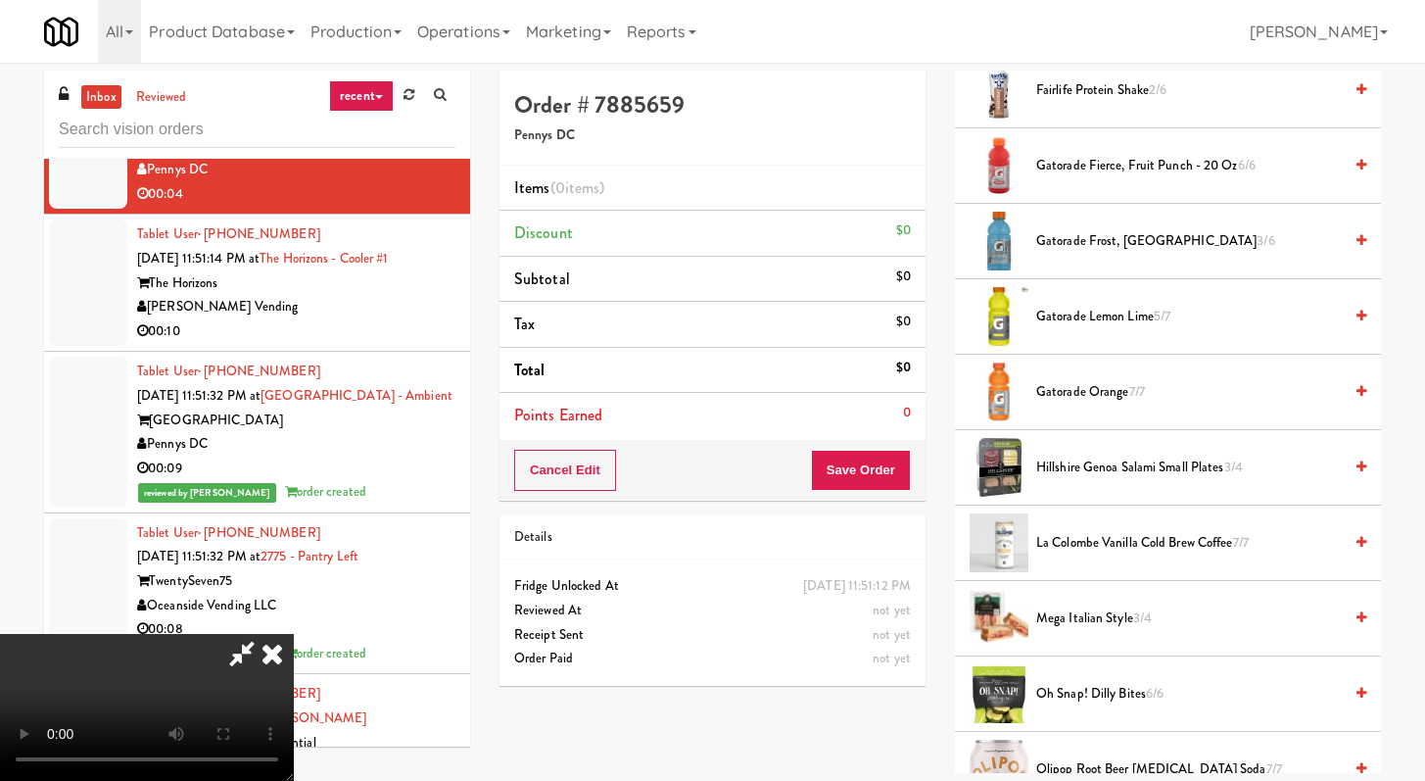
scroll to position [1862, 0]
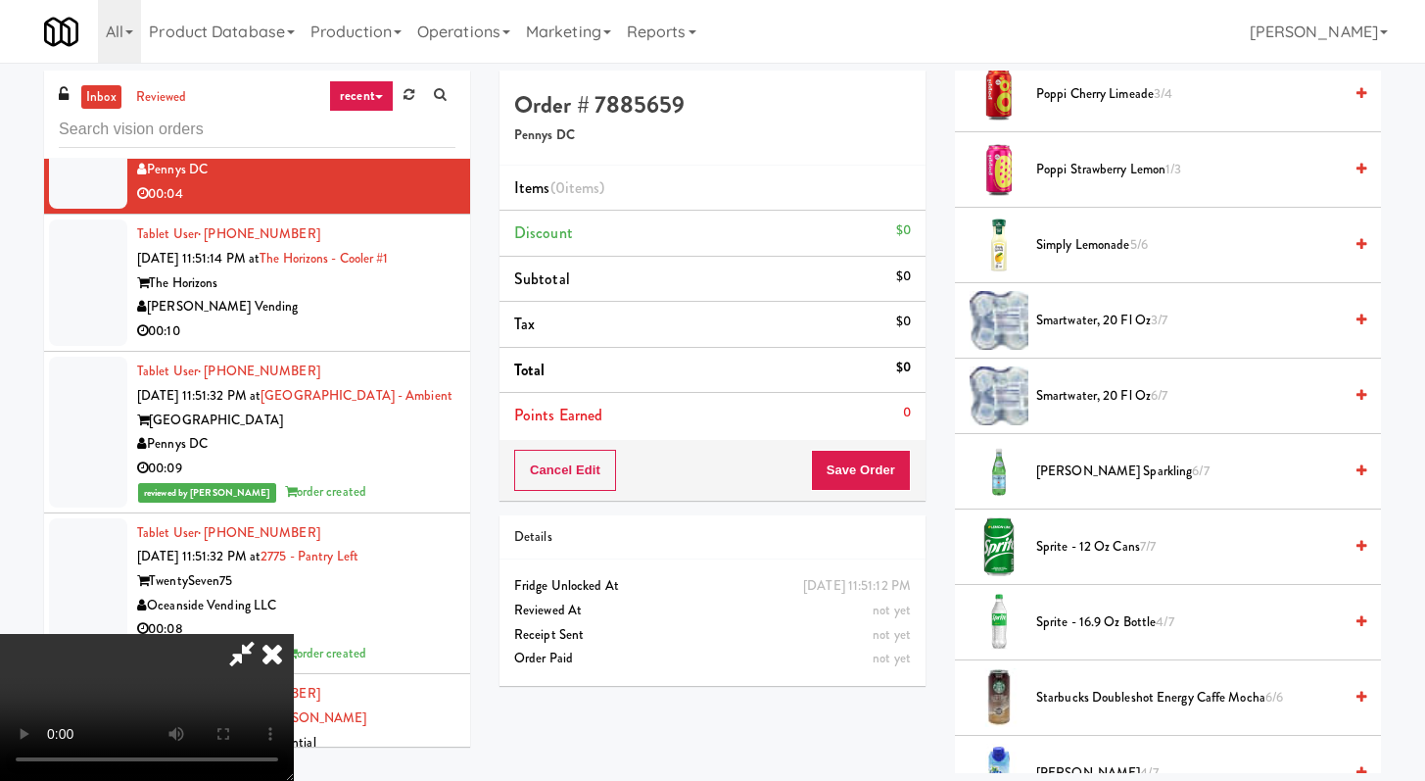
click at [1073, 385] on span "smartwater, 20 fl oz 6/7" at bounding box center [1189, 396] width 306 height 24
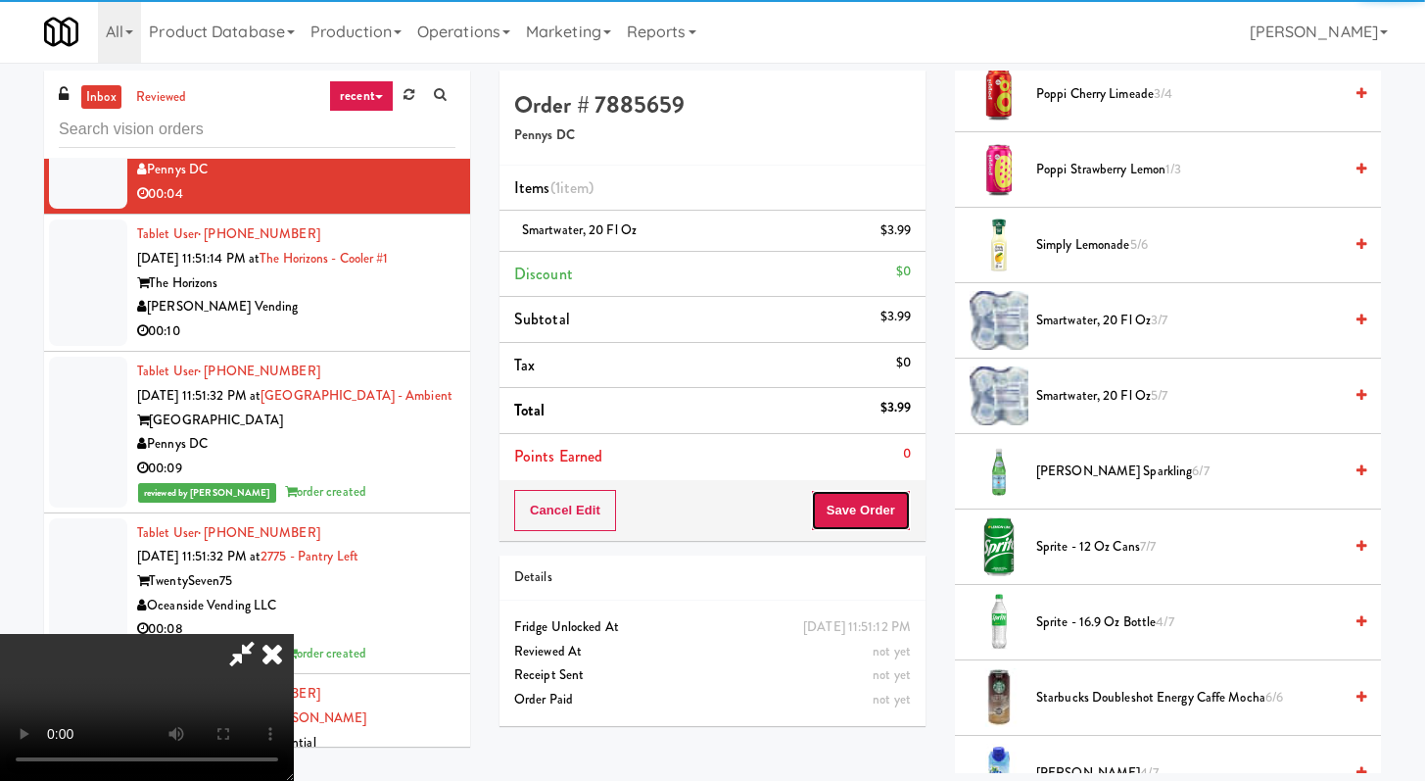
click at [911, 492] on div "Cancel Edit Save Order" at bounding box center [713, 510] width 426 height 61
click at [899, 498] on button "Save Order" at bounding box center [861, 510] width 100 height 41
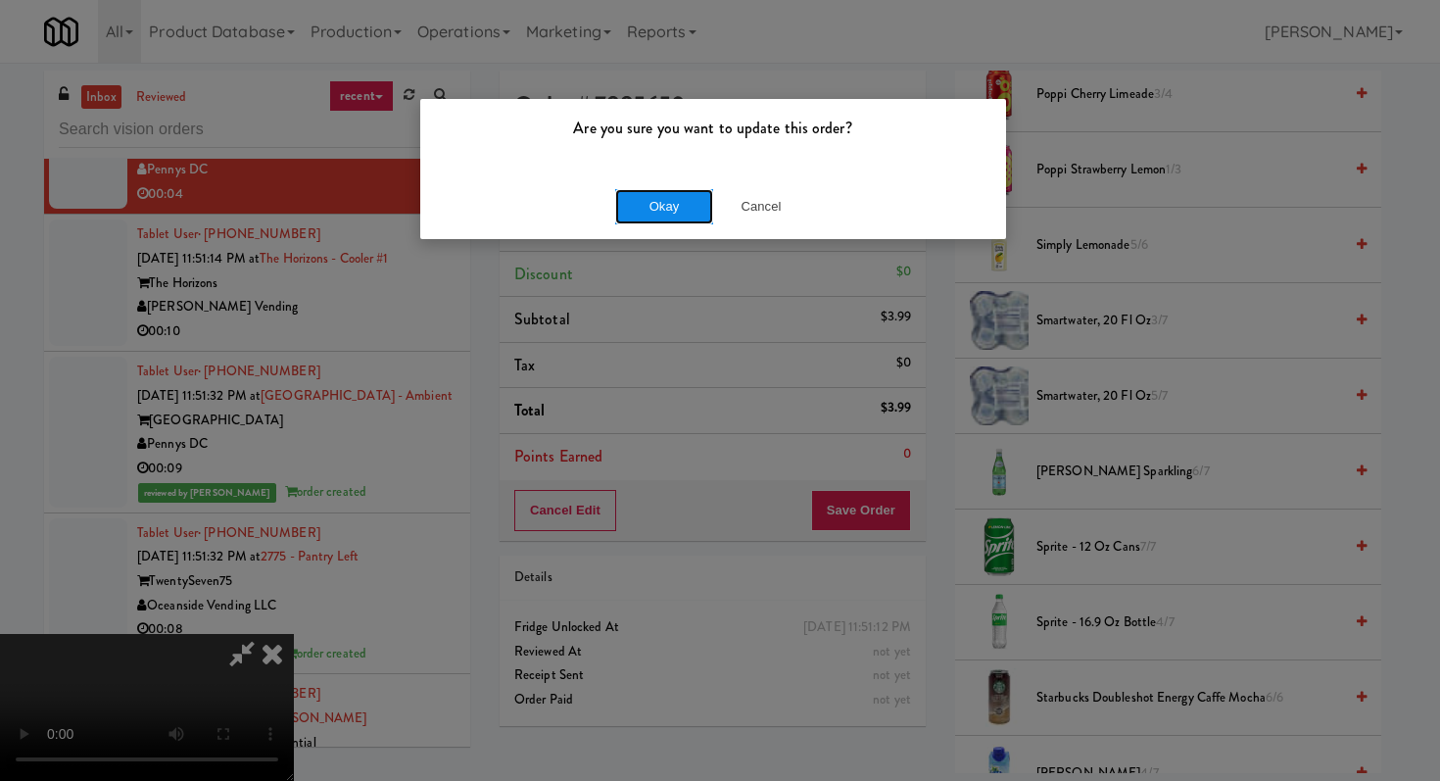
click at [660, 203] on button "Okay" at bounding box center [664, 206] width 98 height 35
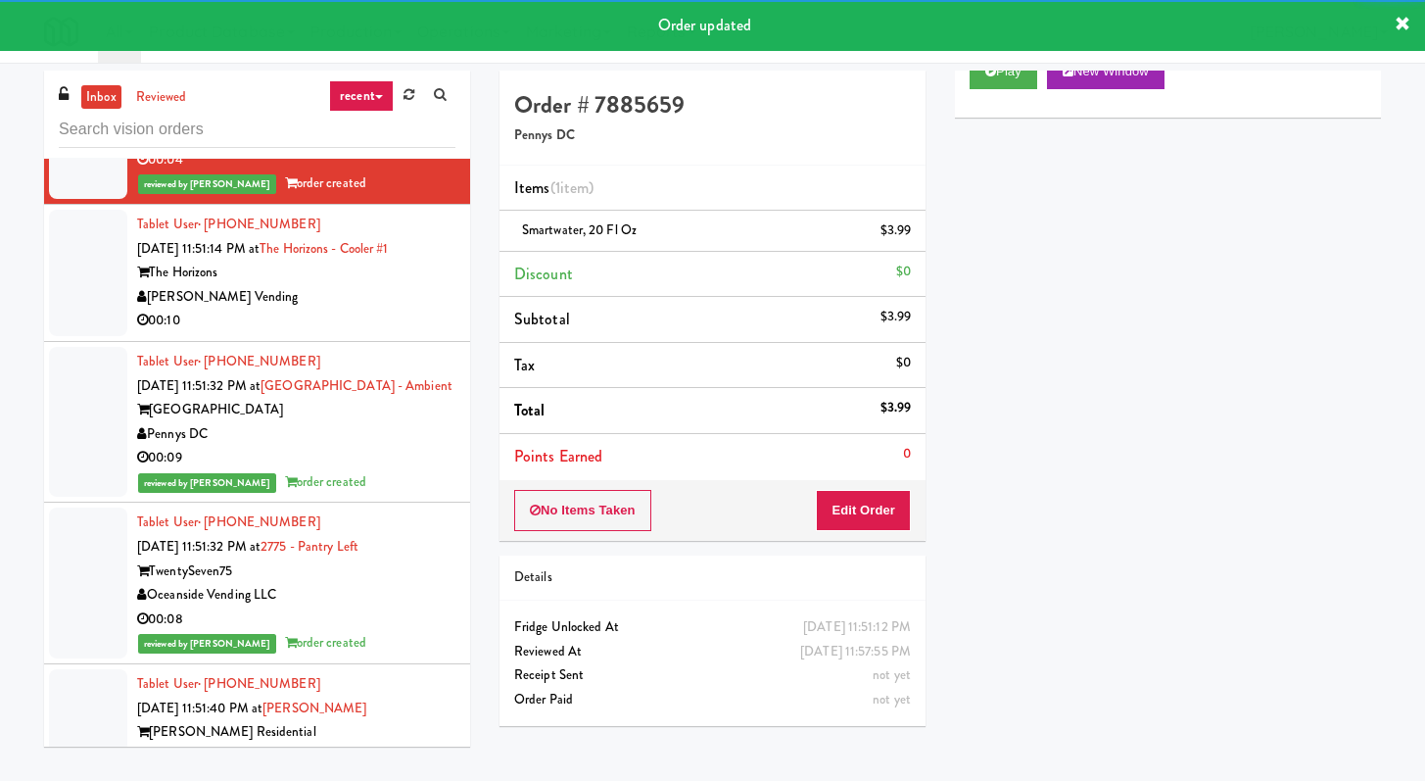
scroll to position [8801, 0]
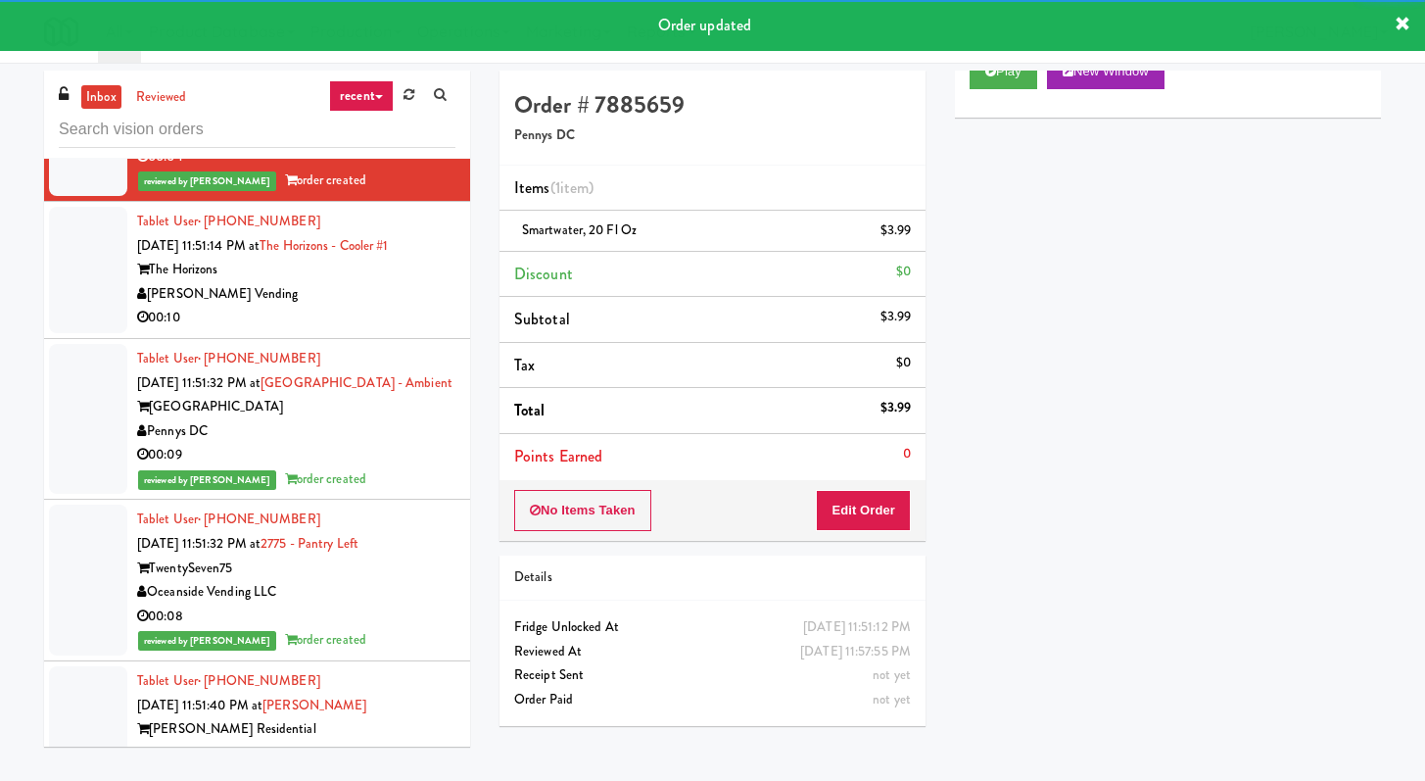
click at [407, 307] on div "[PERSON_NAME] Vending" at bounding box center [296, 294] width 318 height 24
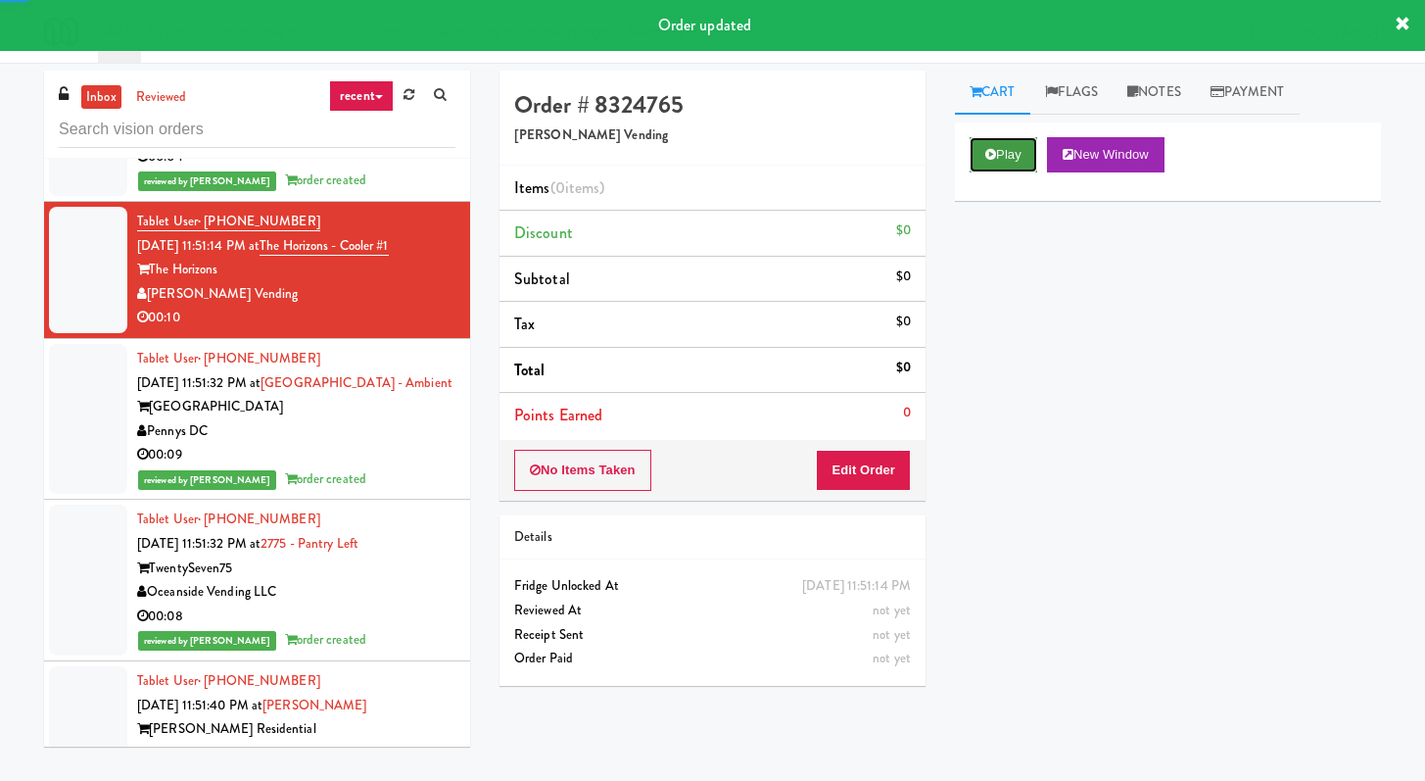
click at [1011, 151] on button "Play" at bounding box center [1004, 154] width 68 height 35
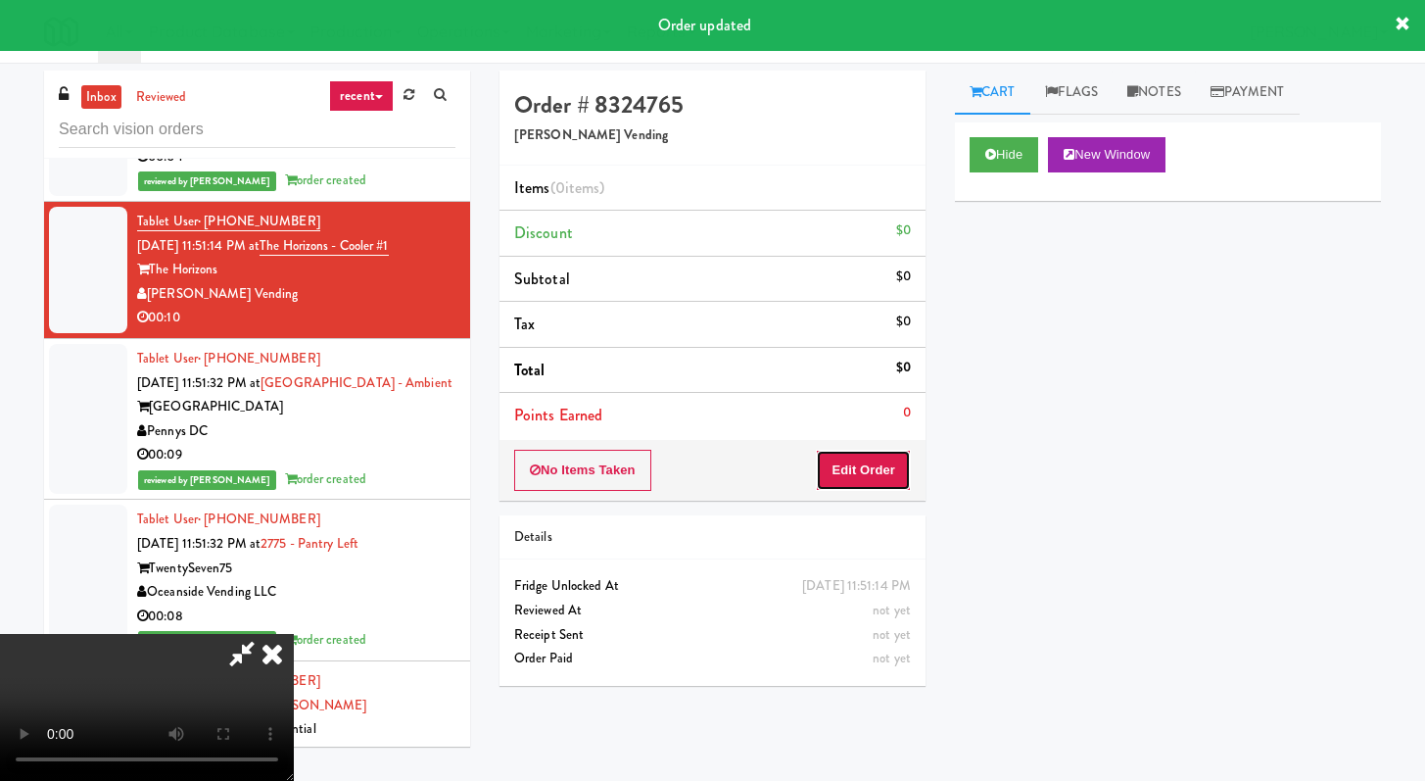
click at [874, 477] on button "Edit Order" at bounding box center [863, 470] width 95 height 41
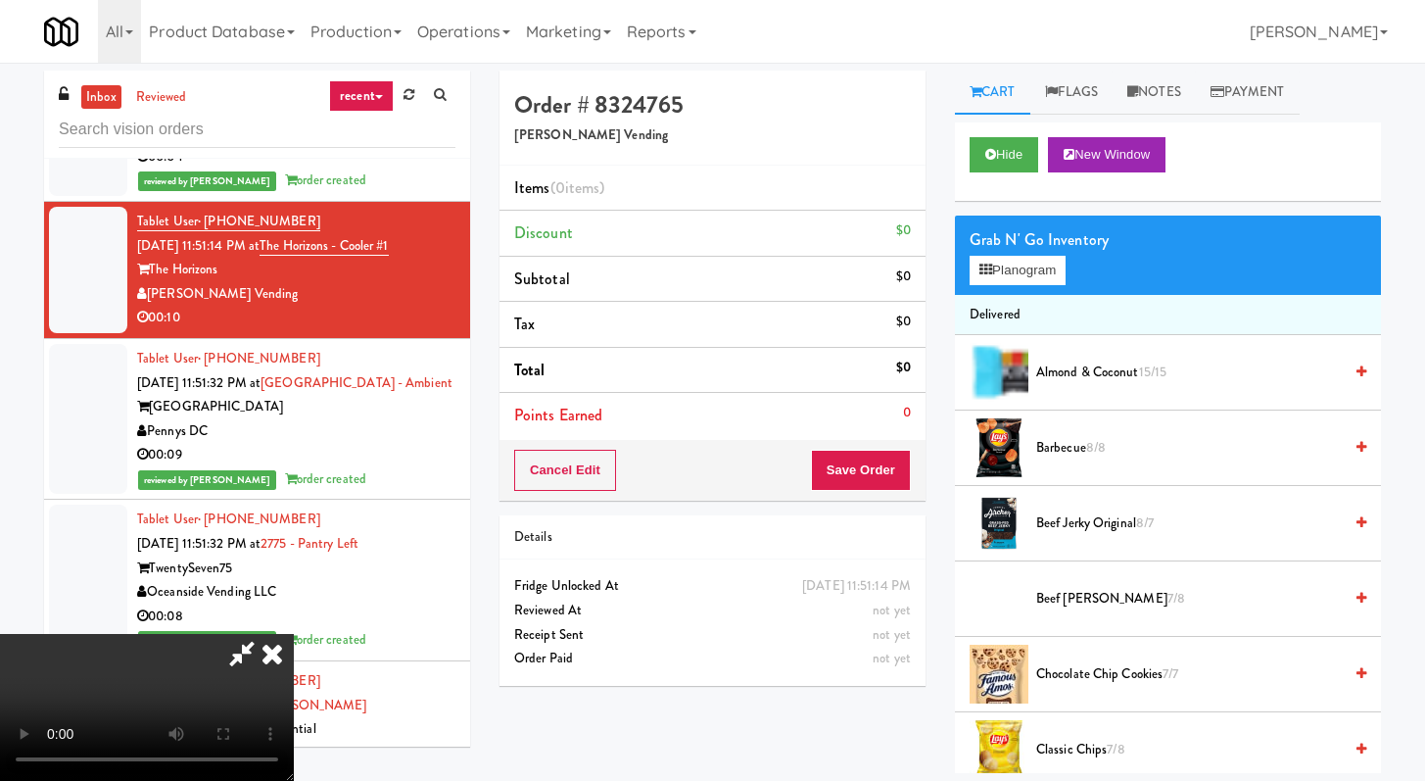
scroll to position [168, 0]
click at [294, 634] on video at bounding box center [147, 707] width 294 height 147
click at [1019, 177] on div "Hide New Window" at bounding box center [1168, 161] width 426 height 78
click at [1014, 153] on button "Hide" at bounding box center [1004, 154] width 69 height 35
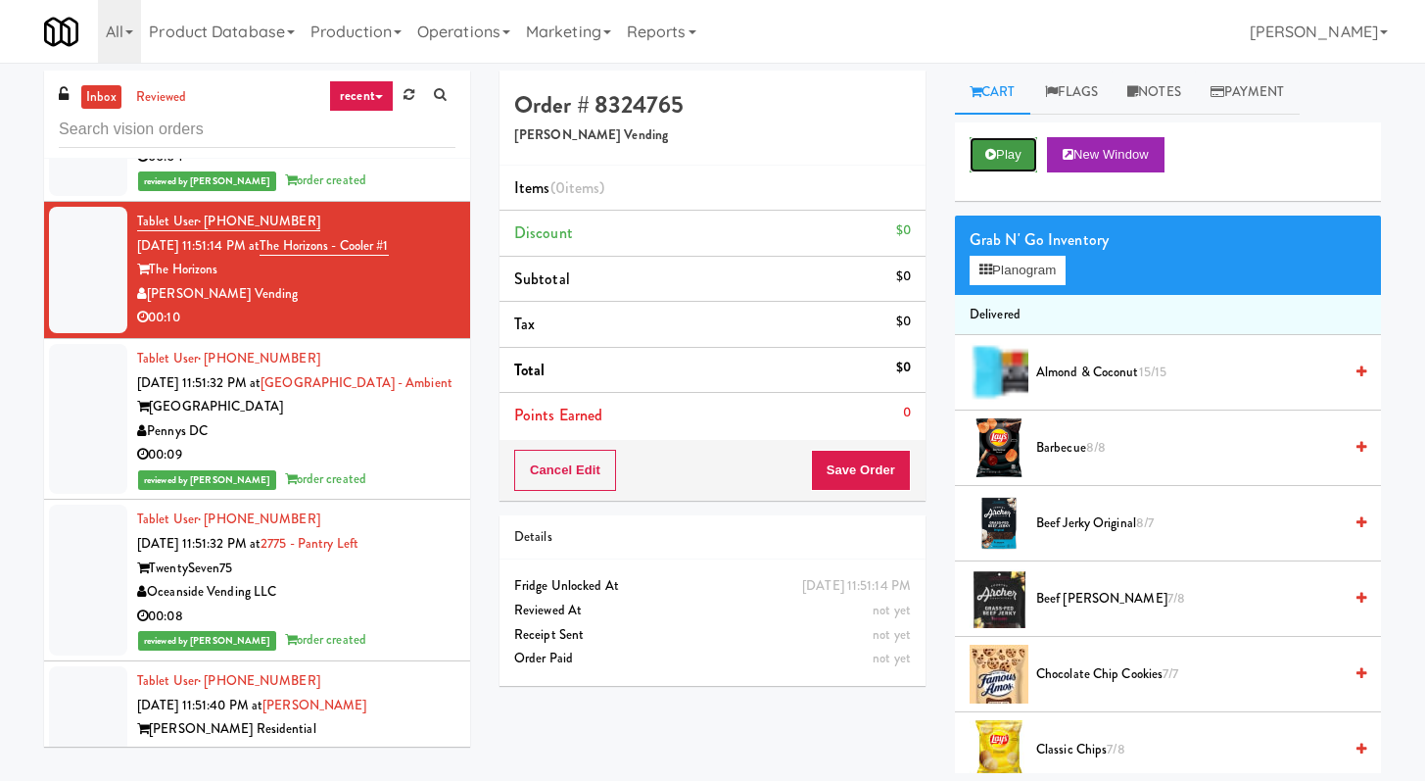
scroll to position [0, 0]
click at [1013, 153] on button "Play" at bounding box center [1004, 154] width 68 height 35
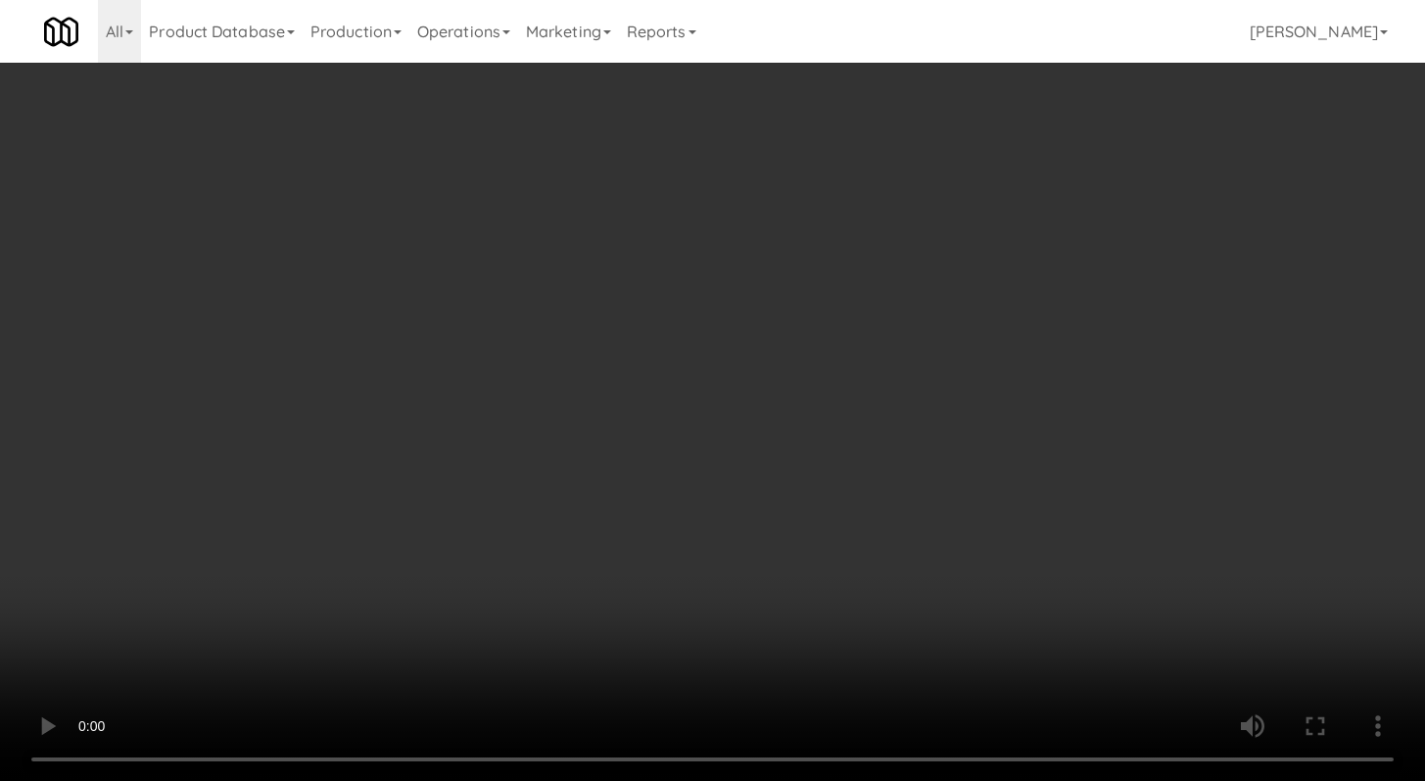
scroll to position [8729, 0]
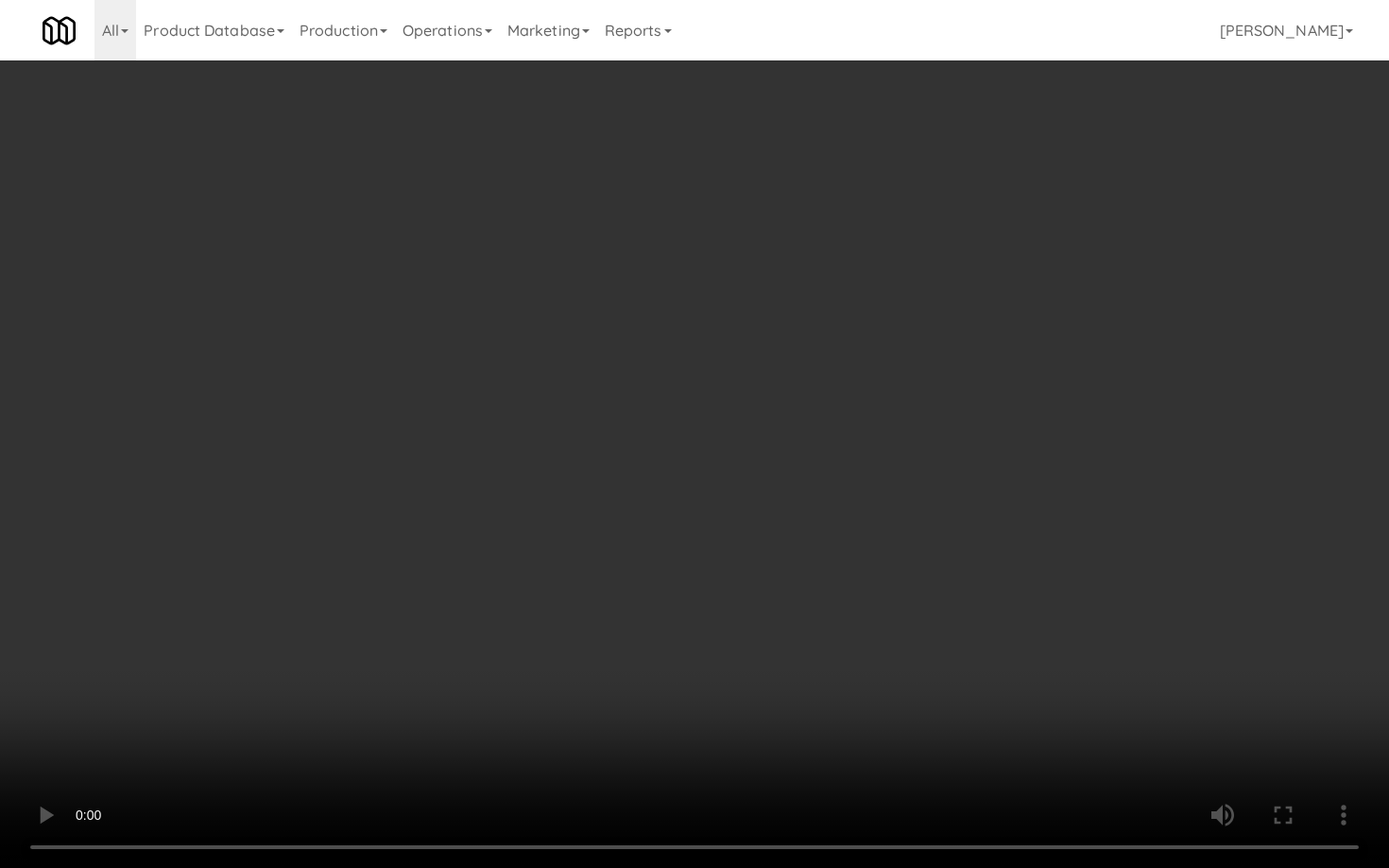
click at [755, 718] on video at bounding box center [694, 434] width 1389 height 868
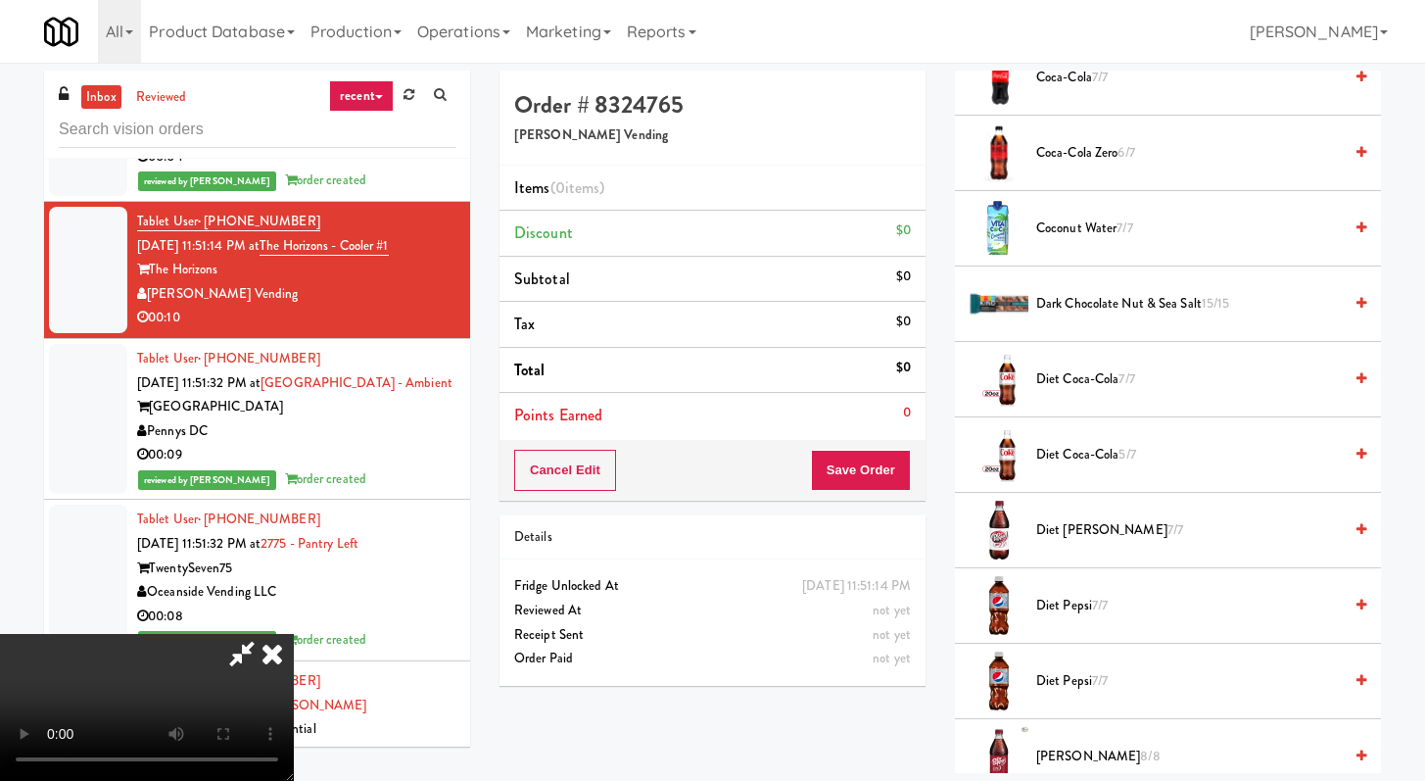
scroll to position [1176, 0]
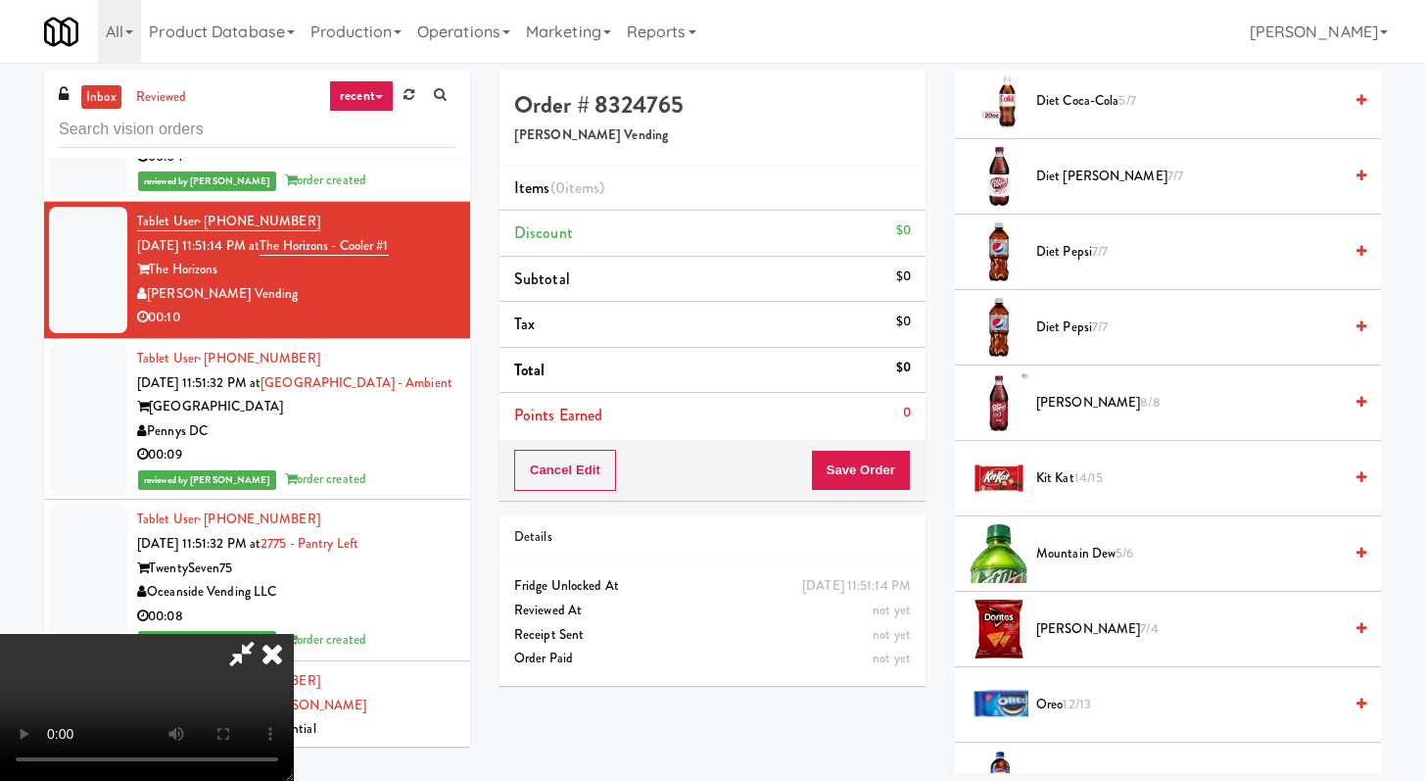
click at [1081, 468] on span "14/15" at bounding box center [1088, 477] width 29 height 19
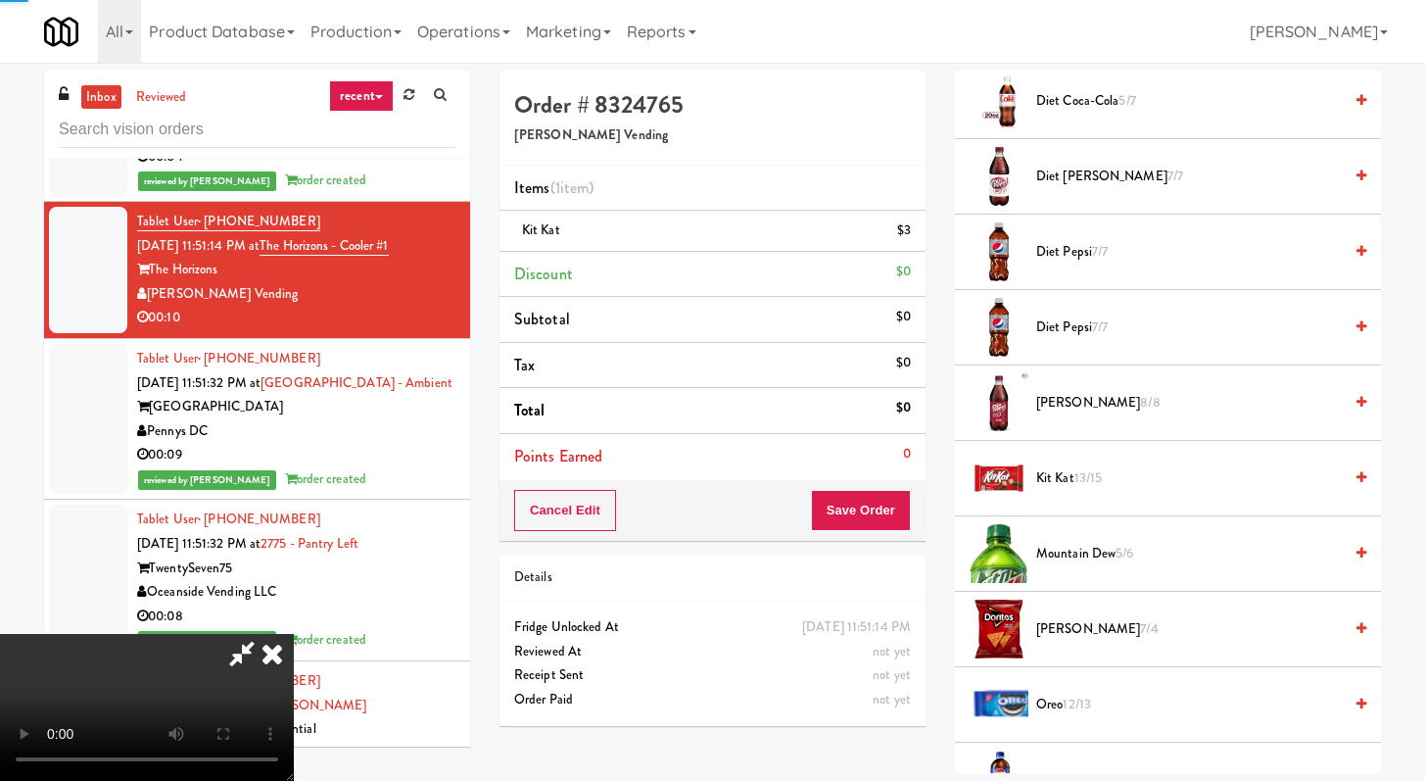
click at [881, 477] on li "Points Earned 0" at bounding box center [713, 456] width 426 height 45
click at [882, 534] on div "Cancel Edit Save Order" at bounding box center [713, 510] width 426 height 61
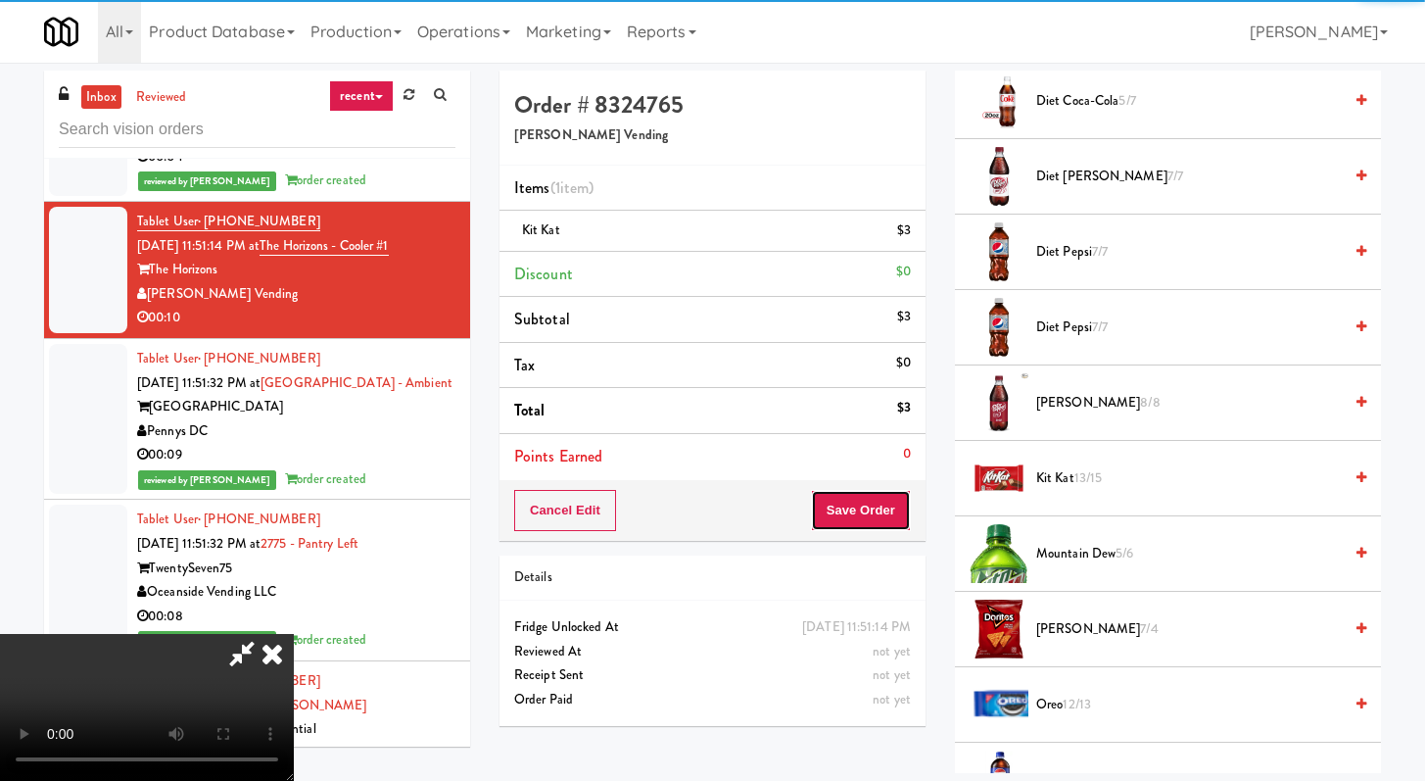
click at [892, 513] on button "Save Order" at bounding box center [861, 510] width 100 height 41
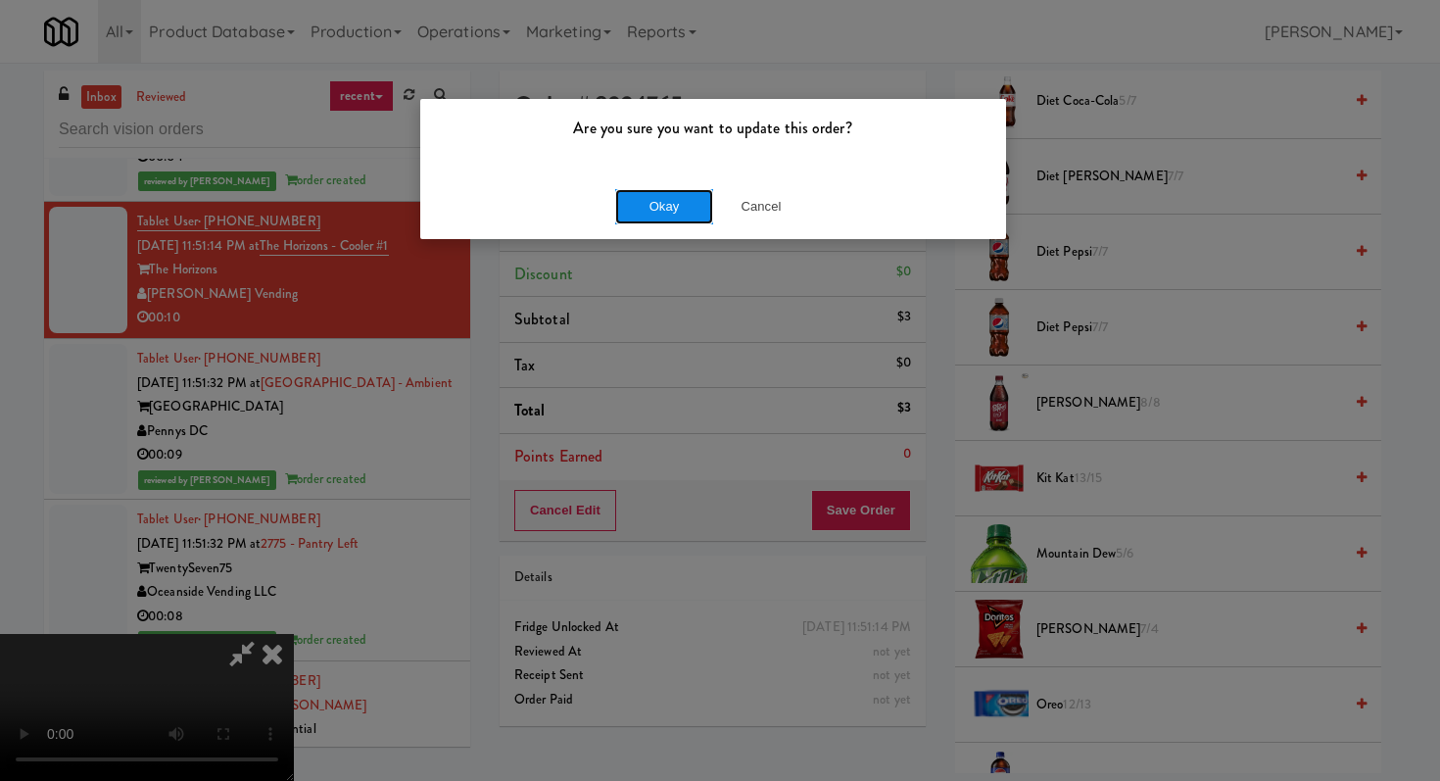
click at [653, 212] on button "Okay" at bounding box center [664, 206] width 98 height 35
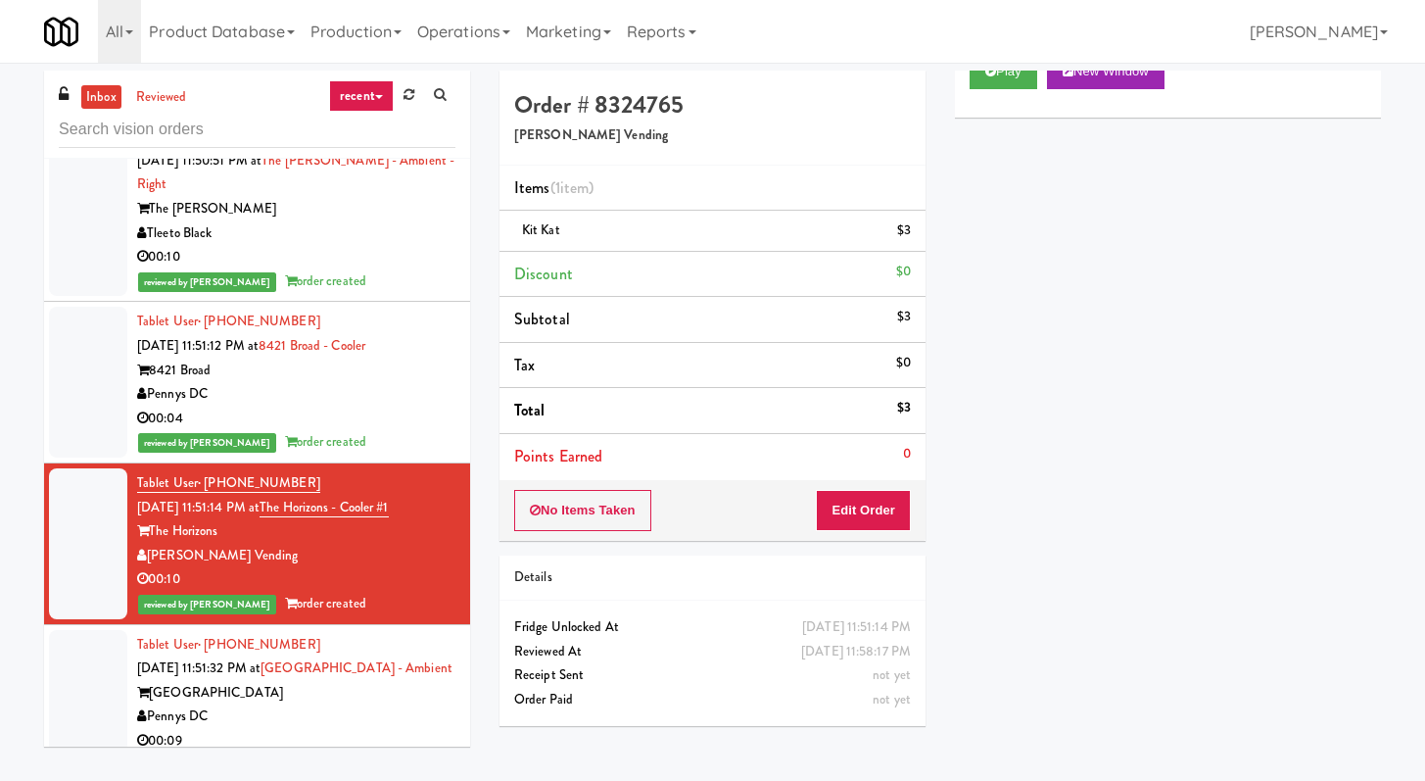
scroll to position [8268, 0]
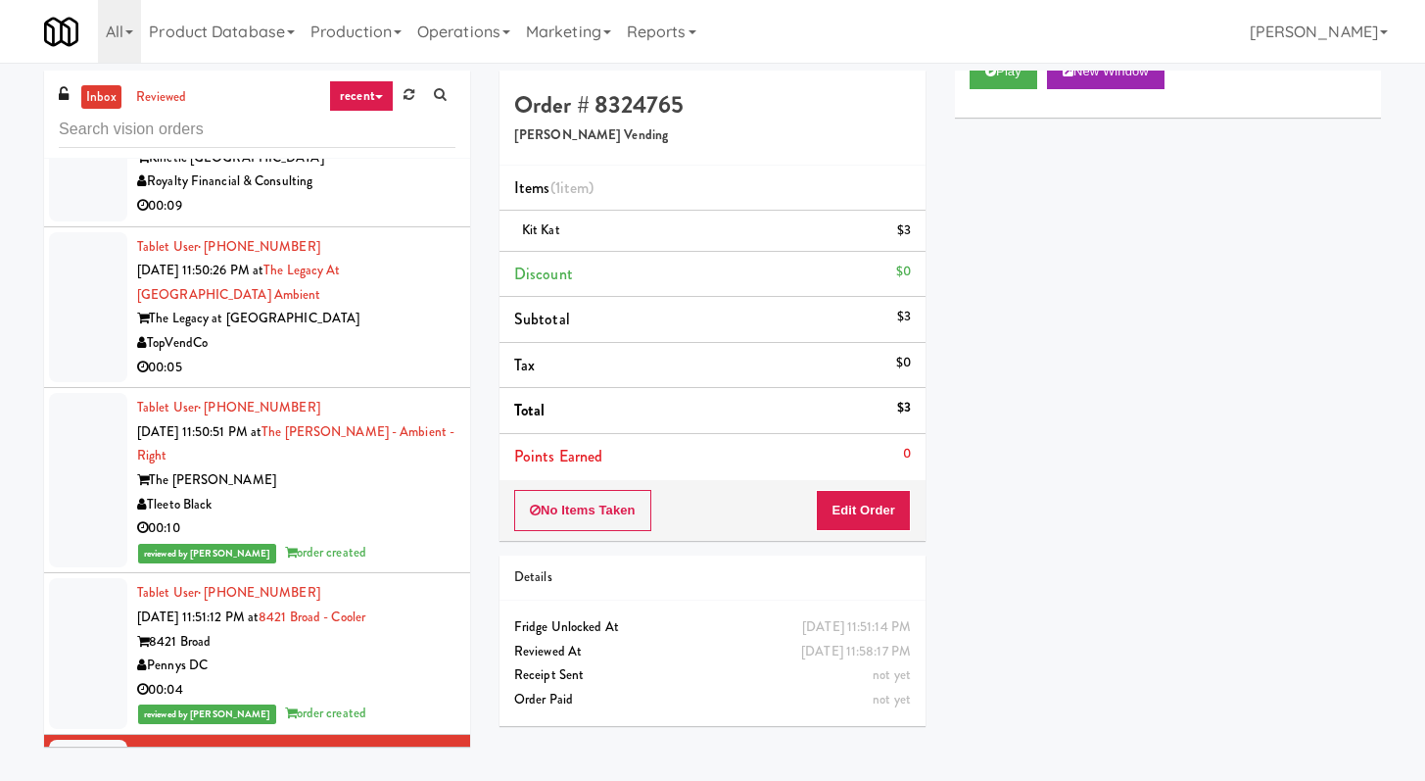
click at [387, 380] on div "00:05" at bounding box center [296, 368] width 318 height 24
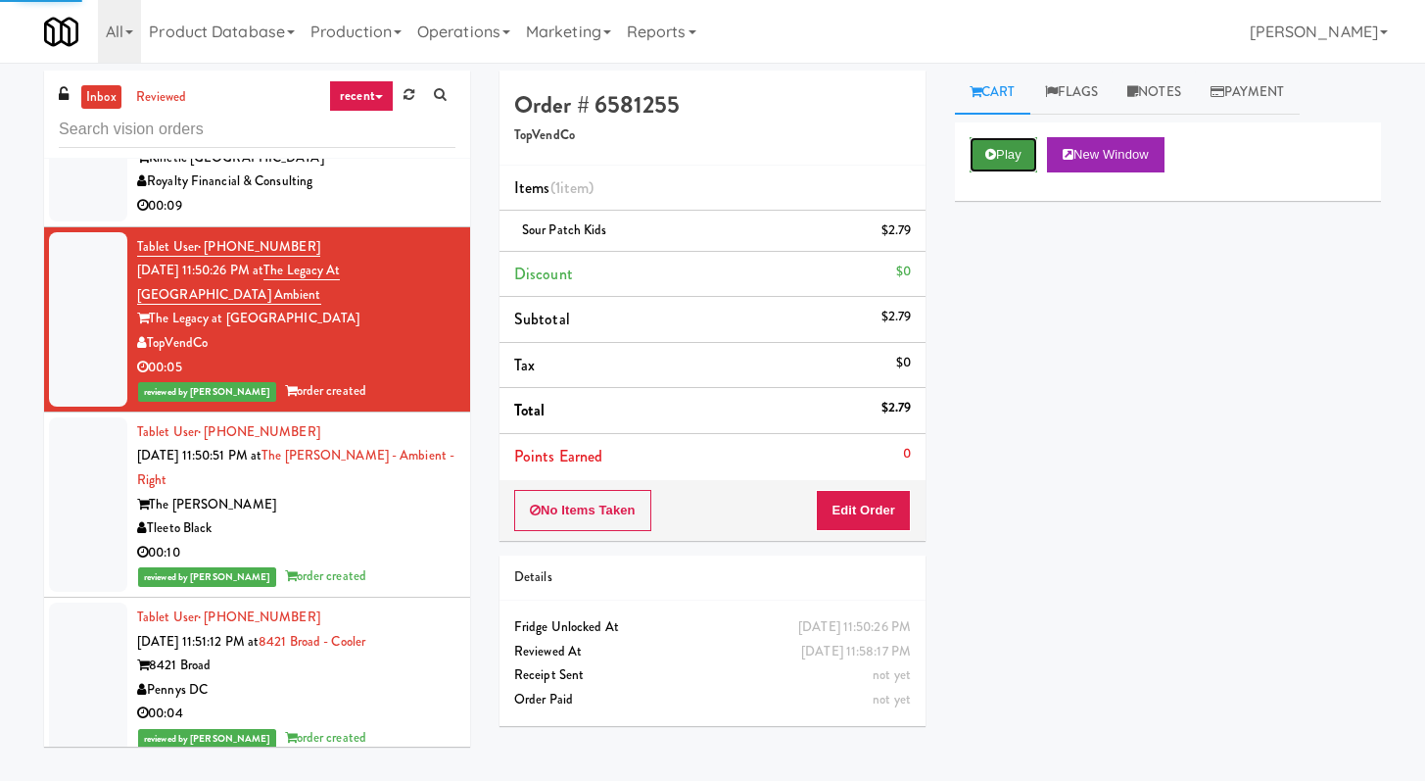
click at [990, 148] on icon at bounding box center [990, 154] width 11 height 13
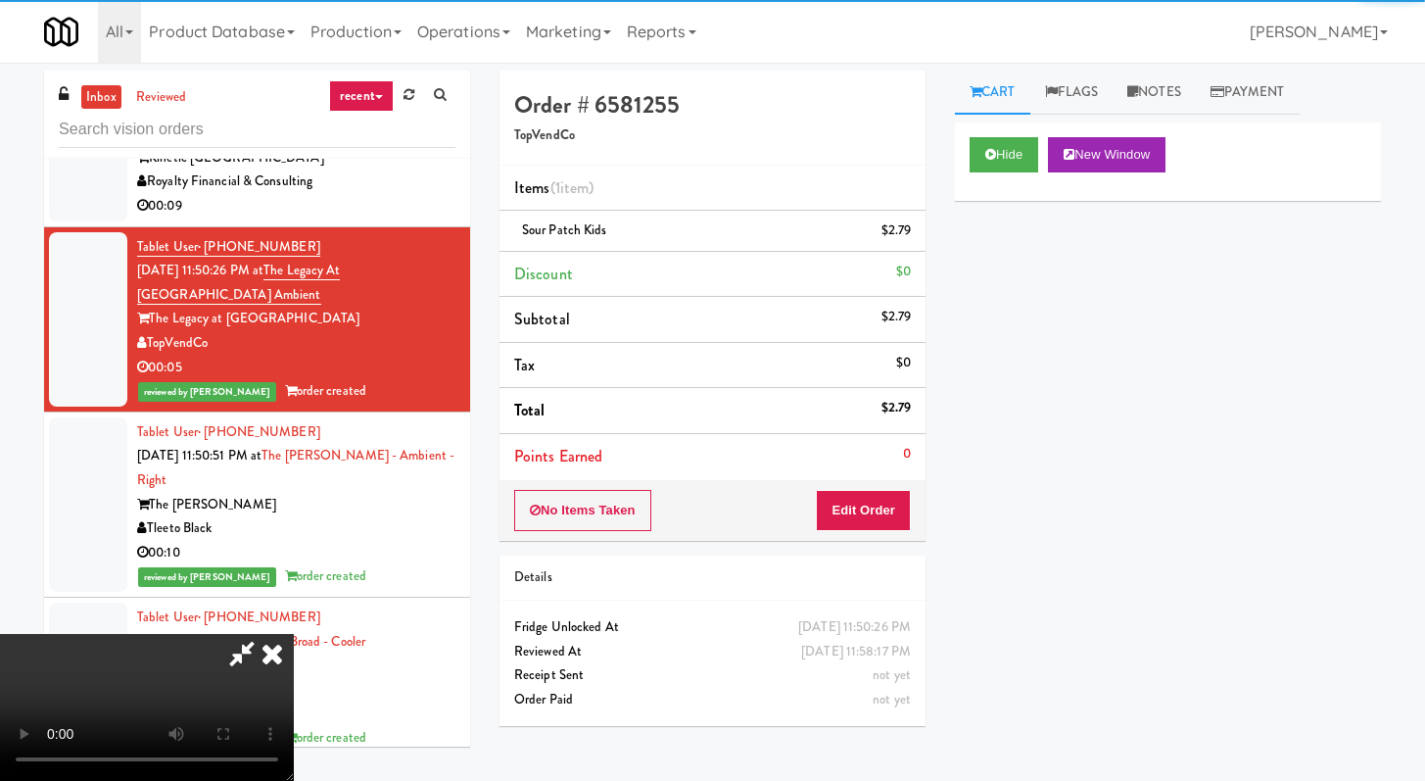
click at [393, 218] on div "00:09" at bounding box center [296, 206] width 318 height 24
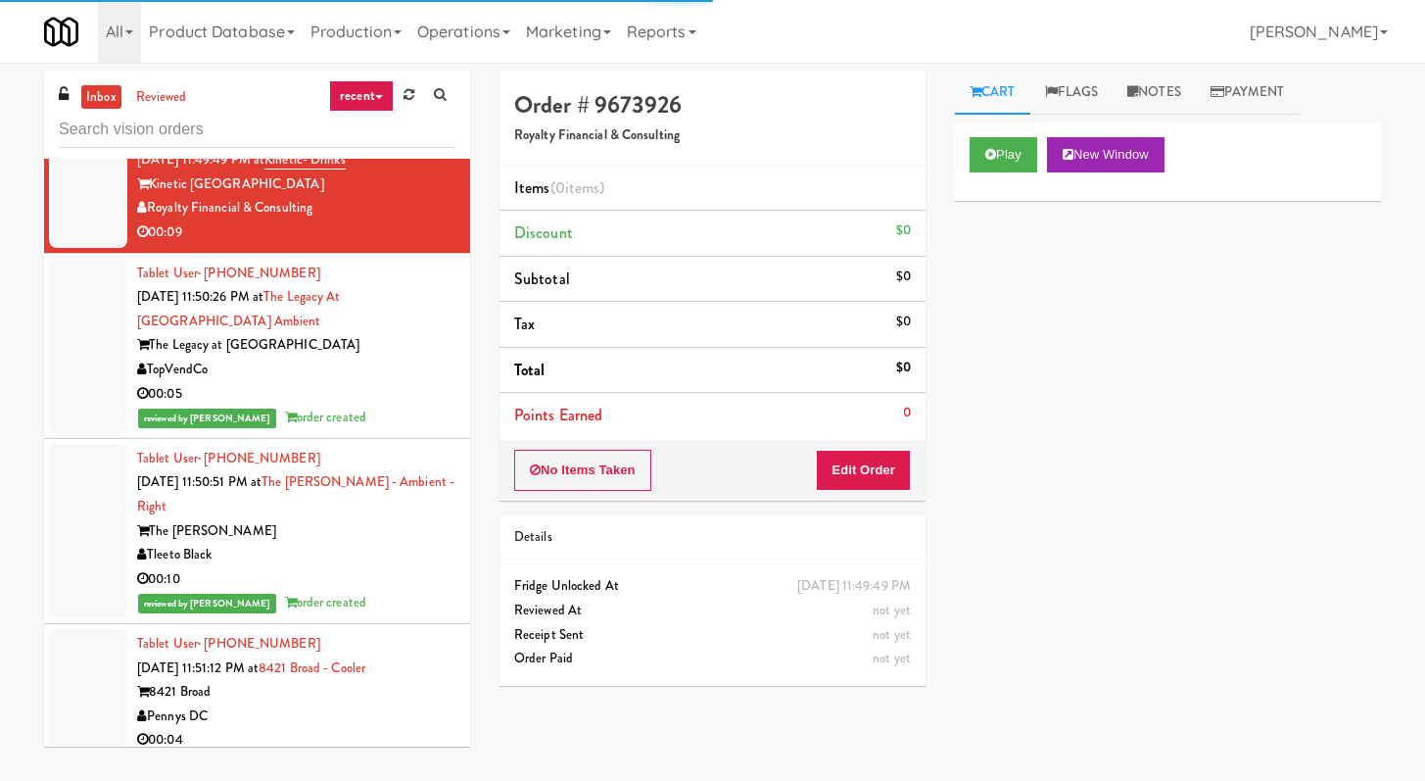
scroll to position [8212, 0]
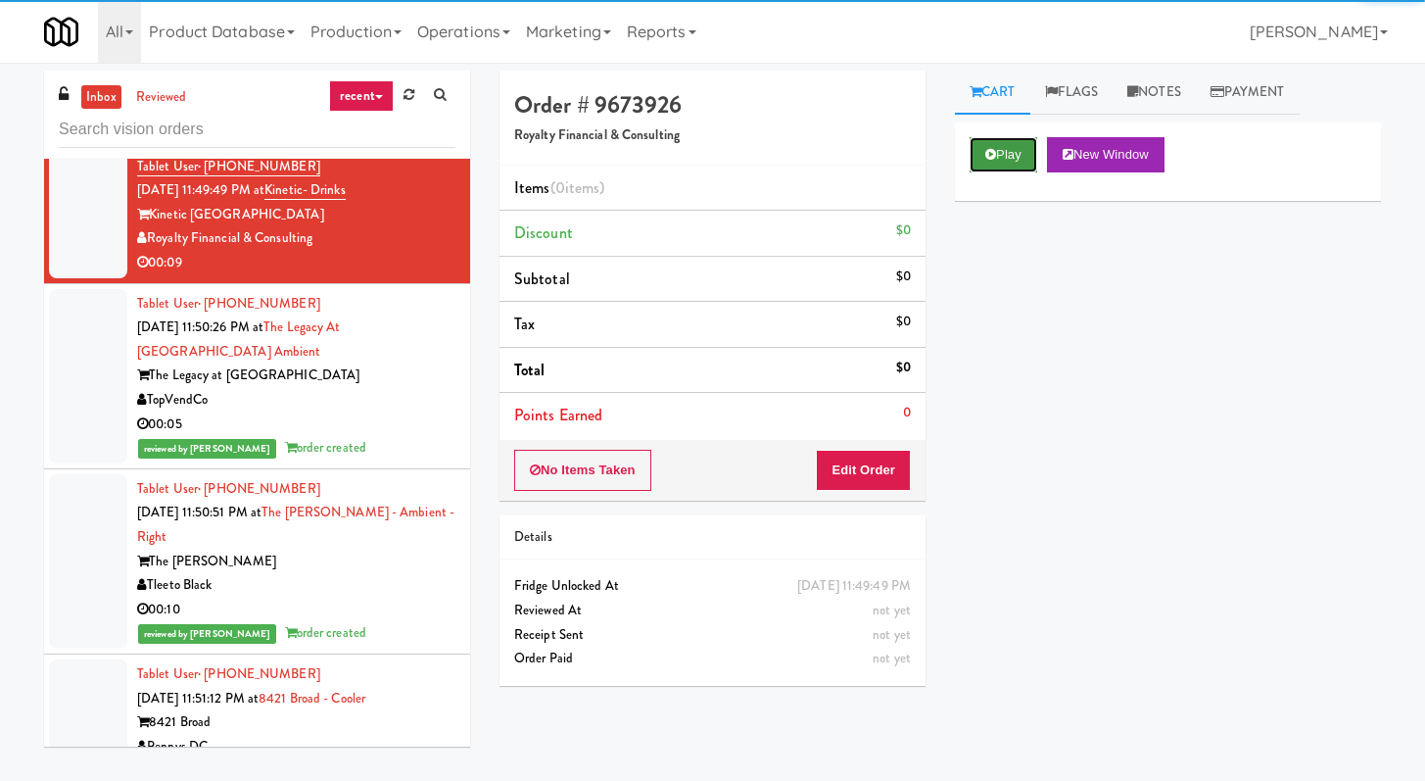
click at [1004, 164] on button "Play" at bounding box center [1004, 154] width 68 height 35
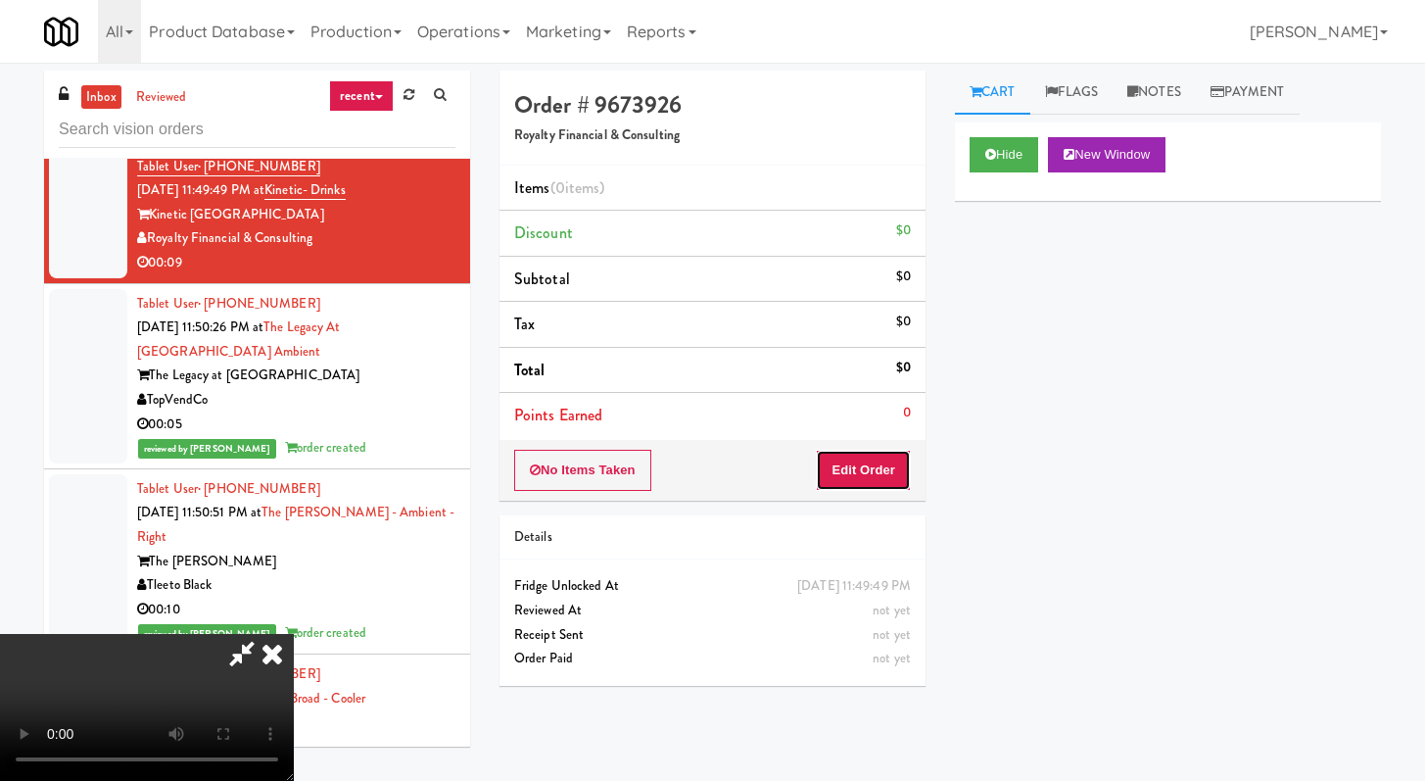
click at [847, 481] on button "Edit Order" at bounding box center [863, 470] width 95 height 41
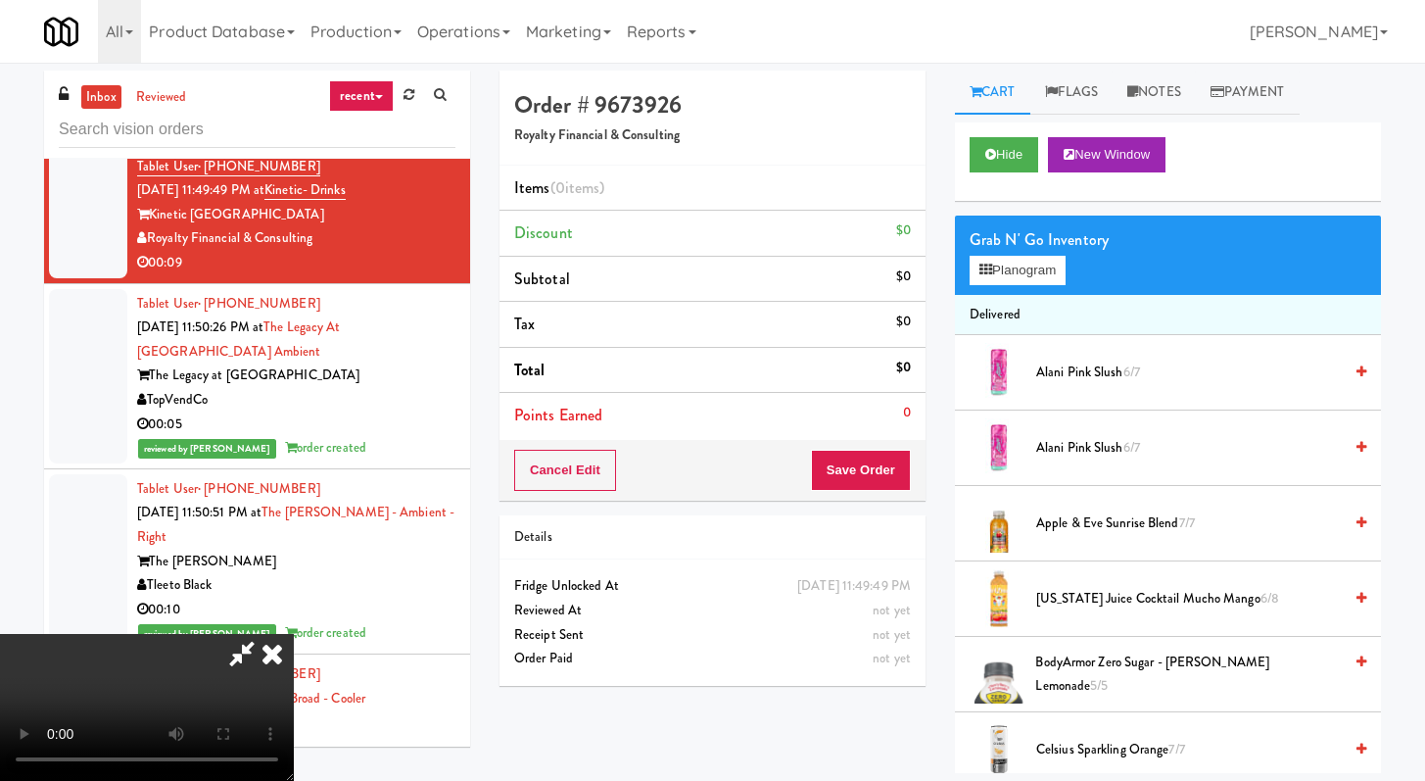
scroll to position [168, 0]
click at [998, 161] on button "Hide" at bounding box center [1004, 154] width 69 height 35
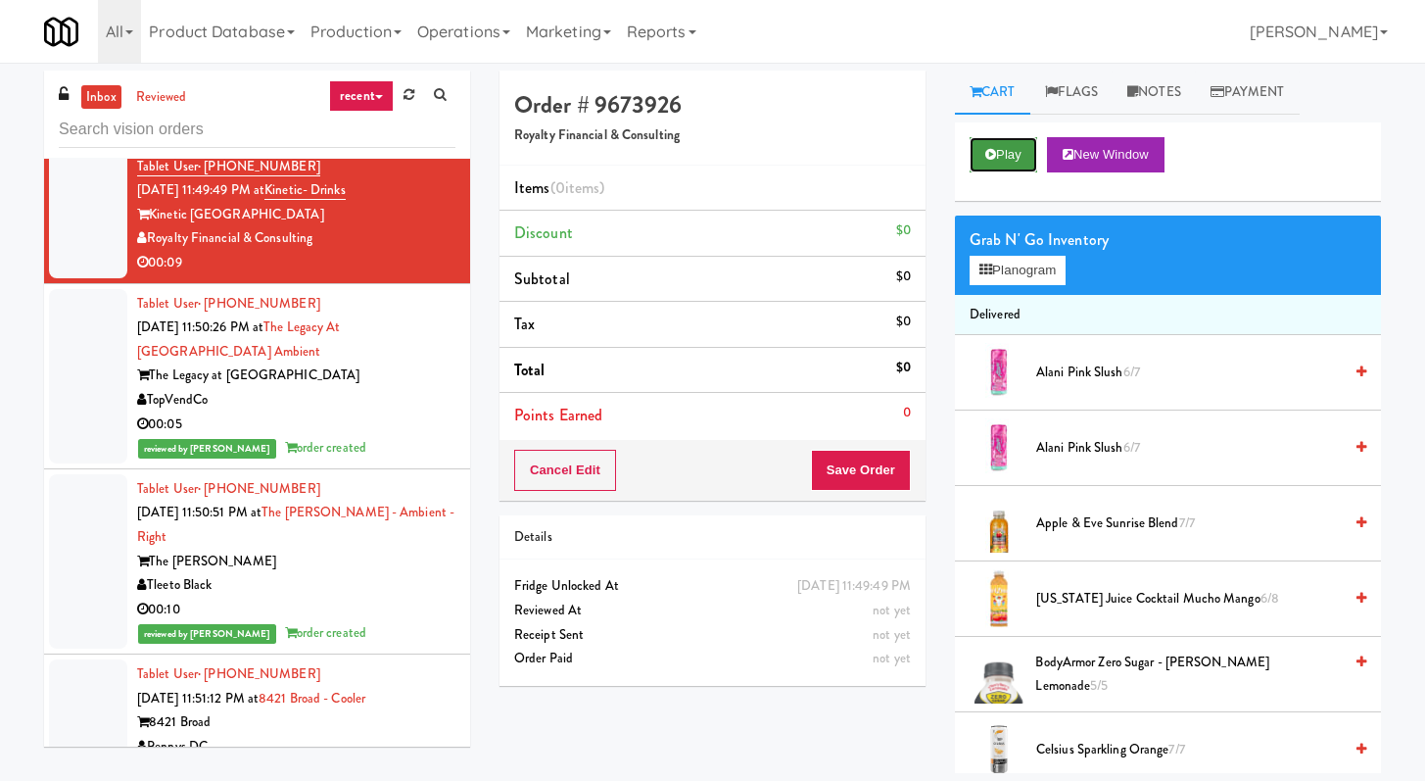
scroll to position [0, 0]
click at [998, 161] on button "Play" at bounding box center [1004, 154] width 68 height 35
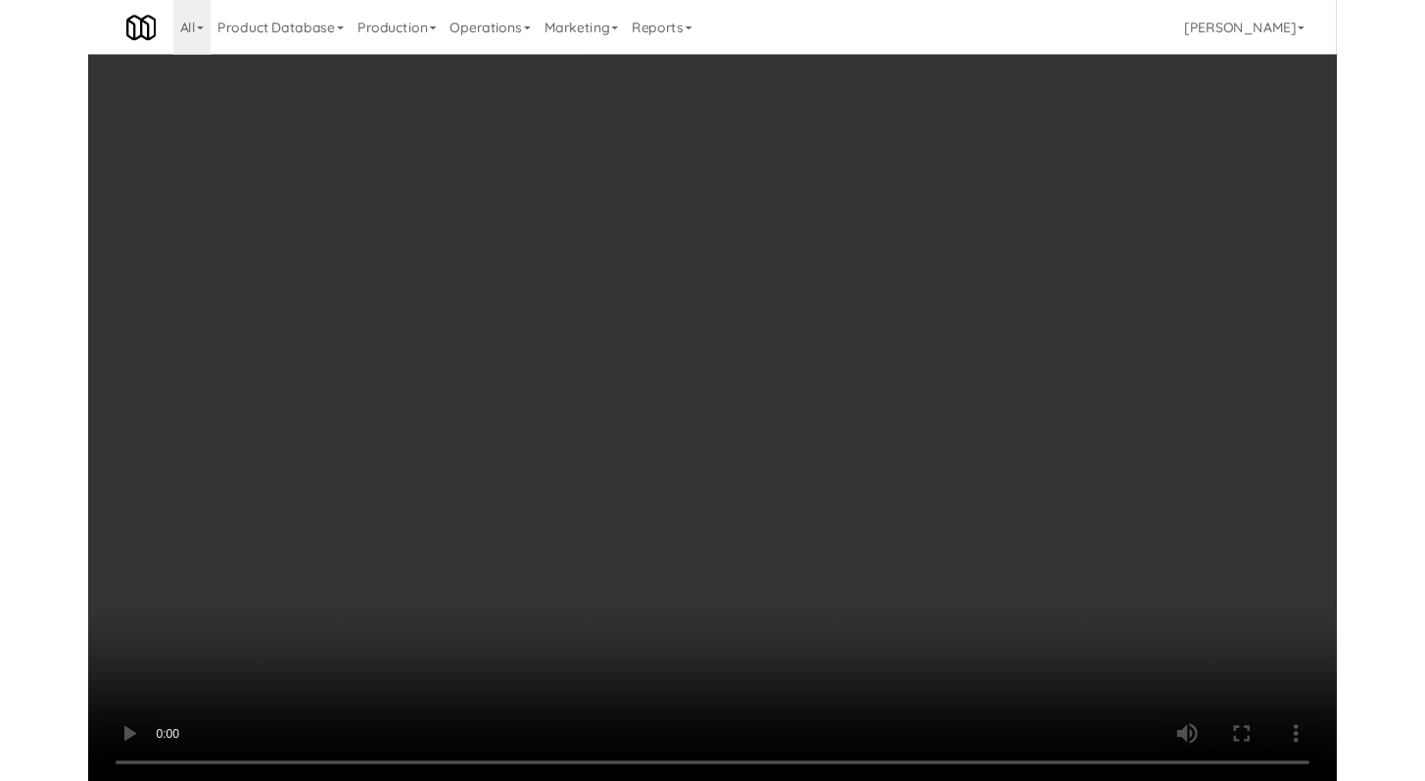
scroll to position [8212, 0]
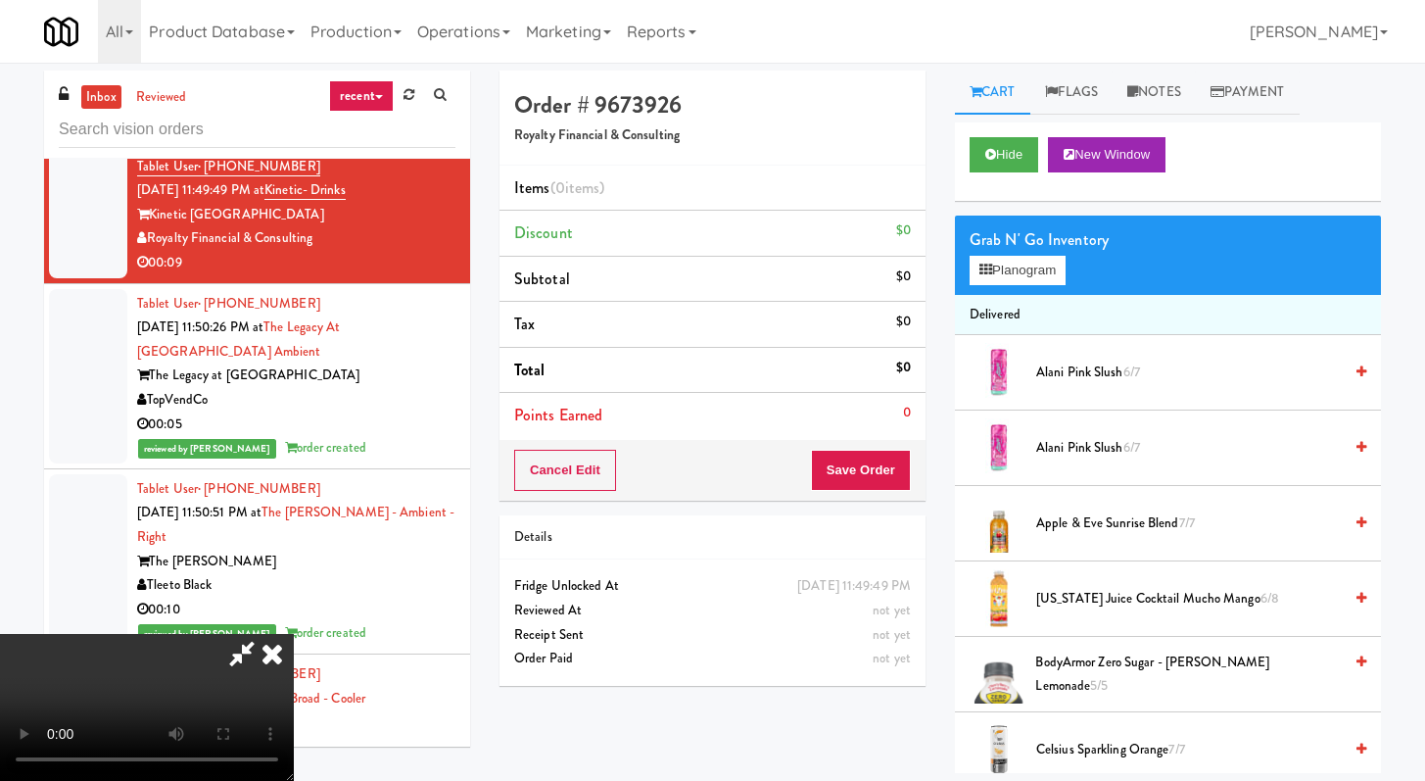
click at [1010, 127] on div "Hide New Window" at bounding box center [1168, 161] width 426 height 78
click at [1010, 137] on button "Hide" at bounding box center [1004, 154] width 69 height 35
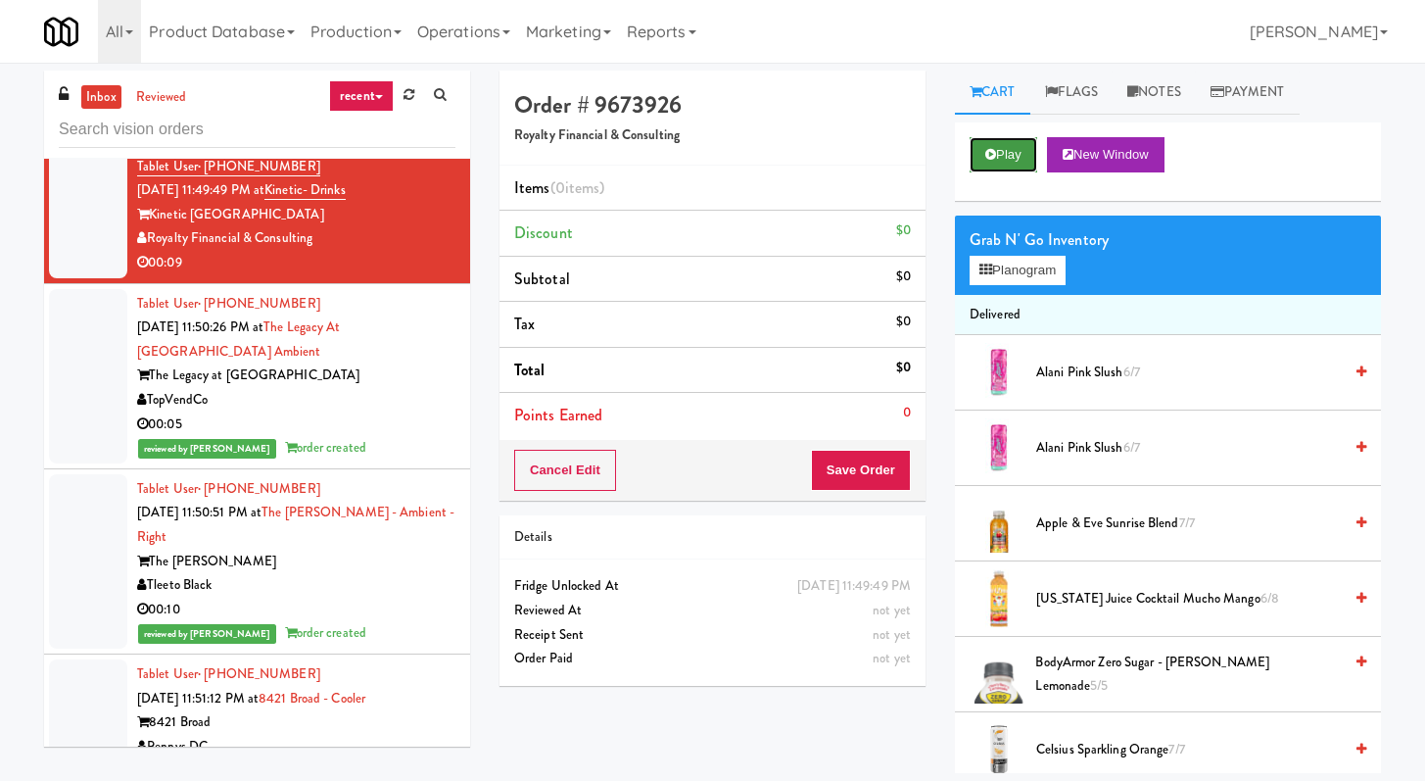
click at [1007, 149] on button "Play" at bounding box center [1004, 154] width 68 height 35
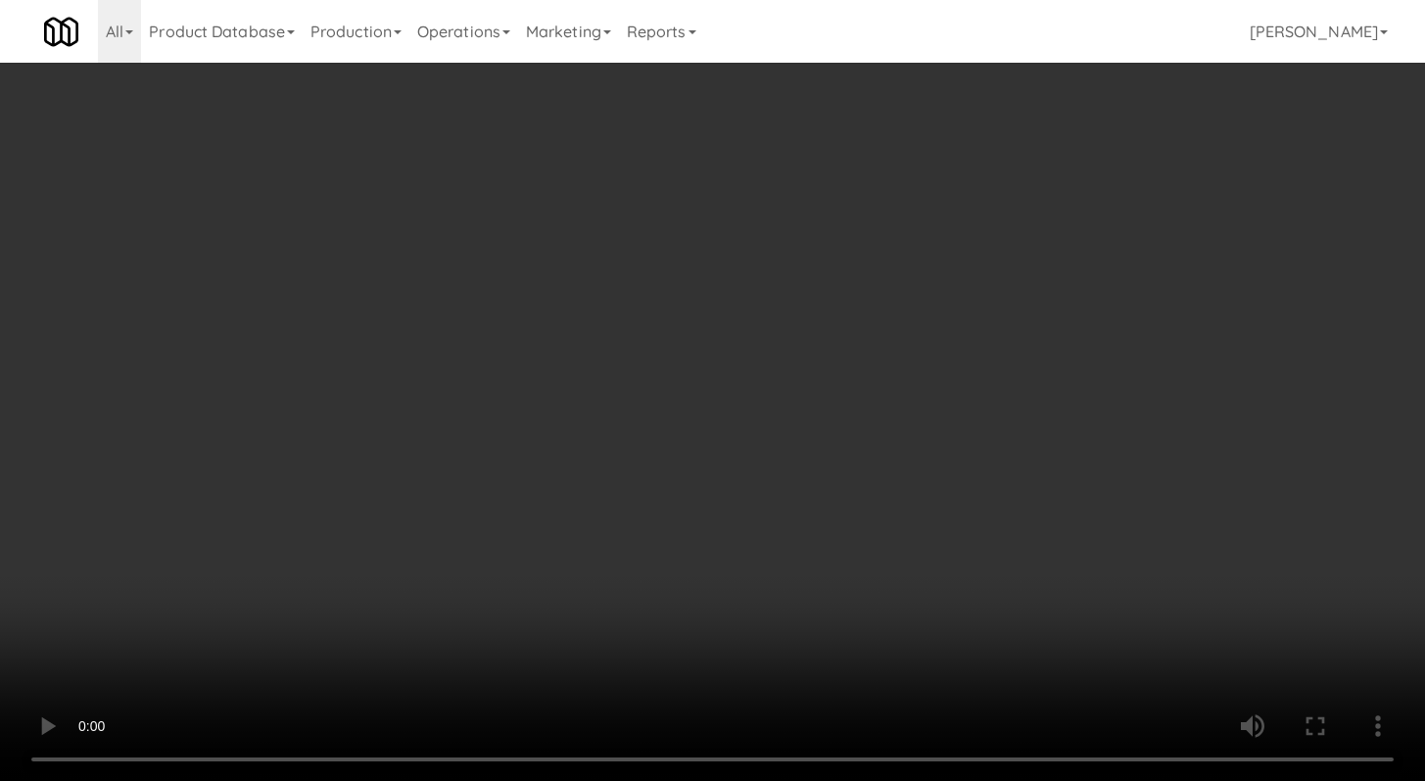
scroll to position [8139, 0]
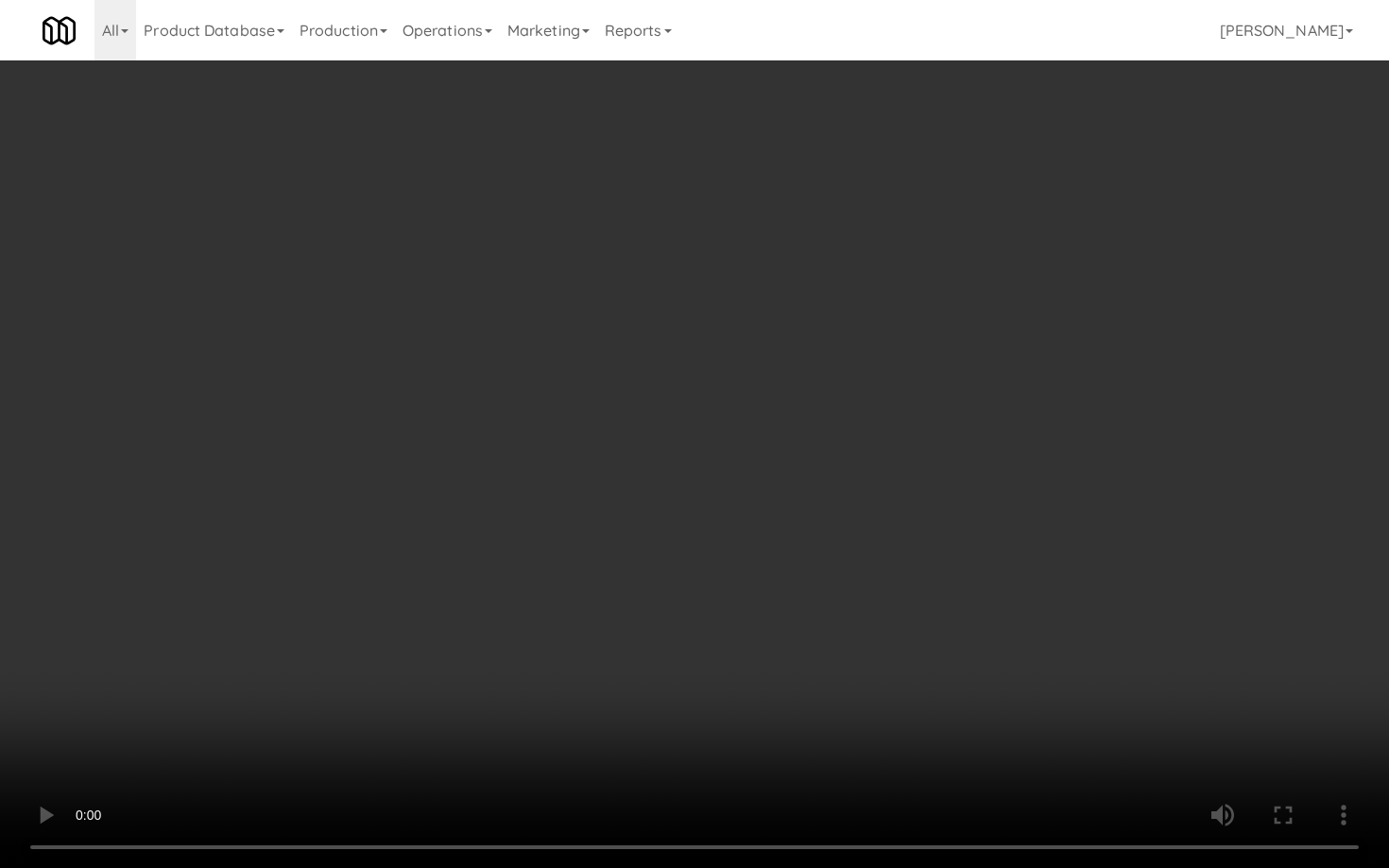
click at [725, 704] on video at bounding box center [694, 434] width 1389 height 868
click at [724, 705] on video at bounding box center [694, 434] width 1389 height 868
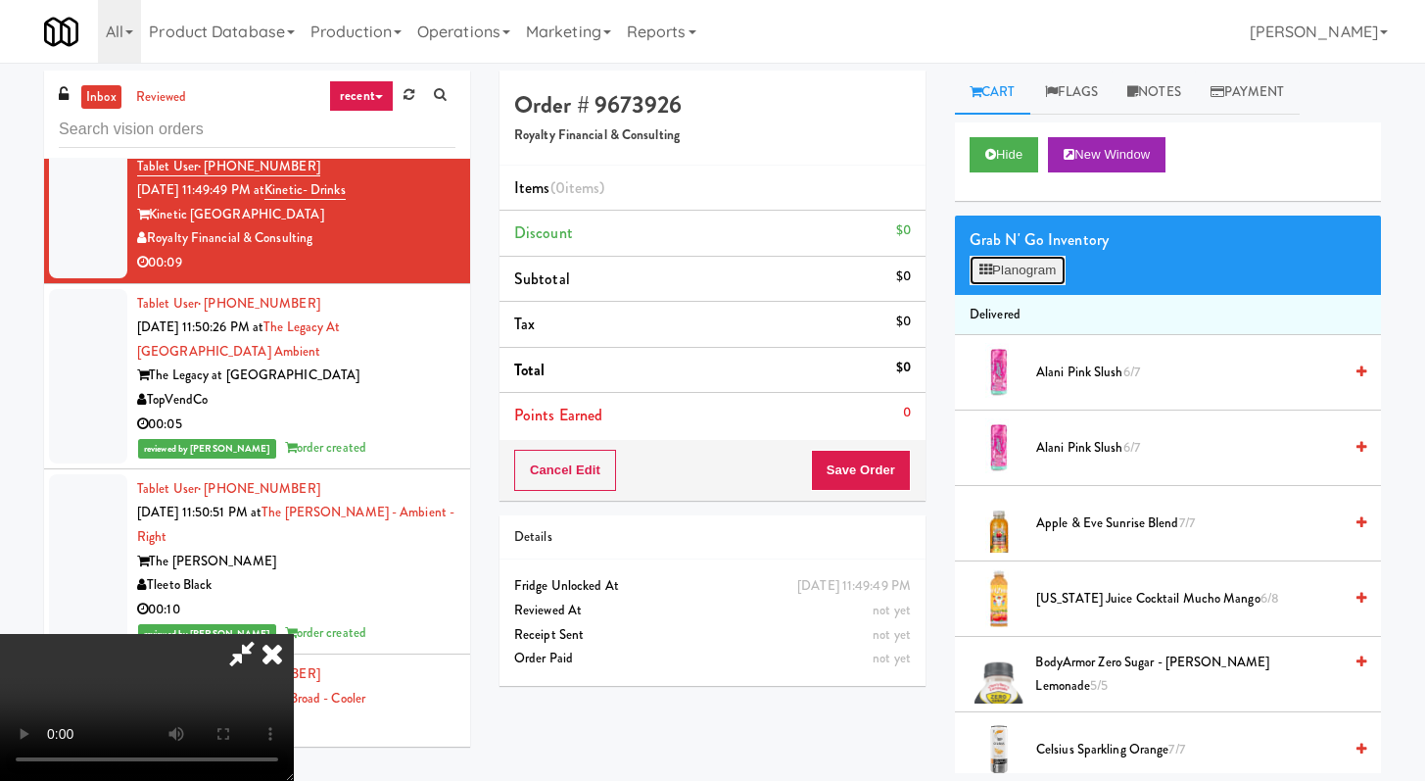
click at [1061, 279] on button "Planogram" at bounding box center [1018, 270] width 96 height 29
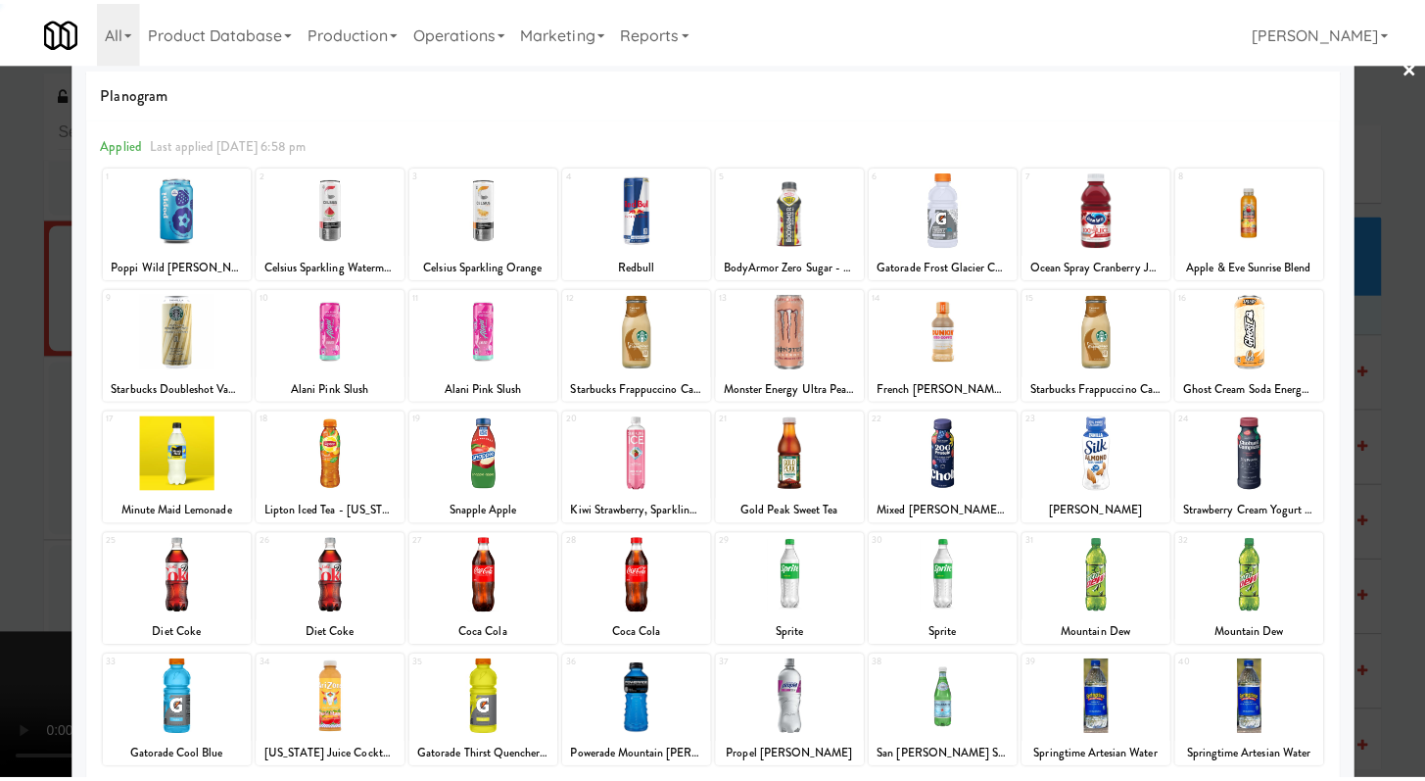
scroll to position [58, 0]
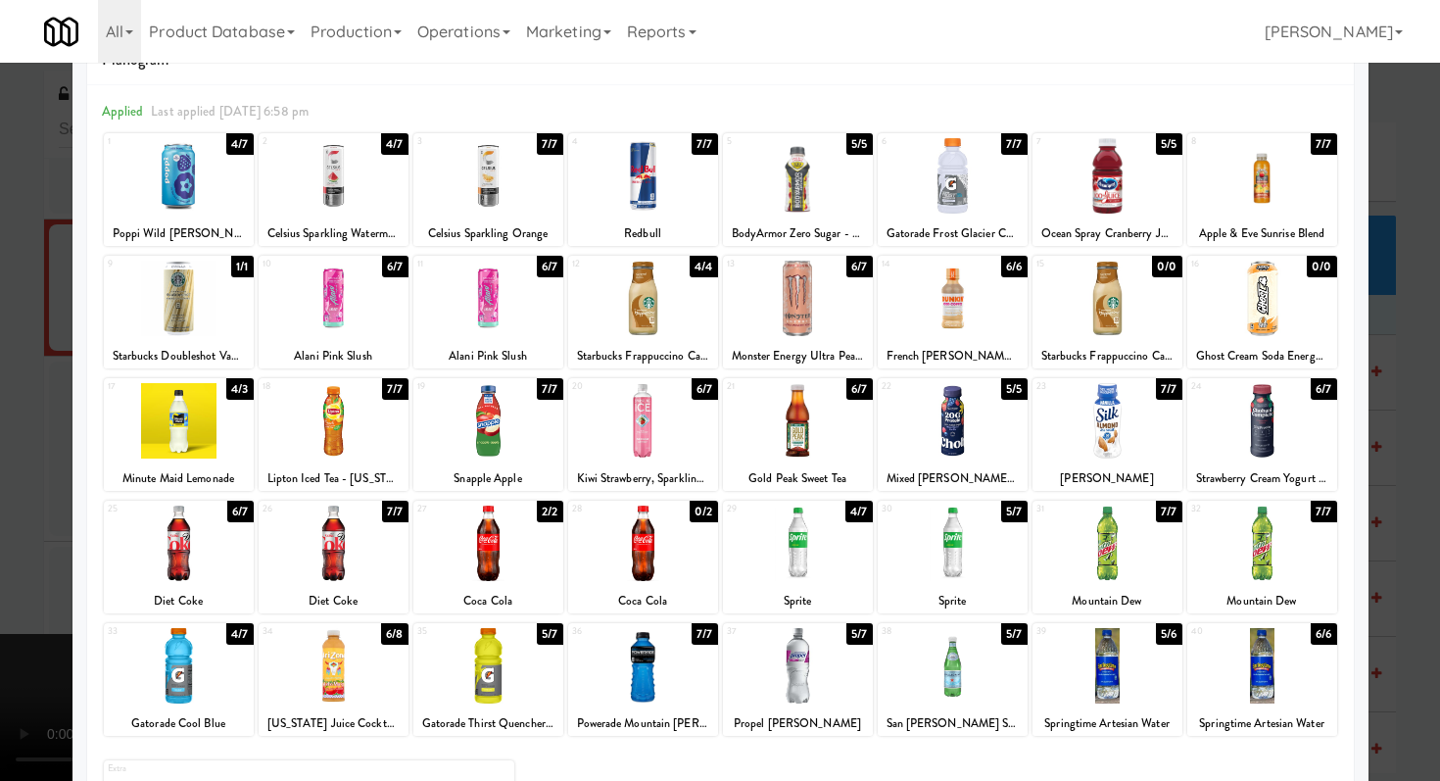
click at [667, 679] on div at bounding box center [643, 665] width 150 height 75
click at [0, 669] on div at bounding box center [720, 390] width 1440 height 781
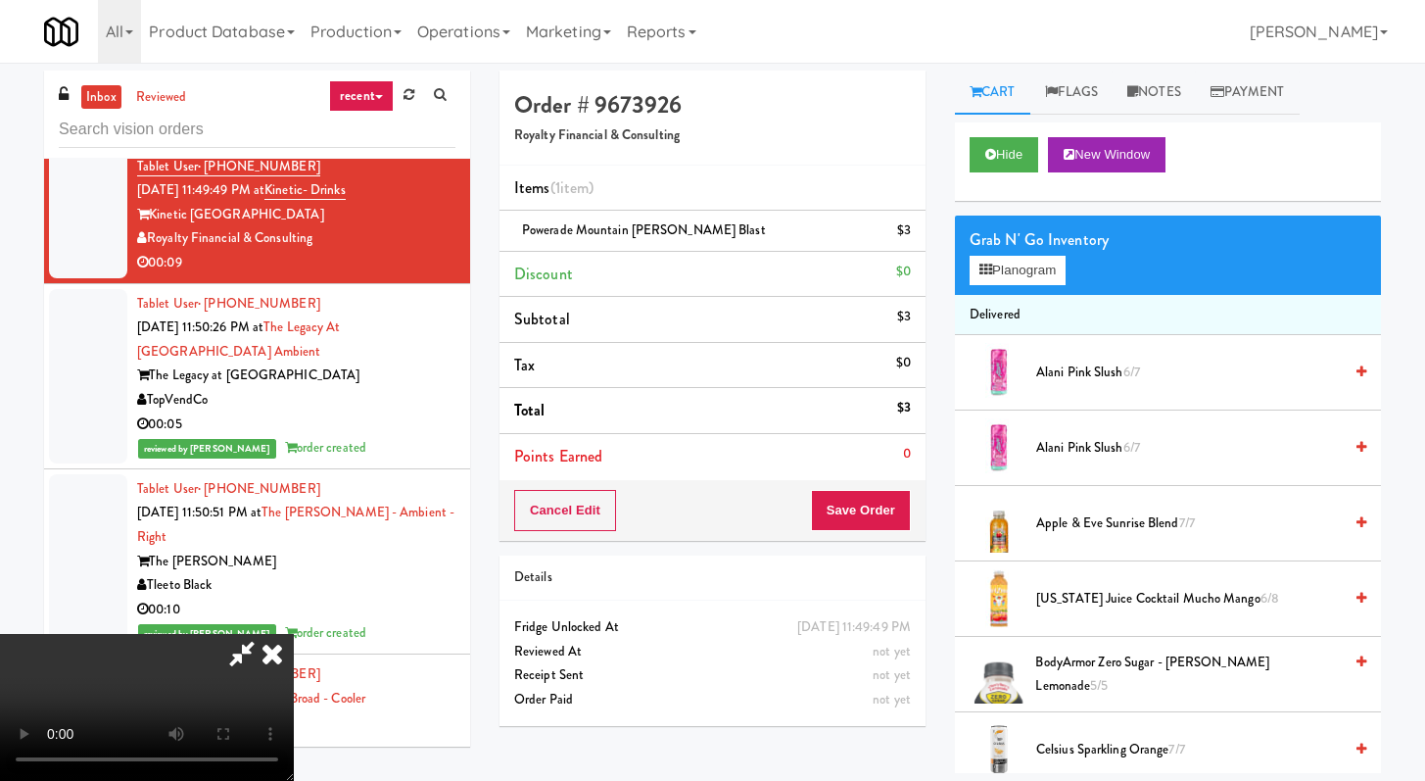
click at [294, 634] on icon at bounding box center [272, 653] width 43 height 39
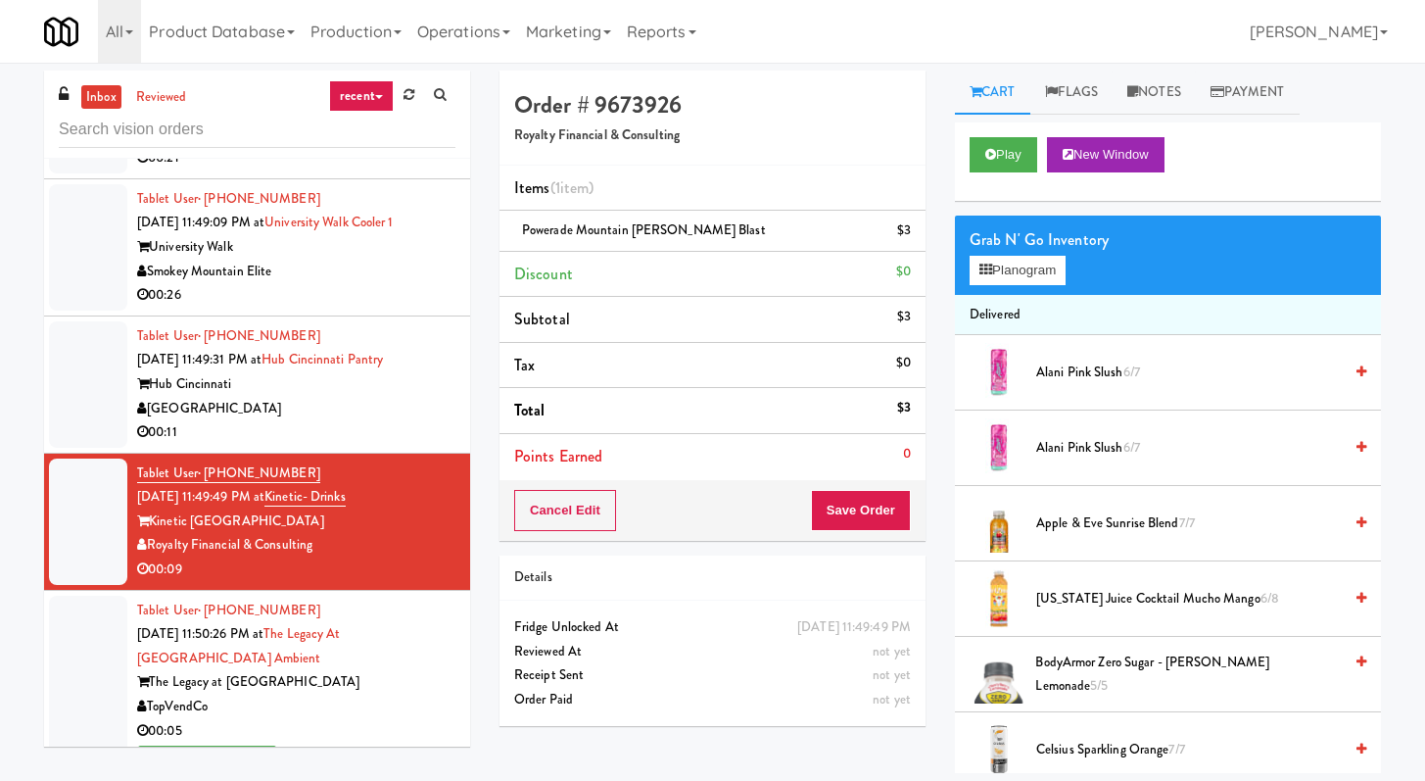
scroll to position [7890, 0]
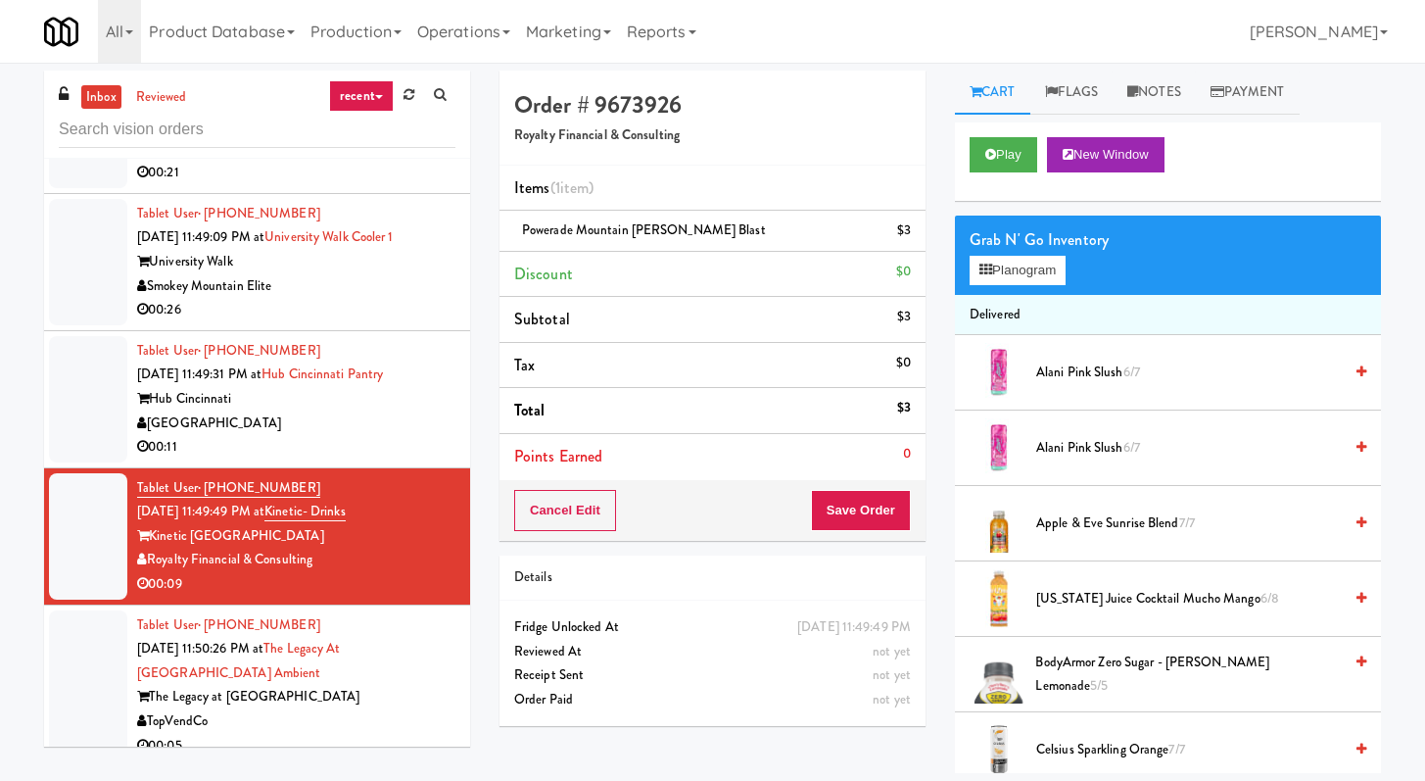
click at [352, 299] on div "Smokey Mountain Elite" at bounding box center [296, 286] width 318 height 24
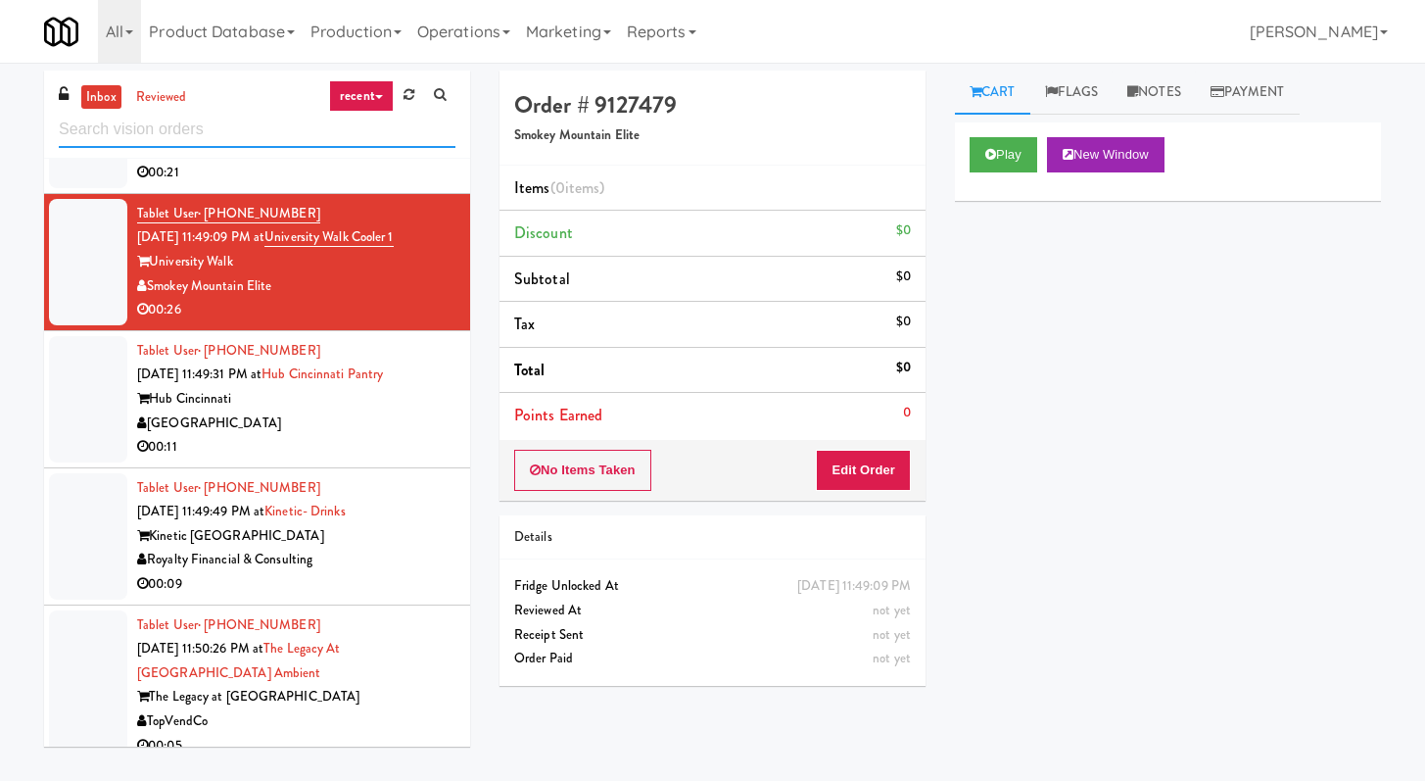
click at [174, 113] on input "text" at bounding box center [257, 130] width 397 height 36
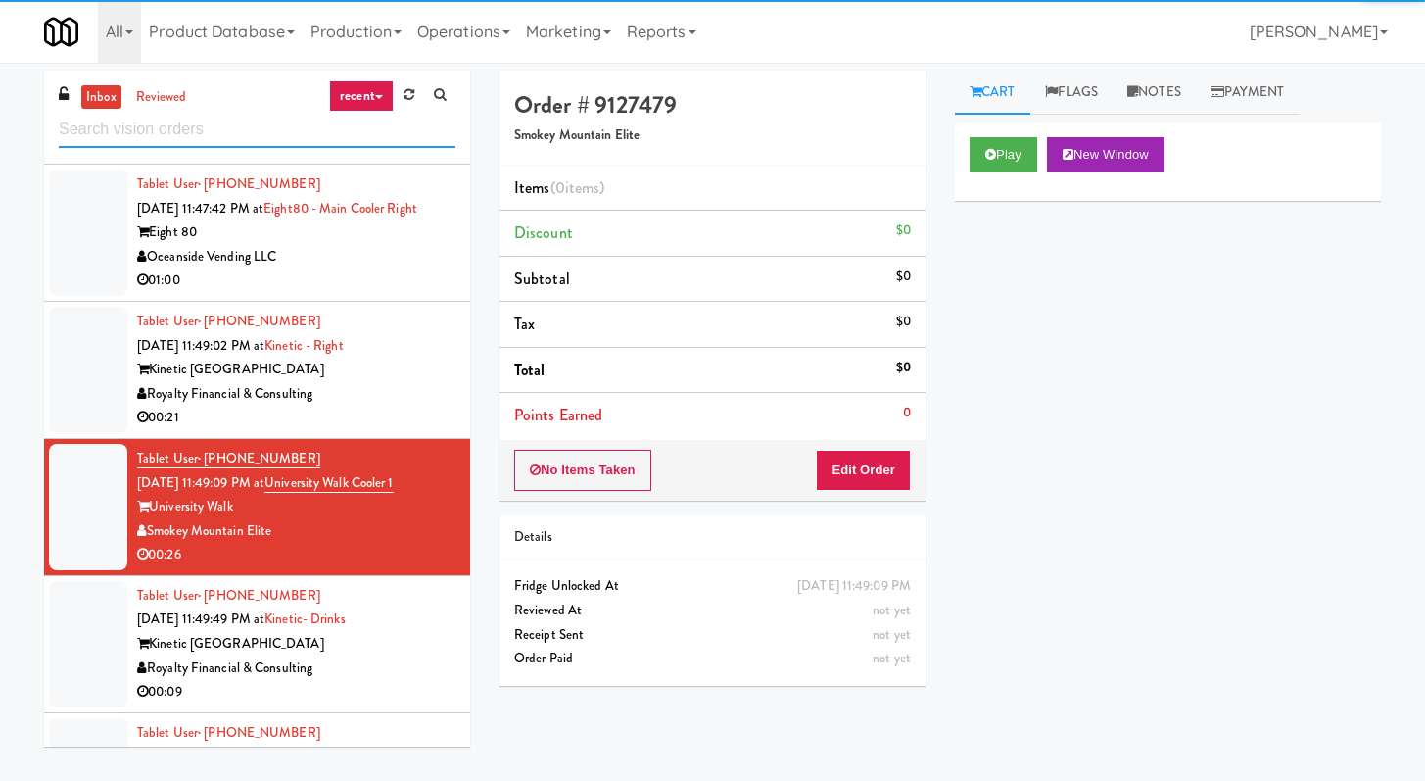
scroll to position [3025, 0]
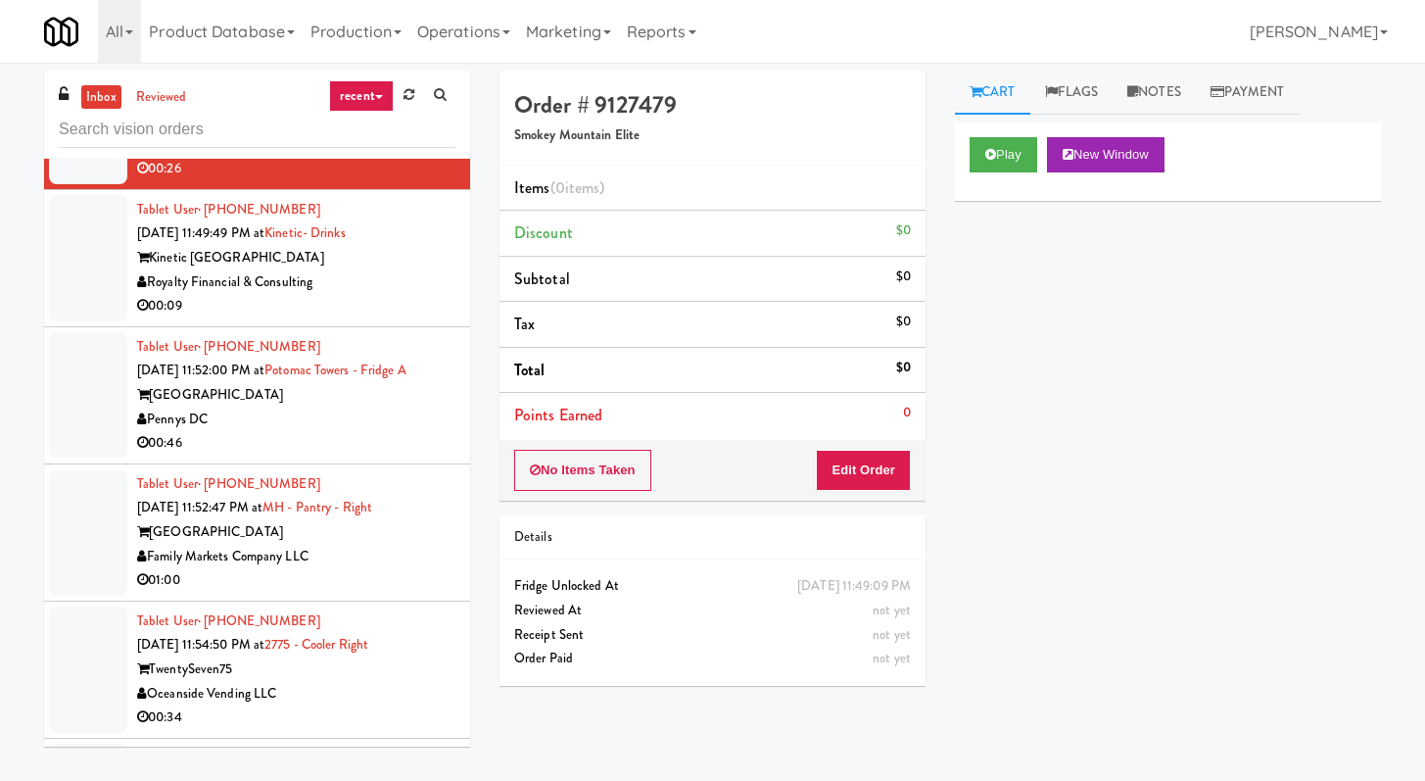
click at [1040, 611] on div "Play New Window Primary Flag Clear Flag if unable to determine what was taken o…" at bounding box center [1168, 489] width 426 height 735
